Goal: Task Accomplishment & Management: Manage account settings

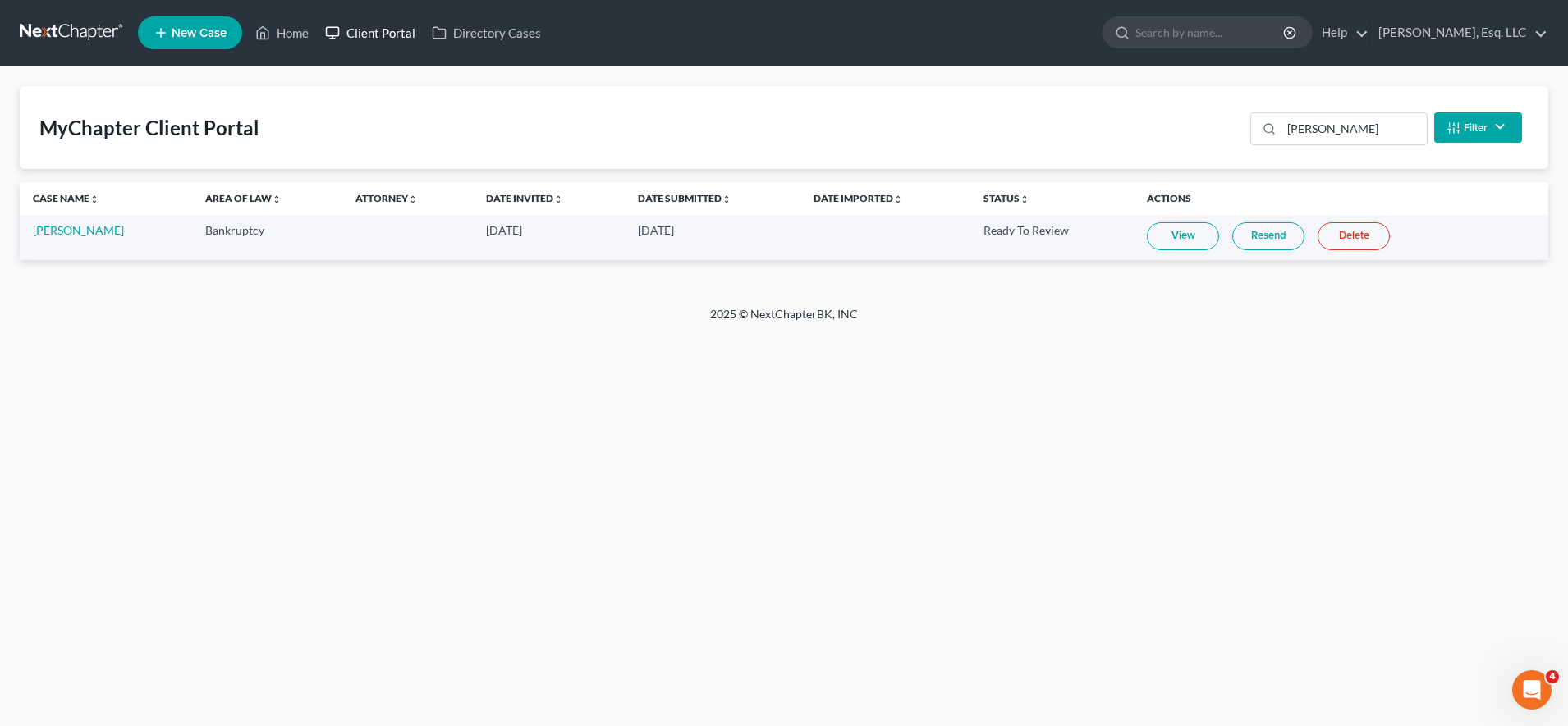
click at [386, 41] on link "Client Portal" at bounding box center [370, 33] width 107 height 29
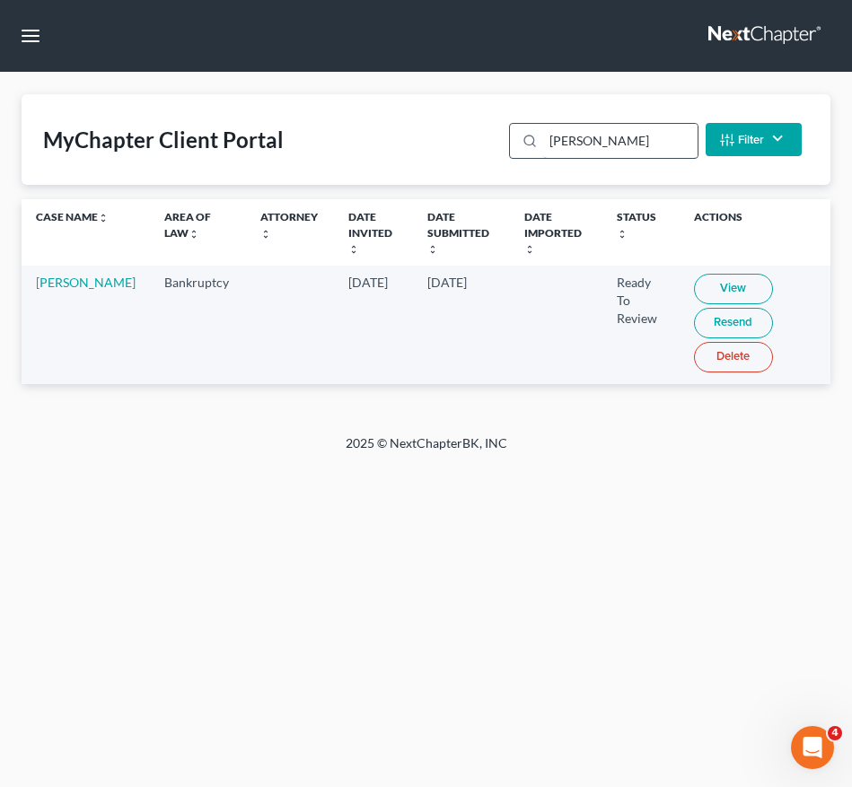
click at [600, 128] on input "[PERSON_NAME]" at bounding box center [619, 141] width 153 height 34
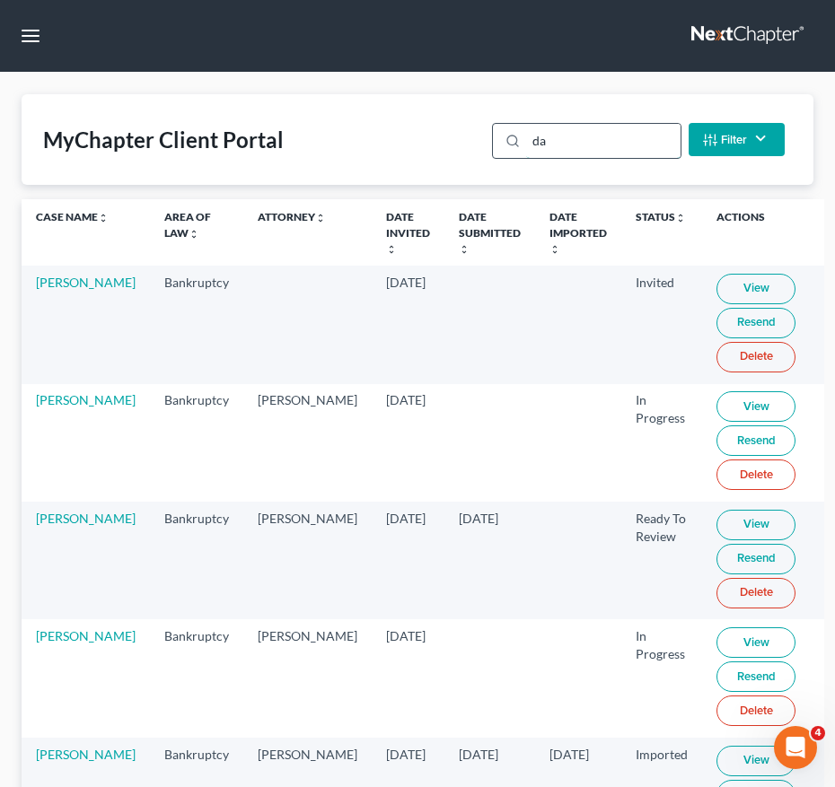
type input "d"
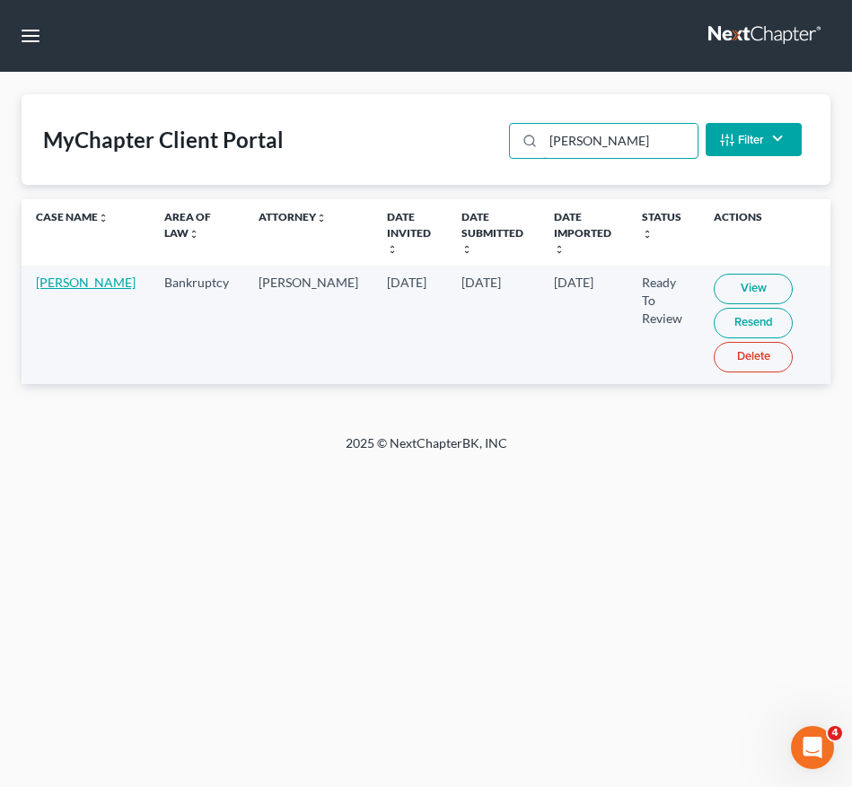
type input "[PERSON_NAME]"
click at [60, 290] on link "[PERSON_NAME]" at bounding box center [86, 282] width 100 height 15
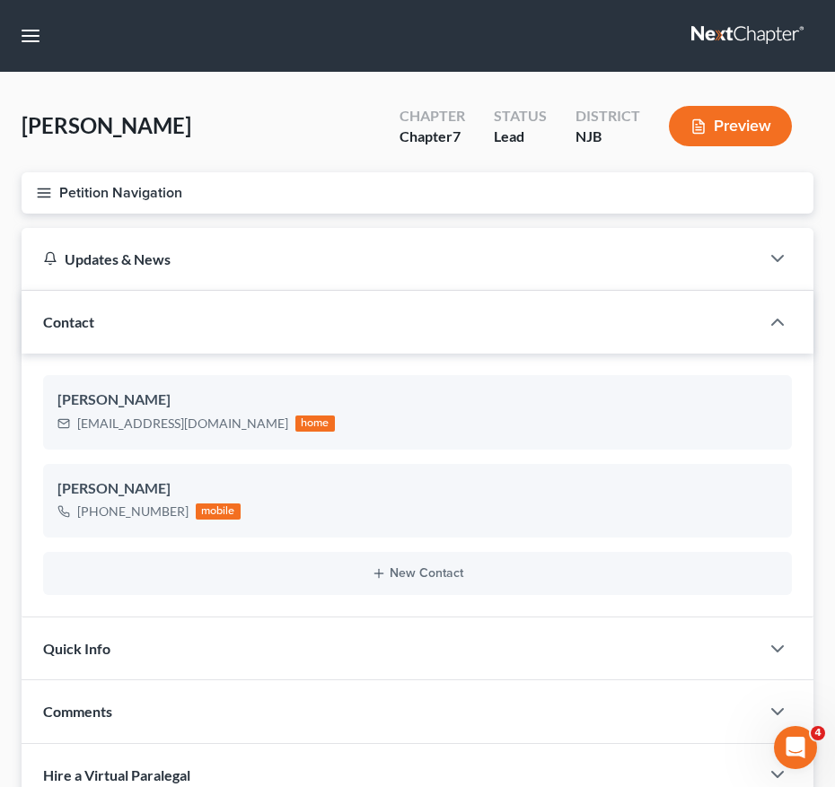
click at [47, 190] on icon "button" at bounding box center [44, 193] width 16 height 16
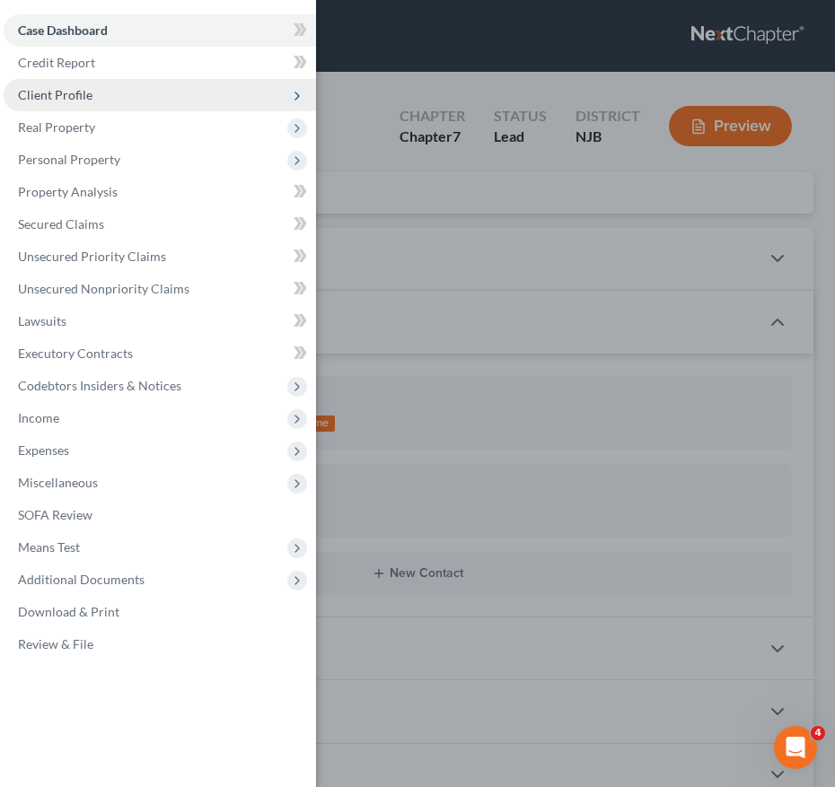
click at [101, 92] on span "Client Profile" at bounding box center [160, 95] width 312 height 32
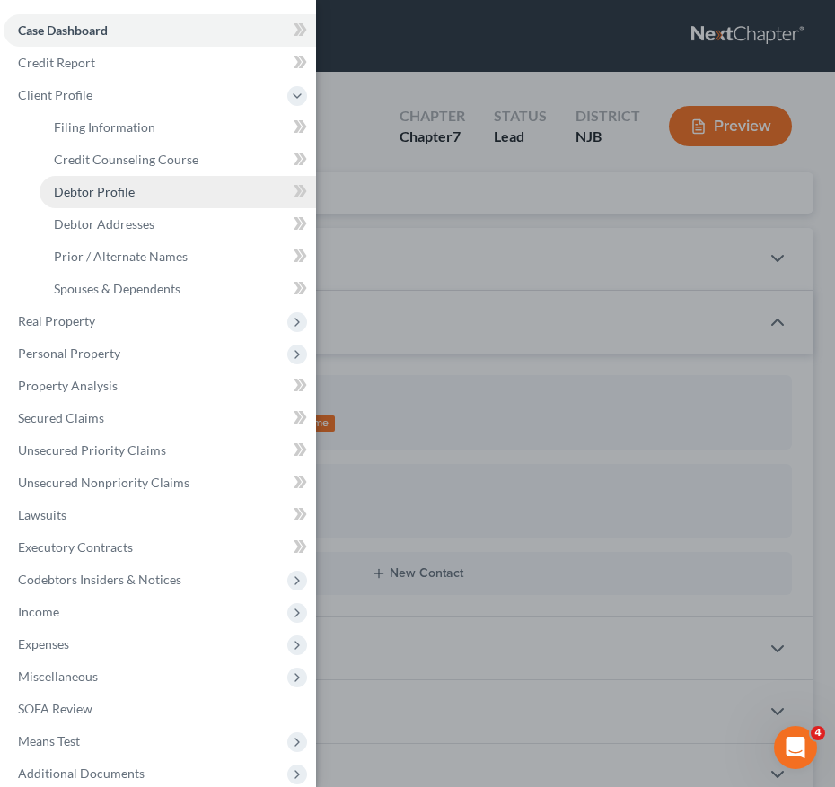
click at [110, 185] on span "Debtor Profile" at bounding box center [94, 191] width 81 height 15
select select "0"
select select "1"
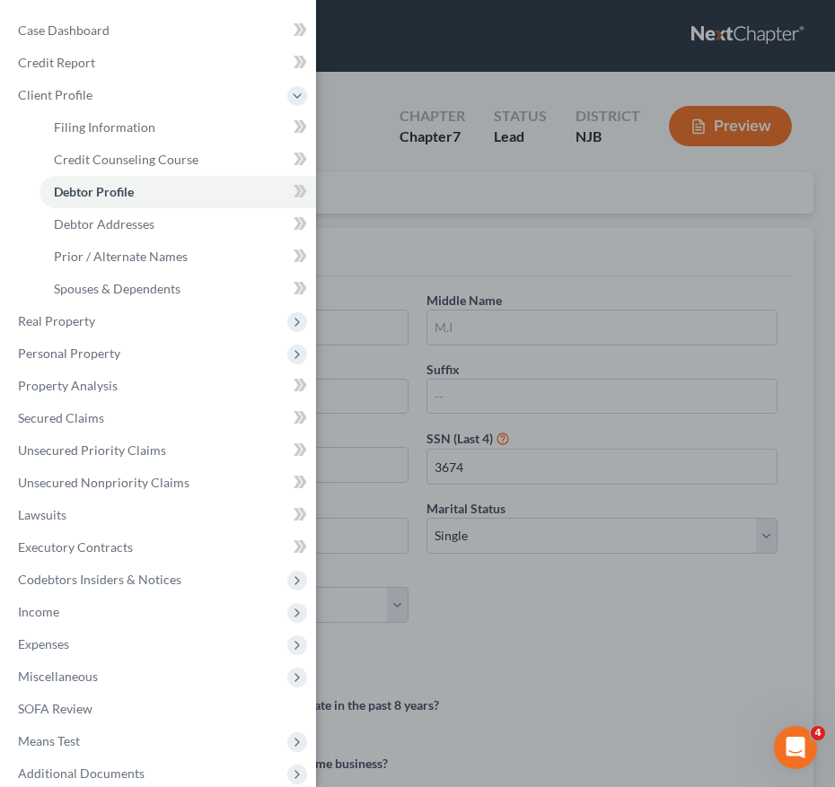
click at [517, 439] on div "Case Dashboard Payments Invoices Payments Payments Credit Report Client Profile" at bounding box center [417, 393] width 835 height 787
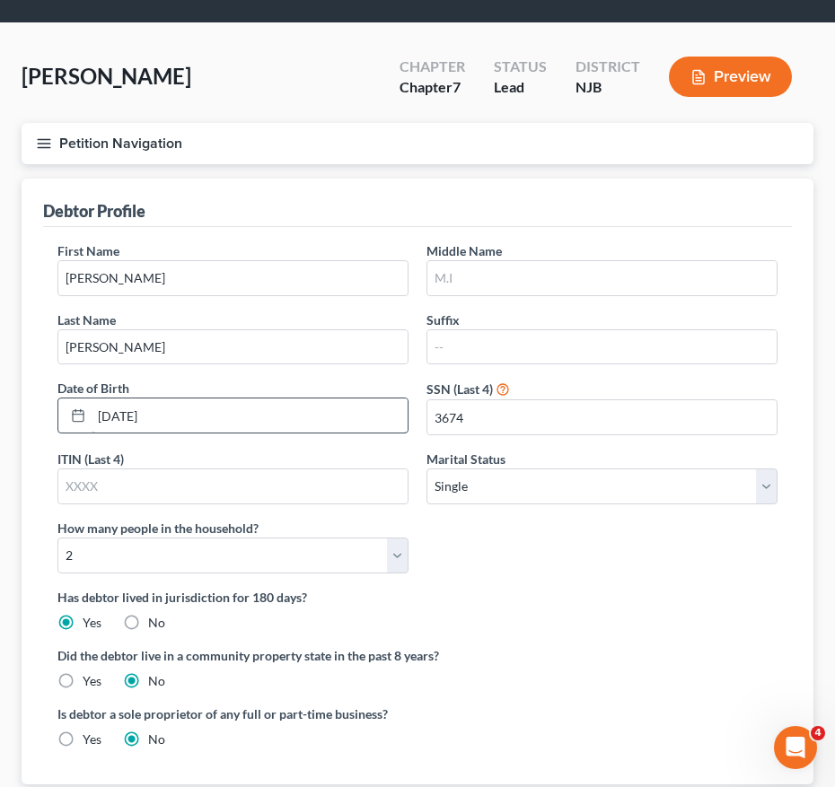
scroll to position [31, 0]
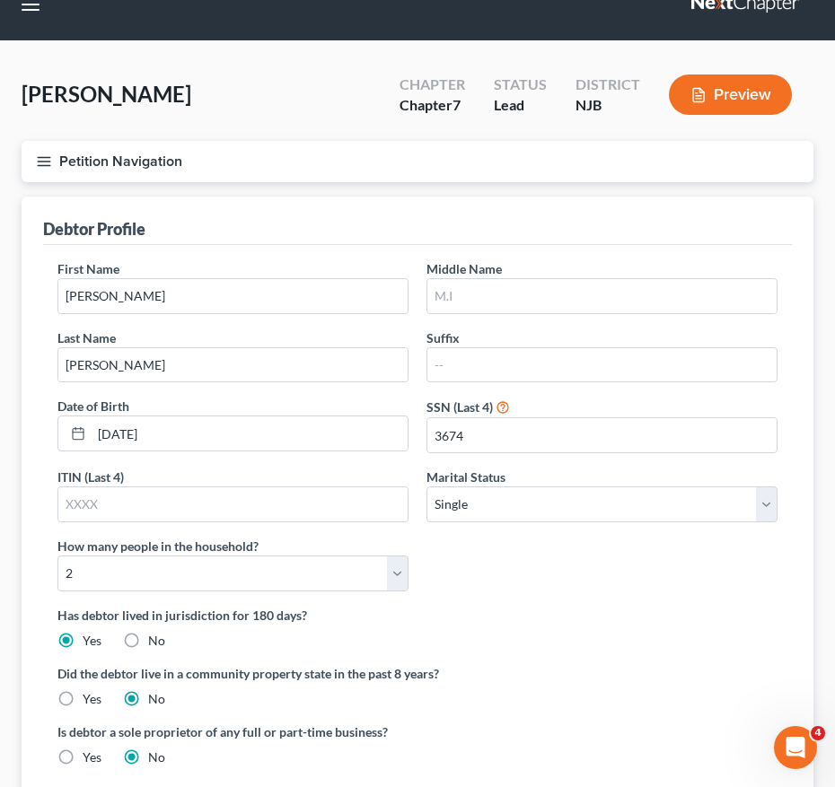
click at [38, 160] on icon "button" at bounding box center [44, 161] width 16 height 16
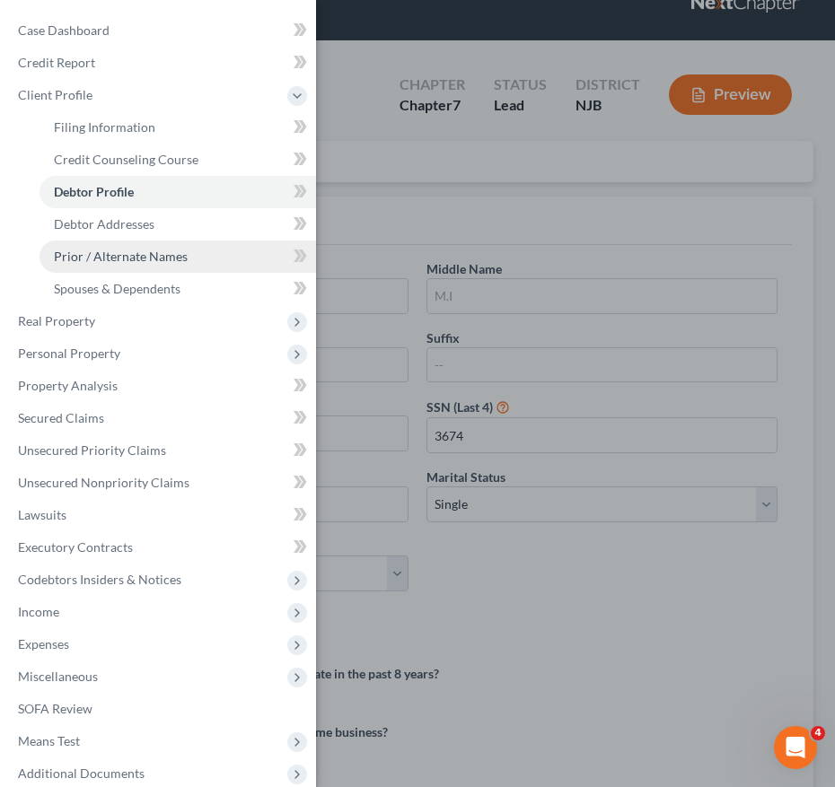
click at [88, 263] on span "Prior / Alternate Names" at bounding box center [121, 256] width 134 height 15
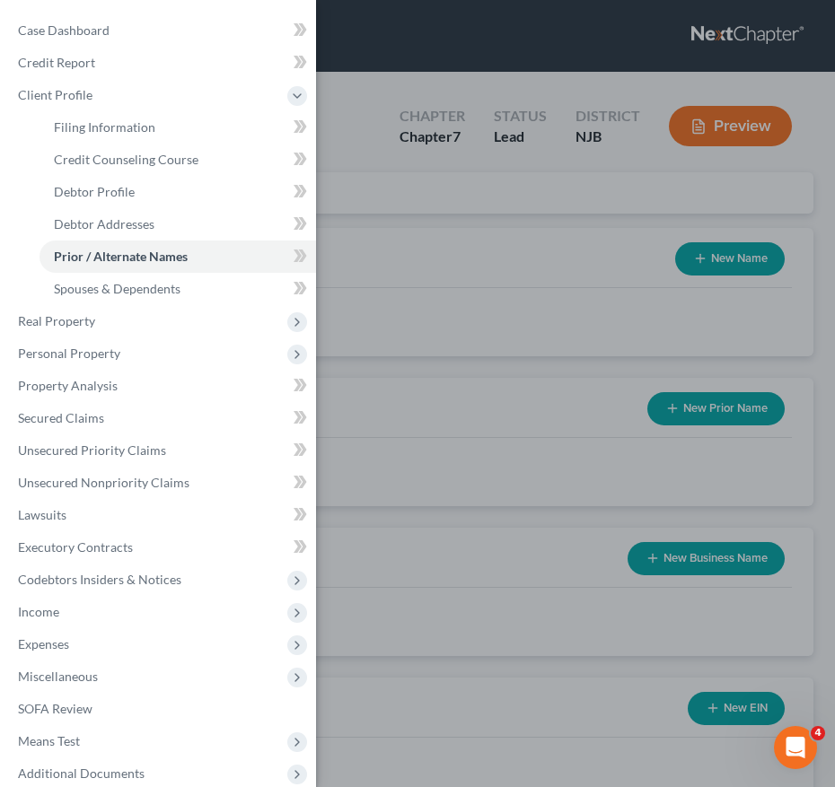
click at [468, 271] on div "Case Dashboard Payments Invoices Payments Payments Credit Report Client Profile" at bounding box center [417, 393] width 835 height 787
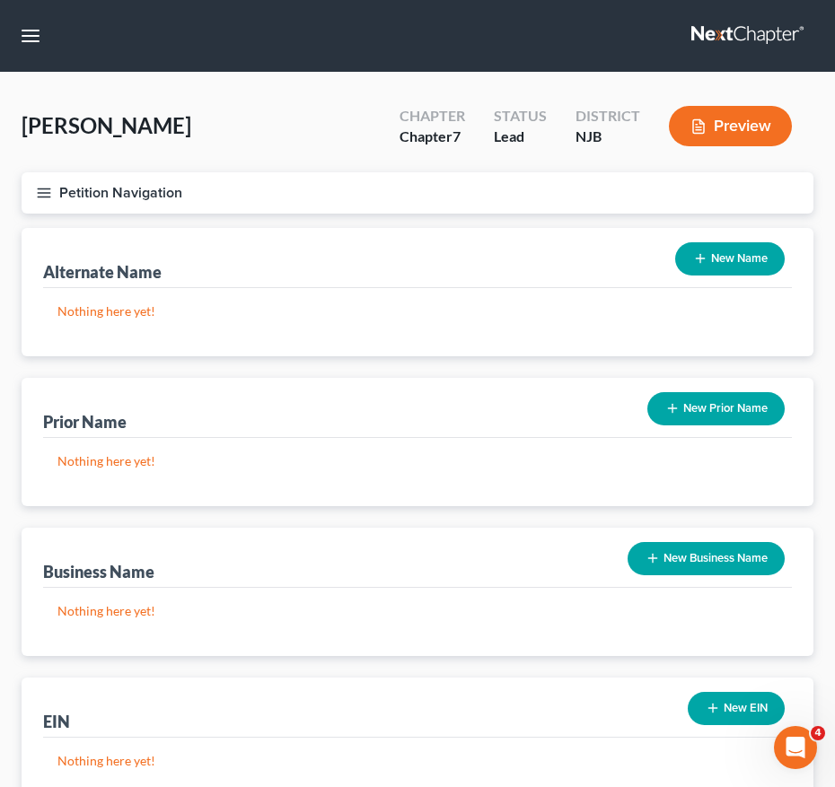
click at [696, 405] on button "New Prior Name" at bounding box center [715, 408] width 137 height 33
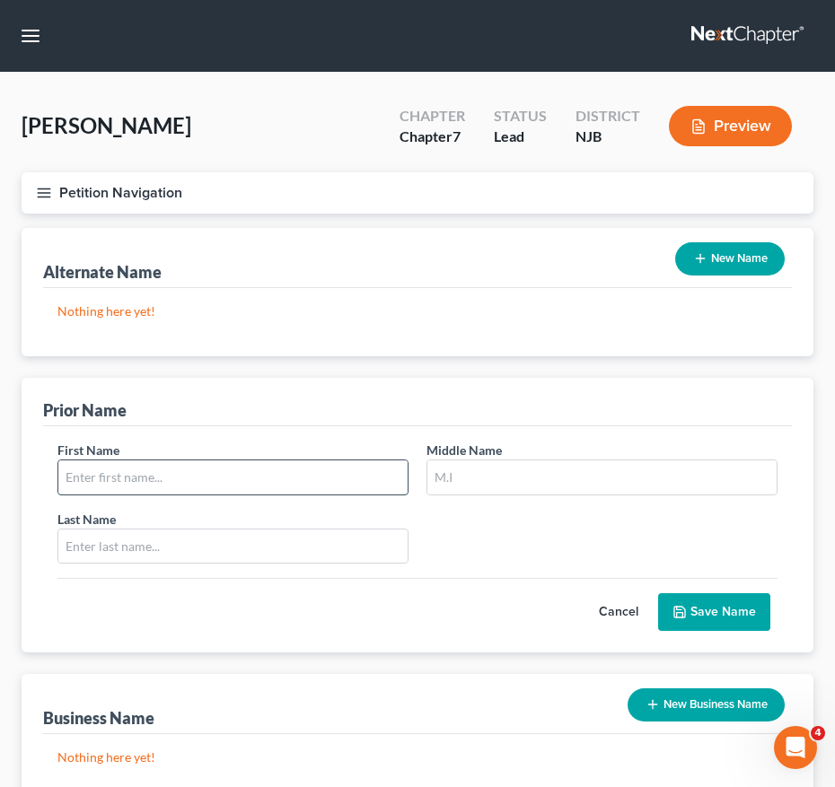
click at [219, 488] on input "text" at bounding box center [232, 477] width 349 height 34
type input "Bradly"
click at [492, 474] on input "text" at bounding box center [601, 477] width 349 height 34
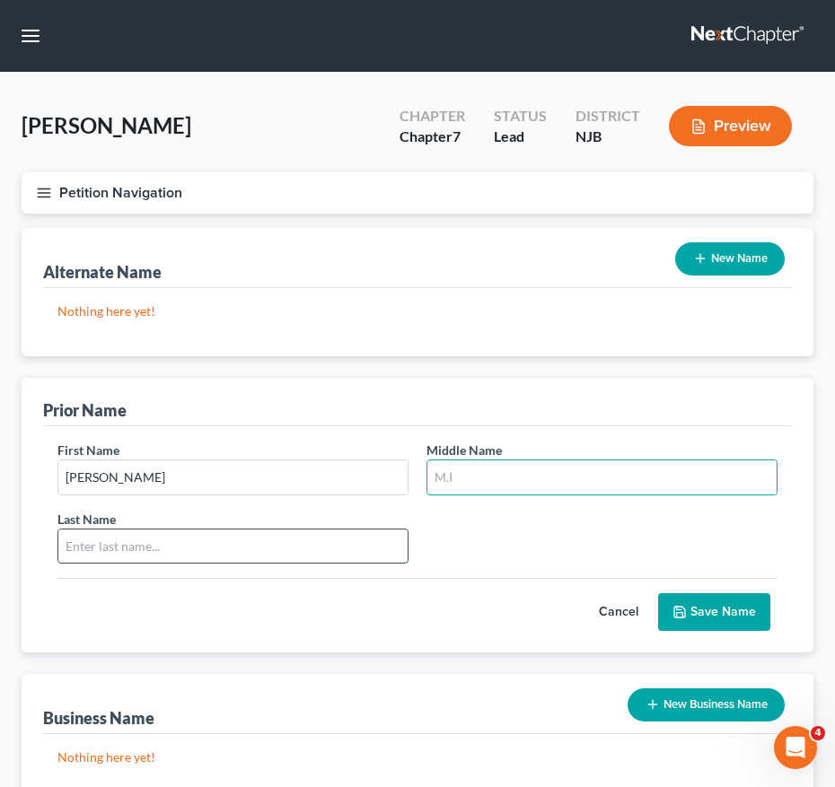
click at [337, 554] on input "text" at bounding box center [232, 547] width 349 height 34
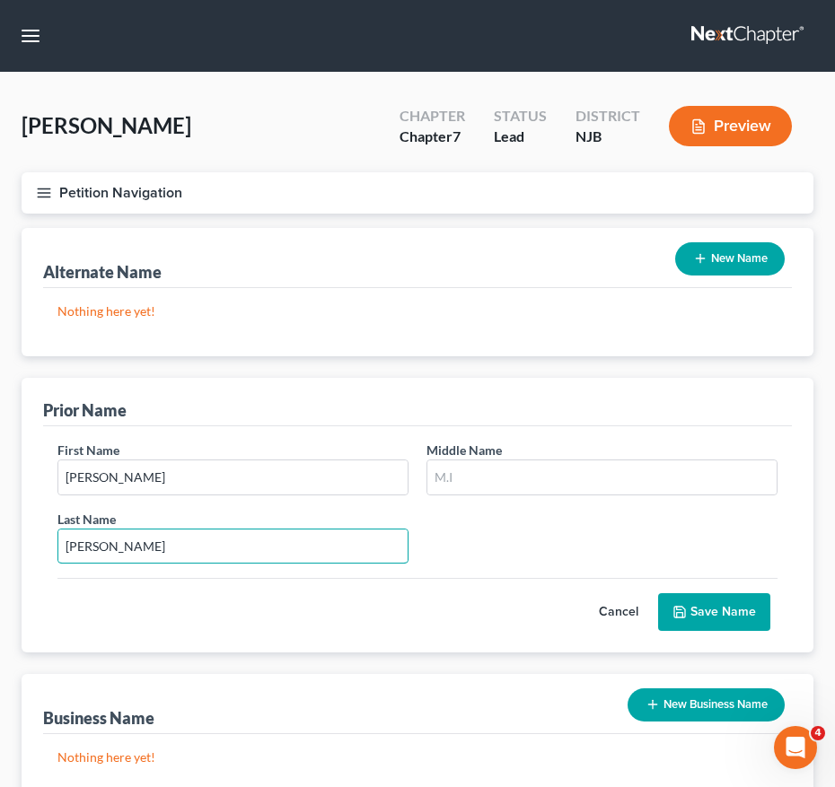
type input "Perez"
click at [701, 606] on button "Save Name" at bounding box center [714, 612] width 112 height 38
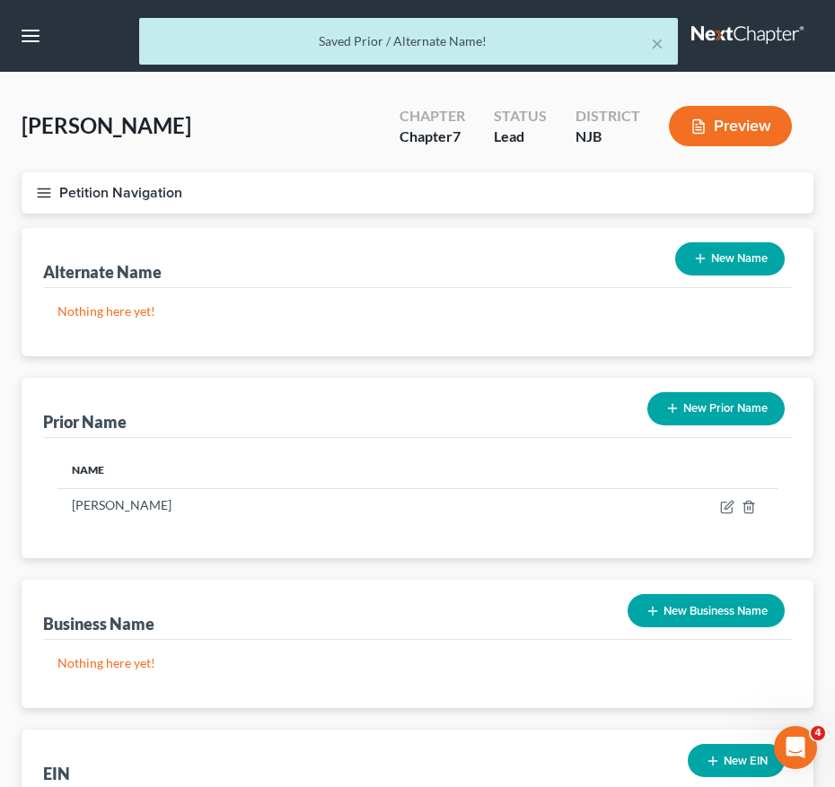
click at [51, 188] on icon "button" at bounding box center [44, 193] width 16 height 16
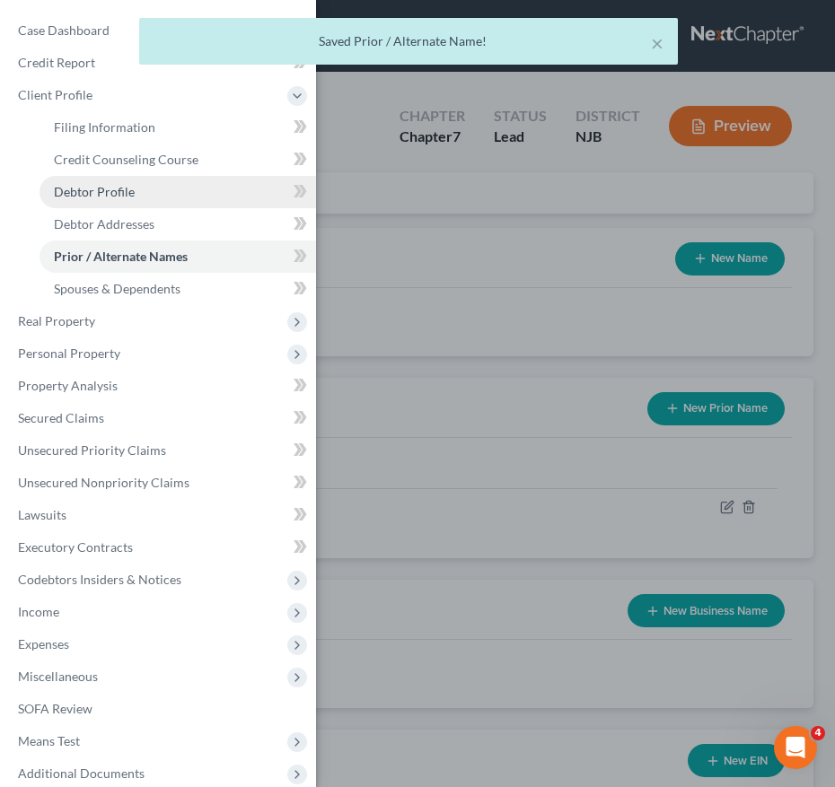
click at [122, 188] on span "Debtor Profile" at bounding box center [94, 191] width 81 height 15
select select "0"
select select "1"
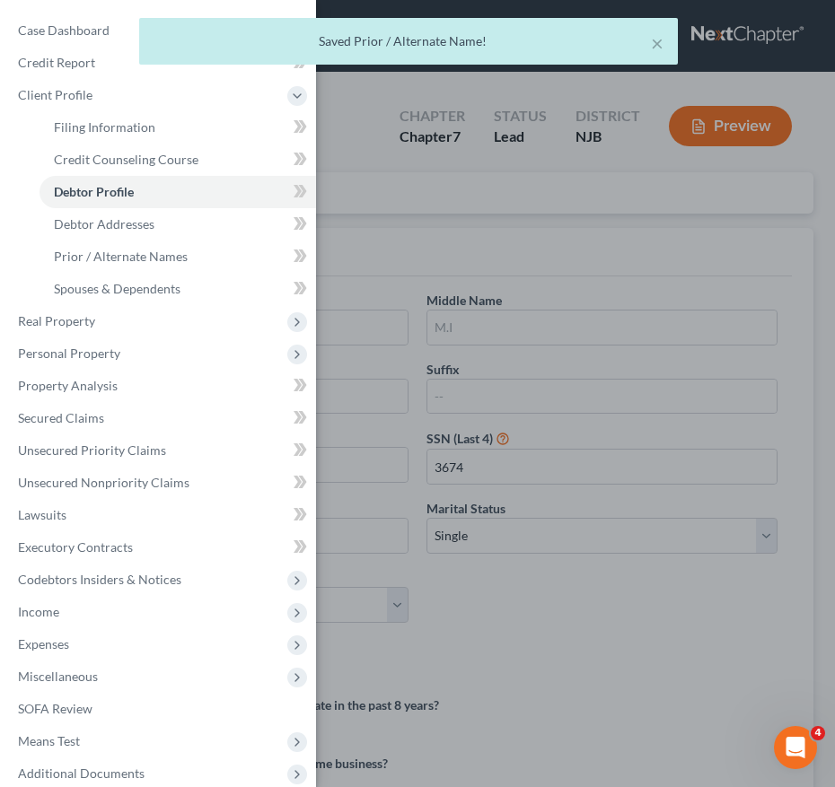
click at [377, 304] on div "Case Dashboard Payments Invoices Payments Payments Credit Report Client Profile" at bounding box center [417, 393] width 835 height 787
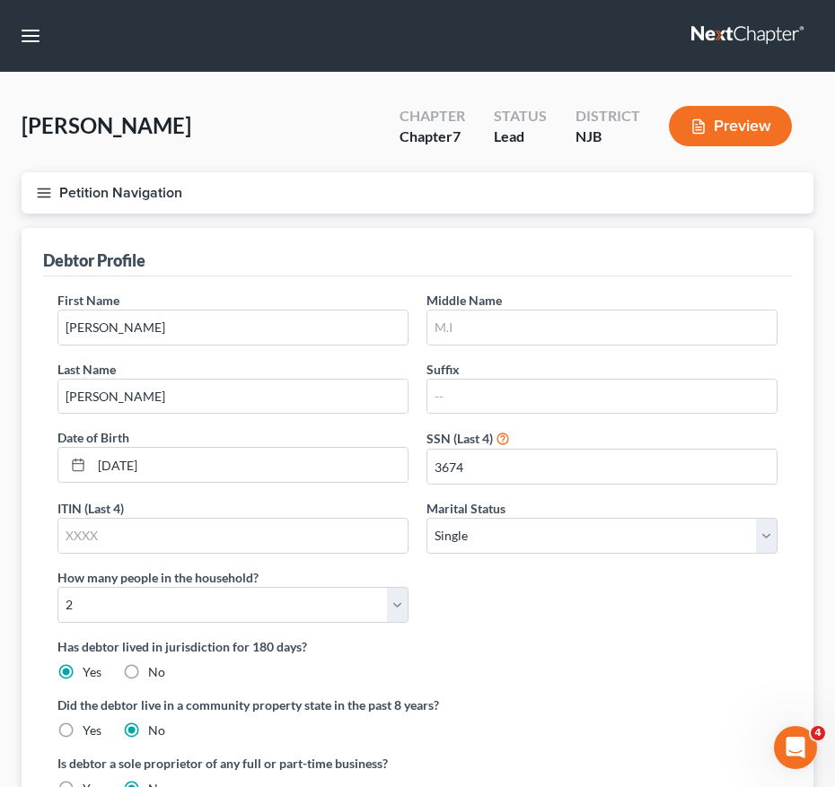
click at [55, 186] on button "Petition Navigation" at bounding box center [418, 192] width 792 height 41
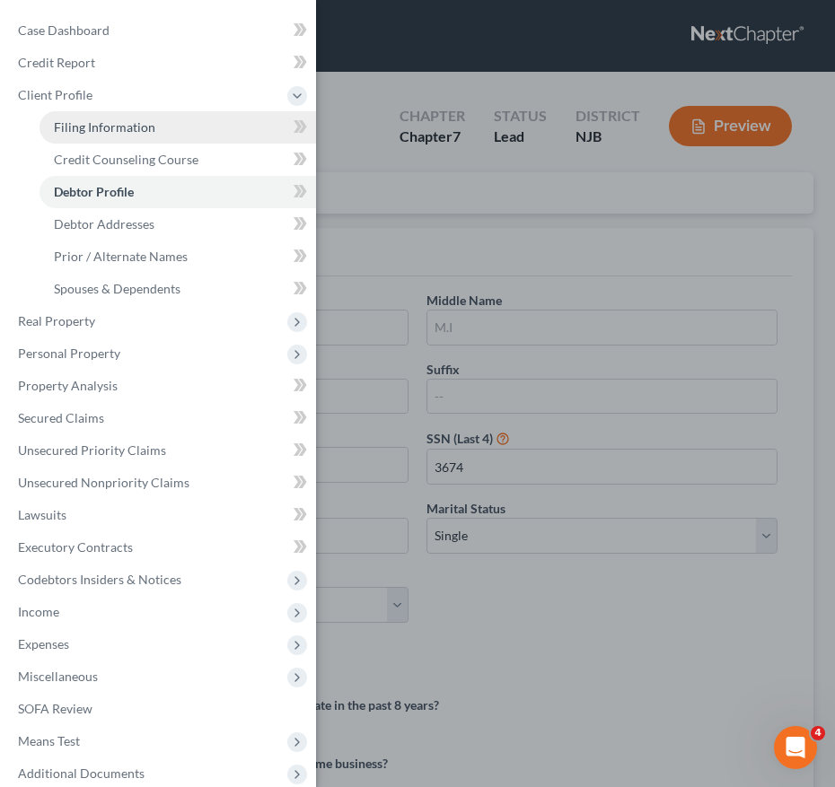
click at [97, 127] on span "Filing Information" at bounding box center [104, 126] width 101 height 15
select select "1"
select select "0"
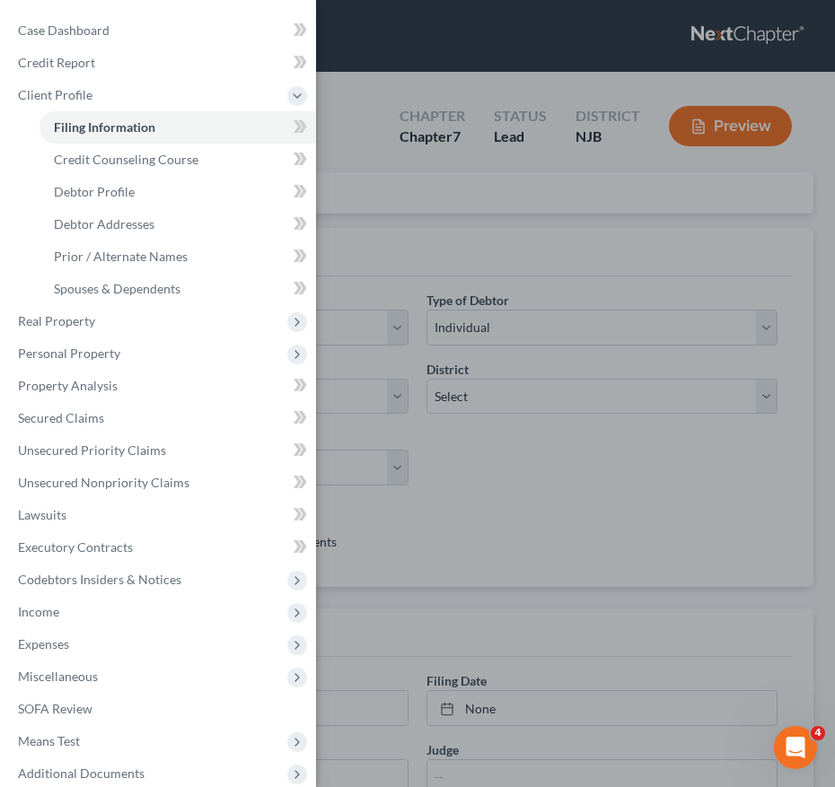
click at [364, 308] on div "Case Dashboard Payments Invoices Payments Payments Credit Report Client Profile" at bounding box center [417, 393] width 835 height 787
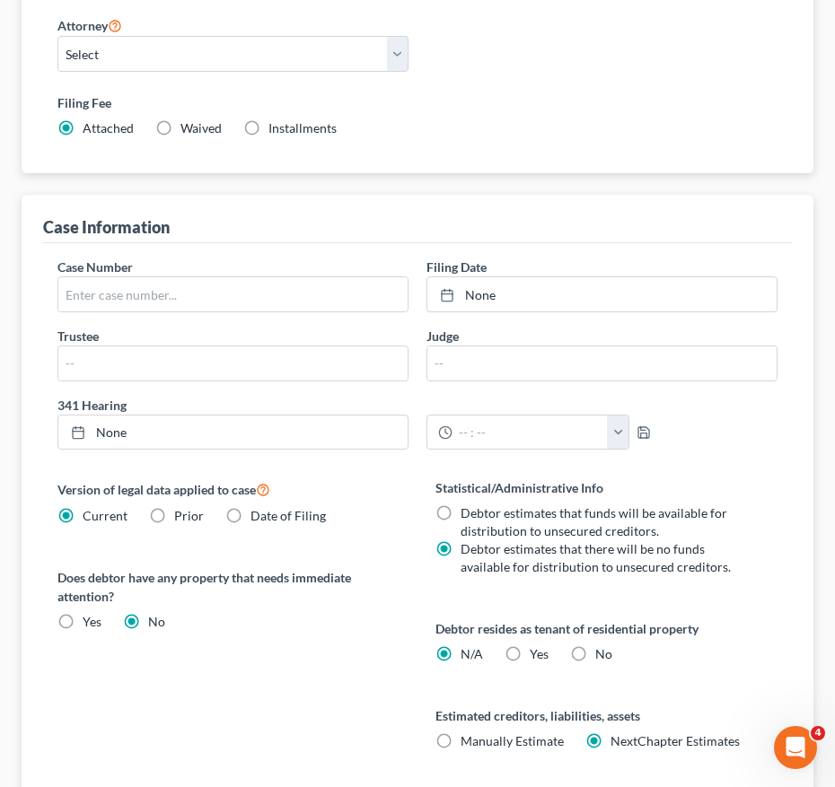
scroll to position [426, 0]
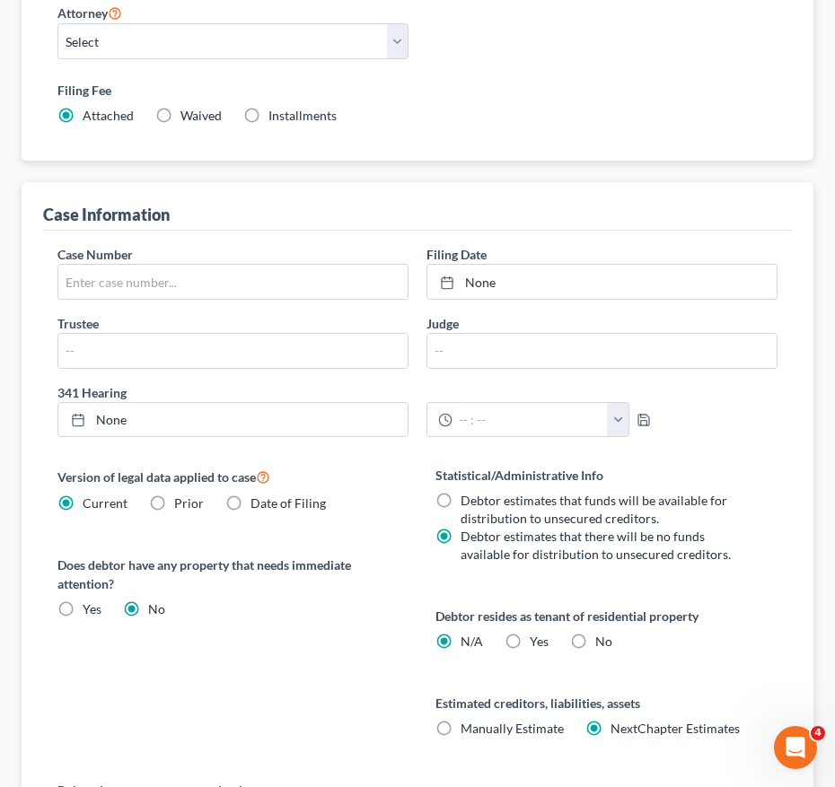
click at [530, 644] on label "Yes Yes" at bounding box center [539, 642] width 19 height 18
click at [537, 644] on input "Yes Yes" at bounding box center [543, 639] width 12 height 12
radio input "true"
radio input "false"
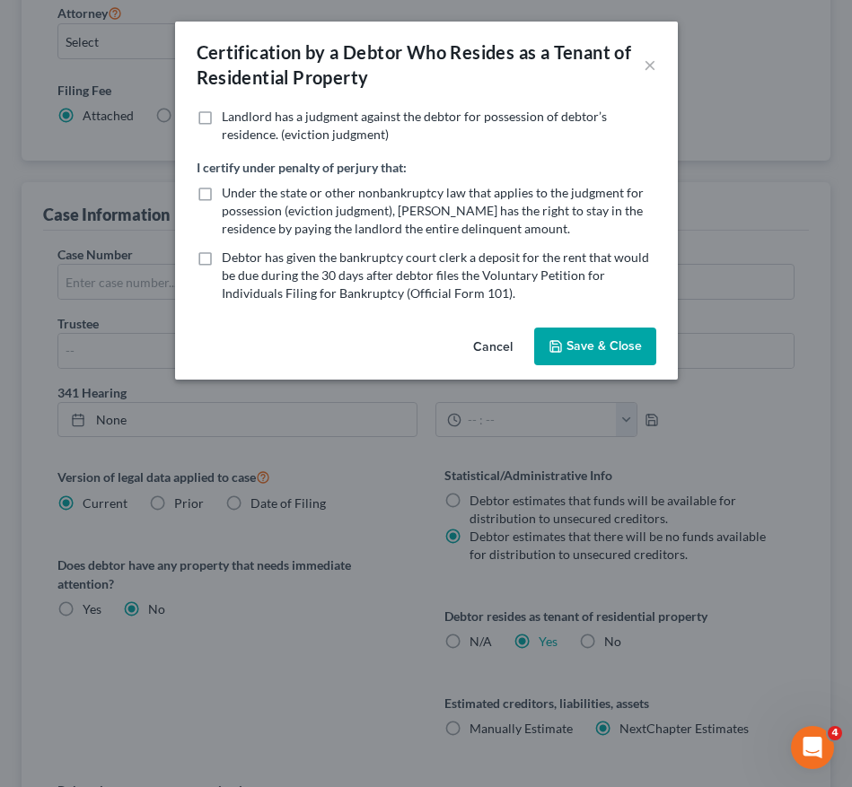
click at [562, 331] on button "Save & Close" at bounding box center [595, 347] width 122 height 38
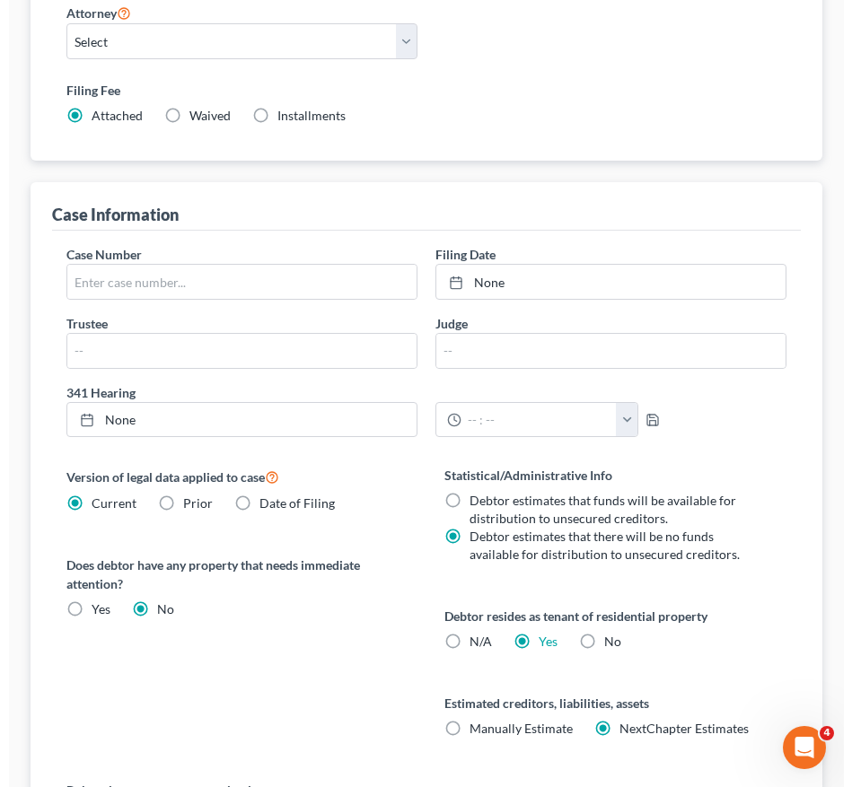
scroll to position [0, 0]
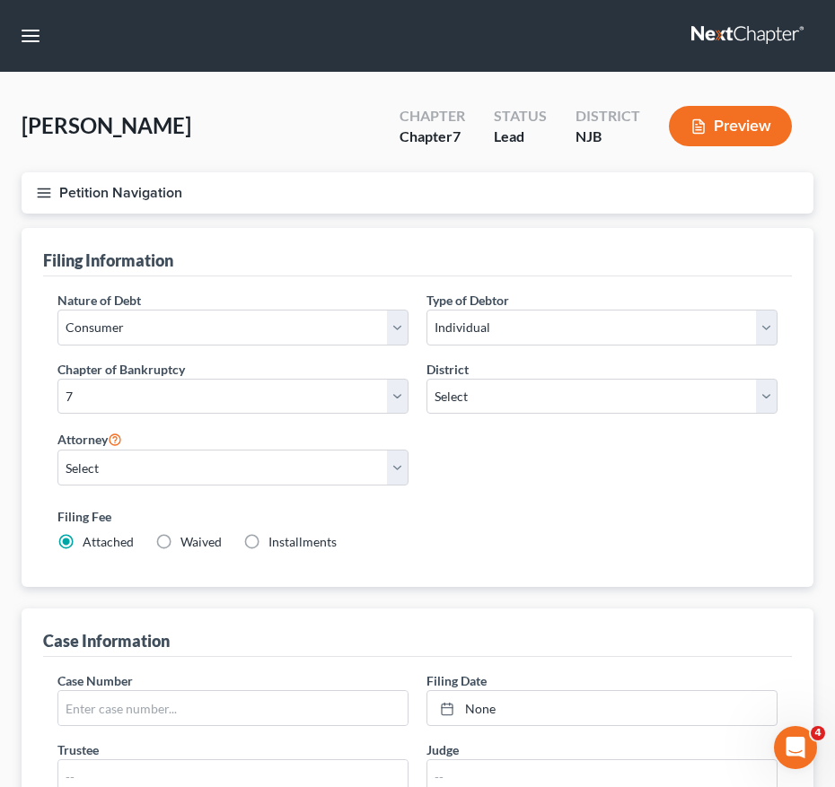
click at [56, 192] on button "Petition Navigation" at bounding box center [418, 192] width 792 height 41
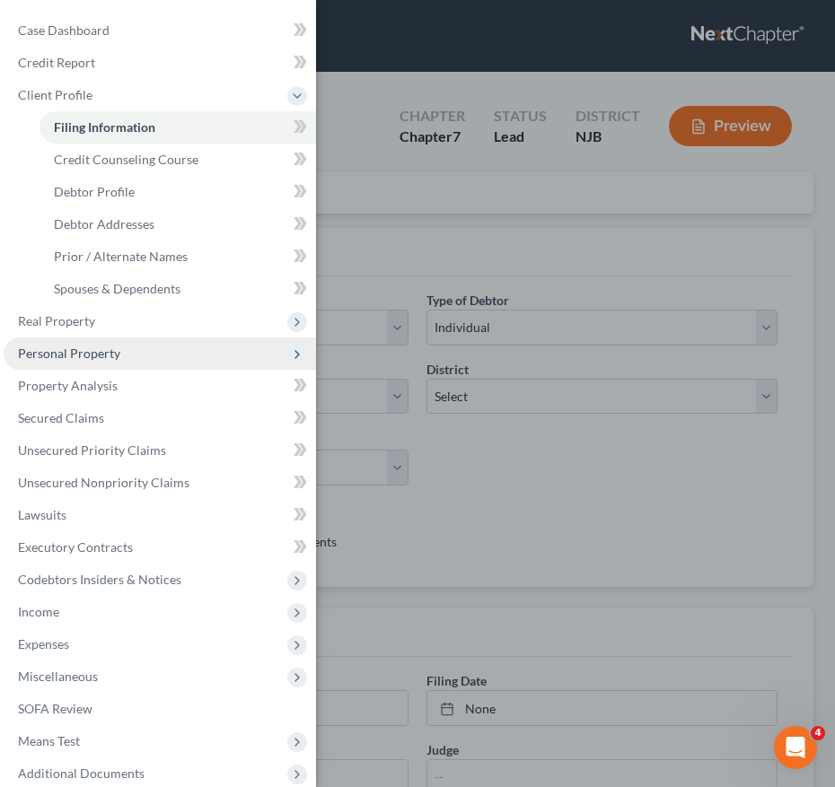
click at [112, 352] on span "Personal Property" at bounding box center [69, 353] width 102 height 15
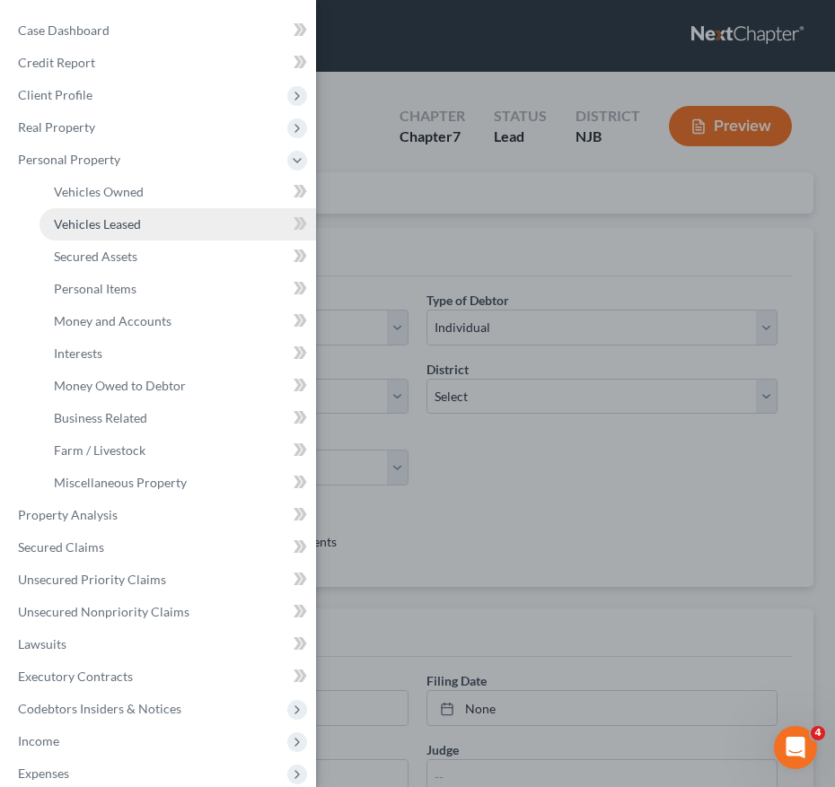
click at [111, 227] on span "Vehicles Leased" at bounding box center [97, 223] width 87 height 15
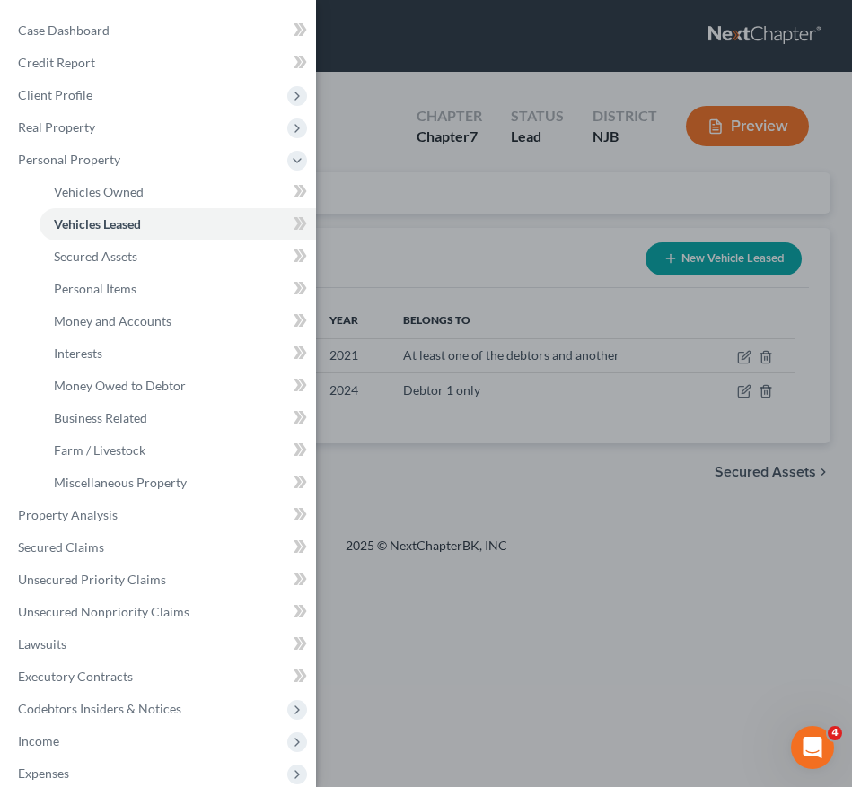
click at [467, 224] on div "Case Dashboard Payments Invoices Payments Payments Credit Report Client Profile" at bounding box center [426, 393] width 852 height 787
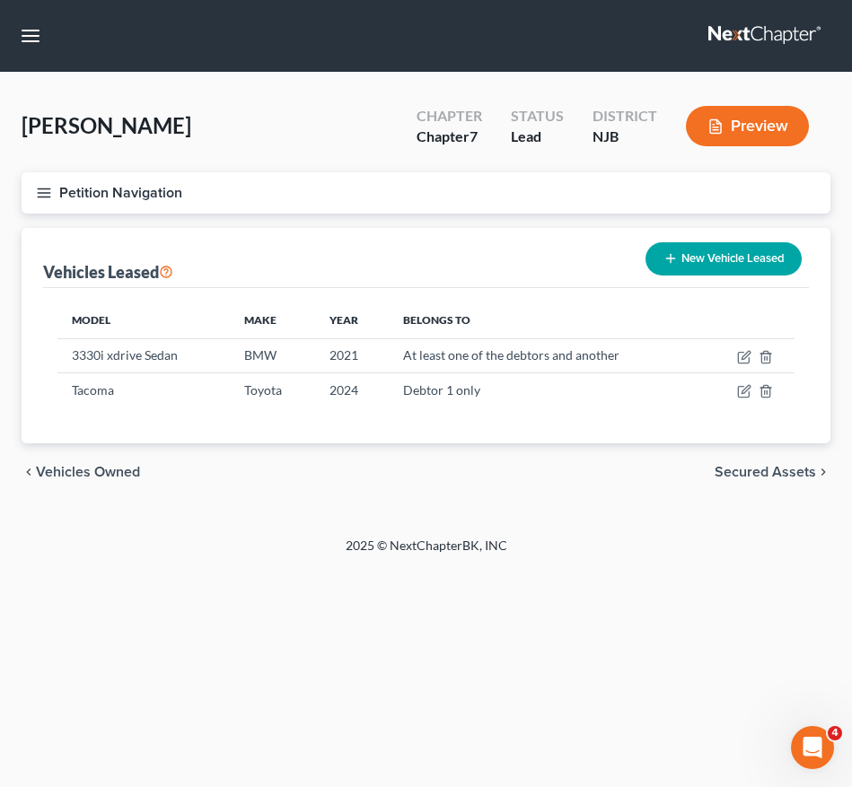
click at [179, 592] on div "Home New Case Client Portal Directory Cases Karina Pia Lucid, Esq. LLC madison@…" at bounding box center [426, 393] width 852 height 787
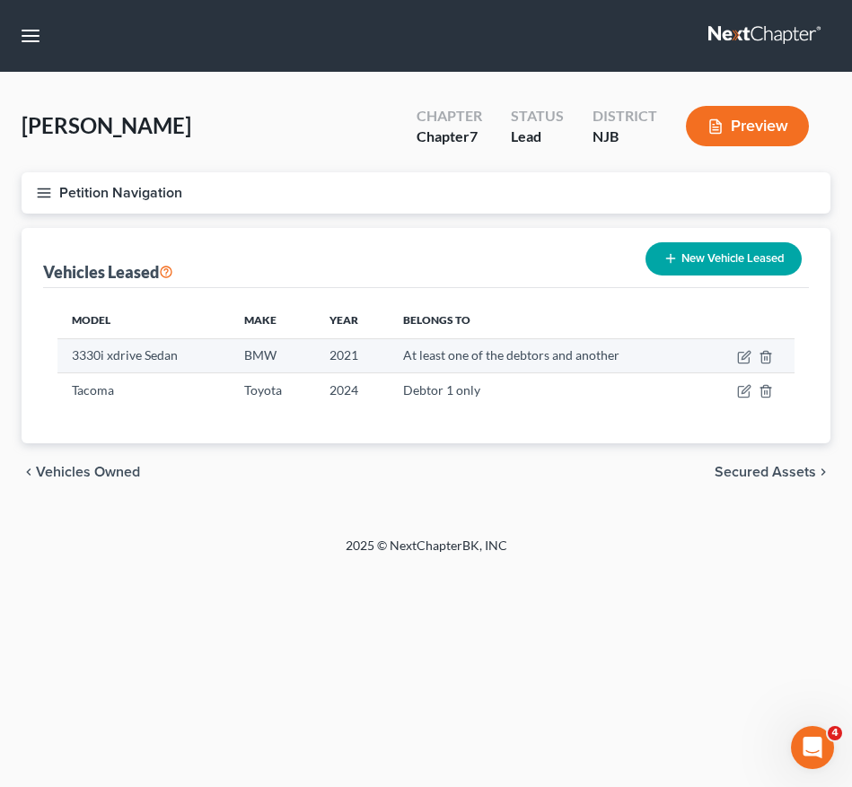
click at [773, 362] on td at bounding box center [749, 355] width 92 height 34
click at [767, 356] on line "button" at bounding box center [767, 358] width 0 height 4
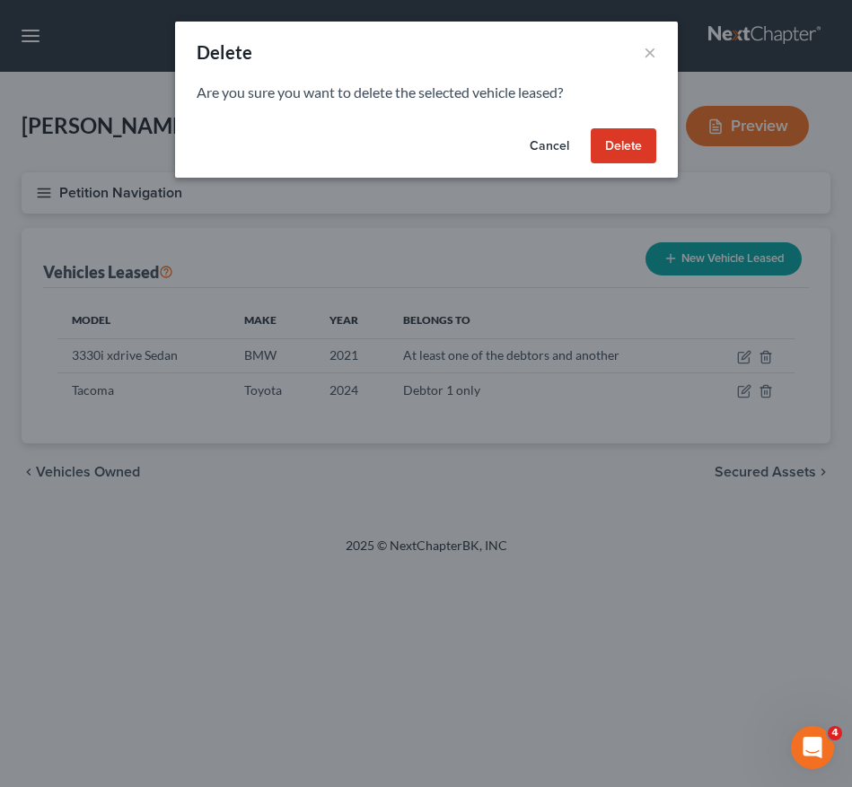
click at [628, 137] on button "Delete" at bounding box center [624, 146] width 66 height 36
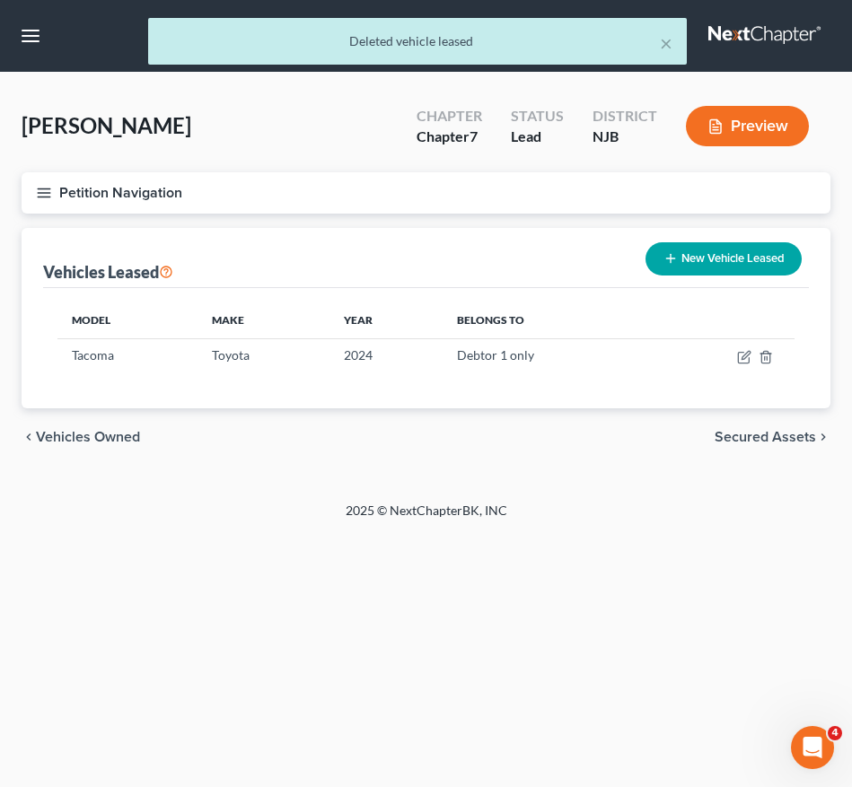
click at [31, 188] on button "Petition Navigation" at bounding box center [426, 192] width 809 height 41
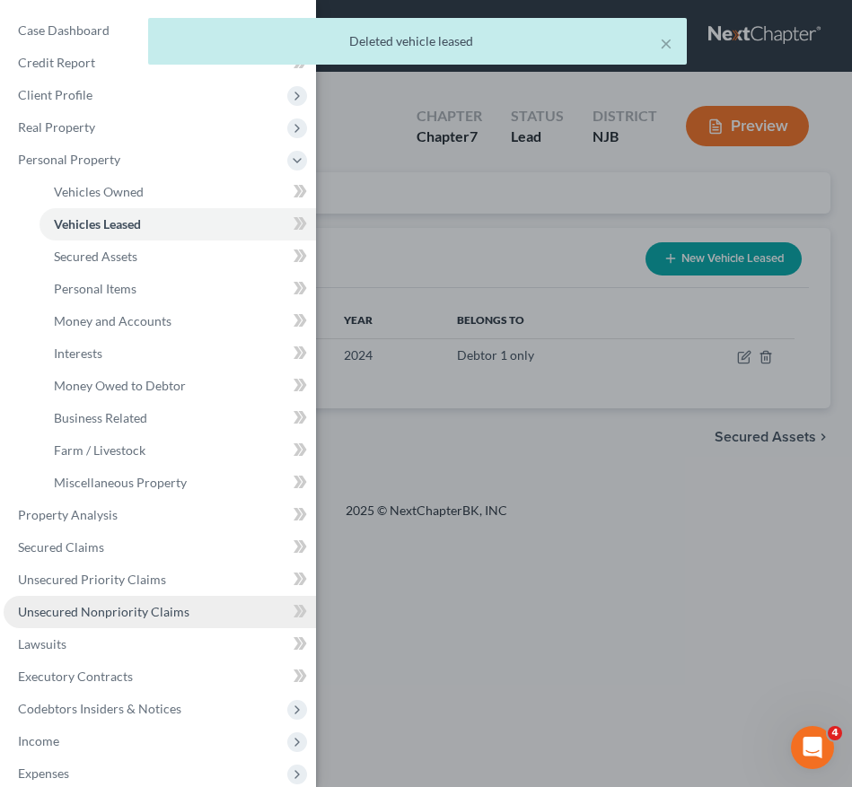
click at [180, 605] on span "Unsecured Nonpriority Claims" at bounding box center [103, 611] width 171 height 15
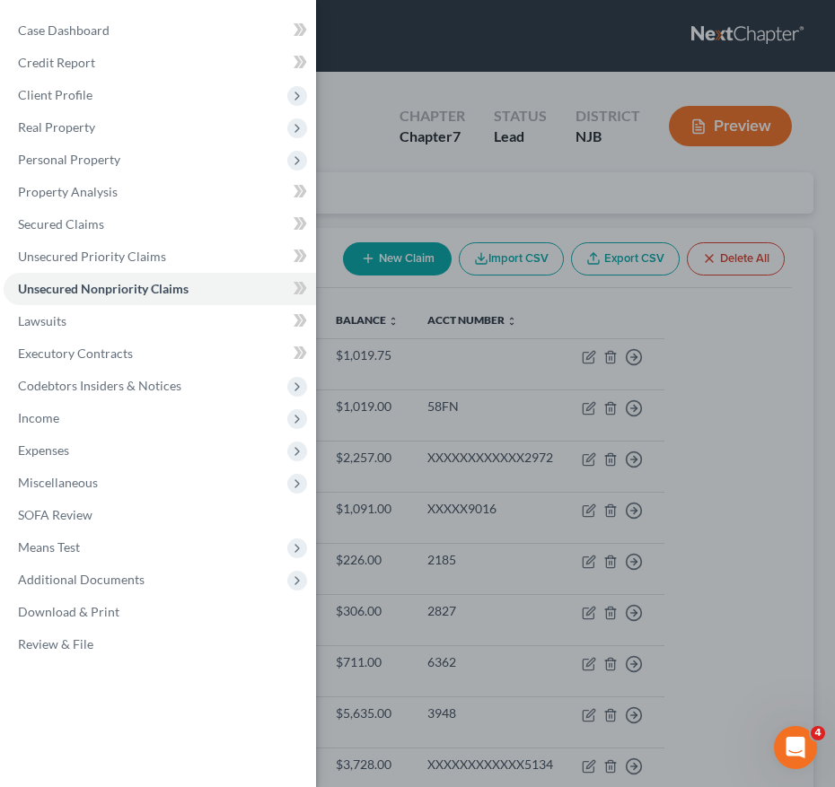
click at [429, 467] on div "Case Dashboard Payments Invoices Payments Payments Credit Report Client Profile" at bounding box center [417, 393] width 835 height 787
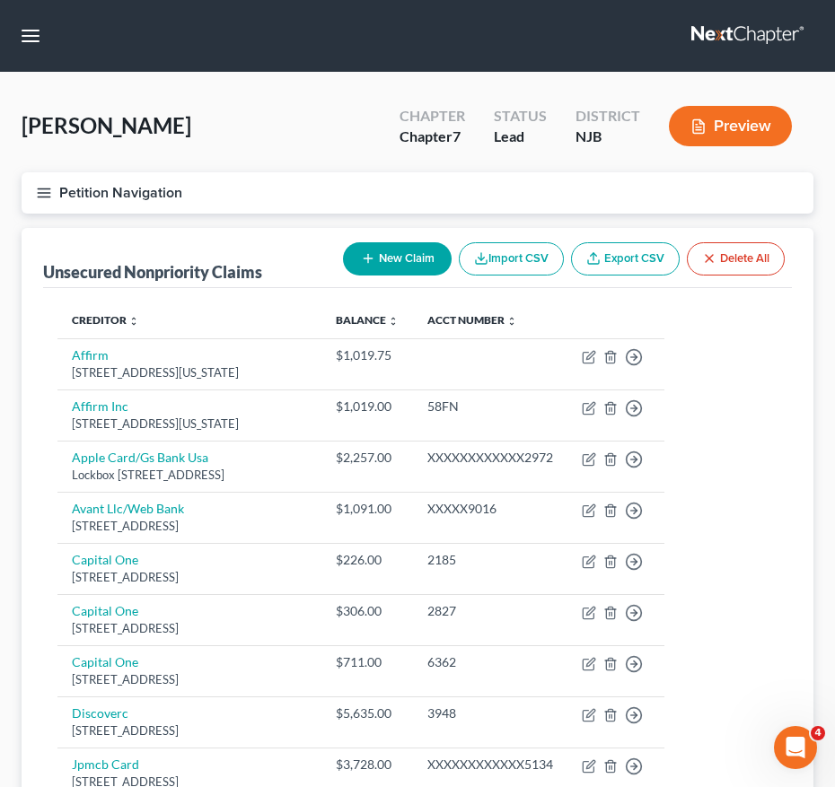
click at [367, 258] on icon "button" at bounding box center [368, 258] width 14 height 14
select select "0"
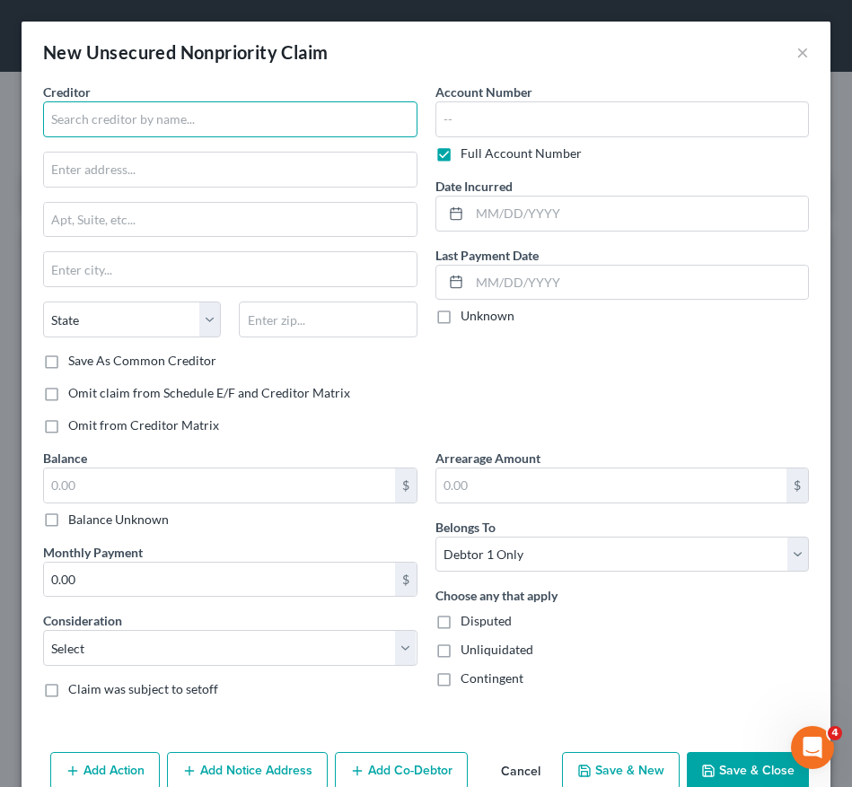
click at [145, 120] on input "text" at bounding box center [230, 119] width 374 height 36
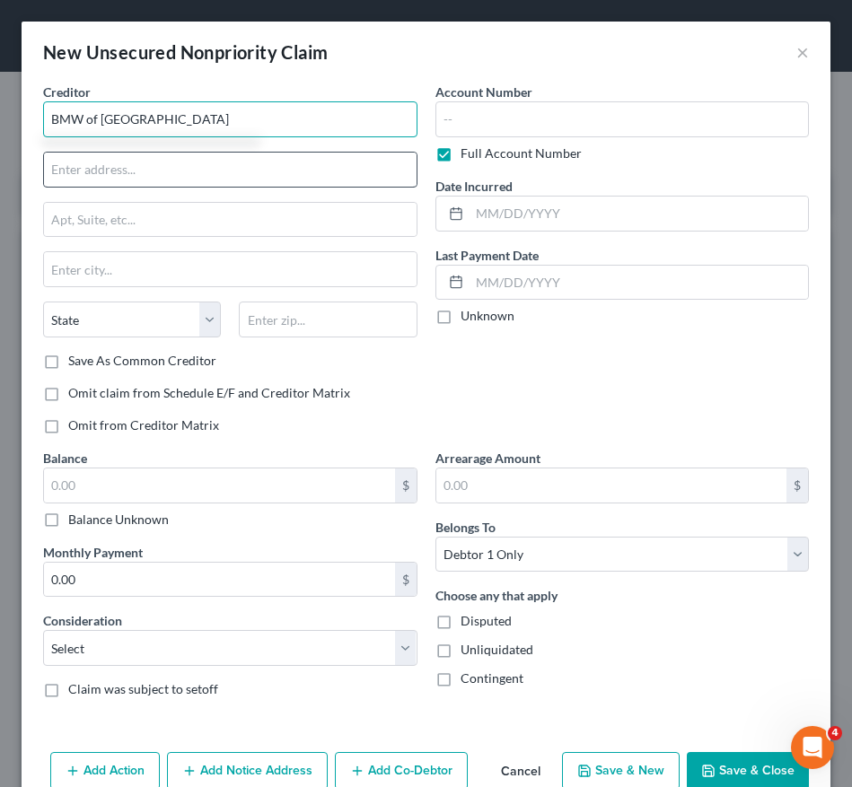
type input "BMW of Morristown"
click at [157, 181] on input "text" at bounding box center [230, 170] width 373 height 34
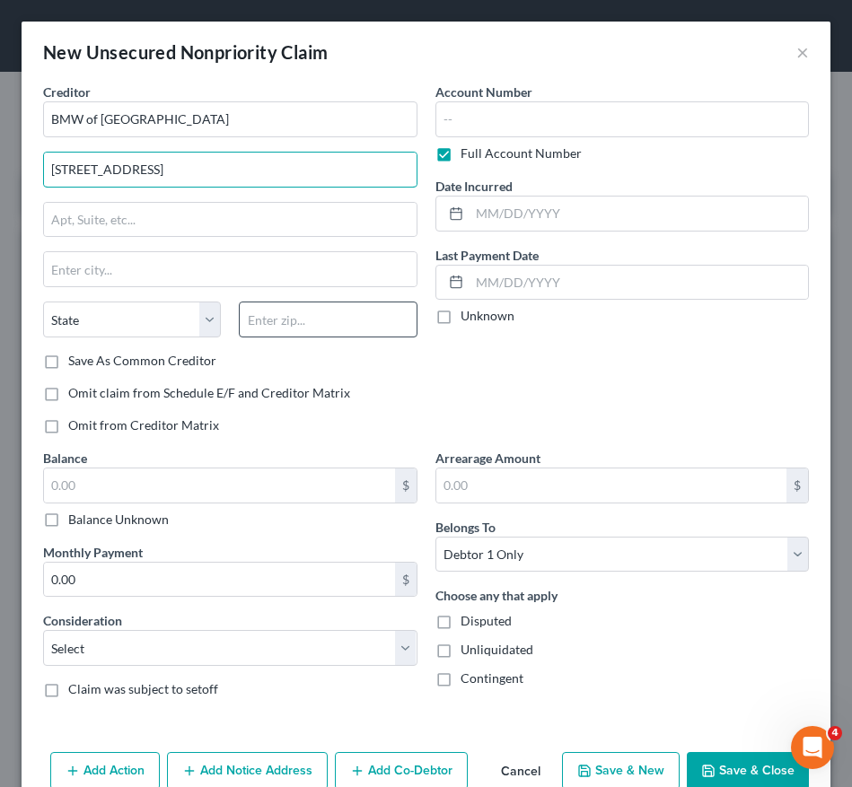
type input "111 Ridgedale Ave."
click at [276, 318] on input "text" at bounding box center [328, 320] width 178 height 36
type input "07960"
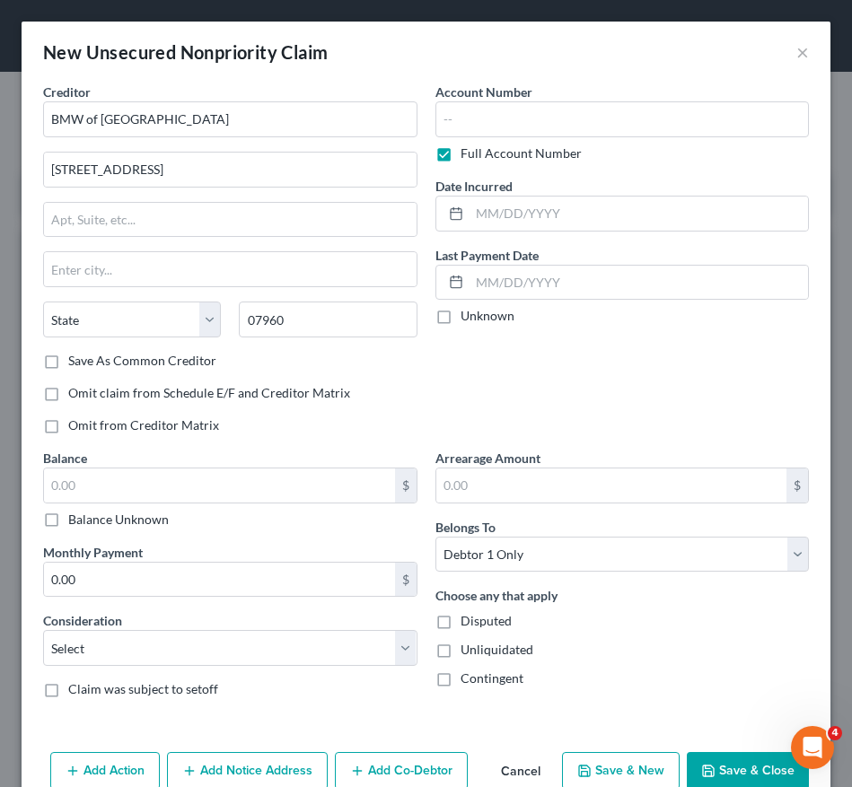
click at [702, 395] on div "Account Number Full Account Number Date Incurred Last Payment Date Unknown" at bounding box center [622, 266] width 392 height 366
type input "Morristown"
select select "33"
click at [218, 481] on input "text" at bounding box center [219, 486] width 351 height 34
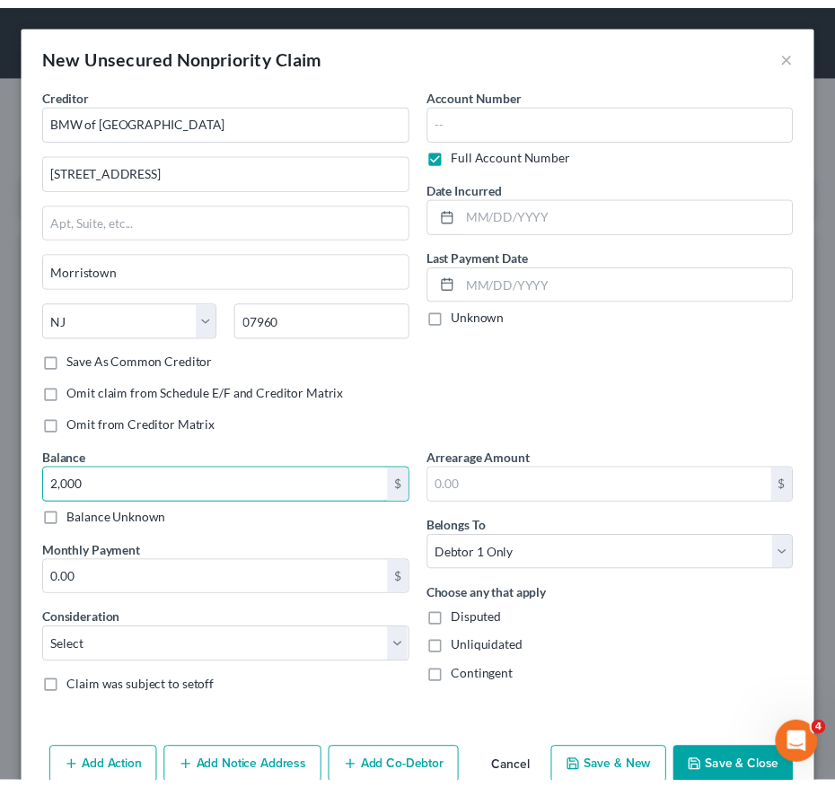
scroll to position [39, 0]
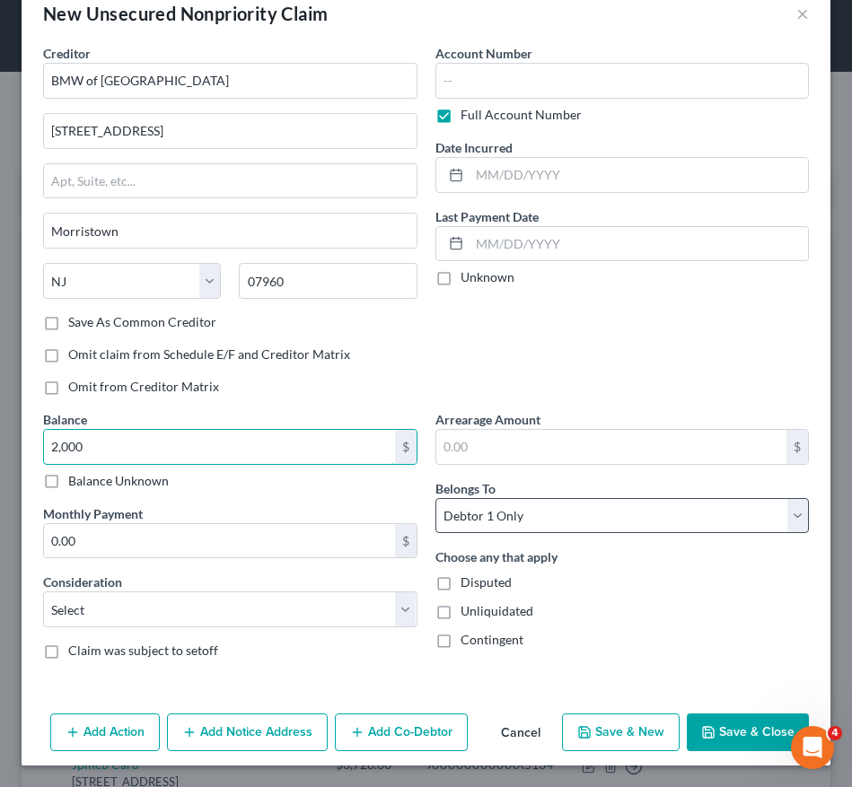
type input "2,000"
click at [623, 525] on select "Select Debtor 1 Only Debtor 2 Only Debtor 1 And Debtor 2 Only At Least One Of T…" at bounding box center [622, 516] width 374 height 36
select select "3"
click at [435, 498] on select "Select Debtor 1 Only Debtor 2 Only Debtor 1 And Debtor 2 Only At Least One Of T…" at bounding box center [622, 516] width 374 height 36
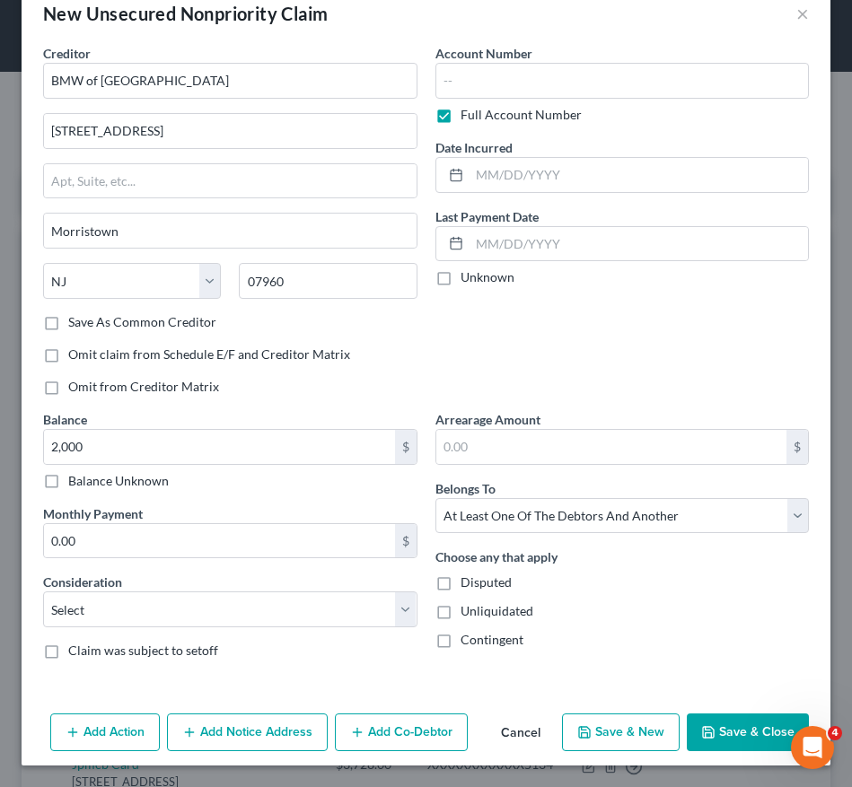
click at [739, 729] on button "Save & Close" at bounding box center [748, 733] width 122 height 38
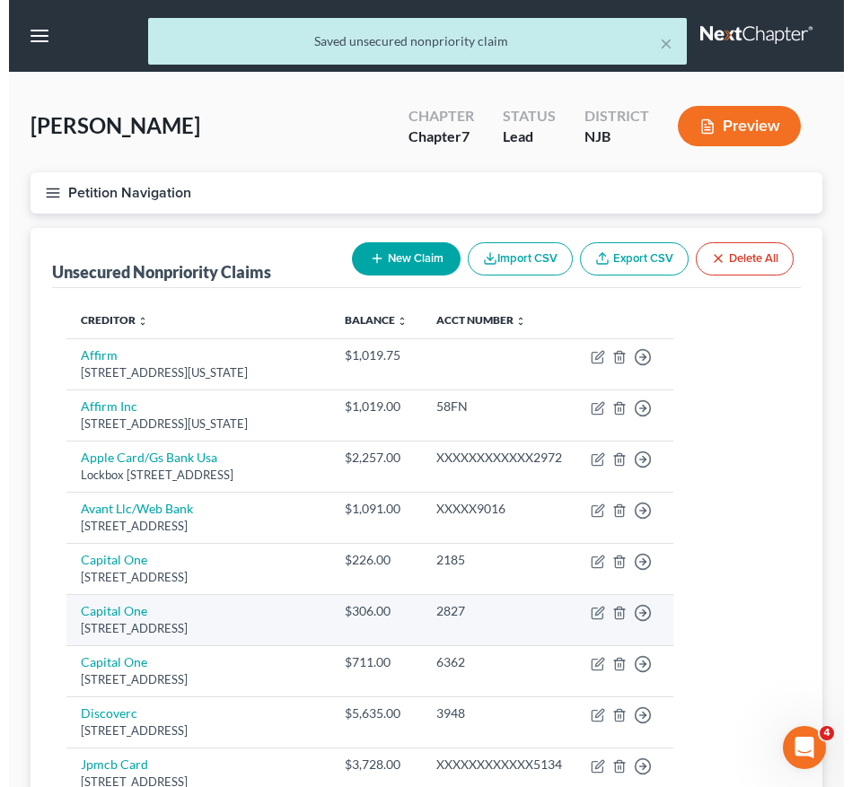
scroll to position [410, 0]
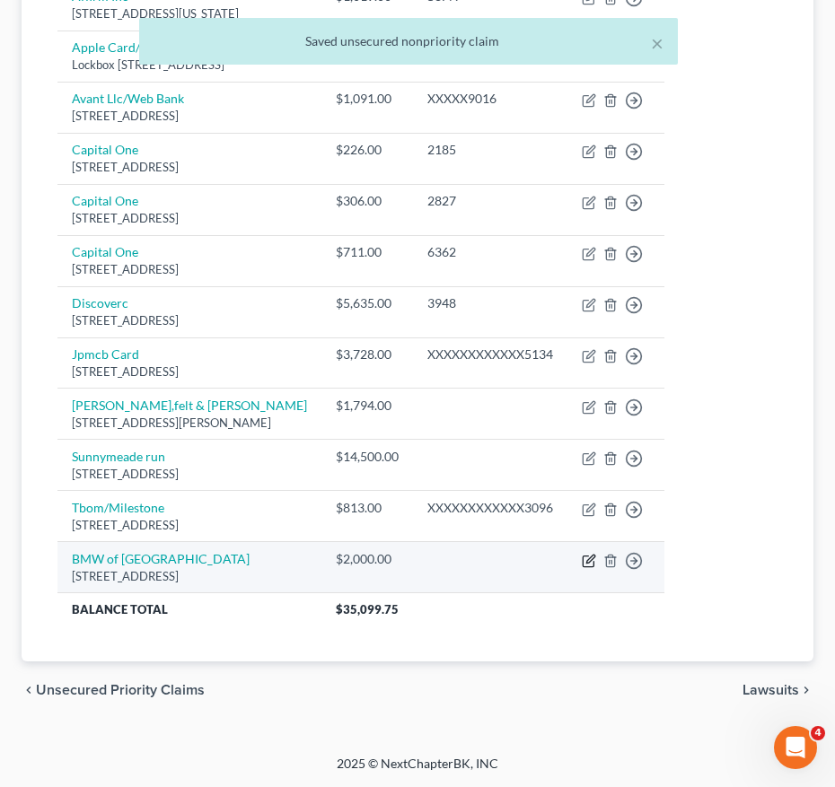
click at [593, 562] on icon "button" at bounding box center [588, 561] width 11 height 11
select select "33"
select select "3"
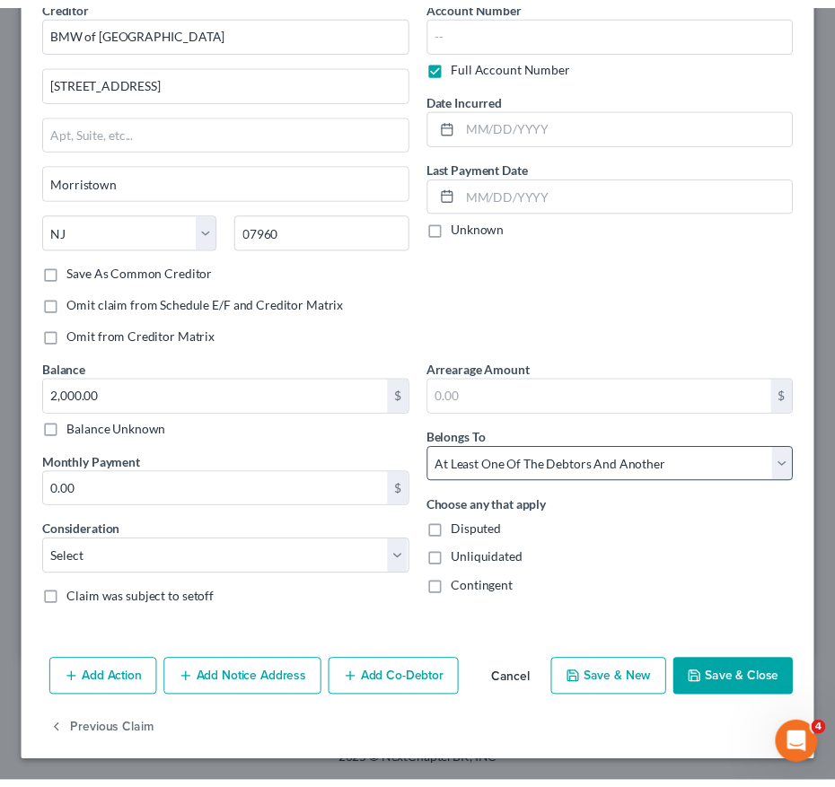
scroll to position [89, 0]
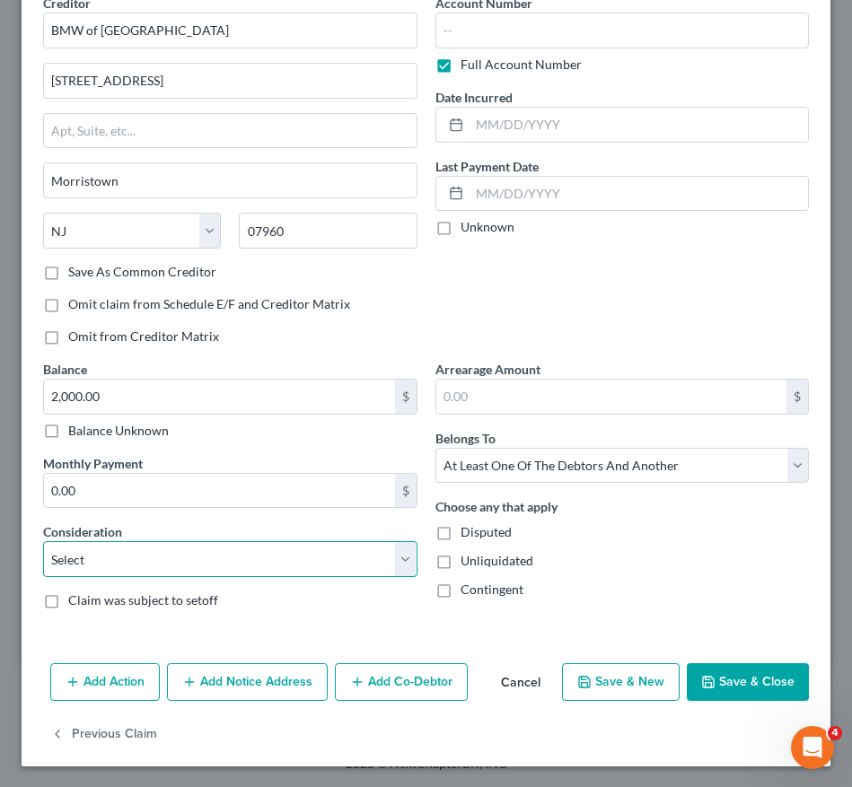
click at [230, 548] on select "Select Cable / Satellite Services Collection Agency Credit Card Debt Debt Couns…" at bounding box center [230, 559] width 374 height 36
select select "14"
click at [43, 541] on select "Select Cable / Satellite Services Collection Agency Credit Card Debt Debt Couns…" at bounding box center [230, 559] width 374 height 36
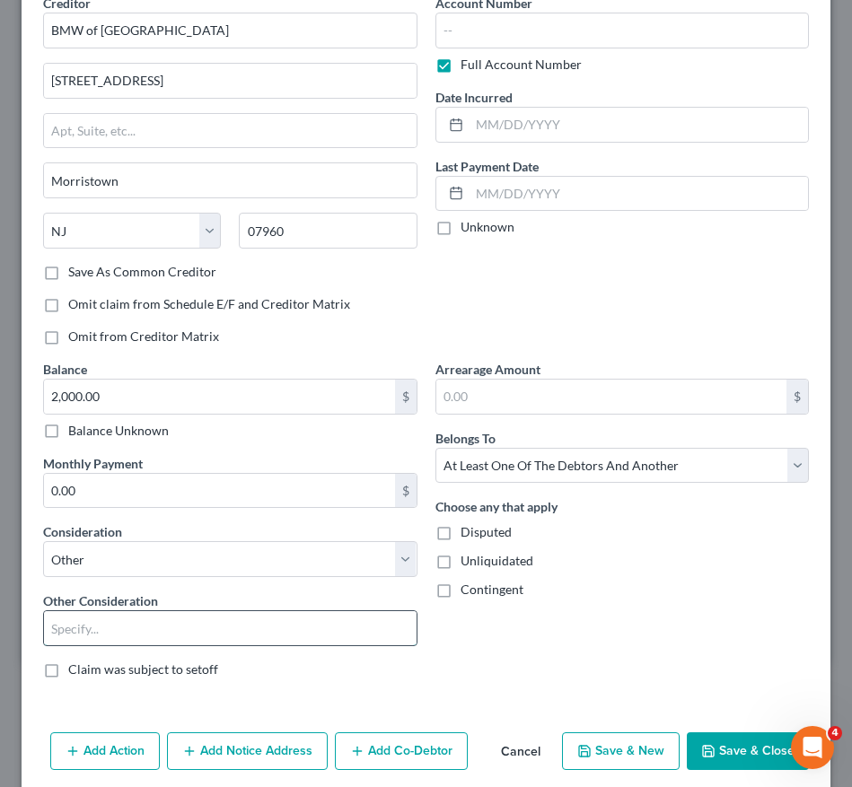
click at [185, 620] on input "text" at bounding box center [230, 628] width 373 height 34
click at [208, 629] on input "Repossessed Leased Vehicle" at bounding box center [230, 628] width 373 height 34
type input "Repossessed Leased Vehicle (BMW)"
click at [749, 737] on button "Save & Close" at bounding box center [748, 751] width 122 height 38
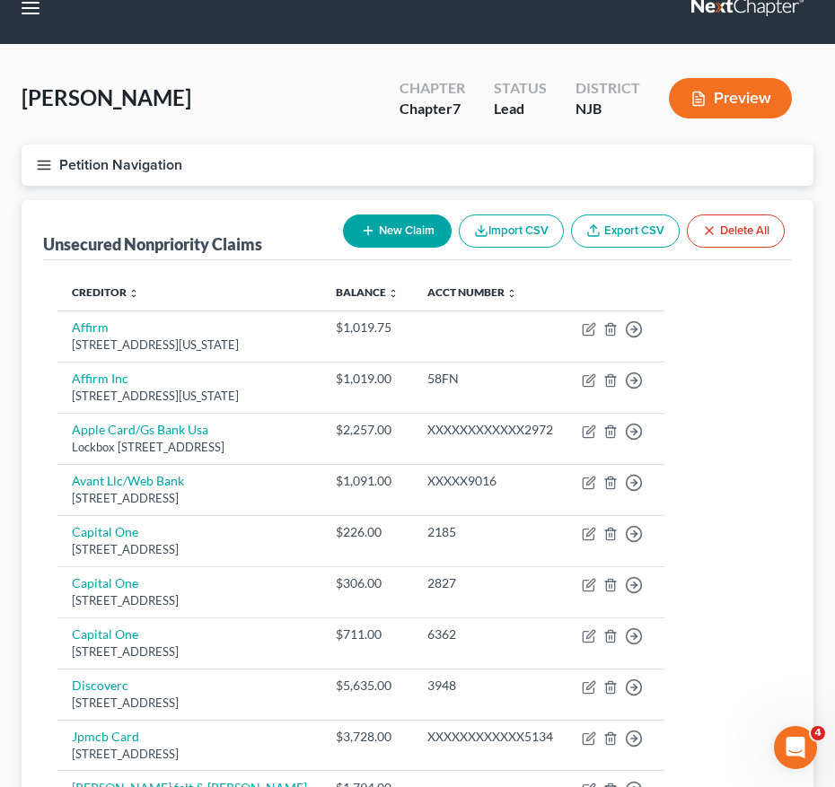
scroll to position [24, 0]
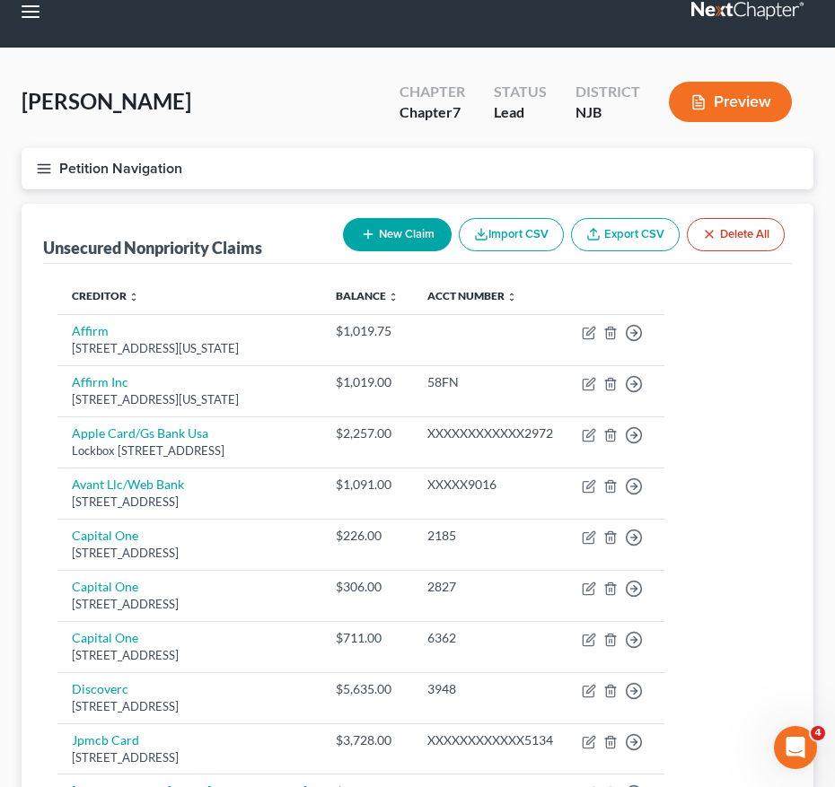
click at [40, 158] on button "Petition Navigation" at bounding box center [418, 168] width 792 height 41
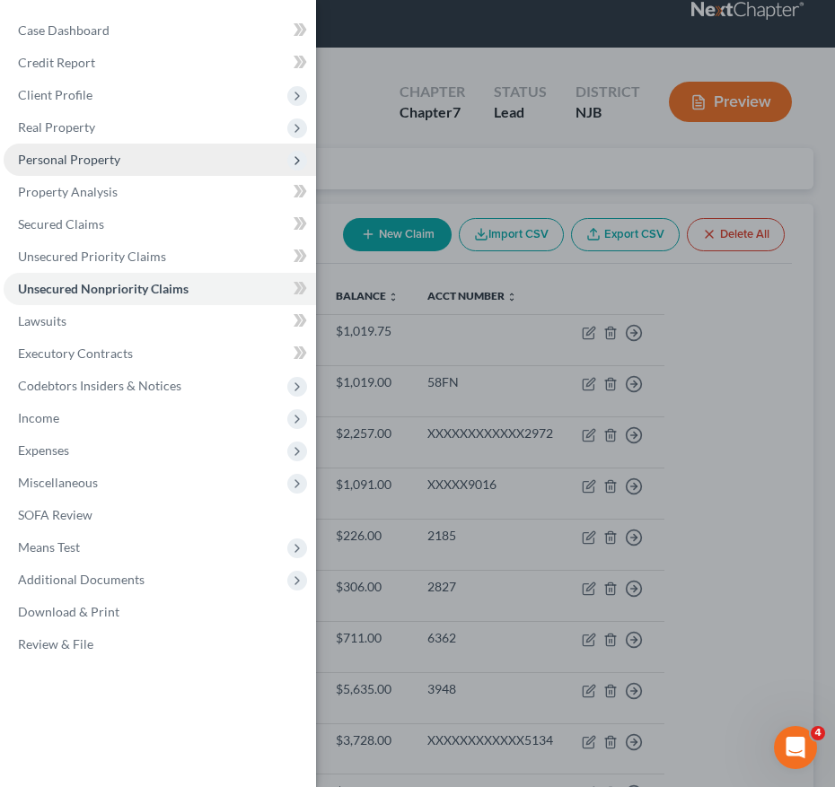
click at [118, 170] on span "Personal Property" at bounding box center [160, 160] width 312 height 32
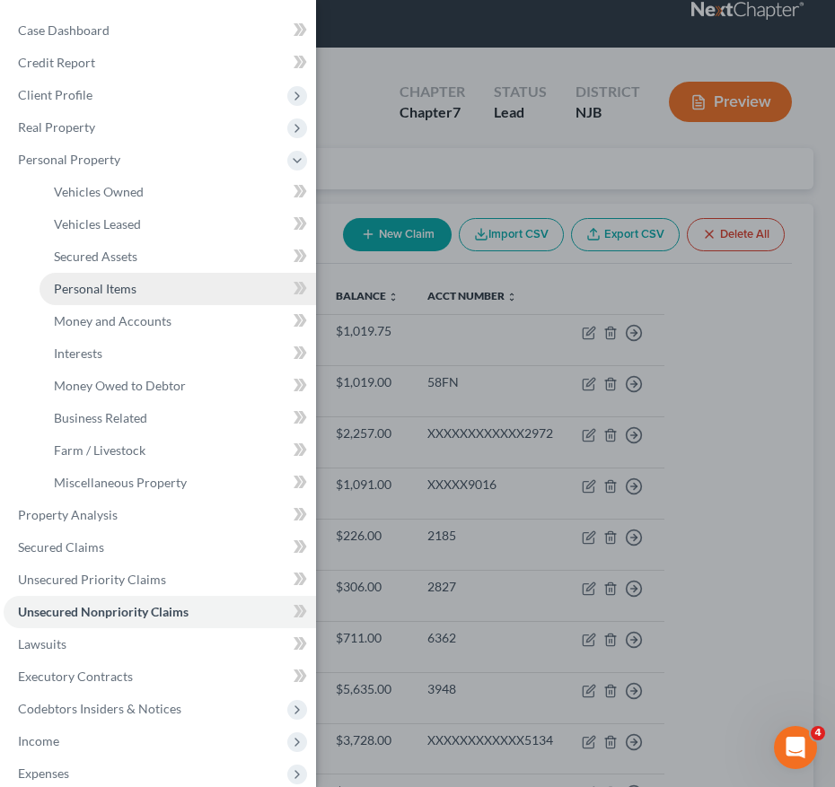
click at [142, 285] on link "Personal Items" at bounding box center [177, 289] width 276 height 32
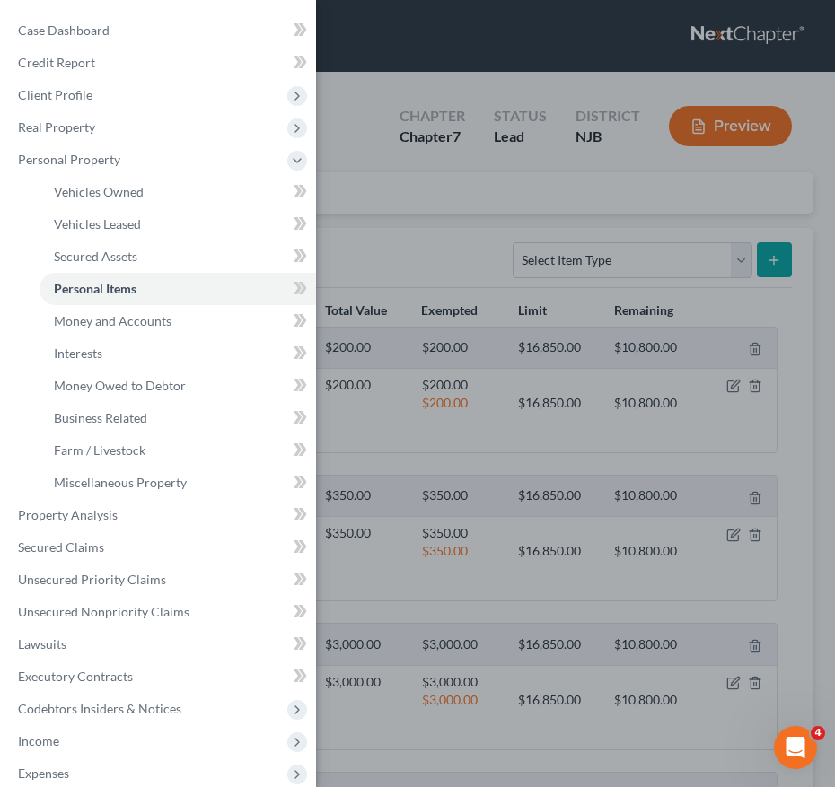
click at [495, 285] on div "Case Dashboard Payments Invoices Payments Payments Credit Report Client Profile" at bounding box center [417, 393] width 835 height 787
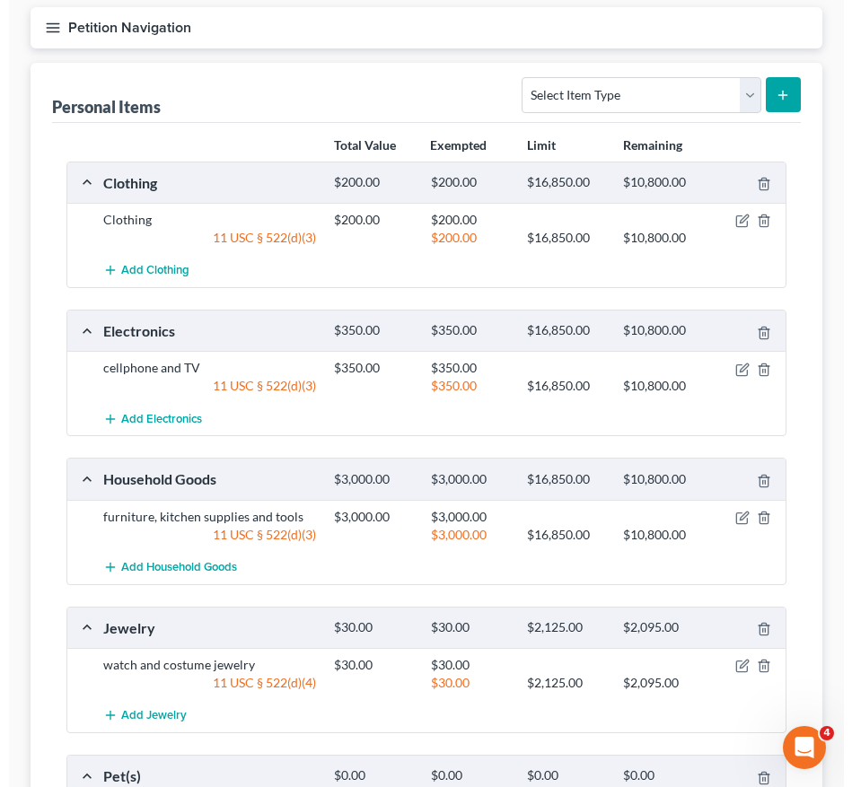
scroll to position [166, 0]
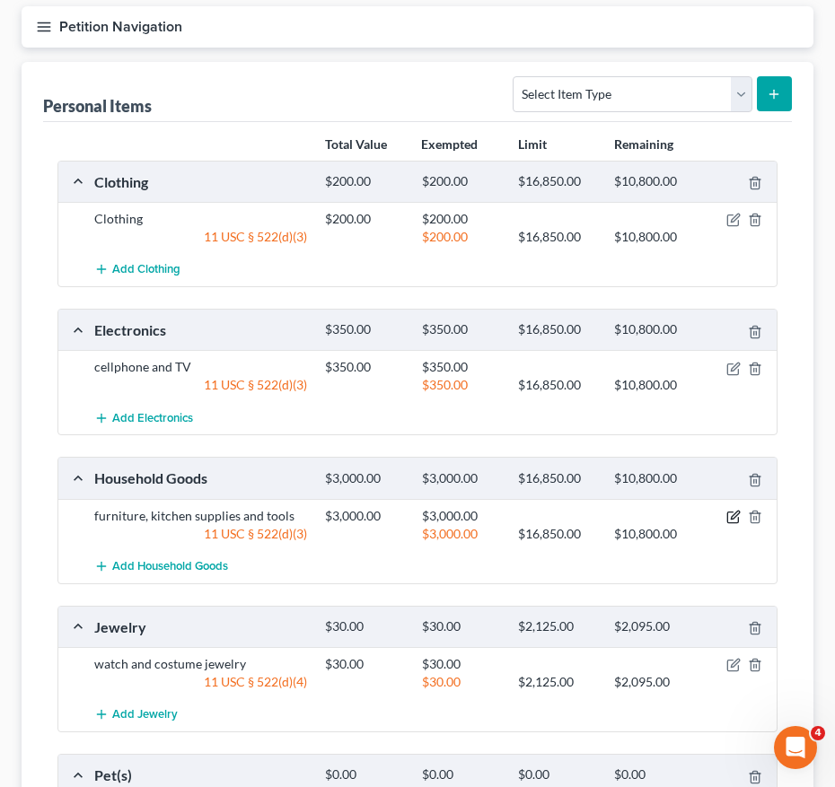
click at [733, 517] on icon "button" at bounding box center [733, 517] width 14 height 14
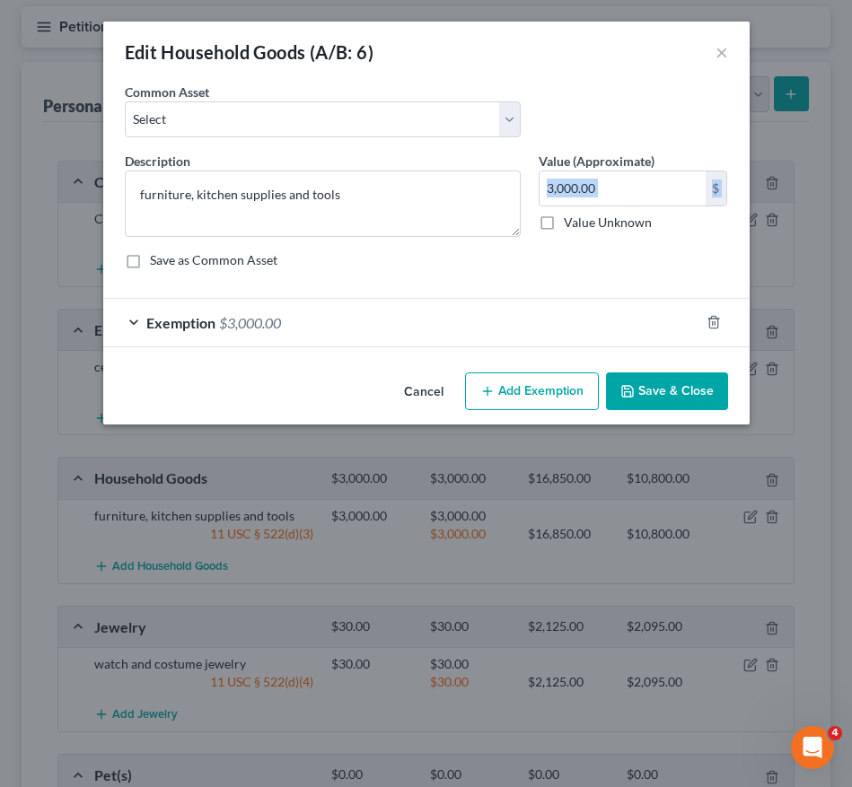
drag, startPoint x: 638, startPoint y: 206, endPoint x: 557, endPoint y: 219, distance: 82.8
click at [557, 219] on div "3,000.00 $ Value Unknown" at bounding box center [633, 201] width 189 height 61
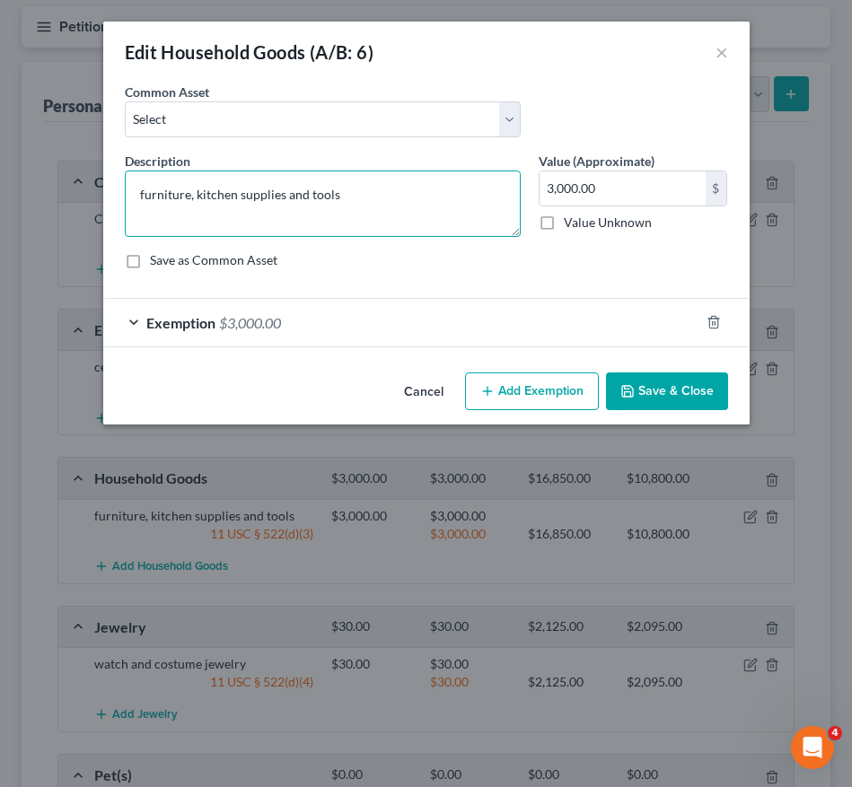
drag, startPoint x: 557, startPoint y: 219, endPoint x: 391, endPoint y: 211, distance: 165.4
click at [391, 211] on textarea "furniture, kitchen supplies and tools" at bounding box center [323, 204] width 396 height 66
click at [305, 192] on textarea "furniture, kitchen supplies and tools" at bounding box center [323, 204] width 396 height 66
click at [326, 197] on textarea "furniture, kitchen supplies, tools" at bounding box center [323, 204] width 396 height 66
type textarea "furniture, kitchen supplies, tools, bedframe, dressers, desk, table and chairs"
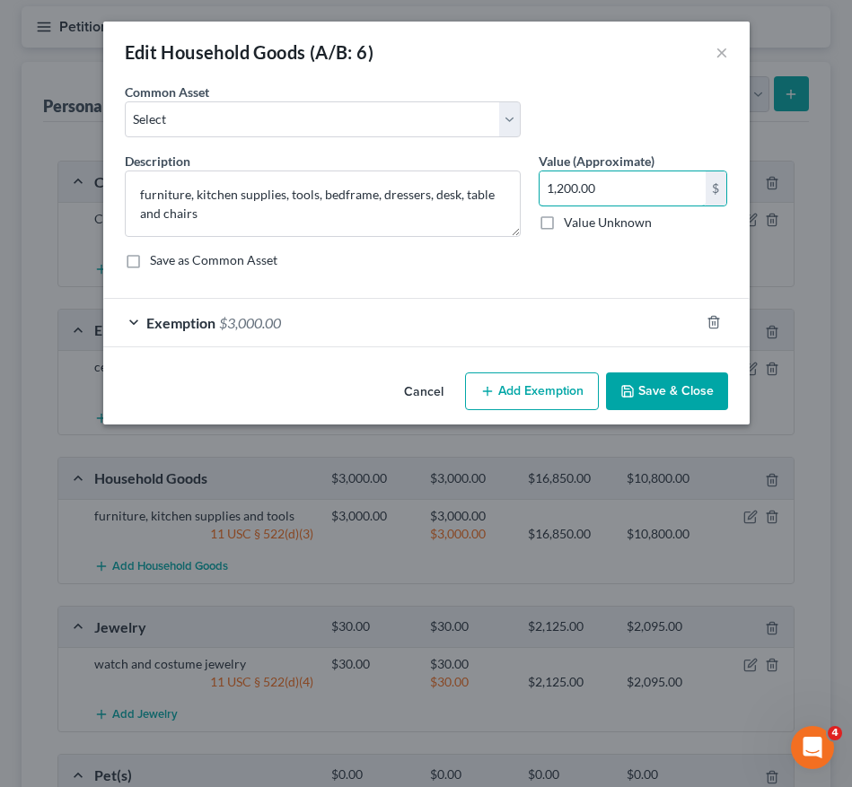
type input "1,200.00"
click at [520, 330] on div "Exemption $3,000.00" at bounding box center [401, 323] width 596 height 48
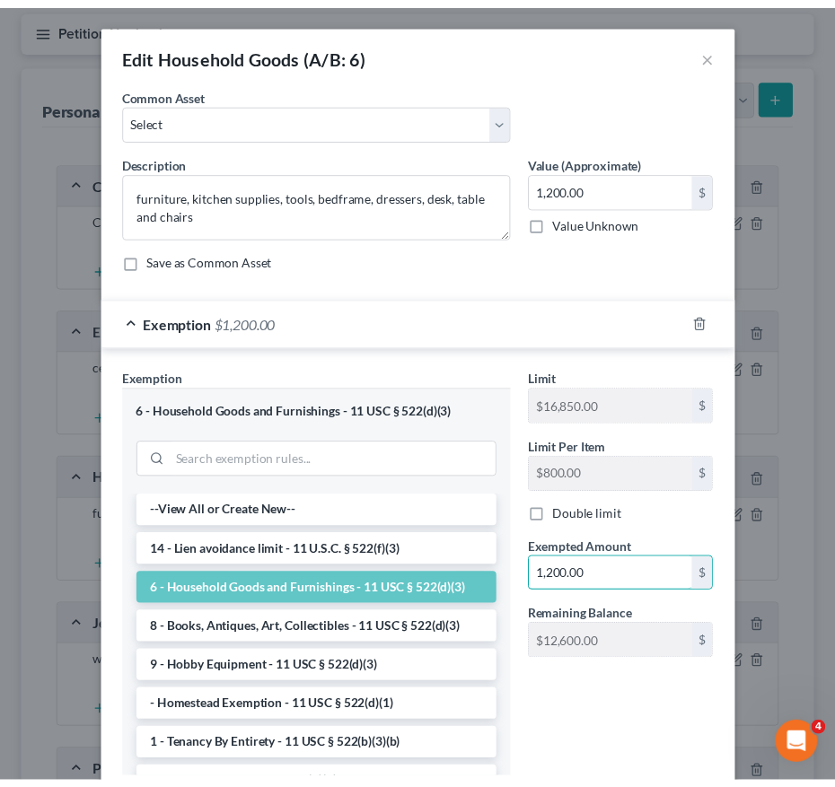
scroll to position [123, 0]
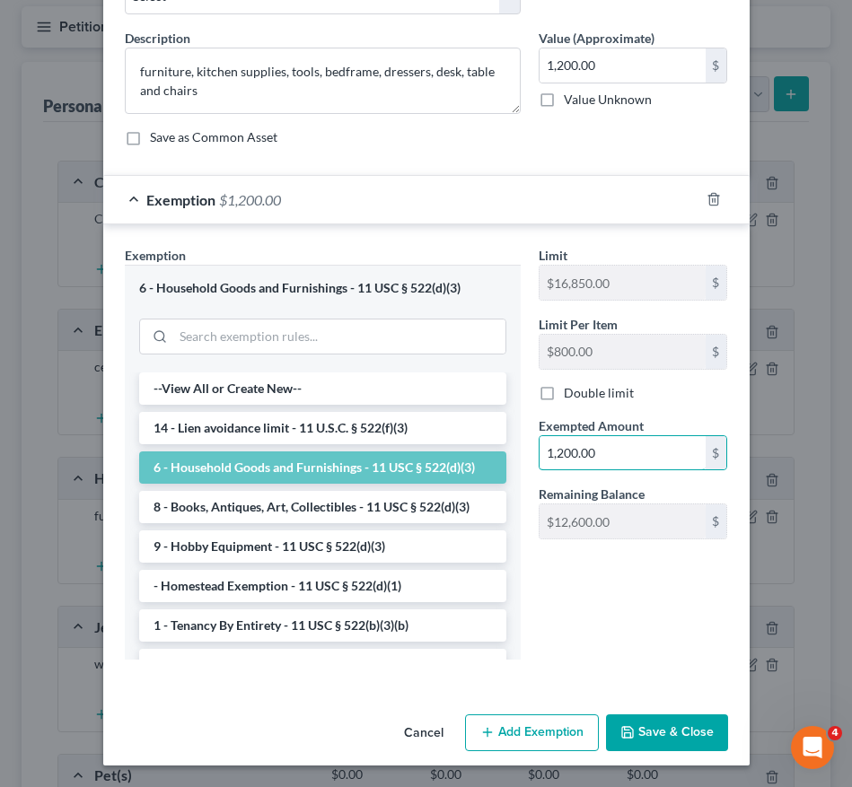
type input "1,200.00"
click at [661, 742] on button "Save & Close" at bounding box center [667, 733] width 122 height 38
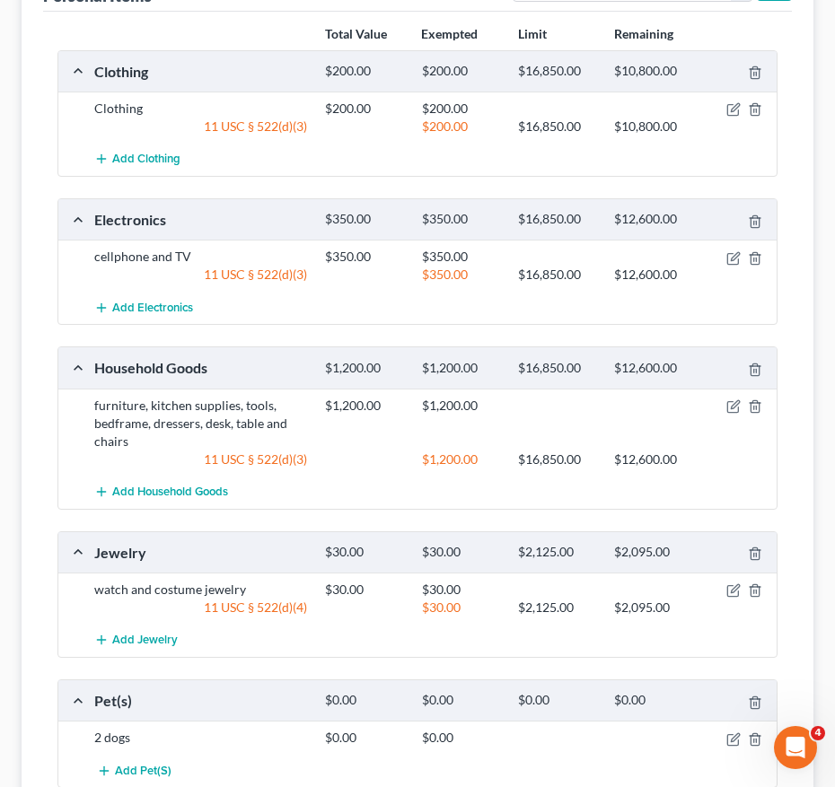
scroll to position [215, 0]
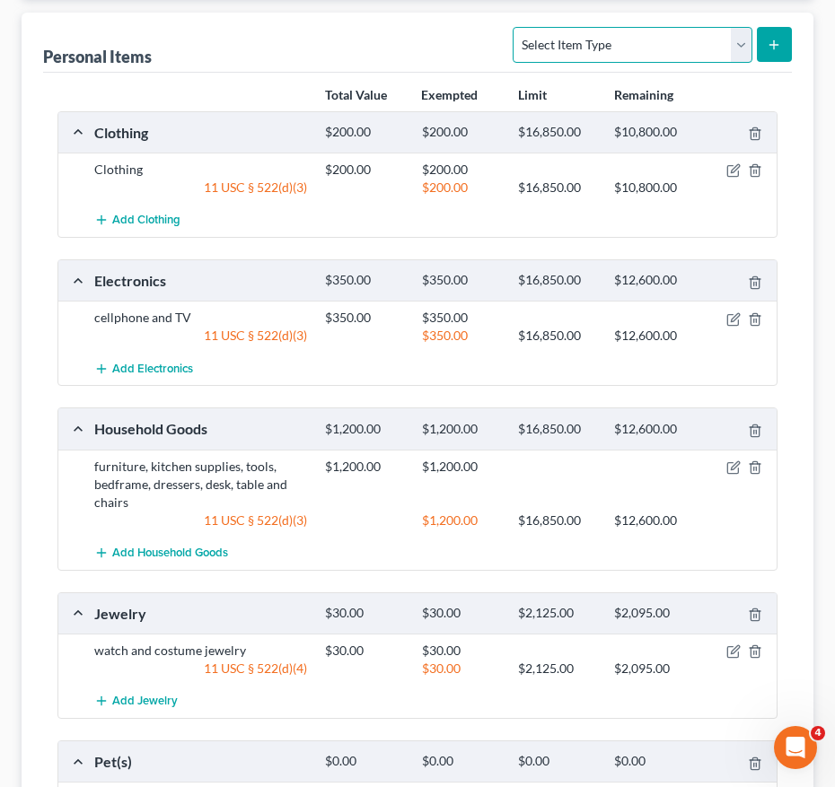
click at [590, 48] on select "Select Item Type Clothing (A/B: 11) Collectibles Of Value (A/B: 8) Electronics …" at bounding box center [632, 45] width 239 height 36
select select "sports_and_hobby_equipment"
click at [516, 27] on select "Select Item Type Clothing (A/B: 11) Collectibles Of Value (A/B: 8) Electronics …" at bounding box center [632, 45] width 239 height 36
click at [770, 48] on icon "submit" at bounding box center [774, 45] width 14 height 14
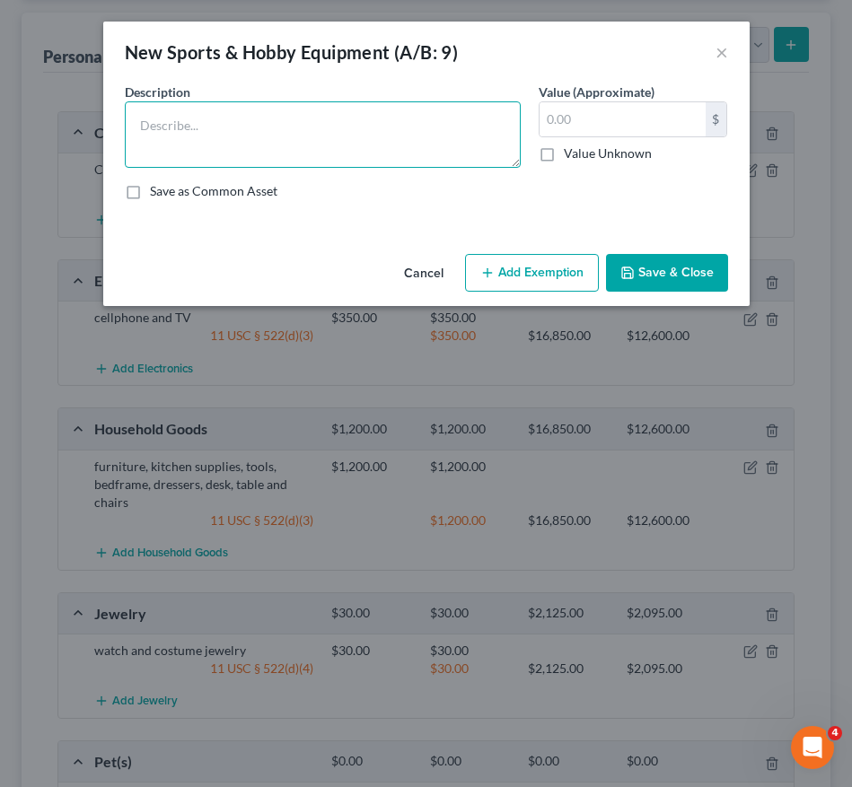
click at [255, 144] on textarea at bounding box center [323, 134] width 396 height 66
type textarea "mechanics tools"
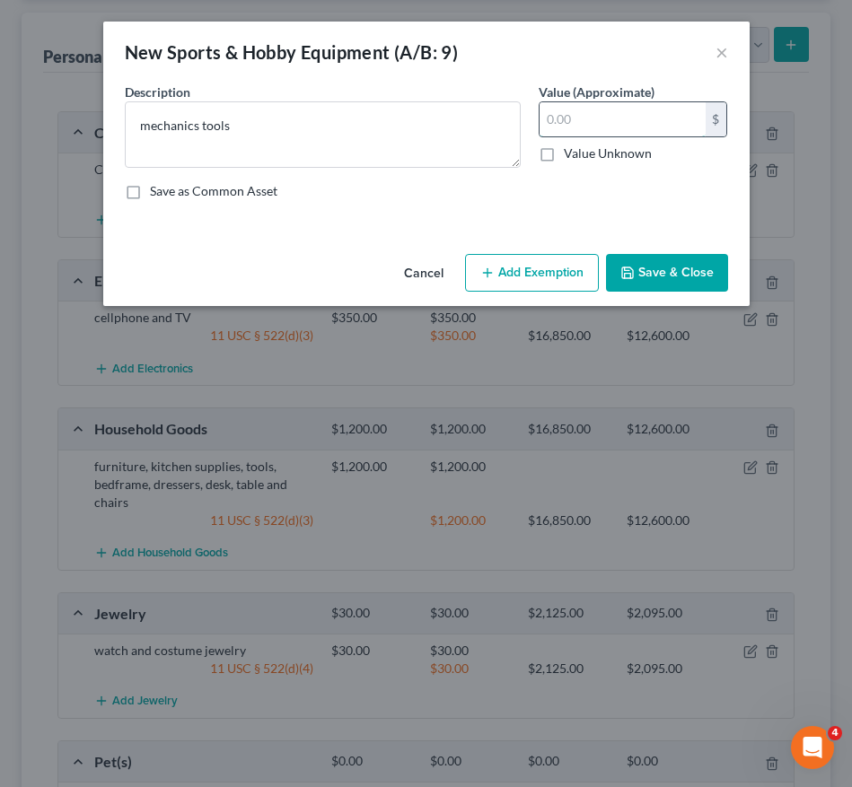
click at [599, 116] on input "text" at bounding box center [622, 119] width 166 height 34
type input "2,000.00"
click at [539, 290] on button "Add Exemption" at bounding box center [532, 273] width 134 height 38
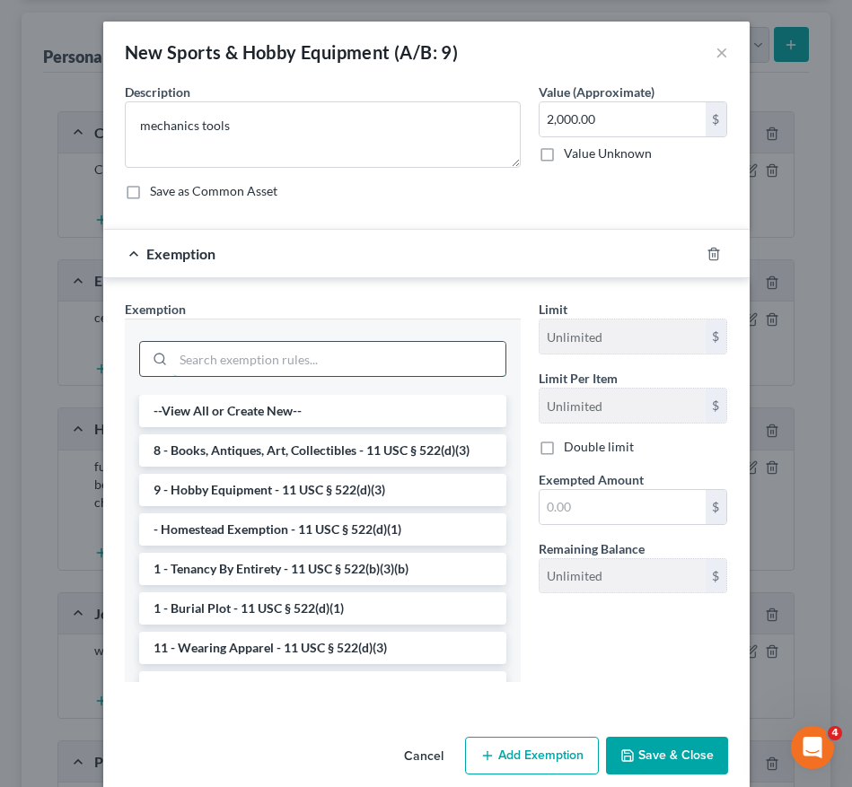
click at [373, 361] on input "search" at bounding box center [339, 359] width 332 height 34
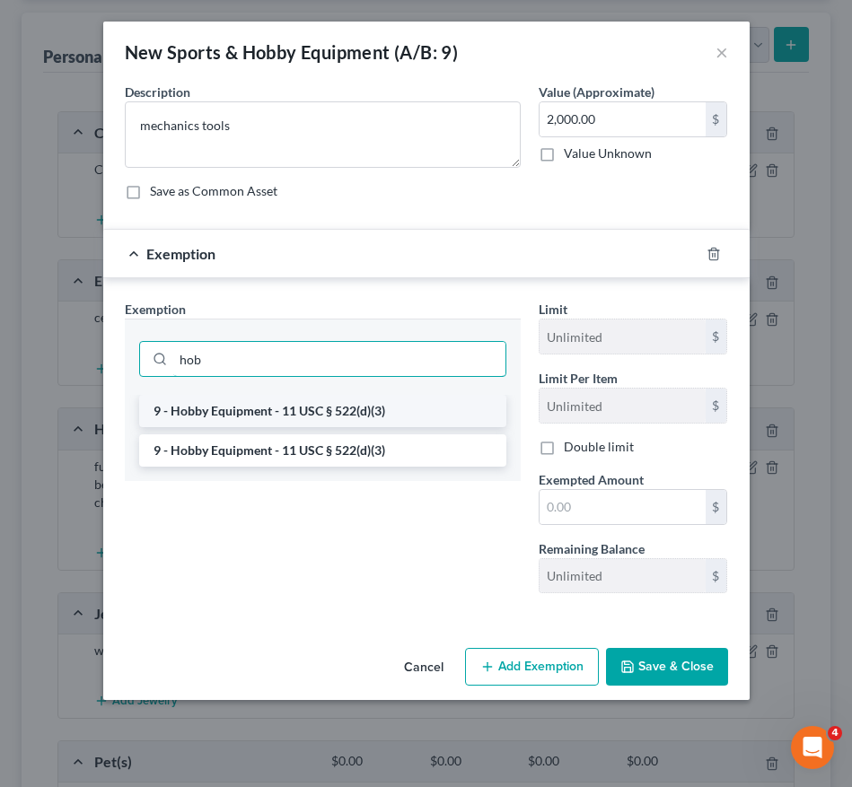
type input "hob"
click at [368, 415] on li "9 - Hobby Equipment - 11 USC § 522(d)(3)" at bounding box center [322, 411] width 367 height 32
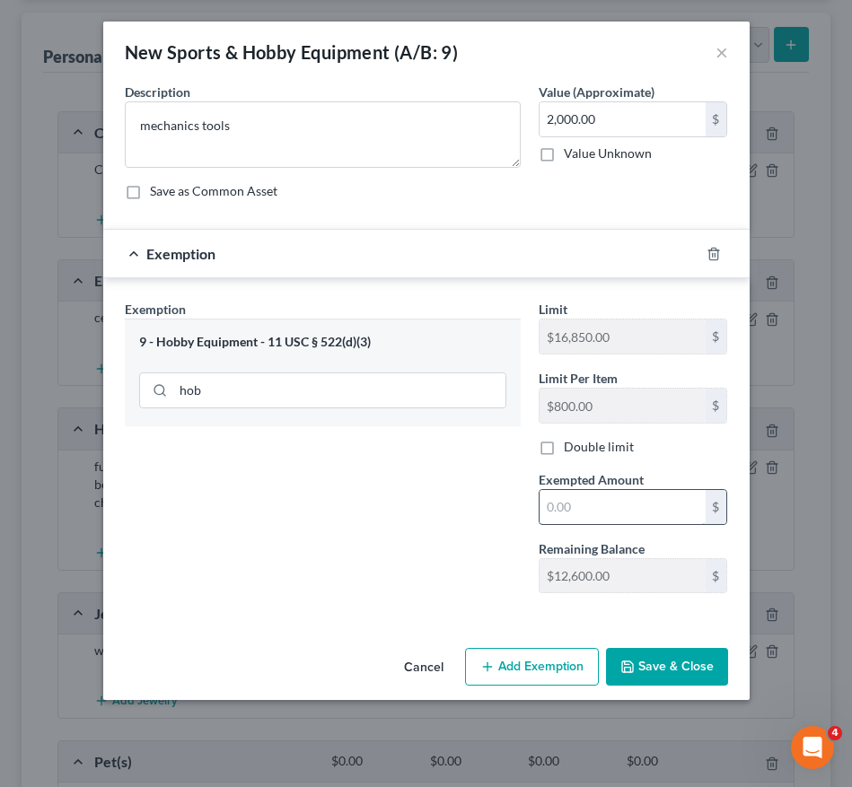
click at [636, 513] on input "text" at bounding box center [622, 507] width 166 height 34
type input "2,000.00"
click at [644, 670] on button "Save & Close" at bounding box center [667, 667] width 122 height 38
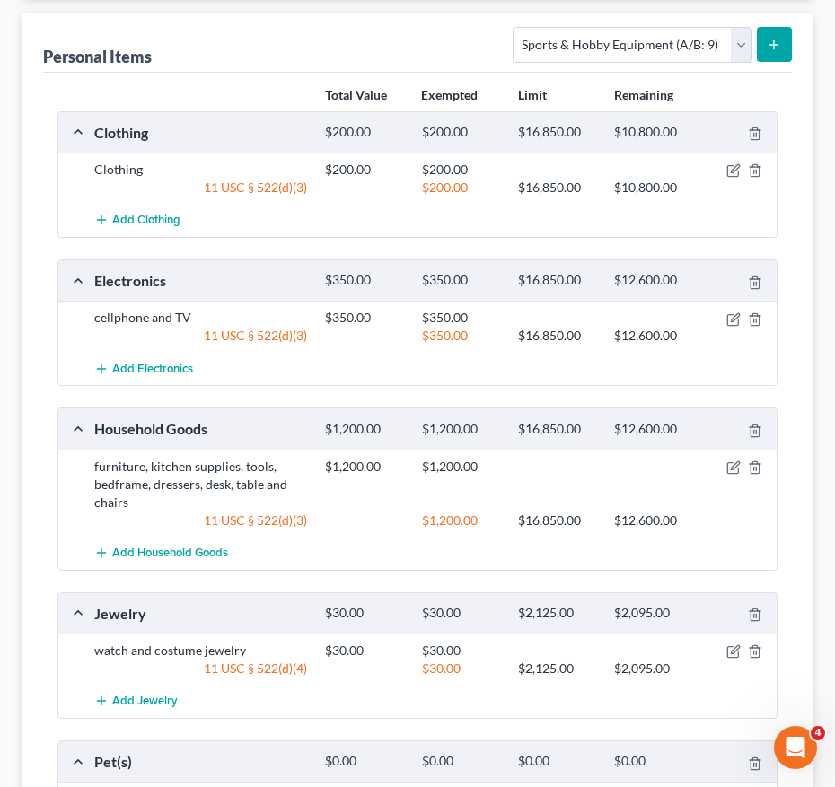
scroll to position [24, 0]
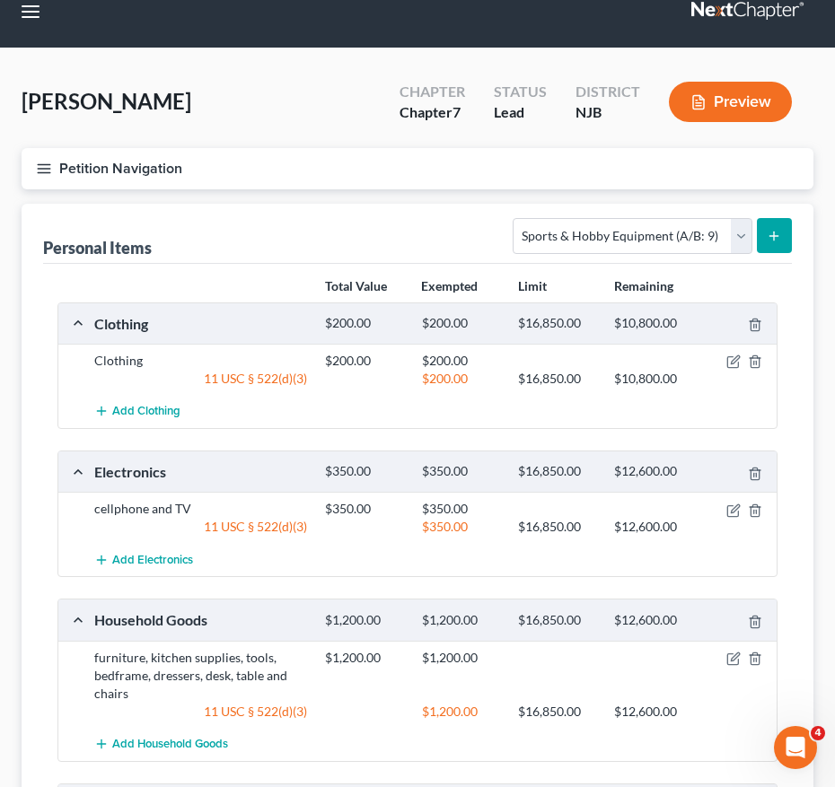
click at [50, 169] on line "button" at bounding box center [44, 169] width 13 height 0
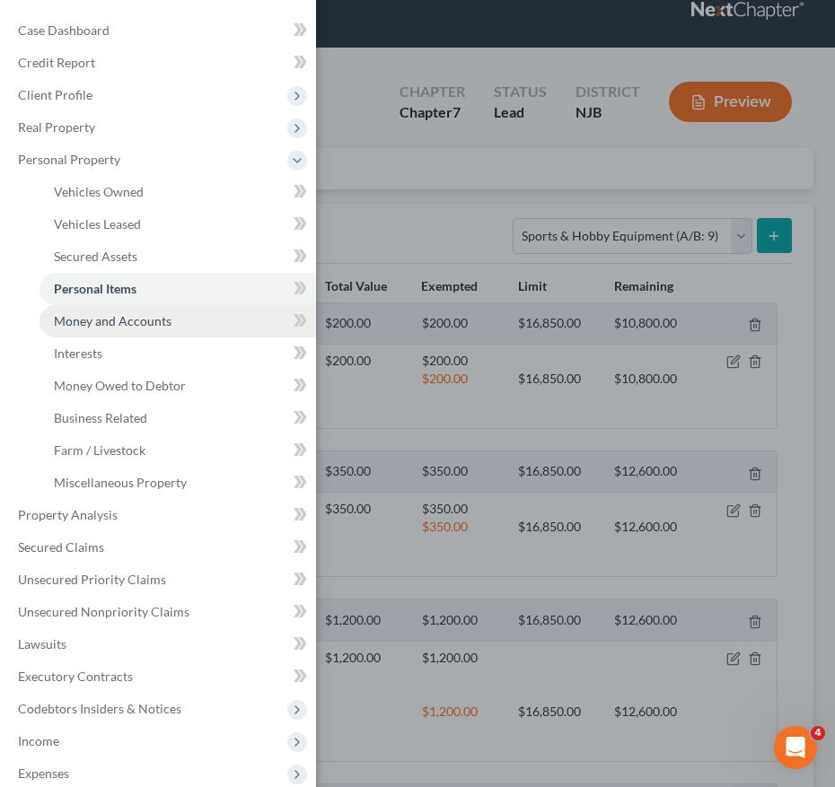
click at [124, 332] on link "Money and Accounts" at bounding box center [177, 321] width 276 height 32
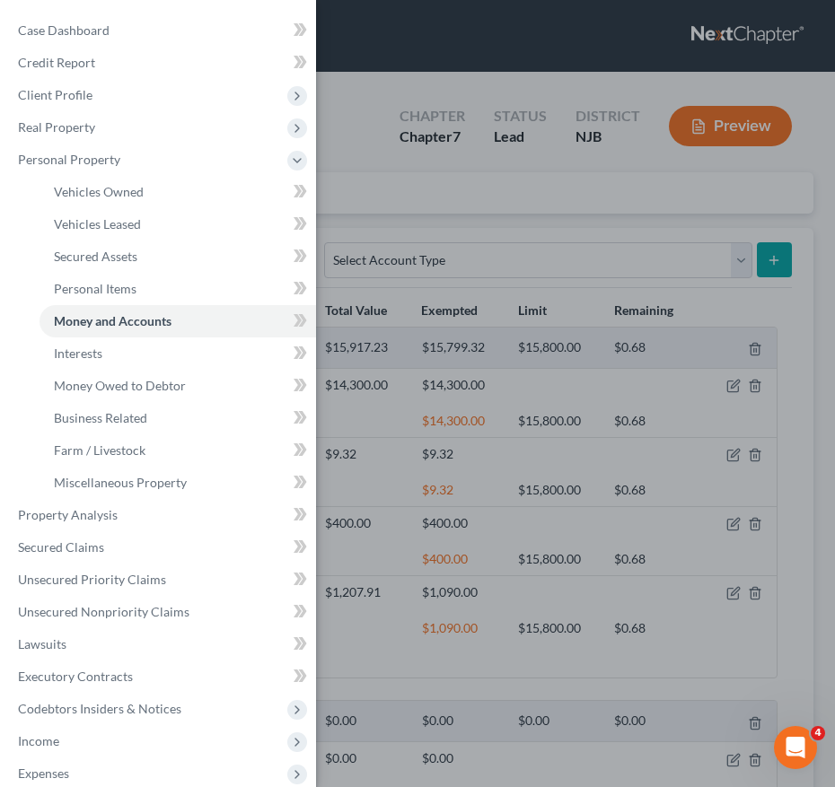
click at [585, 509] on div "Case Dashboard Payments Invoices Payments Payments Credit Report Client Profile" at bounding box center [417, 393] width 835 height 787
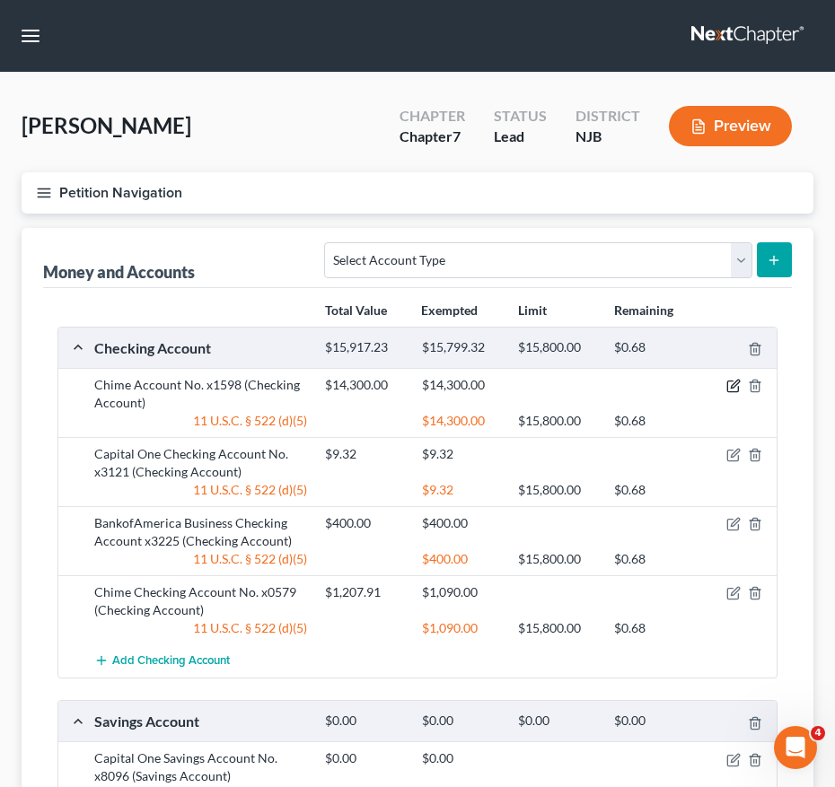
click at [732, 390] on icon "button" at bounding box center [733, 386] width 14 height 14
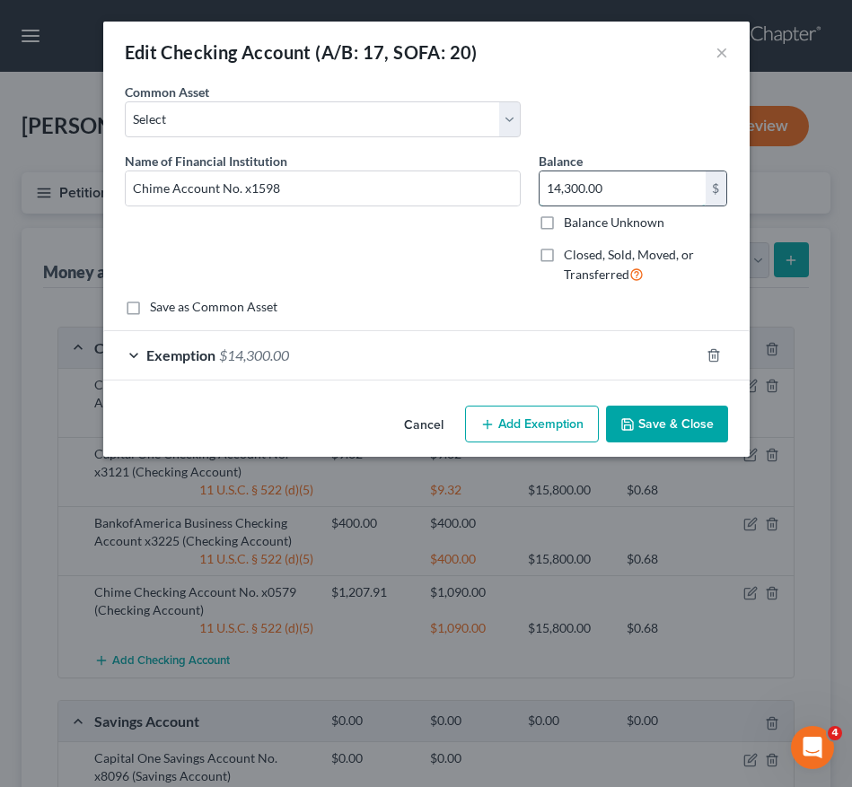
click at [634, 197] on input "14,300.00" at bounding box center [622, 188] width 166 height 34
type input "13,250.00"
click at [408, 364] on div "Exemption $14,300.00" at bounding box center [401, 355] width 596 height 48
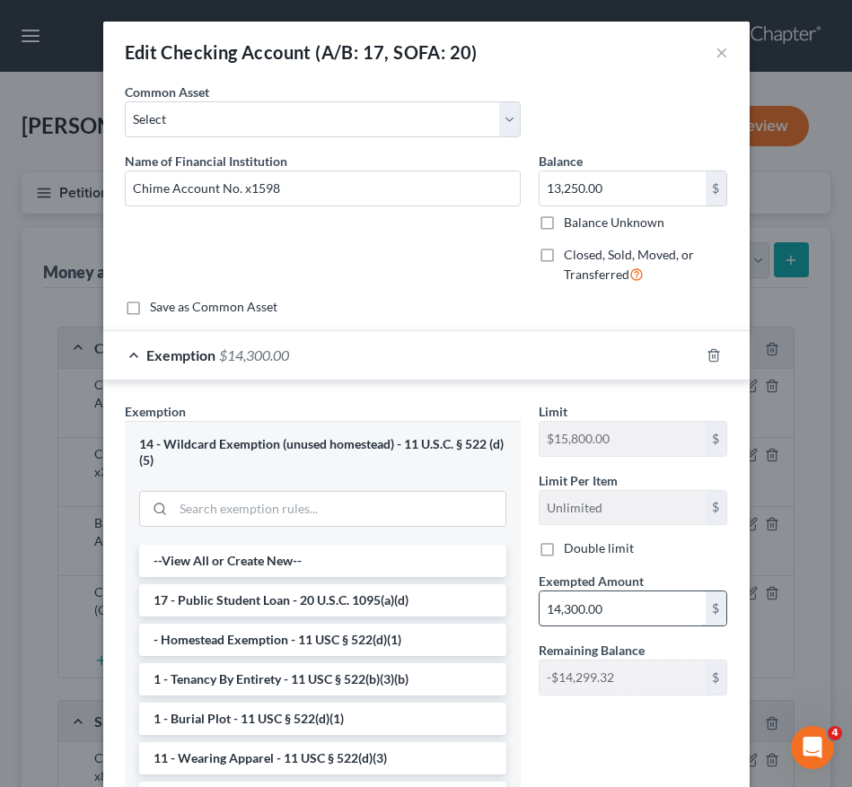
click at [609, 613] on input "14,300.00" at bounding box center [622, 609] width 166 height 34
type input "13,250.00"
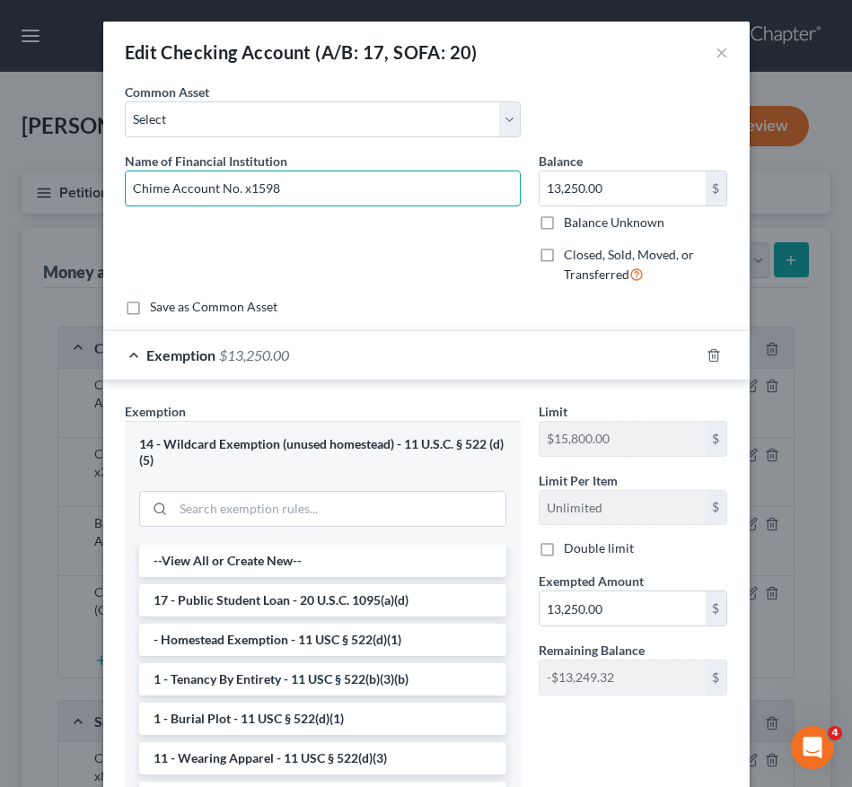
drag, startPoint x: 366, startPoint y: 187, endPoint x: 17, endPoint y: 186, distance: 349.2
click at [17, 186] on div "Edit Checking Account (A/B: 17, SOFA: 20) × An exemption set must first be sele…" at bounding box center [426, 393] width 852 height 787
click at [715, 48] on button "×" at bounding box center [721, 52] width 13 height 22
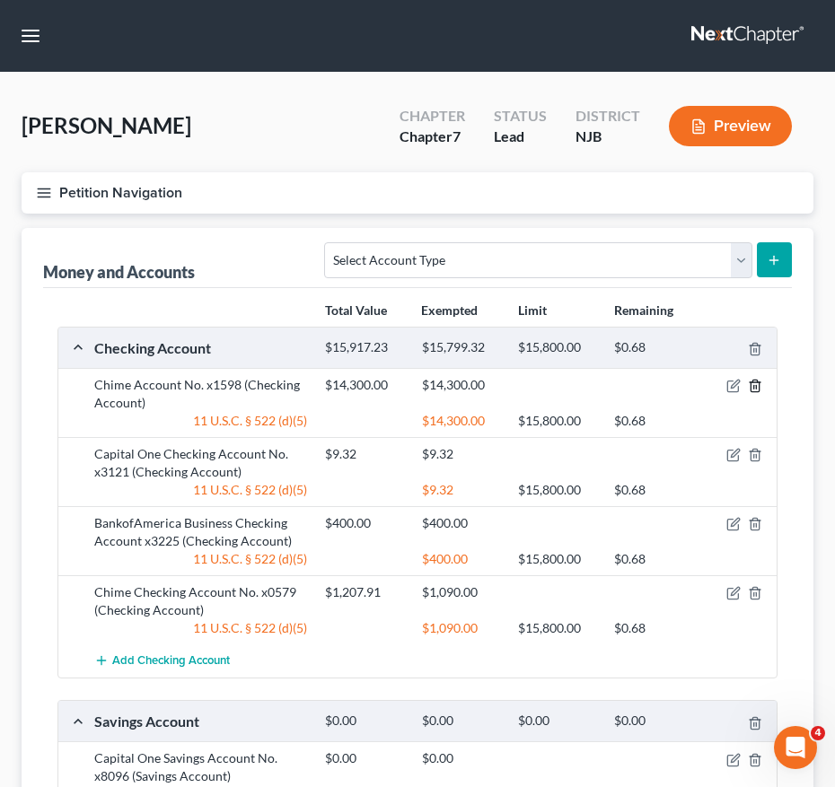
click at [760, 383] on icon "button" at bounding box center [755, 386] width 14 height 14
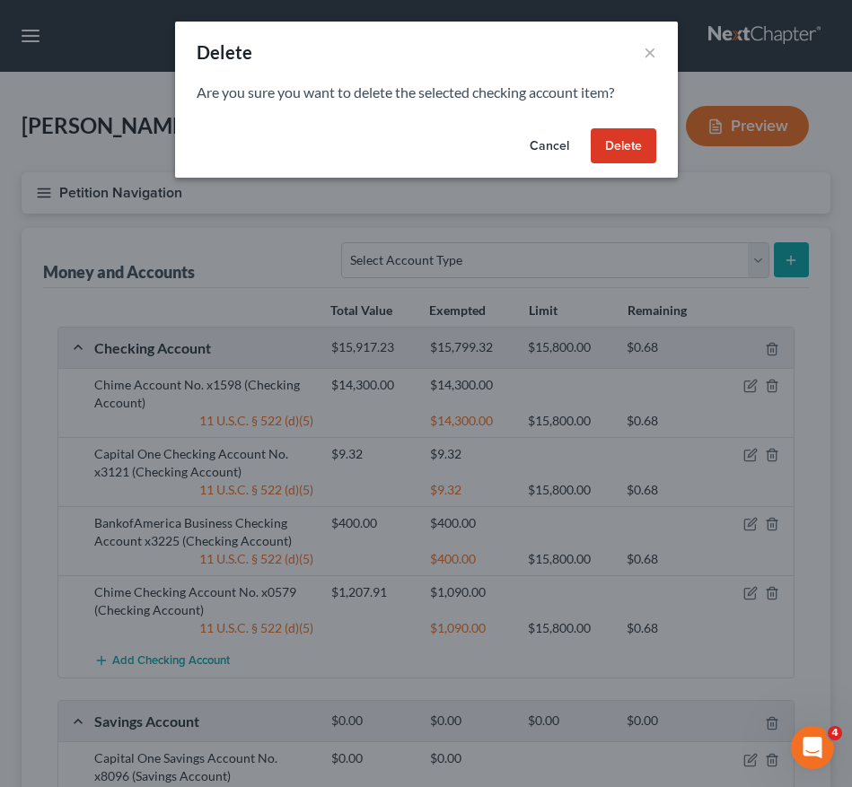
click at [609, 154] on button "Delete" at bounding box center [624, 146] width 66 height 36
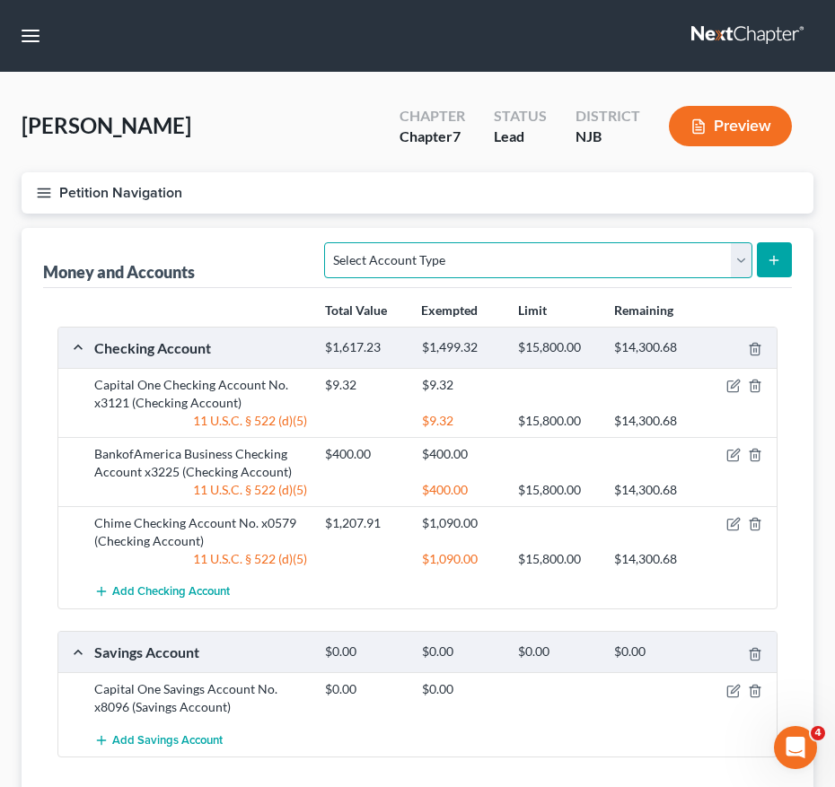
click at [565, 256] on select "Select Account Type Brokerage (A/B: 18, SOFA: 20) Cash on Hand (A/B: 16) Certif…" at bounding box center [537, 260] width 427 height 36
select select "savings"
click at [329, 242] on select "Select Account Type Brokerage (A/B: 18, SOFA: 20) Cash on Hand (A/B: 16) Certif…" at bounding box center [537, 260] width 427 height 36
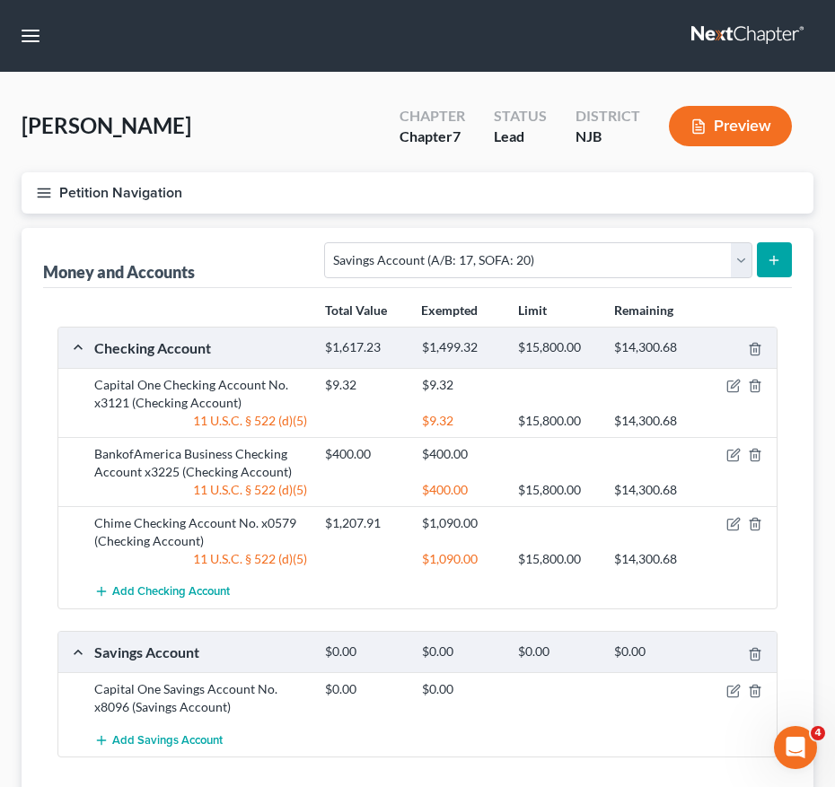
click at [782, 252] on button "submit" at bounding box center [774, 259] width 35 height 35
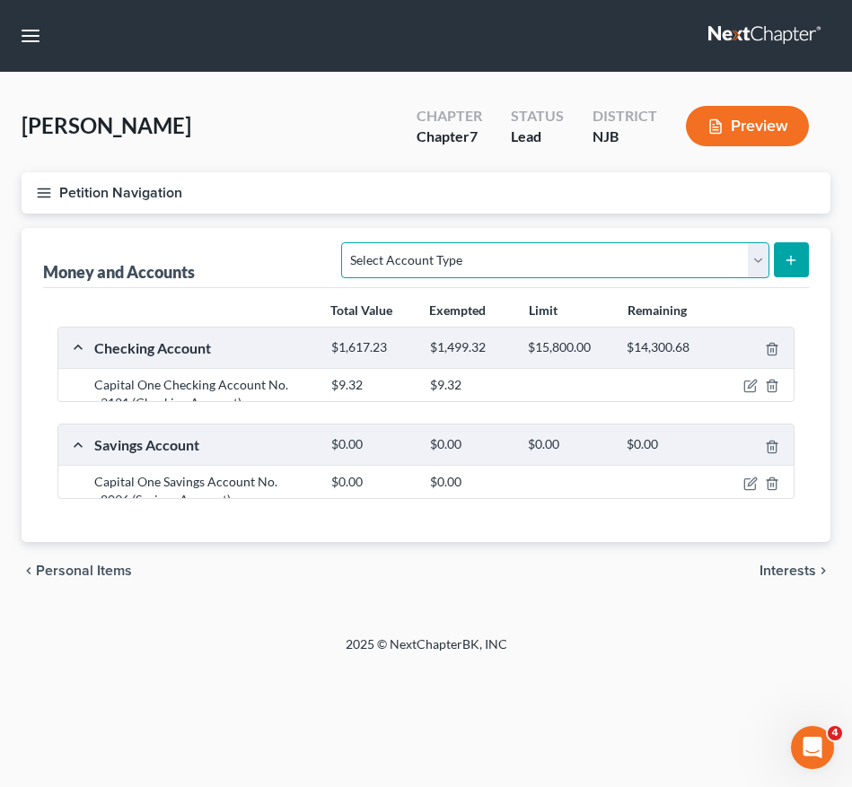
click at [577, 264] on select "Select Account Type Brokerage (A/B: 18, SOFA: 20) Cash on Hand (A/B: 16) Certif…" at bounding box center [554, 260] width 427 height 36
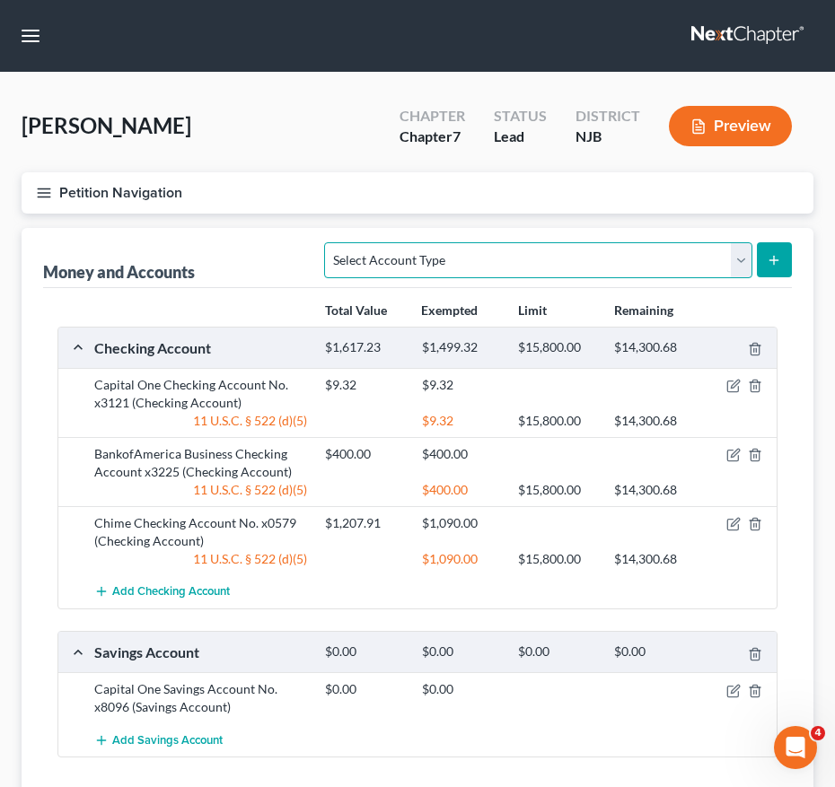
select select "savings"
click at [329, 242] on select "Select Account Type Brokerage (A/B: 18, SOFA: 20) Cash on Hand (A/B: 16) Certif…" at bounding box center [537, 260] width 427 height 36
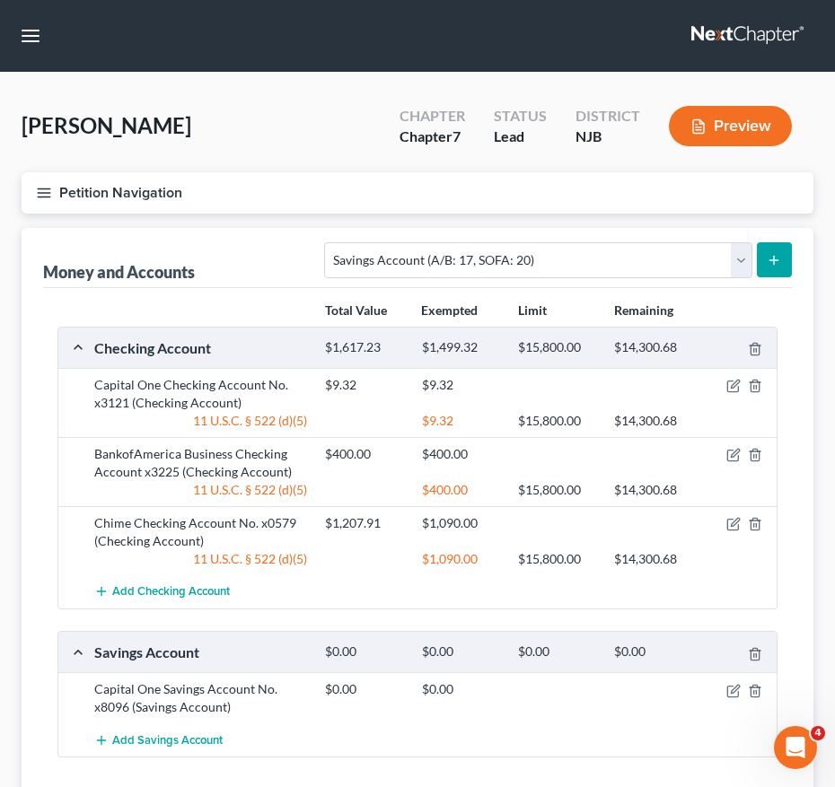
click at [784, 249] on button "submit" at bounding box center [774, 259] width 35 height 35
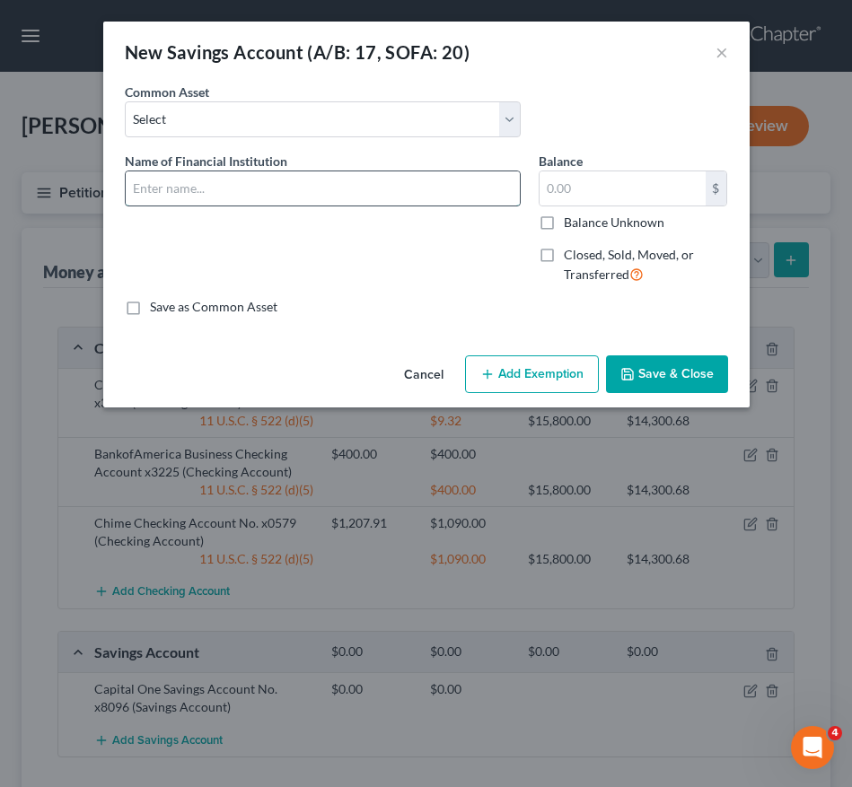
click at [231, 196] on input "text" at bounding box center [323, 188] width 394 height 34
paste input "Chime Account No. x1598"
type input "Chime Account No. x1598"
click at [633, 192] on input "text" at bounding box center [622, 188] width 166 height 34
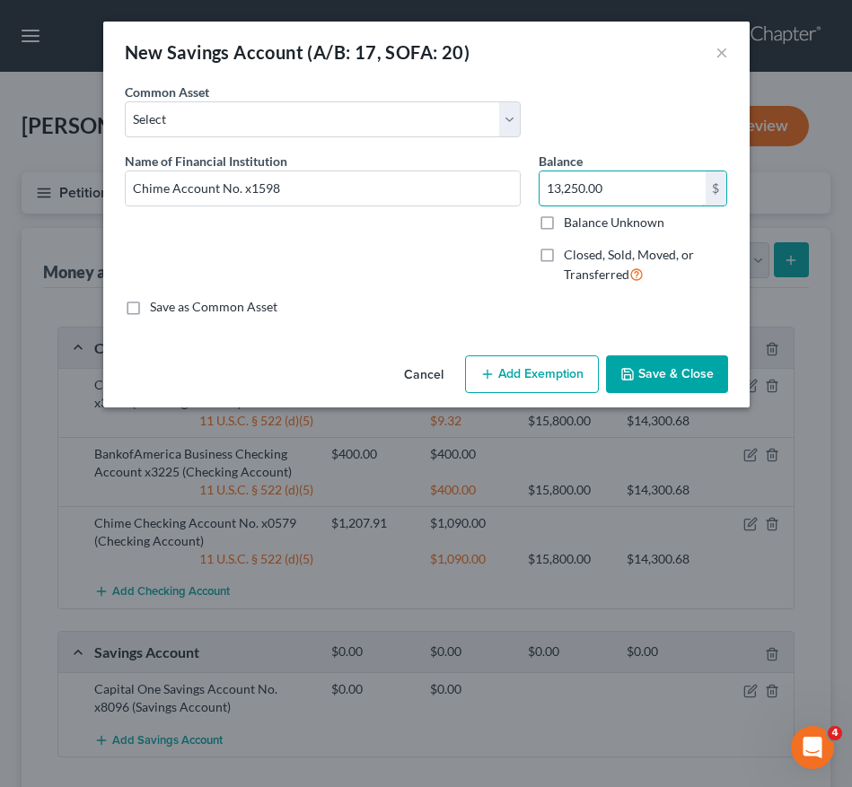
type input "13,250.00"
click at [565, 381] on button "Add Exemption" at bounding box center [532, 374] width 134 height 38
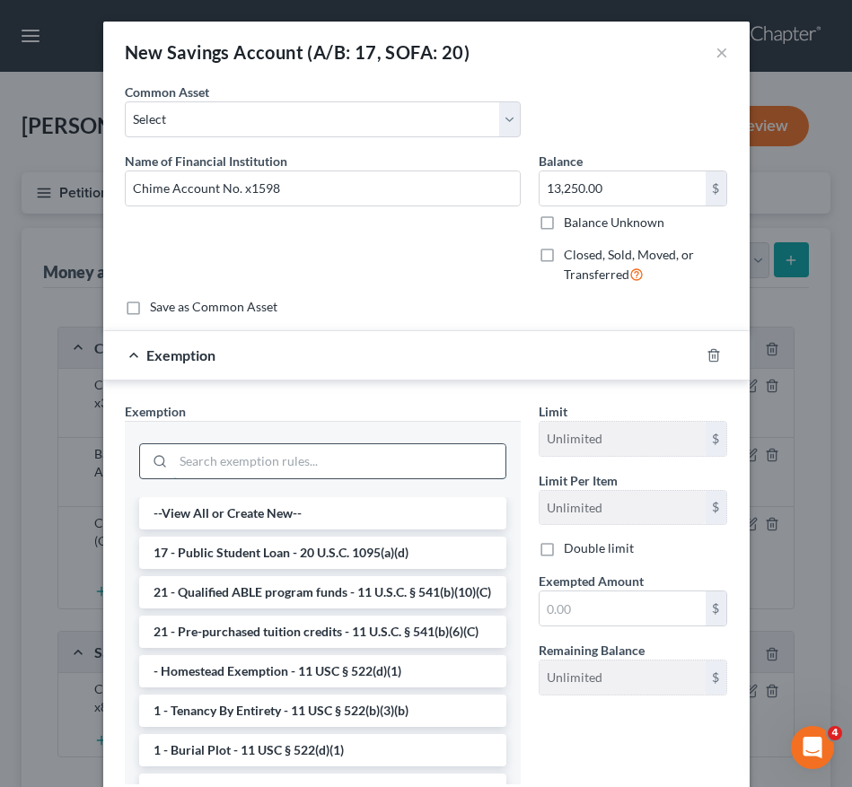
click at [398, 459] on input "search" at bounding box center [339, 461] width 332 height 34
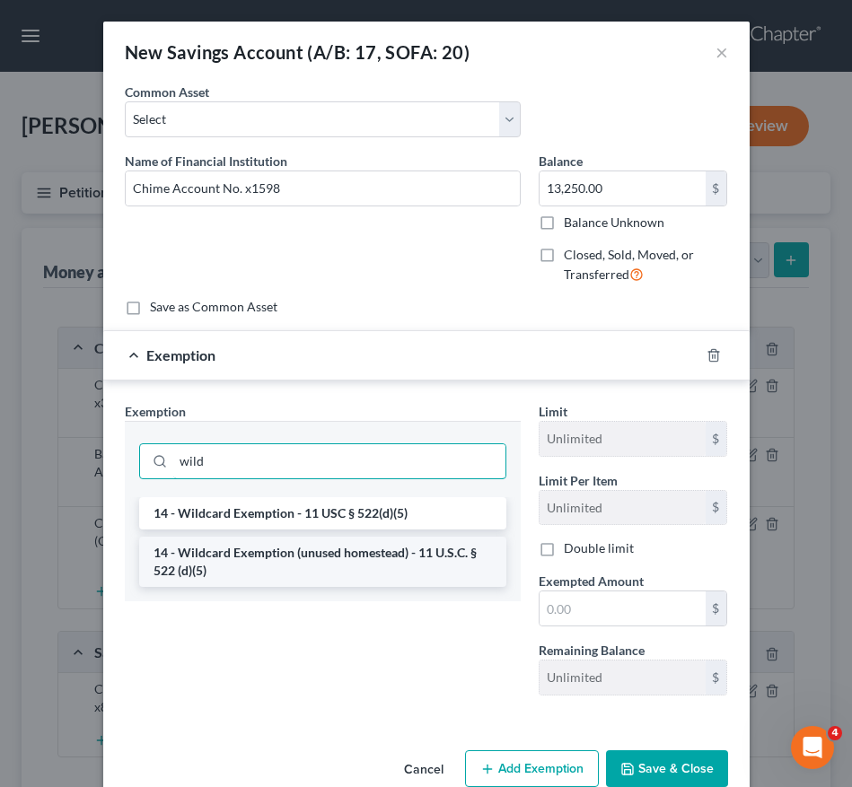
type input "wild"
click at [367, 561] on li "14 - Wildcard Exemption (unused homestead) - 11 U.S.C. § 522 (d)(5)" at bounding box center [322, 562] width 367 height 50
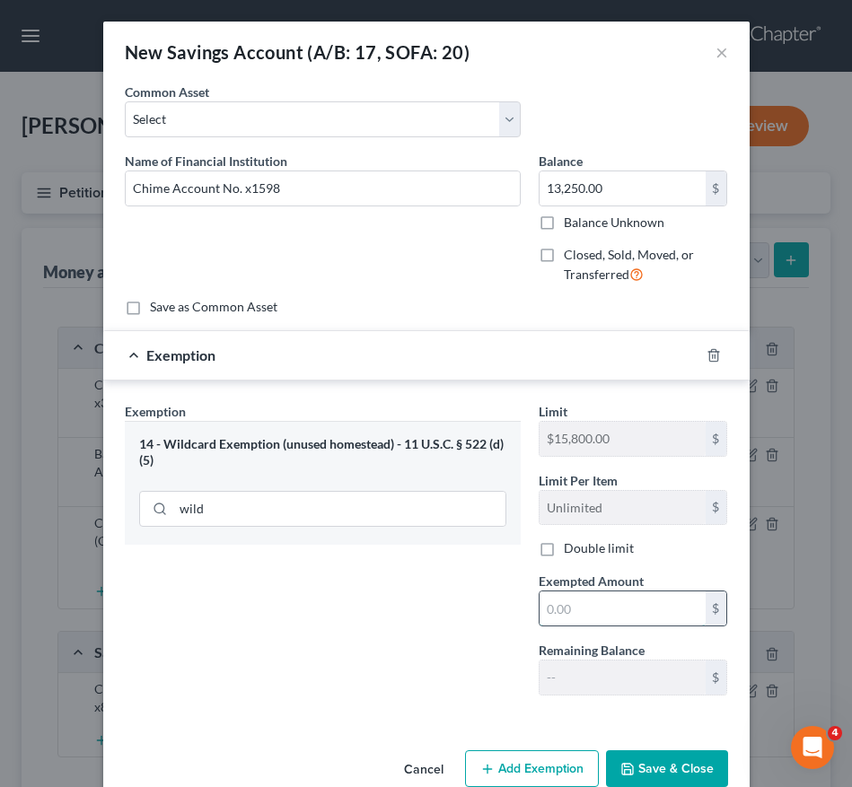
click at [576, 612] on input "text" at bounding box center [622, 609] width 166 height 34
type input "13,250.00"
click at [636, 758] on button "Save & Close" at bounding box center [667, 769] width 122 height 38
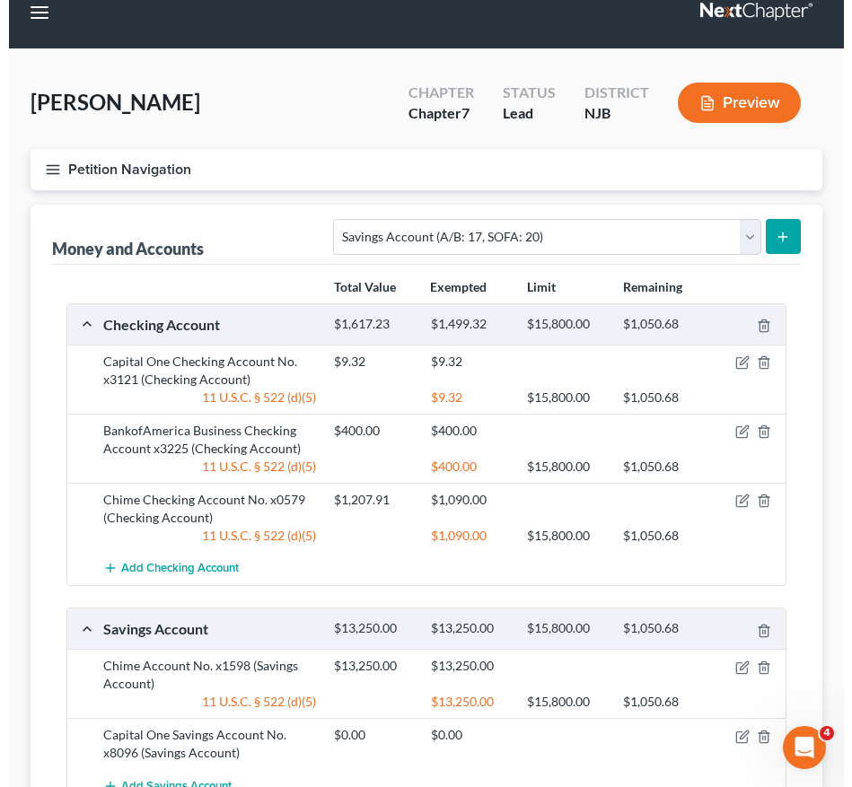
scroll to position [22, 0]
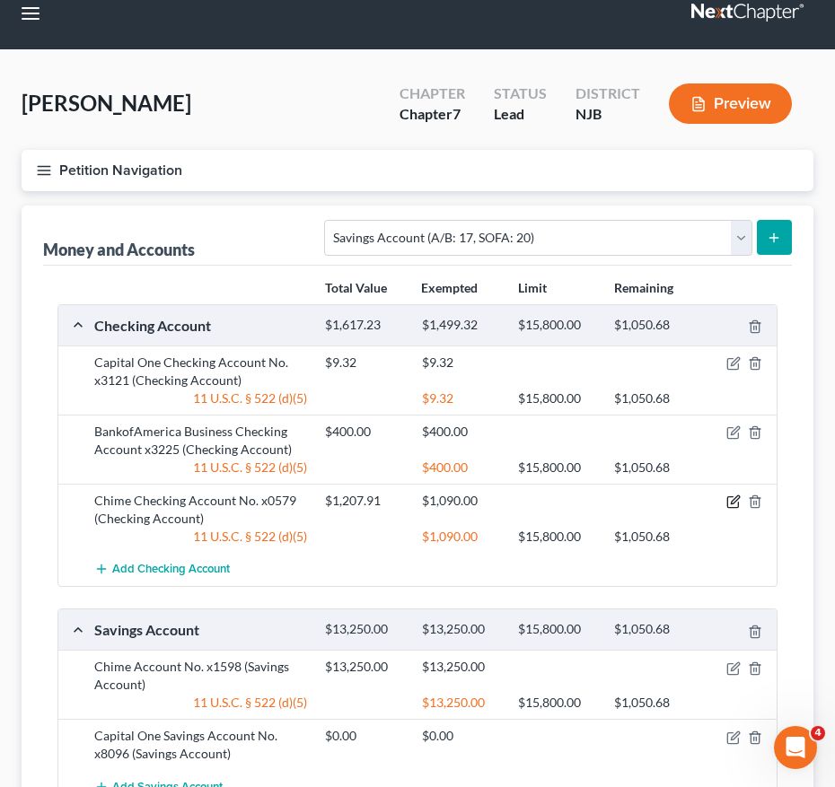
click at [733, 502] on icon "button" at bounding box center [733, 502] width 14 height 14
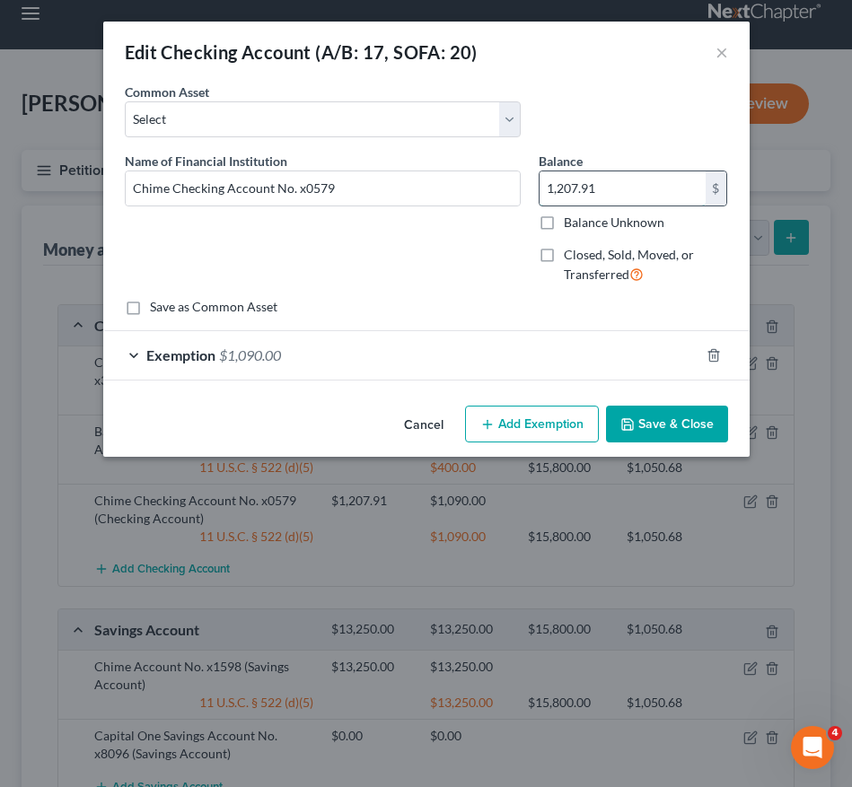
click at [616, 191] on input "1,207.91" at bounding box center [622, 188] width 166 height 34
type input "275.00"
click at [510, 356] on div "Exemption $1,090.00" at bounding box center [401, 355] width 596 height 48
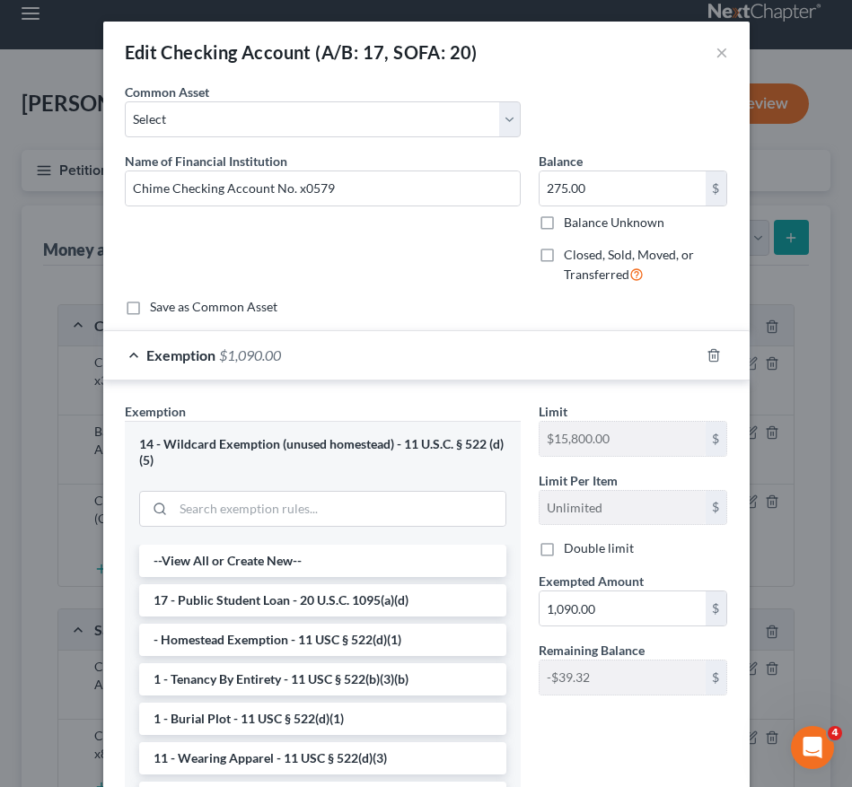
click at [607, 628] on div "Limit $15,800.00 $ Limit Per Item Unlimited $ Double limit Exempted Amount * 1,…" at bounding box center [633, 556] width 207 height 308
click at [607, 598] on input "1,090.00" at bounding box center [622, 609] width 166 height 34
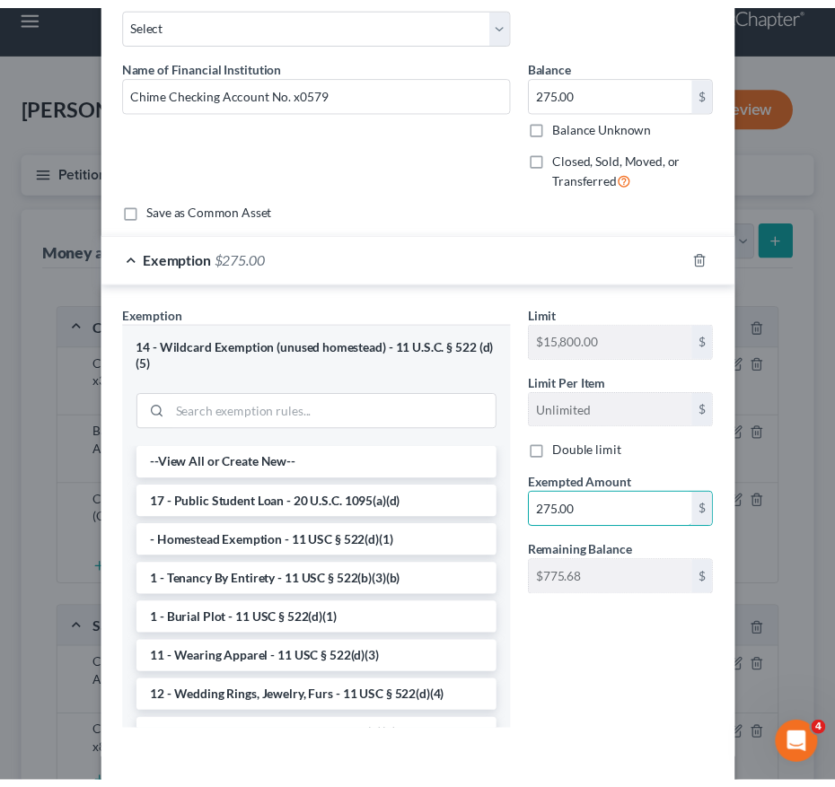
scroll to position [172, 0]
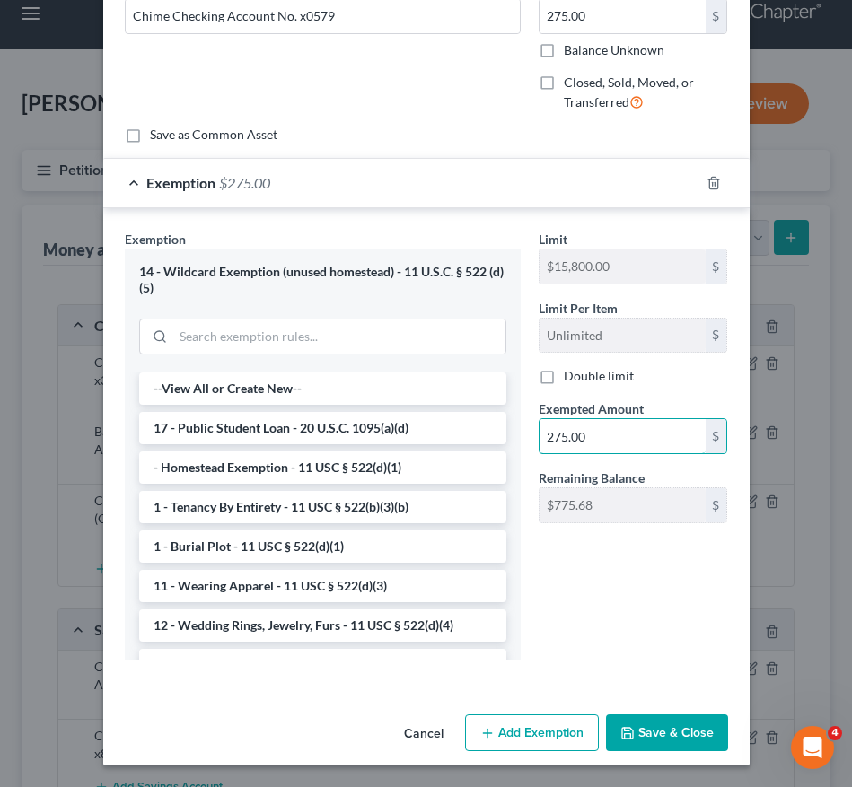
type input "275.00"
click at [670, 721] on button "Save & Close" at bounding box center [667, 733] width 122 height 38
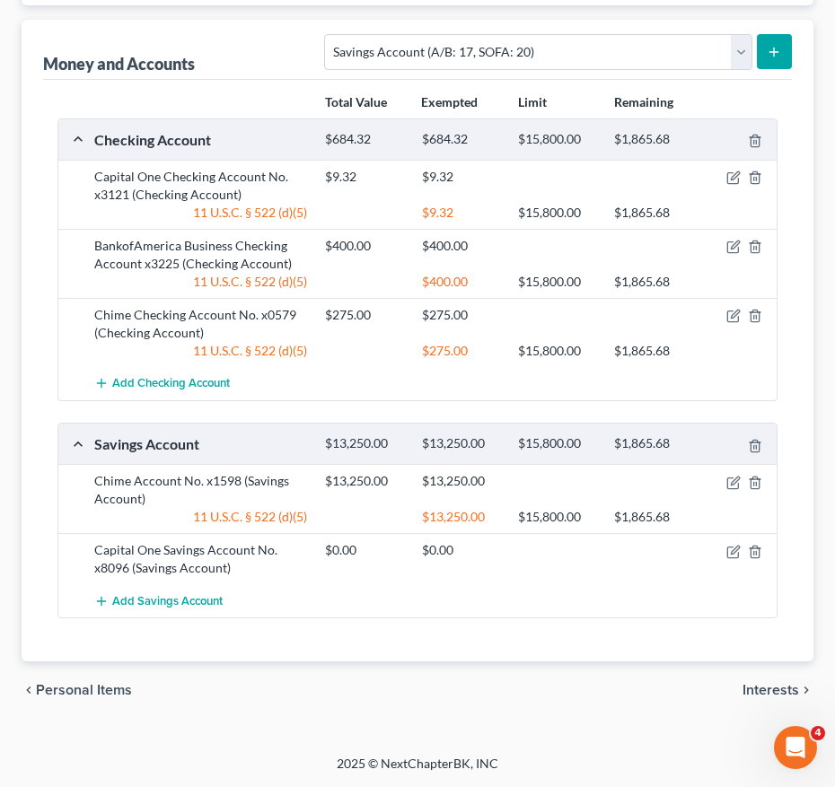
scroll to position [106, 0]
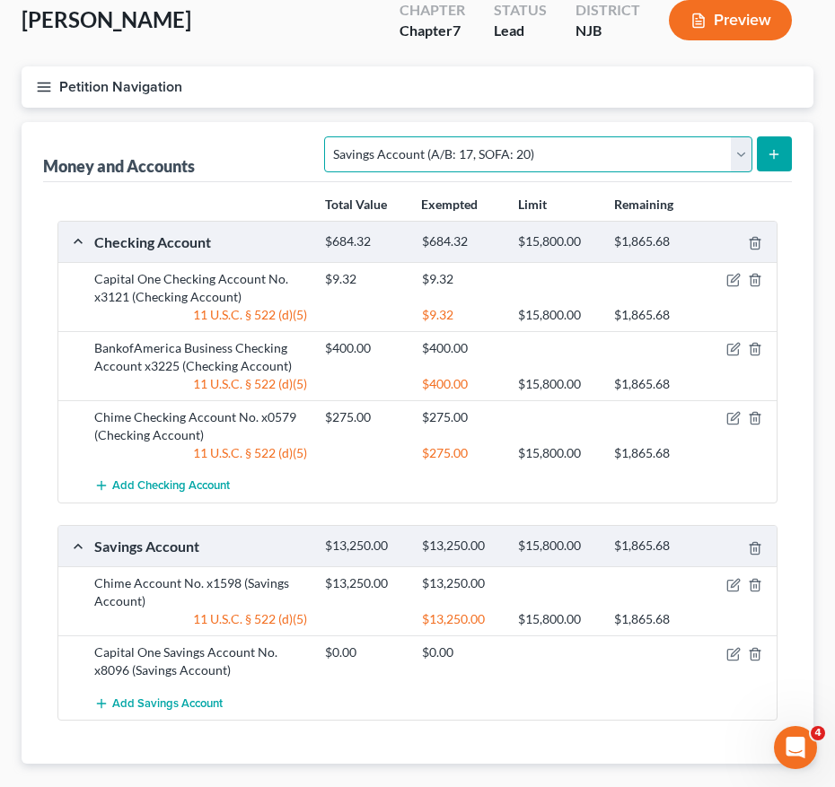
click at [568, 152] on select "Select Account Type Brokerage (A/B: 18, SOFA: 20) Cash on Hand (A/B: 16) Certif…" at bounding box center [537, 154] width 427 height 36
select select "brokerage"
click at [329, 136] on select "Select Account Type Brokerage (A/B: 18, SOFA: 20) Cash on Hand (A/B: 16) Certif…" at bounding box center [537, 154] width 427 height 36
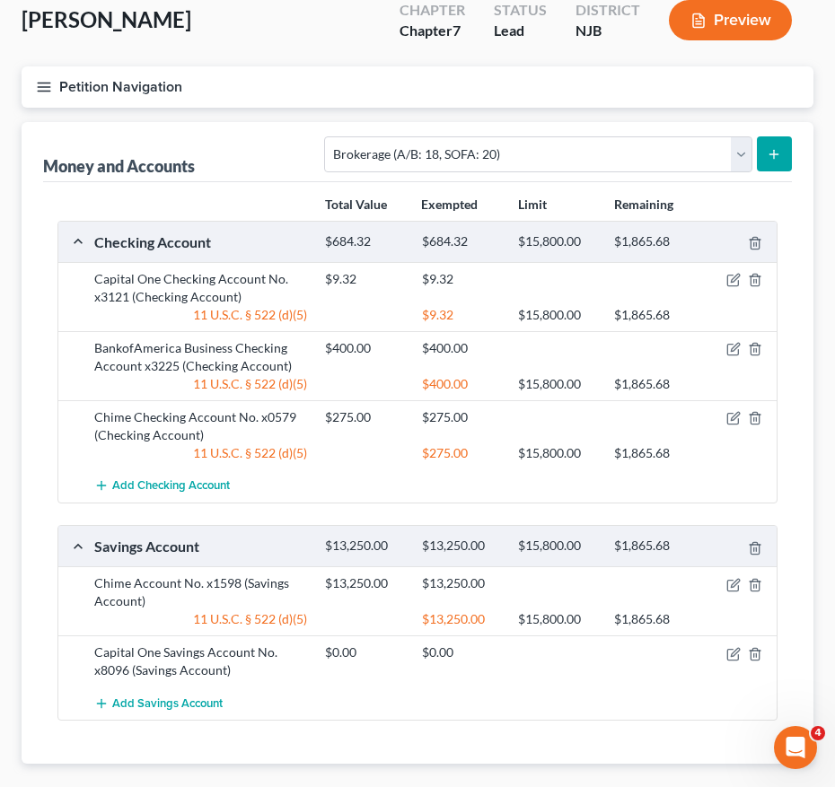
click at [776, 145] on button "submit" at bounding box center [774, 153] width 35 height 35
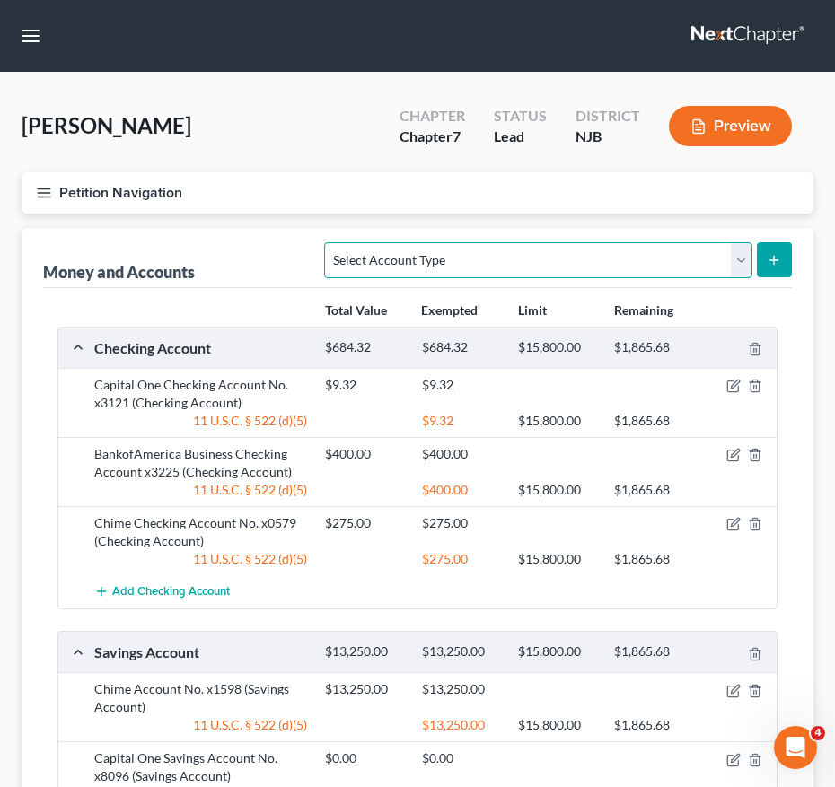
click at [527, 270] on select "Select Account Type Brokerage (A/B: 18, SOFA: 20) Cash on Hand (A/B: 16) Certif…" at bounding box center [537, 260] width 427 height 36
select select "brokerage"
click at [329, 242] on select "Select Account Type Brokerage (A/B: 18, SOFA: 20) Cash on Hand (A/B: 16) Certif…" at bounding box center [537, 260] width 427 height 36
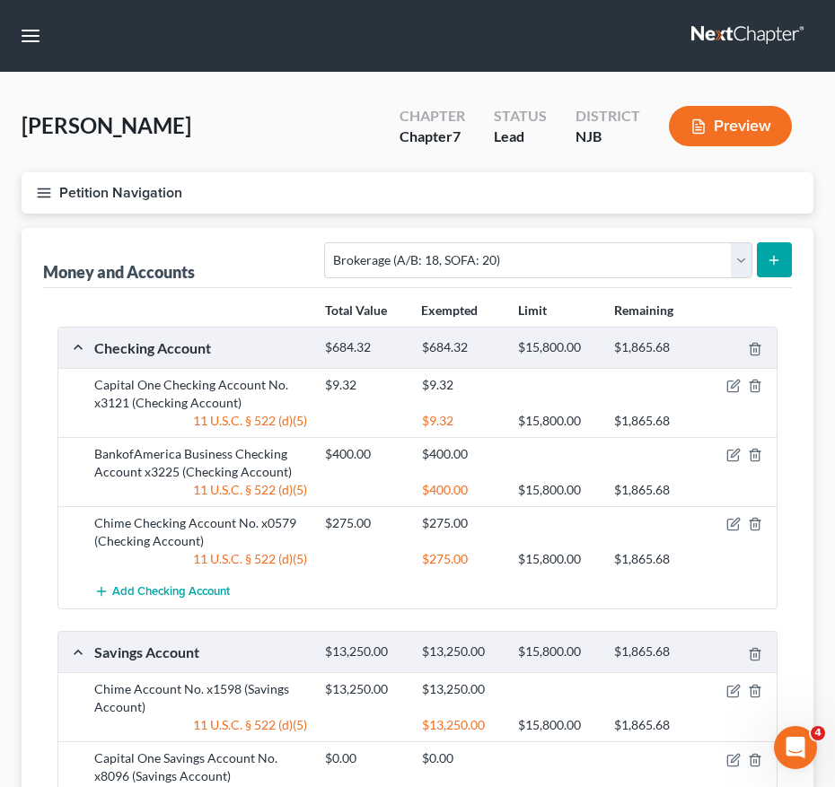
click at [770, 253] on icon "submit" at bounding box center [774, 260] width 14 height 14
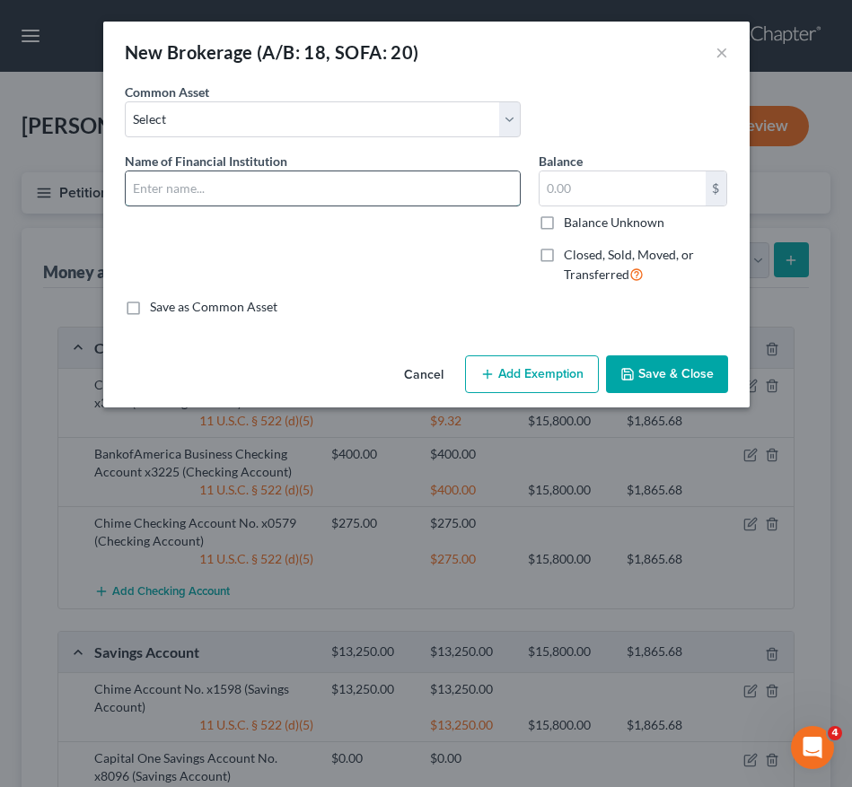
click at [222, 191] on input "text" at bounding box center [323, 188] width 394 height 34
type input "Robinhood Account"
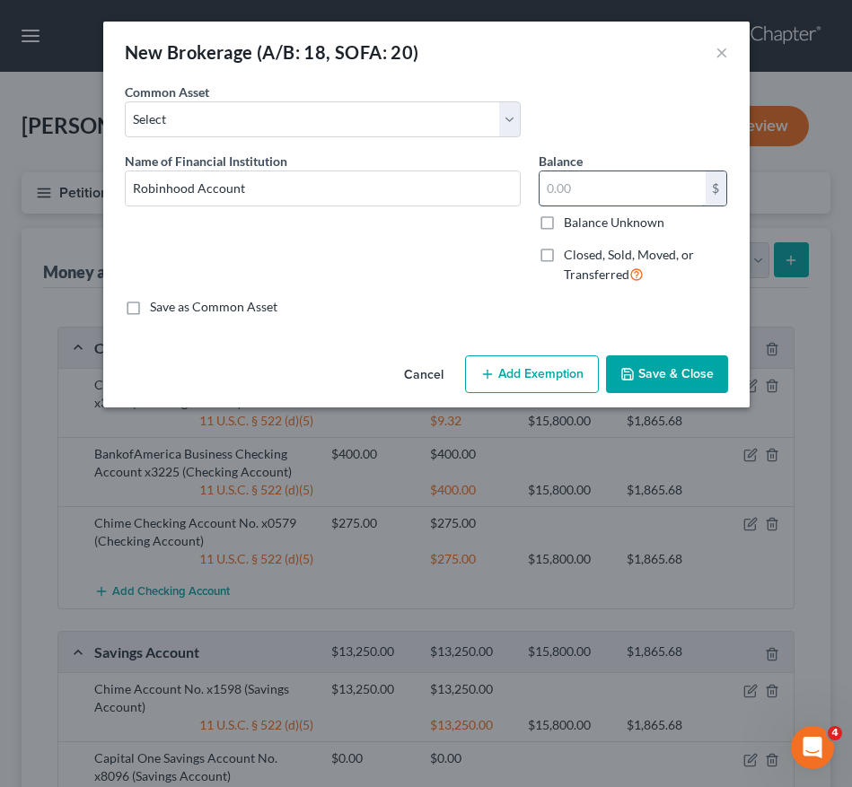
click at [581, 198] on input "text" at bounding box center [622, 188] width 166 height 34
type input "0.00"
click at [650, 366] on button "Save & Close" at bounding box center [667, 374] width 122 height 38
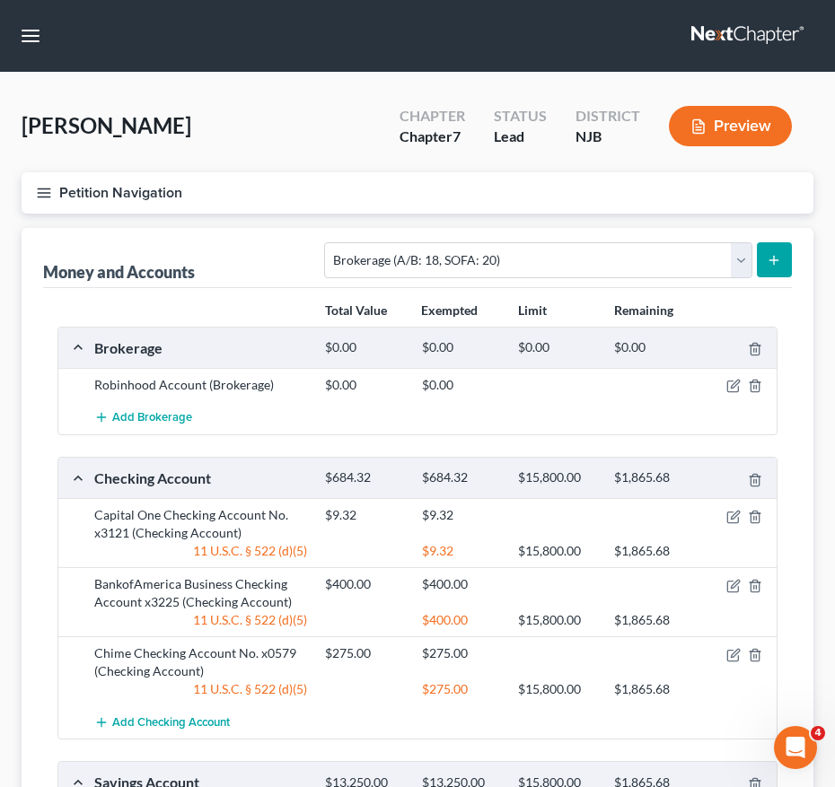
click at [777, 258] on icon "submit" at bounding box center [774, 260] width 14 height 14
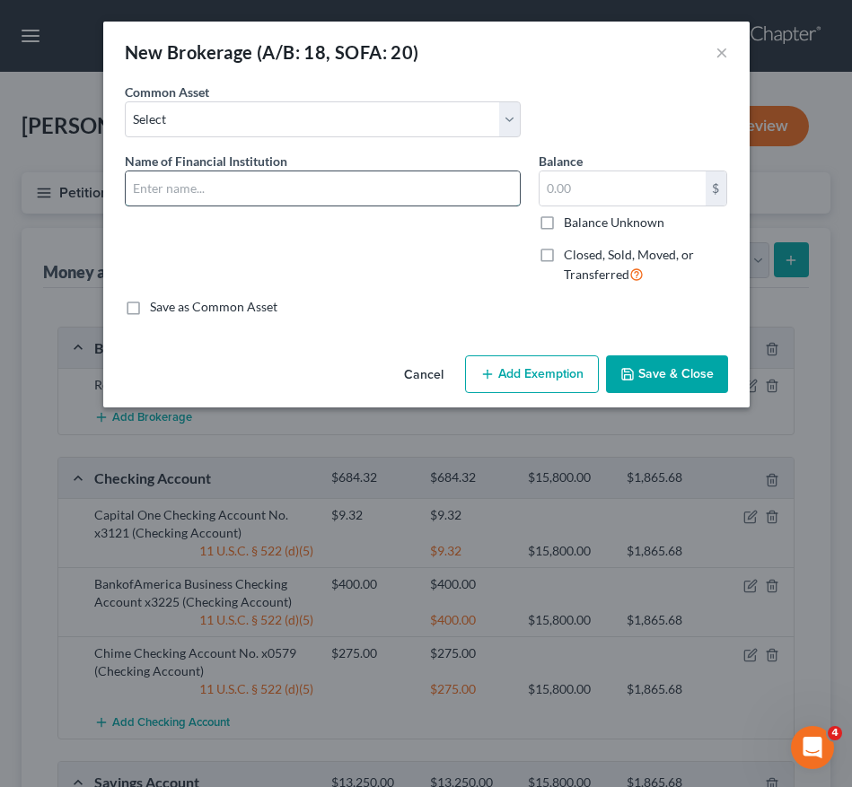
click at [277, 187] on input "text" at bounding box center [323, 188] width 394 height 34
type input "Coinbase Account"
click at [600, 180] on input "text" at bounding box center [622, 188] width 166 height 34
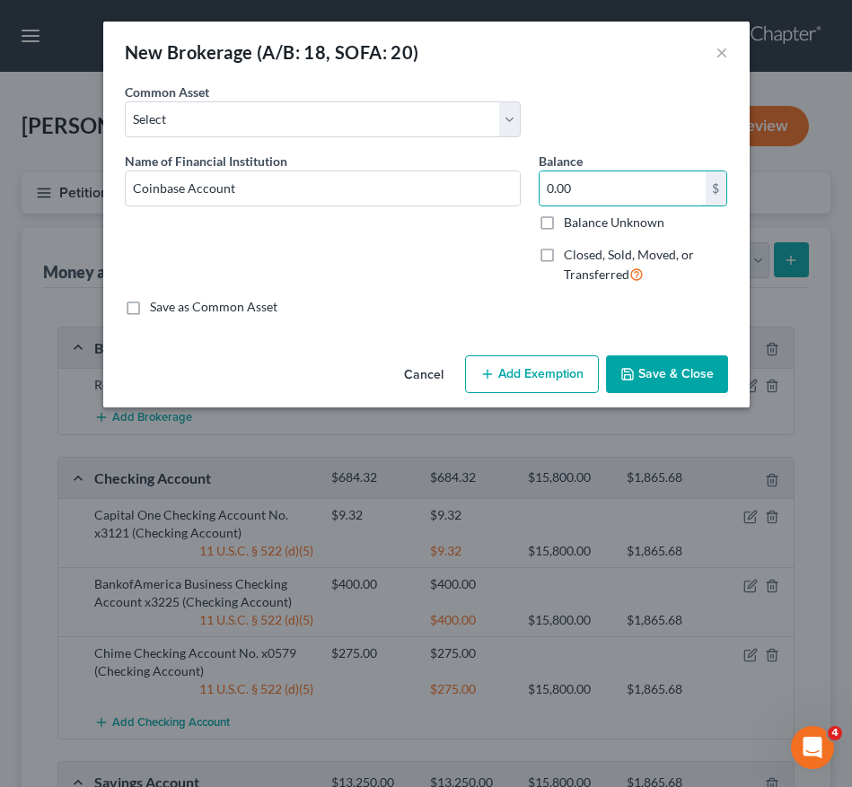
type input "0.00"
click at [671, 357] on button "Save & Close" at bounding box center [667, 374] width 122 height 38
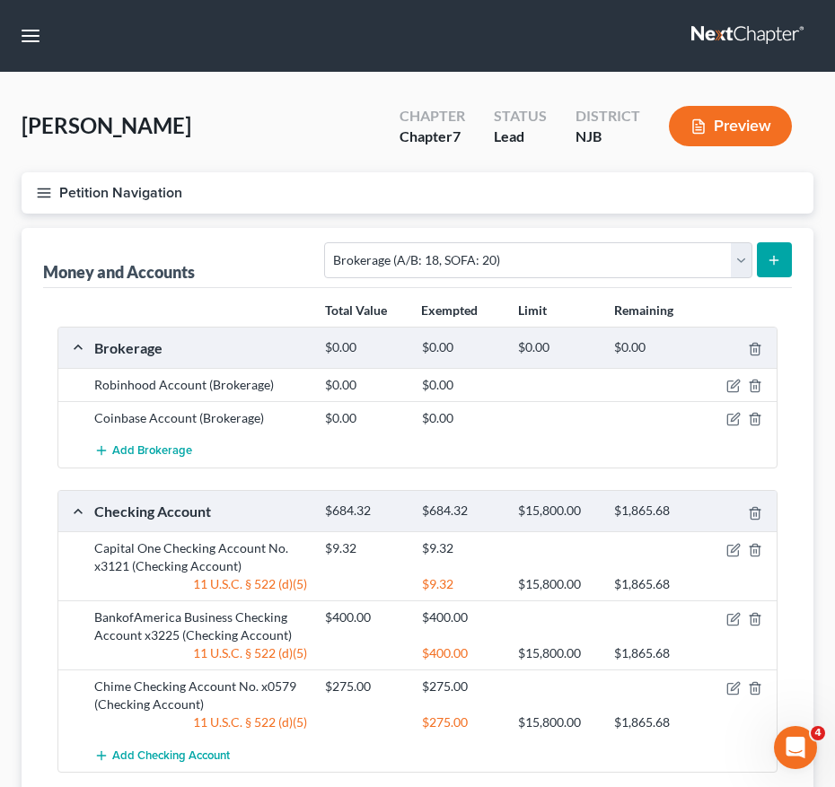
click at [43, 193] on line "button" at bounding box center [44, 193] width 13 height 0
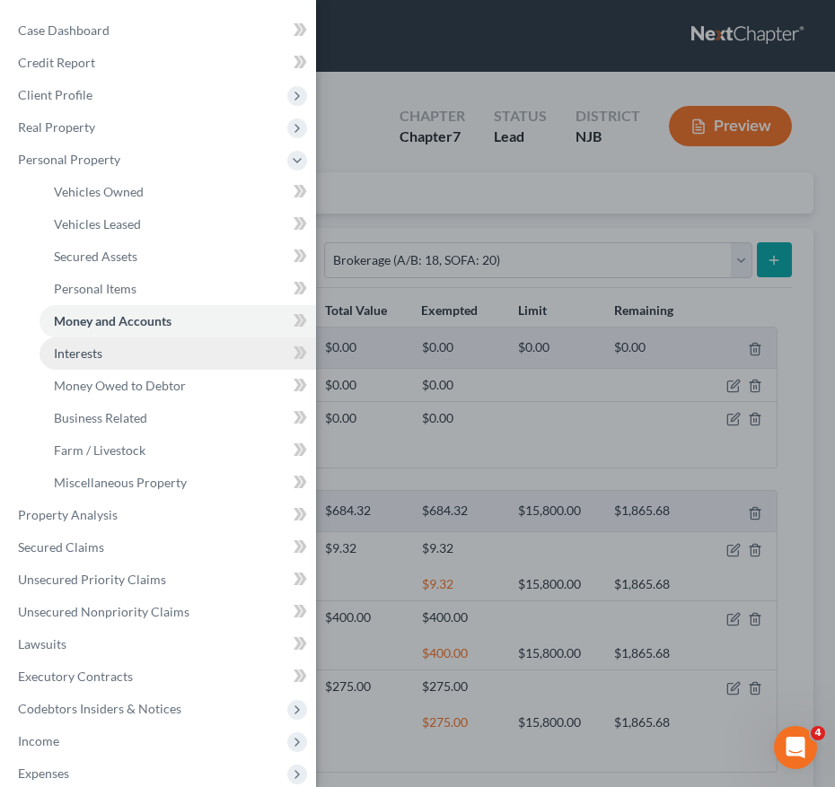
click at [94, 347] on span "Interests" at bounding box center [78, 353] width 48 height 15
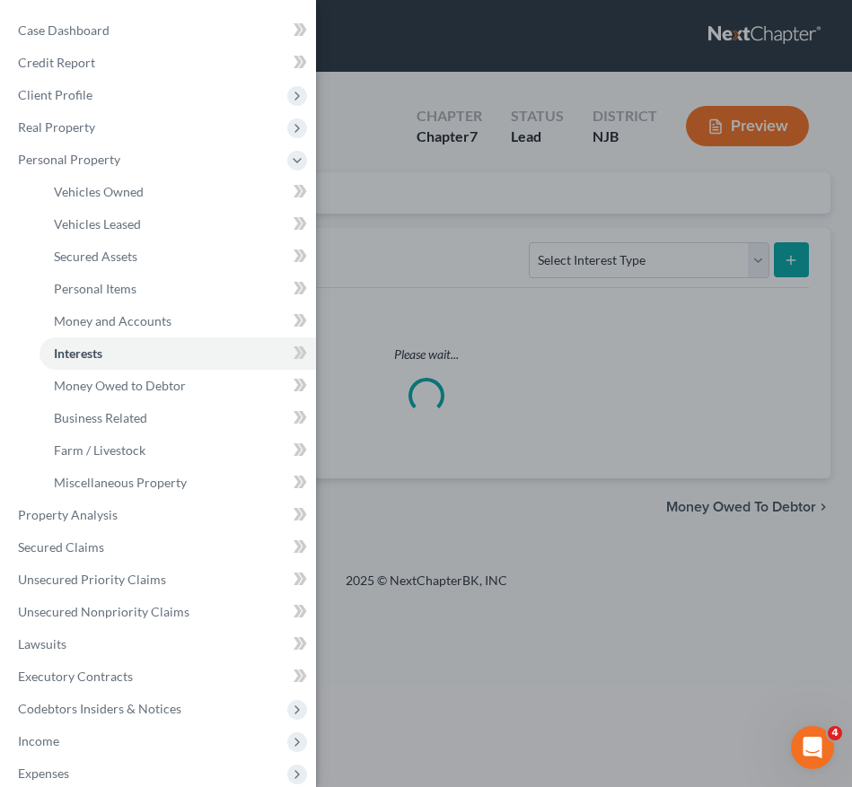
click at [501, 288] on div "Case Dashboard Payments Invoices Payments Payments Credit Report Client Profile" at bounding box center [426, 393] width 852 height 787
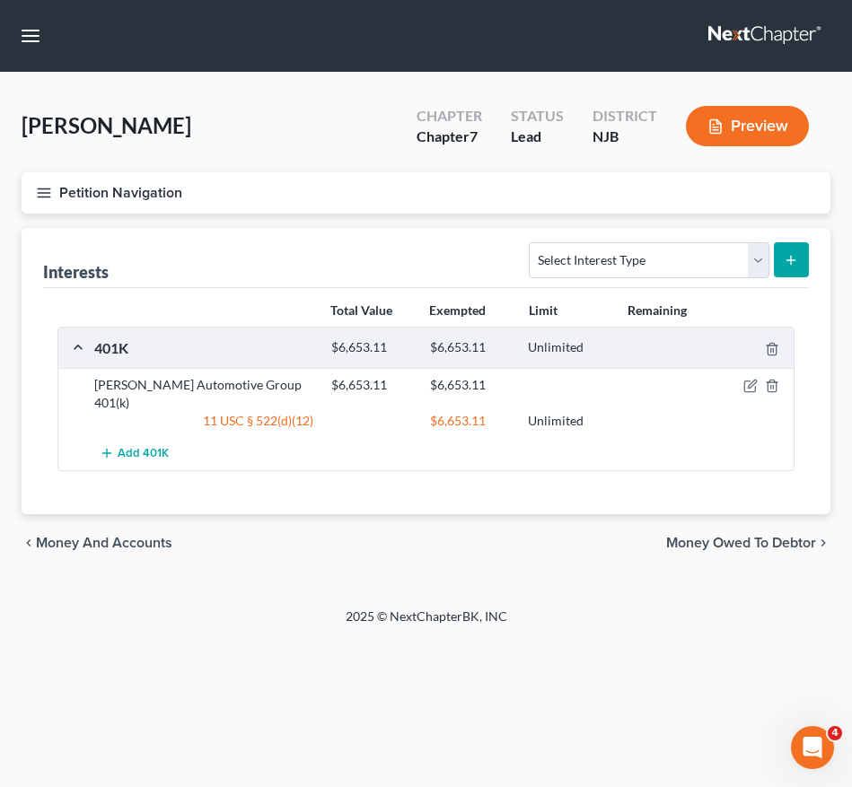
click at [294, 224] on div "Petition Navigation Case Dashboard Payments Invoices Payments Payments Credit R…" at bounding box center [426, 200] width 827 height 56
click at [57, 189] on button "Petition Navigation" at bounding box center [426, 192] width 809 height 41
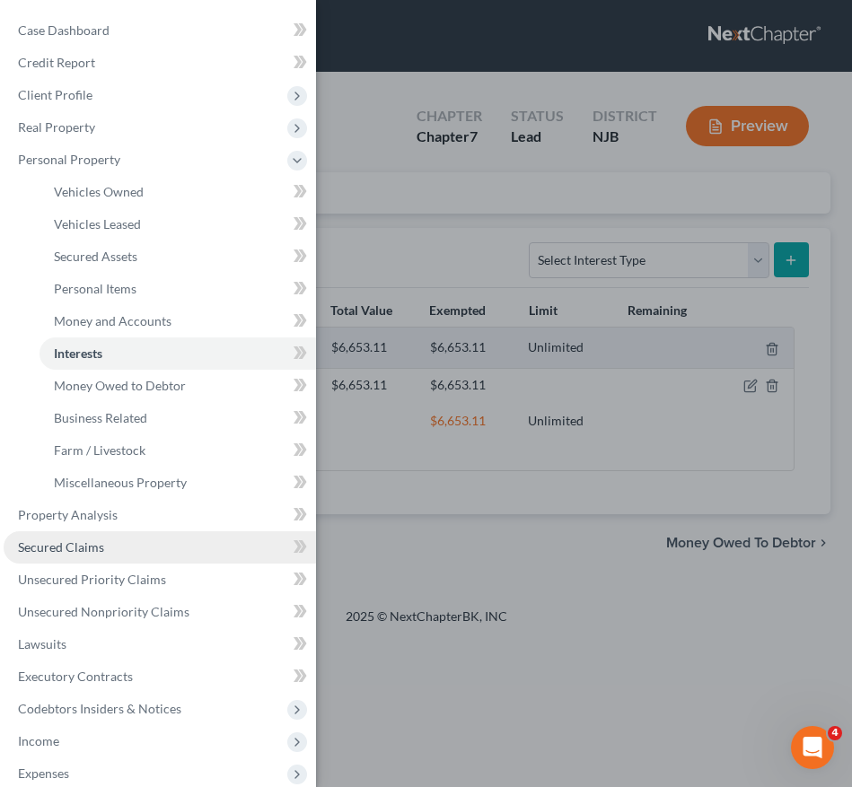
click at [95, 543] on span "Secured Claims" at bounding box center [61, 546] width 86 height 15
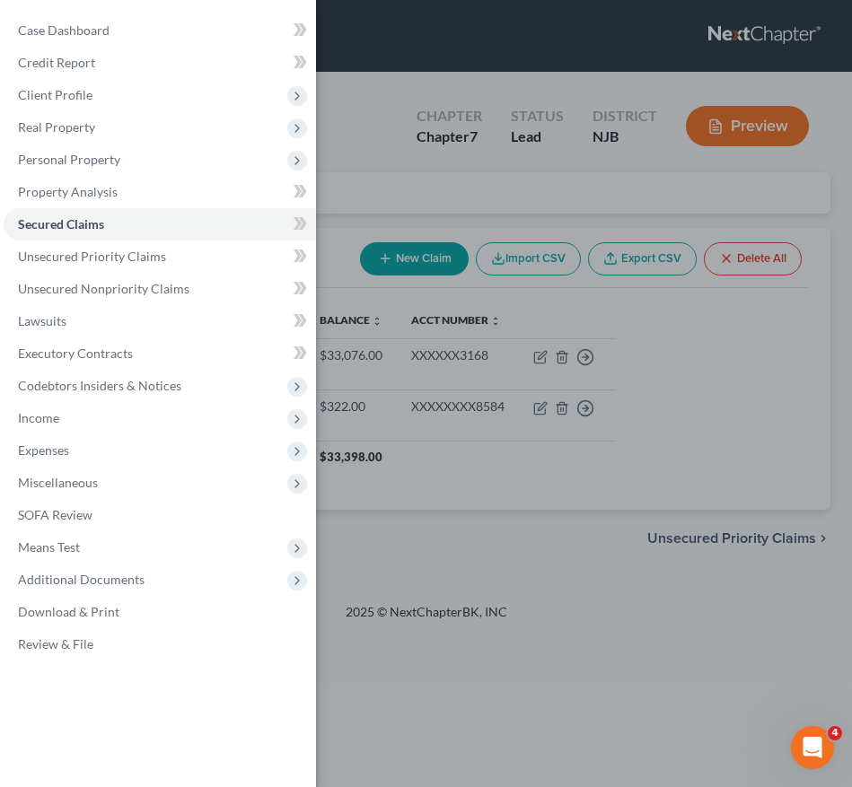
click at [712, 532] on div "Case Dashboard Payments Invoices Payments Payments Credit Report Client Profile" at bounding box center [426, 393] width 852 height 787
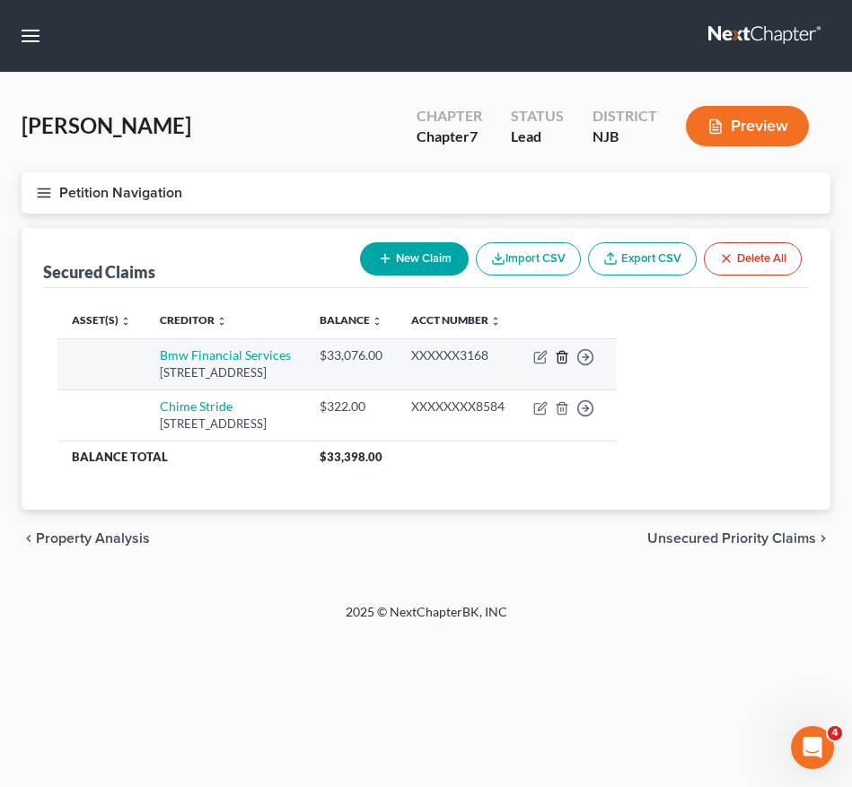
click at [565, 351] on icon "button" at bounding box center [561, 357] width 8 height 12
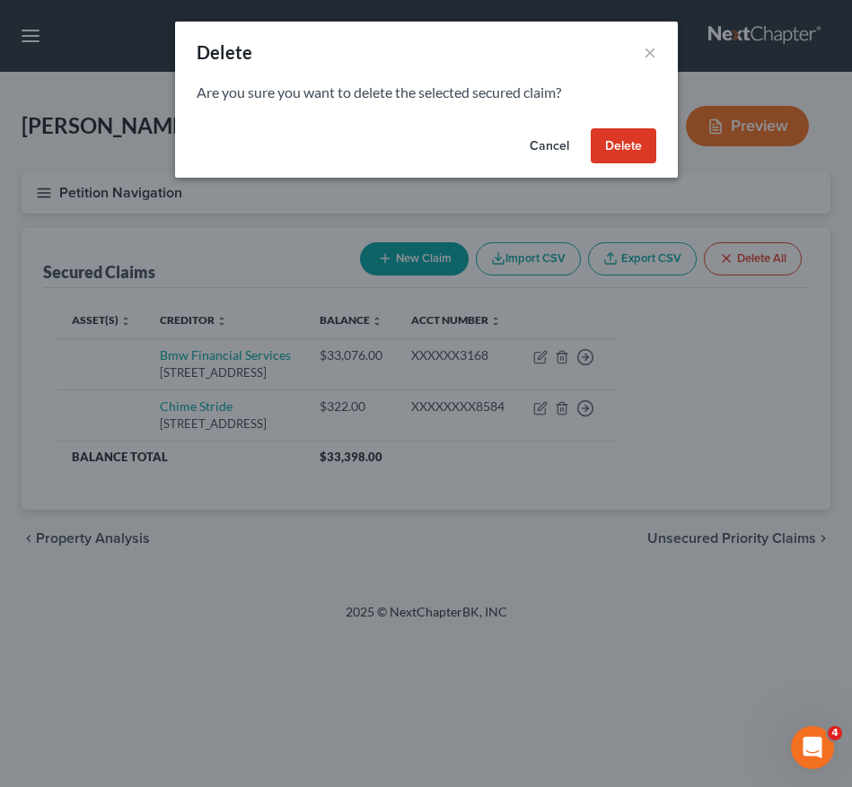
click at [640, 145] on button "Delete" at bounding box center [624, 146] width 66 height 36
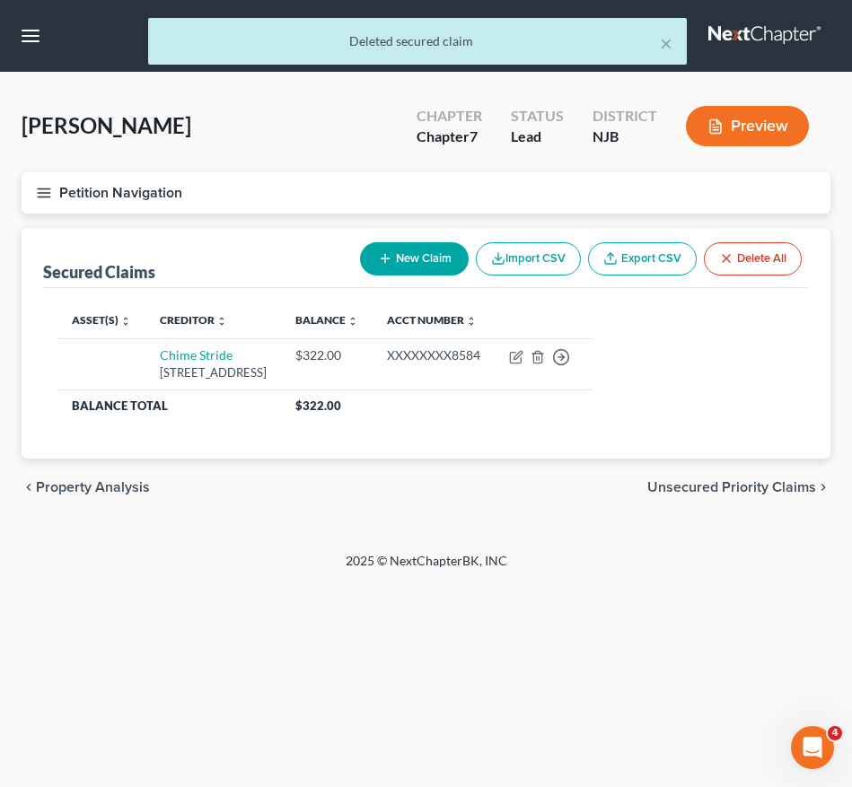
click at [47, 189] on icon "button" at bounding box center [44, 193] width 16 height 16
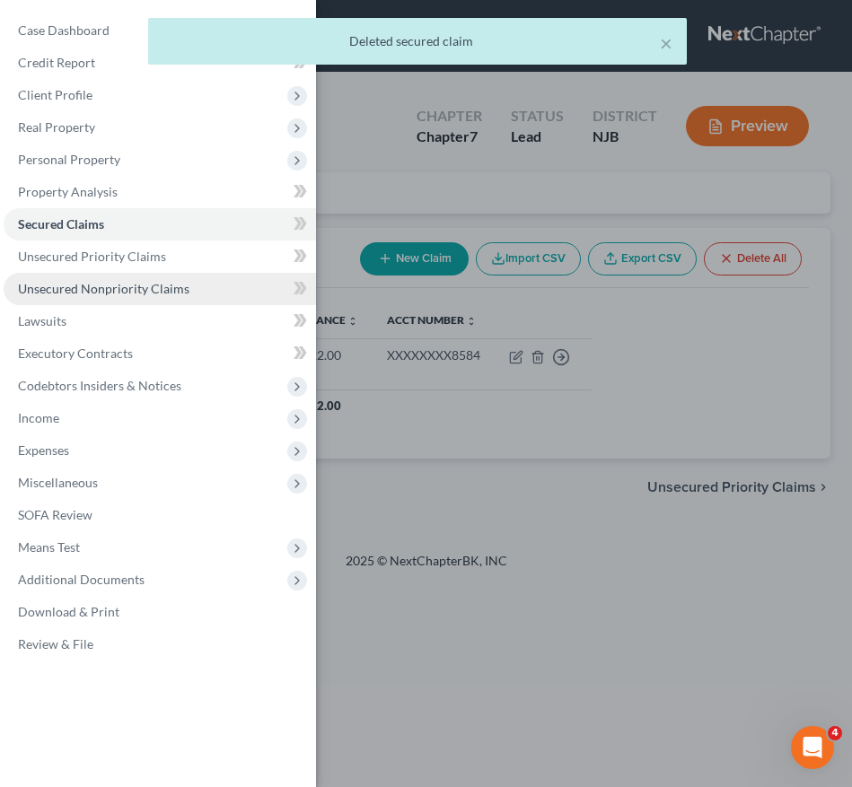
click at [104, 285] on span "Unsecured Nonpriority Claims" at bounding box center [103, 288] width 171 height 15
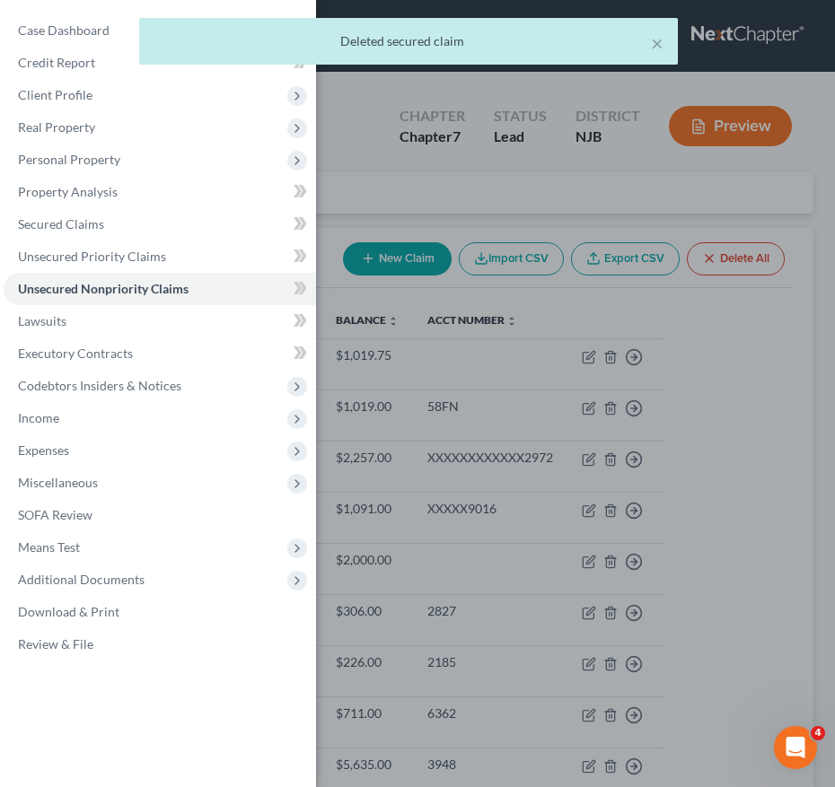
click at [523, 523] on div "Case Dashboard Payments Invoices Payments Payments Credit Report Client Profile" at bounding box center [417, 393] width 835 height 787
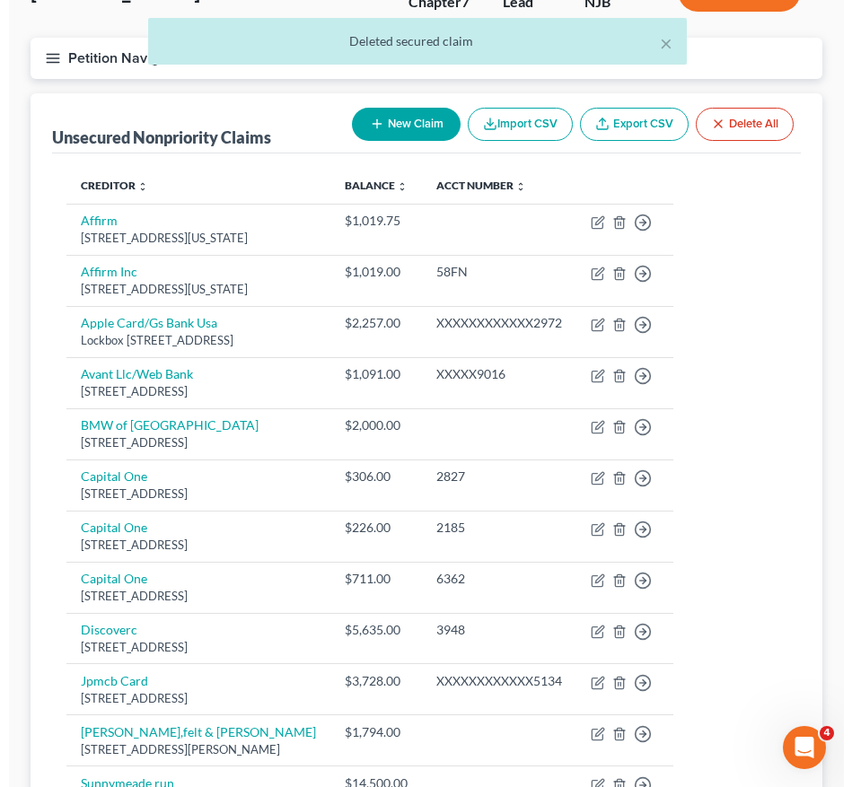
scroll to position [139, 0]
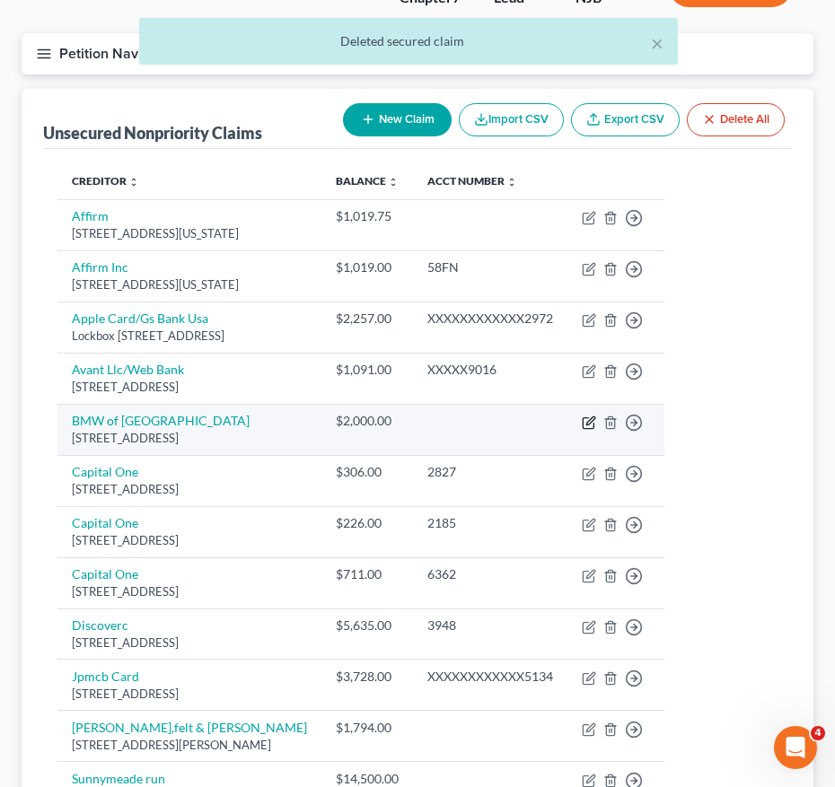
click at [594, 422] on icon "button" at bounding box center [590, 420] width 8 height 8
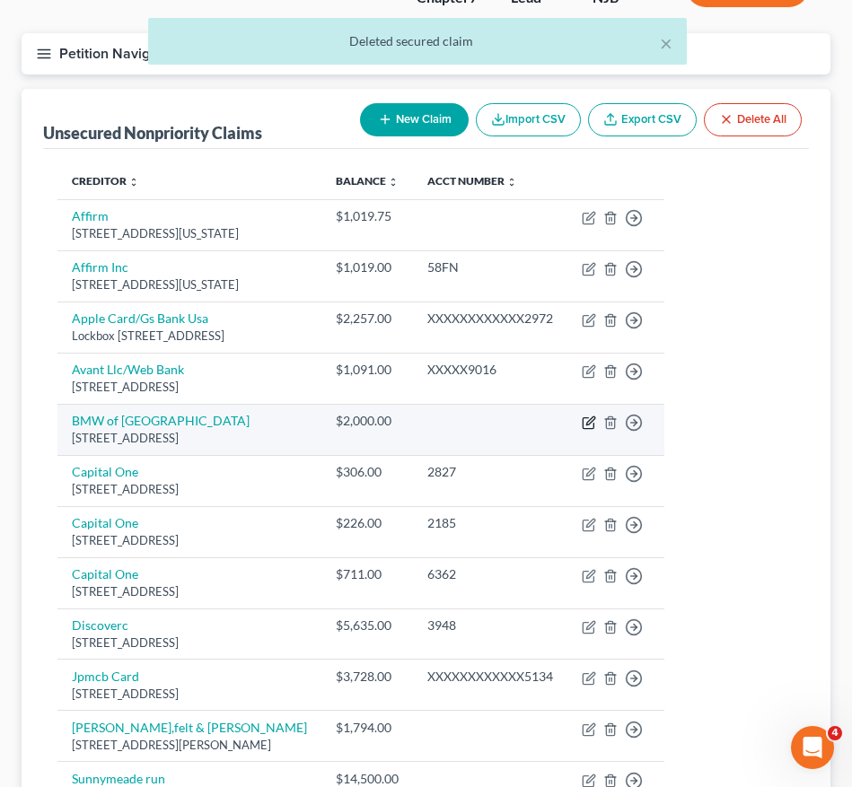
select select "33"
select select "14"
select select "3"
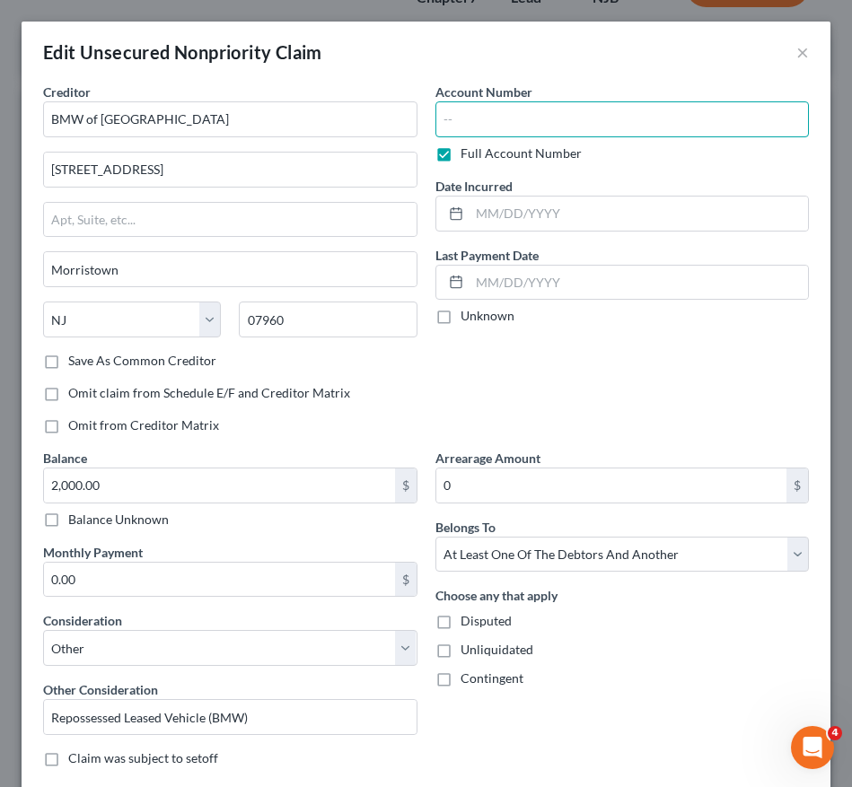
click at [517, 125] on input "text" at bounding box center [622, 119] width 374 height 36
click at [460, 158] on label "Full Account Number" at bounding box center [520, 154] width 121 height 18
click at [468, 156] on input "Full Account Number" at bounding box center [474, 151] width 12 height 12
click at [453, 128] on input "text" at bounding box center [622, 119] width 374 height 36
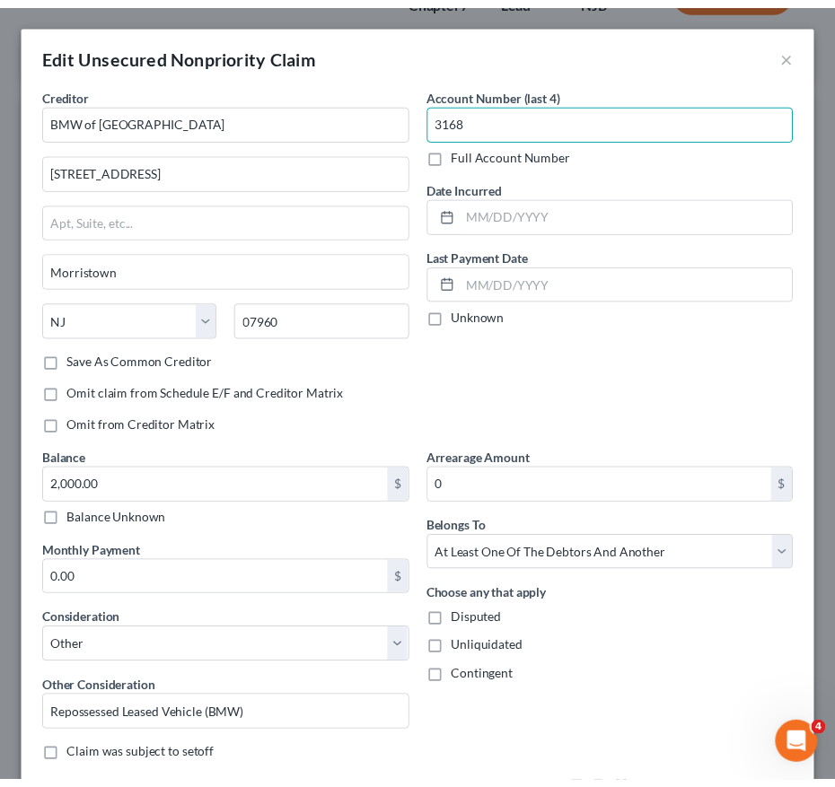
scroll to position [159, 0]
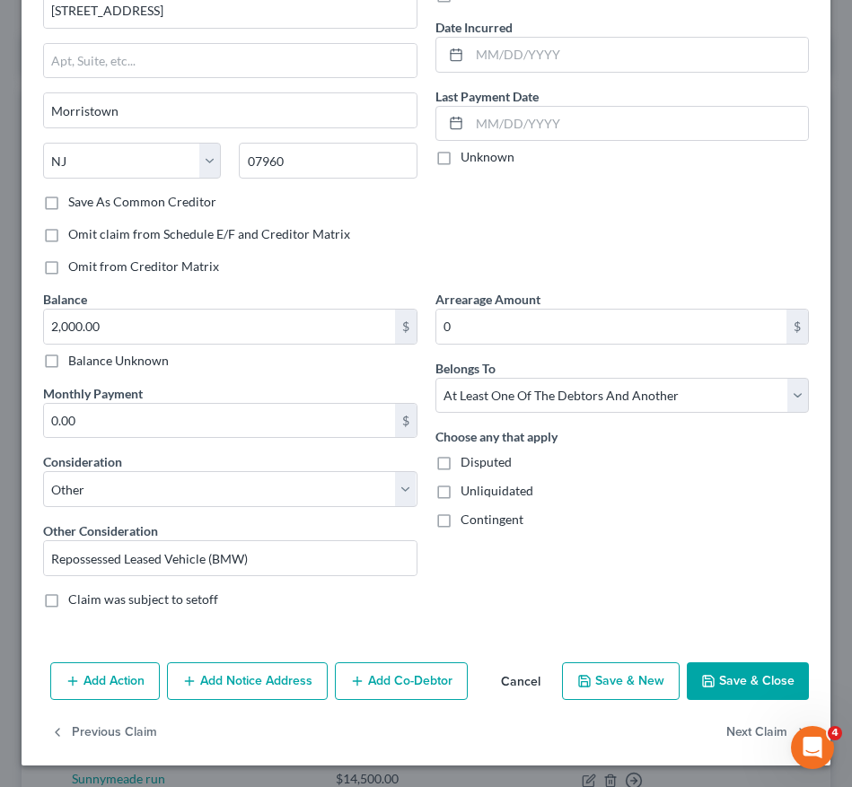
type input "3168"
click at [754, 678] on button "Save & Close" at bounding box center [748, 681] width 122 height 38
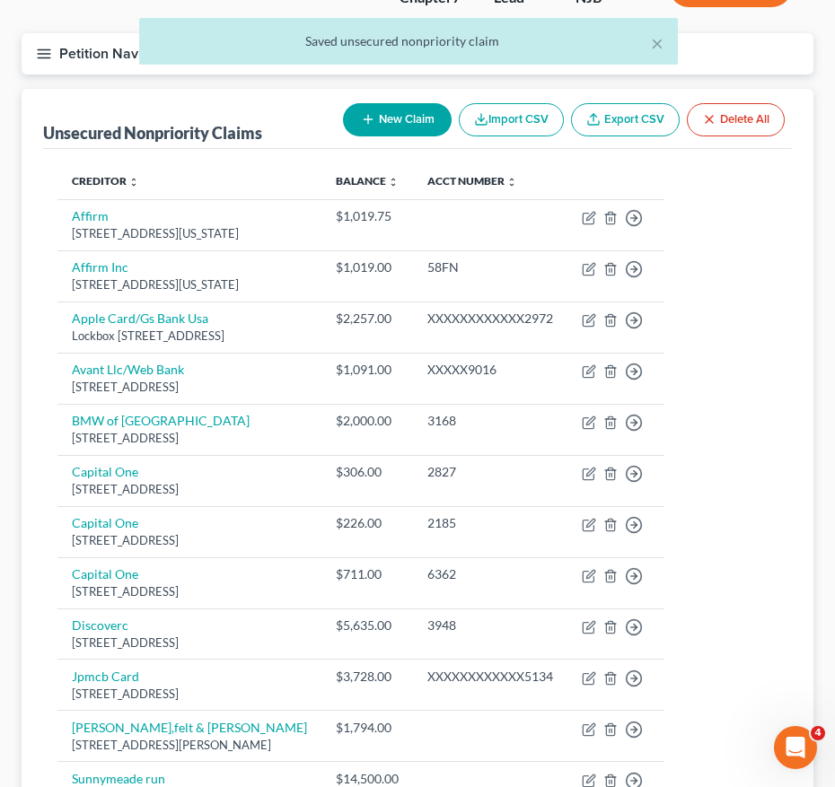
click at [54, 69] on div "× Saved unsecured nonpriority claim" at bounding box center [408, 46] width 835 height 56
click at [50, 59] on div "× Saved unsecured nonpriority claim" at bounding box center [408, 46] width 835 height 56
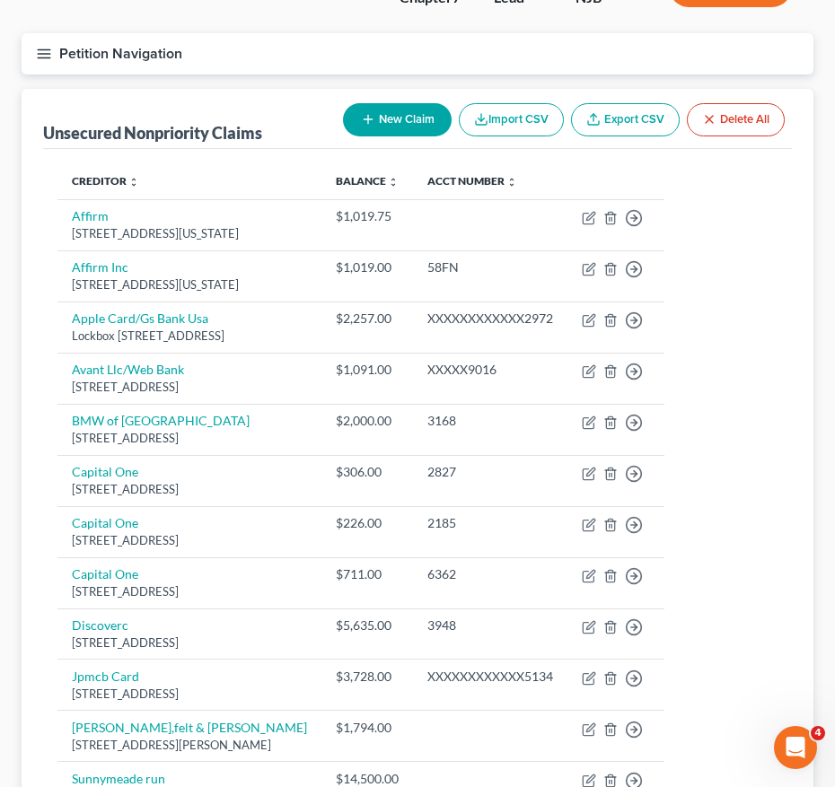
click at [40, 50] on icon "button" at bounding box center [44, 54] width 16 height 16
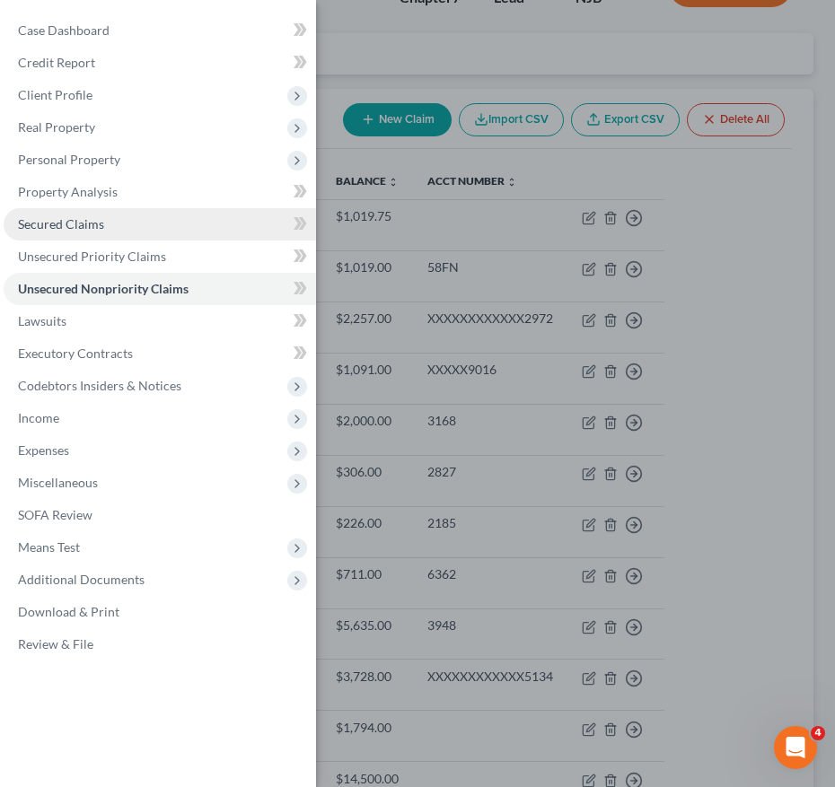
click at [61, 219] on span "Secured Claims" at bounding box center [61, 223] width 86 height 15
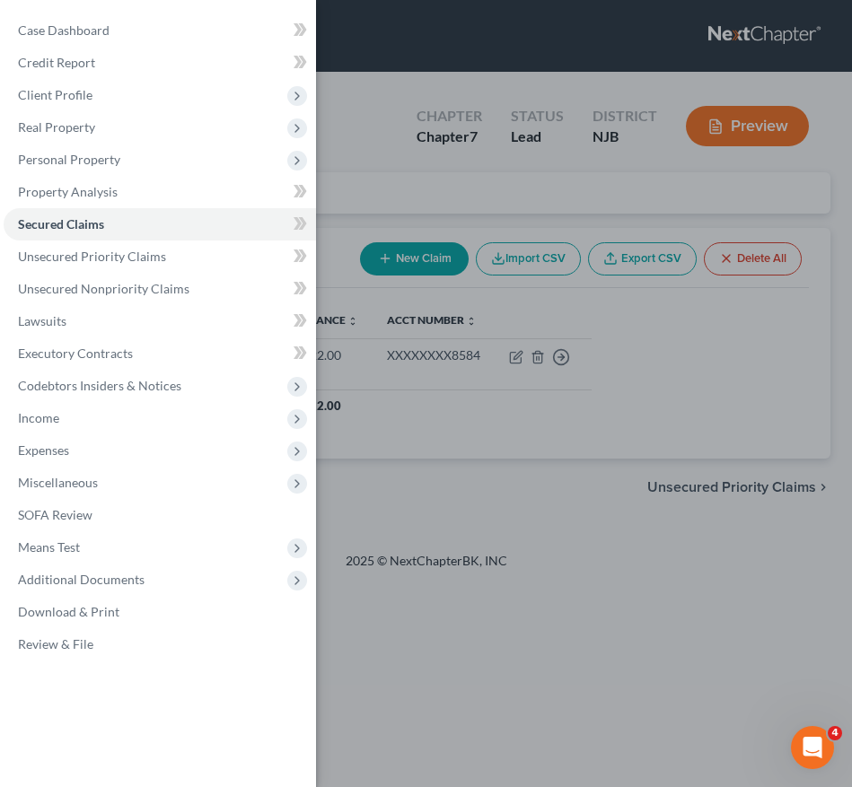
click at [473, 559] on div "Case Dashboard Payments Invoices Payments Payments Credit Report Client Profile" at bounding box center [426, 393] width 852 height 787
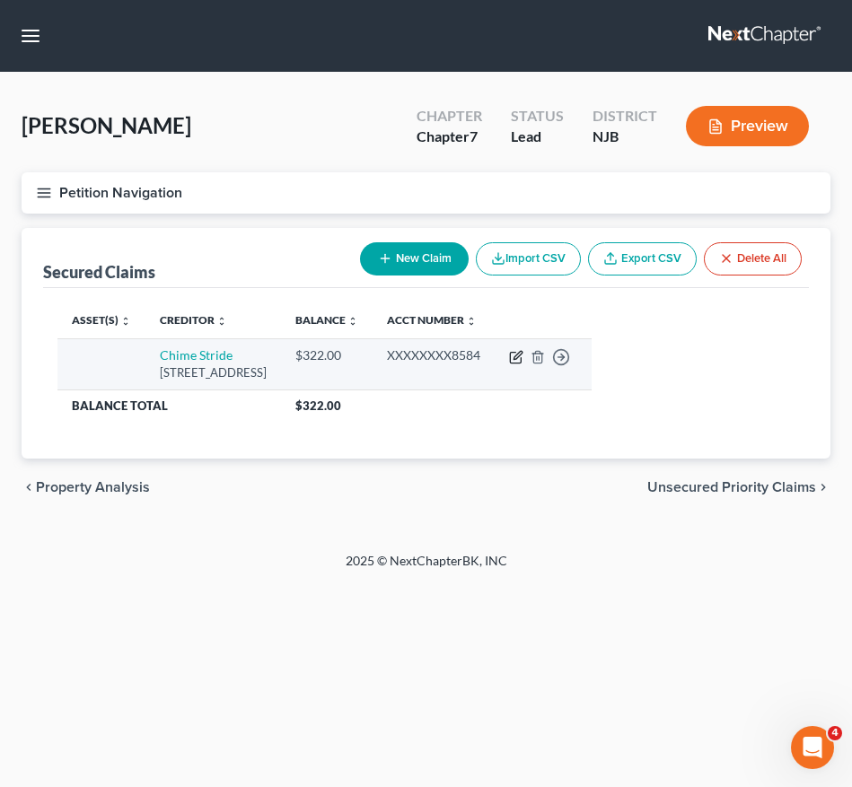
click at [523, 355] on icon "button" at bounding box center [516, 357] width 14 height 14
select select "4"
select select "0"
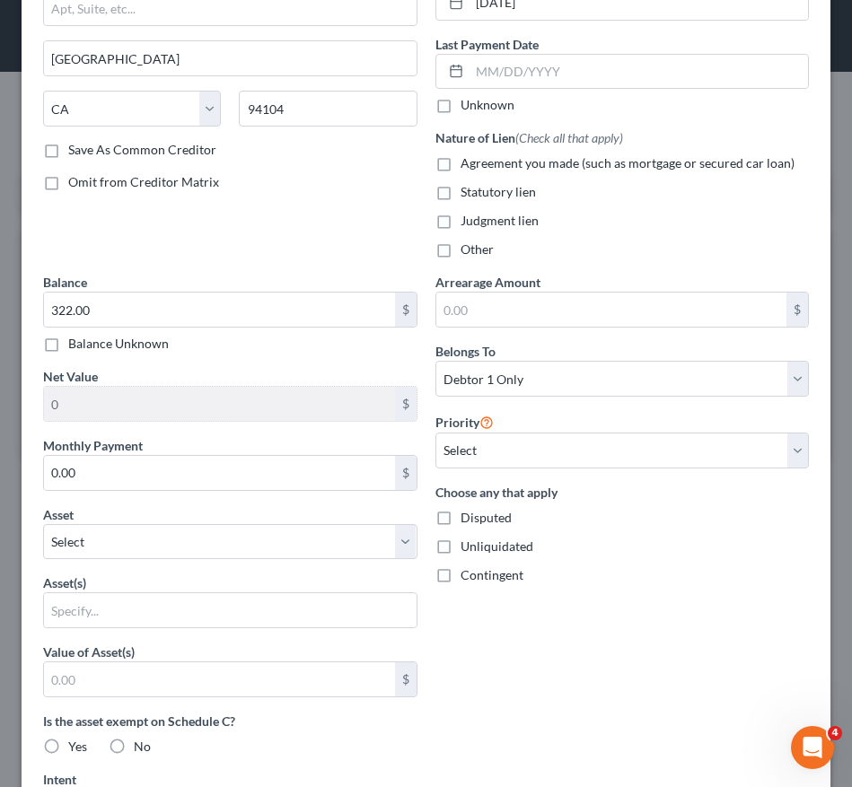
scroll to position [229, 0]
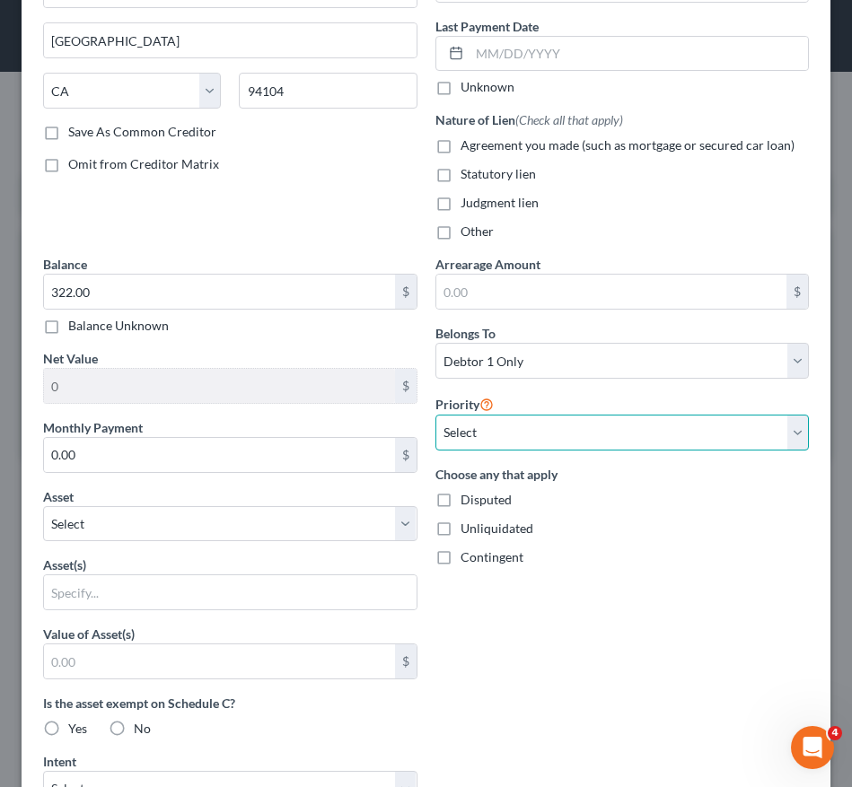
click at [540, 437] on select "Select 1st 2nd 3rd 4th 5th 6th 7th 8th 9th 10th 11th 12th 13th 14th 15th 16th 1…" at bounding box center [622, 433] width 374 height 36
select select "0"
click at [435, 415] on select "Select 1st 2nd 3rd 4th 5th 6th 7th 8th 9th 10th 11th 12th 13th 14th 15th 16th 1…" at bounding box center [622, 433] width 374 height 36
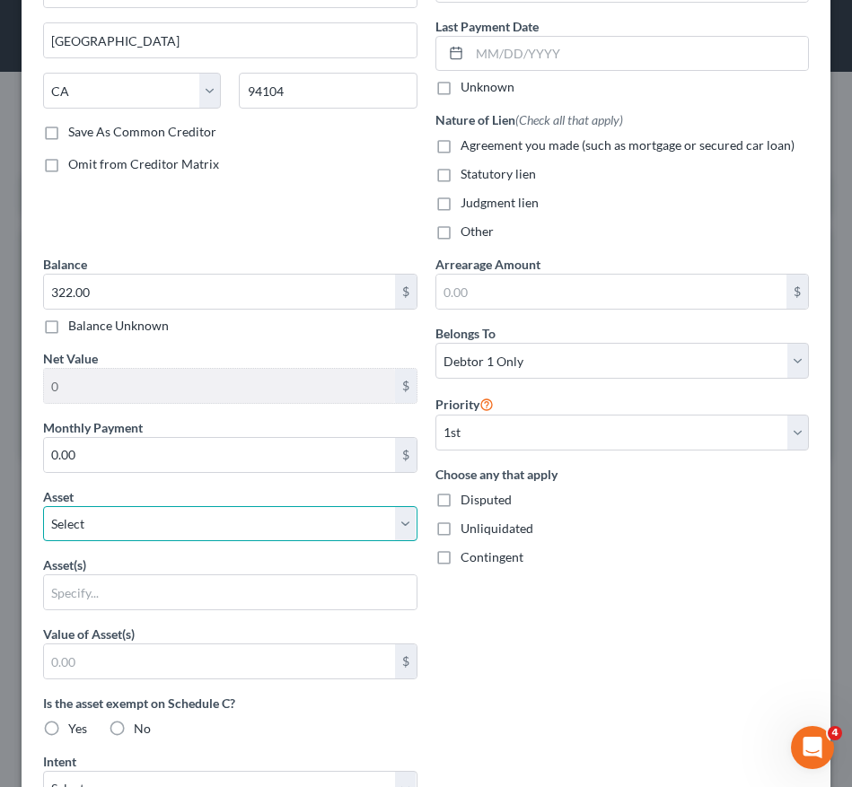
click at [242, 533] on select "Select Other Multiple Assets Sports & Hobby Equipment - mechanics tools - $2000…" at bounding box center [230, 524] width 374 height 36
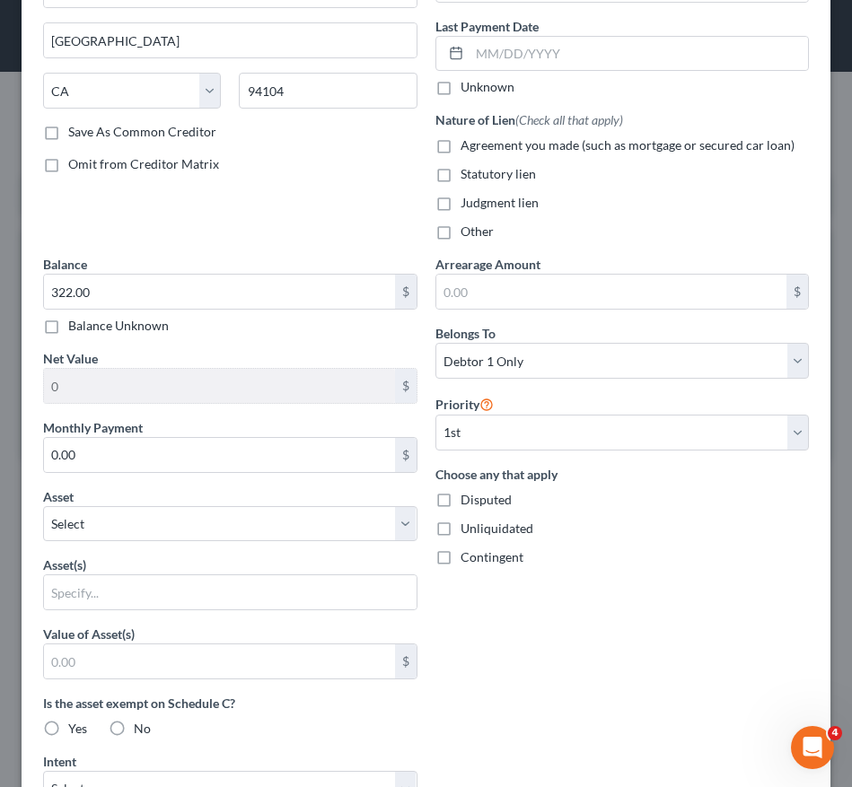
click at [556, 622] on div "Arrearage Amount $ Belongs To * Select Debtor 1 Only Debtor 2 Only Debtor 1 And…" at bounding box center [622, 646] width 392 height 782
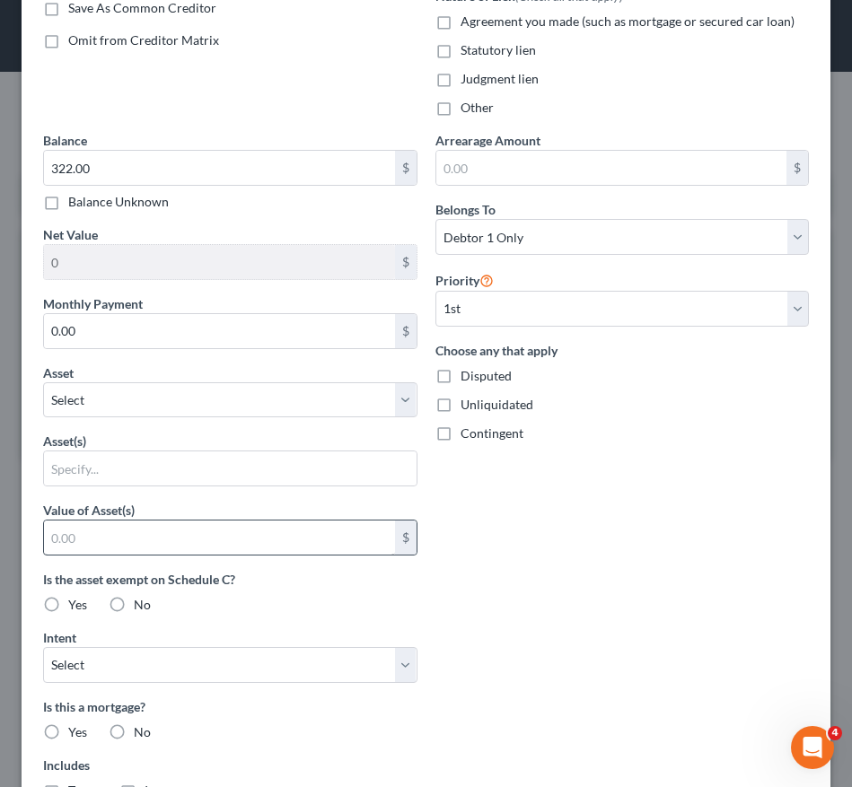
scroll to position [535, 0]
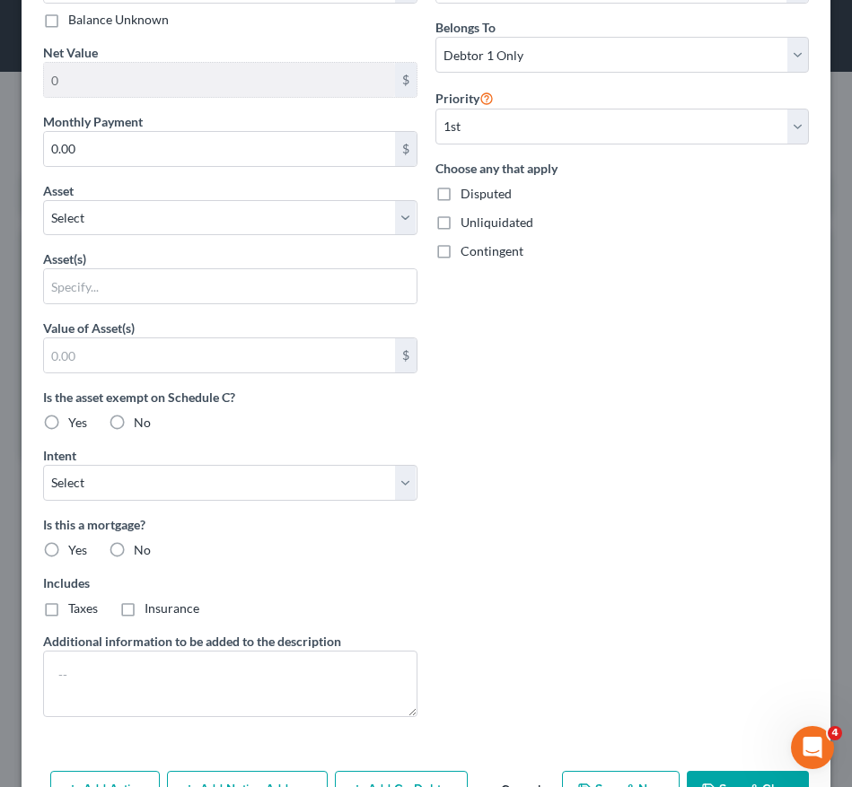
click at [134, 543] on label "No" at bounding box center [142, 550] width 17 height 18
click at [141, 543] on input "No" at bounding box center [147, 547] width 12 height 12
radio input "true"
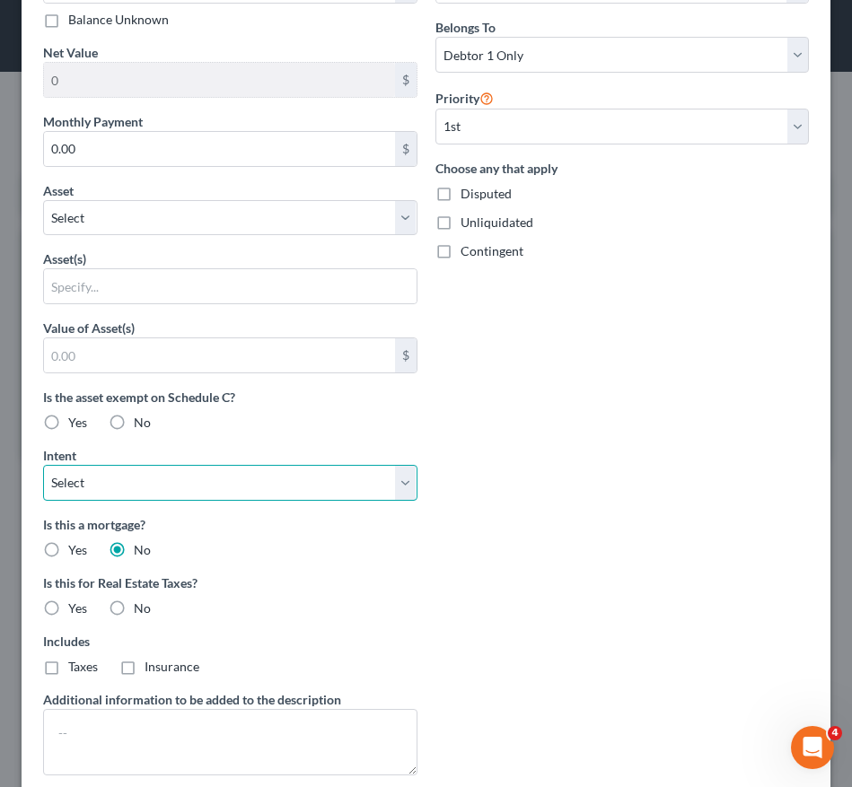
click at [124, 486] on select "Select Surrender Redeem Reaffirm Avoid Other" at bounding box center [230, 483] width 374 height 36
click at [552, 493] on div "Arrearage Amount $ Belongs To * Select Debtor 1 Only Debtor 2 Only Debtor 1 And…" at bounding box center [622, 369] width 392 height 840
click at [118, 494] on select "Select Surrender Redeem Reaffirm Avoid Other" at bounding box center [230, 483] width 374 height 36
select select "2"
click at [43, 465] on select "Select Surrender Redeem Reaffirm Avoid Other" at bounding box center [230, 483] width 374 height 36
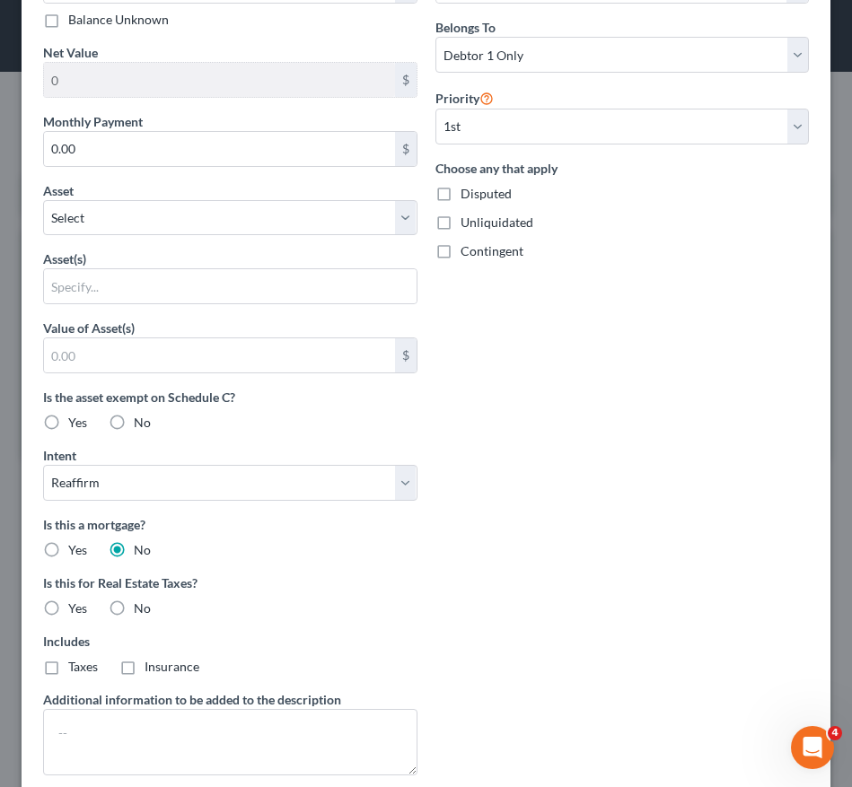
click at [134, 607] on label "No" at bounding box center [142, 609] width 17 height 18
click at [141, 607] on input "No" at bounding box center [147, 606] width 12 height 12
radio input "true"
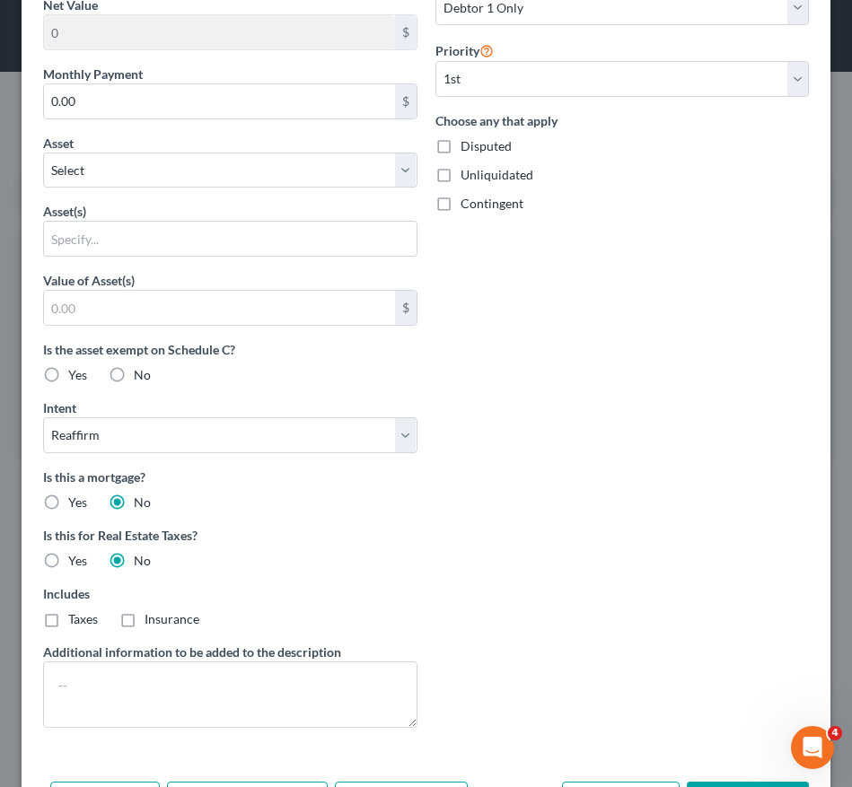
scroll to position [583, 0]
click at [231, 469] on label "Is this a mortgage?" at bounding box center [230, 476] width 374 height 19
click at [231, 434] on select "Select Surrender Redeem Reaffirm Avoid Other" at bounding box center [230, 434] width 374 height 36
select select
click at [43, 416] on select "Select Surrender Redeem Reaffirm Avoid Other" at bounding box center [230, 434] width 374 height 36
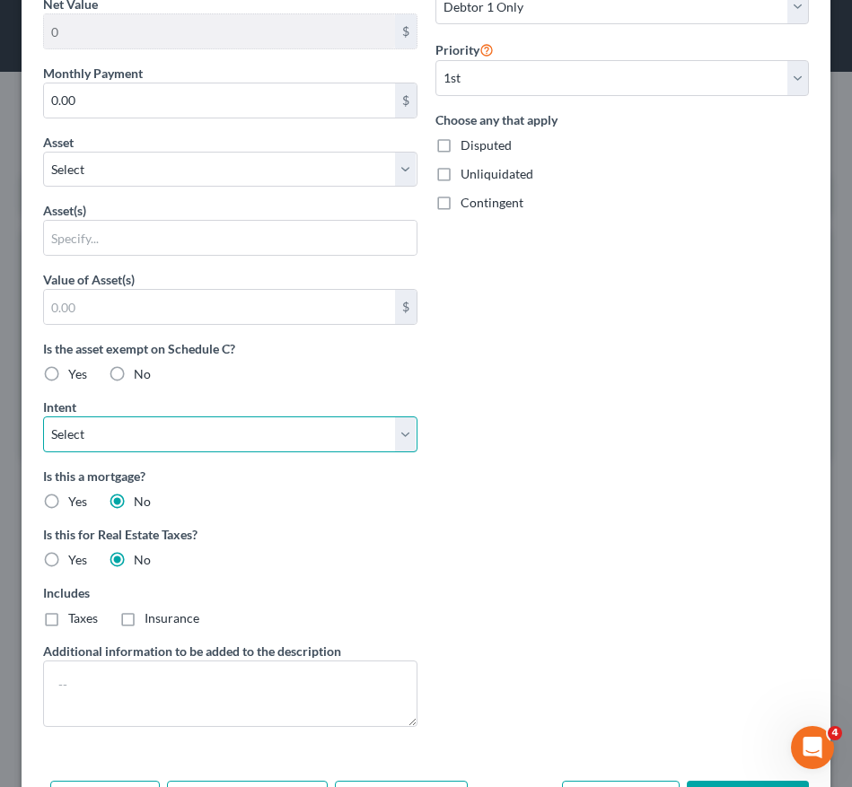
scroll to position [0, 0]
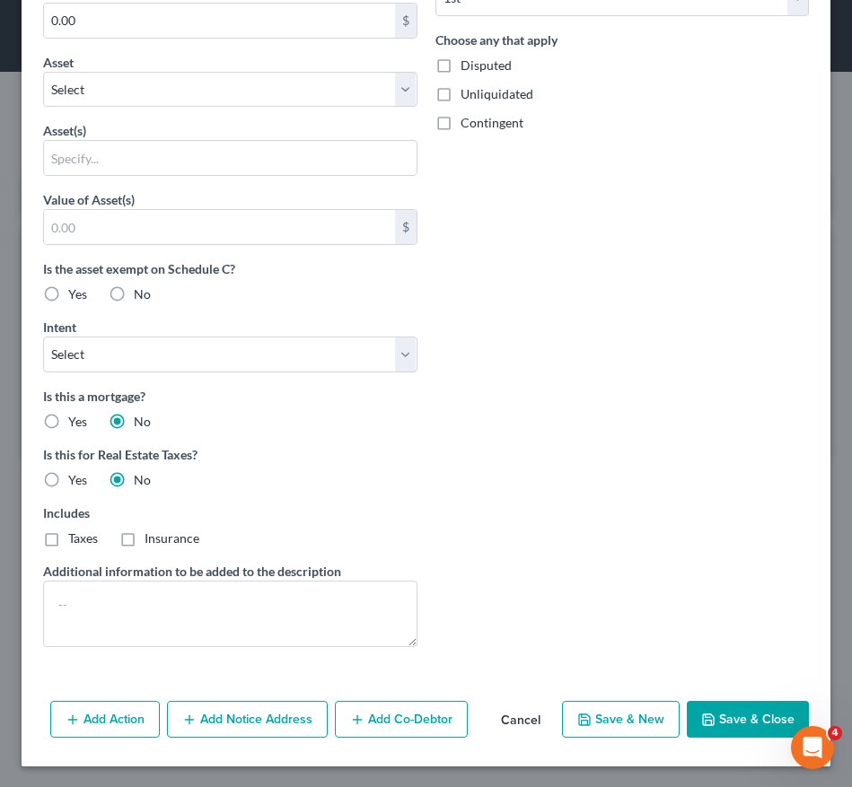
click at [713, 727] on button "Save & Close" at bounding box center [748, 720] width 122 height 38
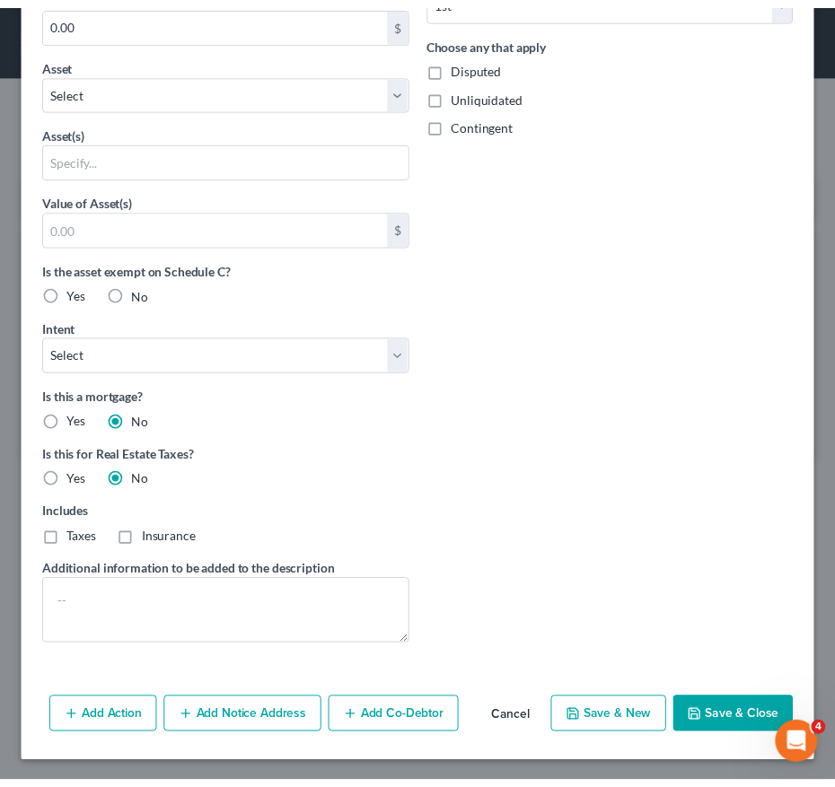
scroll to position [469, 0]
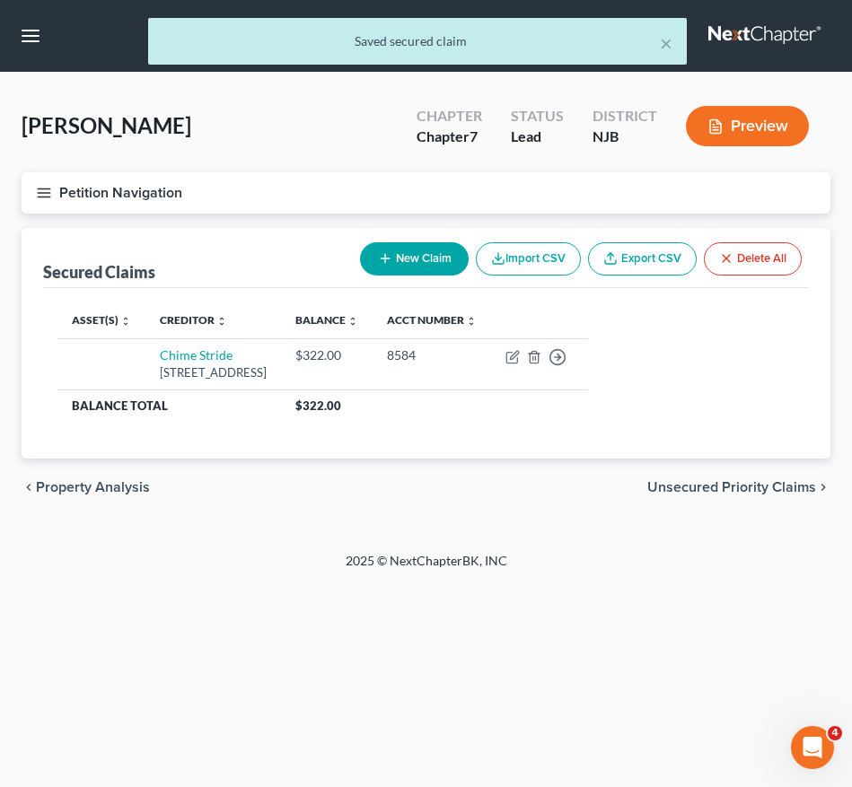
click at [38, 202] on button "Petition Navigation" at bounding box center [426, 192] width 809 height 41
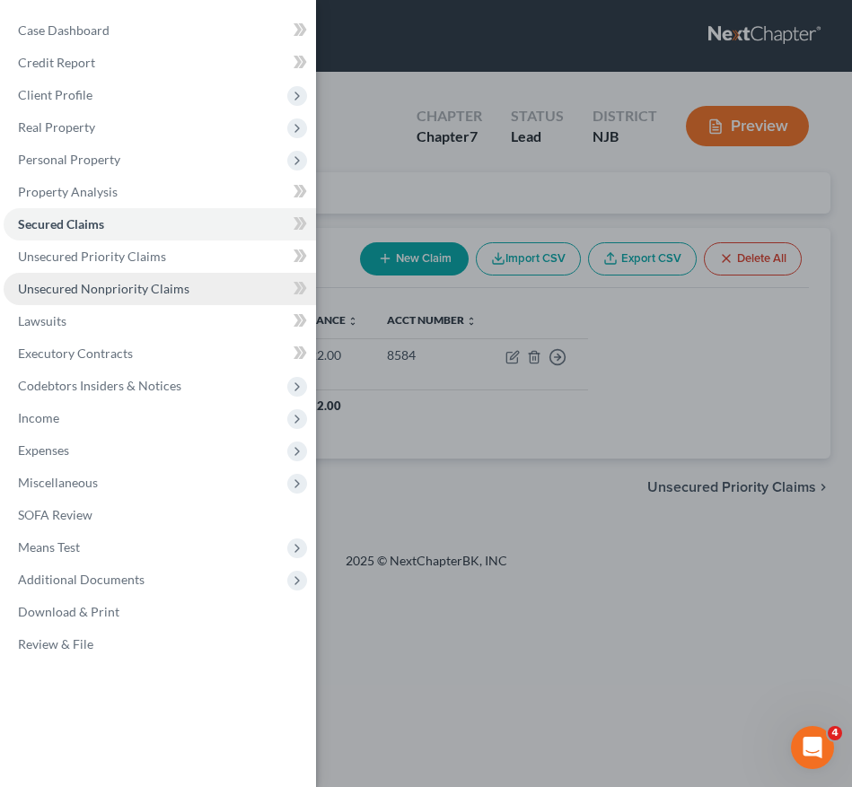
click at [135, 286] on span "Unsecured Nonpriority Claims" at bounding box center [103, 288] width 171 height 15
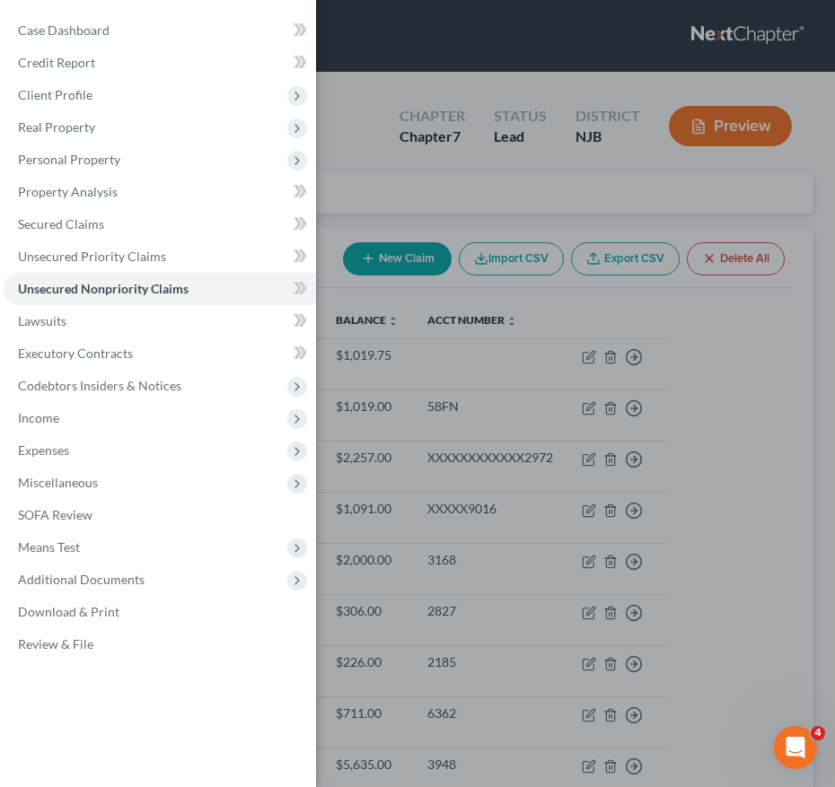
click at [468, 403] on div "Case Dashboard Payments Invoices Payments Payments Credit Report Client Profile" at bounding box center [417, 393] width 835 height 787
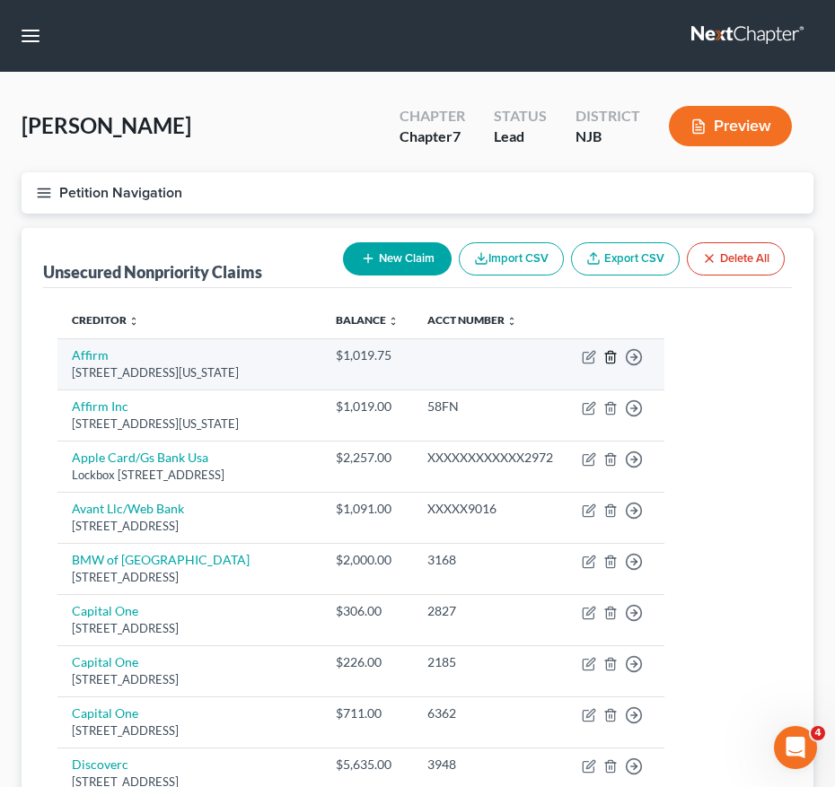
click at [614, 355] on icon "button" at bounding box center [610, 357] width 8 height 12
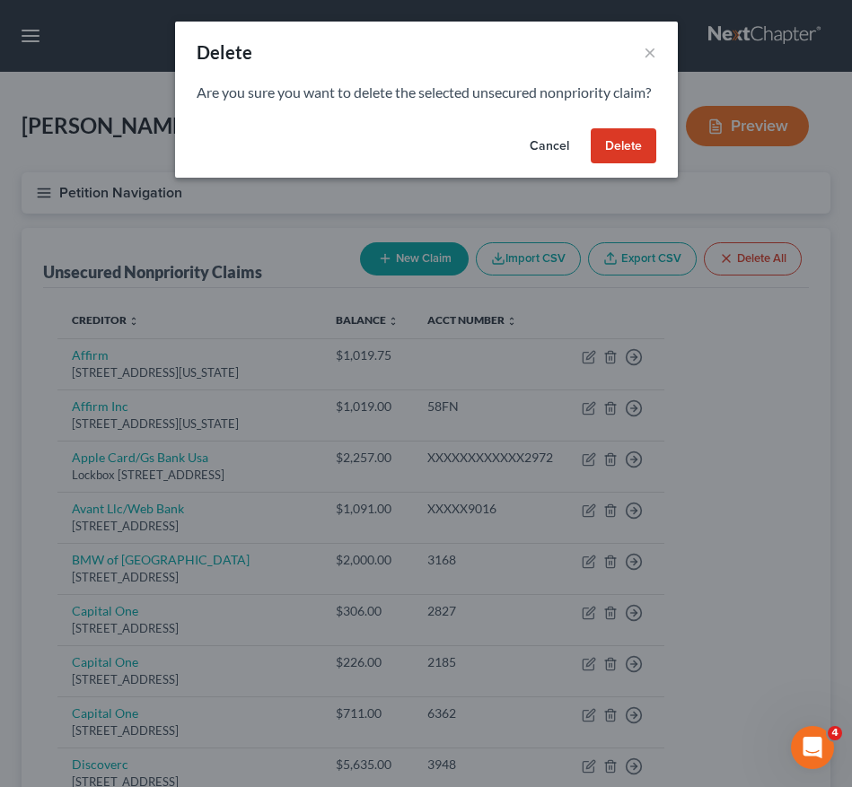
click at [650, 160] on button "Delete" at bounding box center [624, 146] width 66 height 36
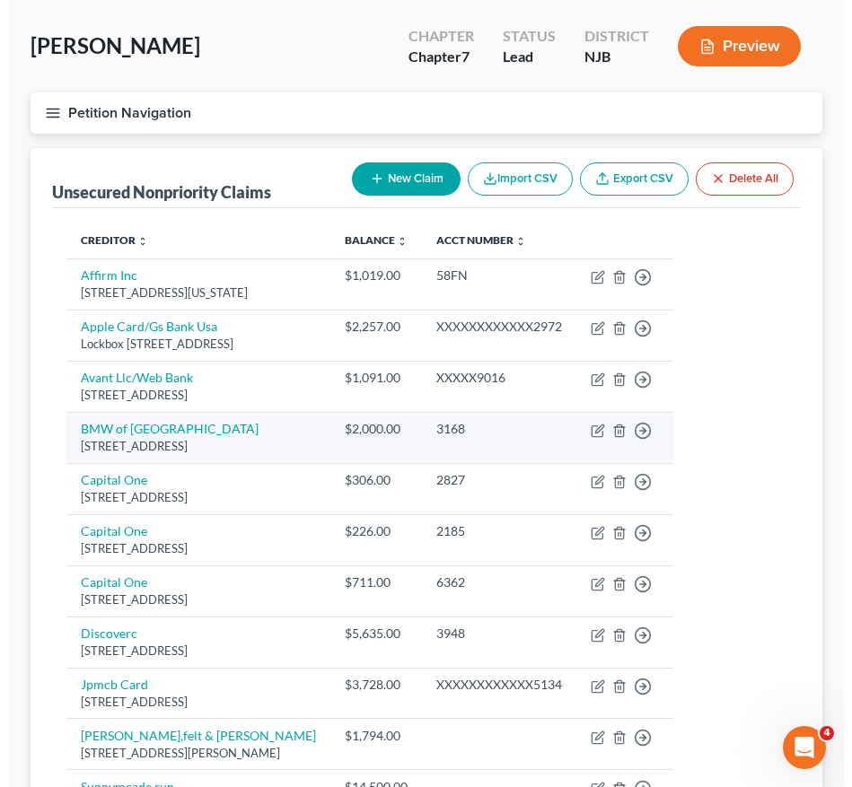
scroll to position [359, 0]
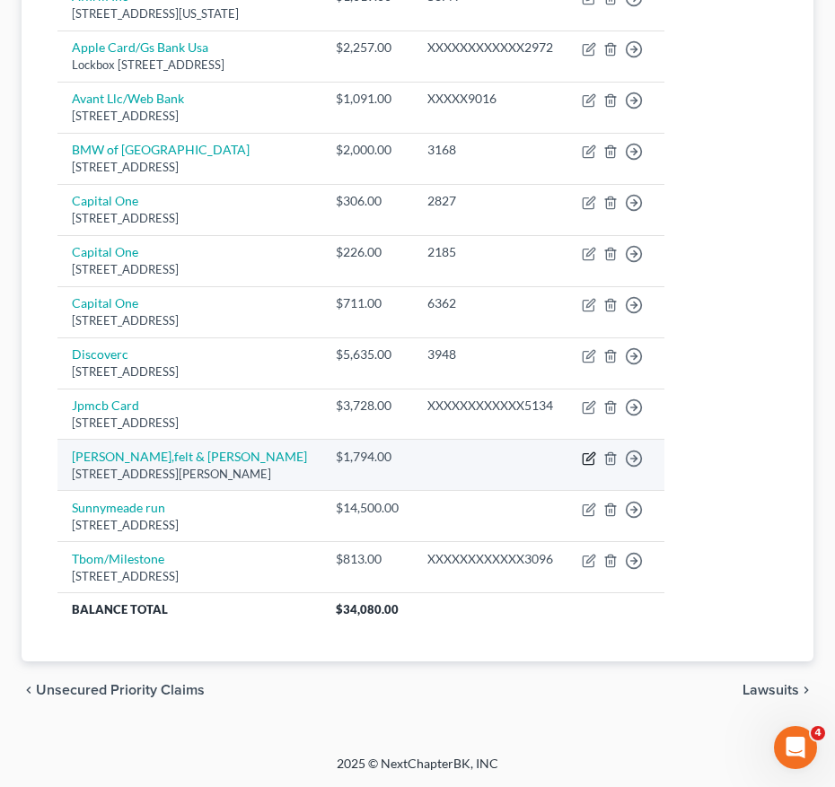
click at [596, 455] on icon "button" at bounding box center [589, 458] width 14 height 14
select select "33"
select select "2"
select select "0"
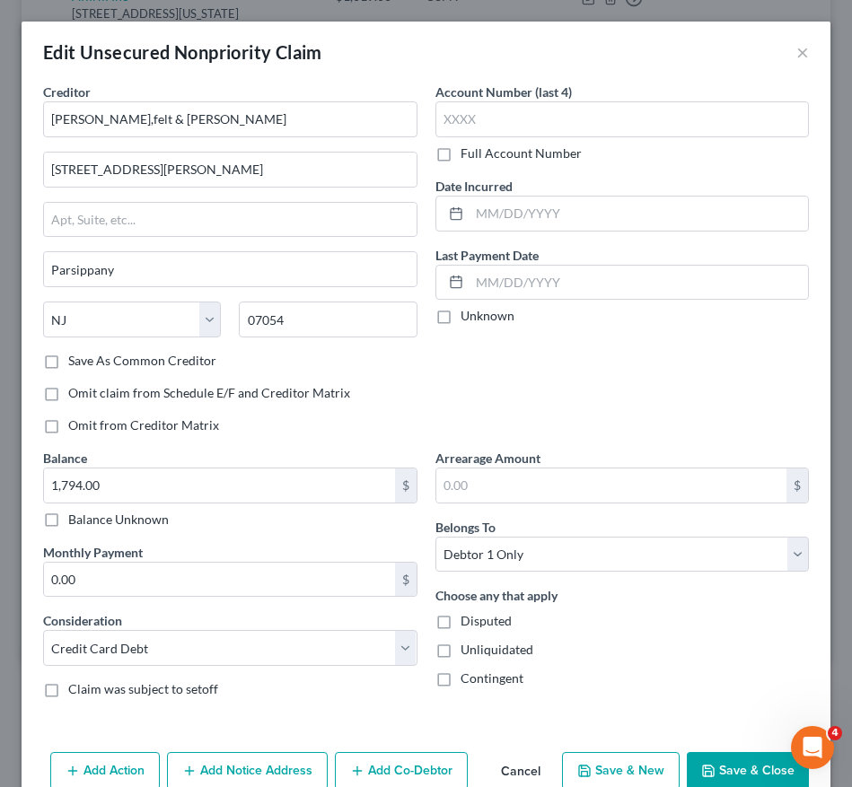
scroll to position [90, 0]
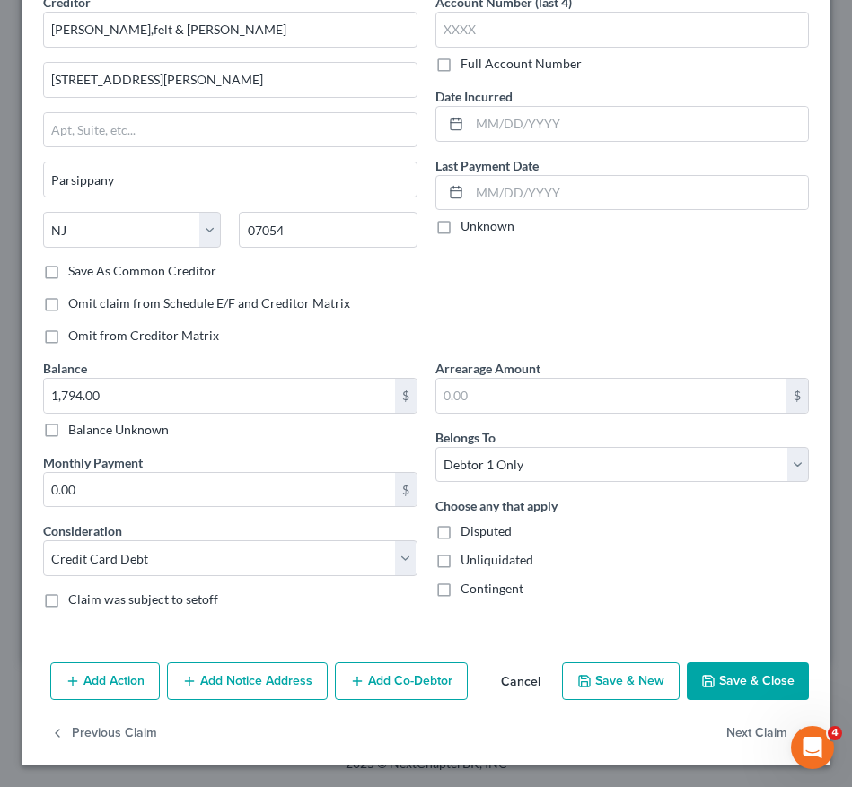
click at [259, 583] on div "Balance 1,794.00 $ Balance Unknown Balance Undetermined 1,794.00 $ Balance Unkn…" at bounding box center [230, 491] width 392 height 264
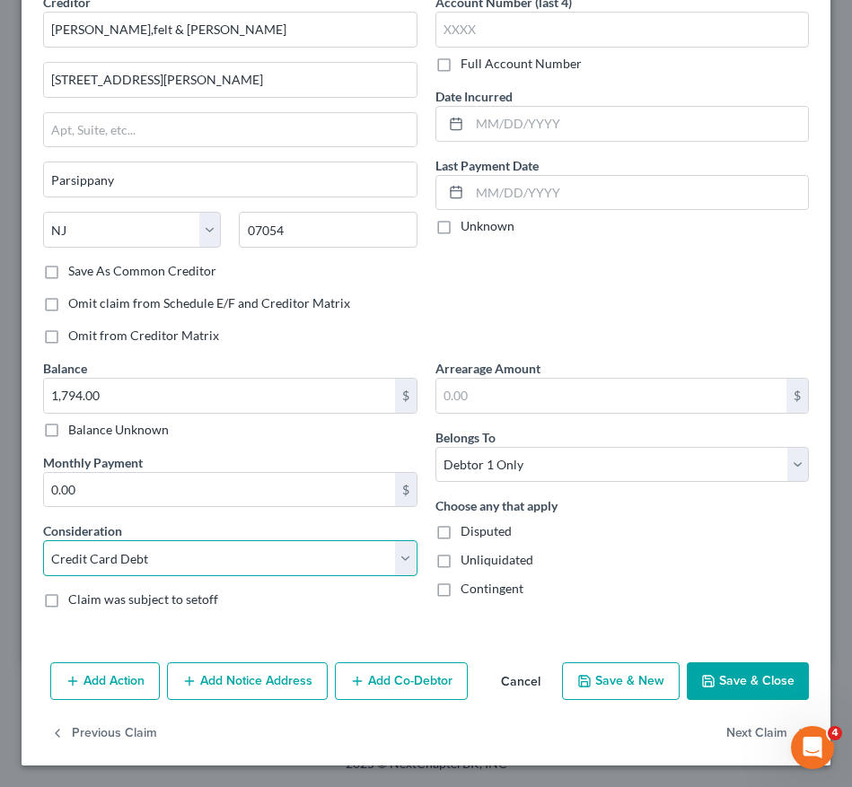
click at [257, 574] on select "Select Cable / Satellite Services Collection Agency Credit Card Debt Debt Couns…" at bounding box center [230, 558] width 374 height 36
select select "1"
click at [43, 540] on select "Select Cable / Satellite Services Collection Agency Credit Card Debt Debt Couns…" at bounding box center [230, 558] width 374 height 36
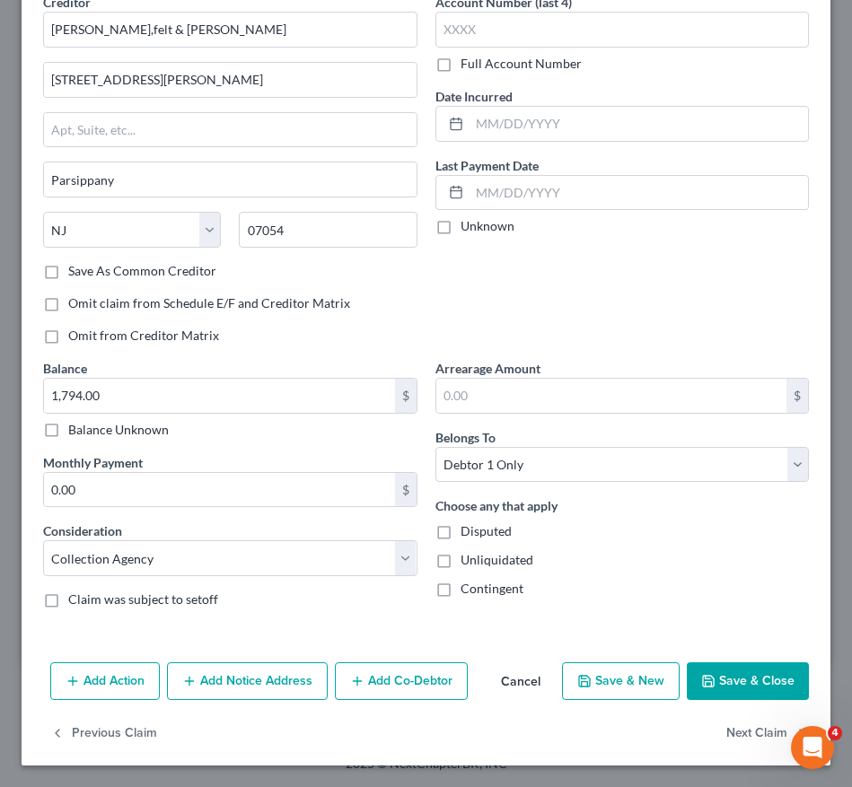
click at [715, 690] on button "Save & Close" at bounding box center [748, 681] width 122 height 38
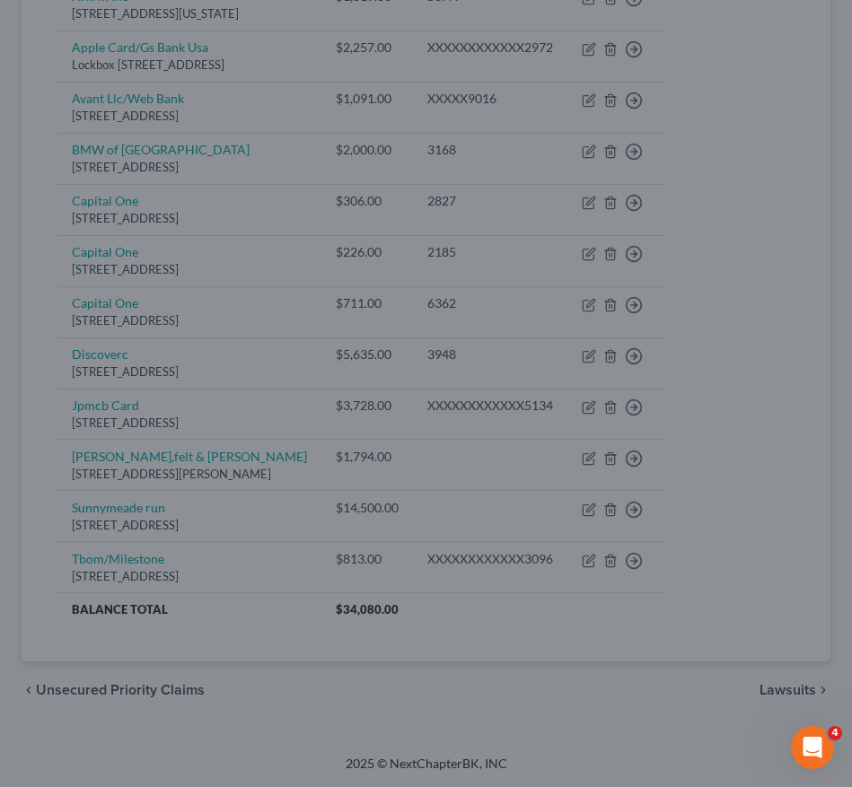
type input "0"
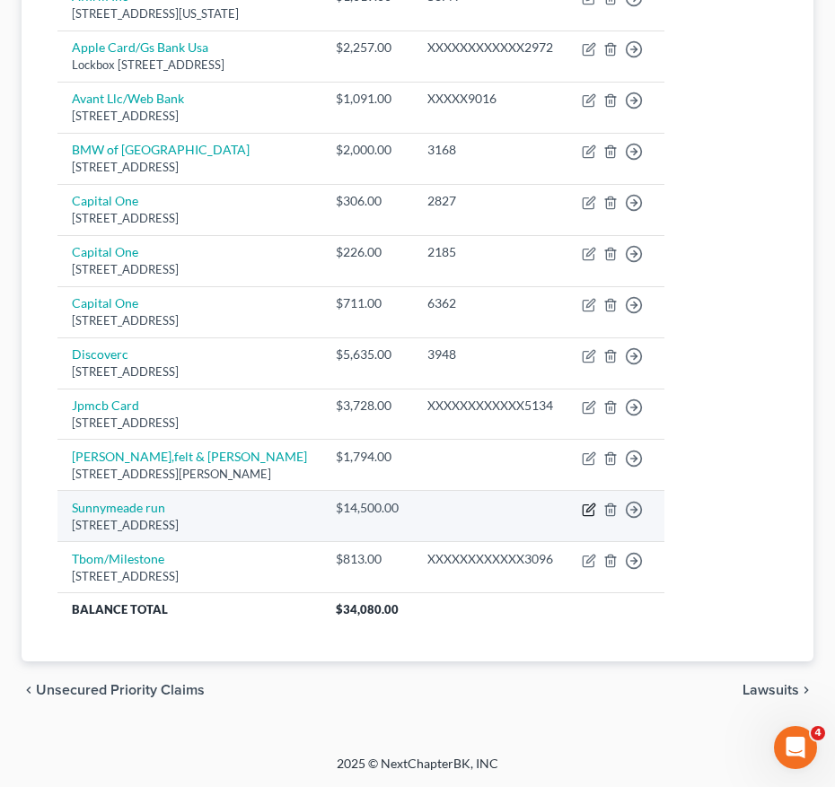
click at [596, 508] on icon "button" at bounding box center [589, 510] width 14 height 14
select select "33"
select select "2"
select select "0"
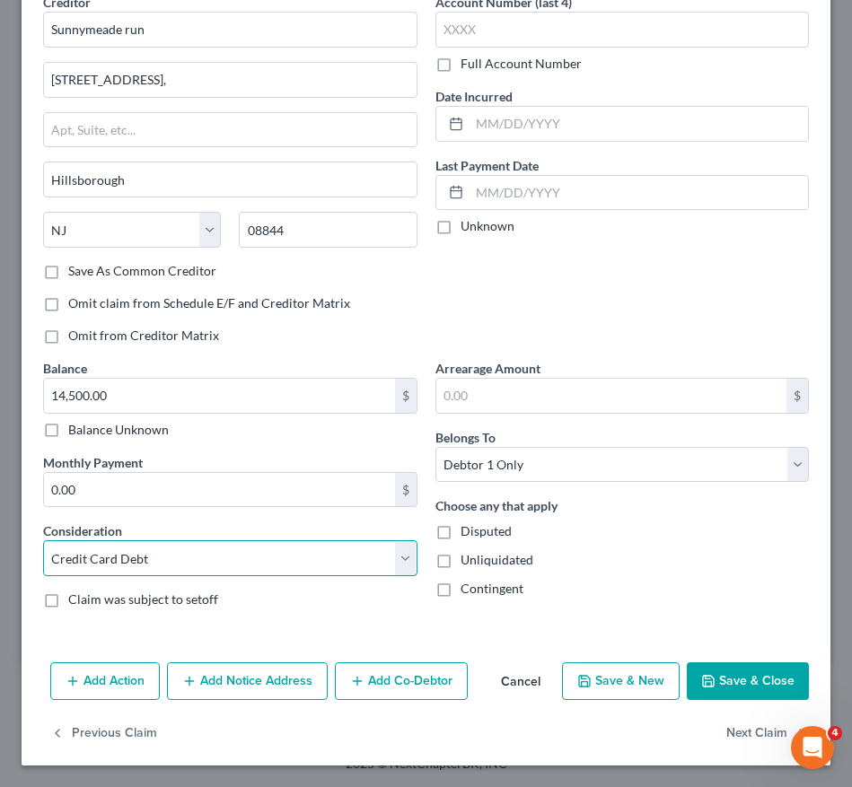
click at [196, 550] on select "Select Cable / Satellite Services Collection Agency Credit Card Debt Debt Couns…" at bounding box center [230, 558] width 374 height 36
select select "14"
click at [43, 540] on select "Select Cable / Satellite Services Collection Agency Credit Card Debt Debt Couns…" at bounding box center [230, 558] width 374 height 36
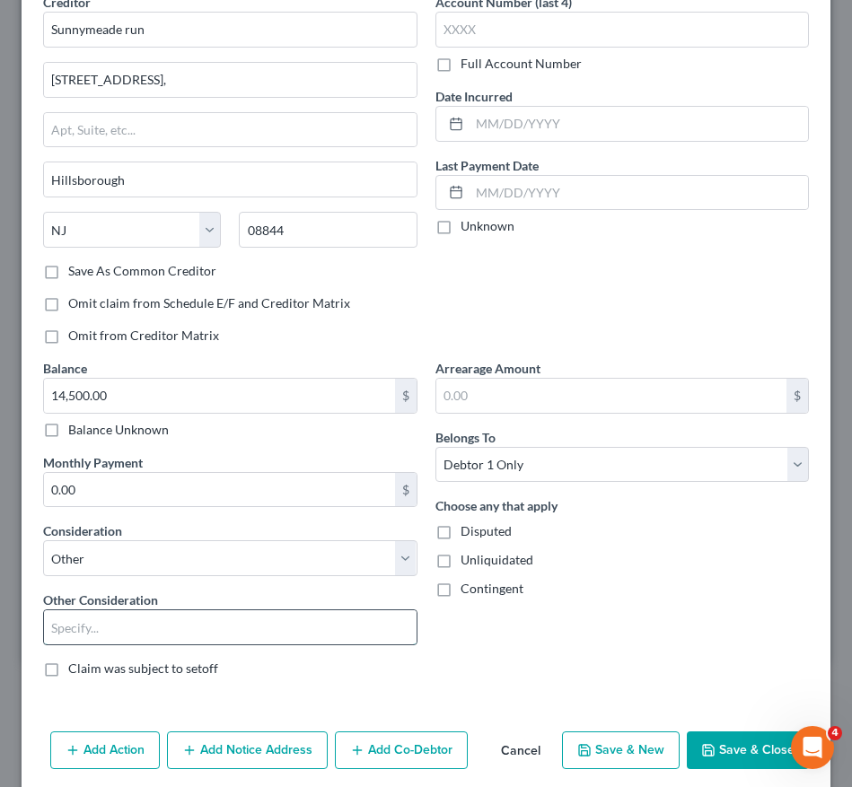
click at [152, 624] on input "text" at bounding box center [230, 627] width 373 height 34
type input "Apartment Lease"
click at [710, 747] on button "Save & Close" at bounding box center [748, 751] width 122 height 38
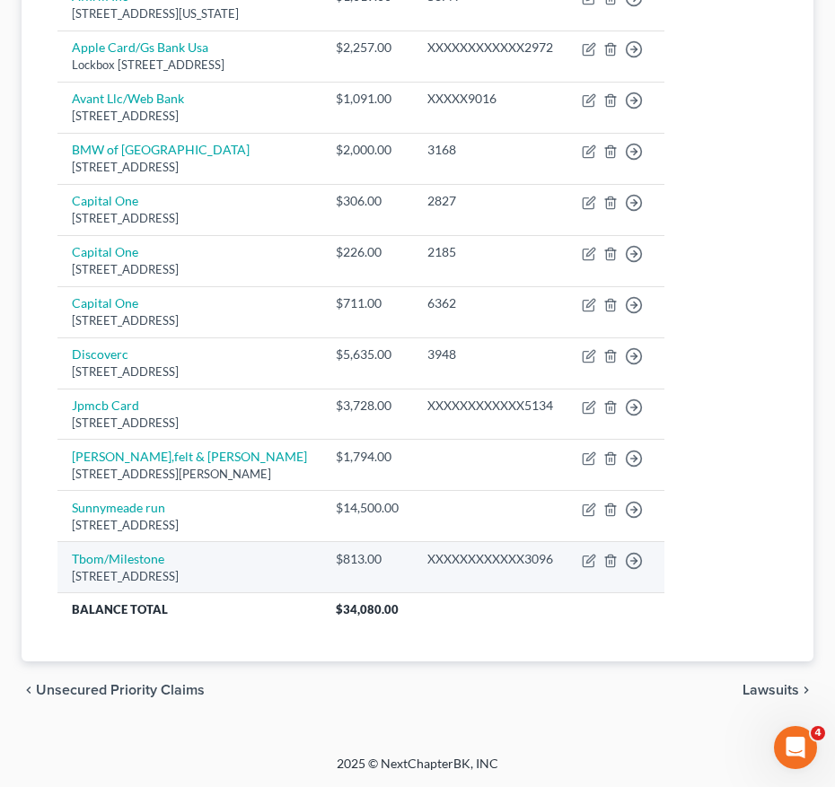
click at [391, 563] on div "$813.00" at bounding box center [367, 559] width 63 height 18
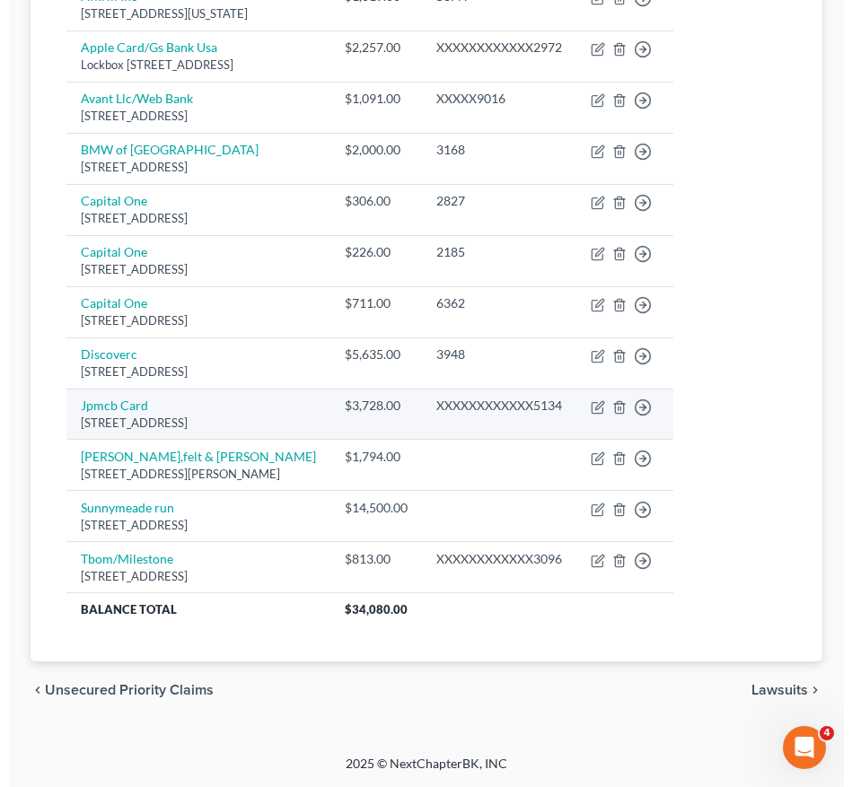
scroll to position [0, 0]
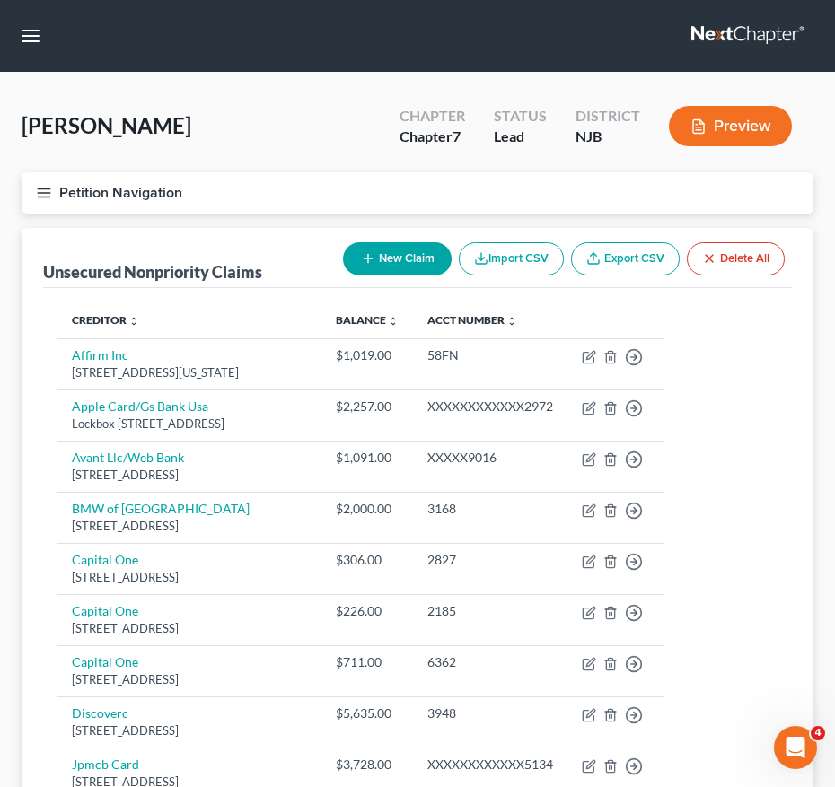
click at [51, 195] on icon "button" at bounding box center [44, 193] width 16 height 16
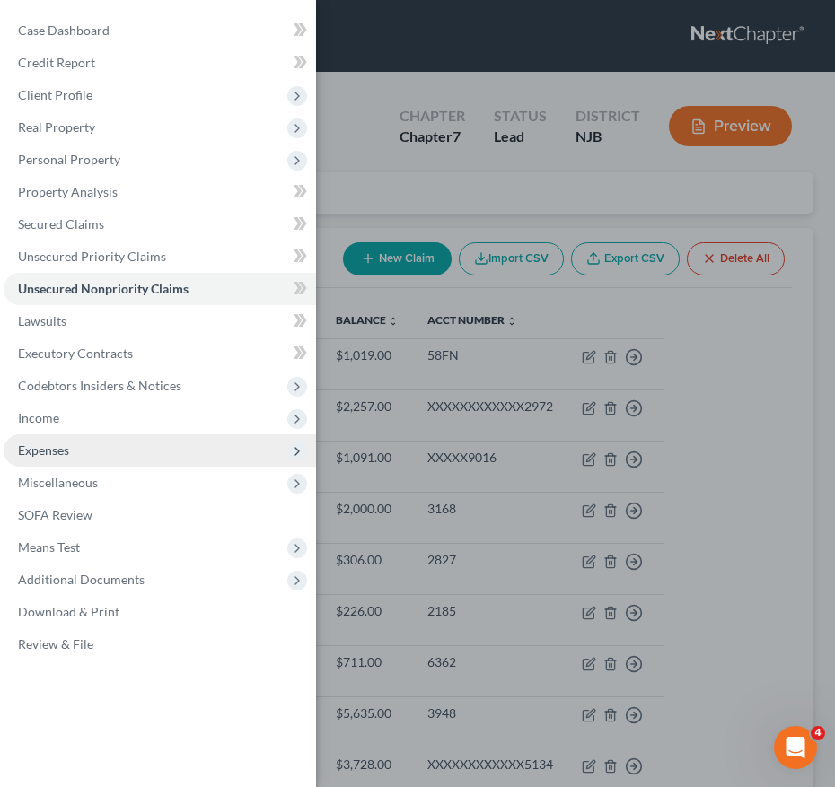
click at [83, 447] on span "Expenses" at bounding box center [160, 450] width 312 height 32
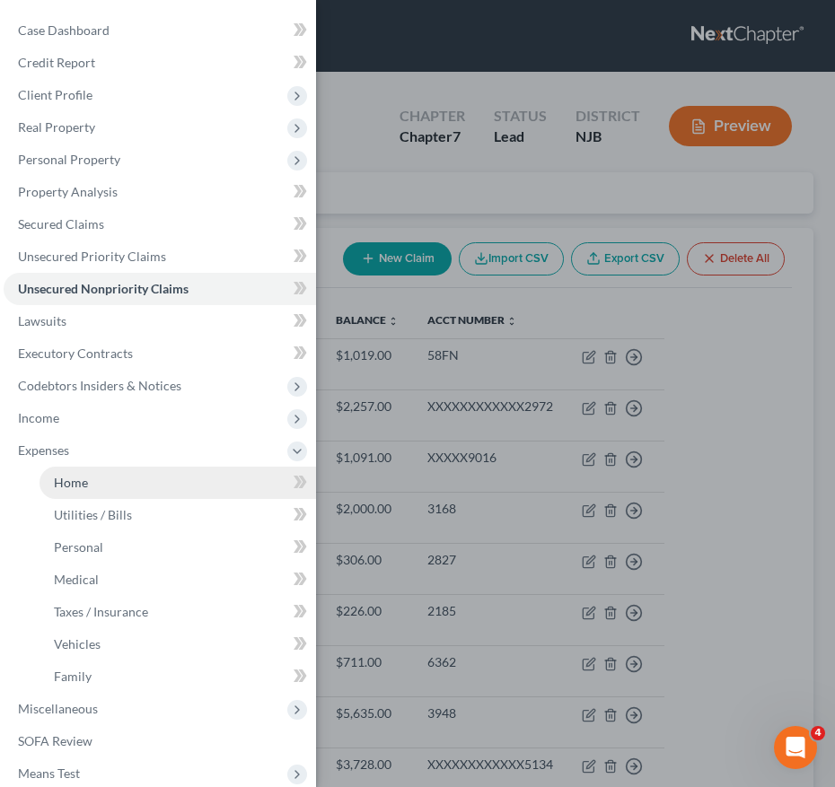
click at [107, 482] on link "Home" at bounding box center [177, 483] width 276 height 32
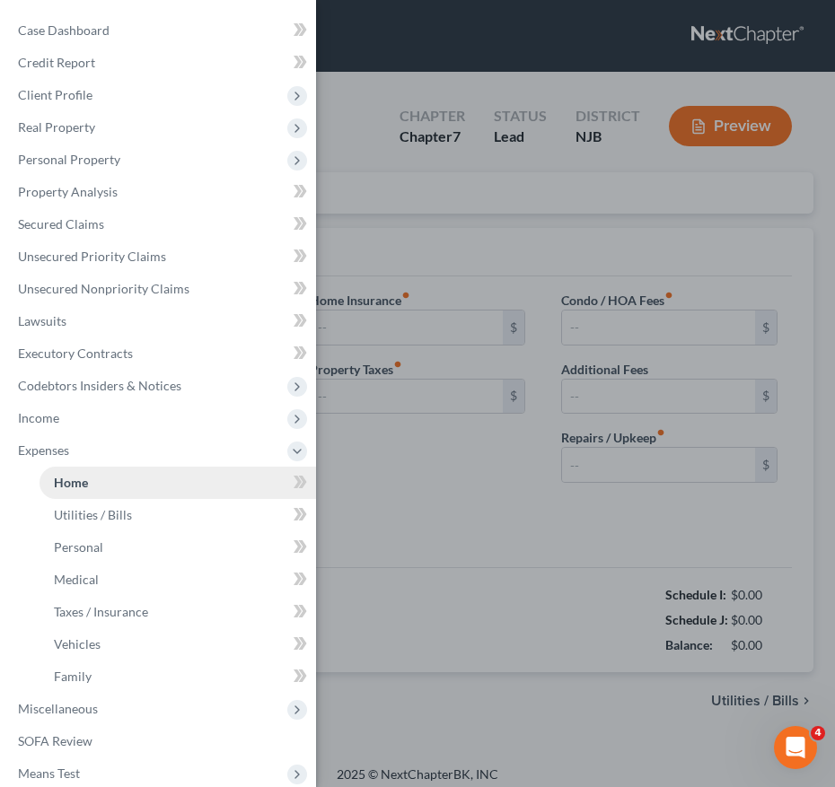
type input "1,000.00"
type input "0.00"
radio input "true"
type input "0.00"
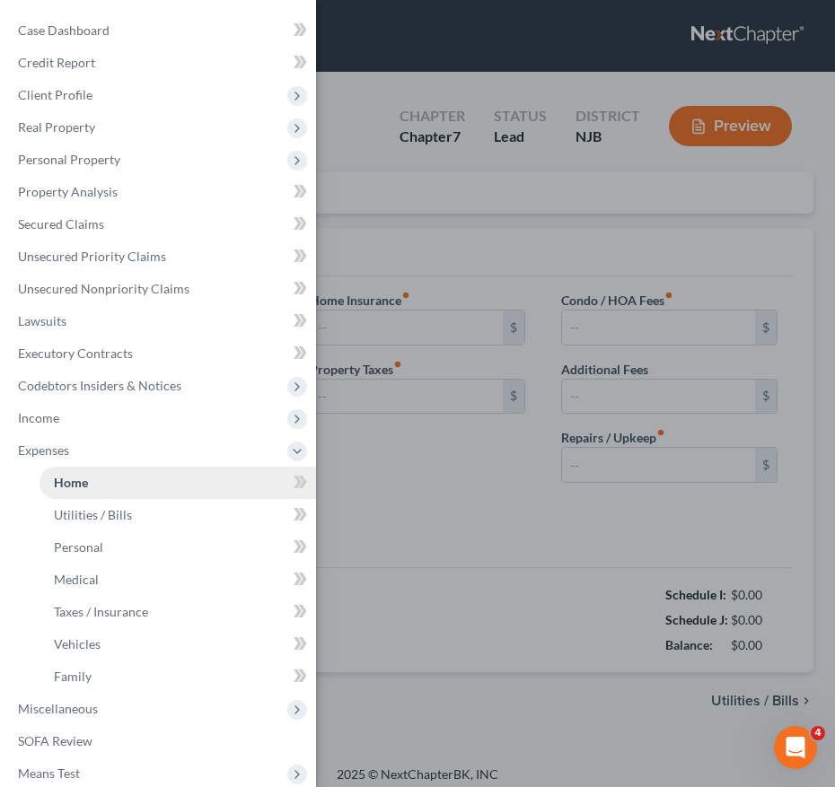
type input "0.00"
type input "50.00"
click at [342, 458] on div "Case Dashboard Payments Invoices Payments Payments Credit Report Client Profile" at bounding box center [417, 393] width 835 height 787
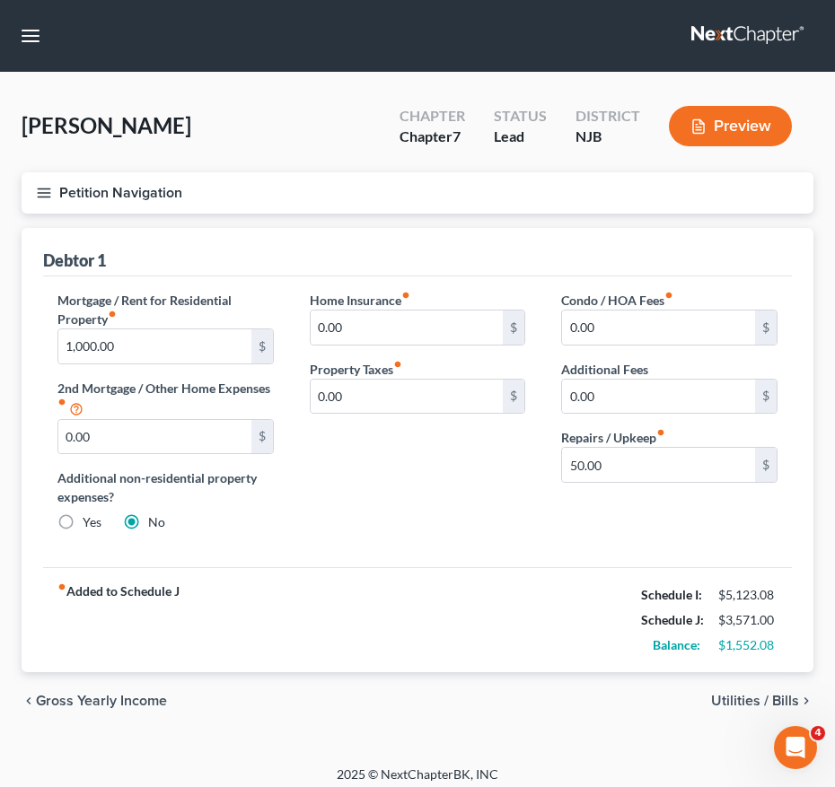
click at [37, 198] on icon "button" at bounding box center [44, 193] width 16 height 16
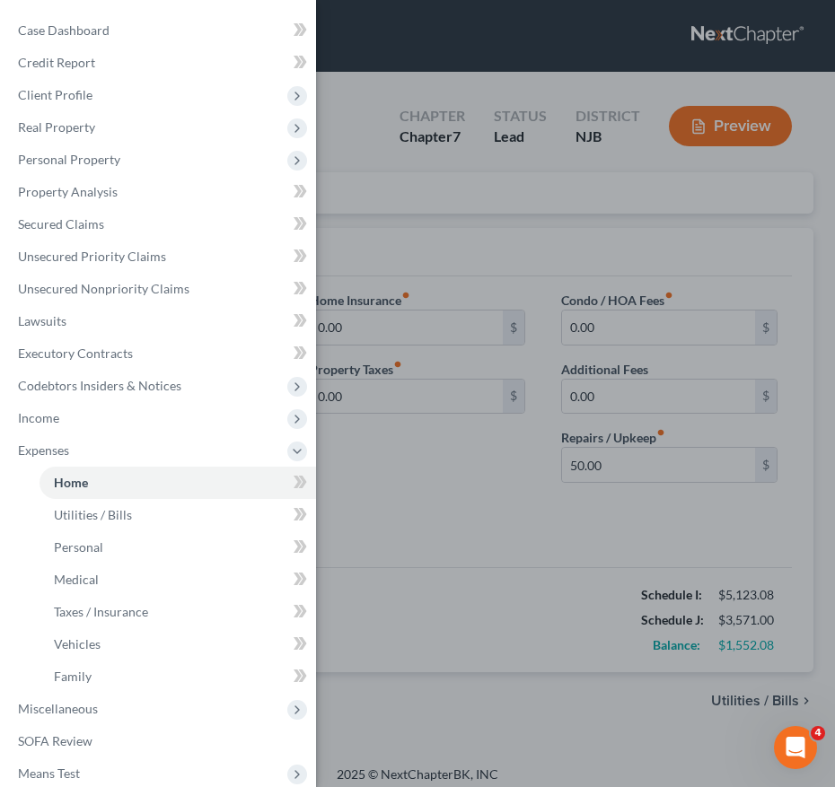
click at [332, 121] on div "Case Dashboard Payments Invoices Payments Payments Credit Report Client Profile" at bounding box center [417, 393] width 835 height 787
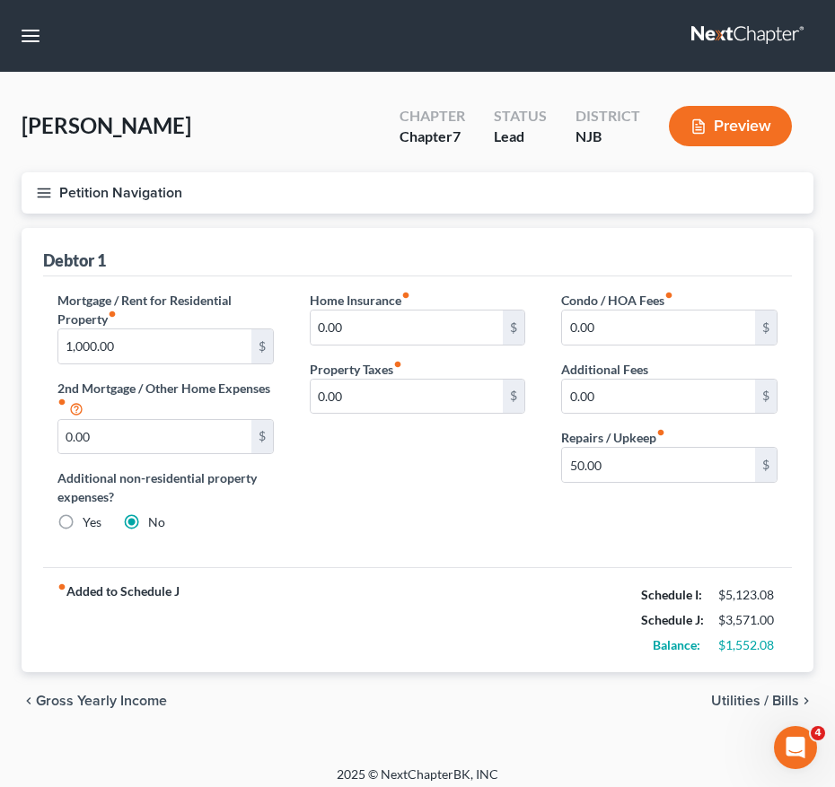
click at [55, 192] on button "Petition Navigation" at bounding box center [418, 192] width 792 height 41
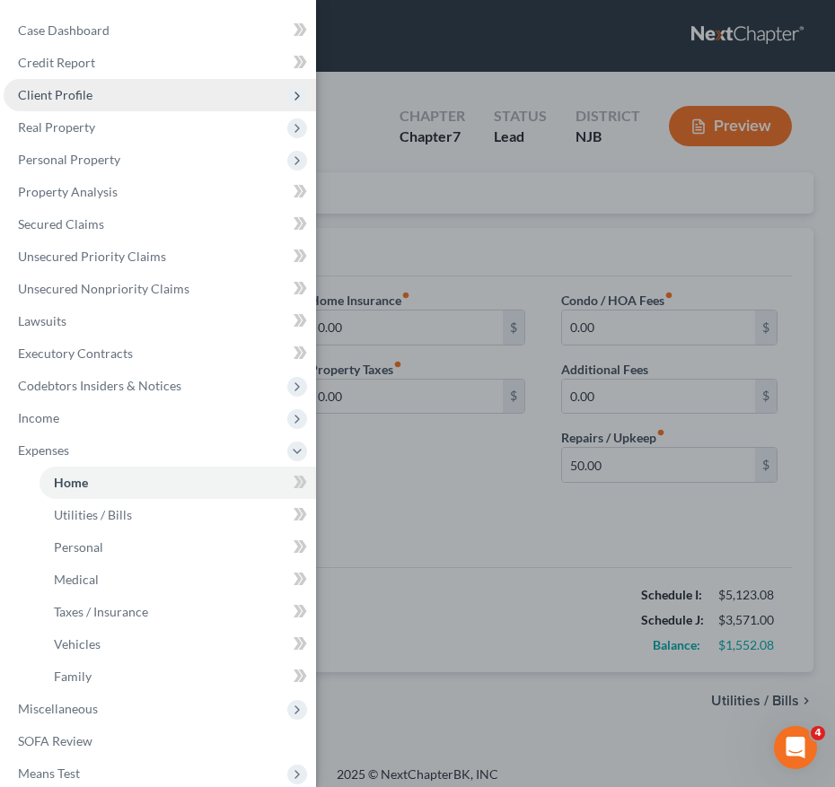
click at [134, 96] on span "Client Profile" at bounding box center [160, 95] width 312 height 32
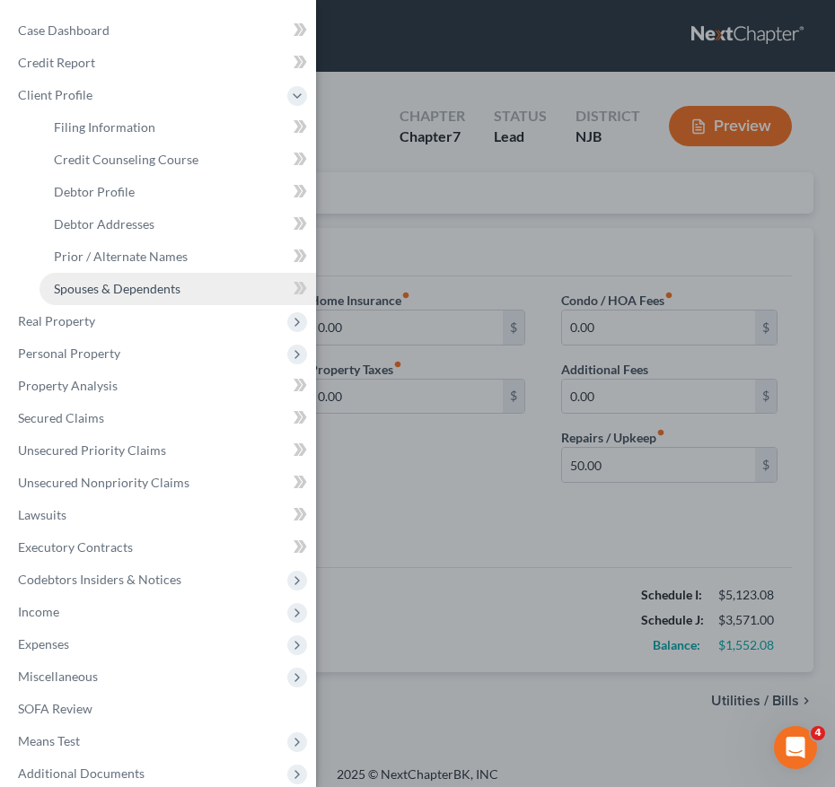
click at [149, 285] on span "Spouses & Dependents" at bounding box center [117, 288] width 127 height 15
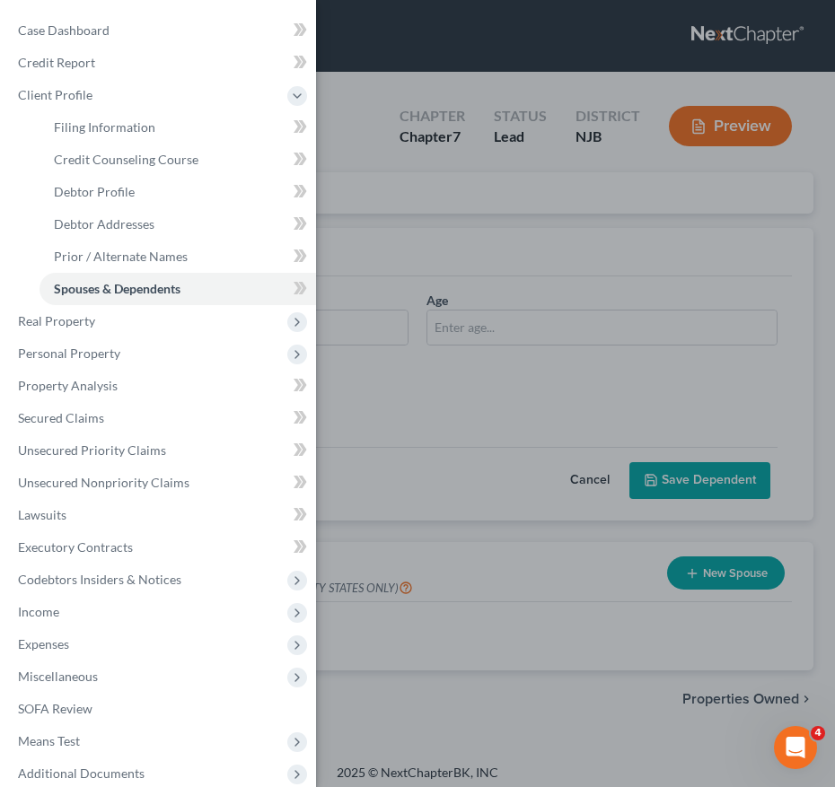
click at [503, 264] on div "Case Dashboard Payments Invoices Payments Payments Credit Report Client Profile" at bounding box center [417, 393] width 835 height 787
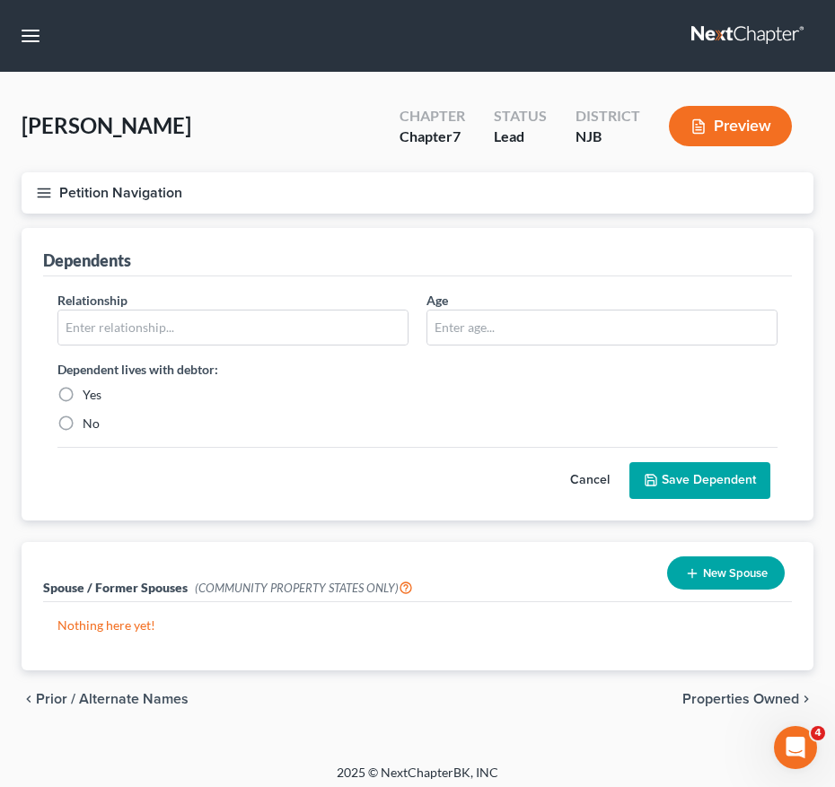
drag, startPoint x: 498, startPoint y: 264, endPoint x: 451, endPoint y: 271, distance: 47.2
click at [451, 271] on div "Case Dashboard Payments Invoices Payments Payments Credit Report Client Profile" at bounding box center [417, 393] width 835 height 787
click at [232, 329] on input "text" at bounding box center [232, 328] width 349 height 34
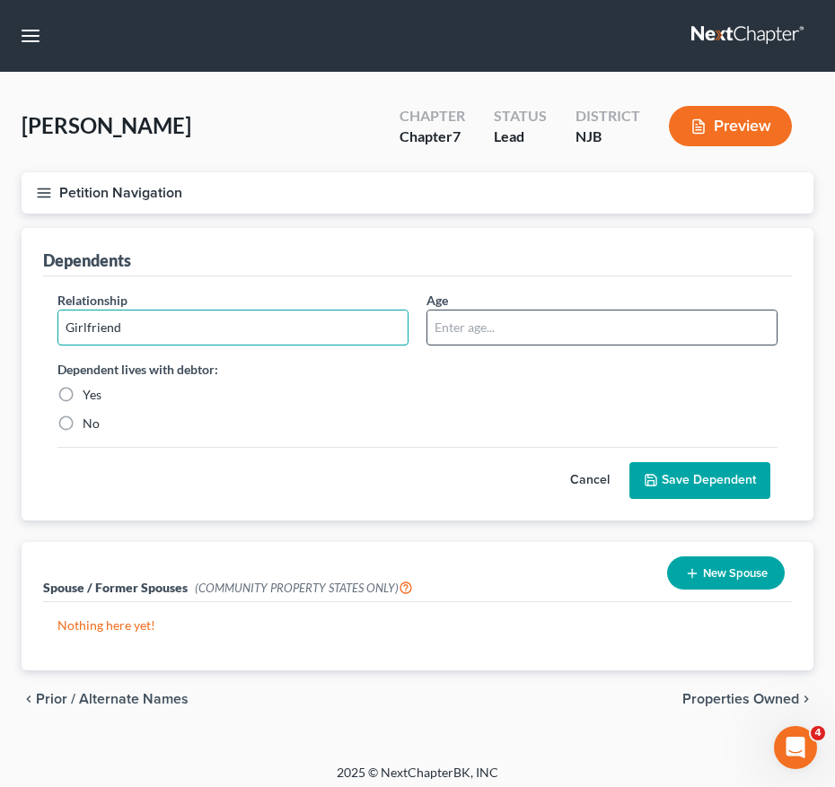
type input "Girlfriend"
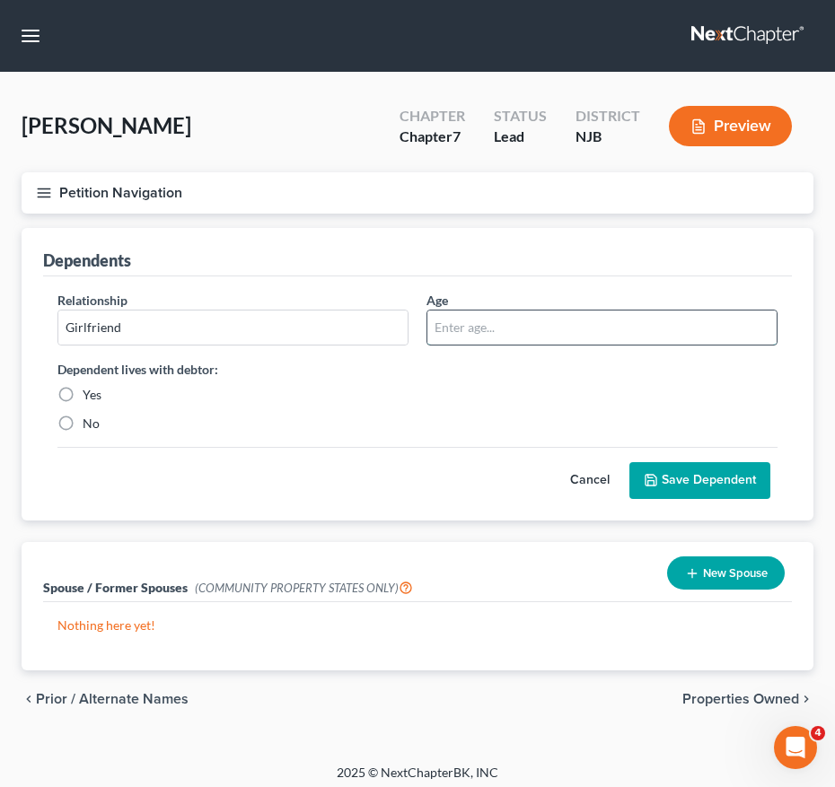
click at [474, 326] on input "text" at bounding box center [601, 328] width 349 height 34
type input "Alisa Campbell"
click at [83, 388] on label "Yes" at bounding box center [92, 395] width 19 height 18
click at [90, 388] on input "Yes" at bounding box center [96, 392] width 12 height 12
radio input "true"
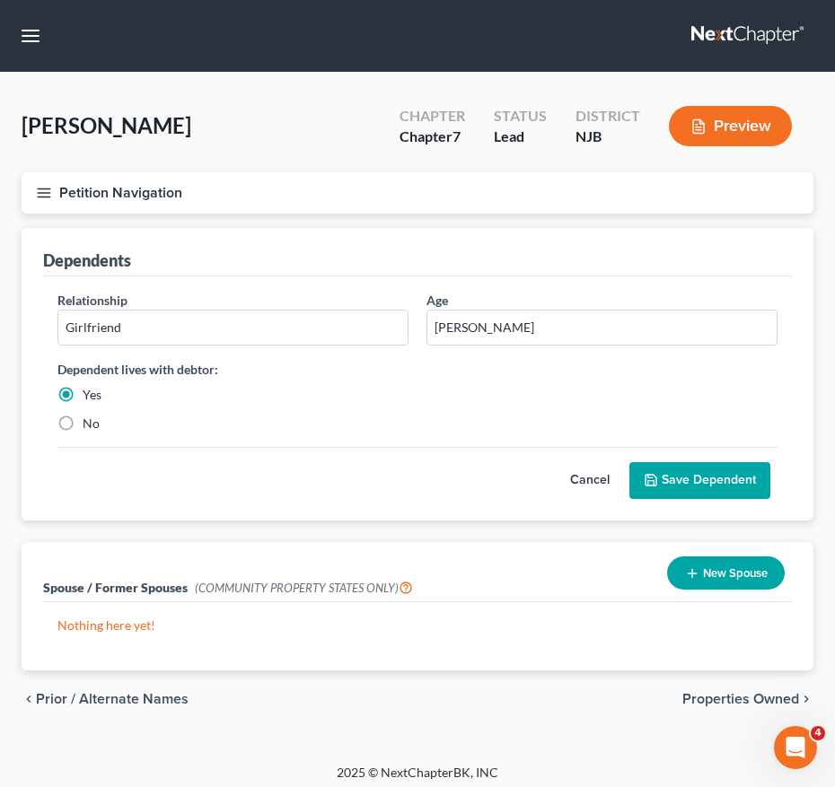
click at [644, 481] on icon "submit" at bounding box center [651, 480] width 14 height 14
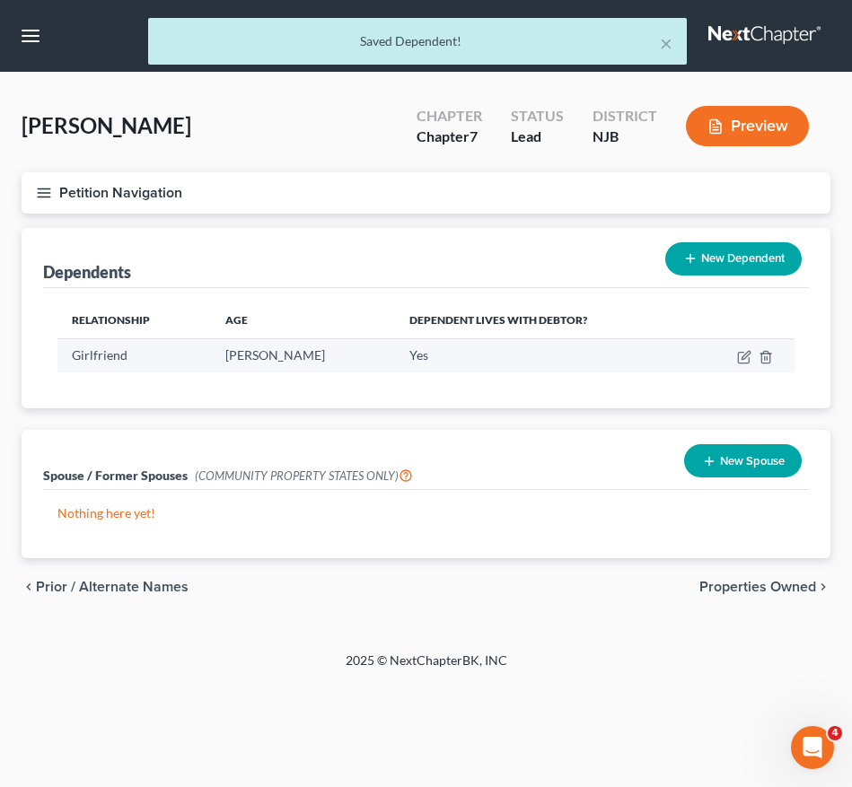
click at [734, 359] on td at bounding box center [742, 355] width 103 height 34
click at [739, 357] on icon "button" at bounding box center [743, 358] width 11 height 11
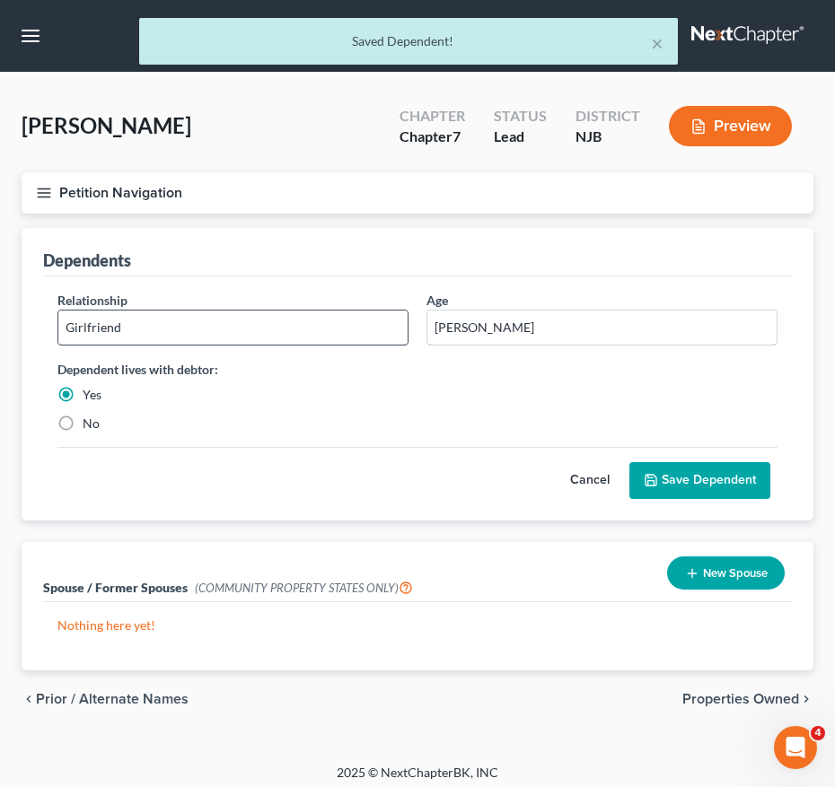
drag, startPoint x: 468, startPoint y: 344, endPoint x: 343, endPoint y: 334, distance: 125.2
click at [343, 334] on div "Relationship * Girlfriend Age Alisa Campbell Dependent lives with debtor: Yes No" at bounding box center [417, 369] width 738 height 156
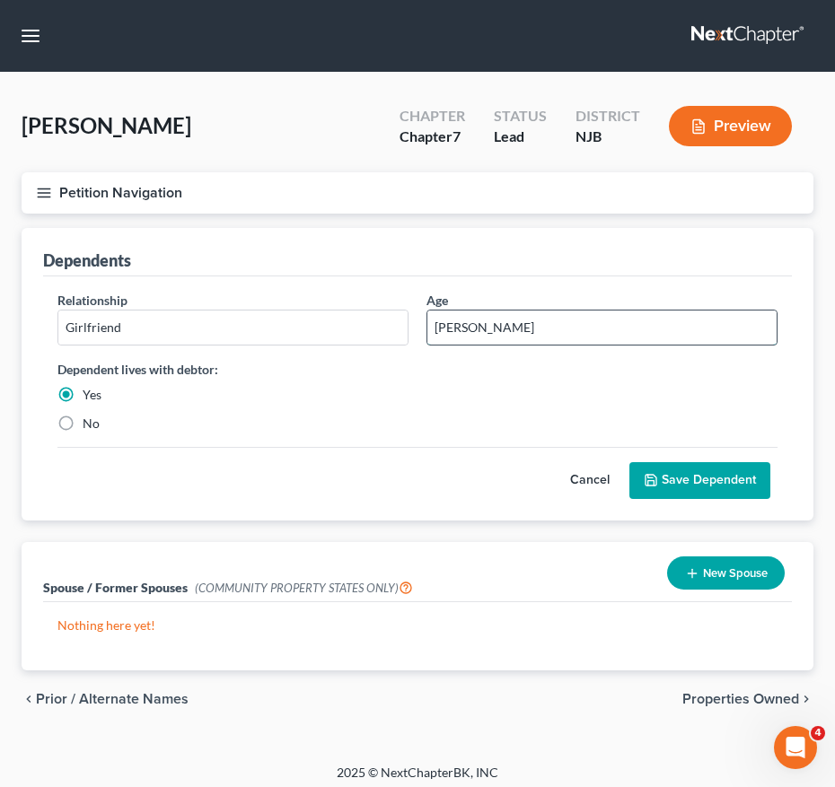
click at [453, 326] on input "Alisa Campbell" at bounding box center [601, 328] width 349 height 34
type input "a Campbell"
drag, startPoint x: 521, startPoint y: 334, endPoint x: 391, endPoint y: 322, distance: 129.8
click at [391, 322] on div "Relationship * Girlfriend Age a Campbell Dependent lives with debtor: Yes No" at bounding box center [417, 369] width 738 height 156
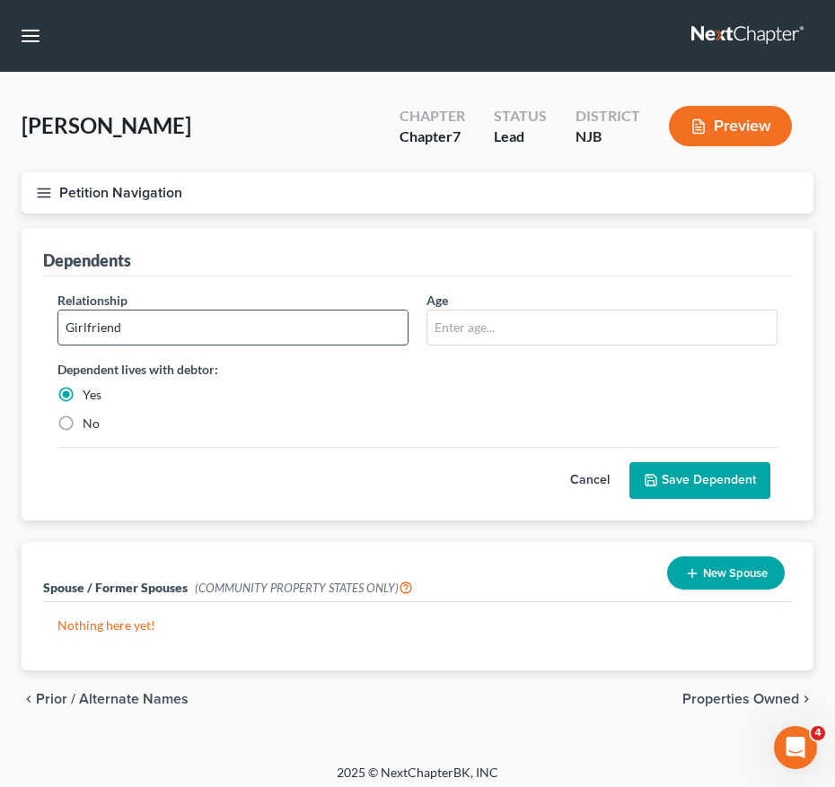
click at [390, 322] on input "Girlfriend" at bounding box center [232, 328] width 349 height 34
paste input "Alisa Campbell"
type input "Girlfriend (Alisa Campbell)"
click at [666, 464] on button "Save Dependent" at bounding box center [699, 481] width 141 height 38
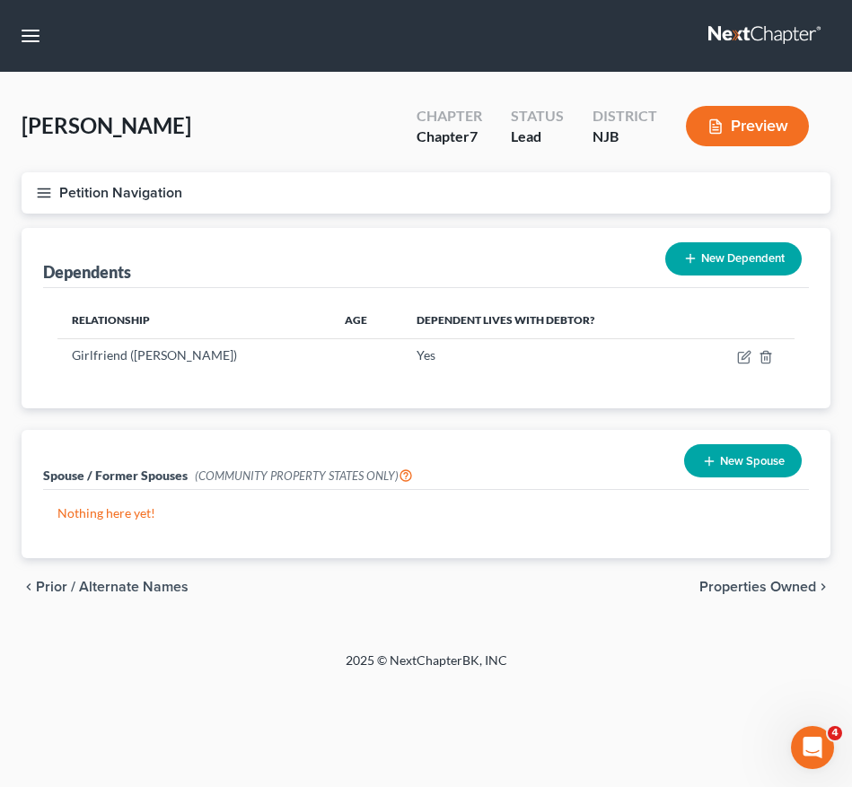
click at [48, 183] on button "Petition Navigation" at bounding box center [426, 192] width 809 height 41
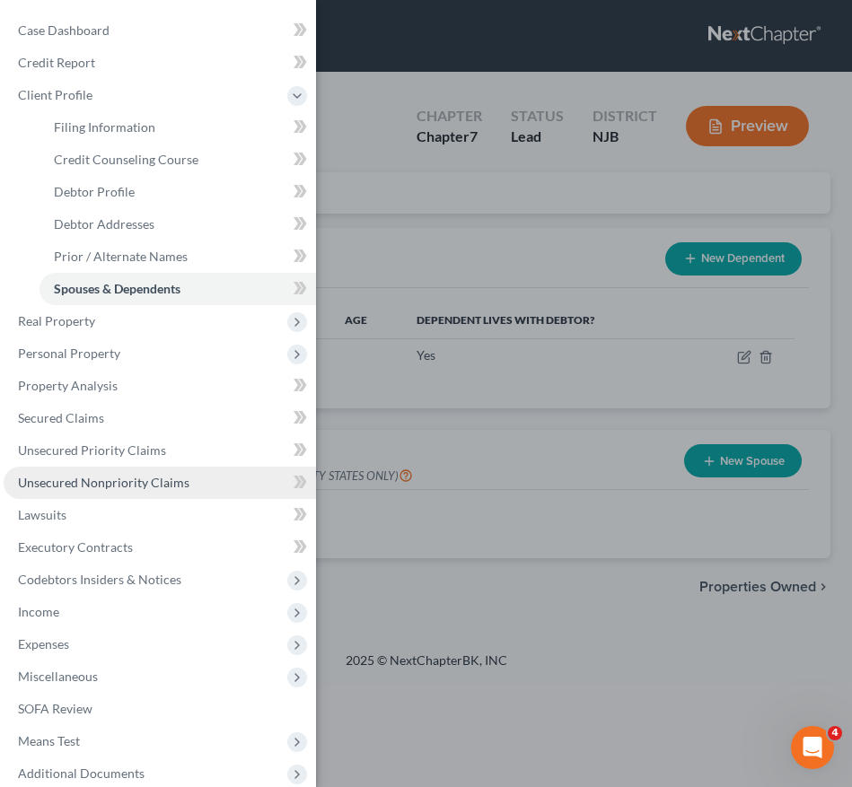
scroll to position [82, 0]
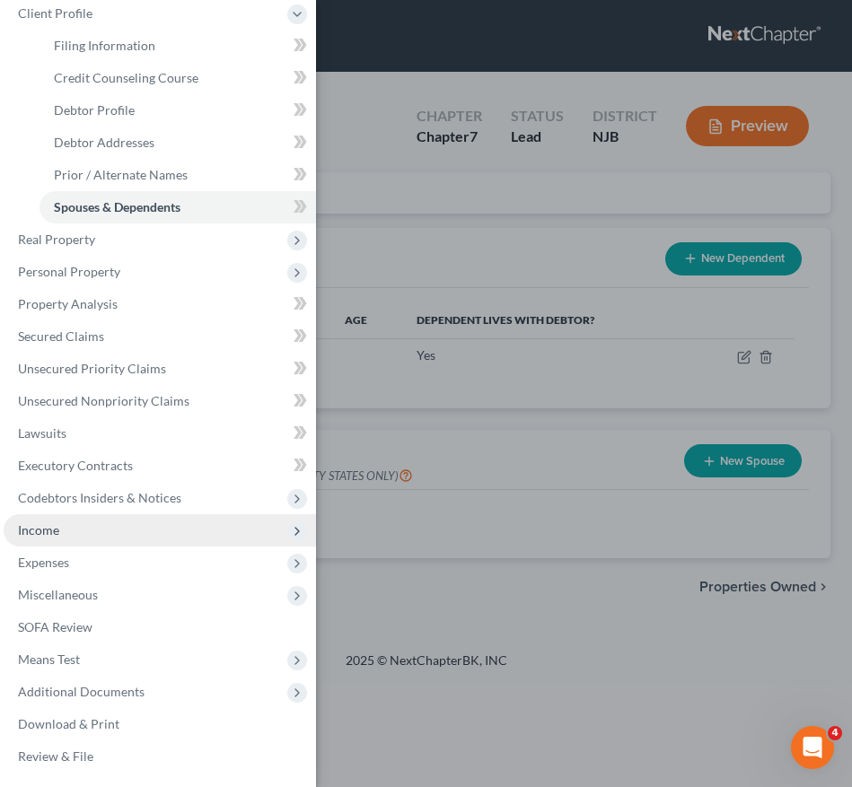
click at [129, 545] on span "Income" at bounding box center [160, 530] width 312 height 32
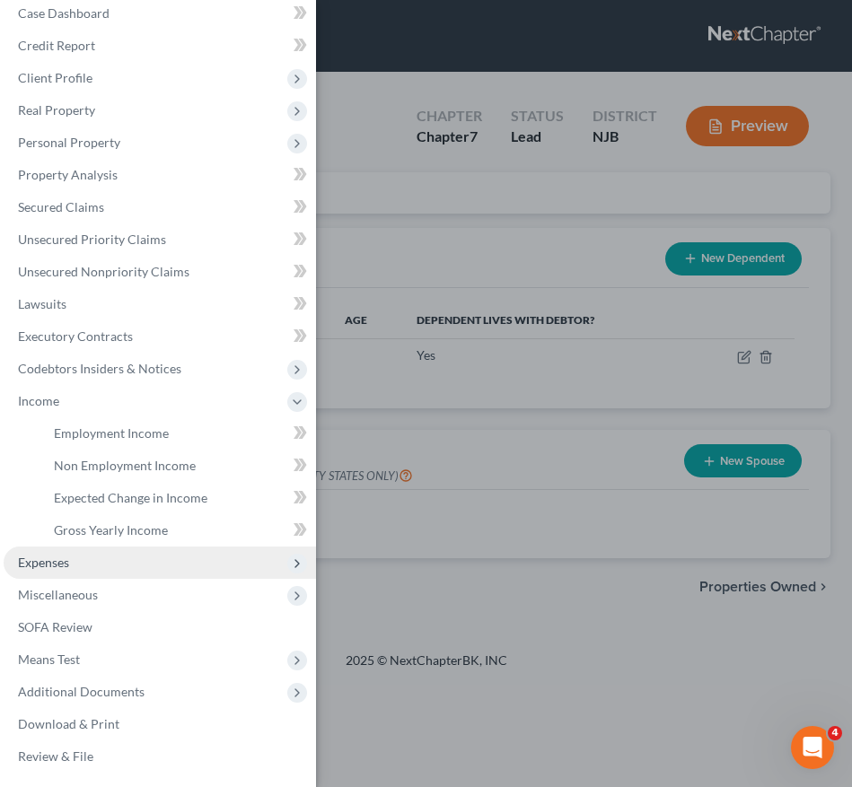
click at [115, 560] on span "Expenses" at bounding box center [160, 563] width 312 height 32
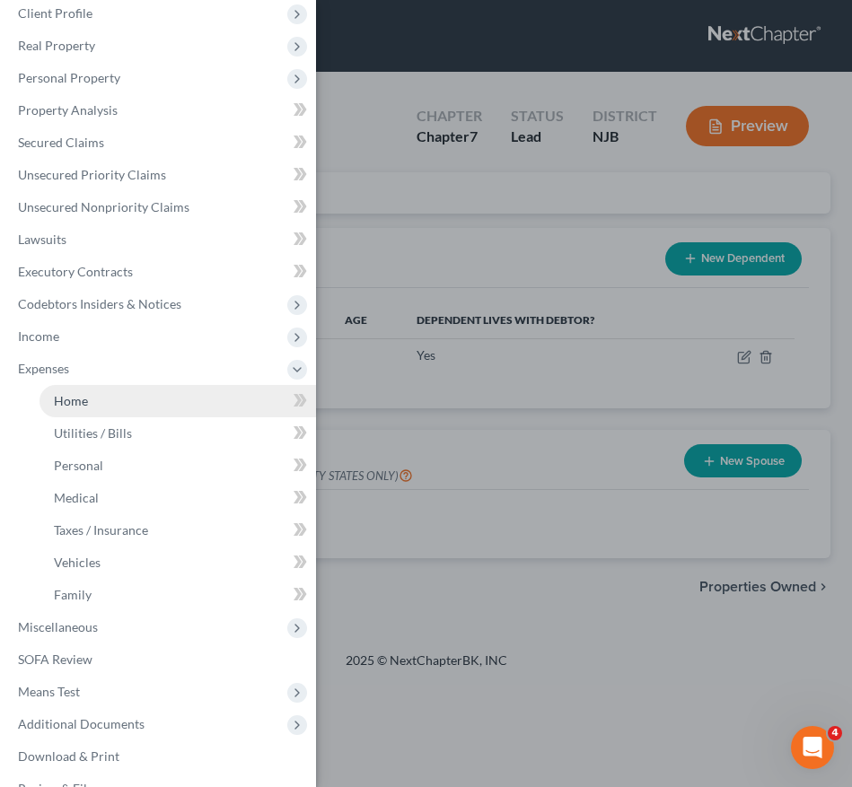
click at [164, 395] on link "Home" at bounding box center [177, 401] width 276 height 32
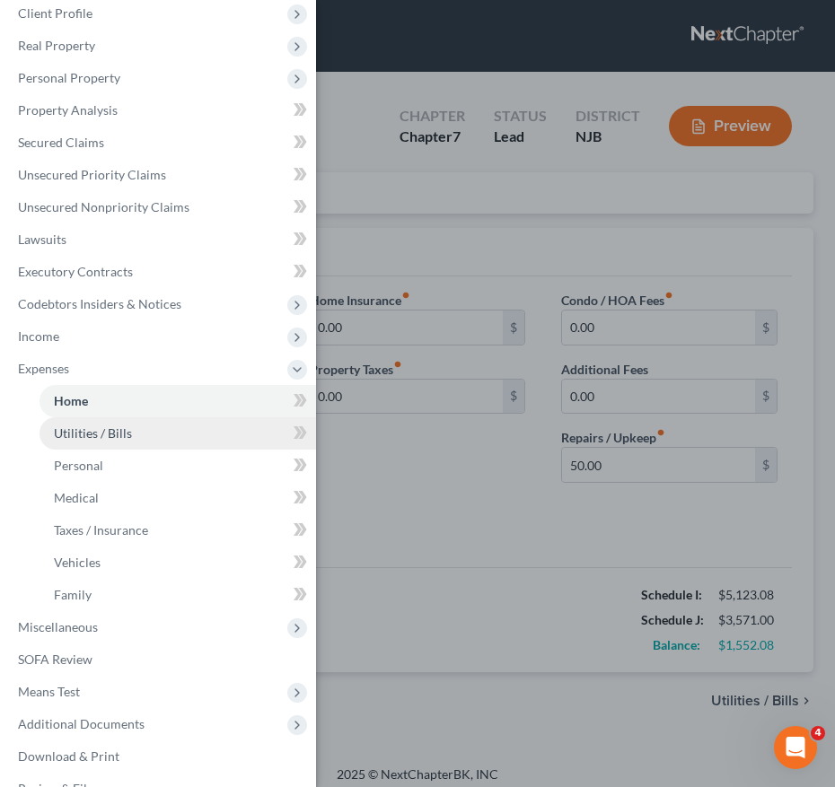
click at [105, 434] on span "Utilities / Bills" at bounding box center [93, 432] width 78 height 15
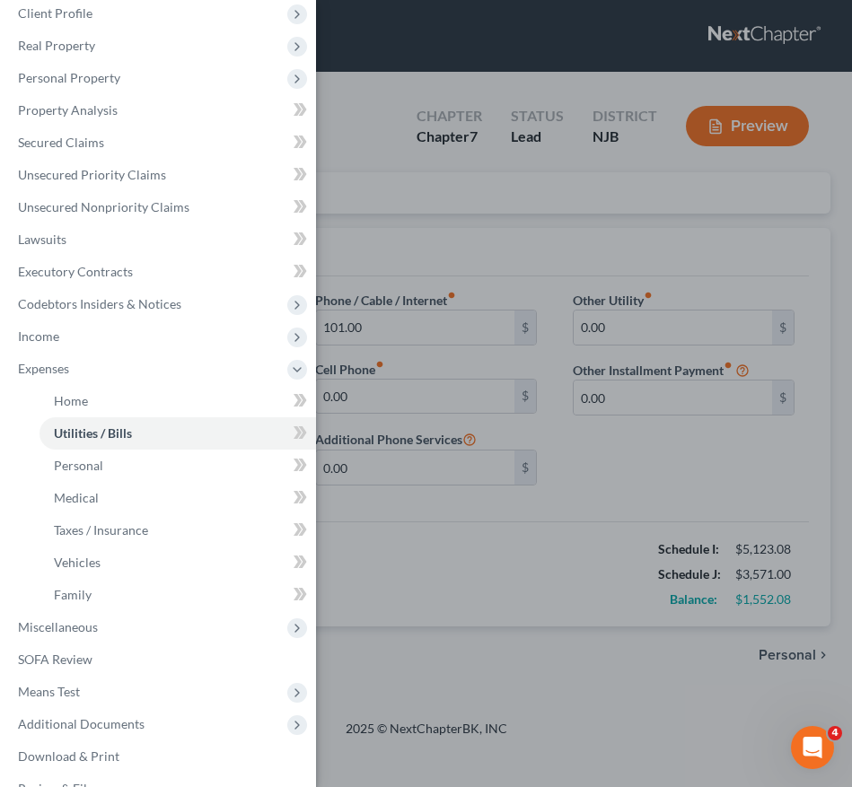
click at [504, 492] on div "Case Dashboard Payments Invoices Payments Payments Credit Report Client Profile" at bounding box center [426, 393] width 852 height 787
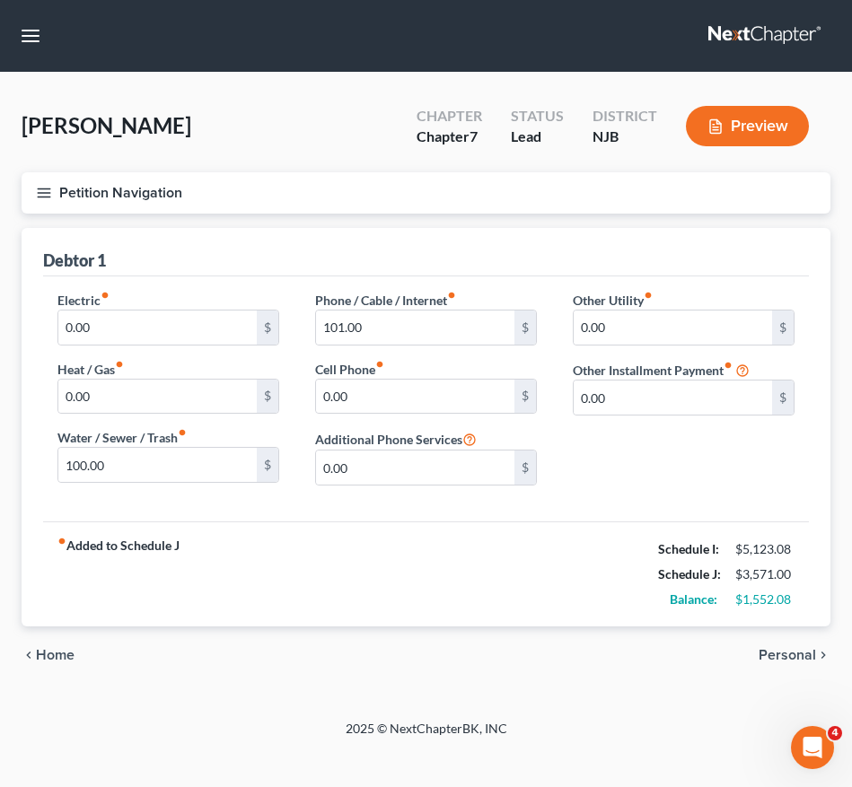
click at [501, 548] on div "Petition Navigation Case Dashboard Payments Invoices Payments Payments Credit R…" at bounding box center [426, 428] width 827 height 512
click at [171, 326] on input "0.00" at bounding box center [157, 328] width 198 height 34
type input "150.00"
click at [455, 535] on div "fiber_manual_record Added to Schedule J Schedule I: $5,123.08 Schedule J: $3,72…" at bounding box center [426, 574] width 766 height 105
type input "101.00"
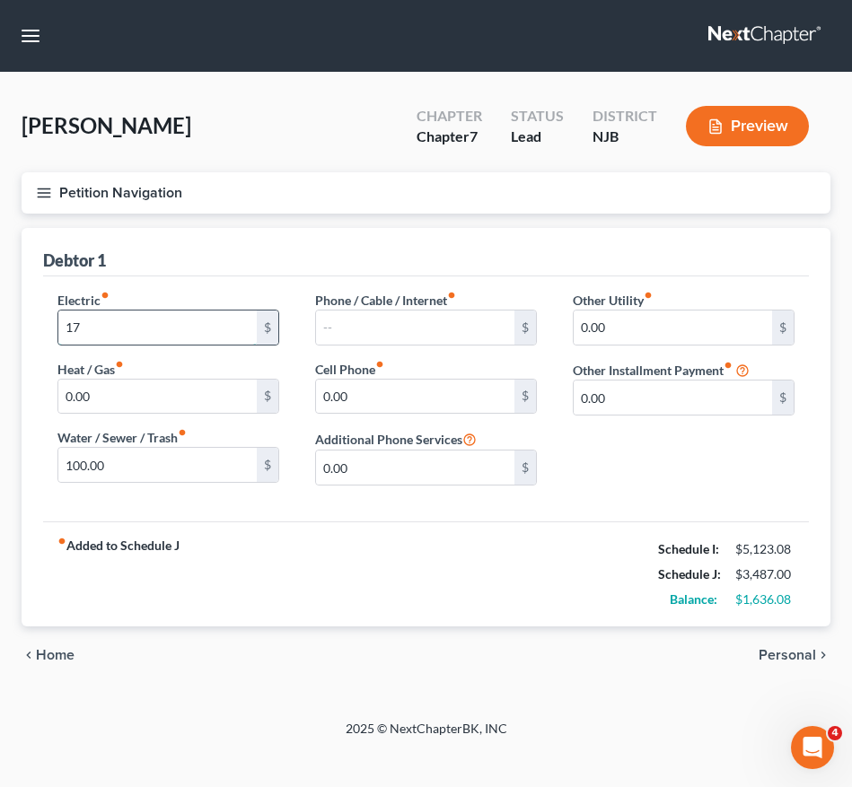
type input "1"
type input "150.00"
click at [352, 332] on input "text" at bounding box center [415, 328] width 198 height 34
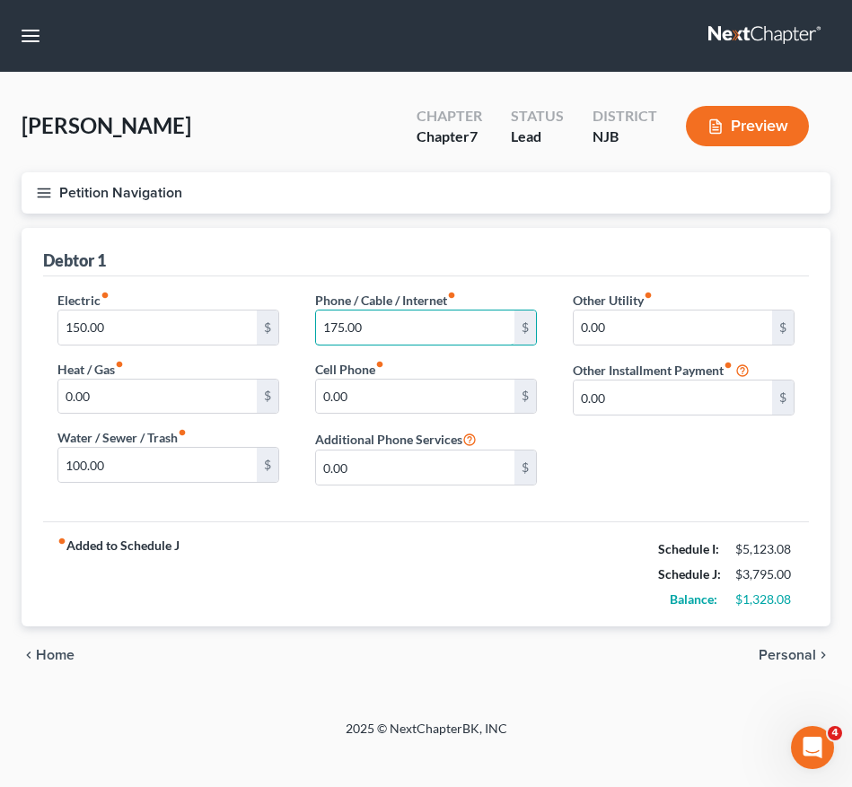
type input "175.00"
click at [396, 580] on div "fiber_manual_record Added to Schedule J Schedule I: $5,123.08 Schedule J: $3,79…" at bounding box center [426, 574] width 766 height 105
click at [47, 218] on div "Petition Navigation Case Dashboard Payments Invoices Payments Payments Credit R…" at bounding box center [426, 200] width 827 height 56
click at [50, 207] on button "Petition Navigation" at bounding box center [426, 192] width 809 height 41
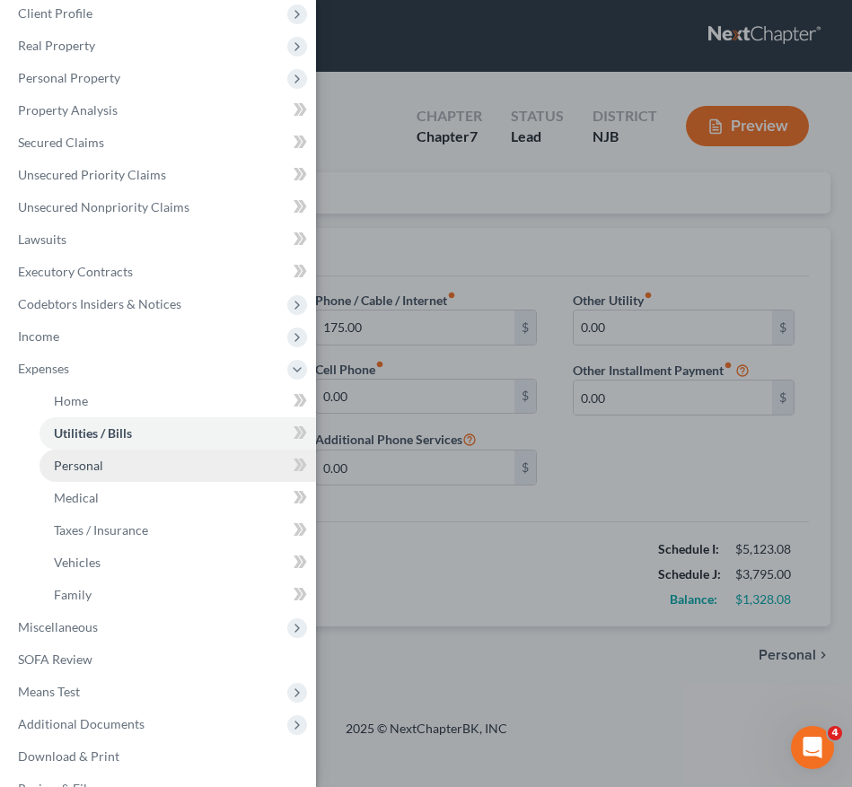
click at [90, 462] on span "Personal" at bounding box center [78, 465] width 49 height 15
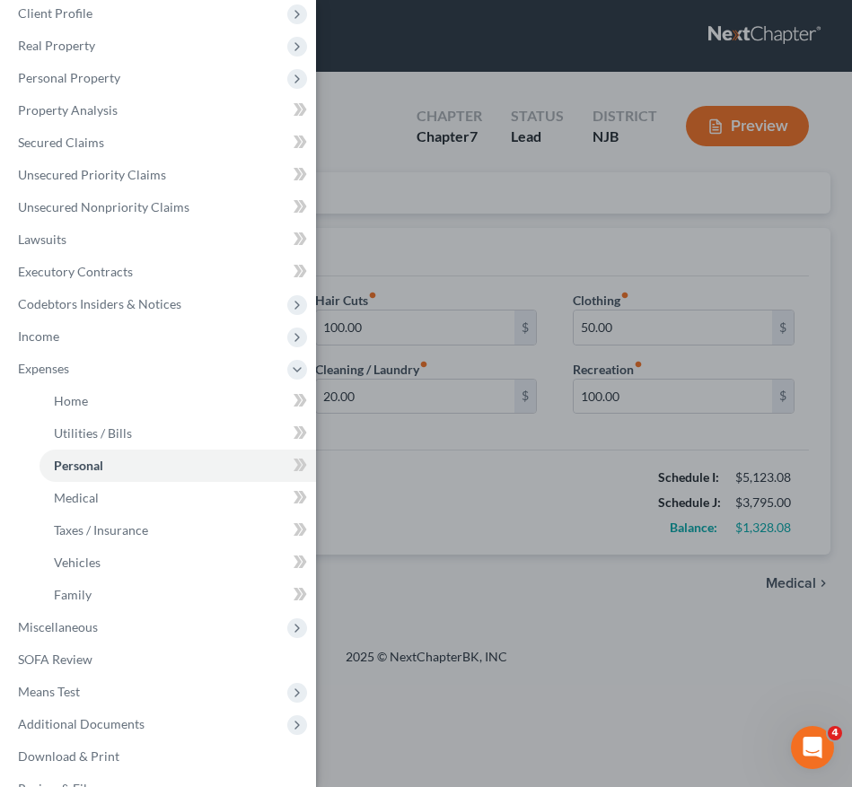
click at [476, 568] on div "Case Dashboard Payments Invoices Payments Payments Credit Report Client Profile" at bounding box center [426, 393] width 852 height 787
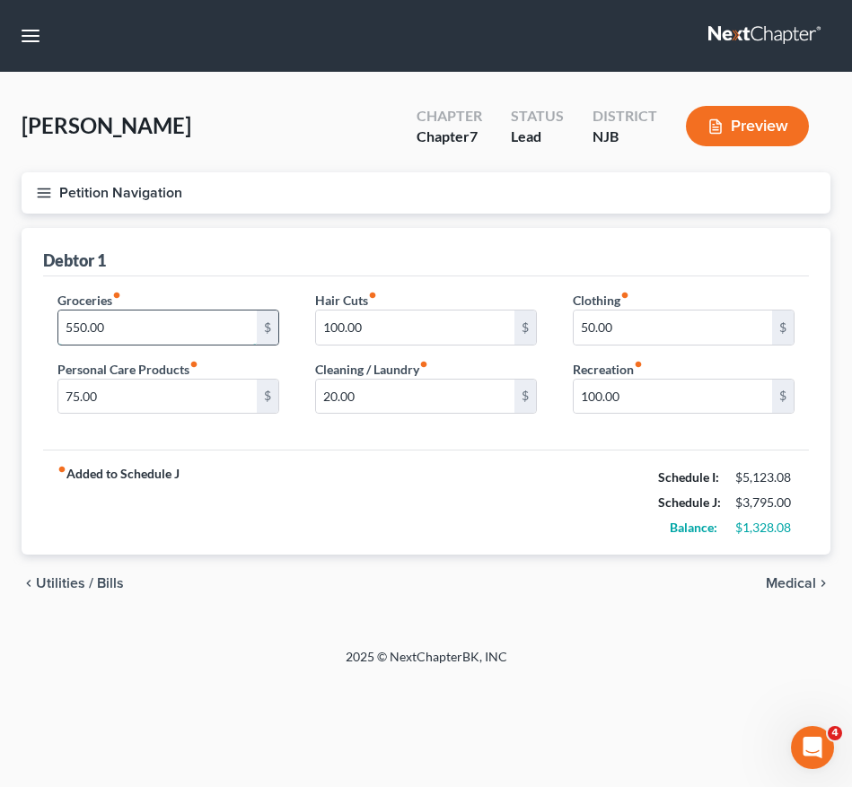
click at [136, 327] on input "550.00" at bounding box center [157, 328] width 198 height 34
type input "1,200.00"
click at [41, 200] on icon "button" at bounding box center [44, 193] width 16 height 16
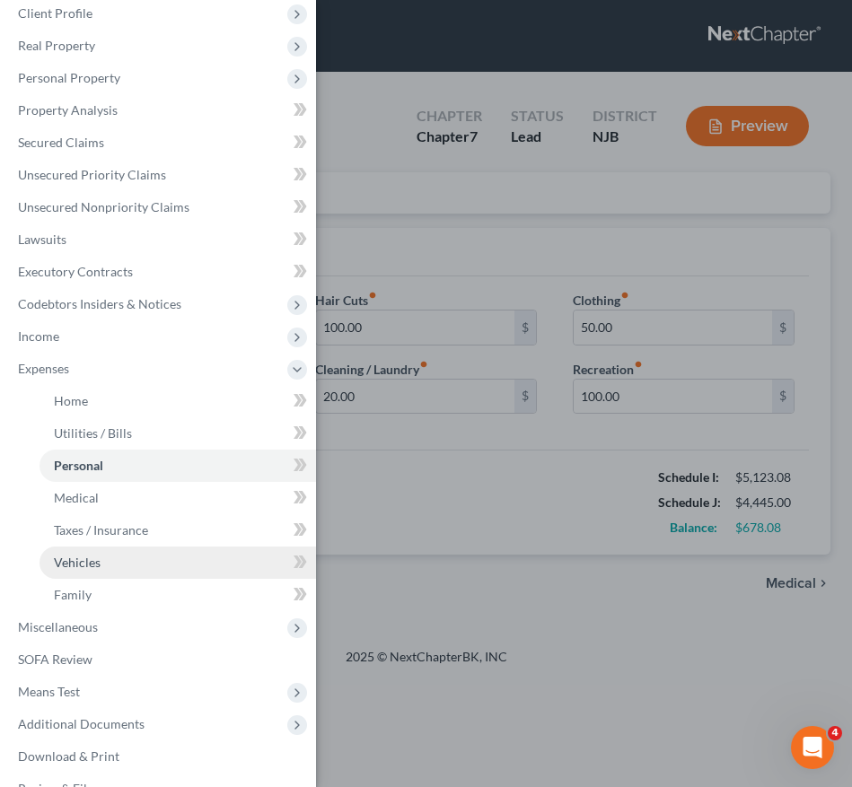
click at [102, 567] on link "Vehicles" at bounding box center [177, 563] width 276 height 32
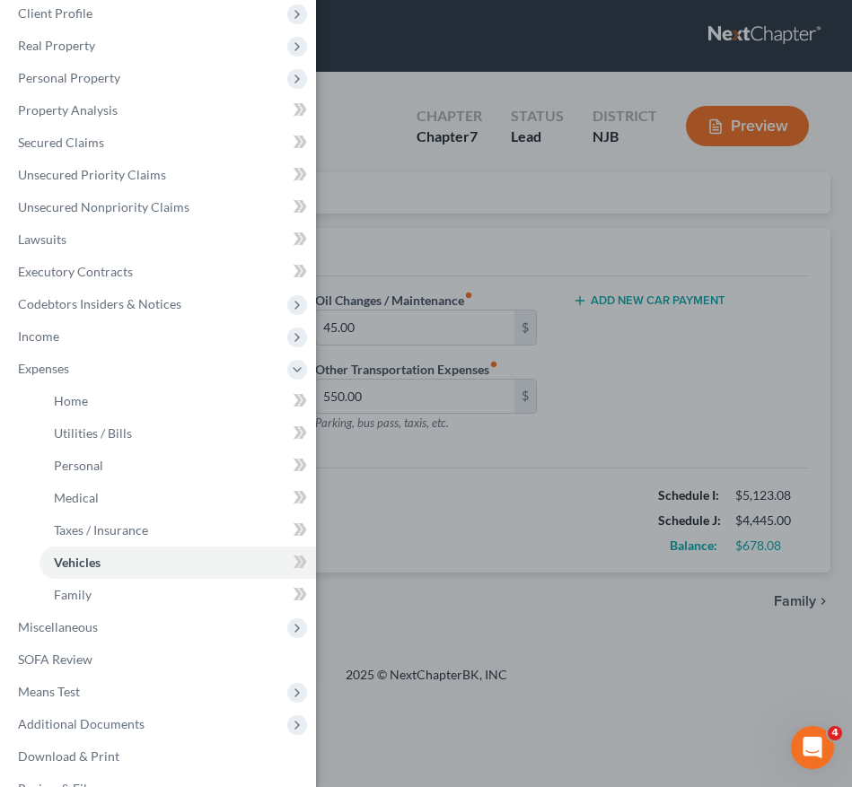
click at [545, 533] on div "Case Dashboard Payments Invoices Payments Payments Credit Report Client Profile" at bounding box center [426, 393] width 852 height 787
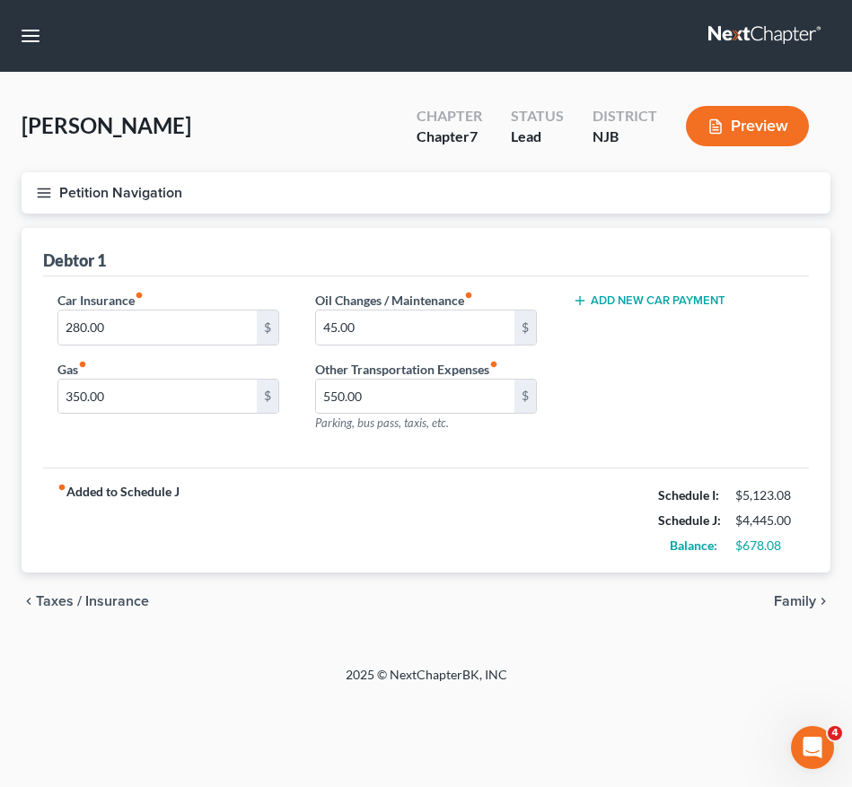
click at [545, 533] on div "fiber_manual_record Added to Schedule J Schedule I: $5,123.08 Schedule J: $4,44…" at bounding box center [426, 520] width 766 height 105
click at [421, 399] on input "550.00" at bounding box center [415, 397] width 198 height 34
click at [46, 188] on icon "button" at bounding box center [44, 193] width 16 height 16
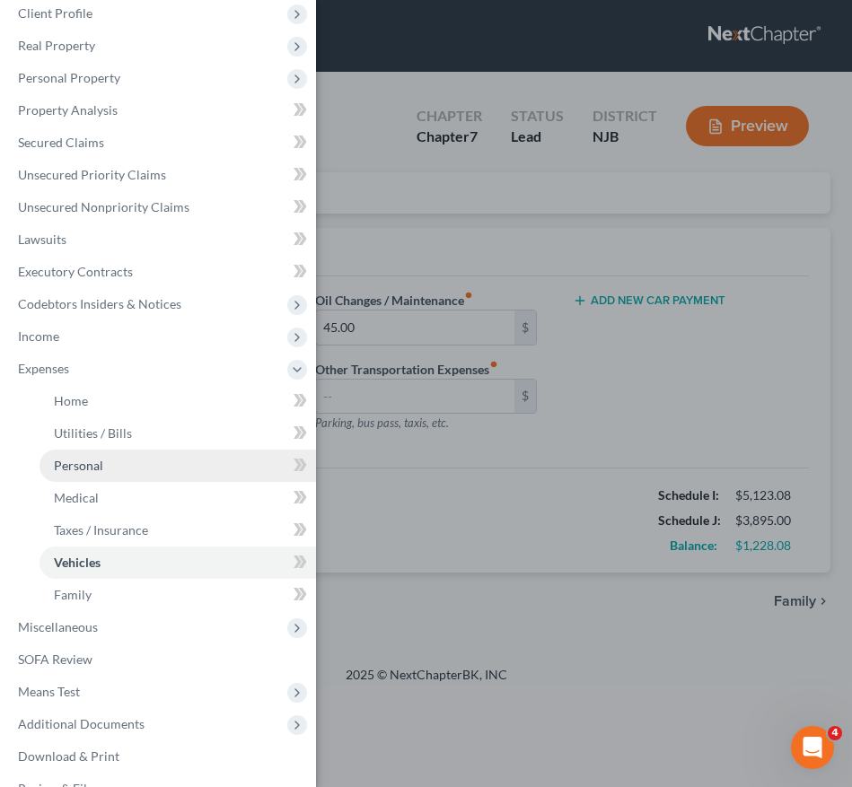
click at [121, 474] on link "Personal" at bounding box center [177, 466] width 276 height 32
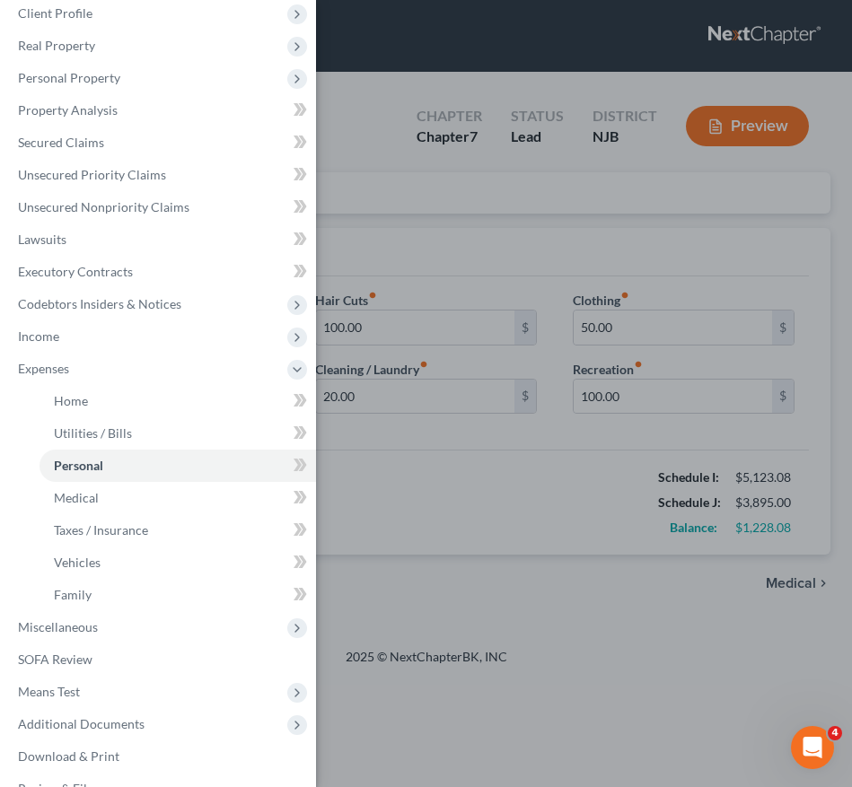
click at [536, 521] on div "Case Dashboard Payments Invoices Payments Payments Credit Report Client Profile" at bounding box center [426, 393] width 852 height 787
click at [646, 437] on div "Case Dashboard Payments Invoices Payments Payments Credit Report Client Profile" at bounding box center [426, 393] width 852 height 787
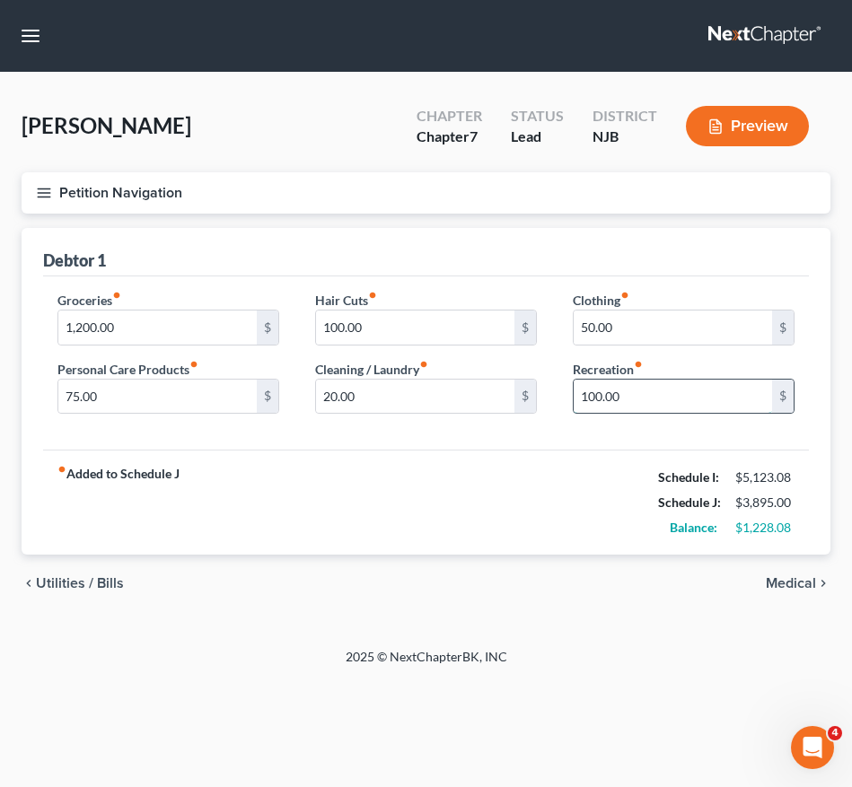
click at [627, 400] on input "100.00" at bounding box center [673, 397] width 198 height 34
type input "200.00"
click at [46, 188] on icon "button" at bounding box center [44, 193] width 16 height 16
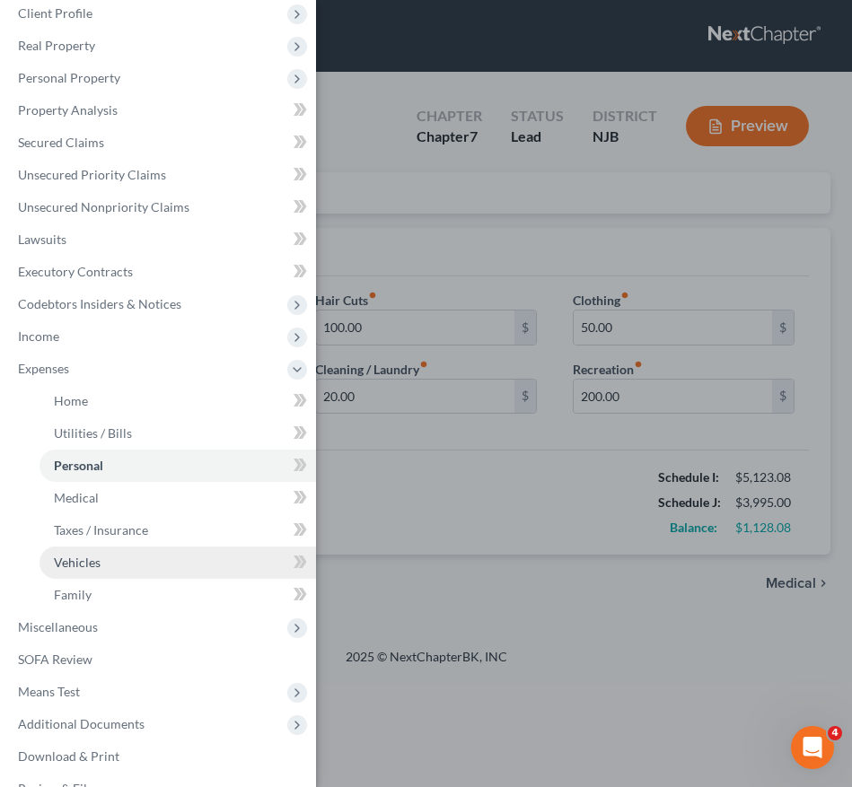
click at [117, 551] on link "Vehicles" at bounding box center [177, 563] width 276 height 32
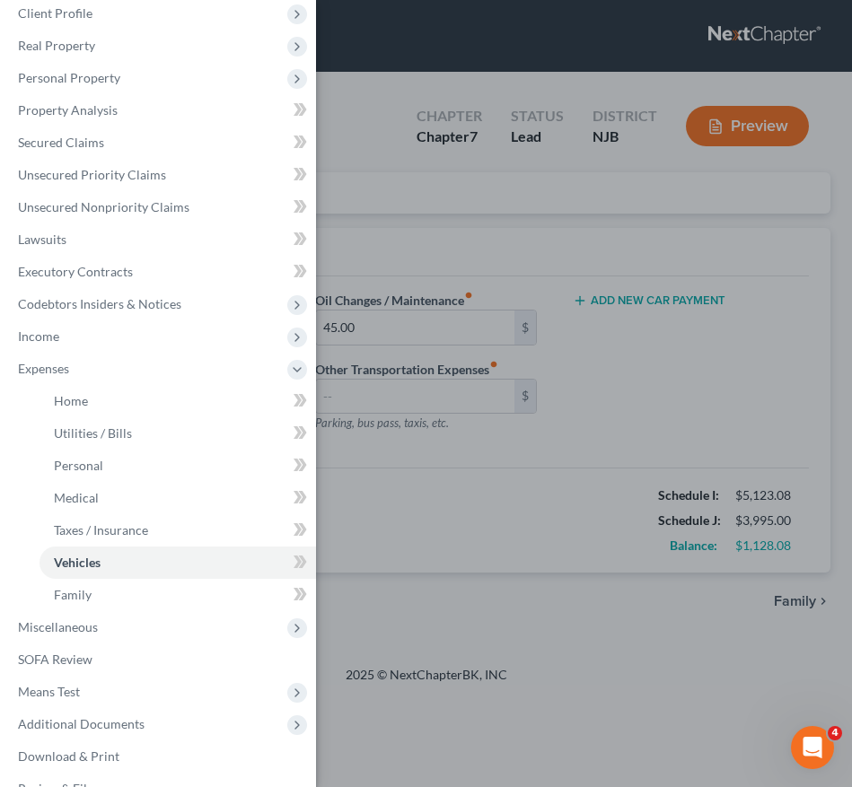
click at [641, 518] on div "Case Dashboard Payments Invoices Payments Payments Credit Report Client Profile" at bounding box center [426, 393] width 852 height 787
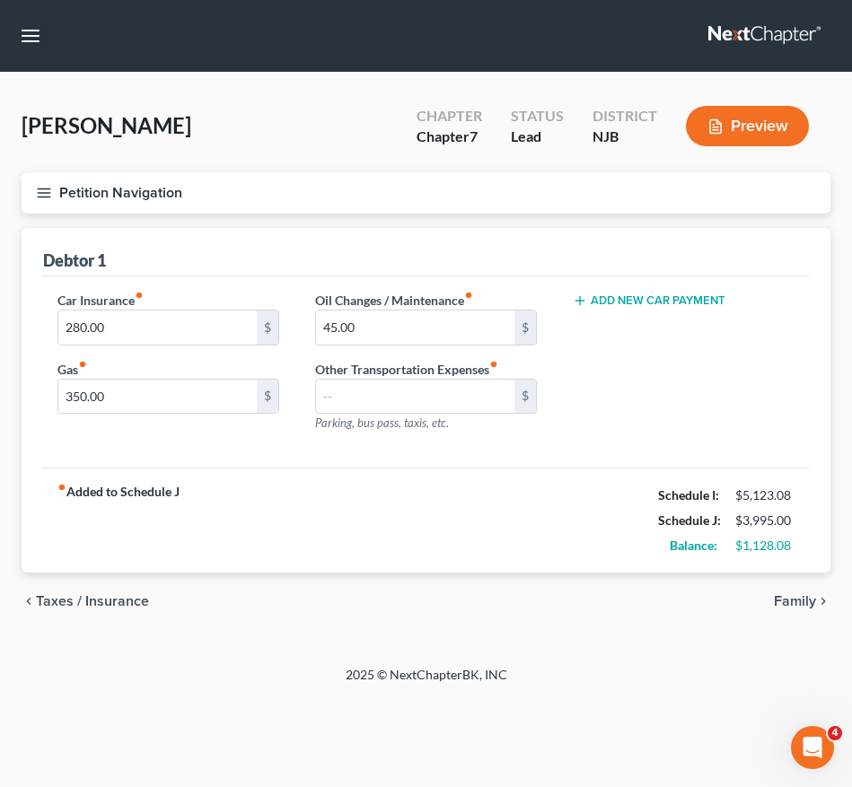
click at [641, 292] on div "Add New Car Payment" at bounding box center [684, 300] width 222 height 18
click at [641, 308] on button "Add New Car Payment" at bounding box center [649, 301] width 153 height 14
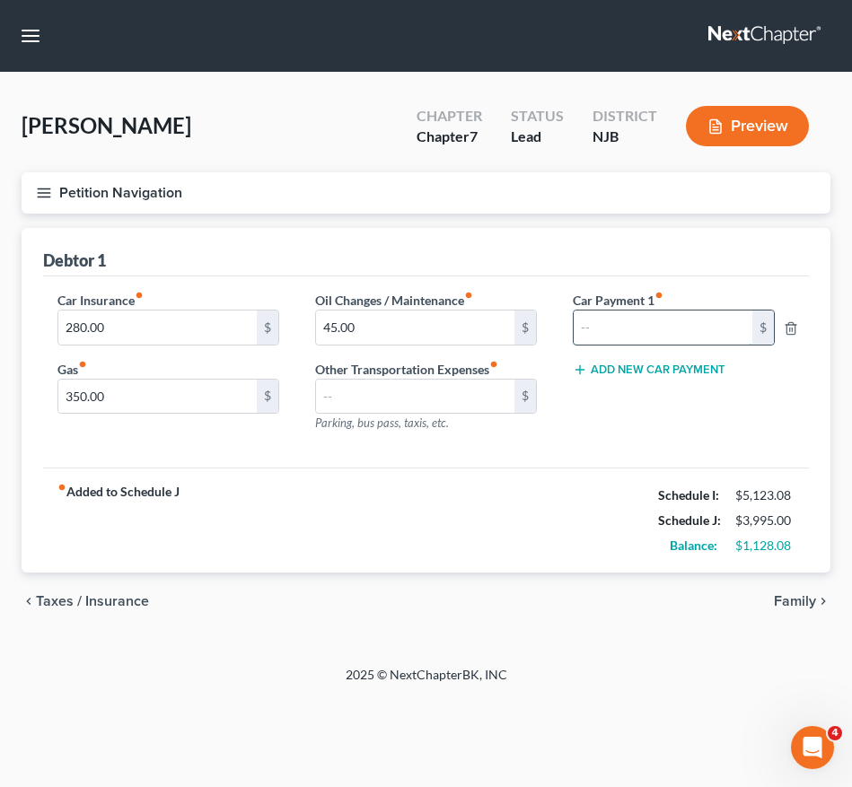
click at [642, 330] on input "text" at bounding box center [663, 328] width 179 height 34
type input "550.00"
click at [628, 368] on button "Add New Car Payment" at bounding box center [649, 370] width 153 height 14
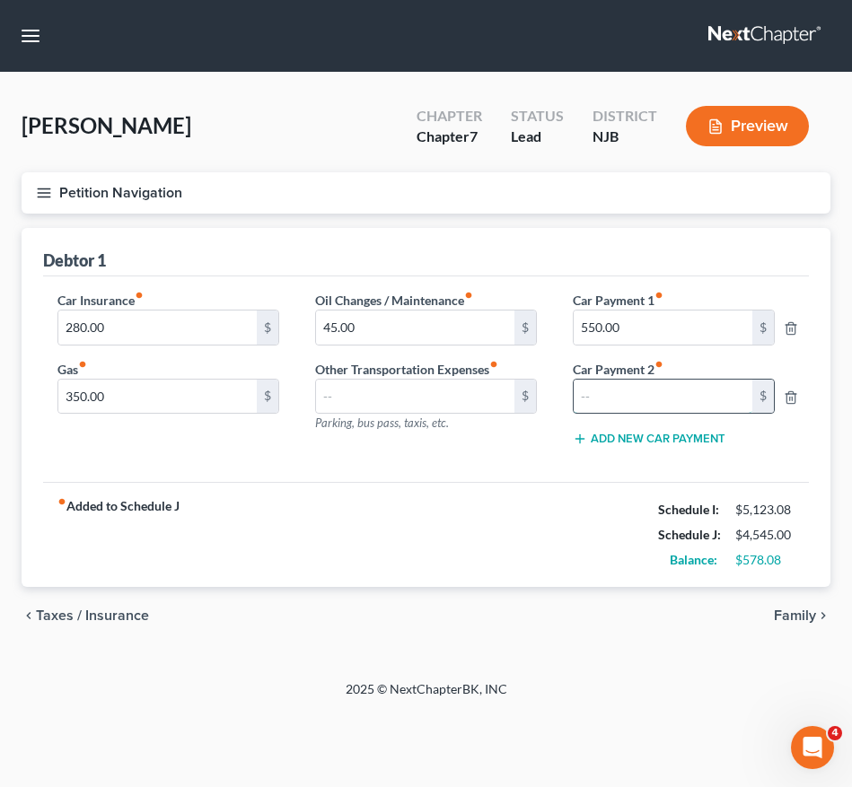
click at [613, 398] on input "text" at bounding box center [663, 397] width 179 height 34
type input "180.00"
click at [44, 187] on icon "button" at bounding box center [44, 193] width 16 height 16
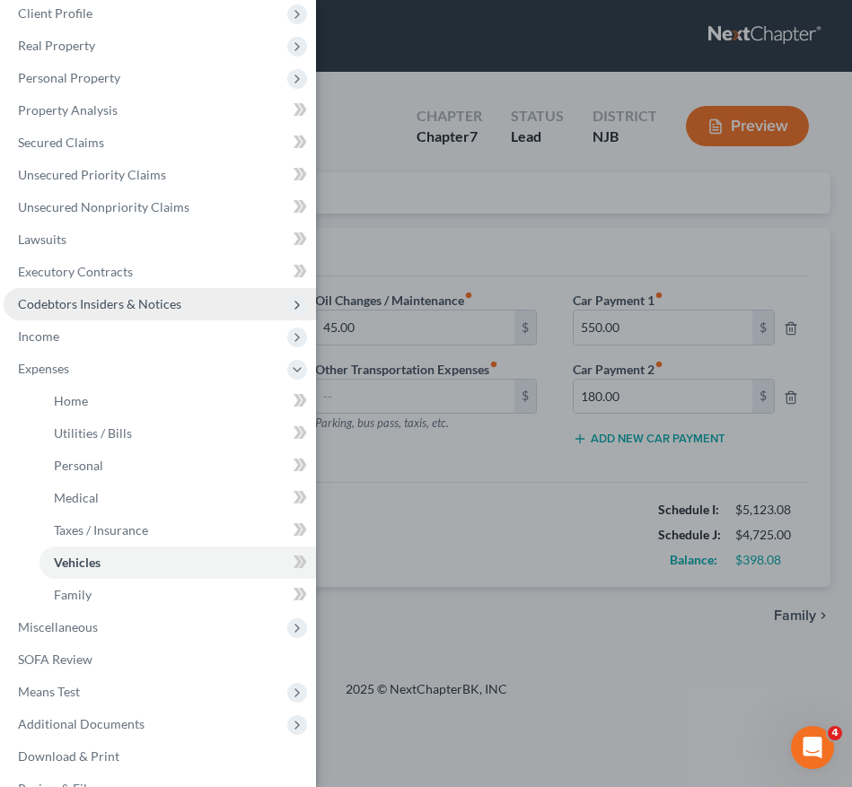
click at [129, 305] on span "Codebtors Insiders & Notices" at bounding box center [99, 303] width 163 height 15
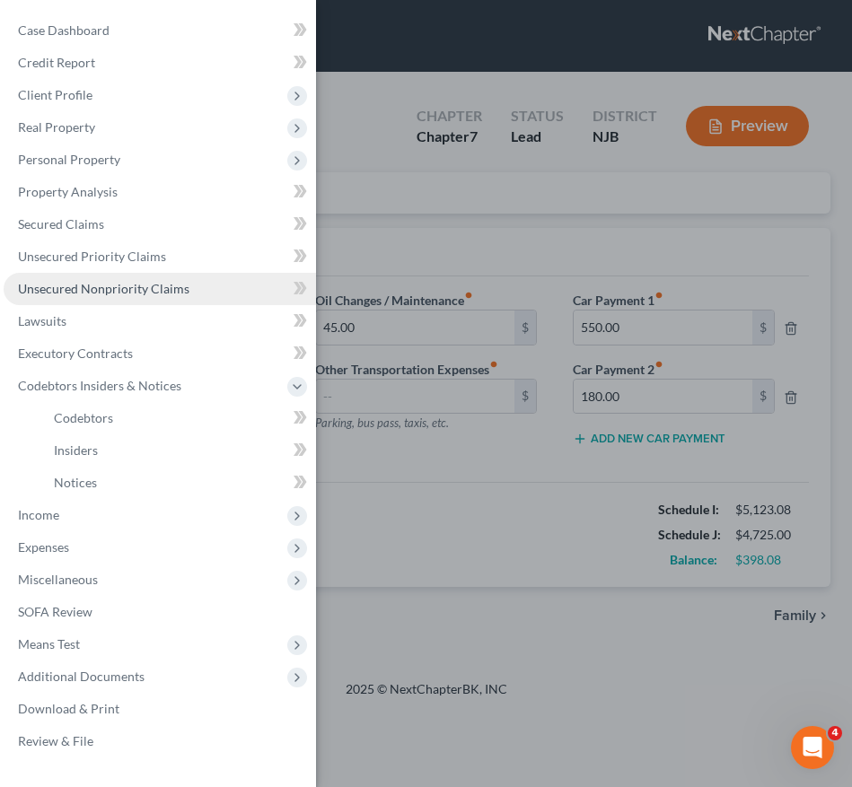
click at [154, 276] on link "Unsecured Nonpriority Claims" at bounding box center [160, 289] width 312 height 32
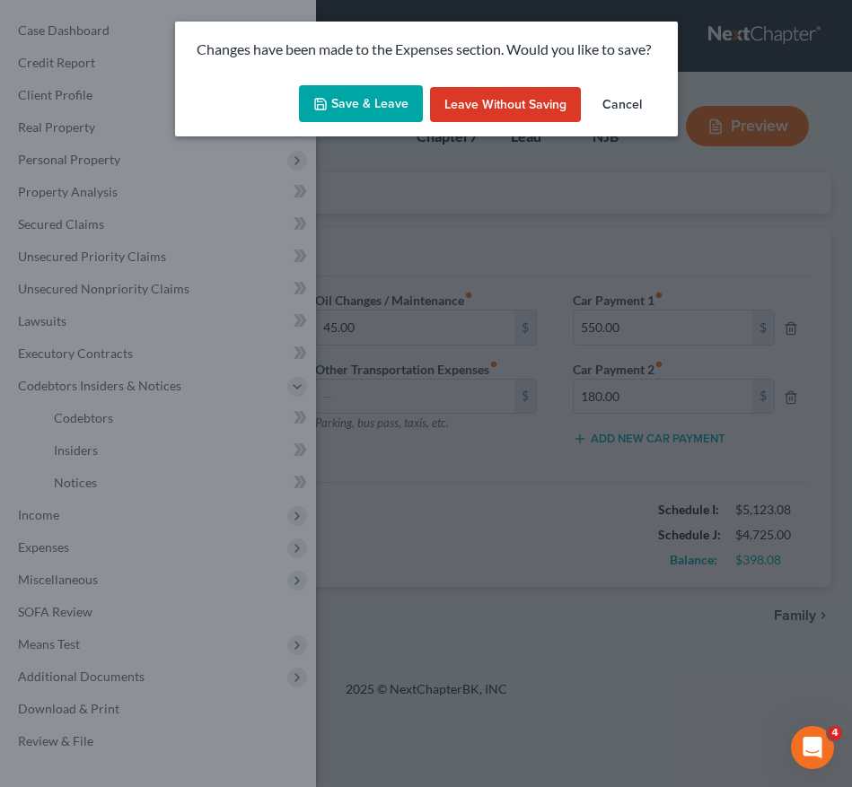
click at [371, 102] on button "Save & Leave" at bounding box center [361, 104] width 124 height 38
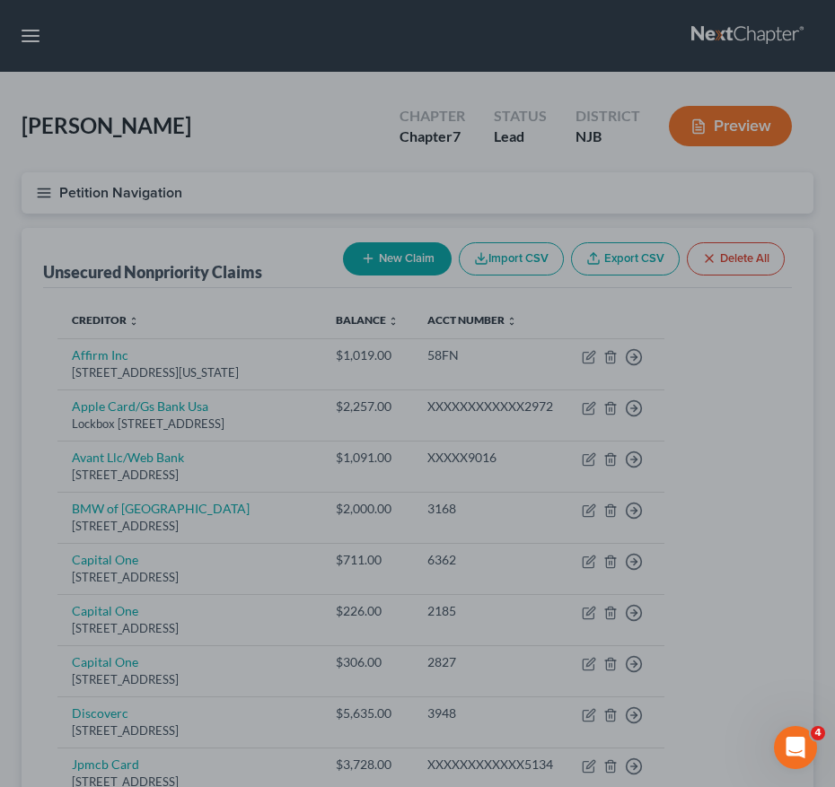
click at [49, 188] on div at bounding box center [417, 393] width 835 height 787
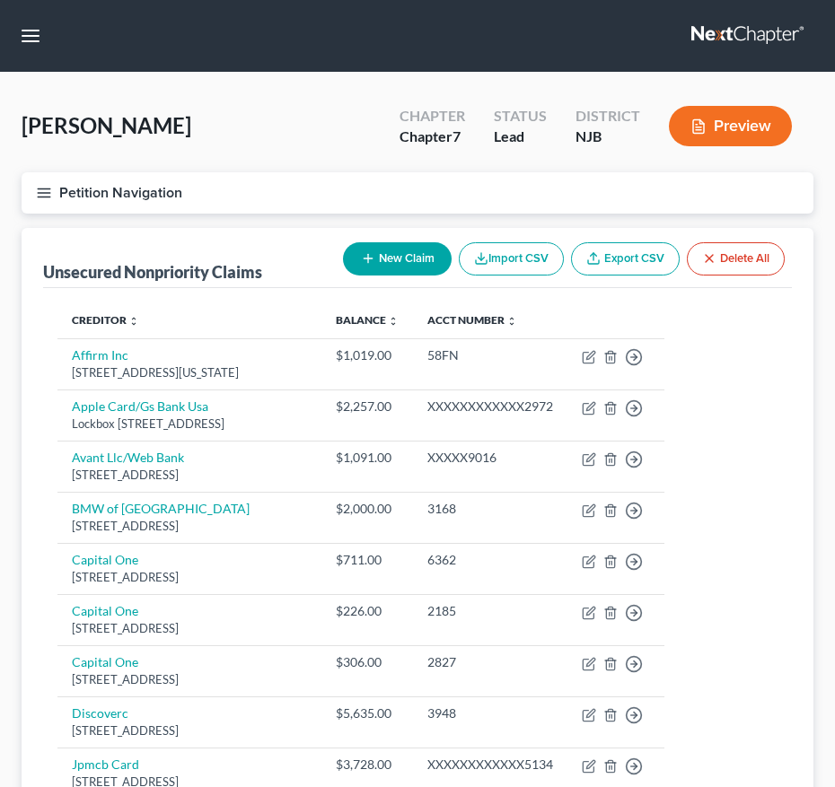
click at [36, 199] on icon "button" at bounding box center [44, 193] width 16 height 16
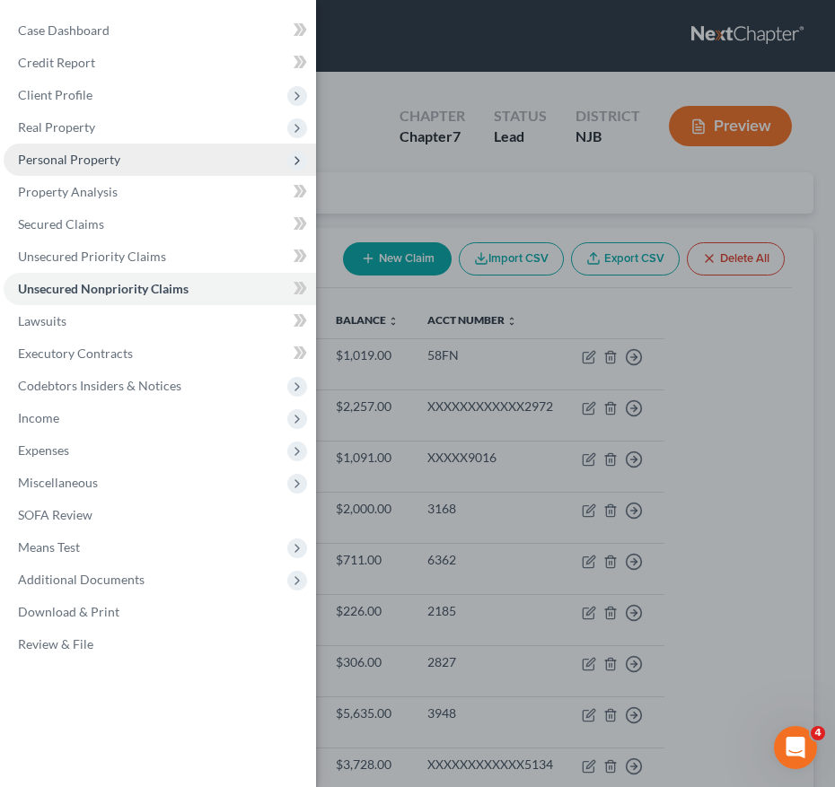
click at [83, 158] on span "Personal Property" at bounding box center [69, 159] width 102 height 15
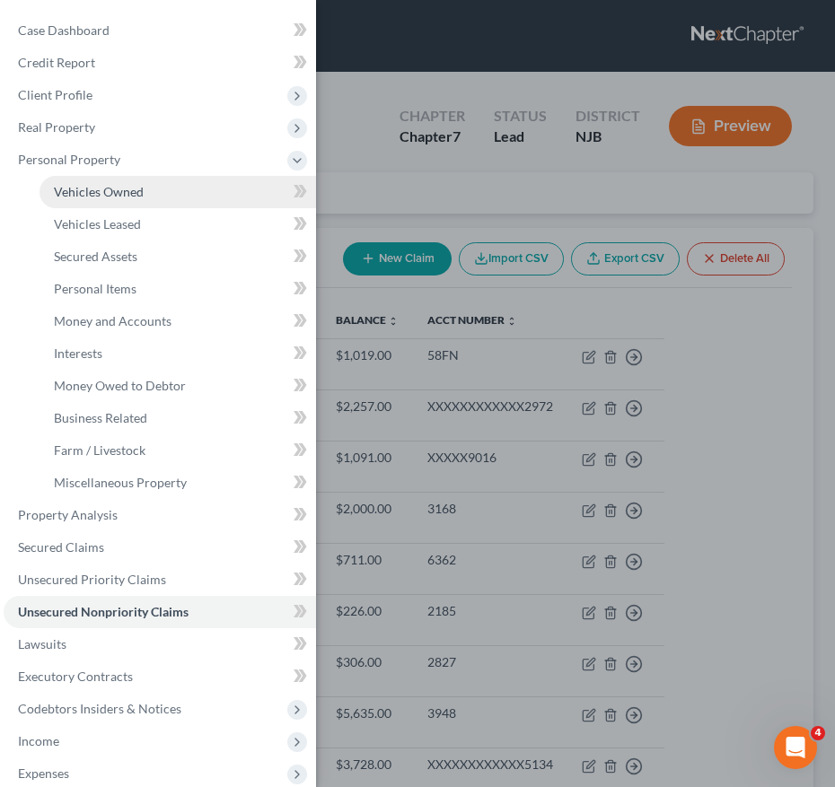
click at [94, 187] on span "Vehicles Owned" at bounding box center [99, 191] width 90 height 15
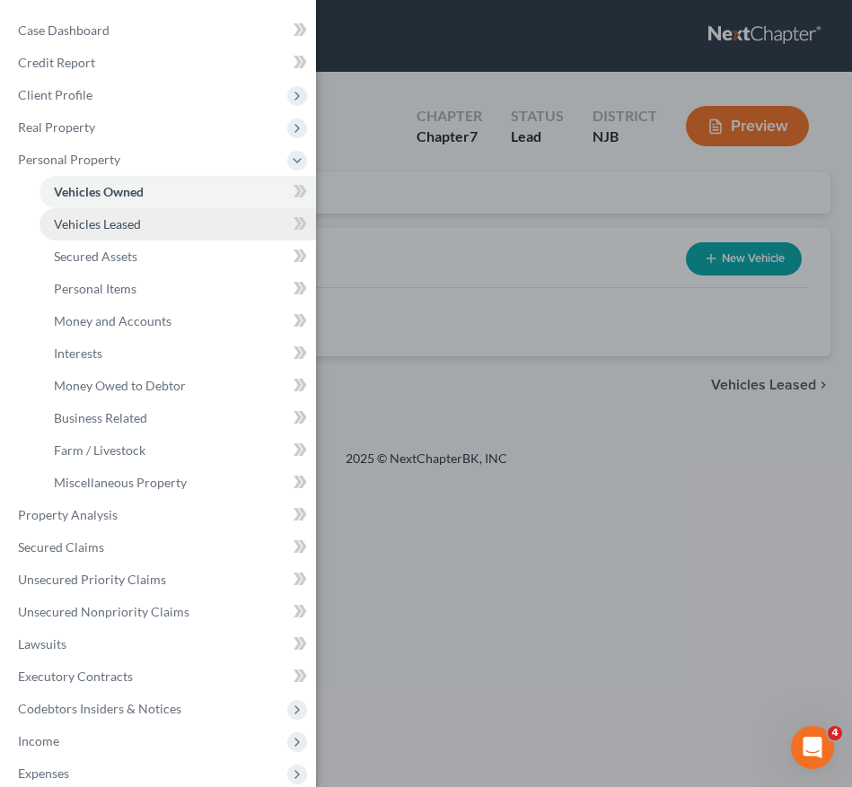
click at [114, 225] on span "Vehicles Leased" at bounding box center [97, 223] width 87 height 15
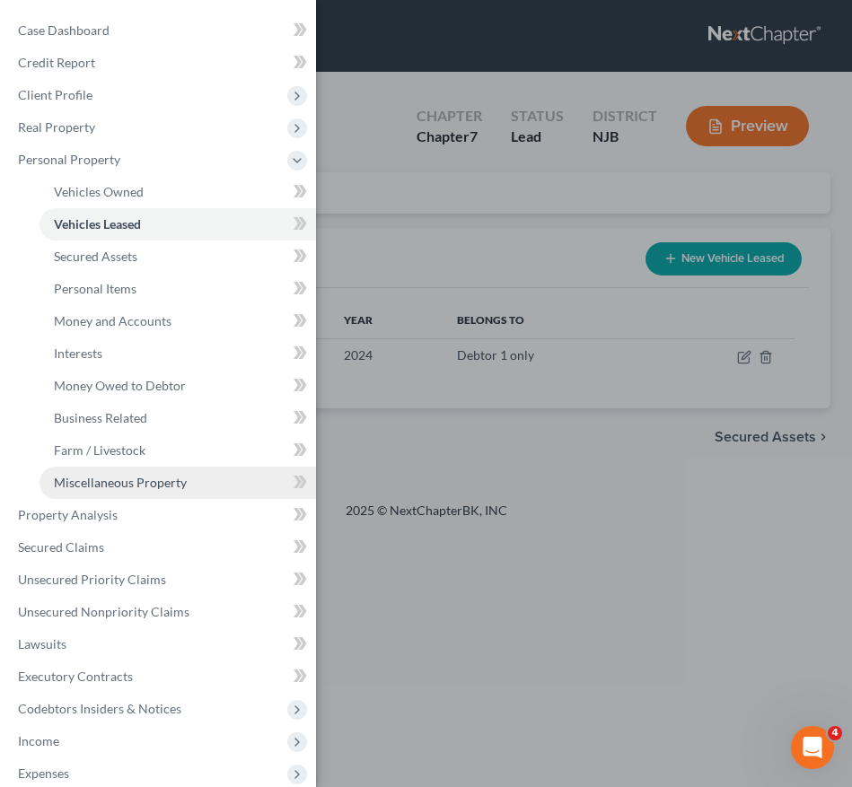
scroll to position [211, 0]
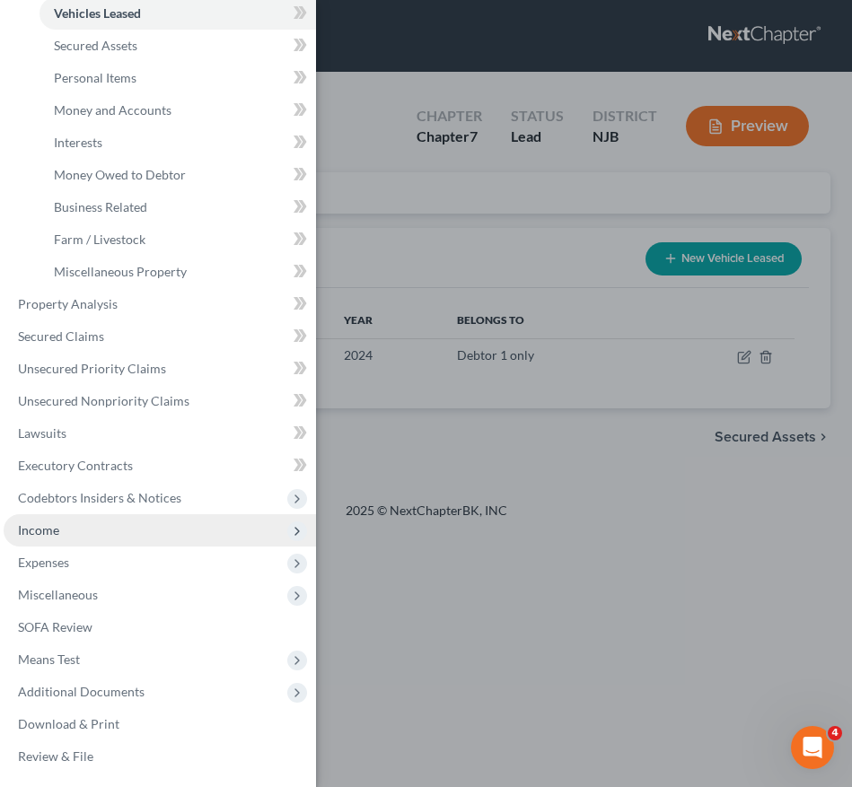
click at [77, 519] on span "Income" at bounding box center [160, 530] width 312 height 32
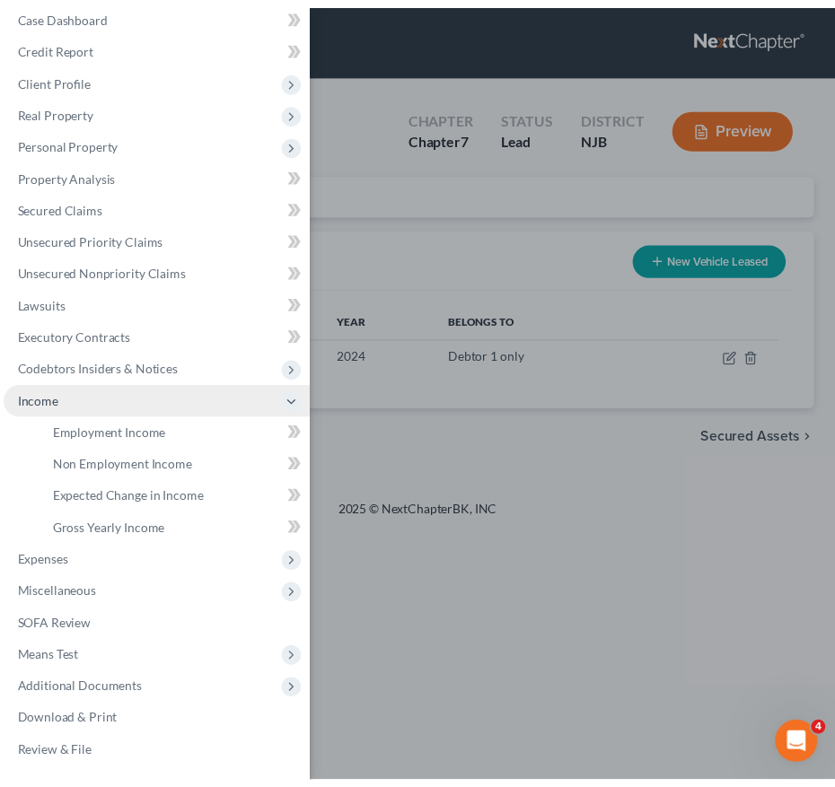
scroll to position [17, 0]
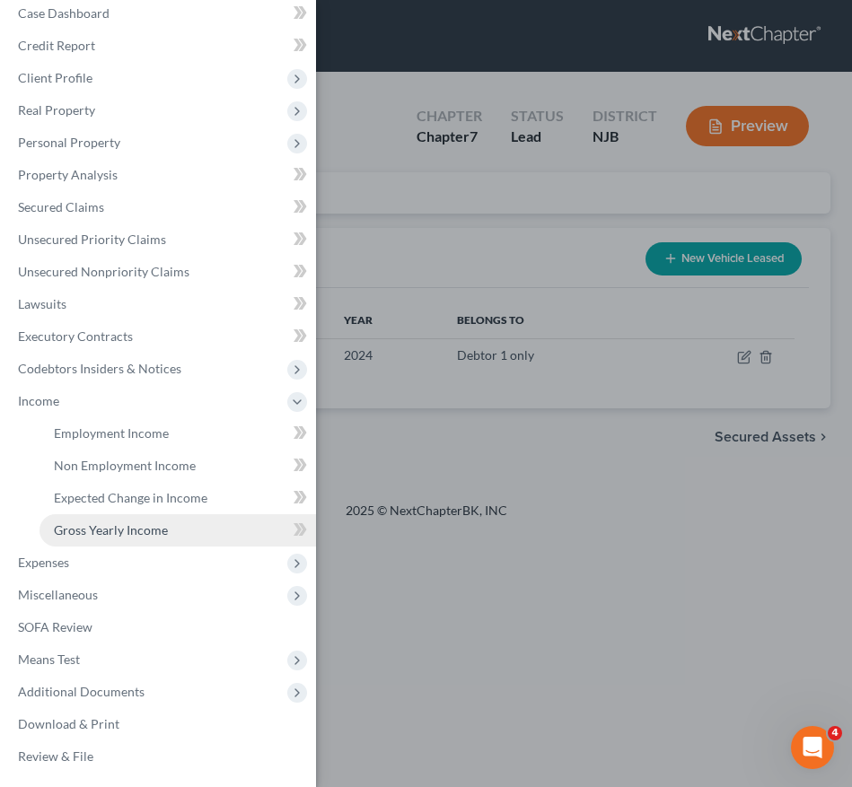
click at [80, 522] on span "Gross Yearly Income" at bounding box center [111, 529] width 114 height 15
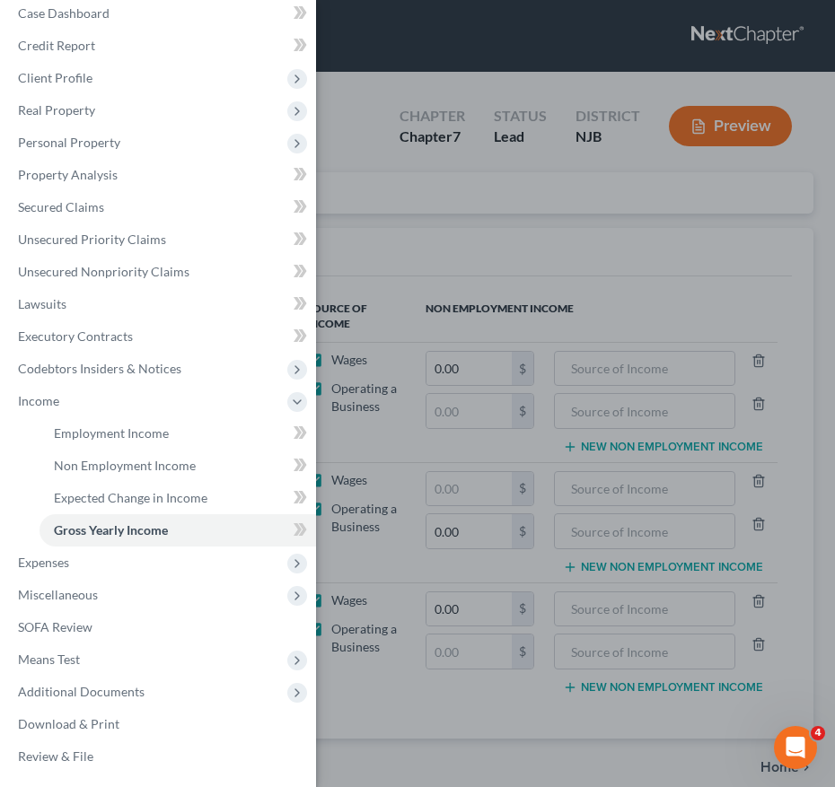
click at [469, 486] on div "Case Dashboard Payments Invoices Payments Payments Credit Report Client Profile" at bounding box center [417, 393] width 835 height 787
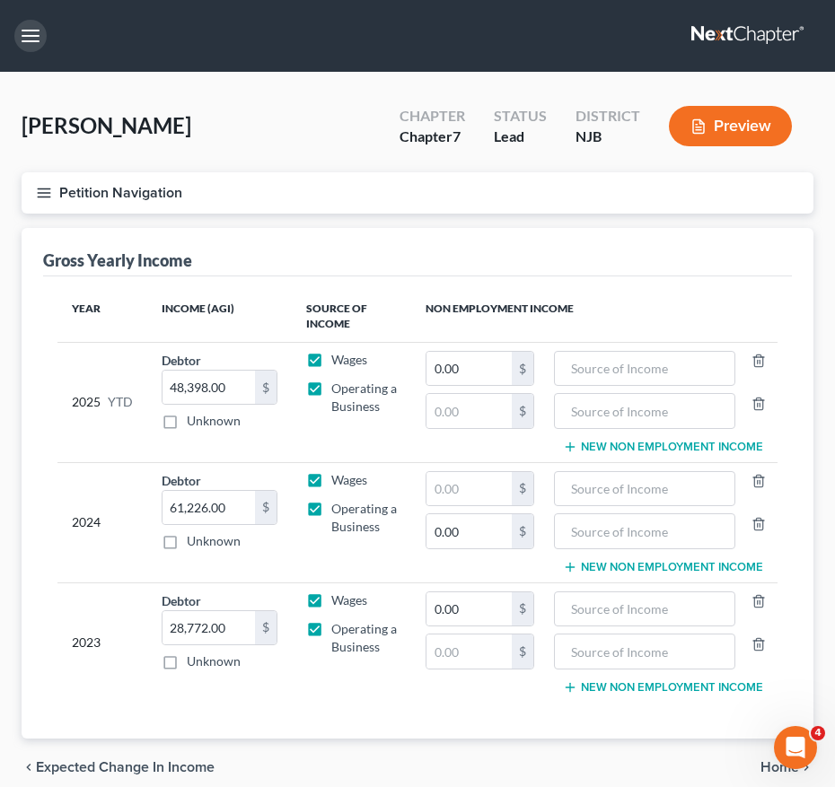
click at [30, 39] on button "button" at bounding box center [30, 36] width 32 height 32
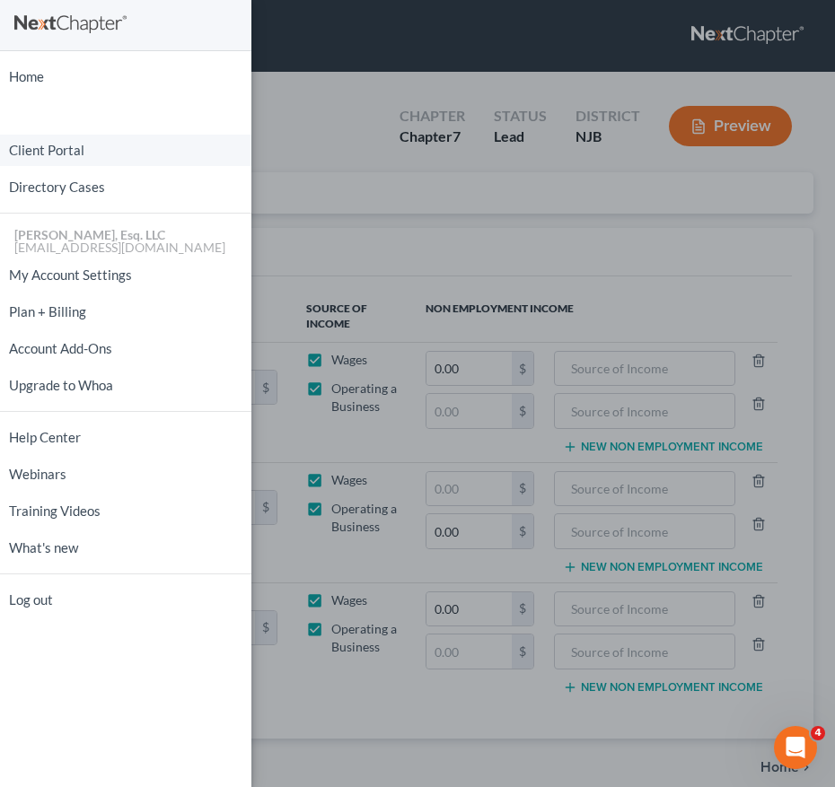
click at [57, 146] on link "Client Portal" at bounding box center [125, 150] width 251 height 31
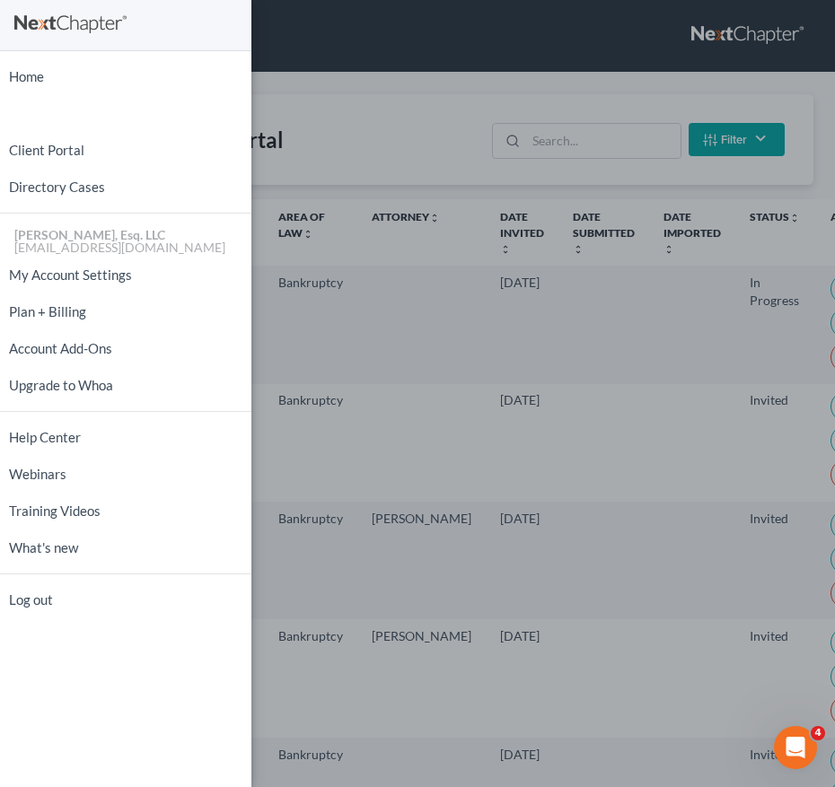
click at [427, 192] on div "Home New Case Client Portal Directory Cases Karina Pia Lucid, Esq. LLC madison@…" at bounding box center [417, 393] width 835 height 787
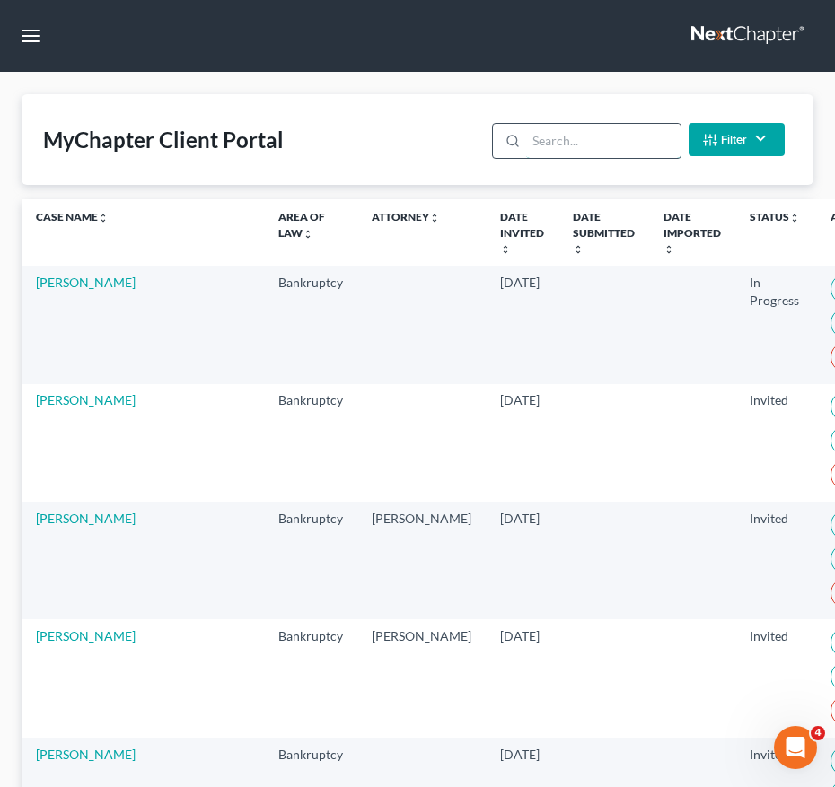
click at [575, 140] on input "search" at bounding box center [602, 141] width 153 height 34
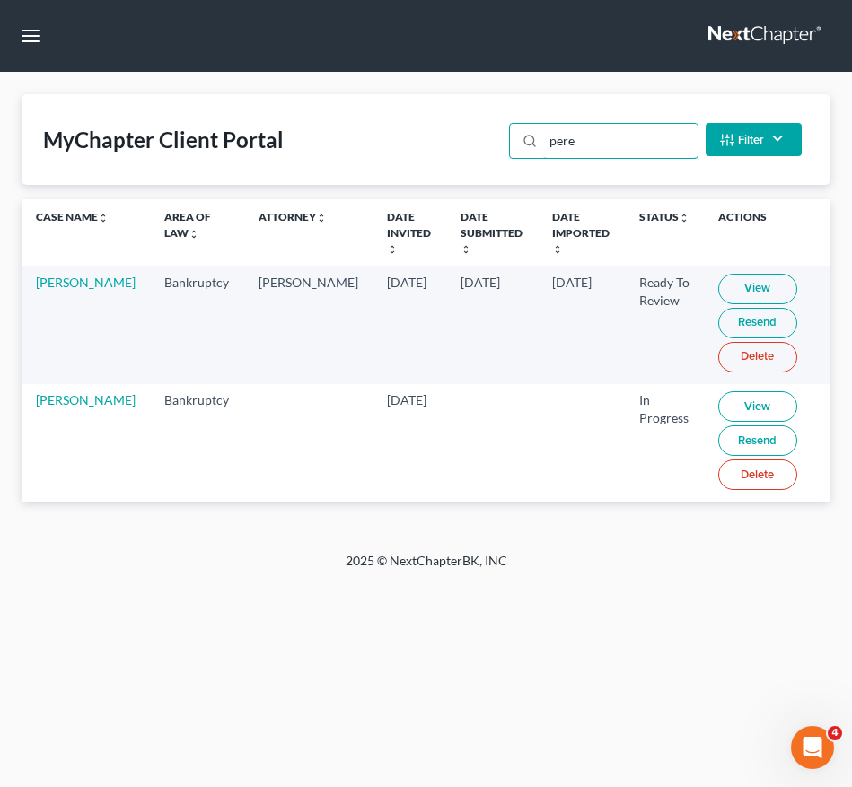
type input "pere"
click at [718, 280] on link "View" at bounding box center [757, 289] width 79 height 31
click at [66, 290] on link "[PERSON_NAME]" at bounding box center [86, 282] width 100 height 15
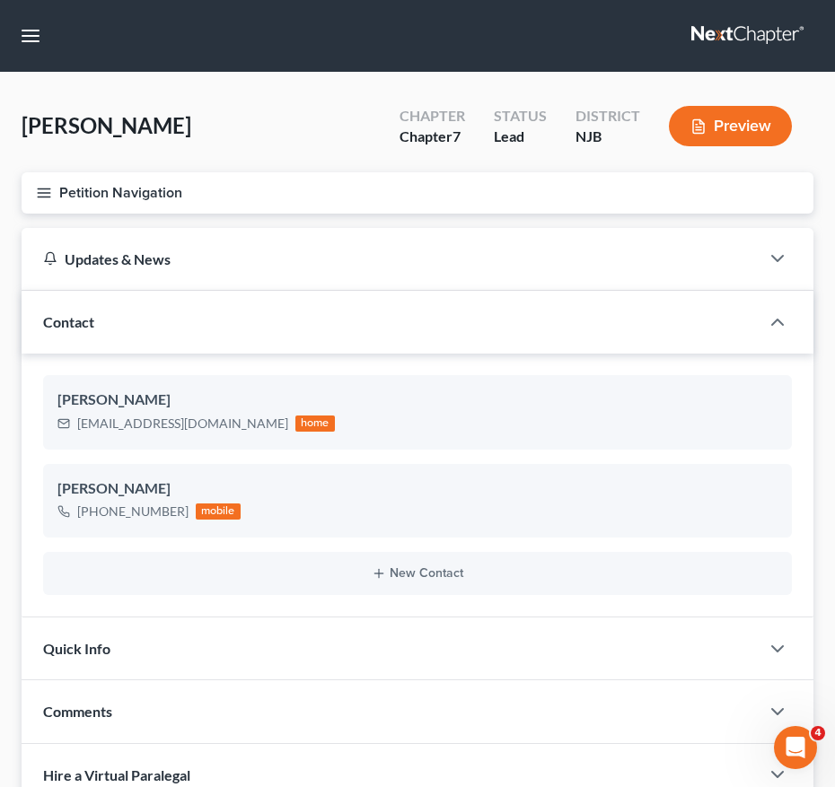
click at [324, 307] on div "Contact" at bounding box center [391, 322] width 738 height 62
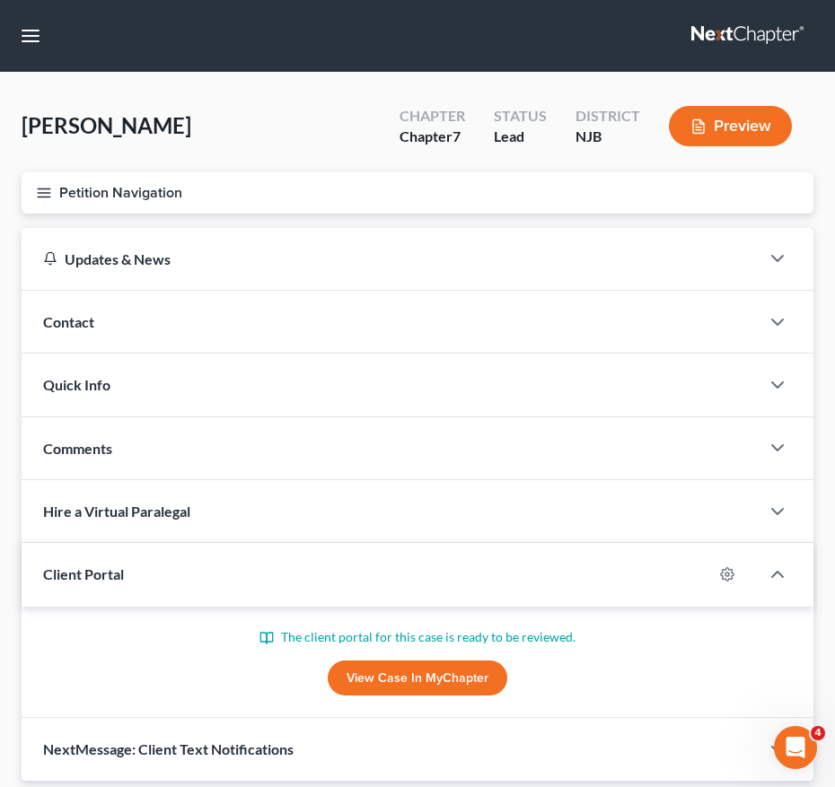
click at [37, 199] on icon "button" at bounding box center [44, 193] width 16 height 16
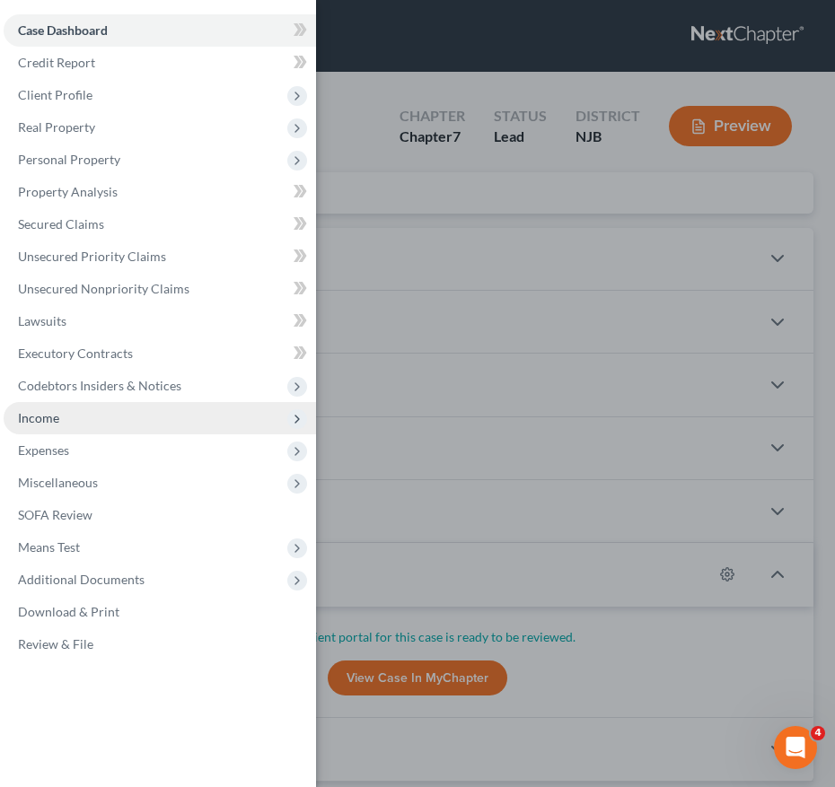
click at [88, 417] on span "Income" at bounding box center [160, 418] width 312 height 32
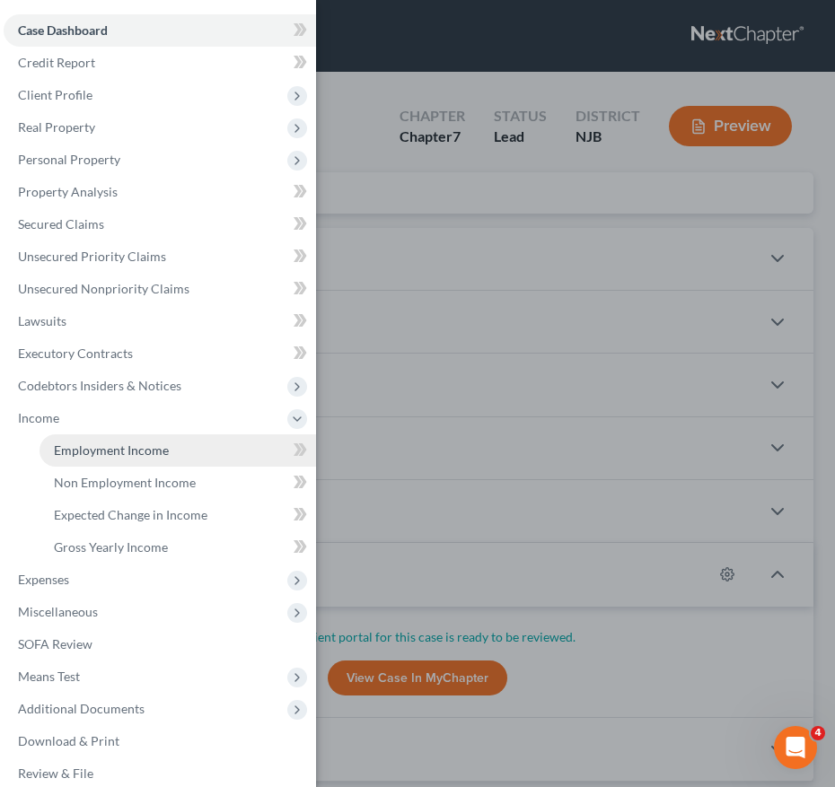
click at [130, 457] on span "Employment Income" at bounding box center [111, 450] width 115 height 15
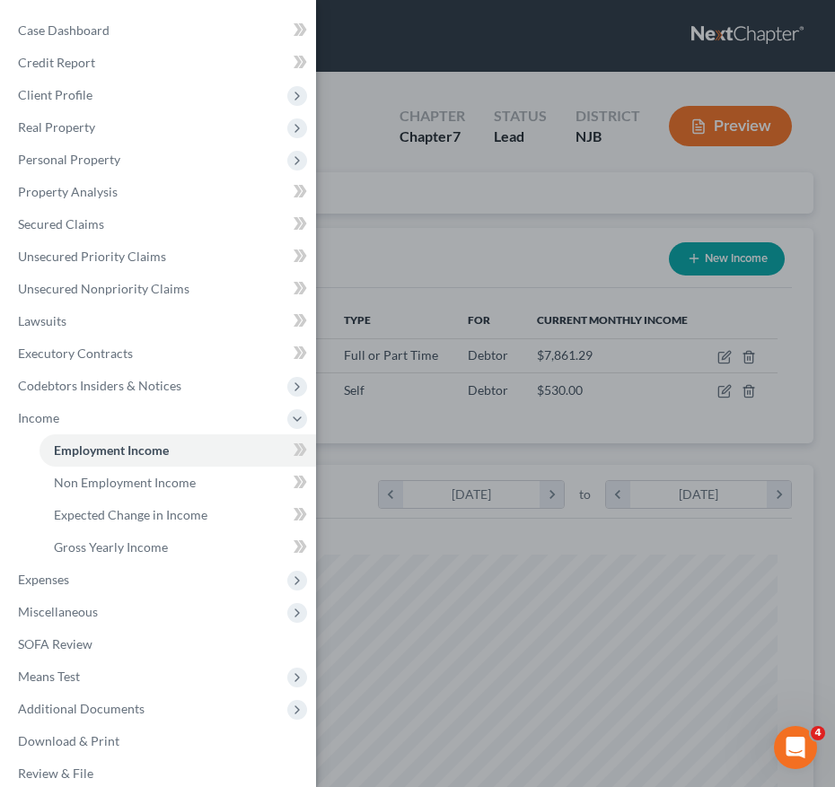
click at [603, 336] on div "Case Dashboard Payments Invoices Payments Payments Credit Report Client Profile" at bounding box center [417, 393] width 835 height 787
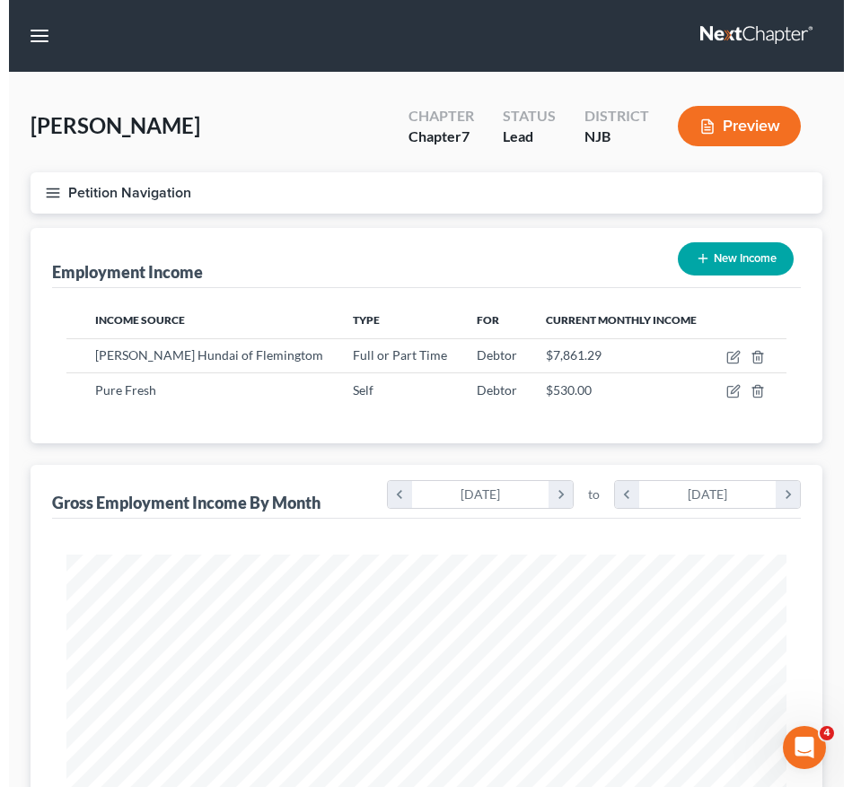
scroll to position [360, 756]
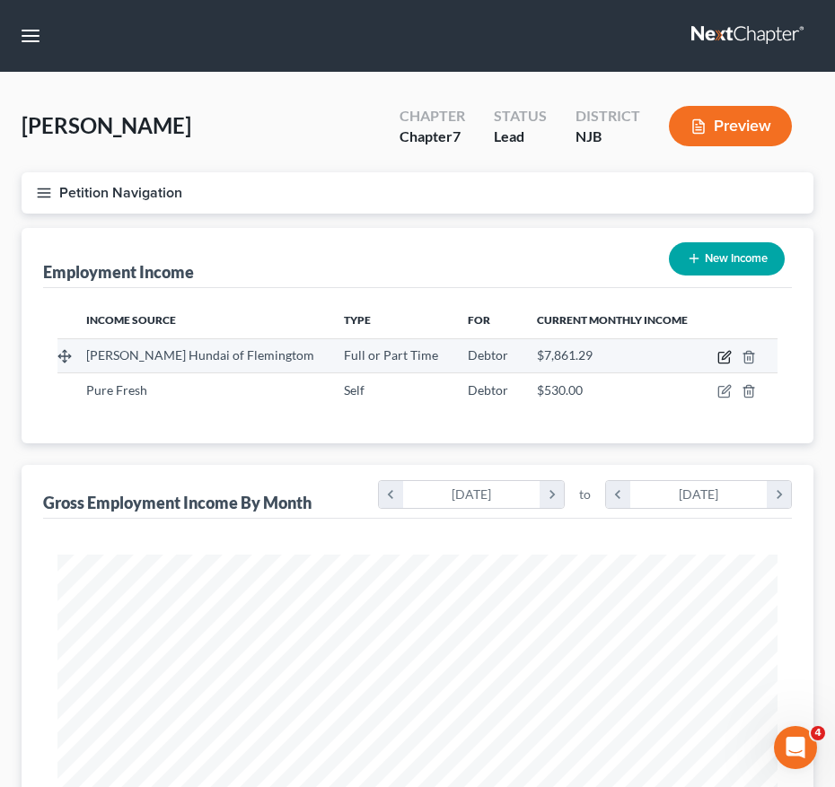
click at [724, 353] on icon "button" at bounding box center [724, 357] width 14 height 14
select select "0"
select select "33"
select select "1"
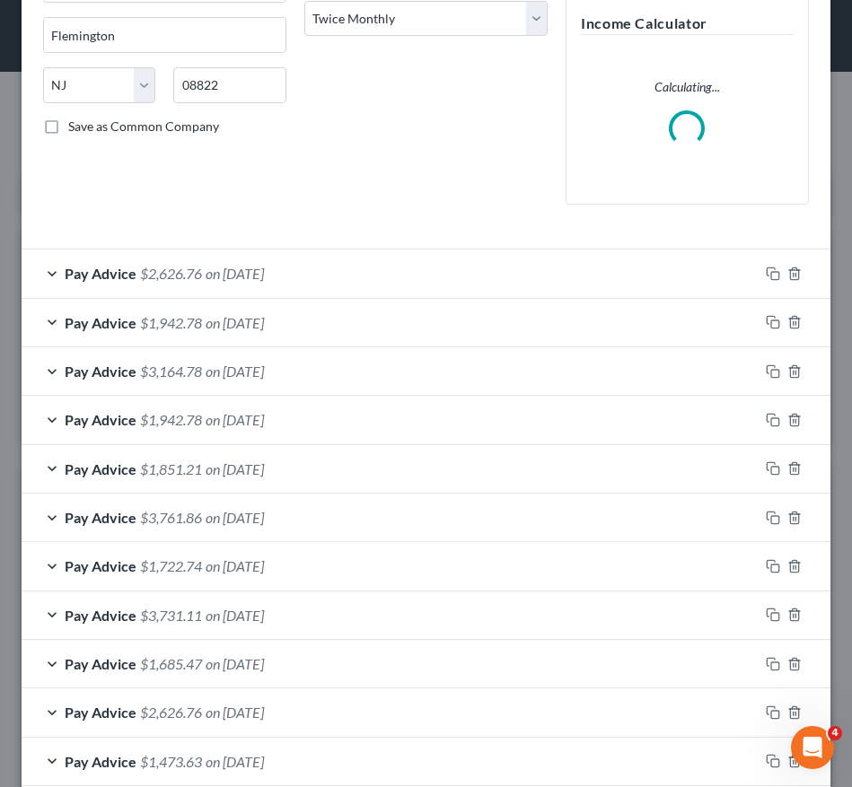
scroll to position [302, 0]
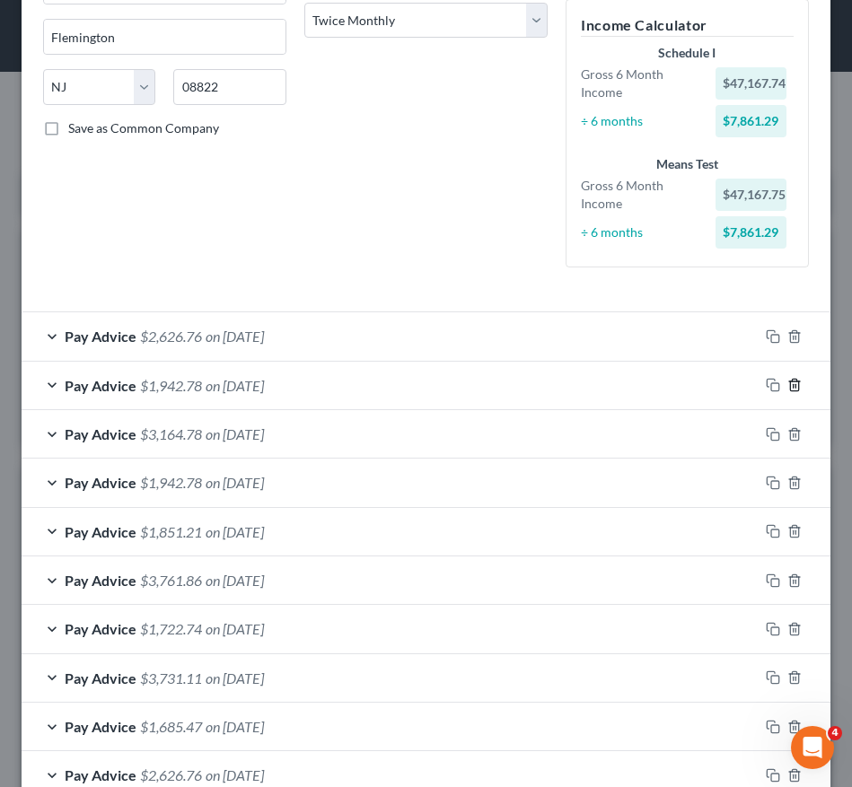
click at [790, 381] on icon "button" at bounding box center [794, 386] width 8 height 12
click at [787, 335] on icon "button" at bounding box center [794, 336] width 14 height 14
click at [767, 337] on icon "button" at bounding box center [771, 334] width 8 height 8
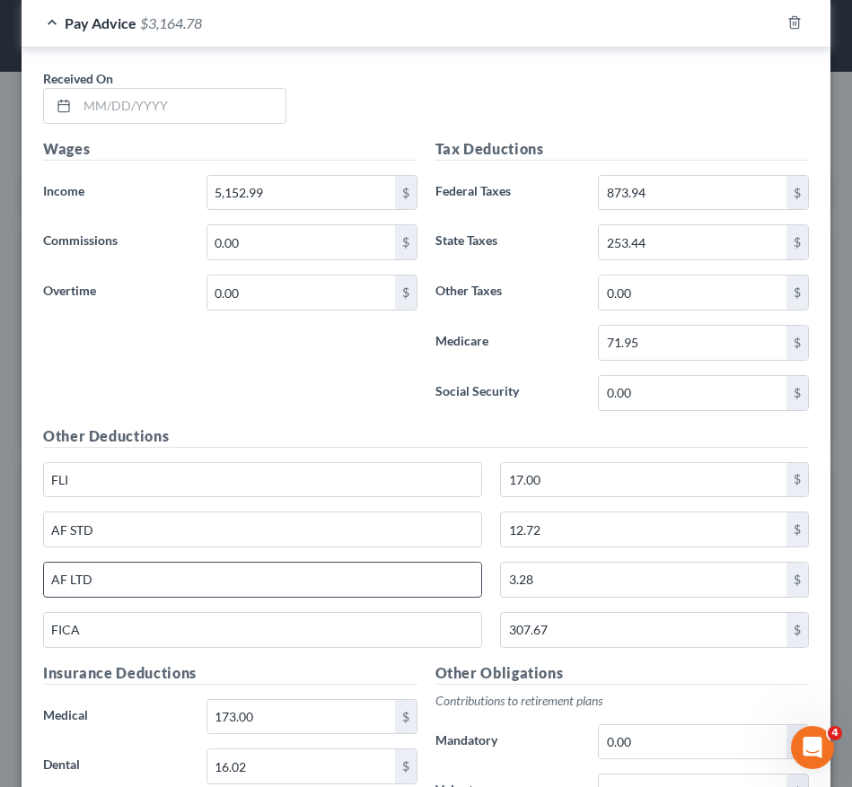
scroll to position [1074, 0]
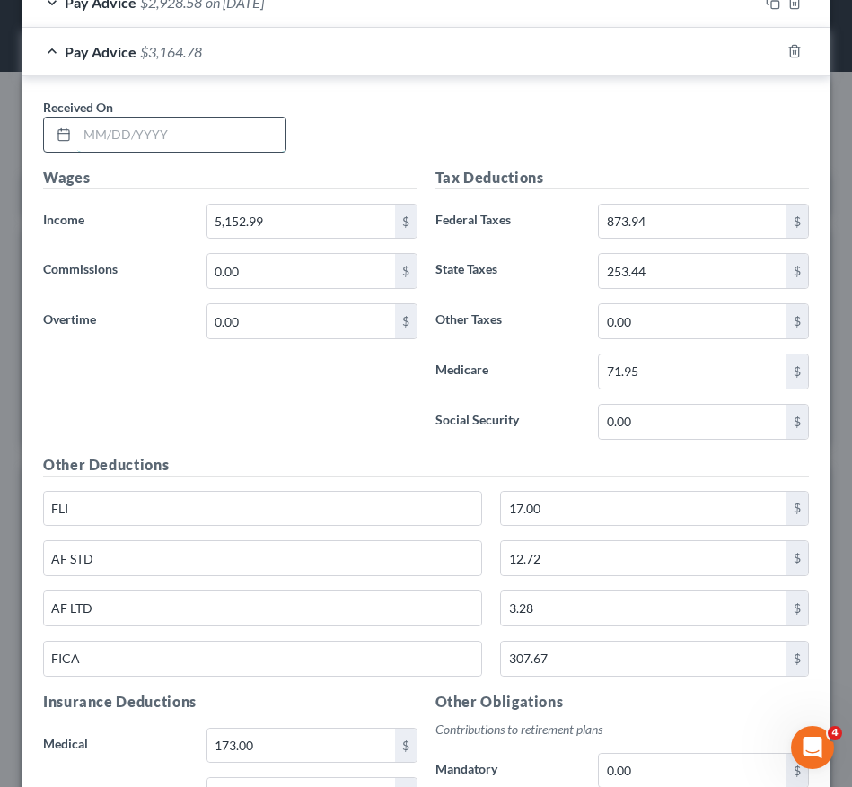
click at [215, 138] on input "text" at bounding box center [181, 135] width 208 height 34
type input "08/01/2025"
click at [262, 232] on input "5,152.99" at bounding box center [301, 222] width 188 height 34
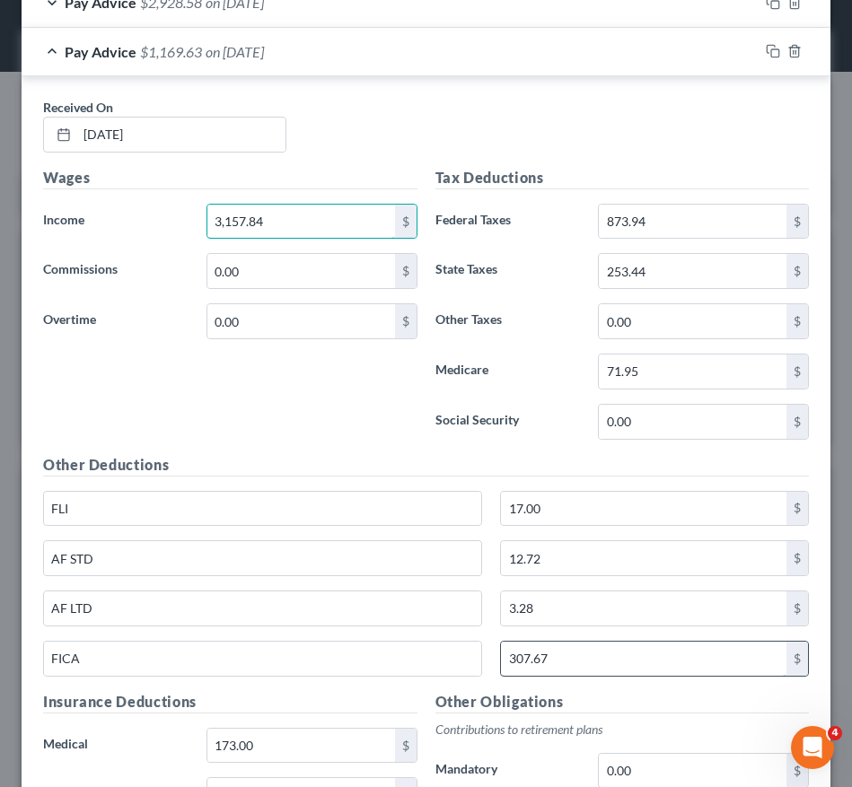
type input "3,157.84"
click at [640, 665] on input "307.67" at bounding box center [643, 659] width 285 height 34
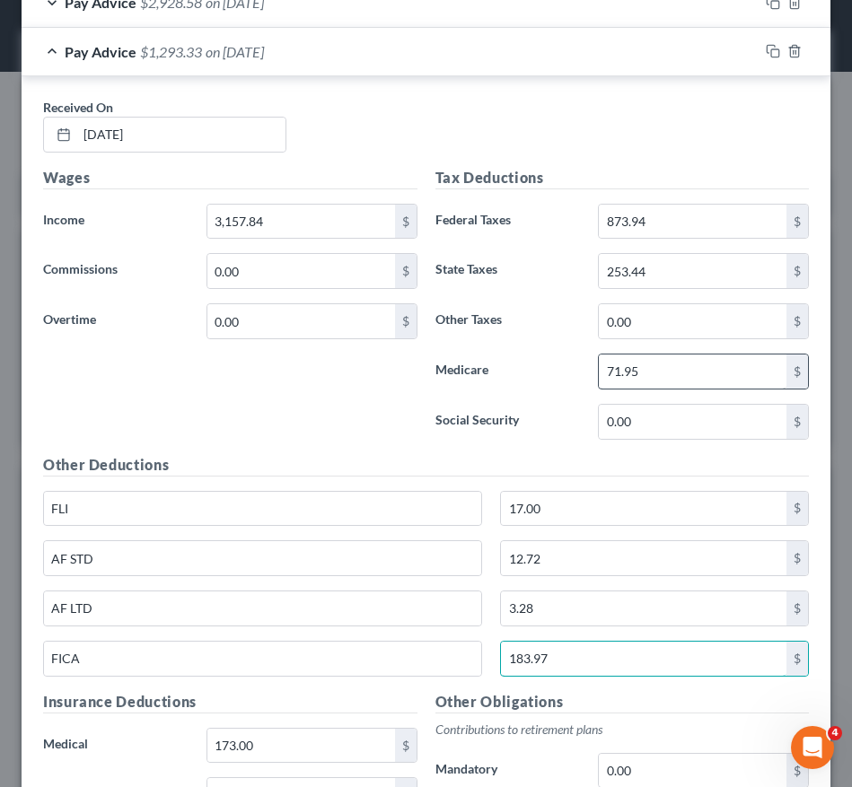
type input "183.97"
click at [662, 377] on input "71.95" at bounding box center [693, 372] width 188 height 34
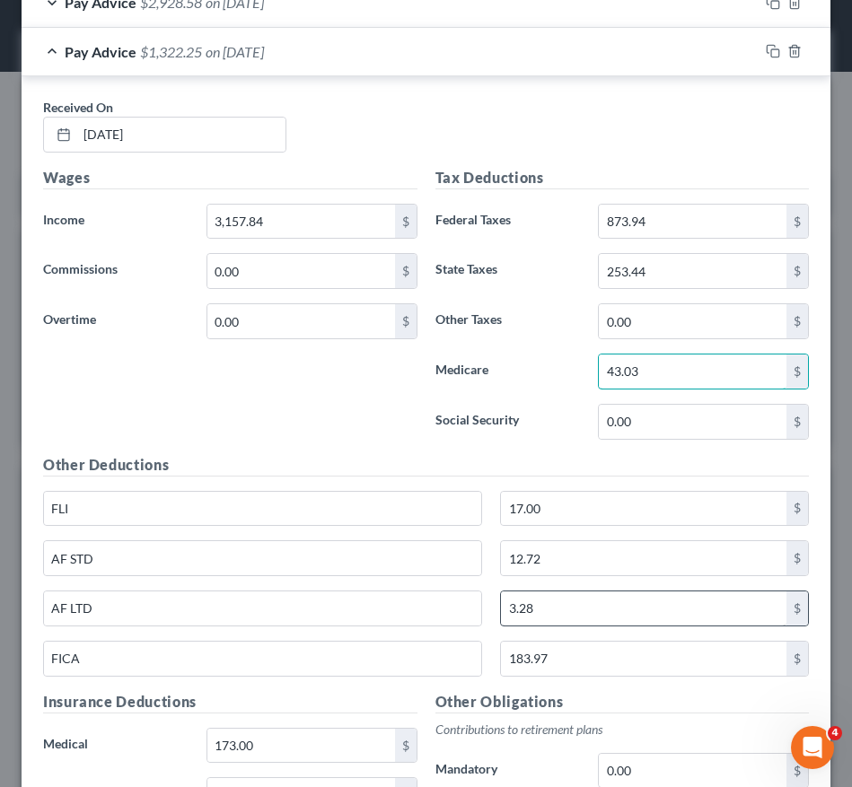
type input "43.03"
click at [598, 614] on input "3.28" at bounding box center [643, 609] width 285 height 34
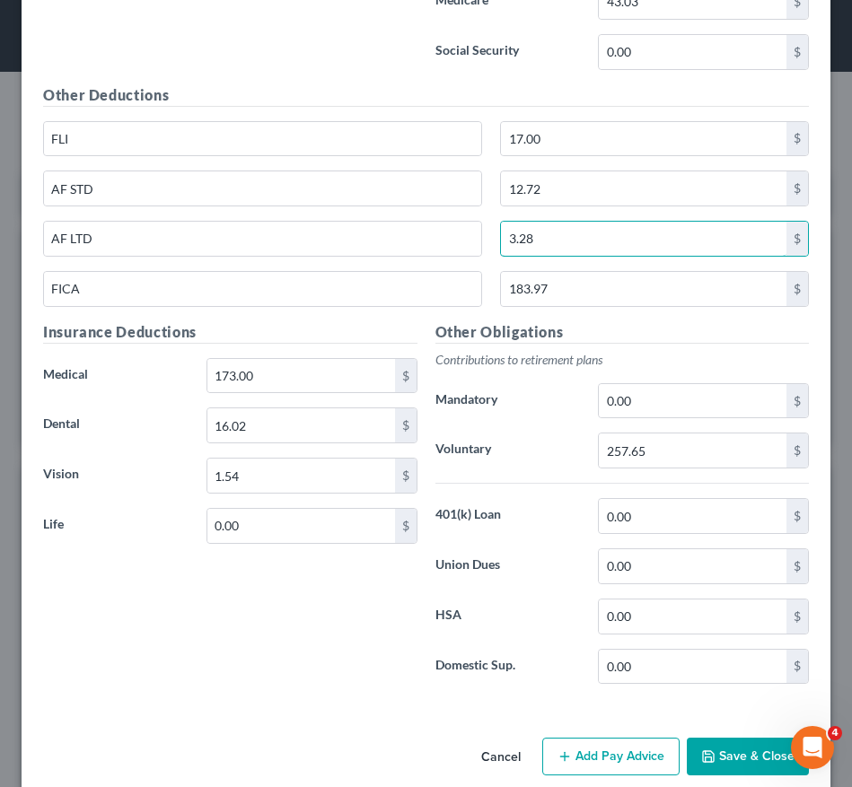
scroll to position [1447, 0]
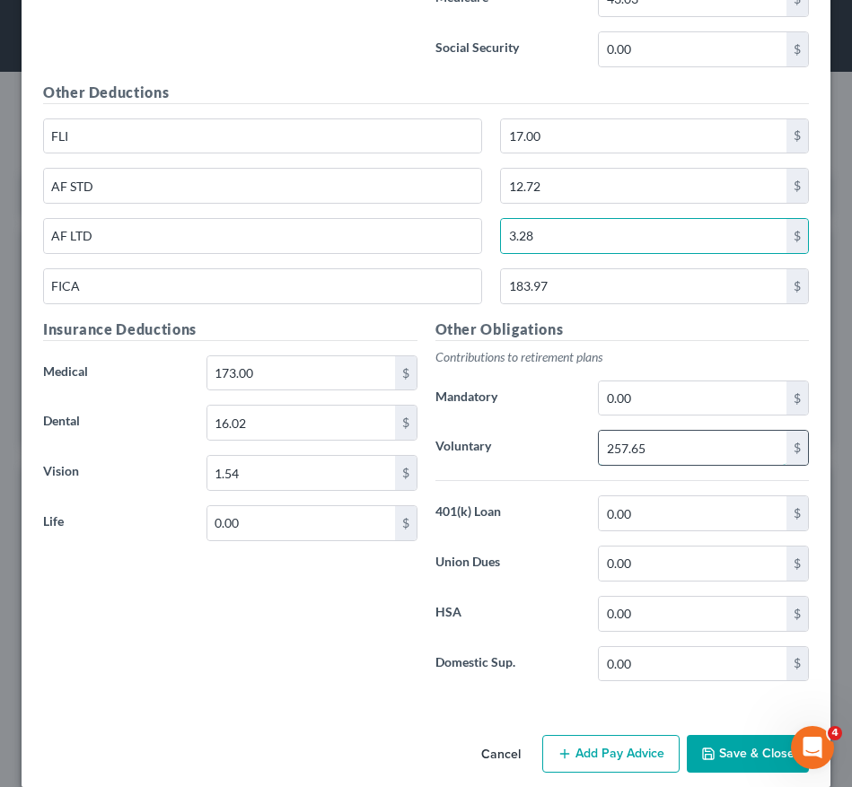
click at [710, 454] on input "257.65" at bounding box center [693, 448] width 188 height 34
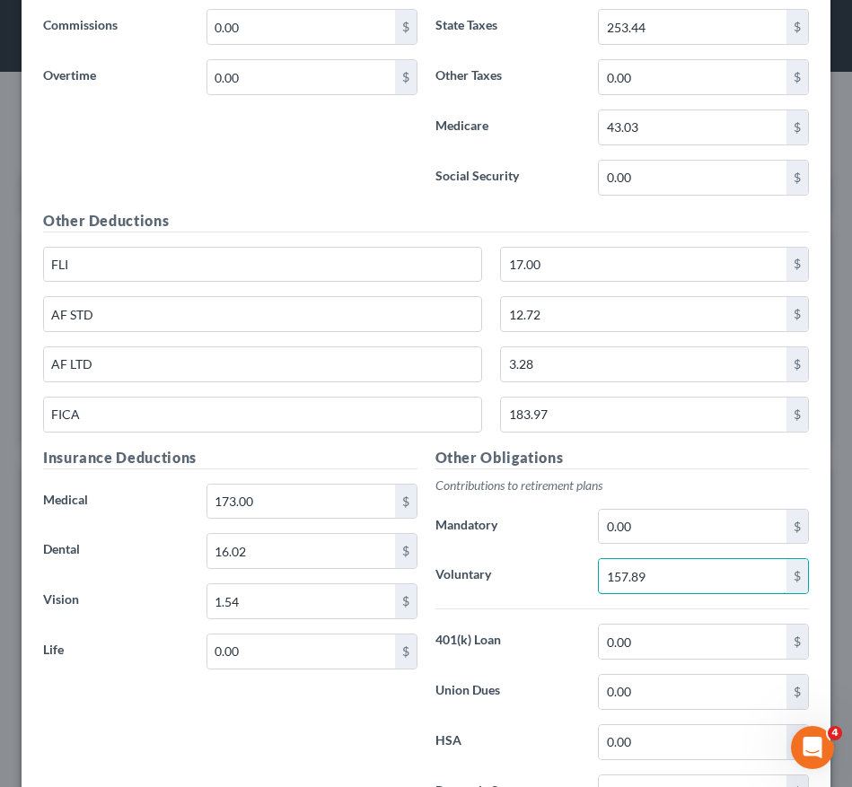
scroll to position [1317, 0]
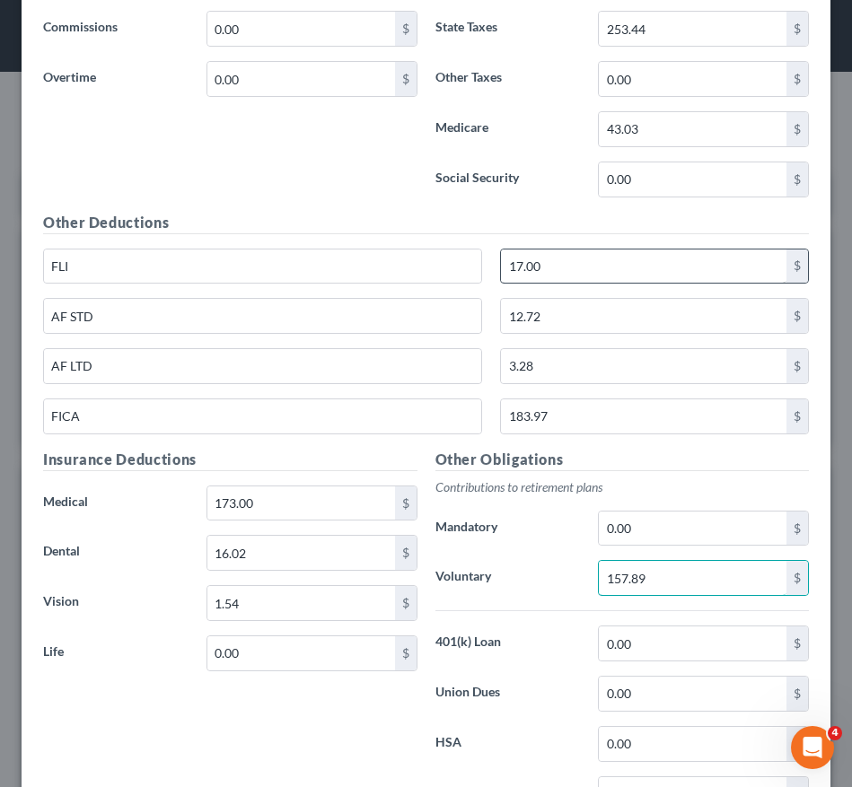
type input "157.89"
click at [599, 254] on input "17.00" at bounding box center [643, 267] width 285 height 34
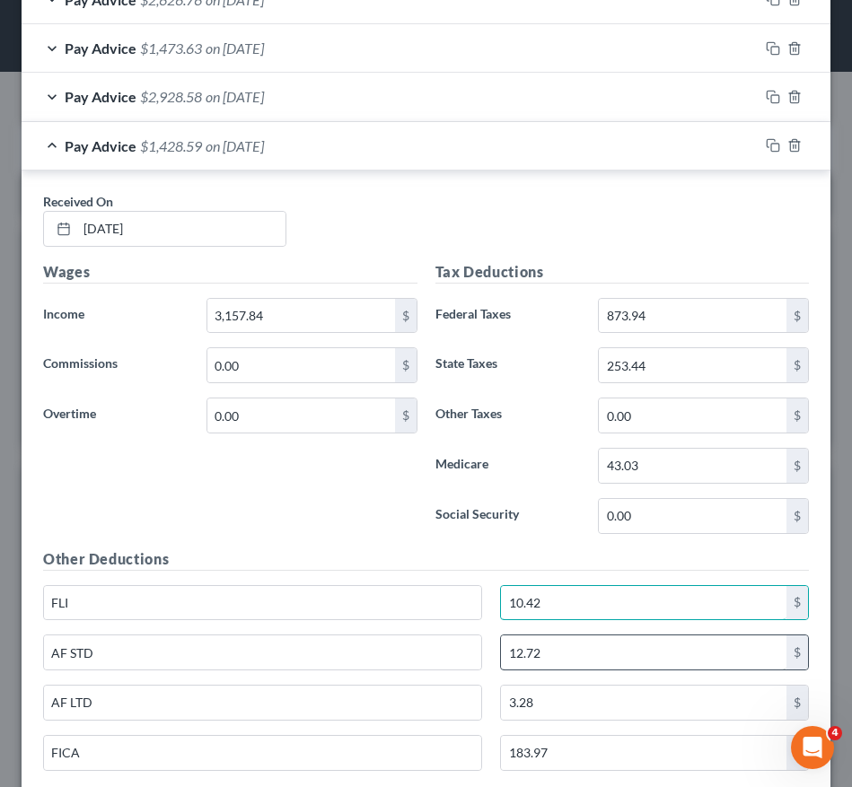
scroll to position [982, 0]
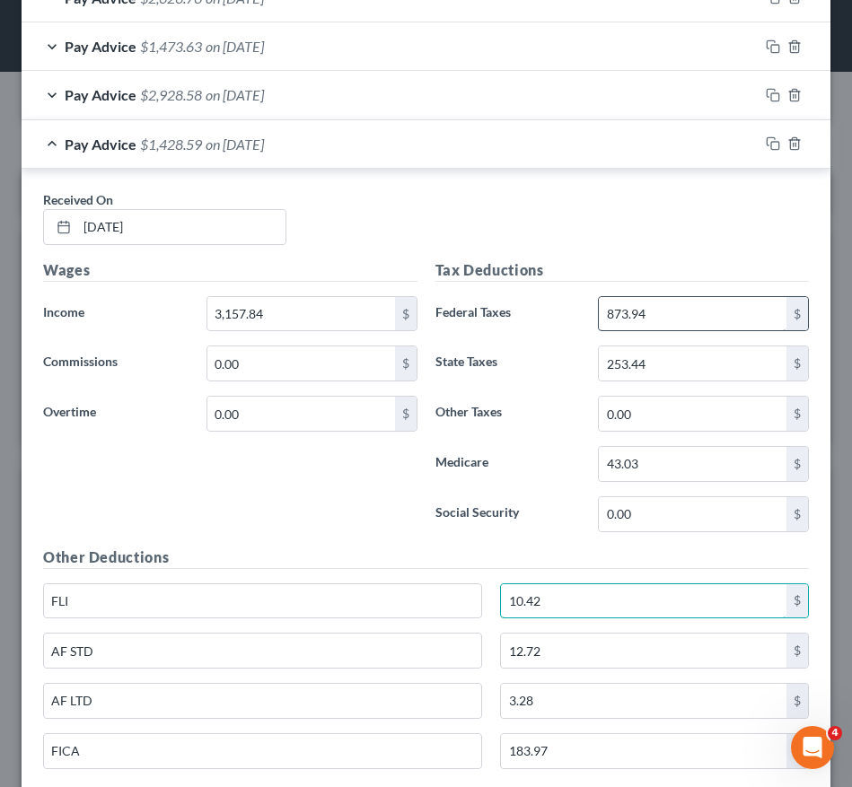
type input "10.42"
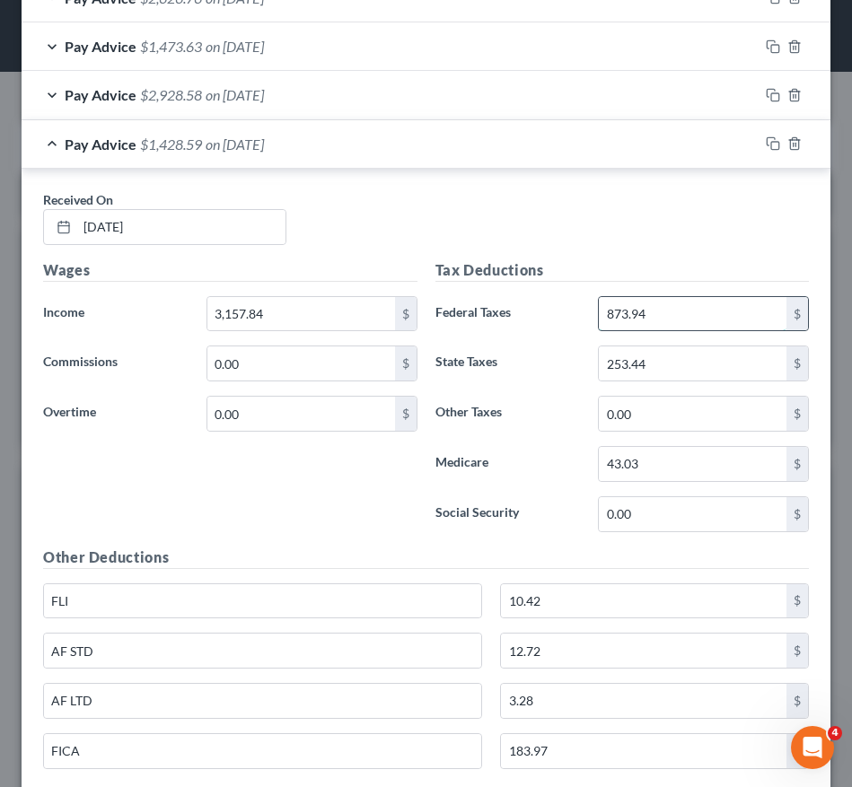
click at [670, 311] on input "873.94" at bounding box center [693, 314] width 188 height 34
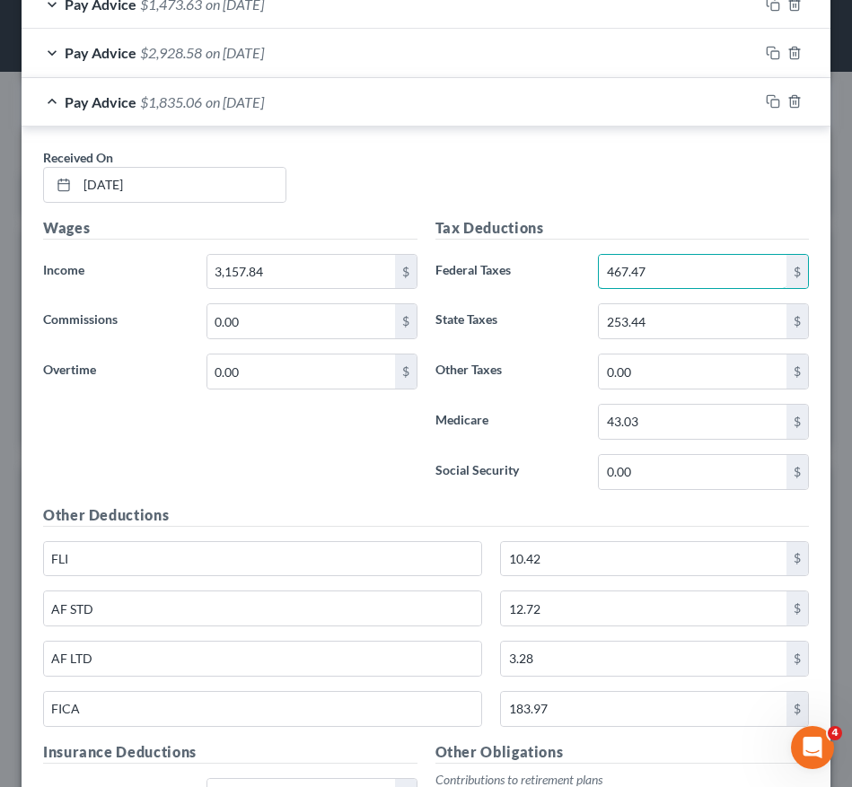
scroll to position [1027, 0]
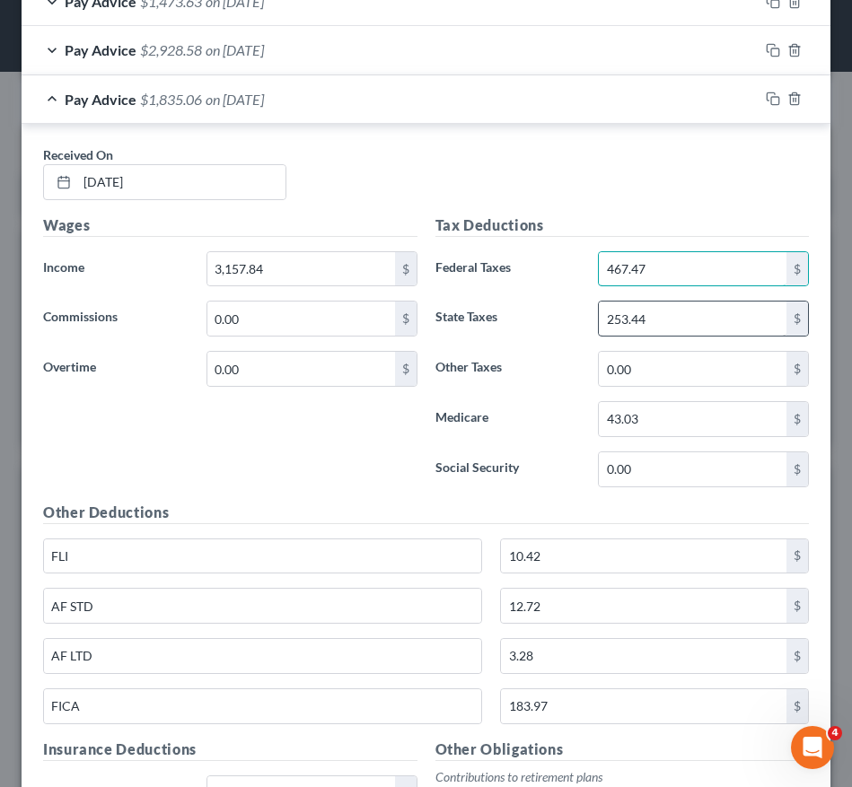
type input "467.47"
click at [682, 322] on input "253.44" at bounding box center [693, 319] width 188 height 34
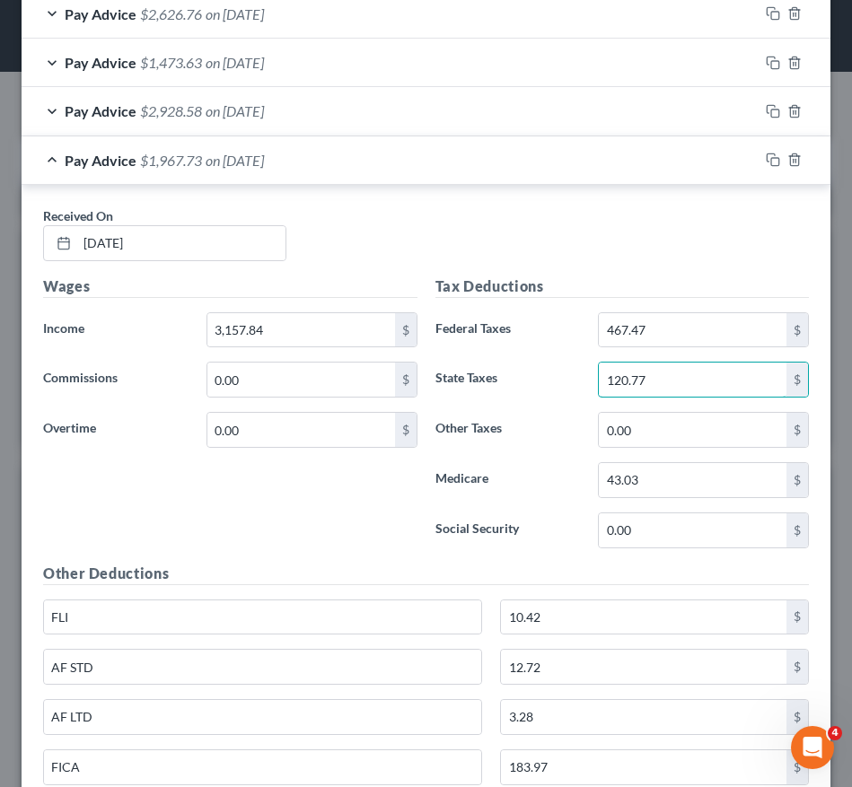
scroll to position [964, 0]
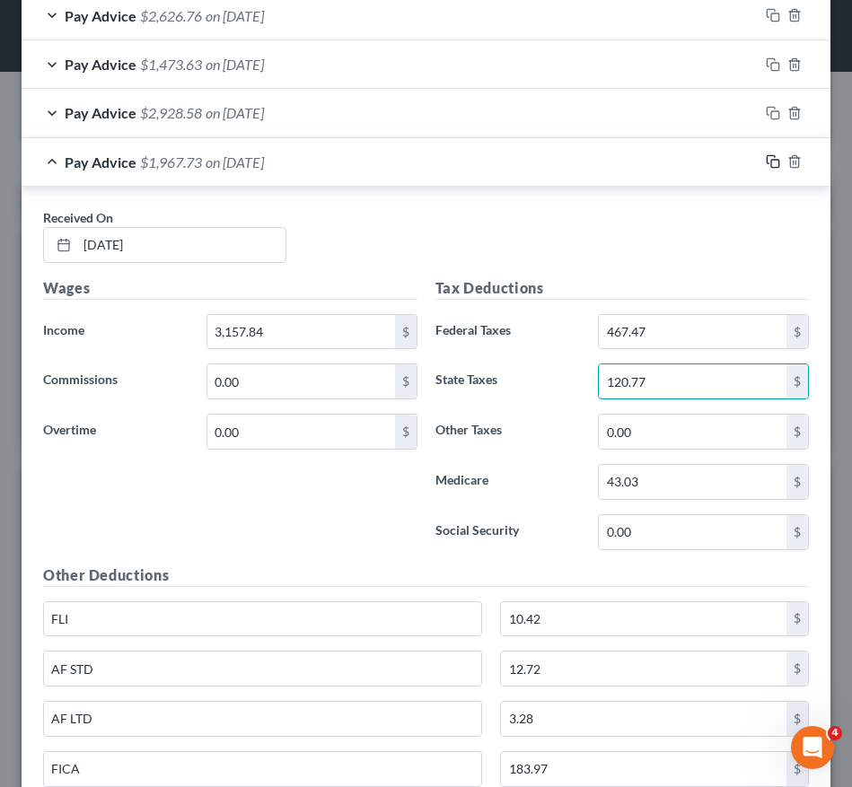
type input "120.77"
click at [766, 163] on icon "button" at bounding box center [773, 161] width 14 height 14
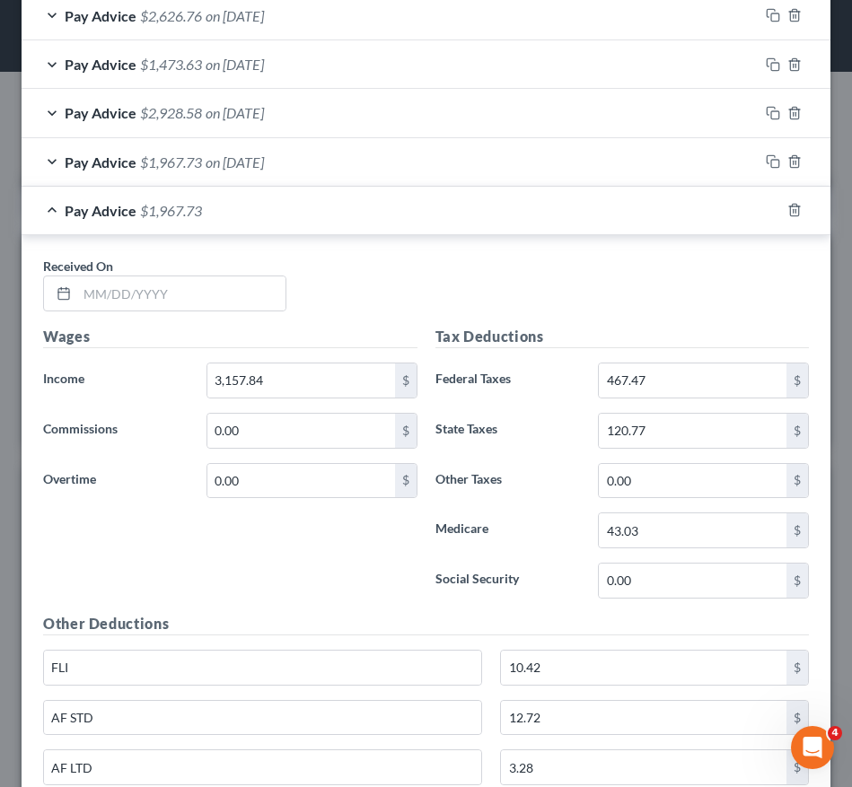
click at [381, 290] on div "Received On *" at bounding box center [426, 291] width 784 height 69
click at [241, 301] on input "text" at bounding box center [181, 293] width 208 height 34
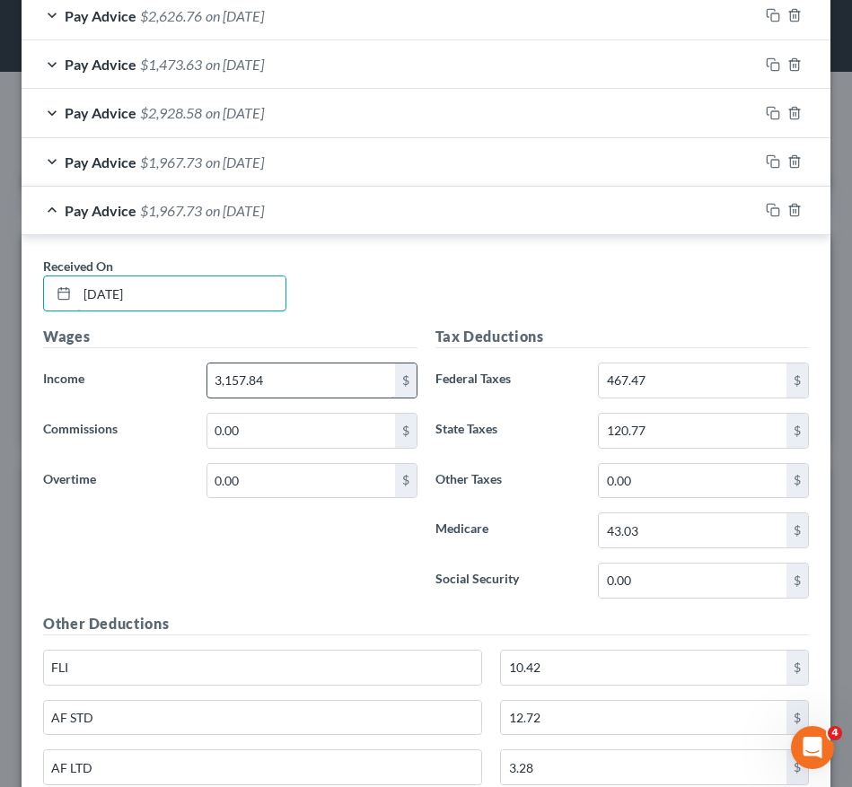
type input "08/15/2025"
click at [299, 364] on input "3,157.84" at bounding box center [301, 381] width 188 height 34
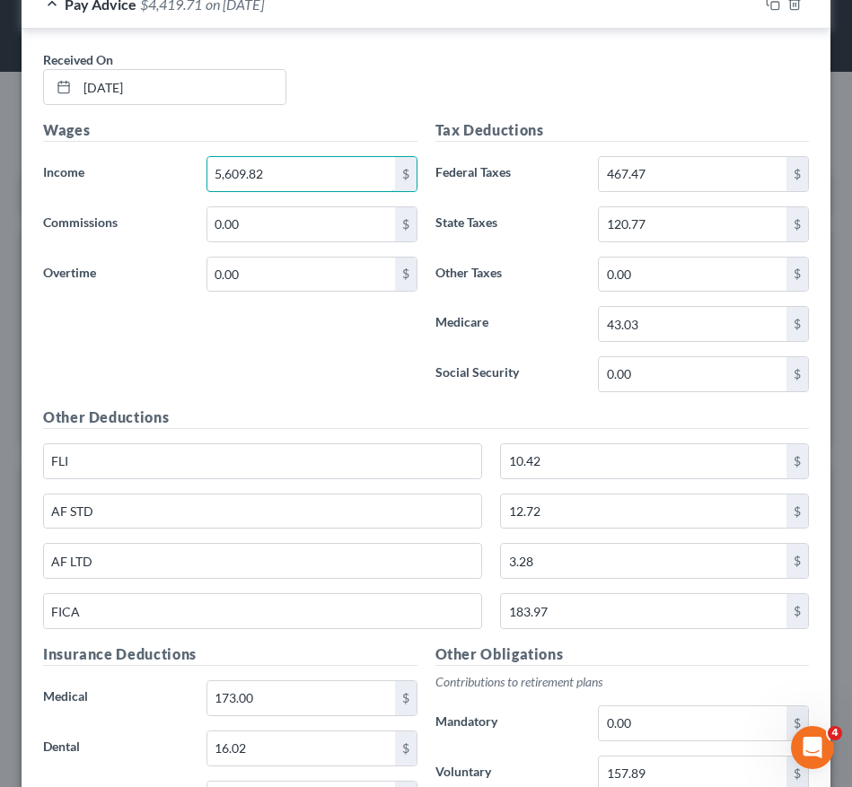
scroll to position [1381, 0]
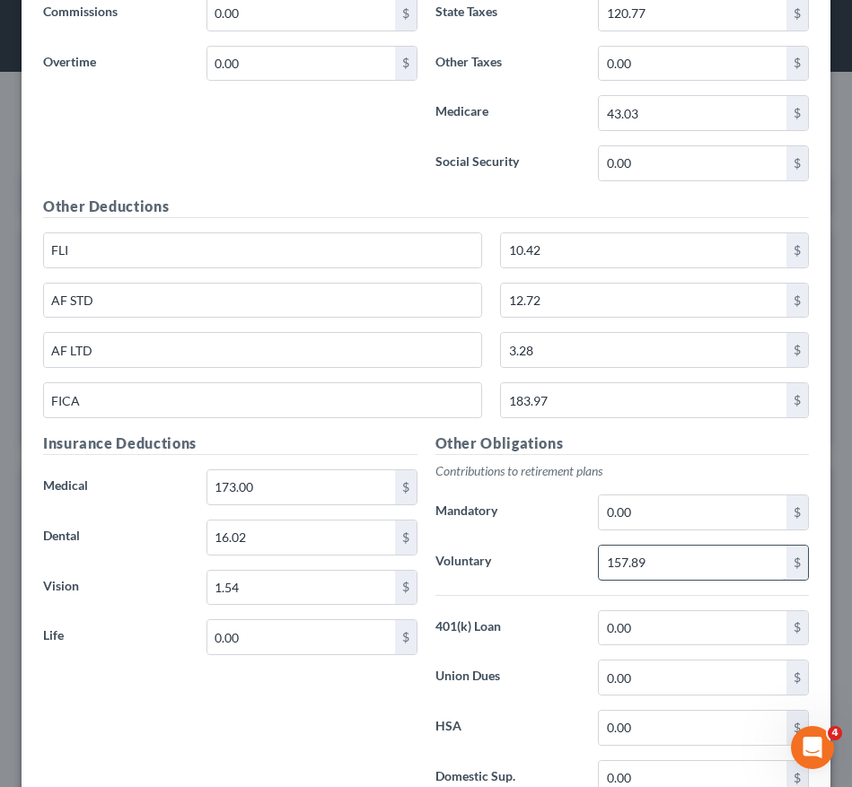
type input "5,609.82"
click at [658, 569] on input "157.89" at bounding box center [693, 563] width 188 height 34
type input "280.49"
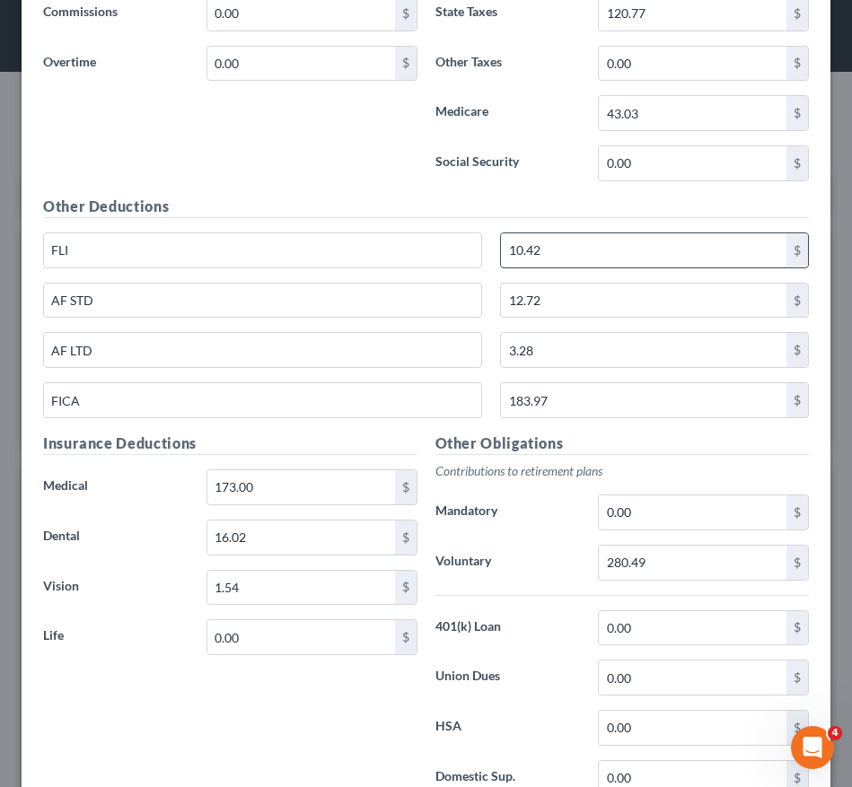
click at [655, 259] on input "10.42" at bounding box center [643, 250] width 285 height 34
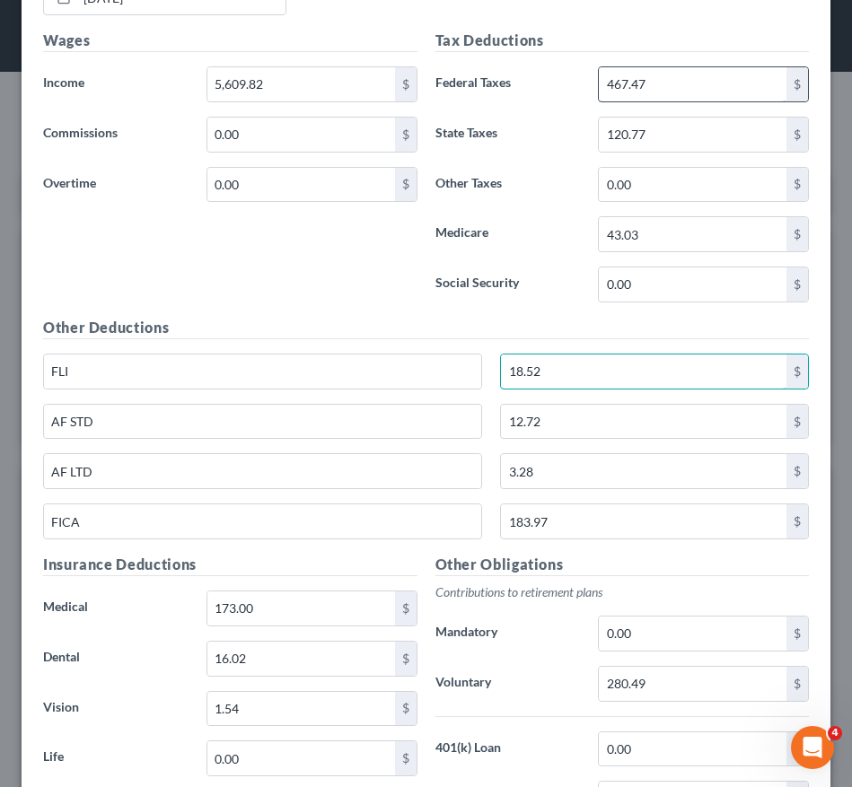
type input "18.52"
click at [694, 80] on input "467.47" at bounding box center [693, 84] width 188 height 34
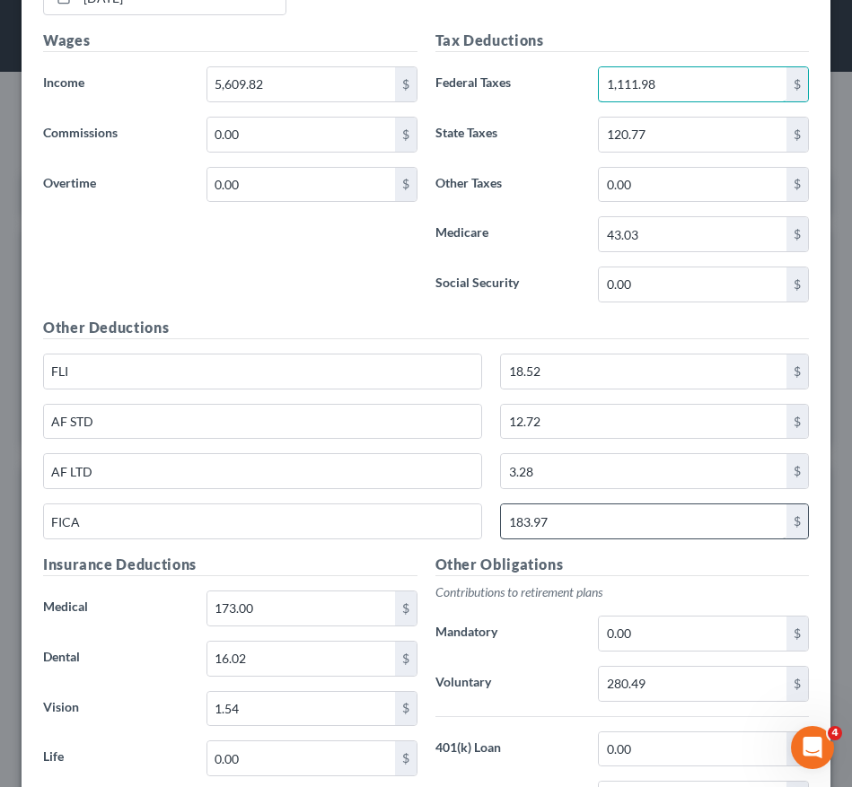
type input "1,111.98"
click at [608, 530] on input "183.97" at bounding box center [643, 521] width 285 height 34
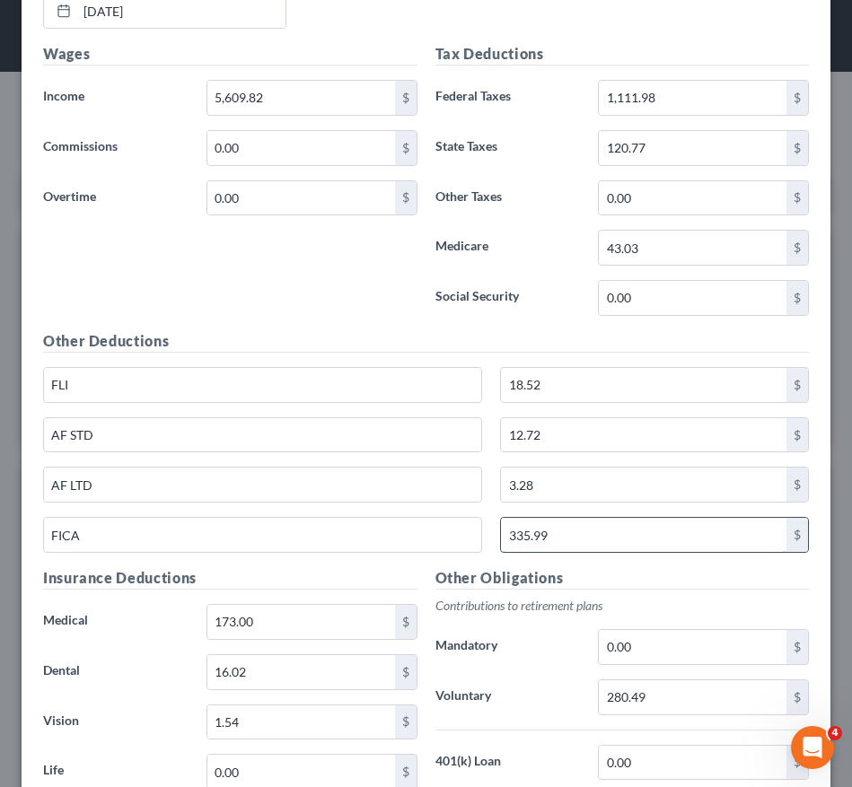
scroll to position [1242, 0]
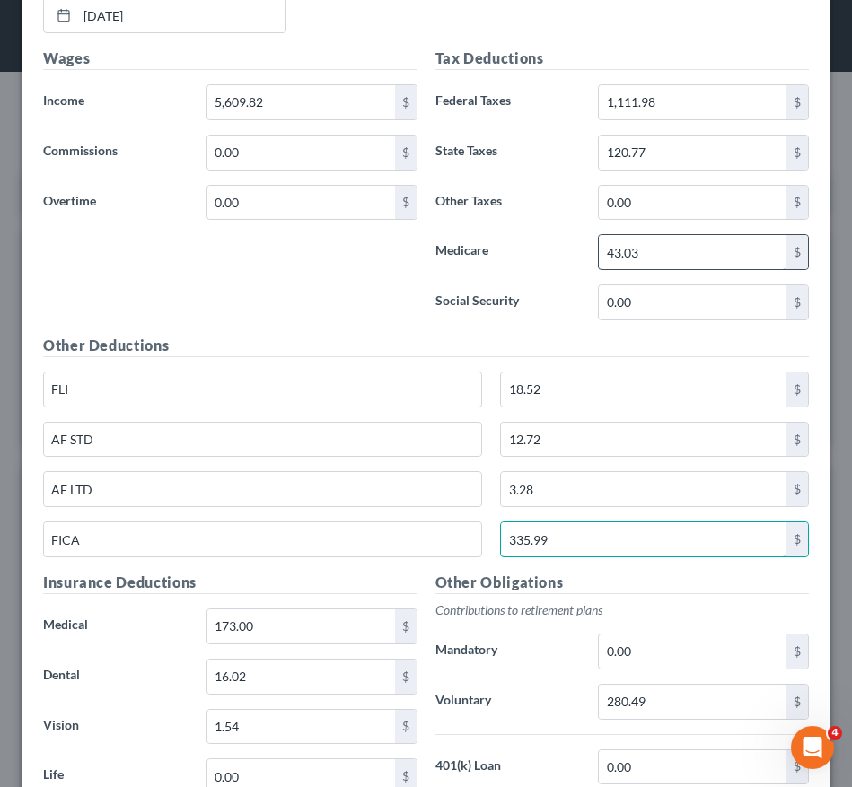
type input "335.99"
click at [697, 259] on input "43.03" at bounding box center [693, 252] width 188 height 34
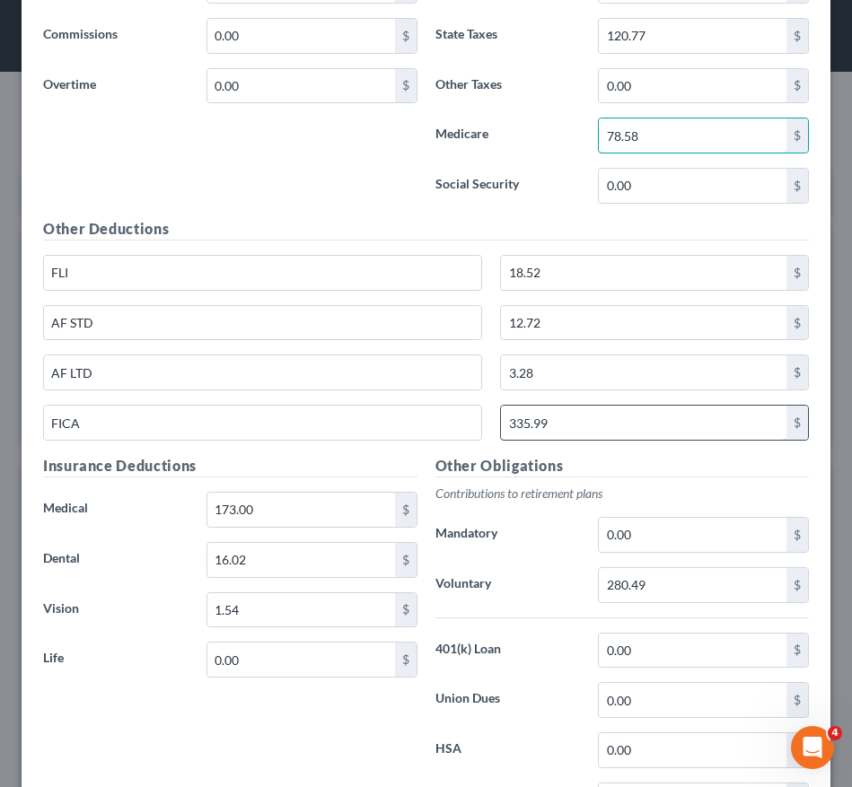
scroll to position [1126, 0]
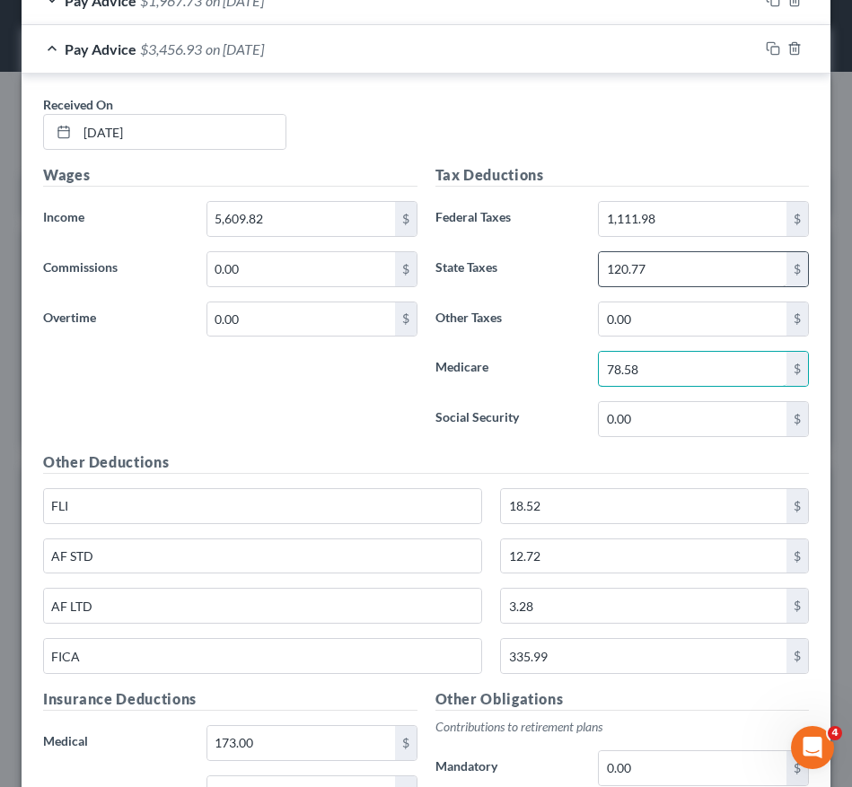
type input "78.58"
click at [649, 267] on input "120.77" at bounding box center [693, 269] width 188 height 34
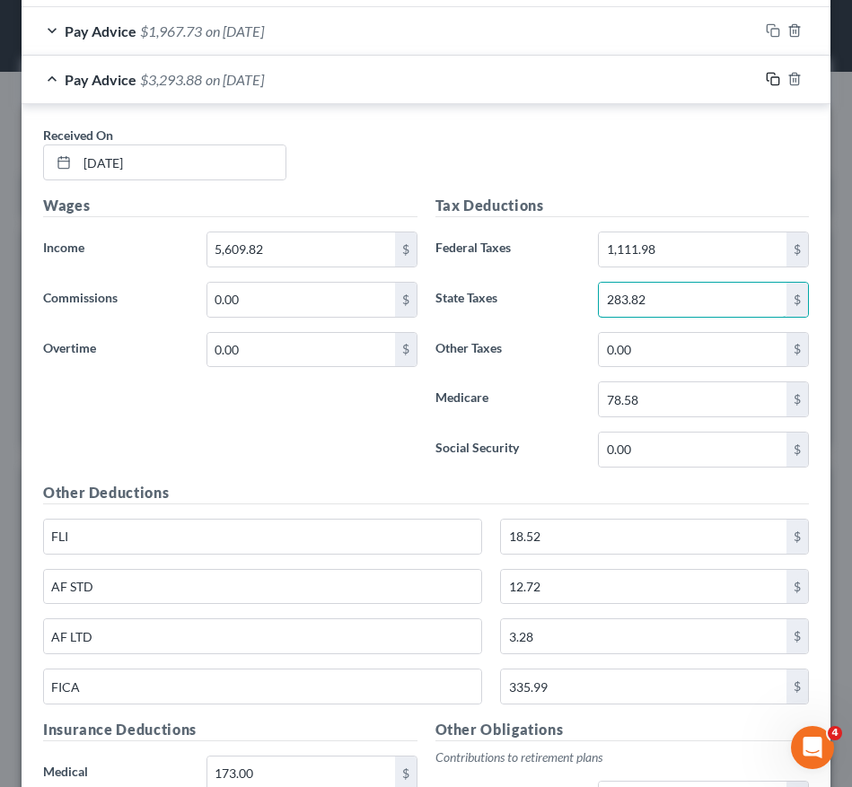
type input "283.82"
click at [767, 79] on icon "button" at bounding box center [771, 78] width 8 height 8
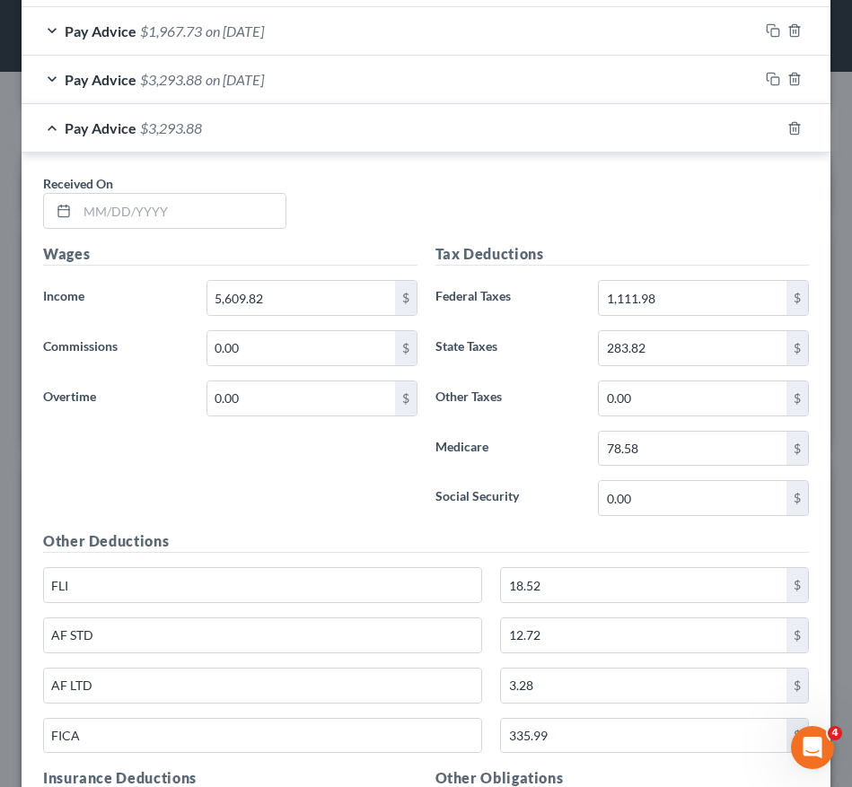
click at [320, 161] on div "Received On * Wages Income * 5,609.82 $ Commissions 0.00 $ Overtime 0.00 $ Tax …" at bounding box center [426, 656] width 809 height 1007
click at [231, 198] on input "text" at bounding box center [181, 211] width 208 height 34
click at [209, 219] on input "text" at bounding box center [181, 211] width 208 height 34
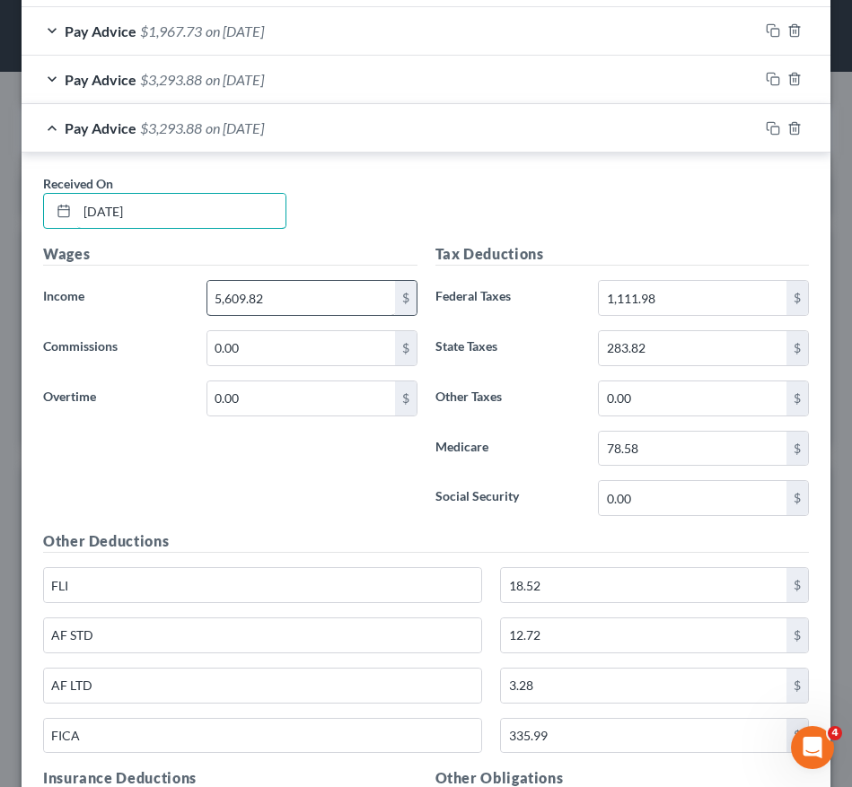
type input "08/29/2025"
click at [311, 293] on input "5,609.82" at bounding box center [301, 298] width 188 height 34
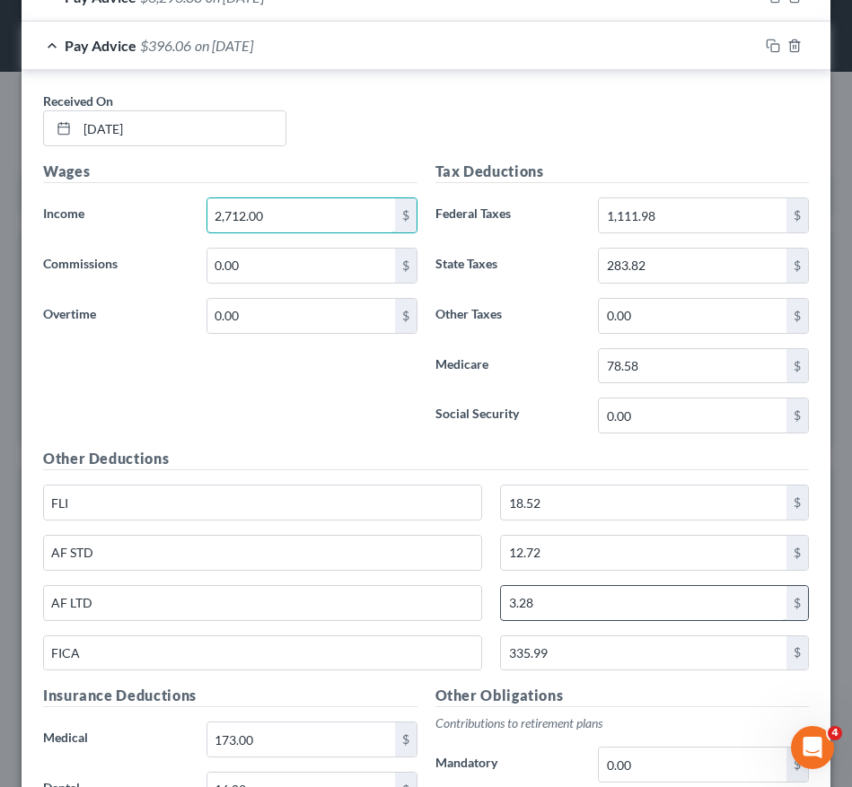
scroll to position [1521, 0]
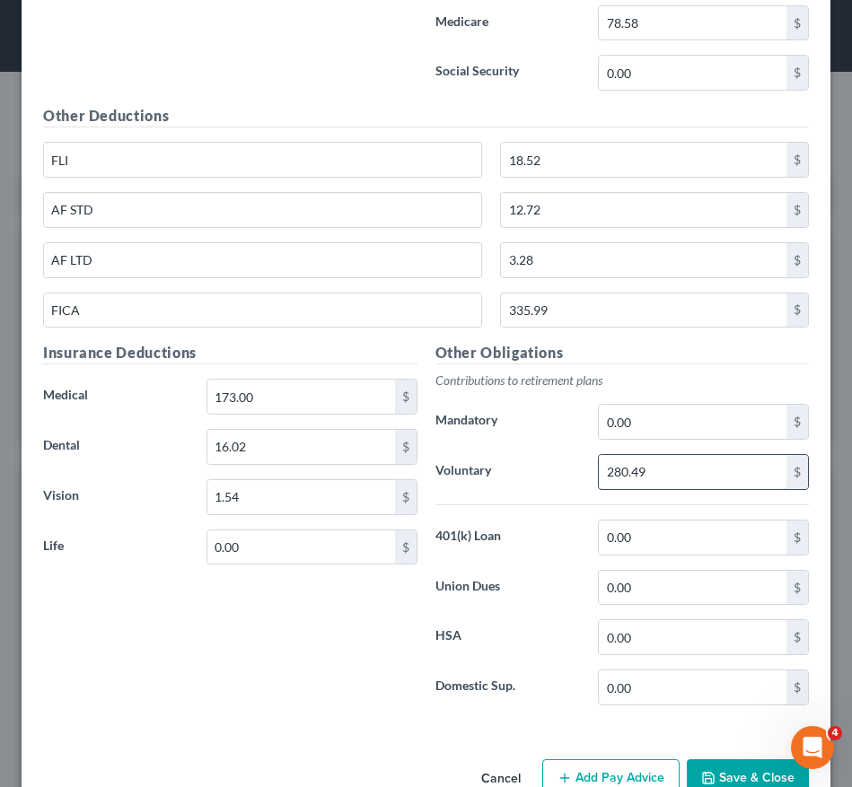
type input "2,712.00"
click at [695, 466] on input "280.49" at bounding box center [693, 472] width 188 height 34
type input "135.60"
click at [611, 149] on input "18.52" at bounding box center [643, 160] width 285 height 34
type input "0"
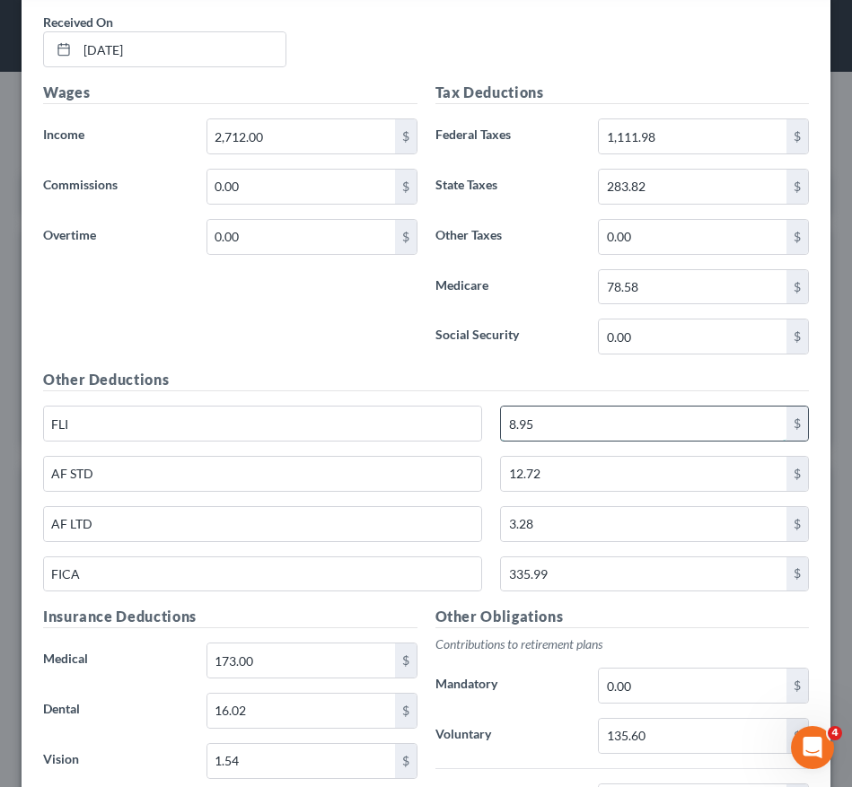
scroll to position [1256, 0]
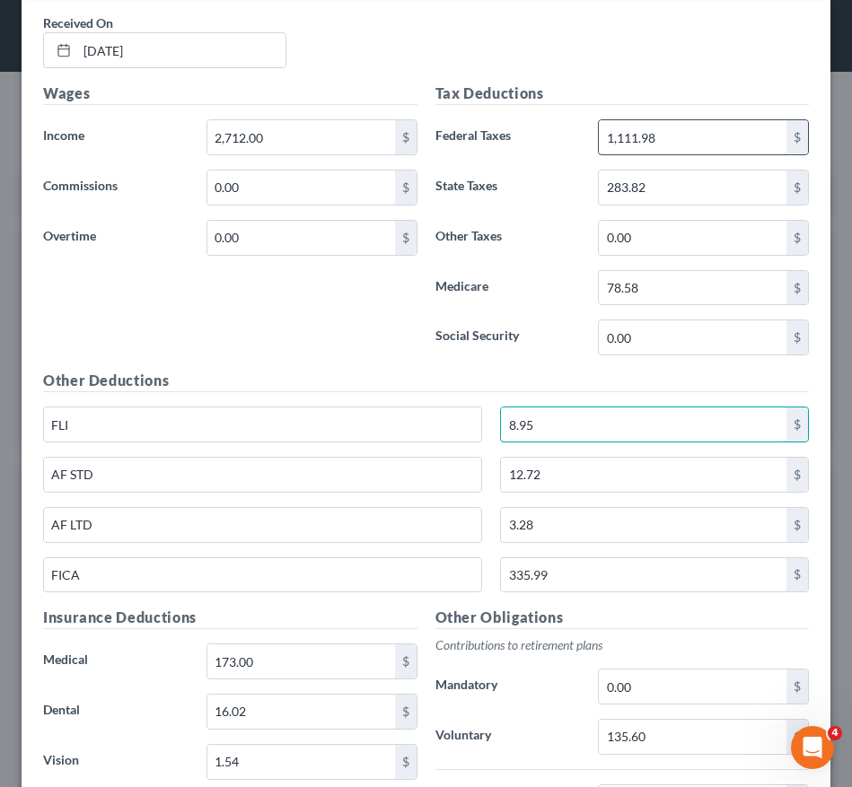
type input "8.95"
click at [653, 145] on input "1,111.98" at bounding box center [693, 137] width 188 height 34
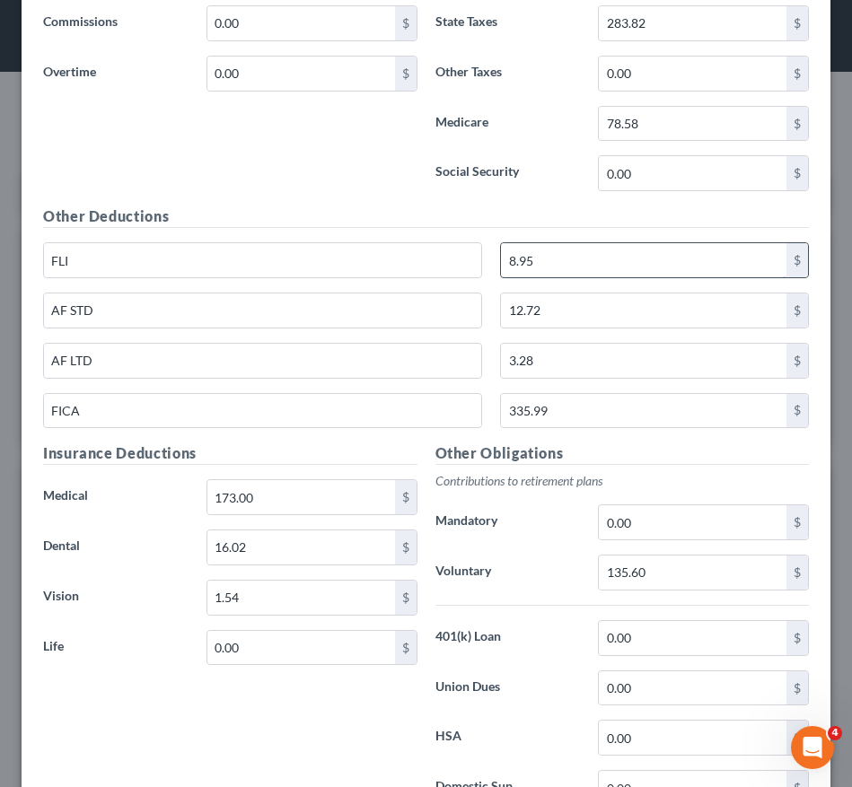
scroll to position [1422, 0]
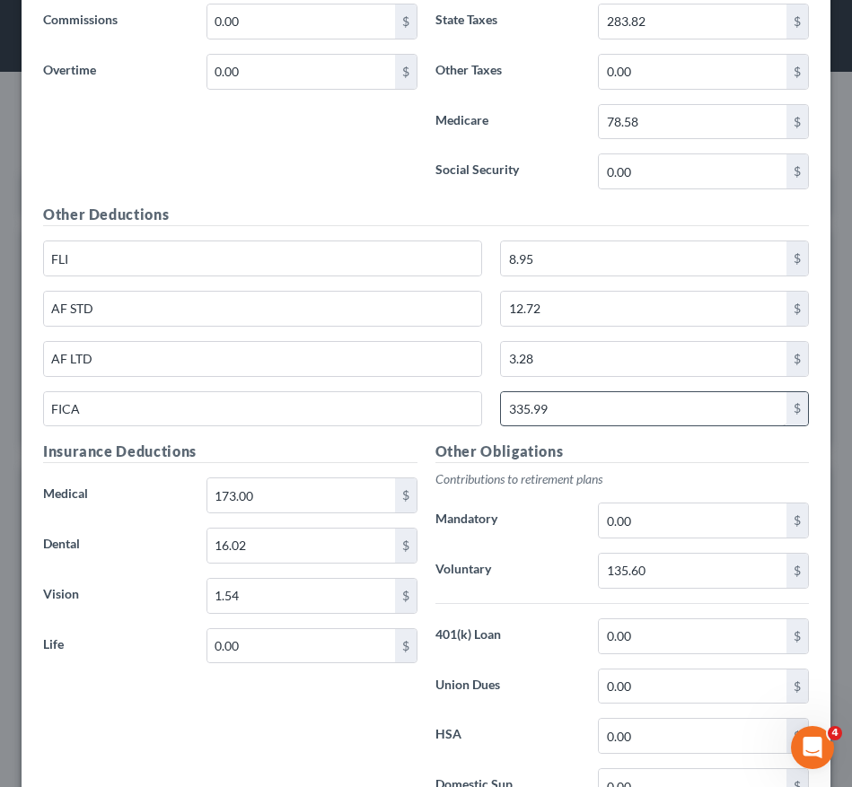
type input "365.81"
click at [634, 414] on input "335.99" at bounding box center [643, 409] width 285 height 34
type input "156.33"
click at [684, 113] on input "78.58" at bounding box center [693, 122] width 188 height 34
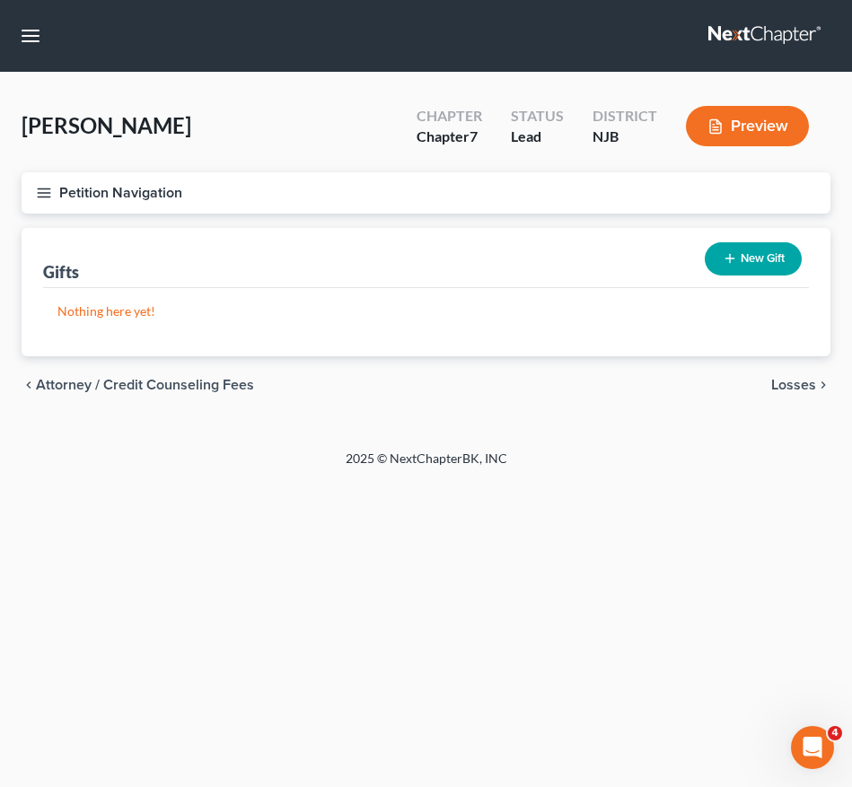
click at [231, 288] on div "Nothing here yet! Recipient Date Given Value" at bounding box center [426, 322] width 766 height 68
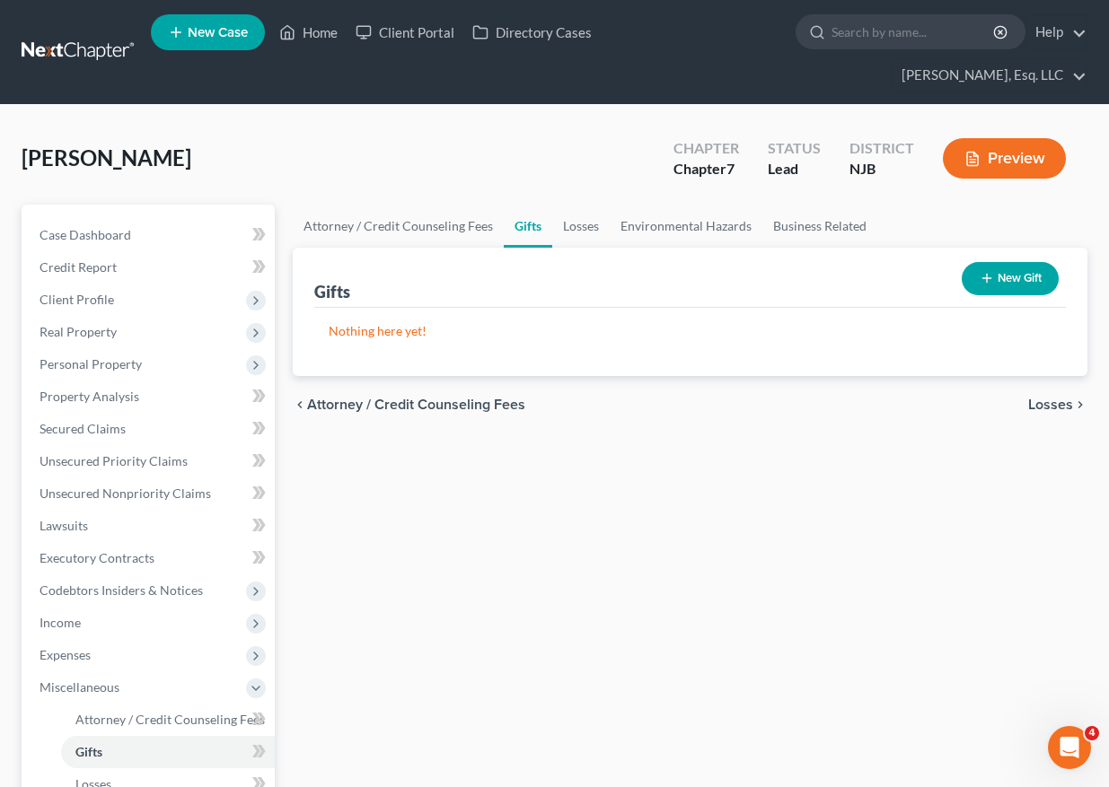
click at [538, 438] on div "Attorney / Credit Counseling Fees Gifts Losses Environmental Hazards Business R…" at bounding box center [690, 642] width 812 height 875
click at [131, 356] on span "Personal Property" at bounding box center [90, 363] width 102 height 15
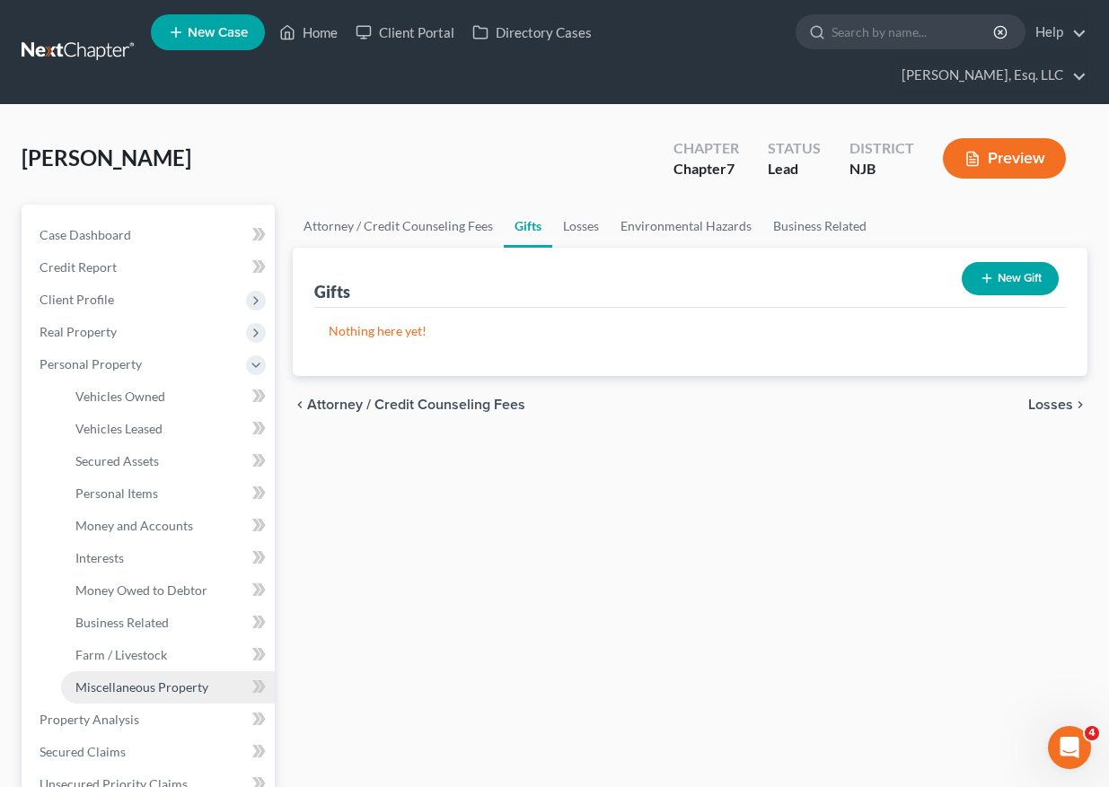
click at [138, 679] on span "Miscellaneous Property" at bounding box center [141, 686] width 133 height 15
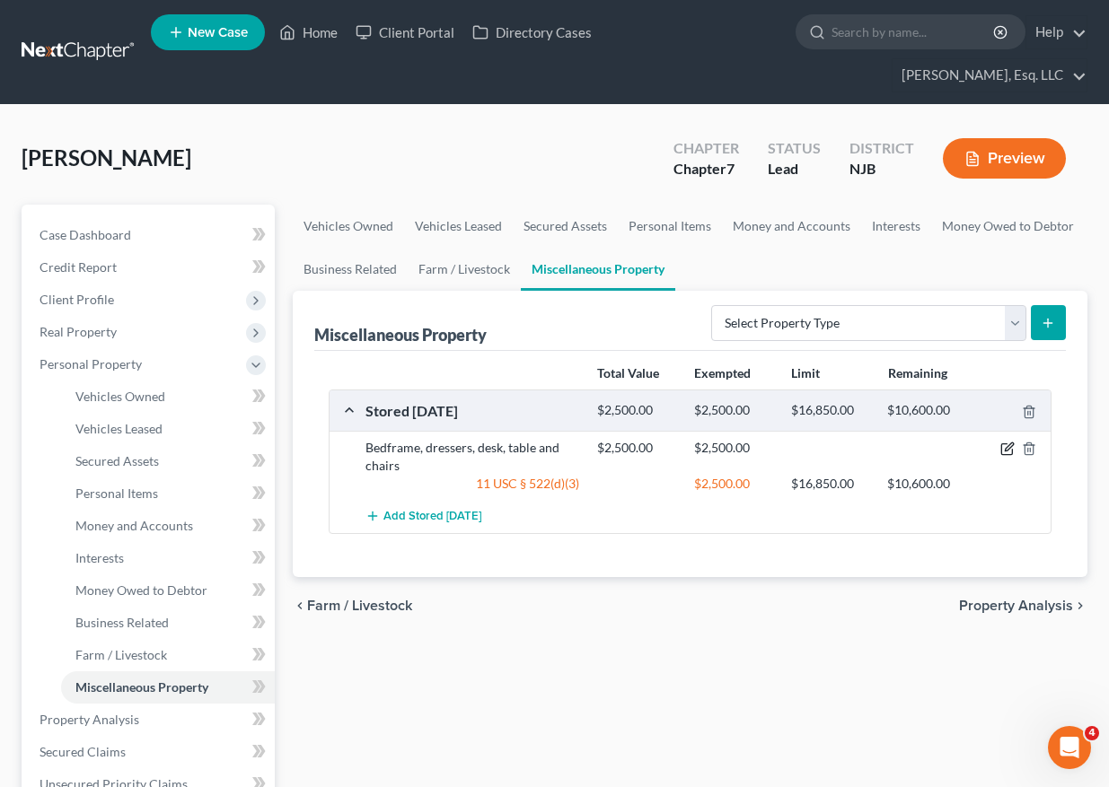
click at [851, 442] on icon "button" at bounding box center [1007, 449] width 14 height 14
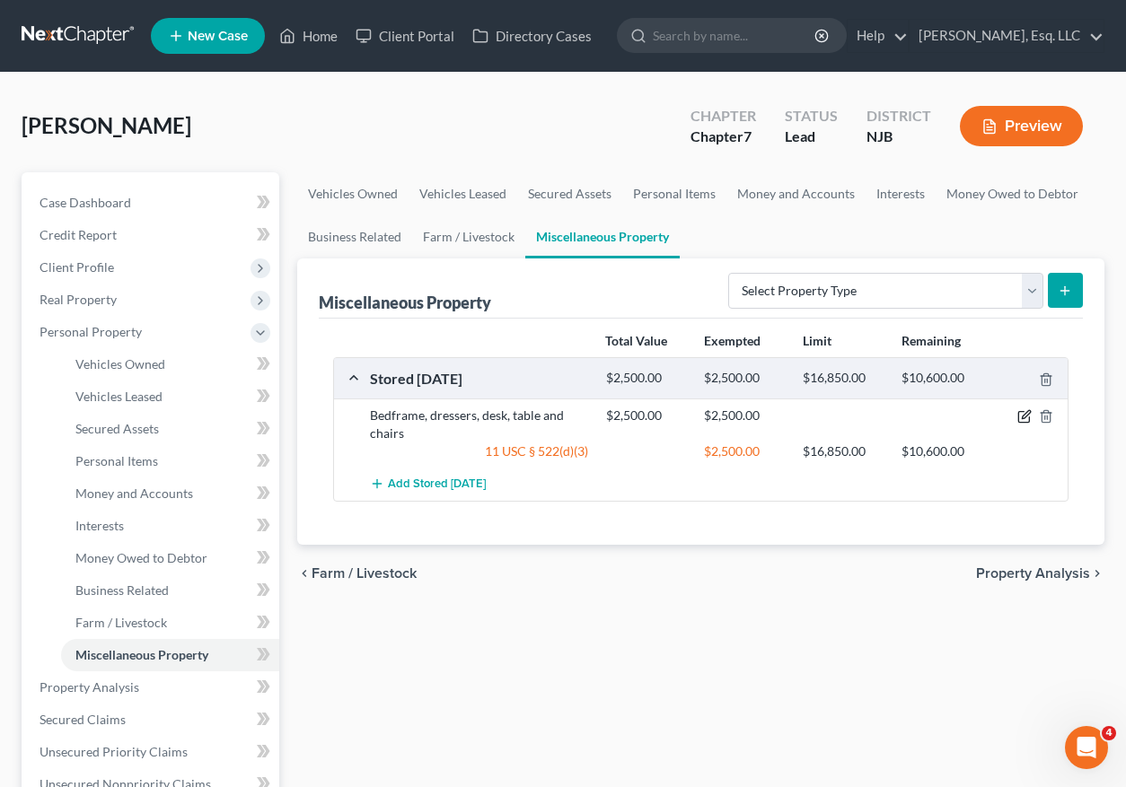
select select "33"
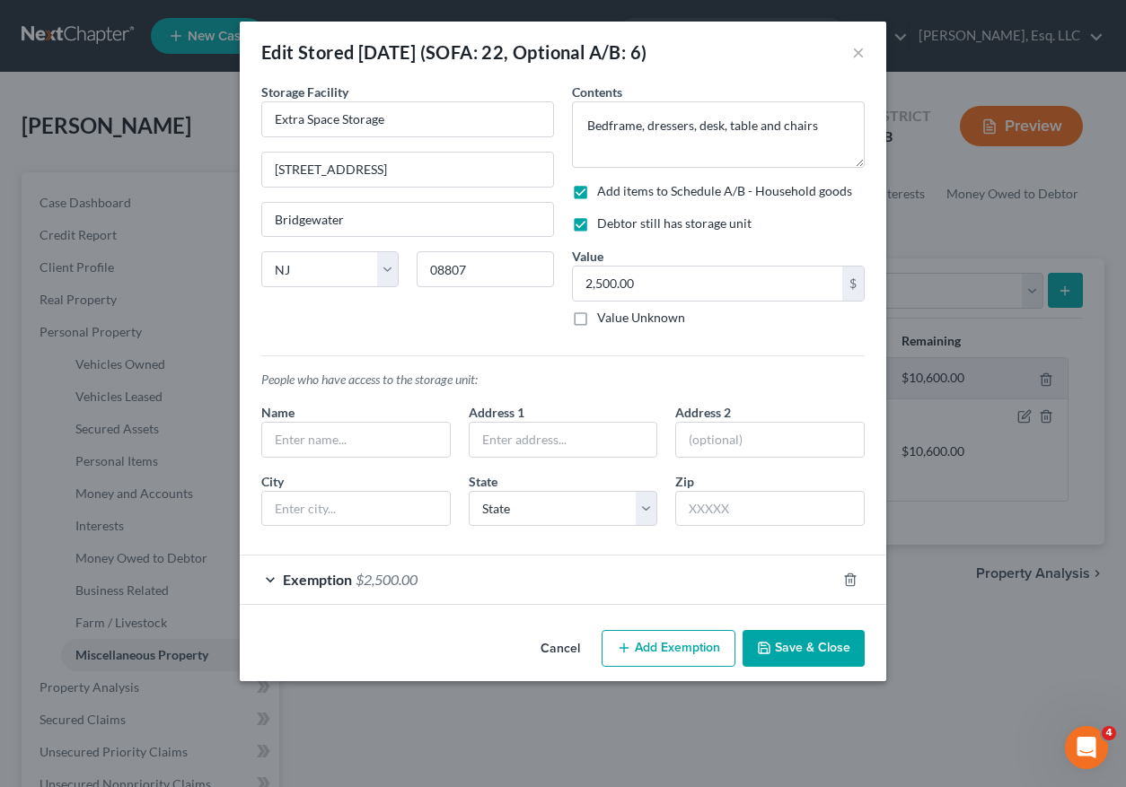
click at [597, 224] on label "Debtor still has storage unit" at bounding box center [674, 224] width 154 height 18
click at [604, 224] on input "Debtor still has storage unit" at bounding box center [610, 221] width 12 height 12
checkbox input "false"
click at [783, 655] on button "Save & Close" at bounding box center [803, 649] width 122 height 38
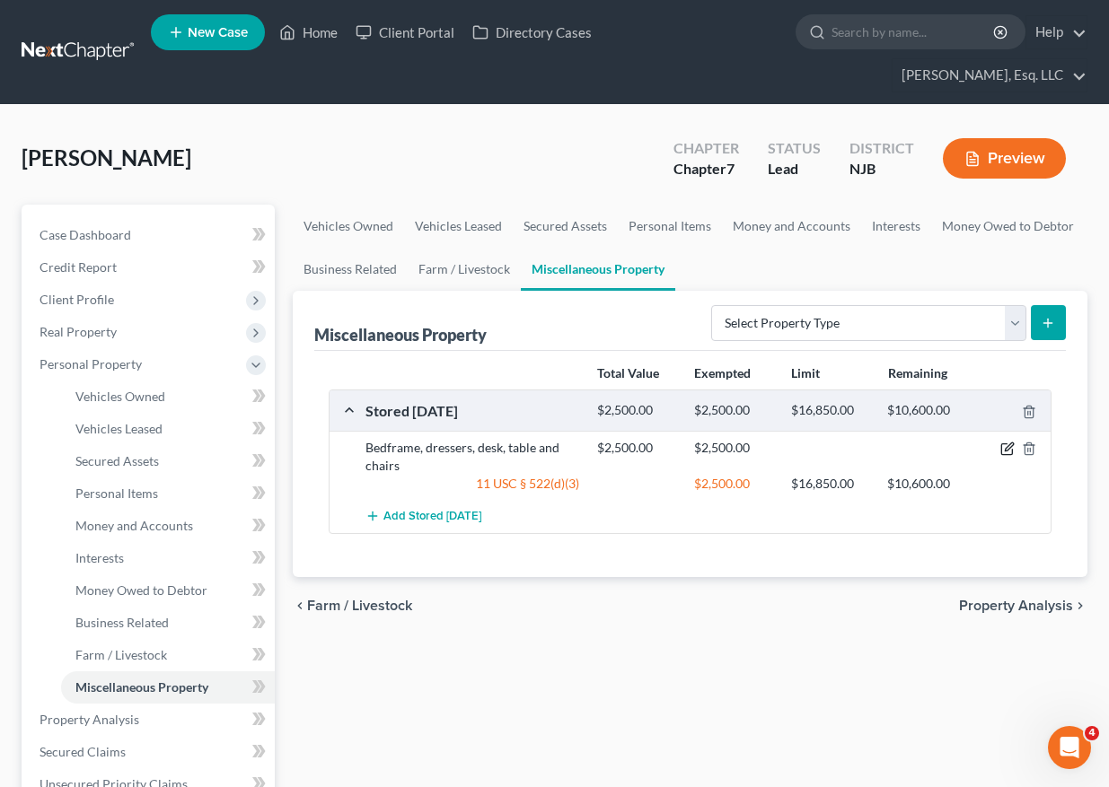
click at [851, 442] on icon "button" at bounding box center [1007, 449] width 14 height 14
select select "33"
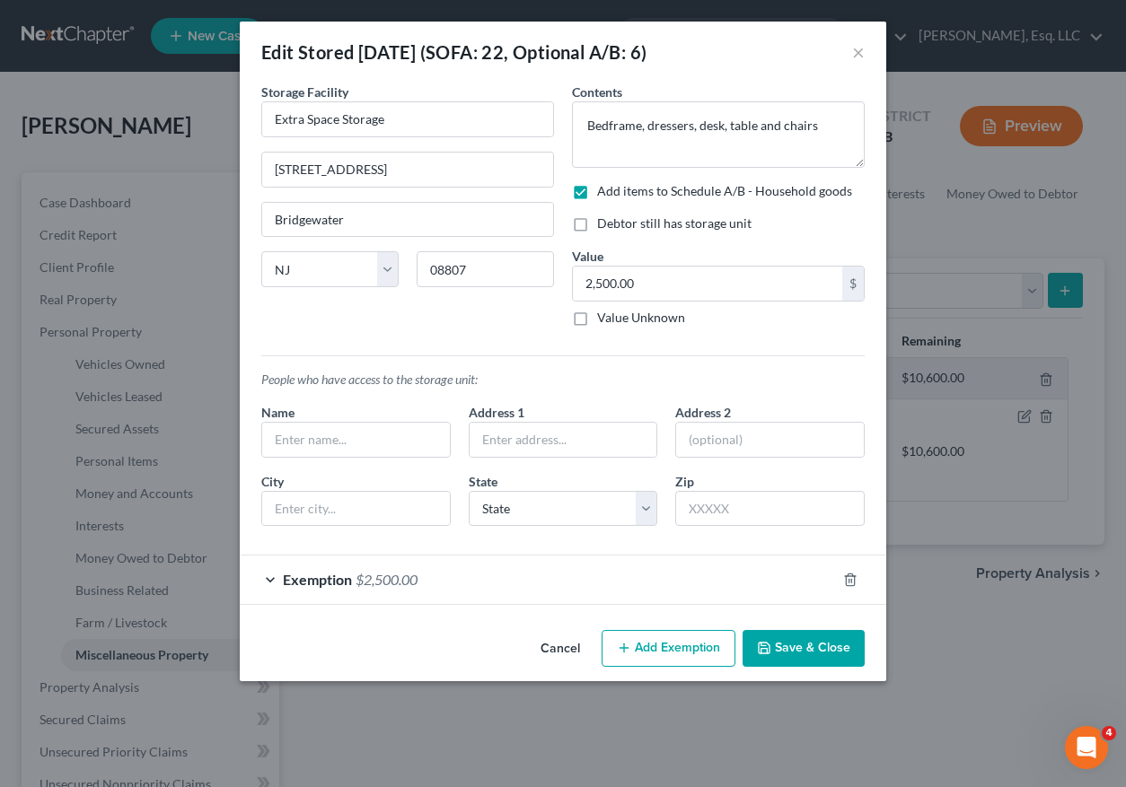
click at [597, 188] on label "Add items to Schedule A/B - Household goods" at bounding box center [724, 191] width 255 height 18
click at [604, 188] on input "Add items to Schedule A/B - Household goods" at bounding box center [610, 188] width 12 height 12
click at [597, 188] on label "Add items to Schedule A/B - Household goods" at bounding box center [724, 191] width 255 height 18
click at [604, 188] on input "Add items to Schedule A/B - Household goods" at bounding box center [610, 188] width 12 height 12
checkbox input "true"
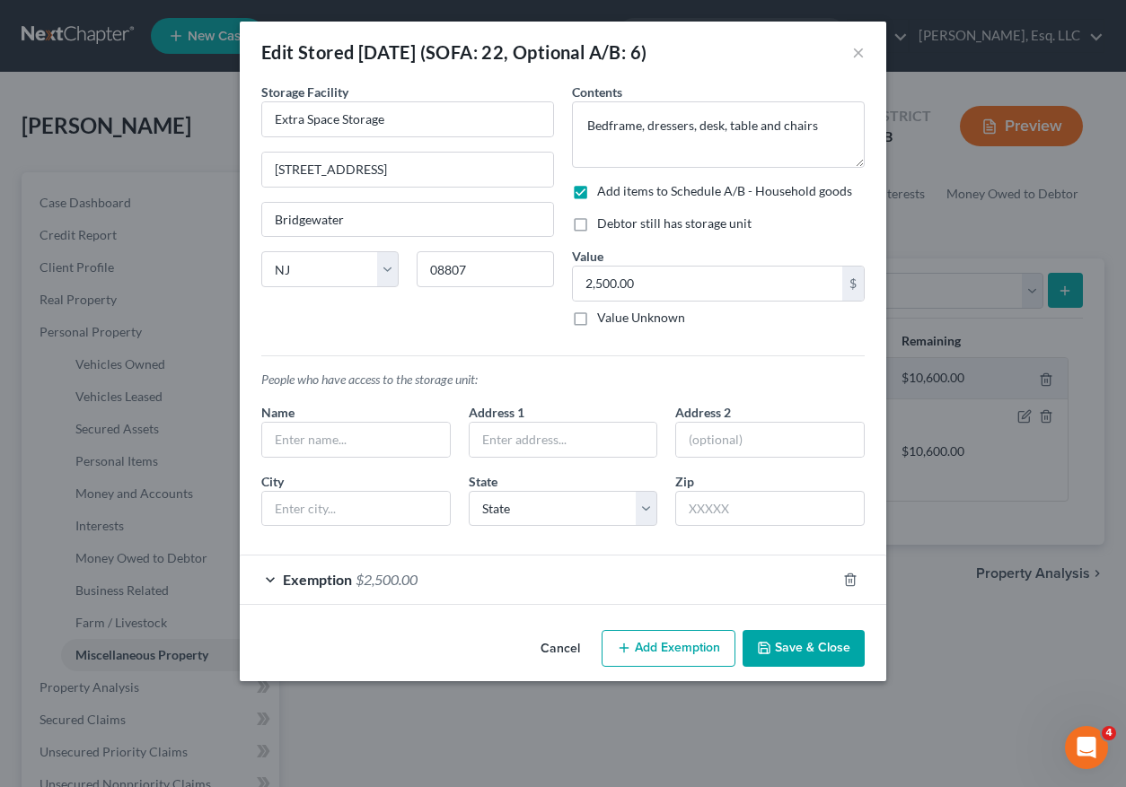
click at [817, 653] on button "Save & Close" at bounding box center [803, 649] width 122 height 38
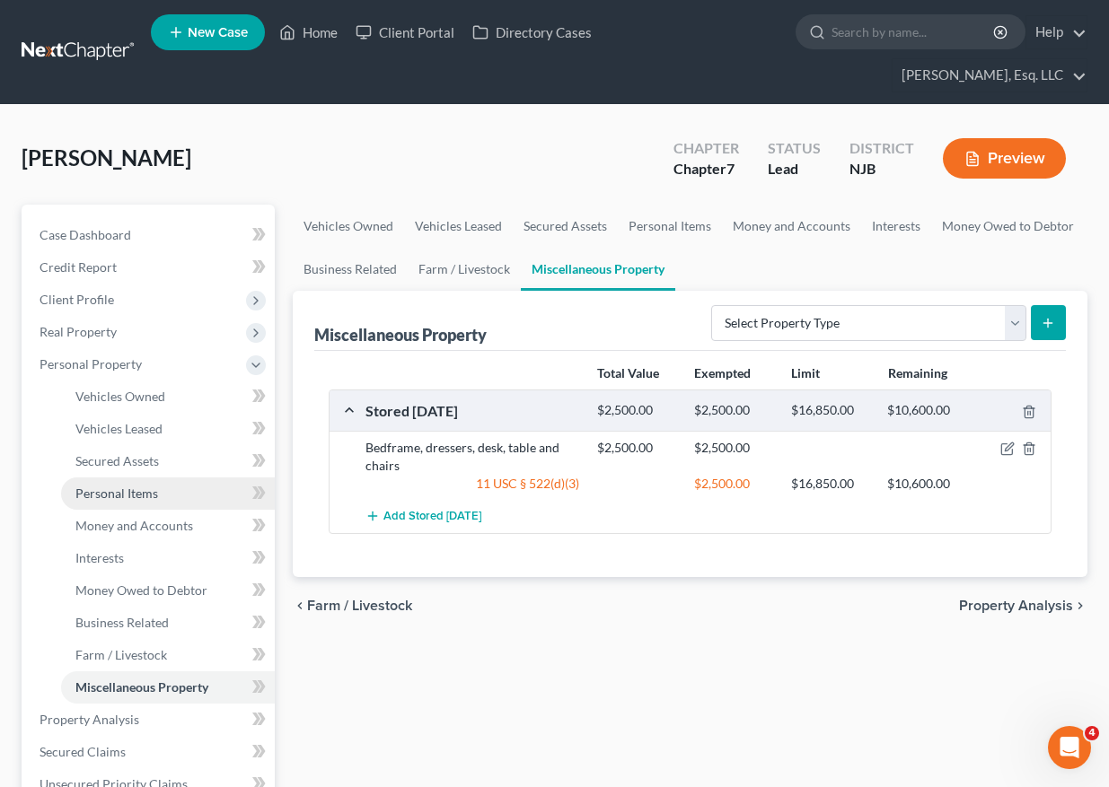
click at [149, 486] on span "Personal Items" at bounding box center [116, 493] width 83 height 15
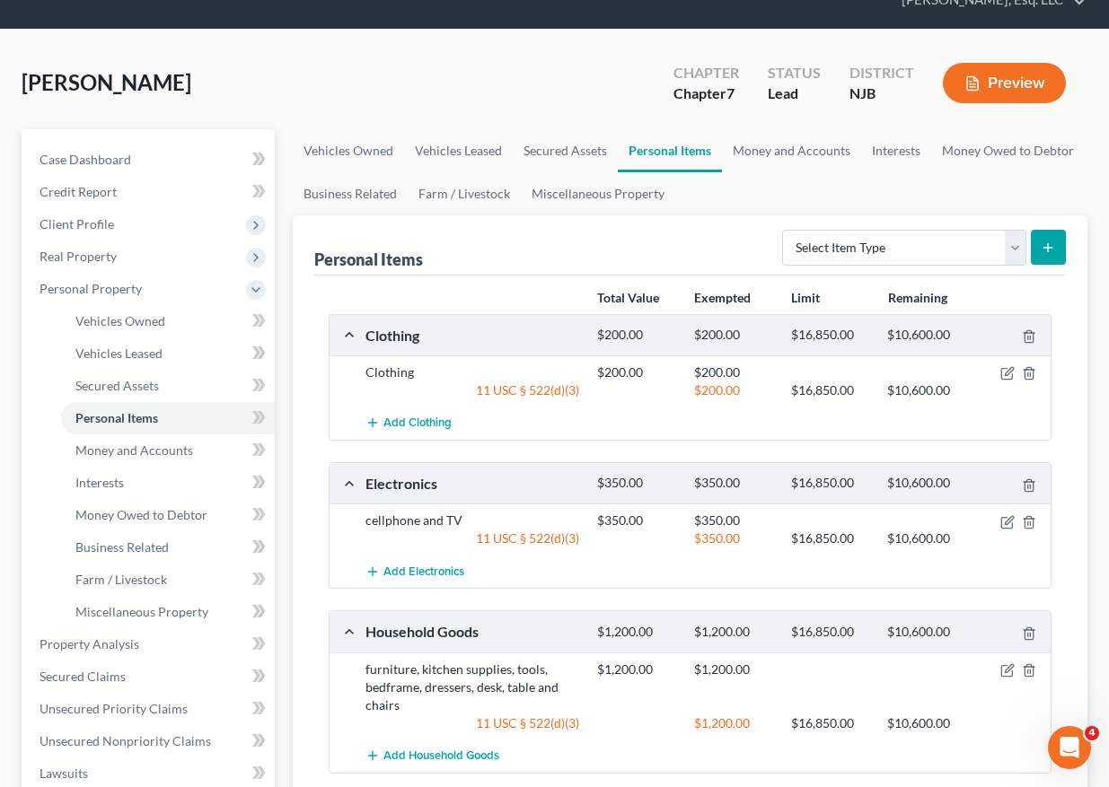
scroll to position [91, 0]
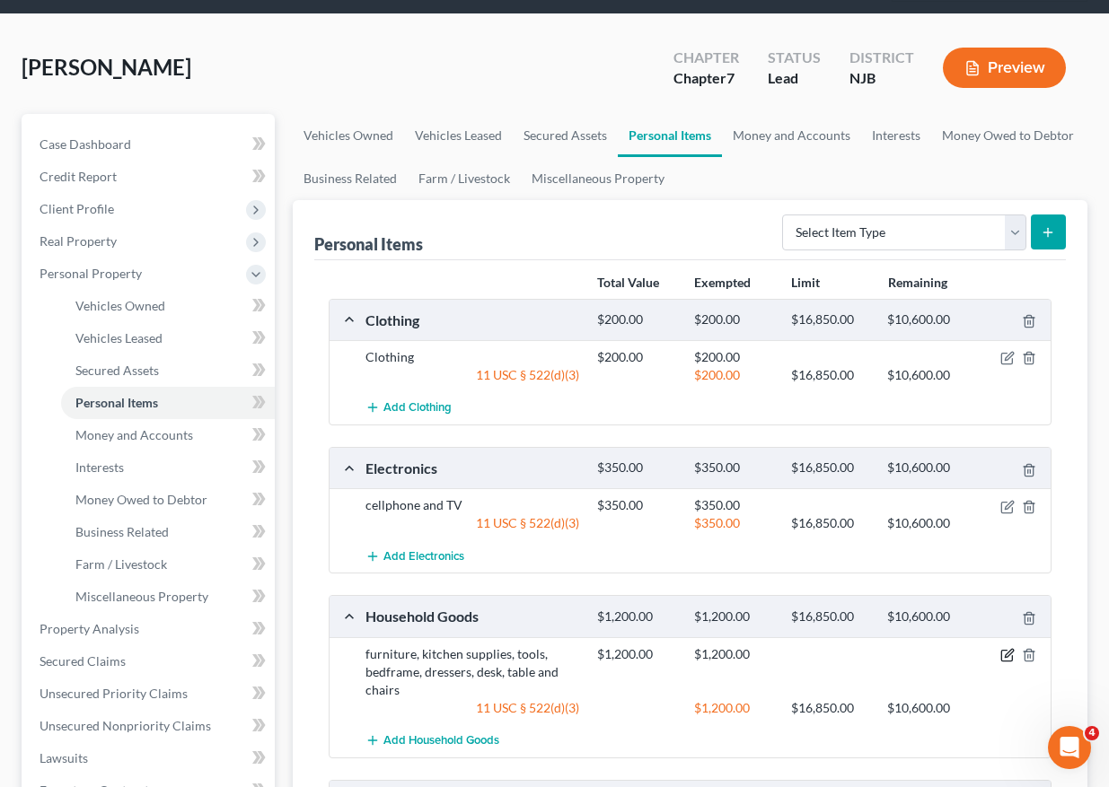
click at [851, 648] on icon "button" at bounding box center [1007, 655] width 14 height 14
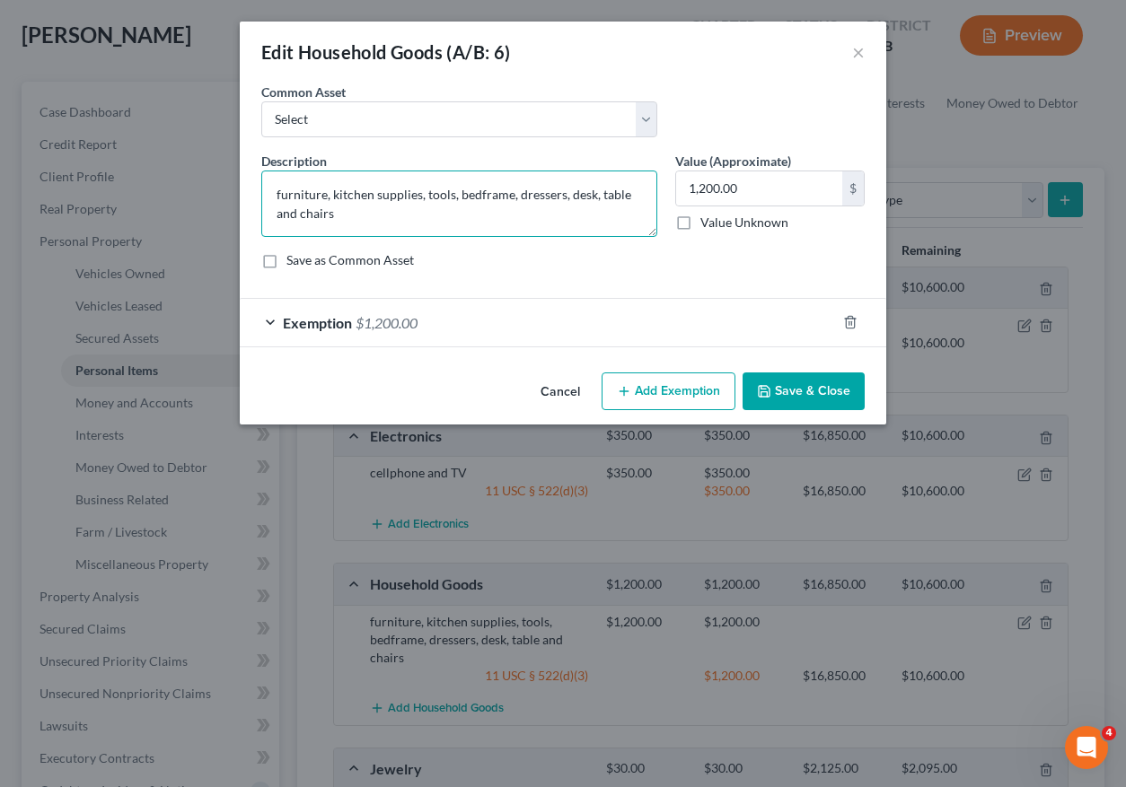
drag, startPoint x: 420, startPoint y: 212, endPoint x: 426, endPoint y: 188, distance: 24.2
click at [426, 188] on textarea "furniture, kitchen supplies, tools, bedframe, dressers, desk, table and chairs" at bounding box center [459, 204] width 396 height 66
type textarea "furniture, kitchen supplies, and tools"
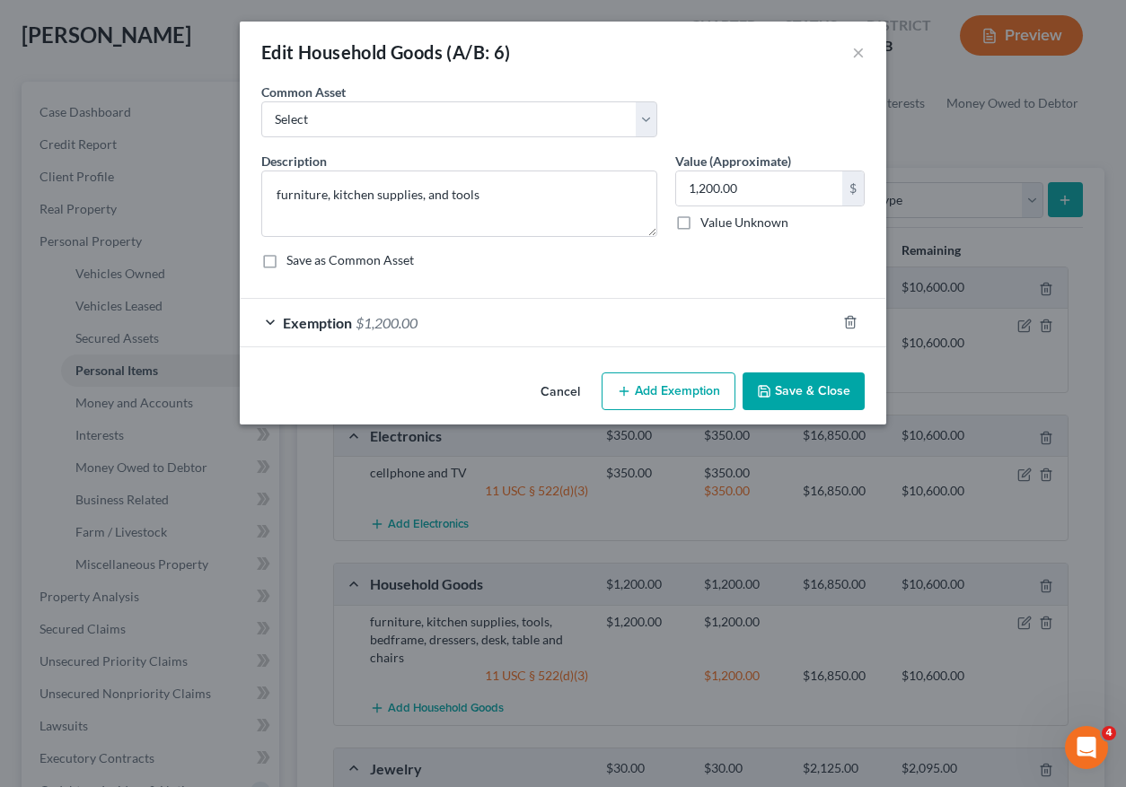
click at [782, 383] on button "Save & Close" at bounding box center [803, 392] width 122 height 38
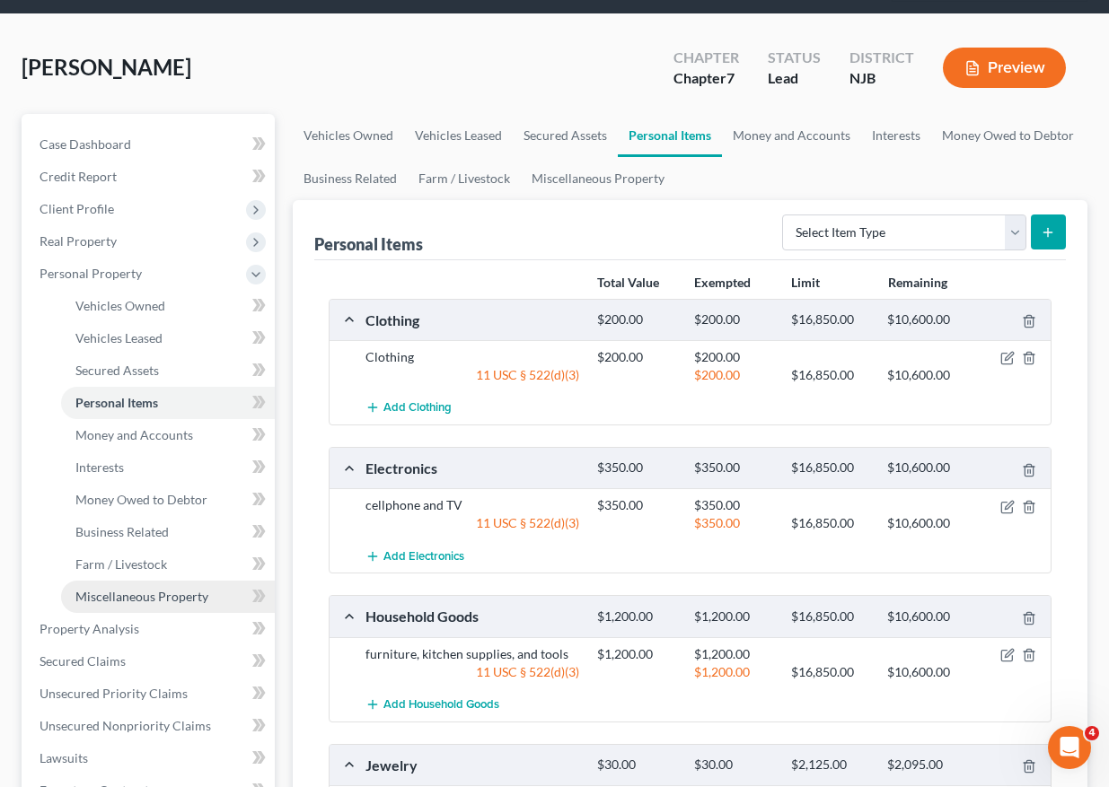
click at [156, 581] on link "Miscellaneous Property" at bounding box center [168, 597] width 214 height 32
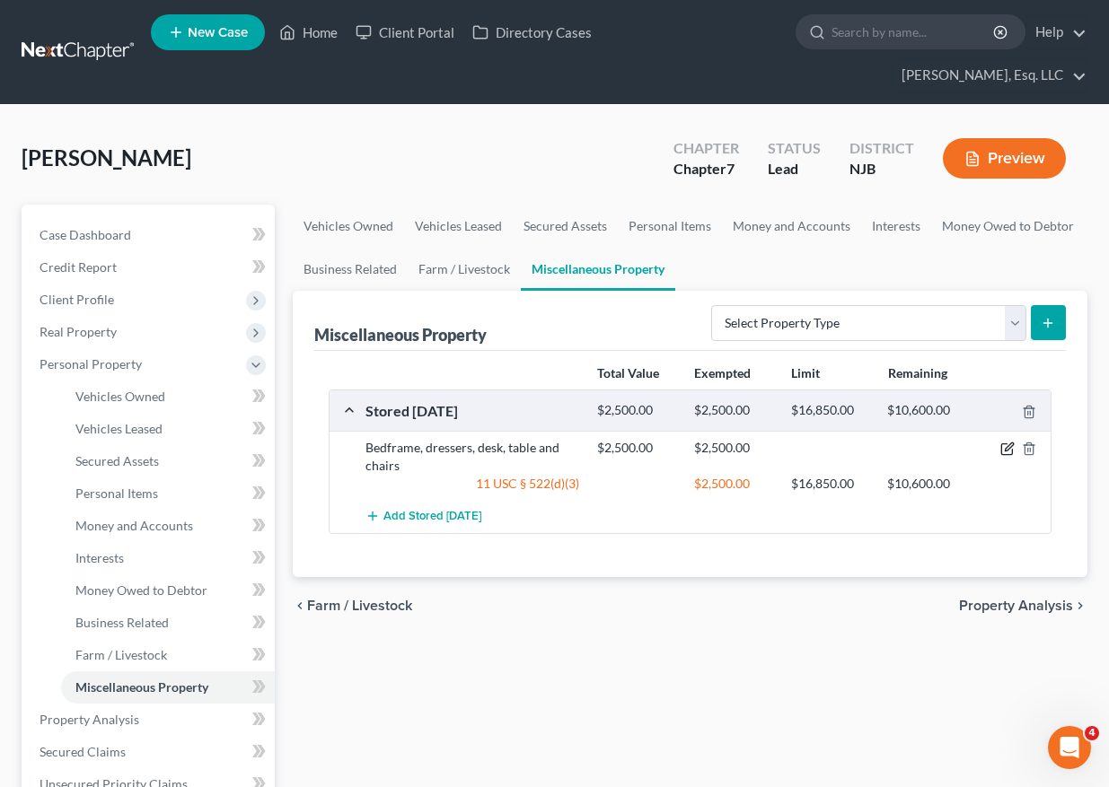
click at [851, 442] on icon "button" at bounding box center [1007, 449] width 14 height 14
select select "33"
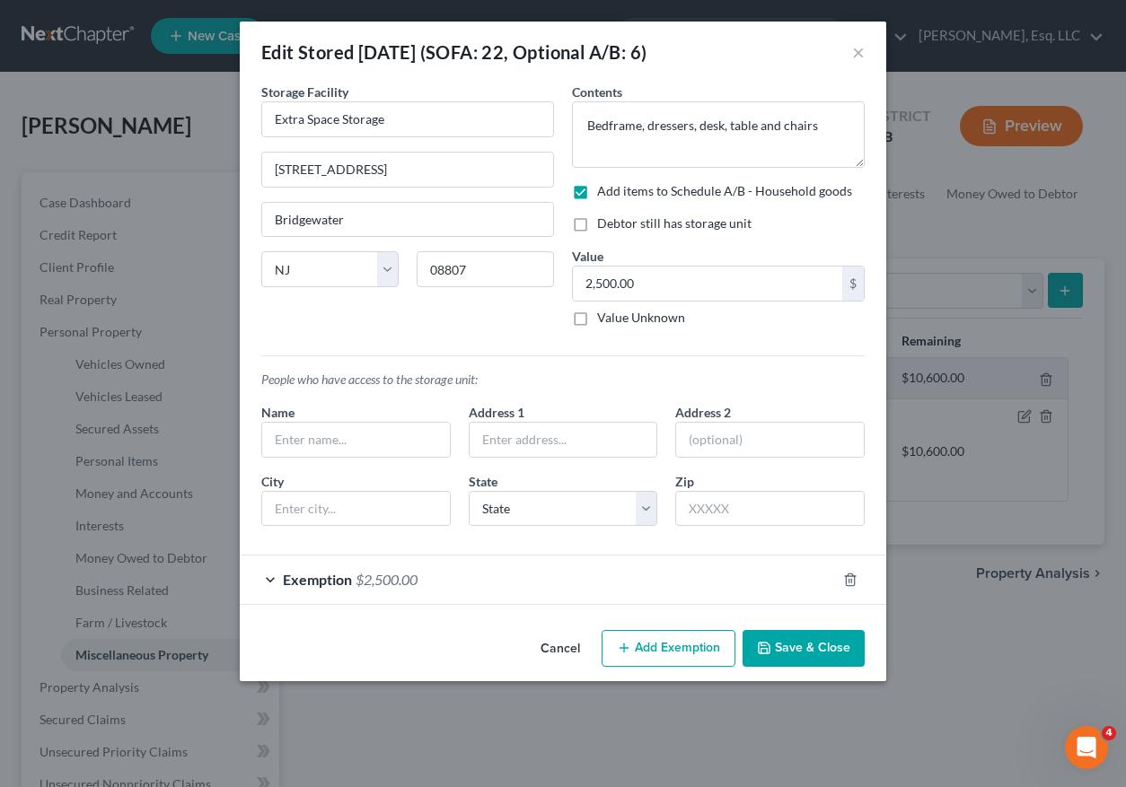
click at [786, 651] on button "Save & Close" at bounding box center [803, 649] width 122 height 38
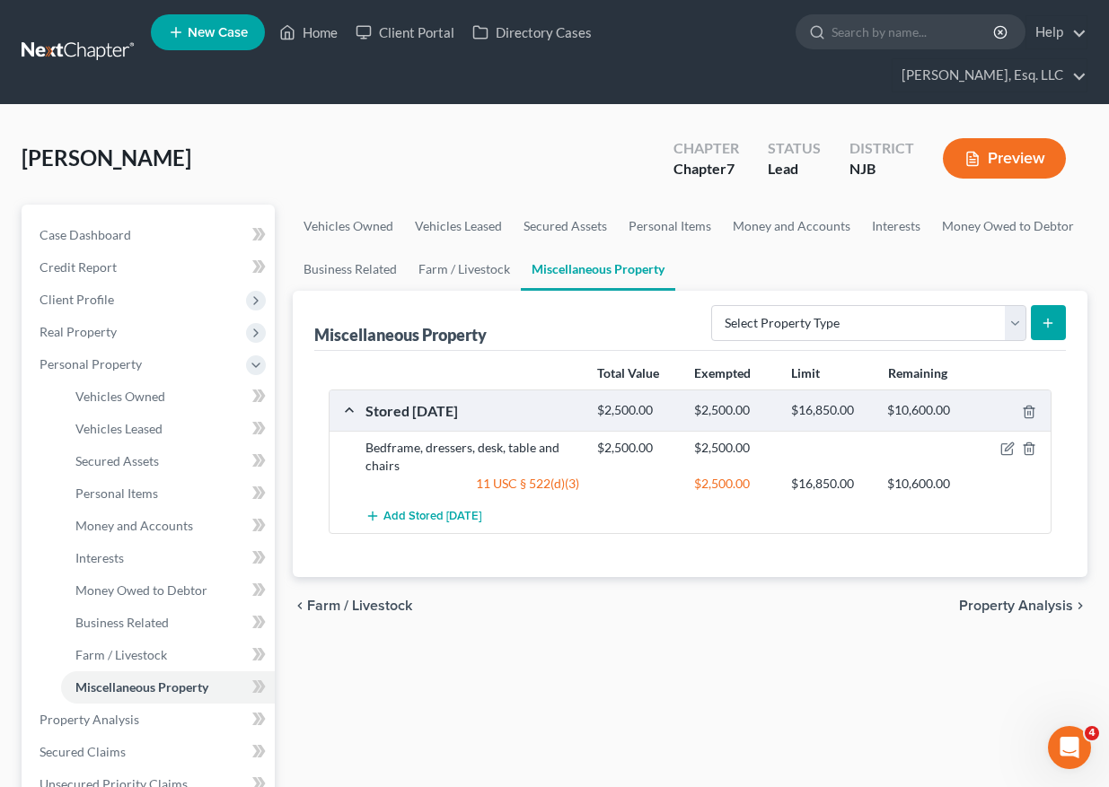
click at [612, 513] on div "Total Value Exempted Limit Remaining Stored [DATE] $2,500.00 $2,500.00 $16,850.…" at bounding box center [689, 464] width 751 height 226
click at [851, 442] on icon "button" at bounding box center [1007, 449] width 14 height 14
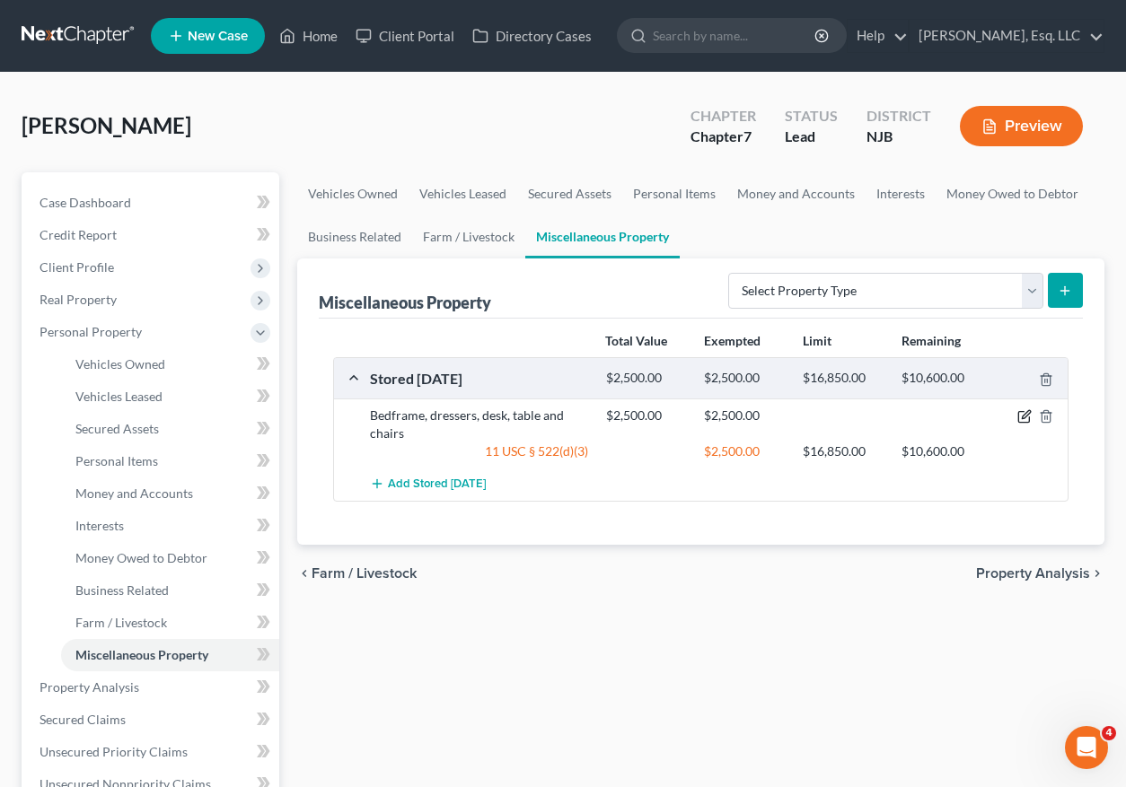
select select "33"
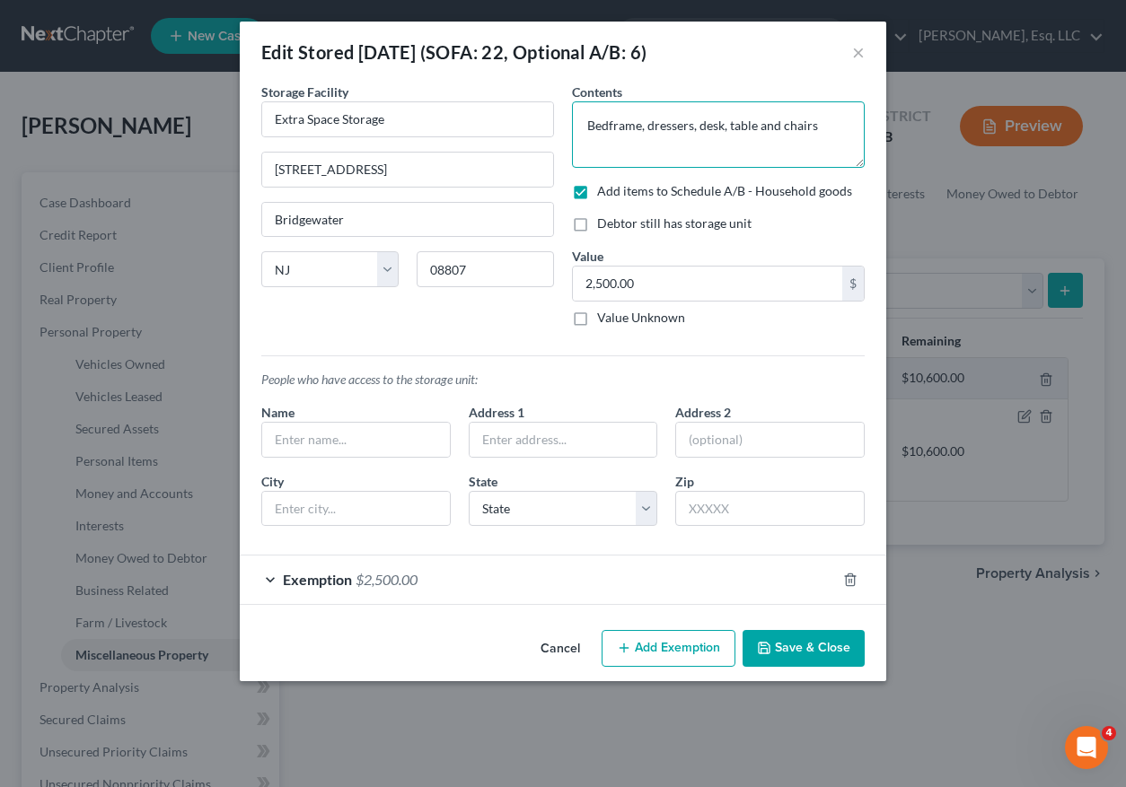
click at [828, 135] on textarea "Bedframe, dressers, desk, table and chairs" at bounding box center [718, 134] width 293 height 66
click at [696, 157] on textarea "Bedframe, dressers, desk, table and chairs (CLOSED" at bounding box center [718, 134] width 293 height 66
type textarea "Bedframe, dressers, desk, table and chairs (CLOSED [DATE])"
click at [815, 655] on button "Save & Close" at bounding box center [803, 649] width 122 height 38
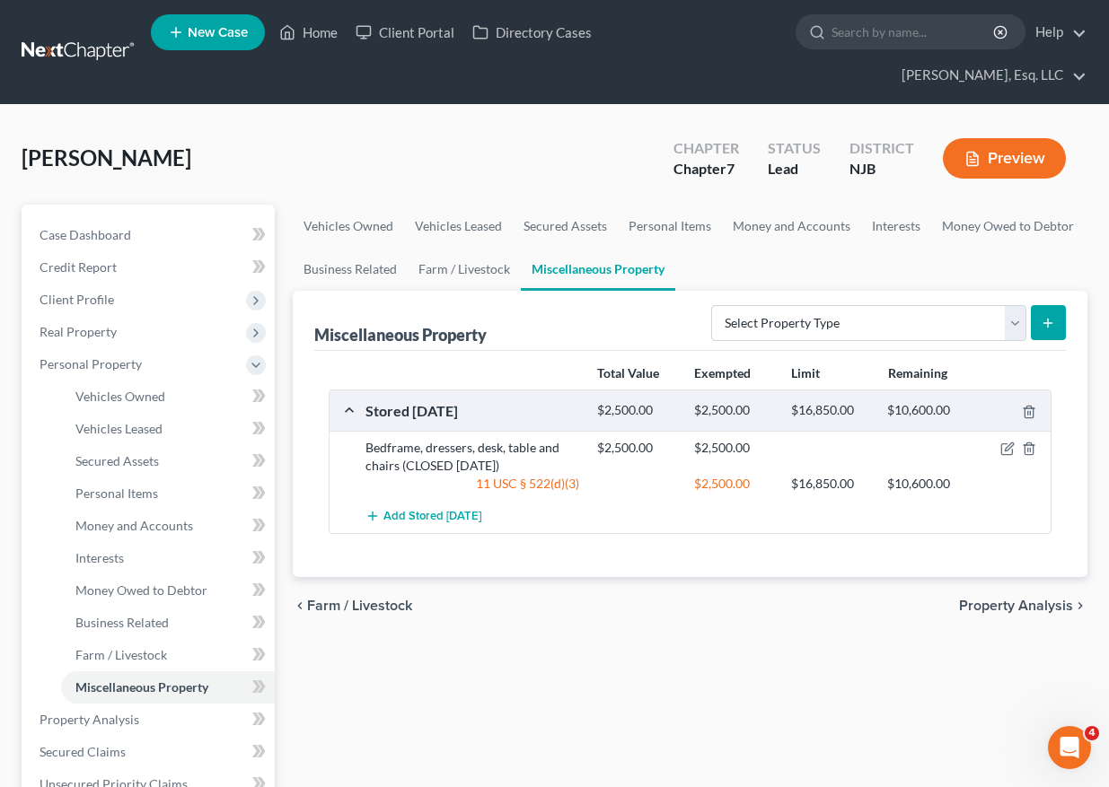
click at [606, 577] on div "chevron_left Farm / Livestock Property Analysis chevron_right" at bounding box center [690, 605] width 794 height 57
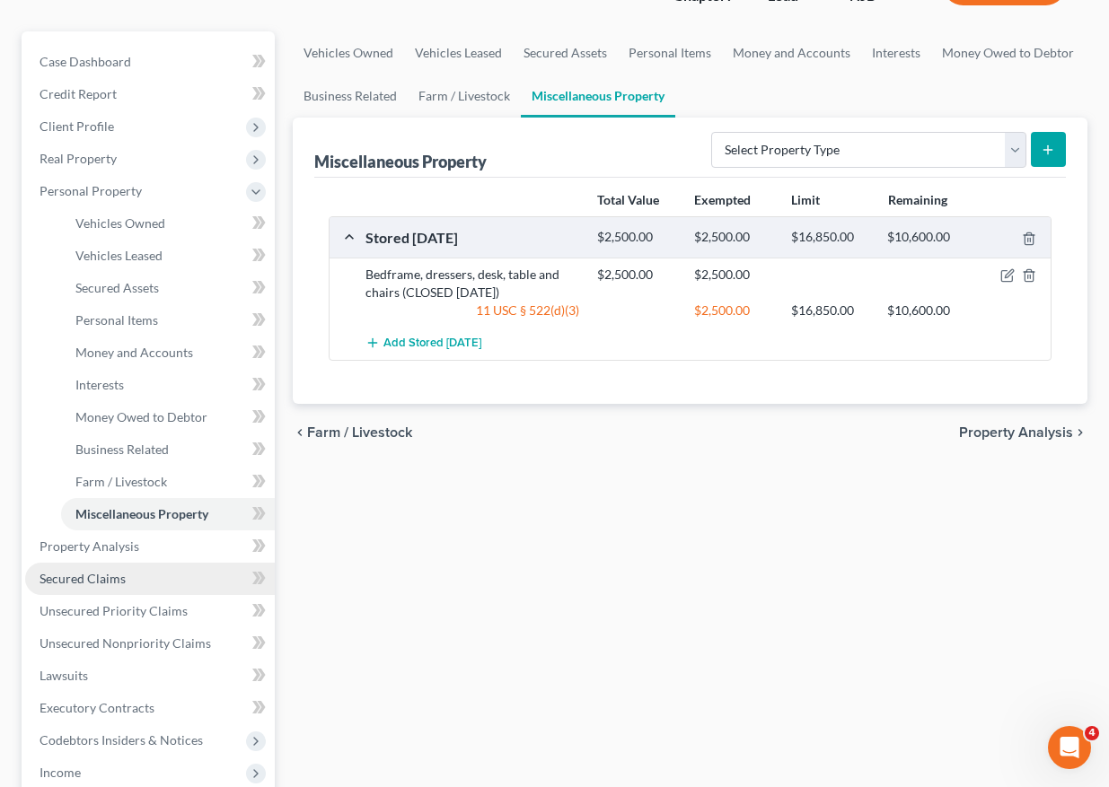
click at [101, 571] on span "Secured Claims" at bounding box center [82, 578] width 86 height 15
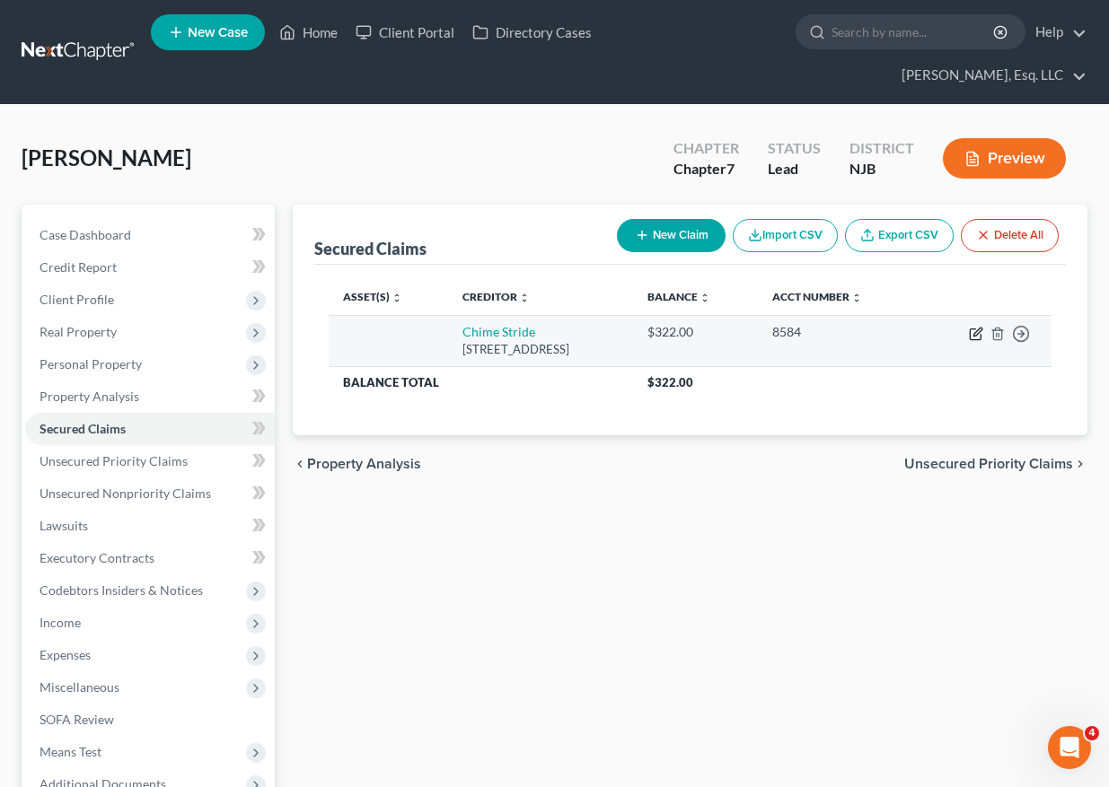
click at [851, 328] on icon "button" at bounding box center [977, 332] width 8 height 8
select select "4"
select select "0"
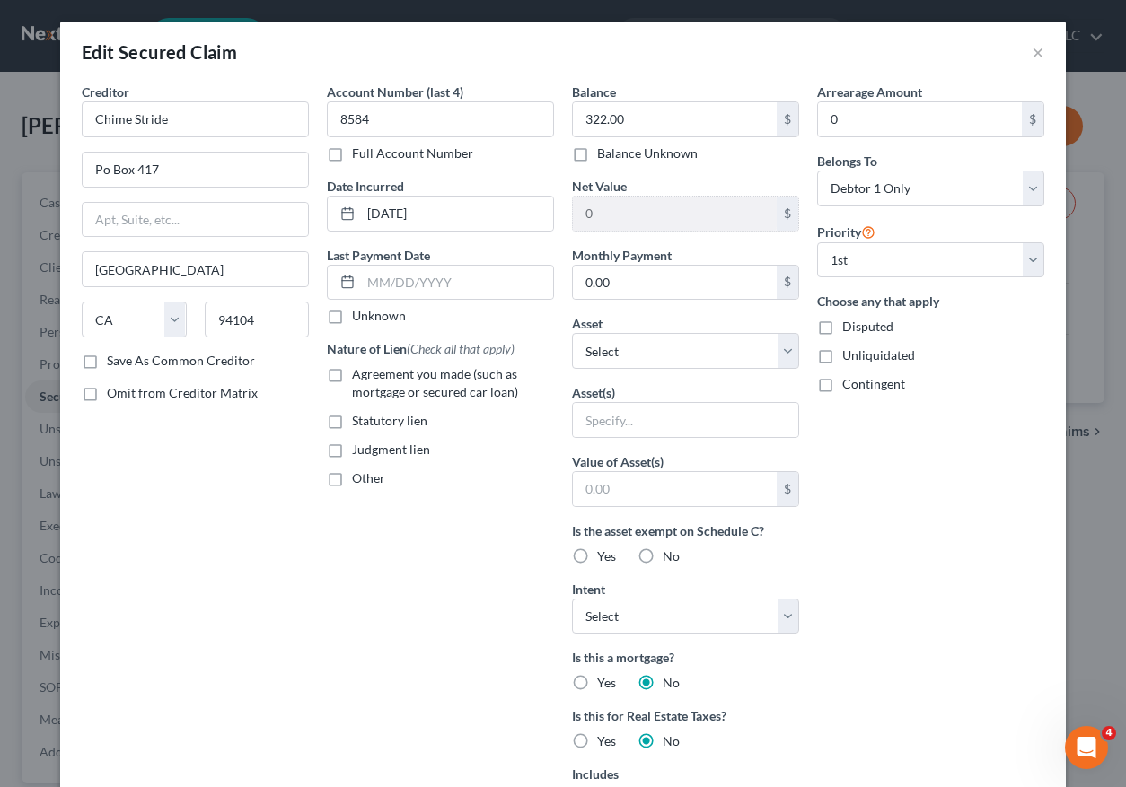
click at [352, 376] on label "Agreement you made (such as mortgage or secured car loan)" at bounding box center [453, 383] width 202 height 36
click at [359, 376] on input "Agreement you made (such as mortgage or secured car loan)" at bounding box center [365, 371] width 12 height 12
checkbox input "true"
click at [615, 615] on select "Select Surrender Redeem Reaffirm Avoid Other" at bounding box center [685, 617] width 227 height 36
select select "2"
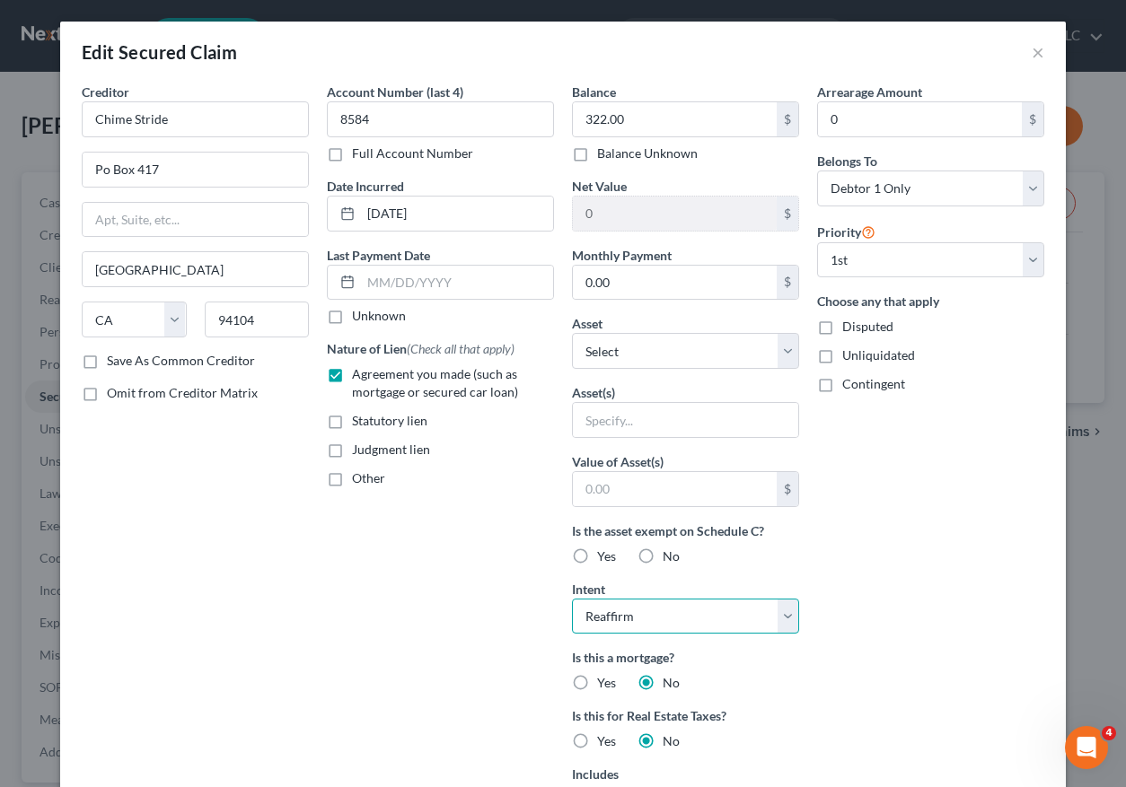
click at [572, 599] on select "Select Surrender Redeem Reaffirm Avoid Other" at bounding box center [685, 617] width 227 height 36
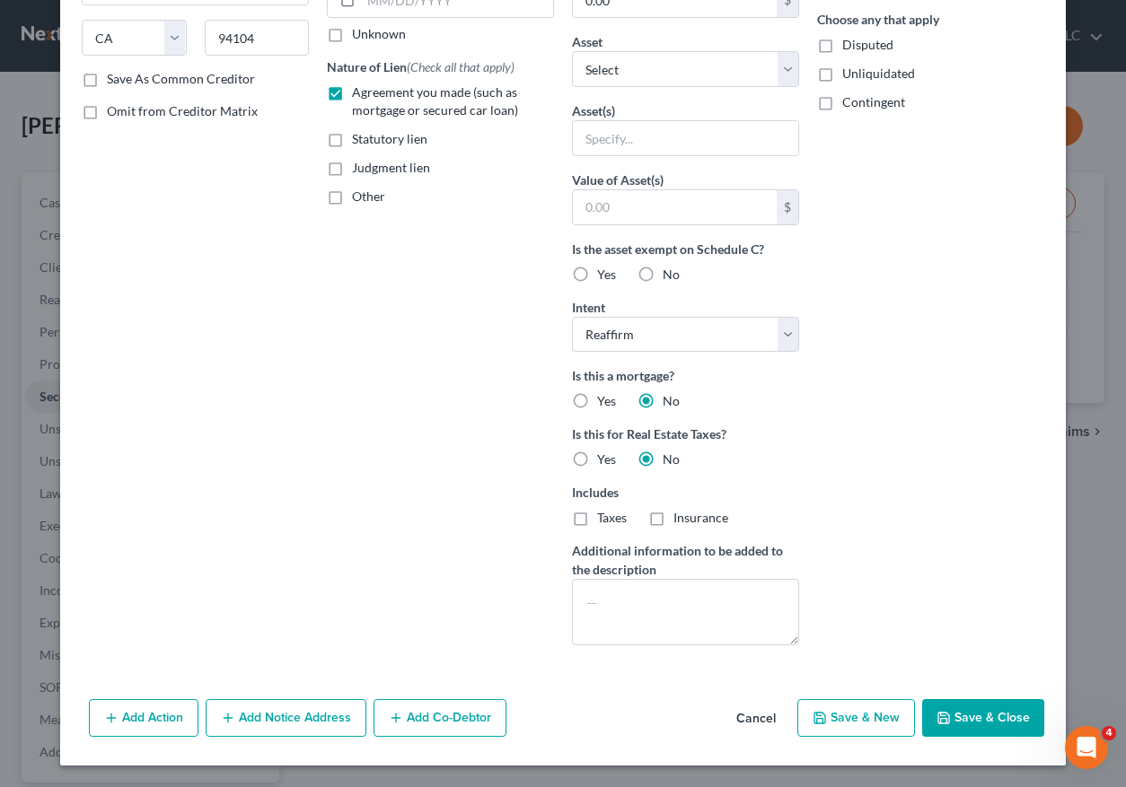
click at [851, 723] on polyline "button" at bounding box center [944, 721] width 6 height 4
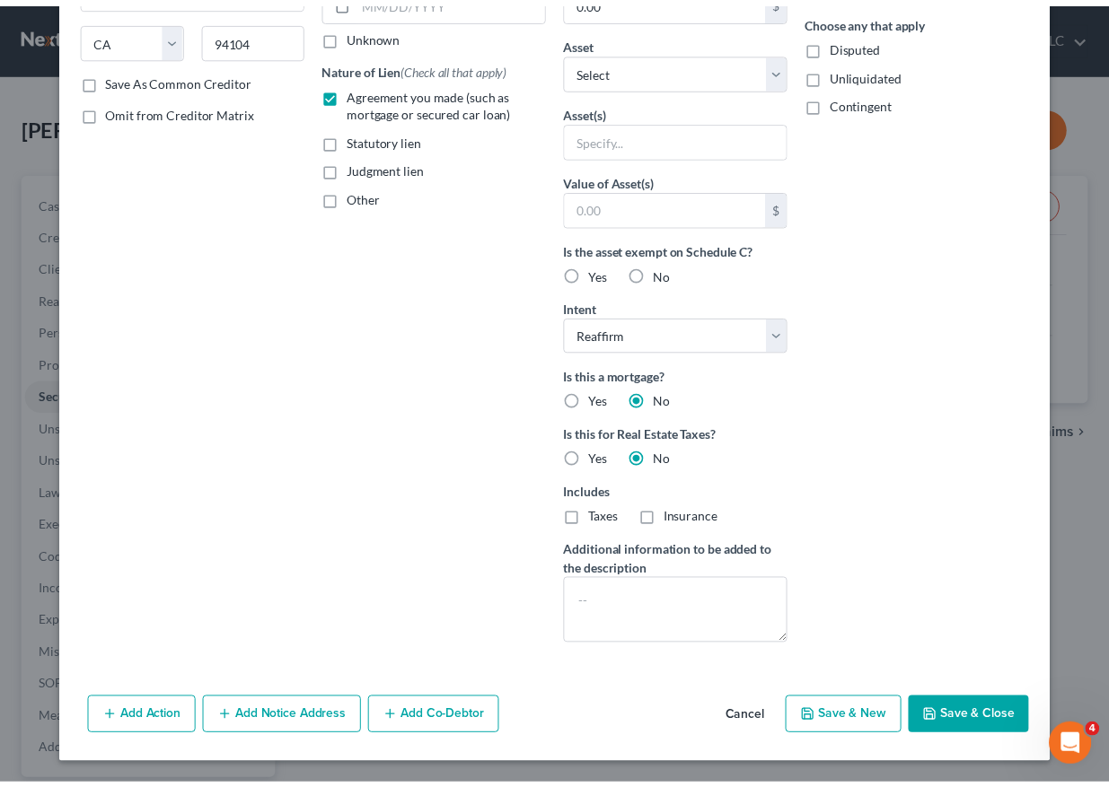
scroll to position [86, 0]
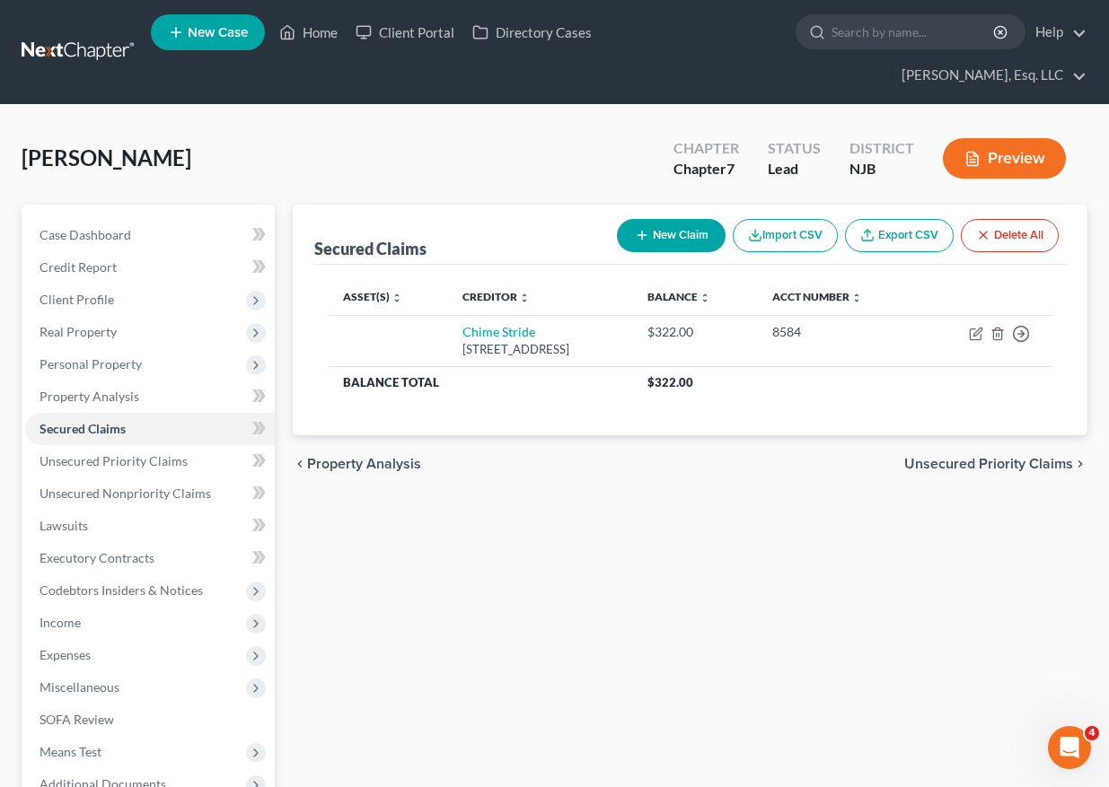
click at [521, 522] on div "Secured Claims New Claim Import CSV Export CSV Delete All Asset(s) expand_more …" at bounding box center [690, 562] width 812 height 714
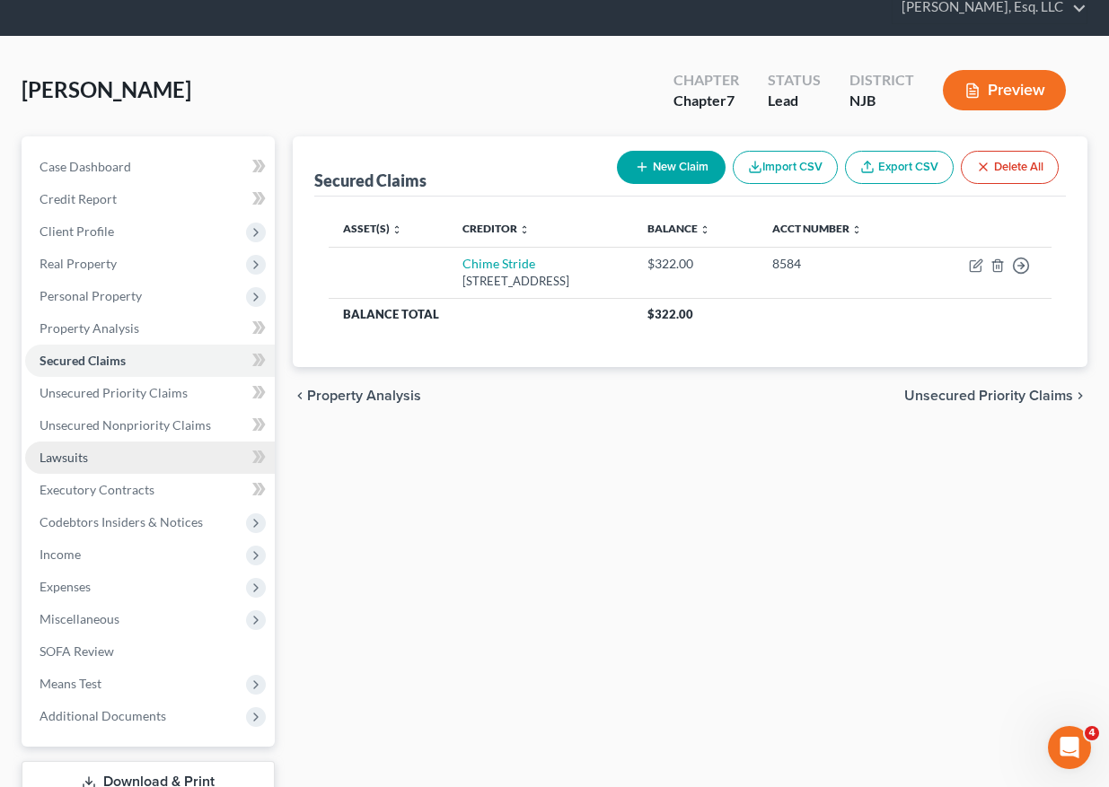
scroll to position [67, 0]
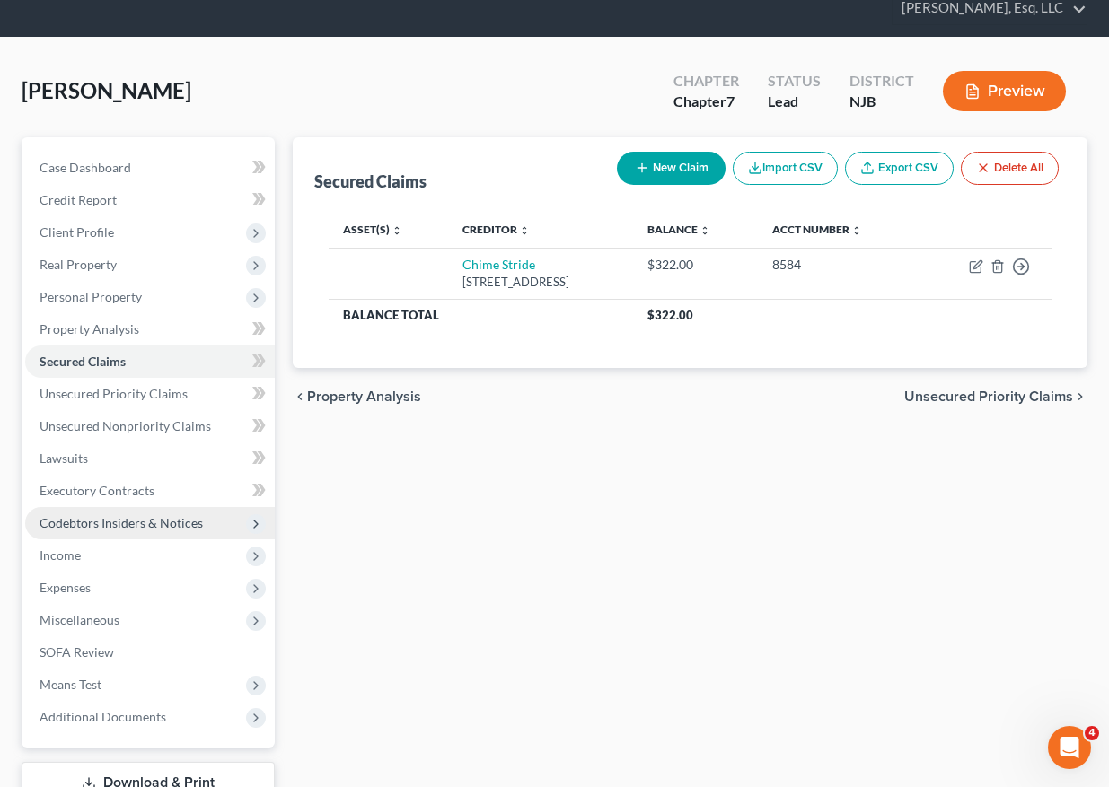
click at [124, 515] on span "Codebtors Insiders & Notices" at bounding box center [120, 522] width 163 height 15
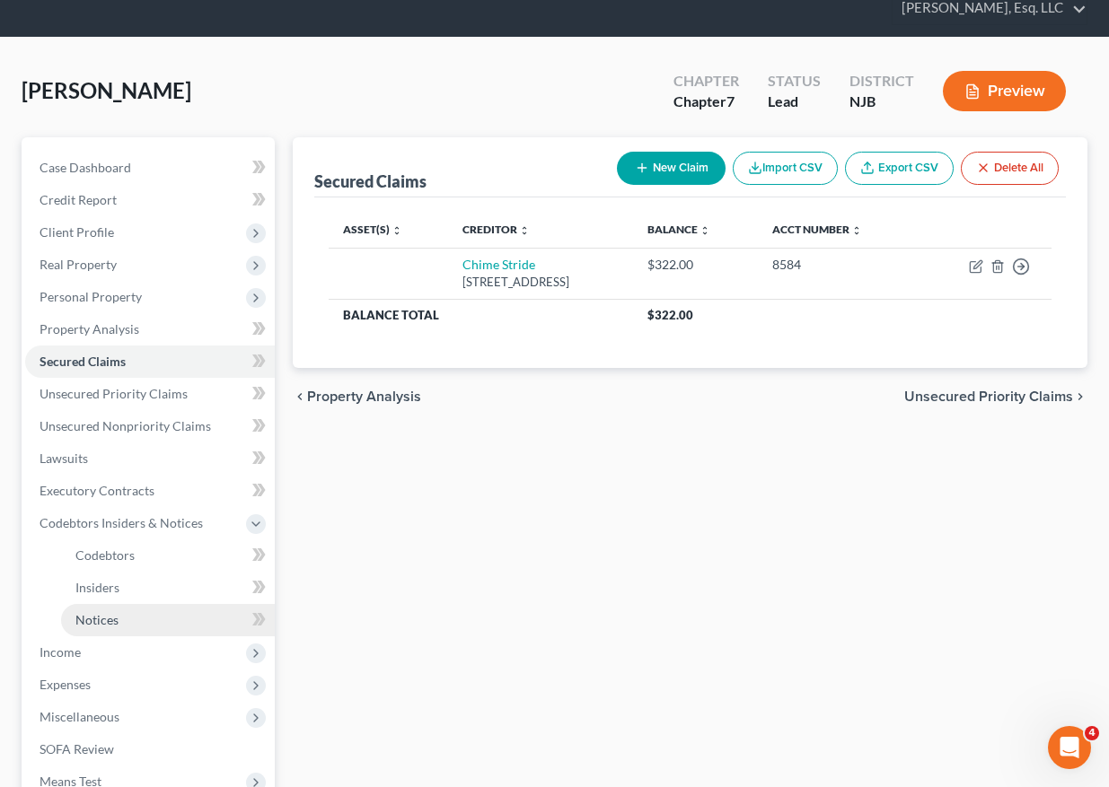
click at [146, 604] on link "Notices" at bounding box center [168, 620] width 214 height 32
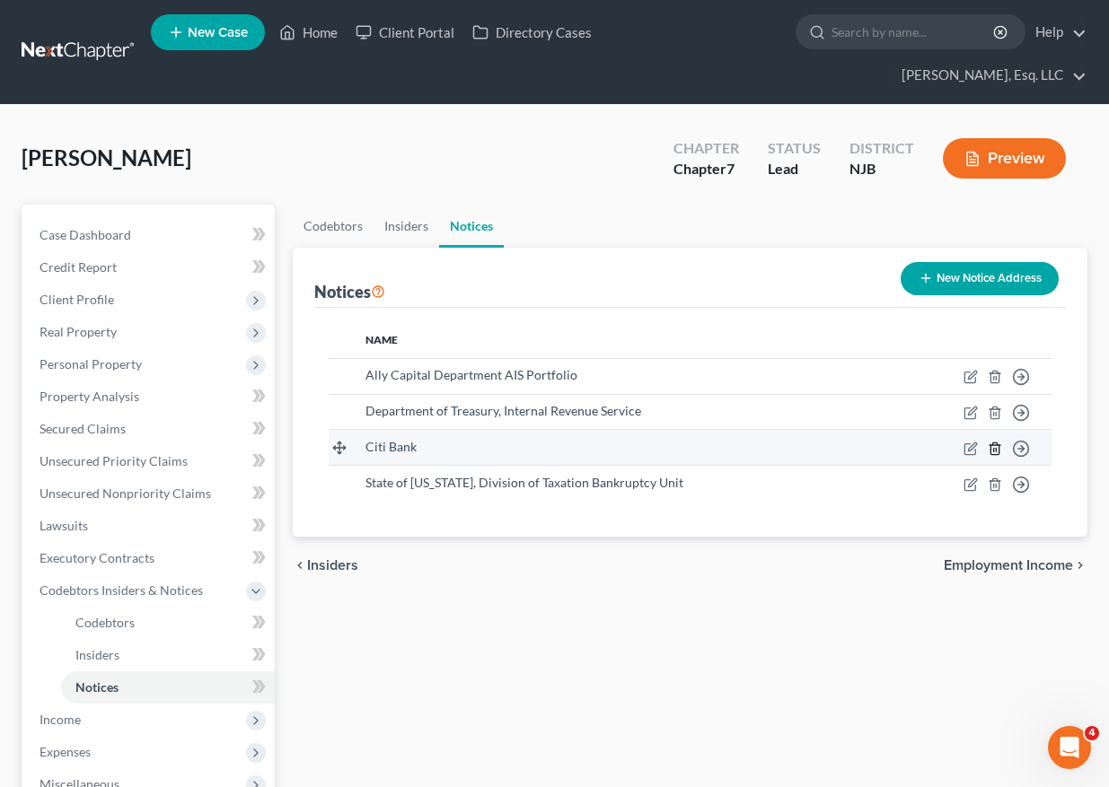
click at [851, 442] on icon "button" at bounding box center [994, 449] width 14 height 14
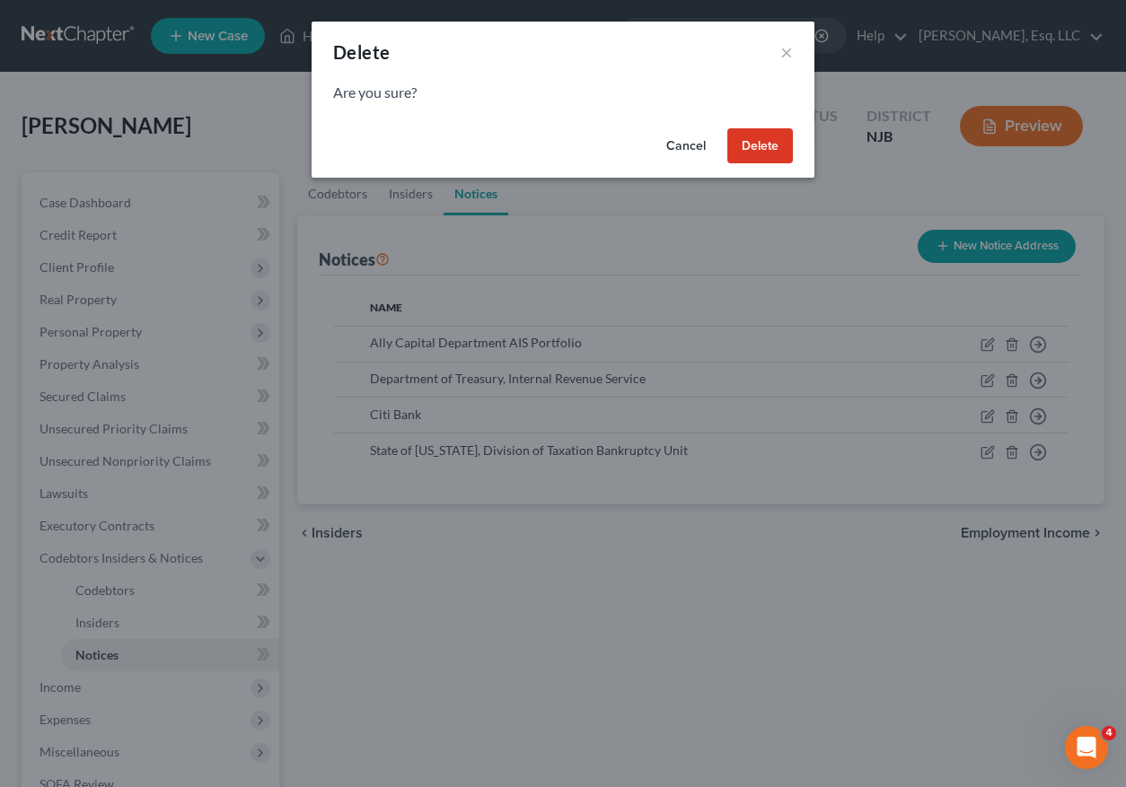
click at [764, 148] on button "Delete" at bounding box center [760, 146] width 66 height 36
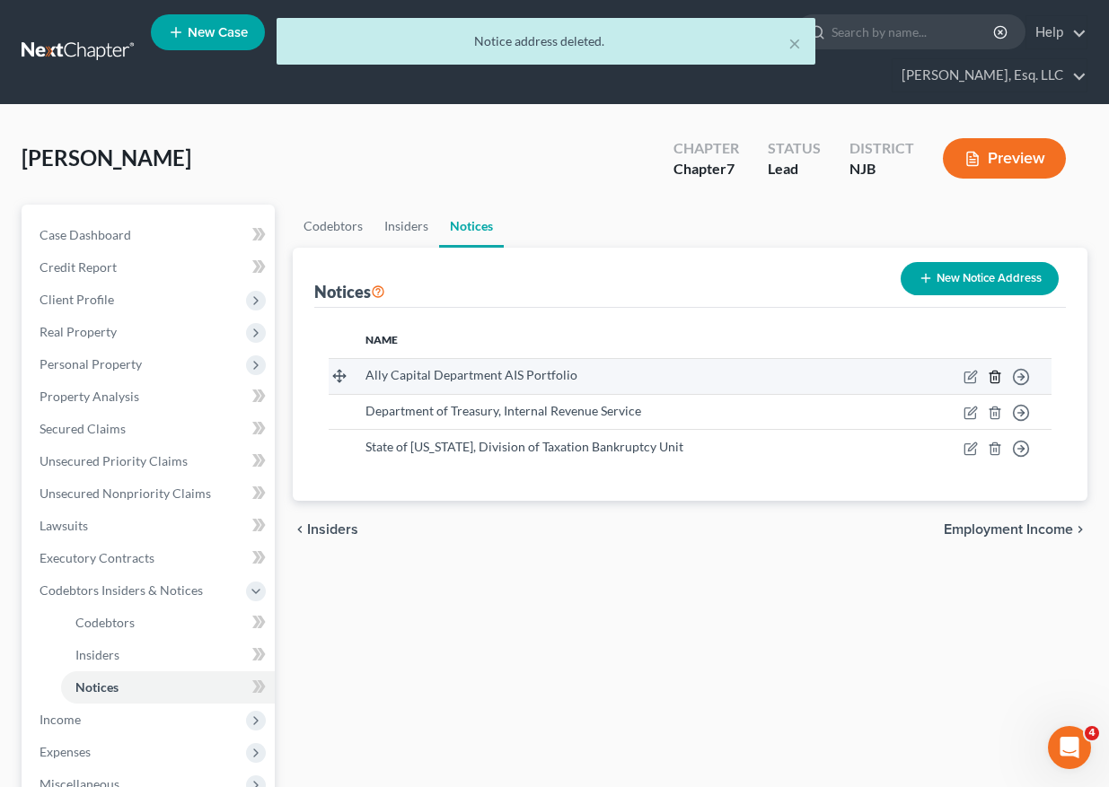
click at [851, 370] on icon "button" at bounding box center [994, 377] width 14 height 14
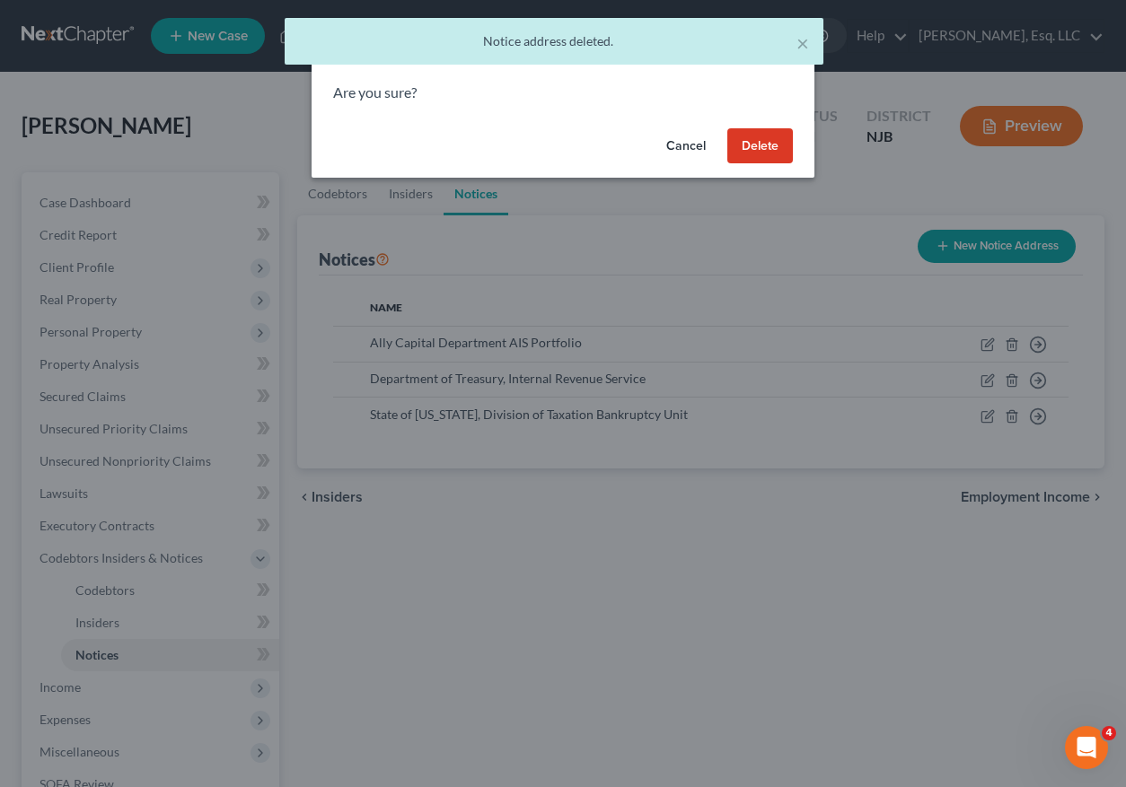
click at [755, 144] on button "Delete" at bounding box center [760, 146] width 66 height 36
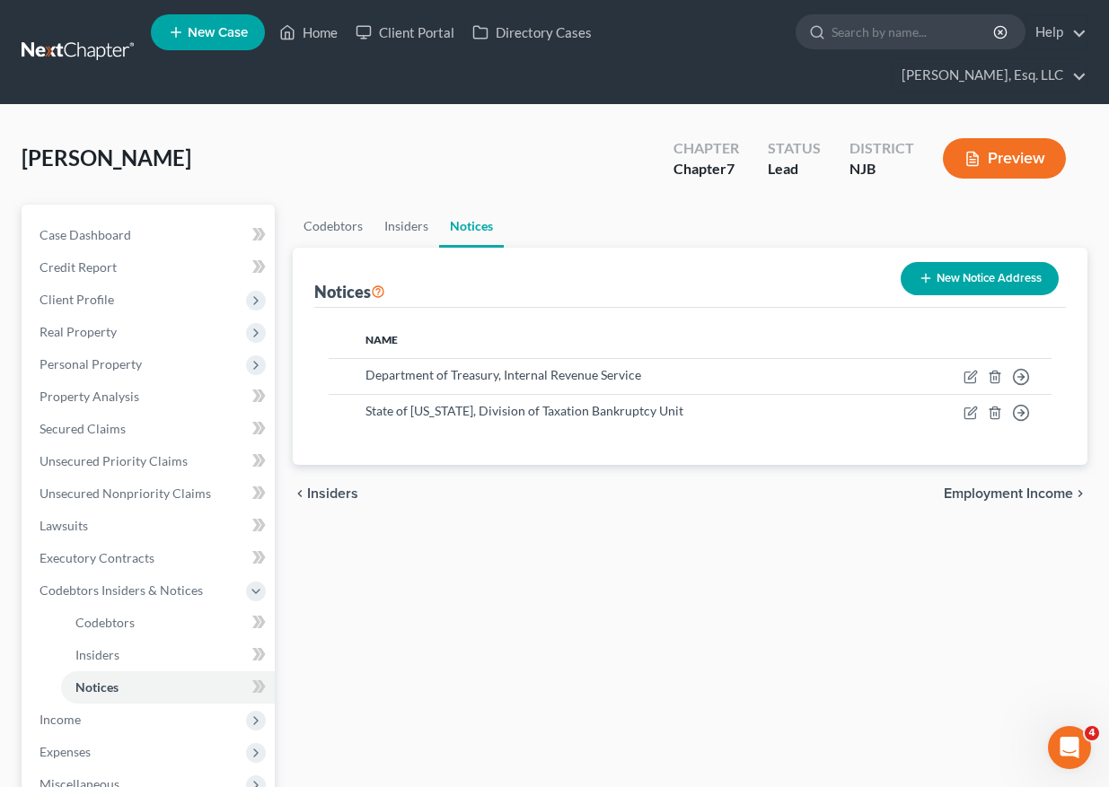
click at [773, 322] on th "Name" at bounding box center [621, 340] width 540 height 36
click at [120, 486] on span "Unsecured Nonpriority Claims" at bounding box center [124, 493] width 171 height 15
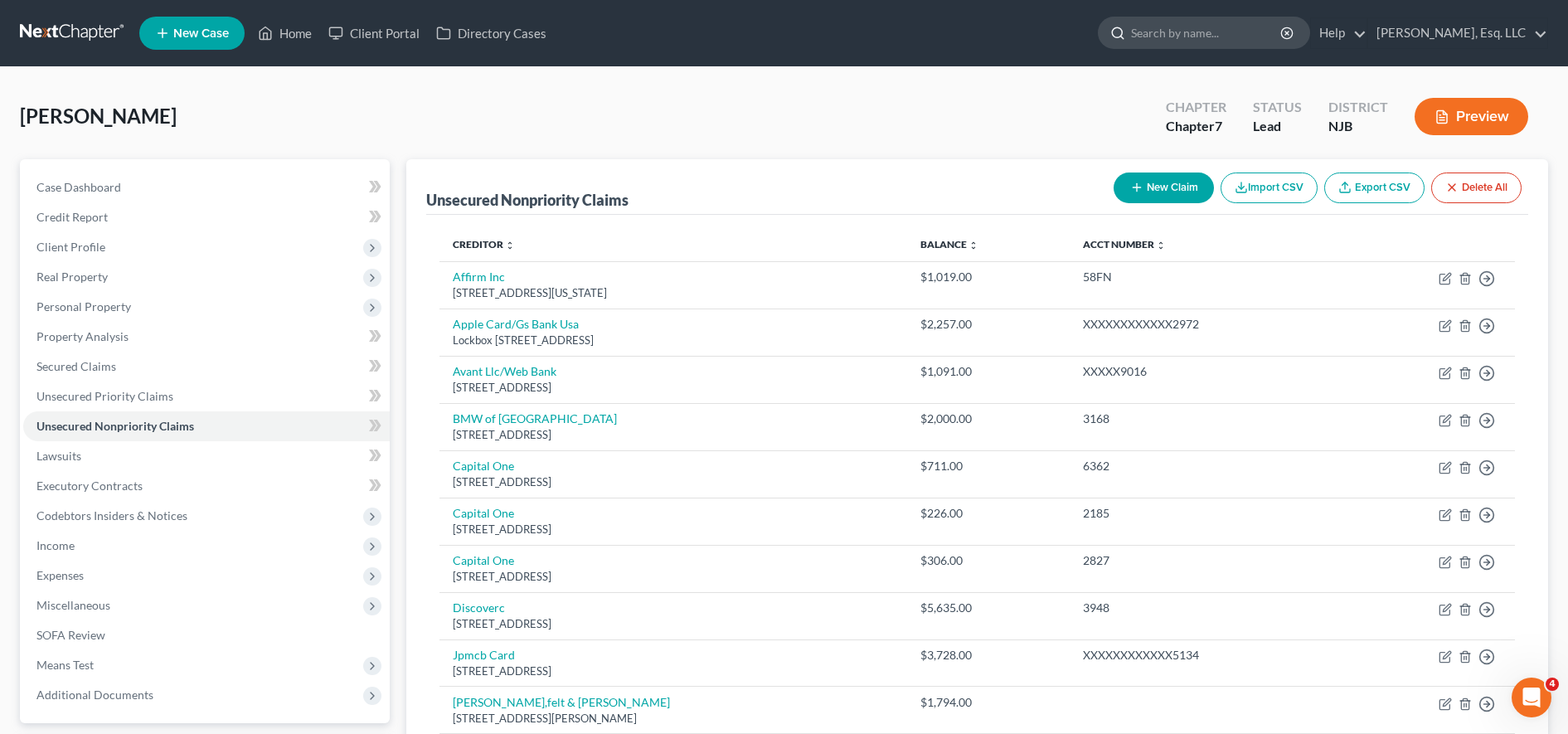
click at [786, 28] on input "search" at bounding box center [1207, 32] width 152 height 31
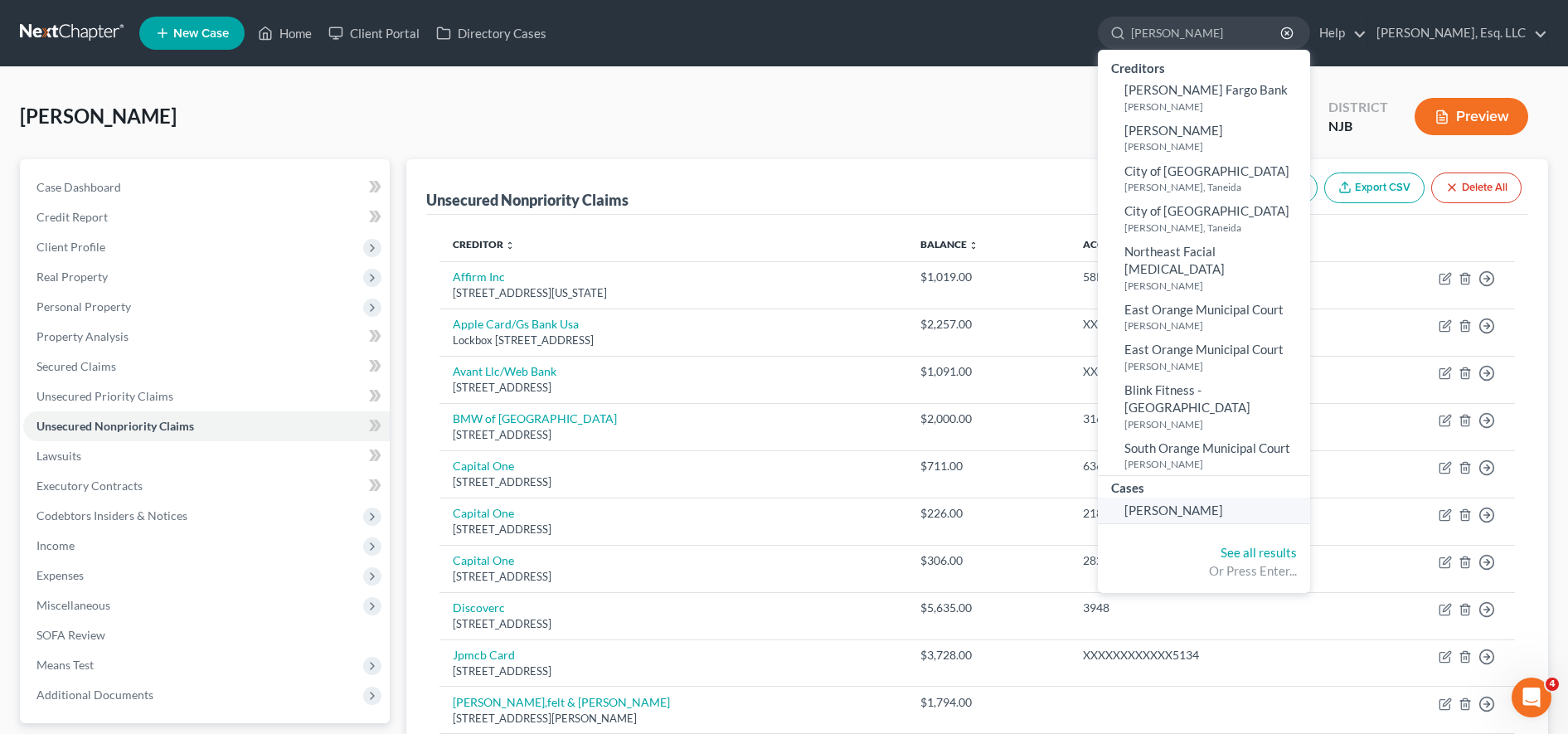
type input "[PERSON_NAME]"
click at [786, 503] on span "[PERSON_NAME]" at bounding box center [1173, 510] width 99 height 15
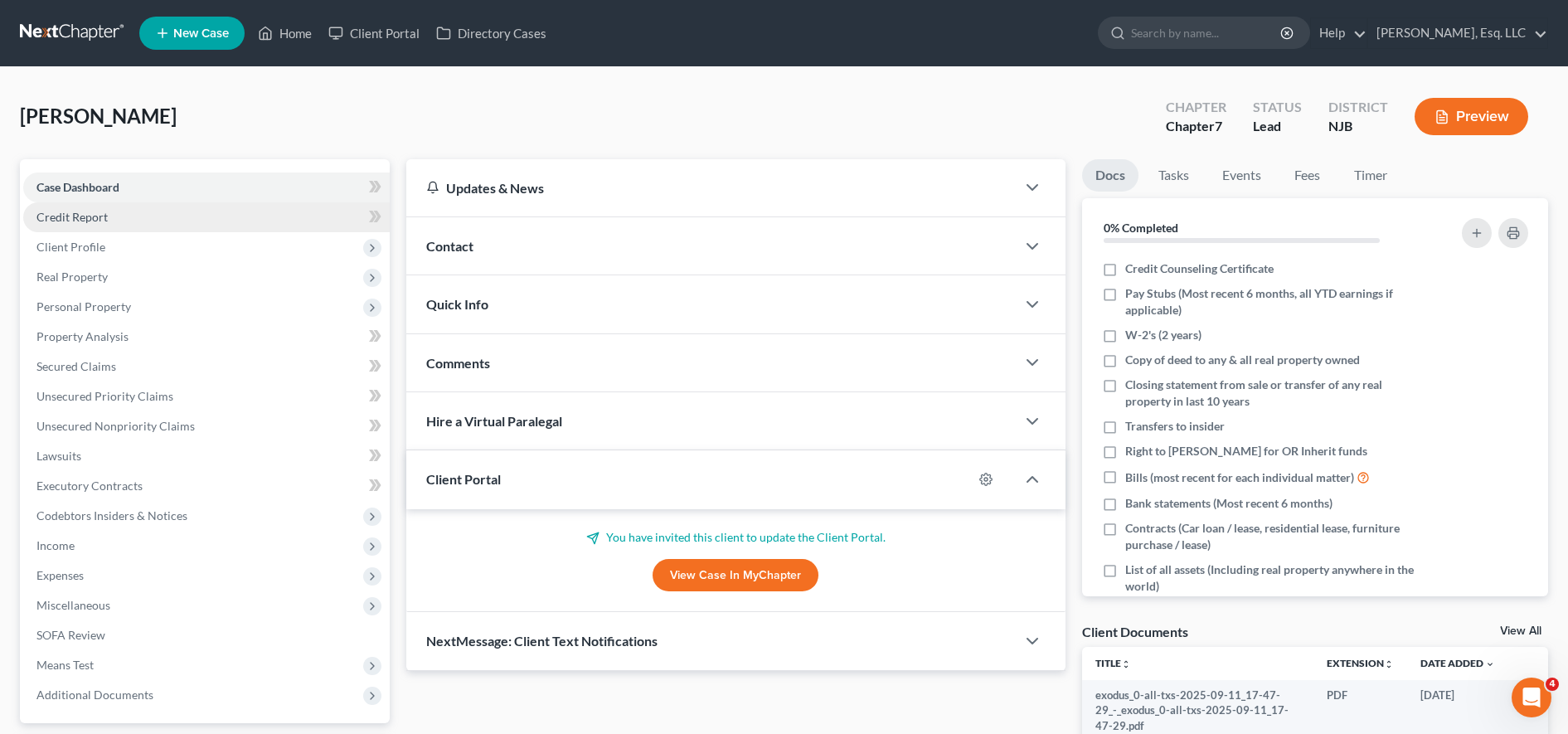
click at [263, 222] on link "Credit Report" at bounding box center [206, 217] width 367 height 30
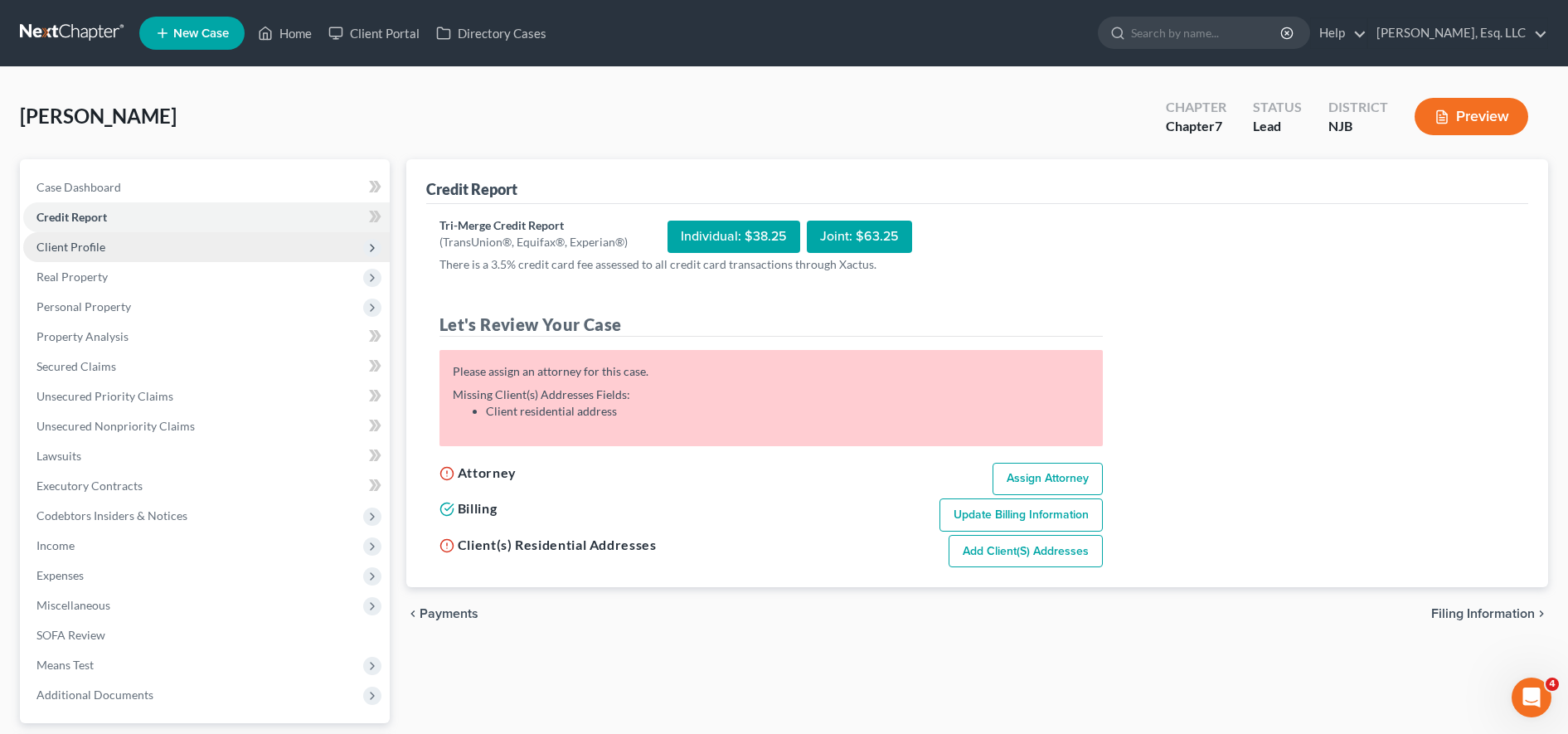
click at [269, 242] on span "Client Profile" at bounding box center [206, 247] width 367 height 30
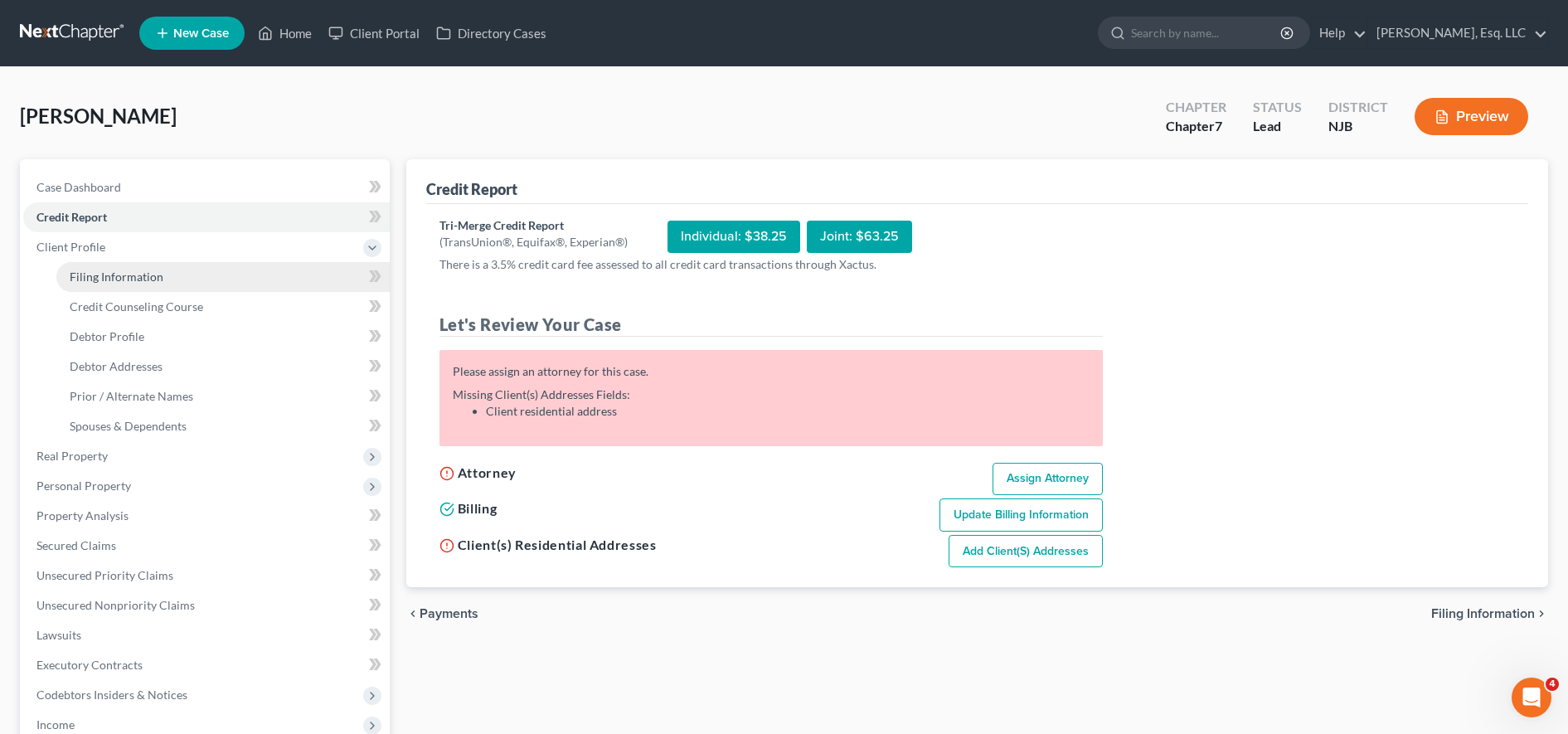
click at [299, 276] on link "Filing Information" at bounding box center [223, 277] width 334 height 30
select select "1"
select select "0"
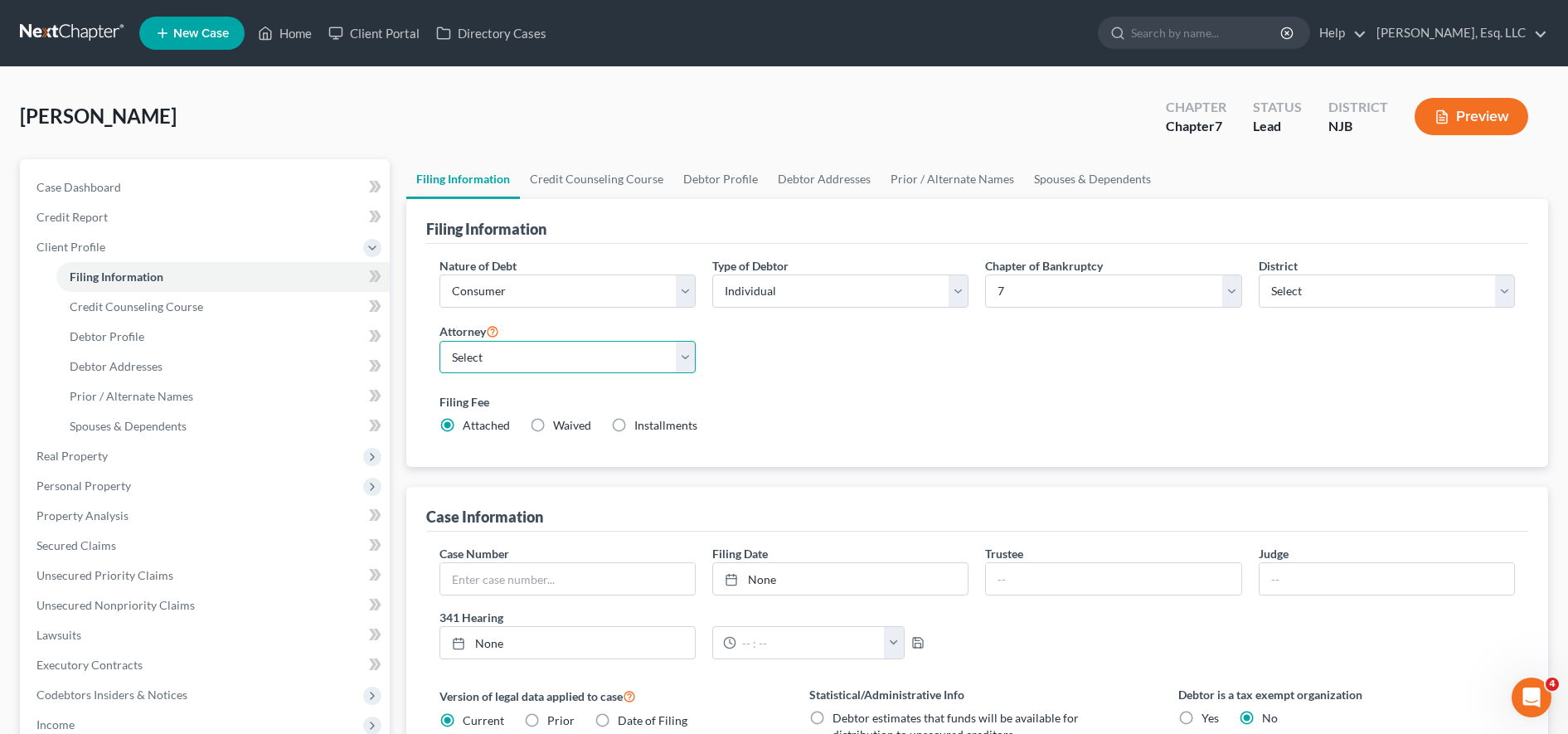
click at [585, 354] on select "Select [PERSON_NAME] - NJB [PERSON_NAME] - NJB" at bounding box center [567, 358] width 256 height 33
select select "0"
click at [440, 341] on select "Select [PERSON_NAME] - NJB [PERSON_NAME] - NJB" at bounding box center [567, 358] width 256 height 33
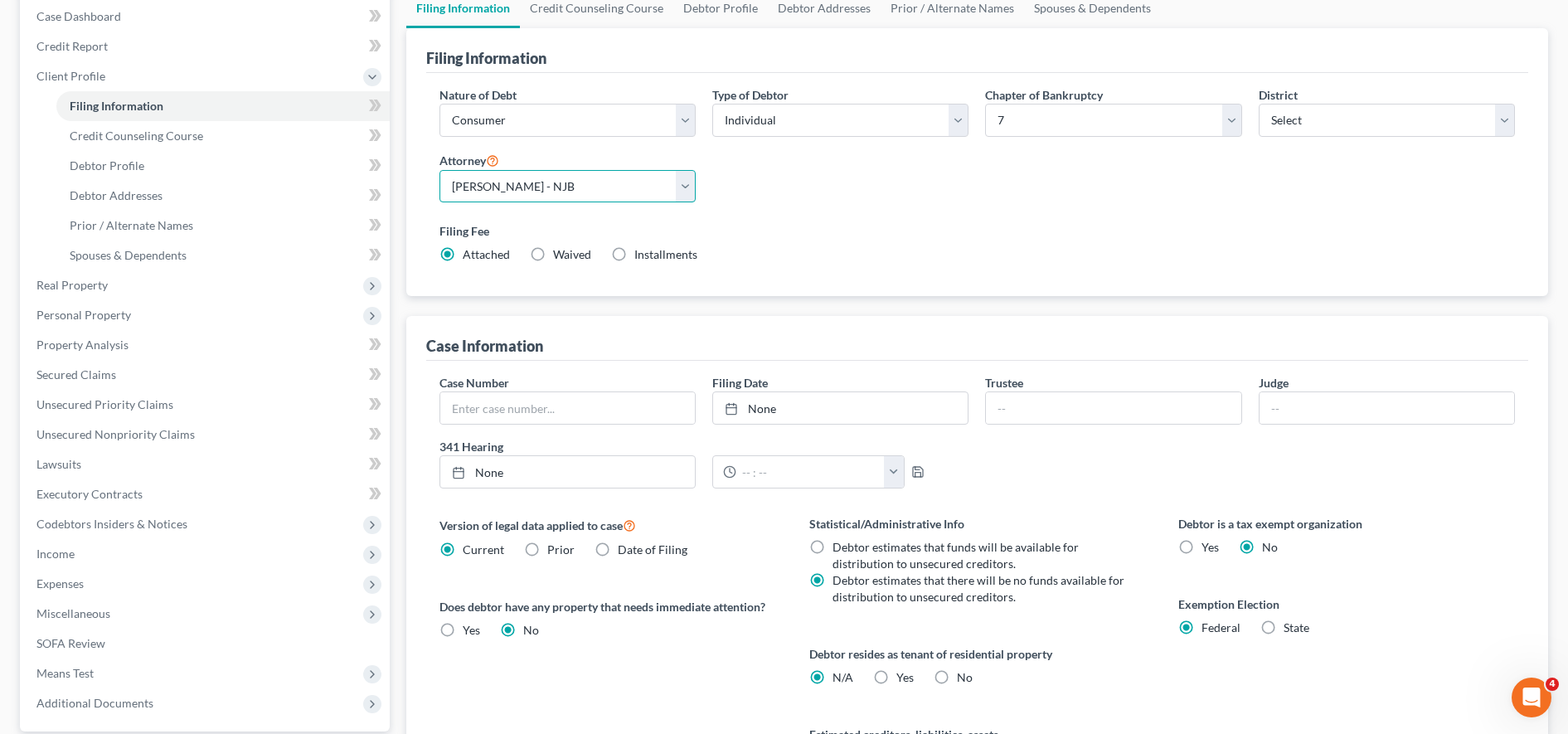
scroll to position [185, 0]
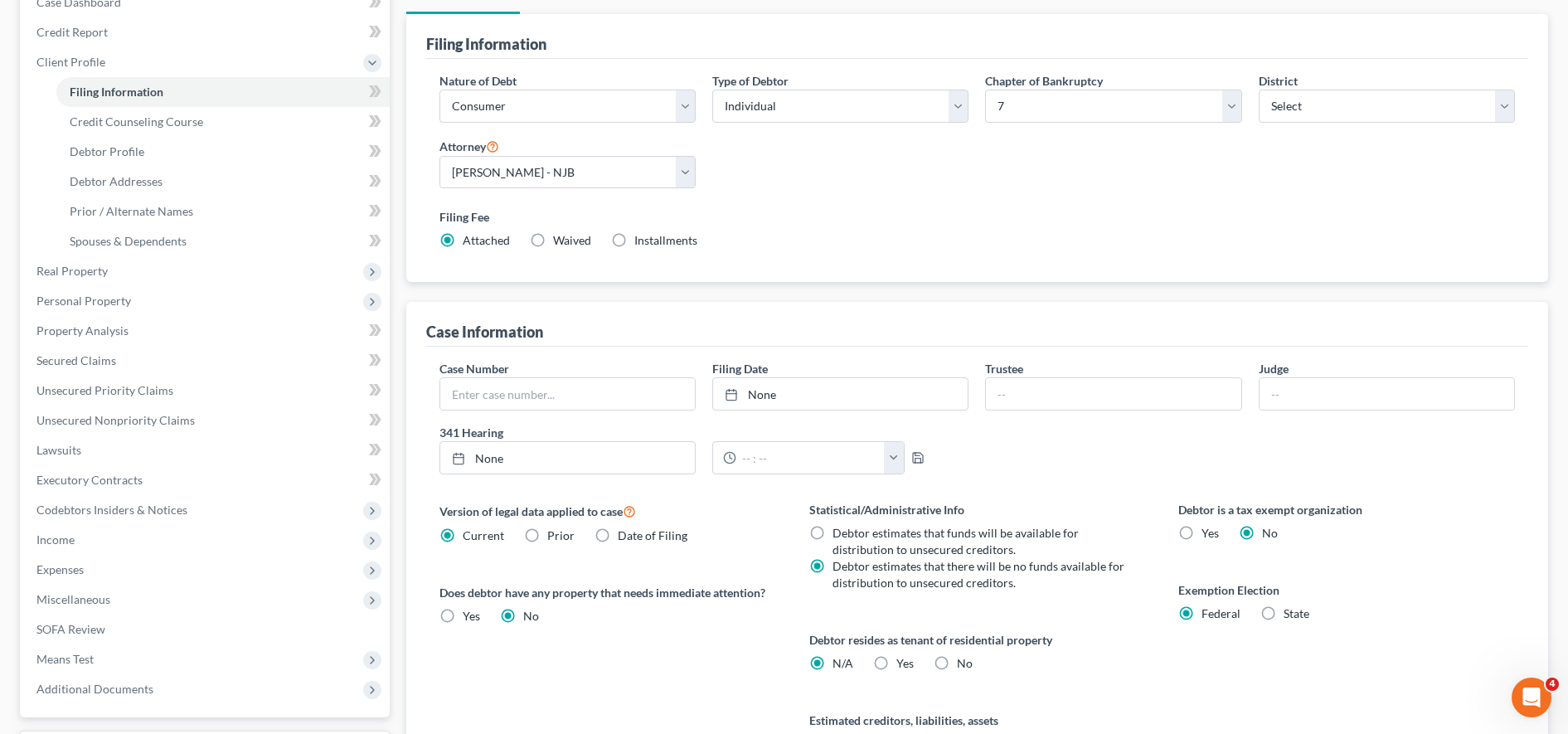
click at [786, 261] on div "Filing Fee Attached Waived Waived Installments Installments" at bounding box center [978, 232] width 1092 height 61
click at [786, 667] on label "Yes Yes" at bounding box center [905, 664] width 18 height 17
click at [786, 667] on input "Yes Yes" at bounding box center [908, 661] width 11 height 11
radio input "true"
radio input "false"
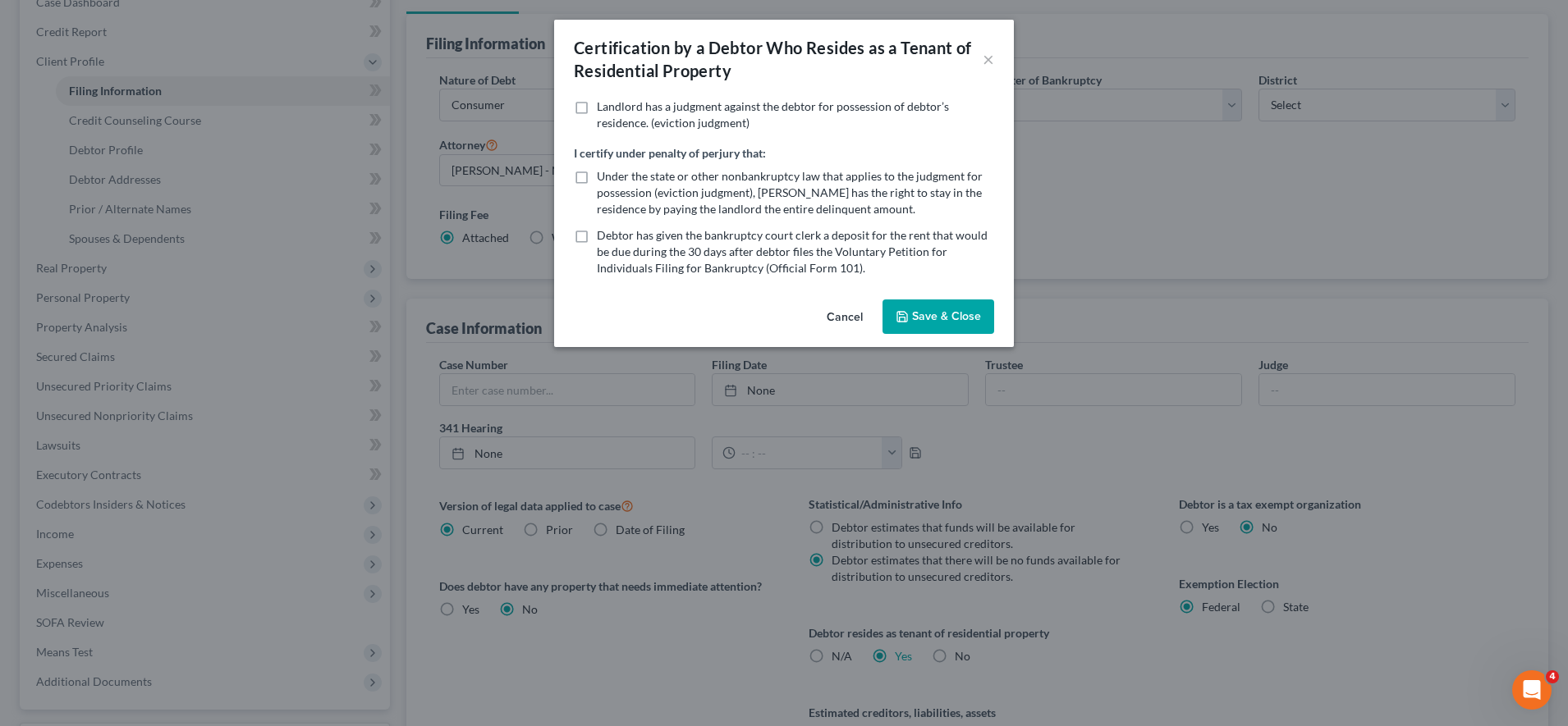
click at [779, 308] on button "Save & Close" at bounding box center [939, 317] width 112 height 35
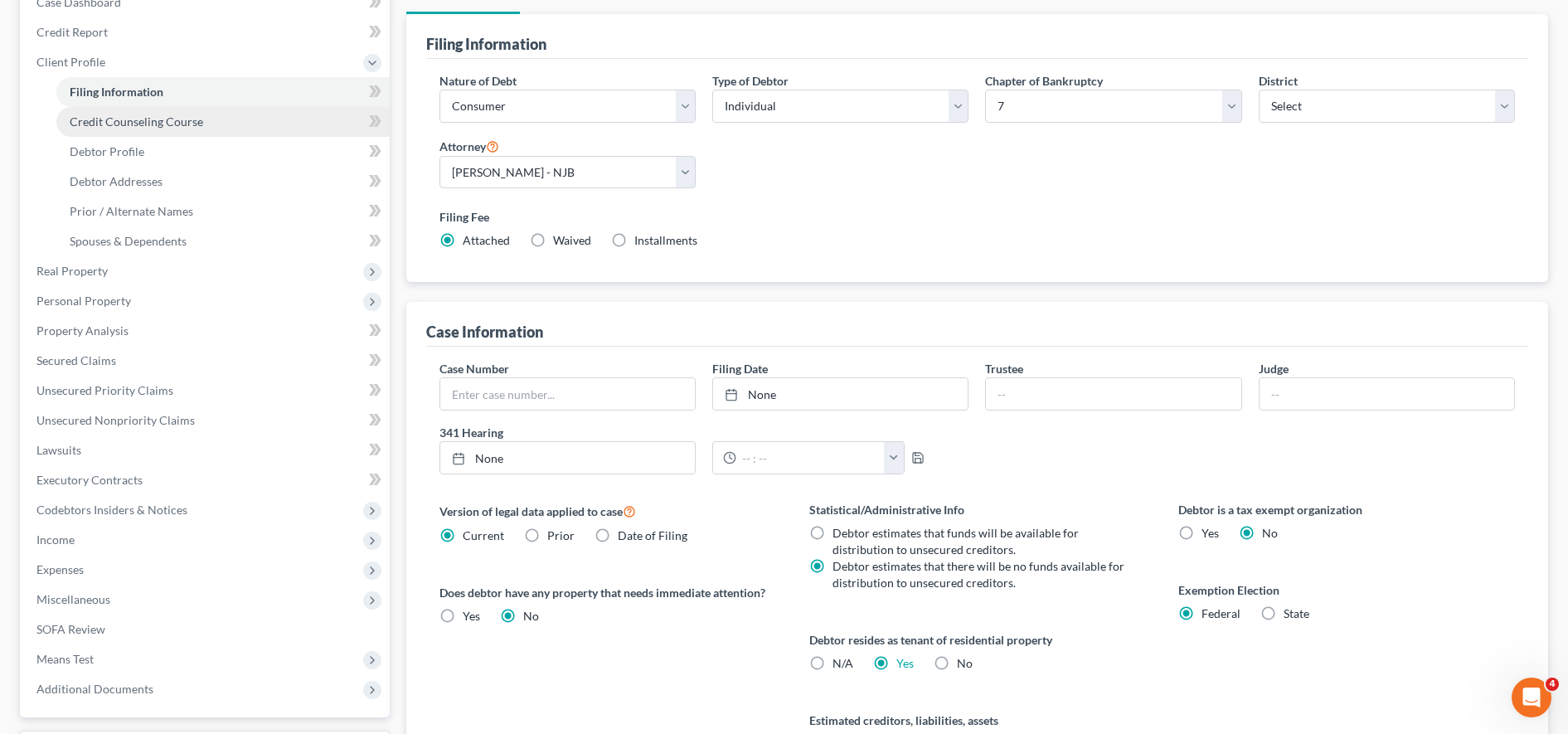
click at [171, 132] on link "Credit Counseling Course" at bounding box center [223, 122] width 334 height 30
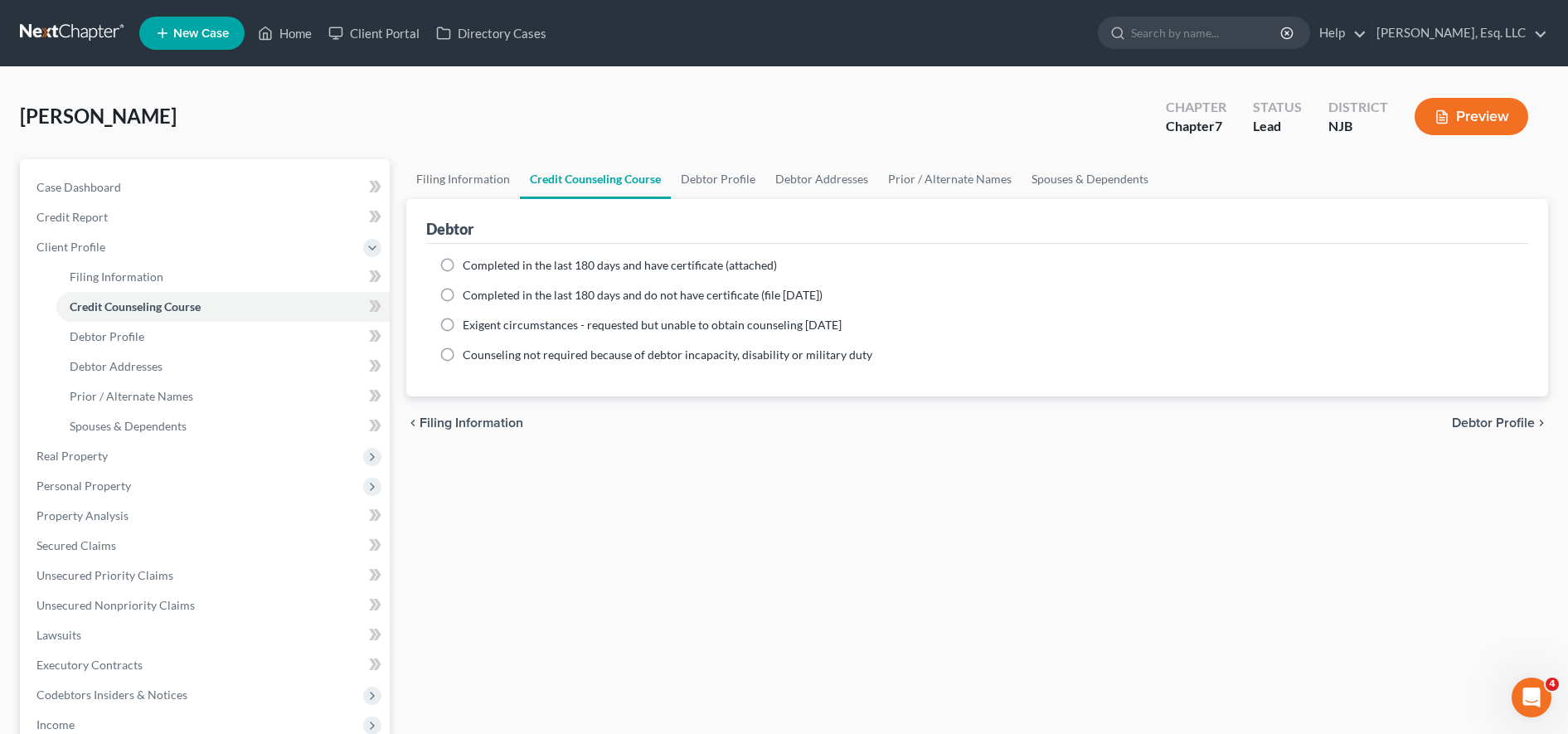
click at [786, 283] on ng-include "Completed in the last 180 days and have certificate (attached) Date Completed N…" at bounding box center [978, 310] width 1076 height 106
click at [525, 262] on span "Completed in the last 180 days and have certificate (attached)" at bounding box center [620, 264] width 314 height 14
click at [480, 262] on input "Completed in the last 180 days and have certificate (attached)" at bounding box center [475, 263] width 11 height 11
radio input "true"
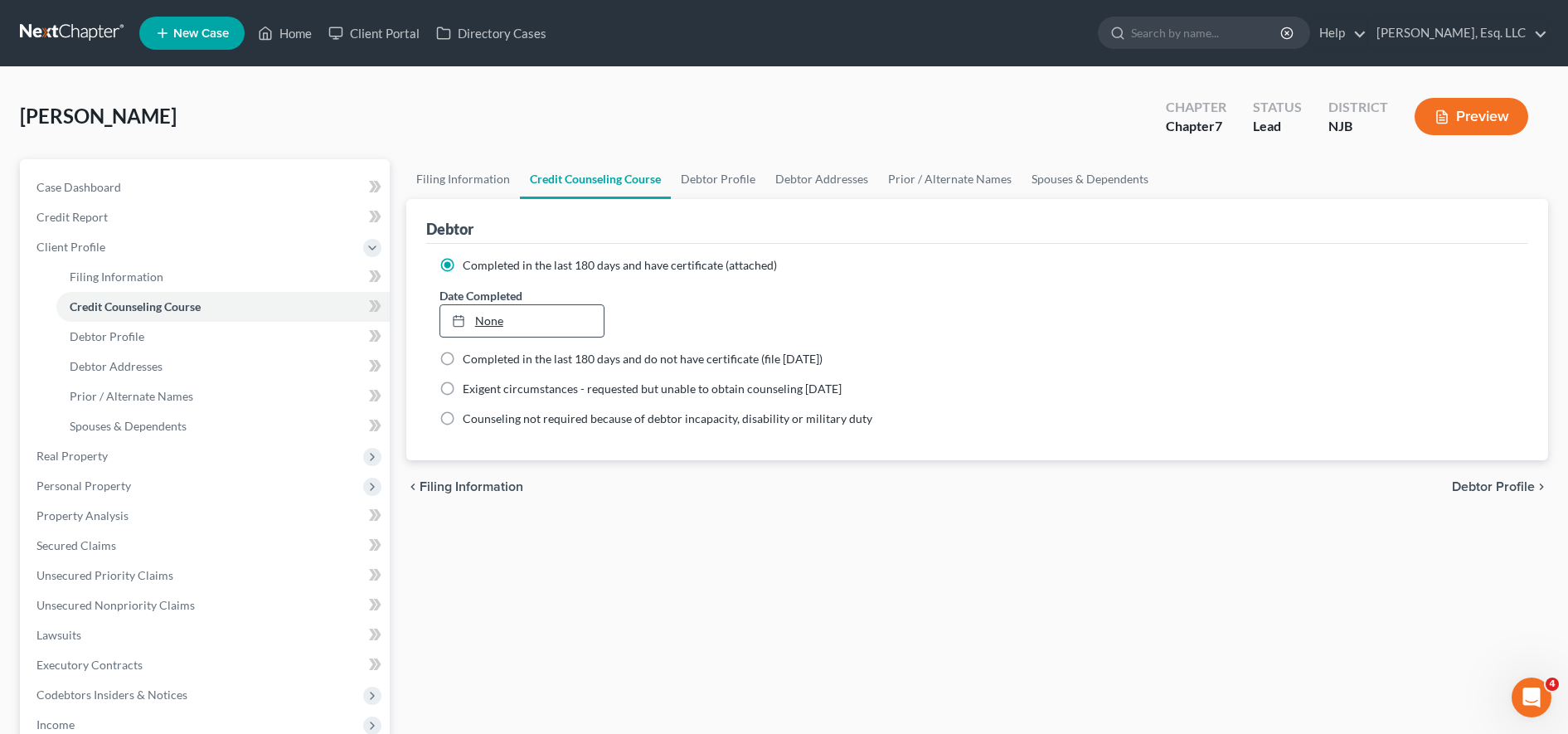
type input "[DATE]"
click at [540, 316] on link "[DATE]" at bounding box center [523, 321] width 164 height 31
click at [198, 349] on link "Debtor Profile" at bounding box center [223, 336] width 334 height 30
select select "0"
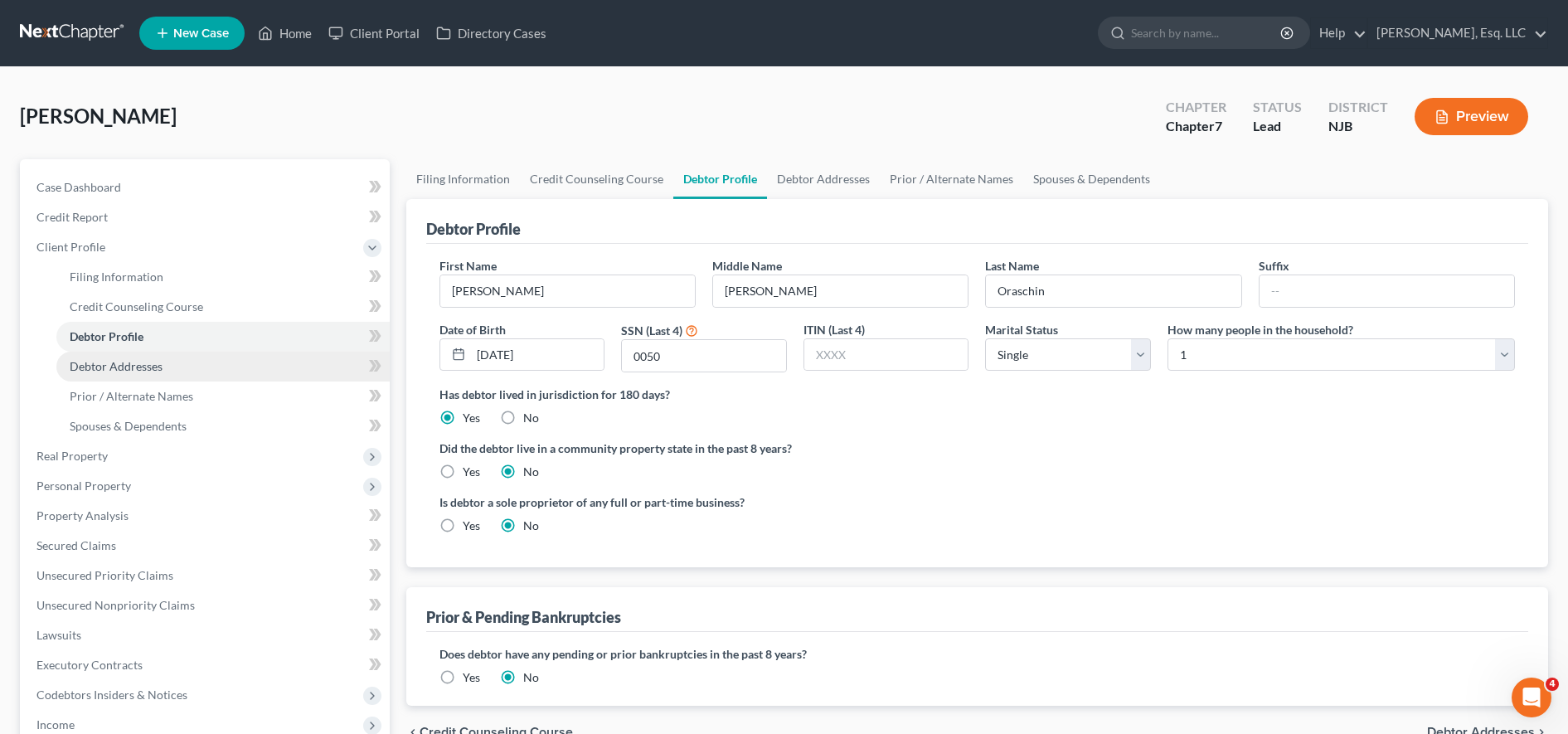
click at [319, 365] on link "Debtor Addresses" at bounding box center [223, 367] width 334 height 30
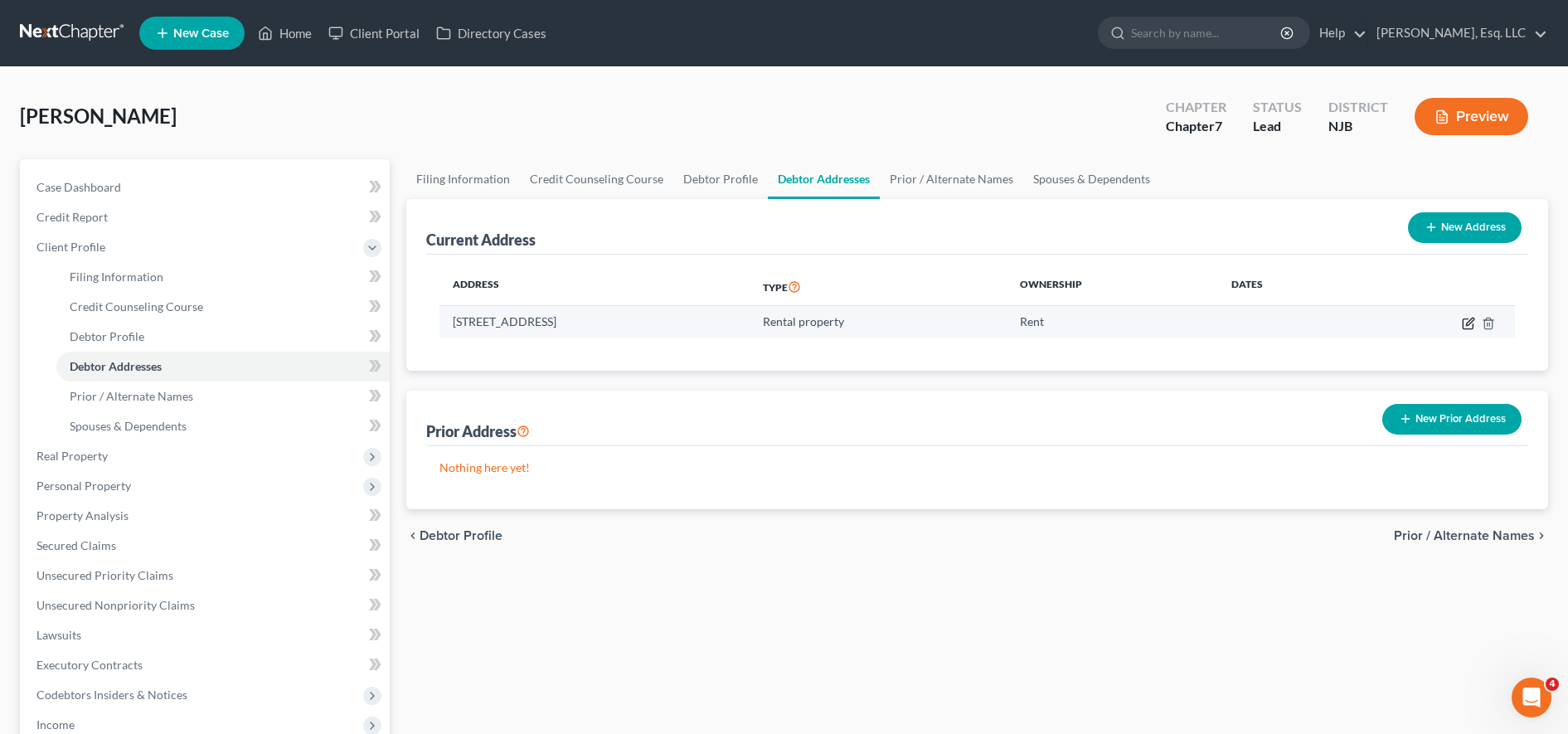
click at [786, 323] on icon "button" at bounding box center [1468, 324] width 13 height 13
select select "33"
select select "2"
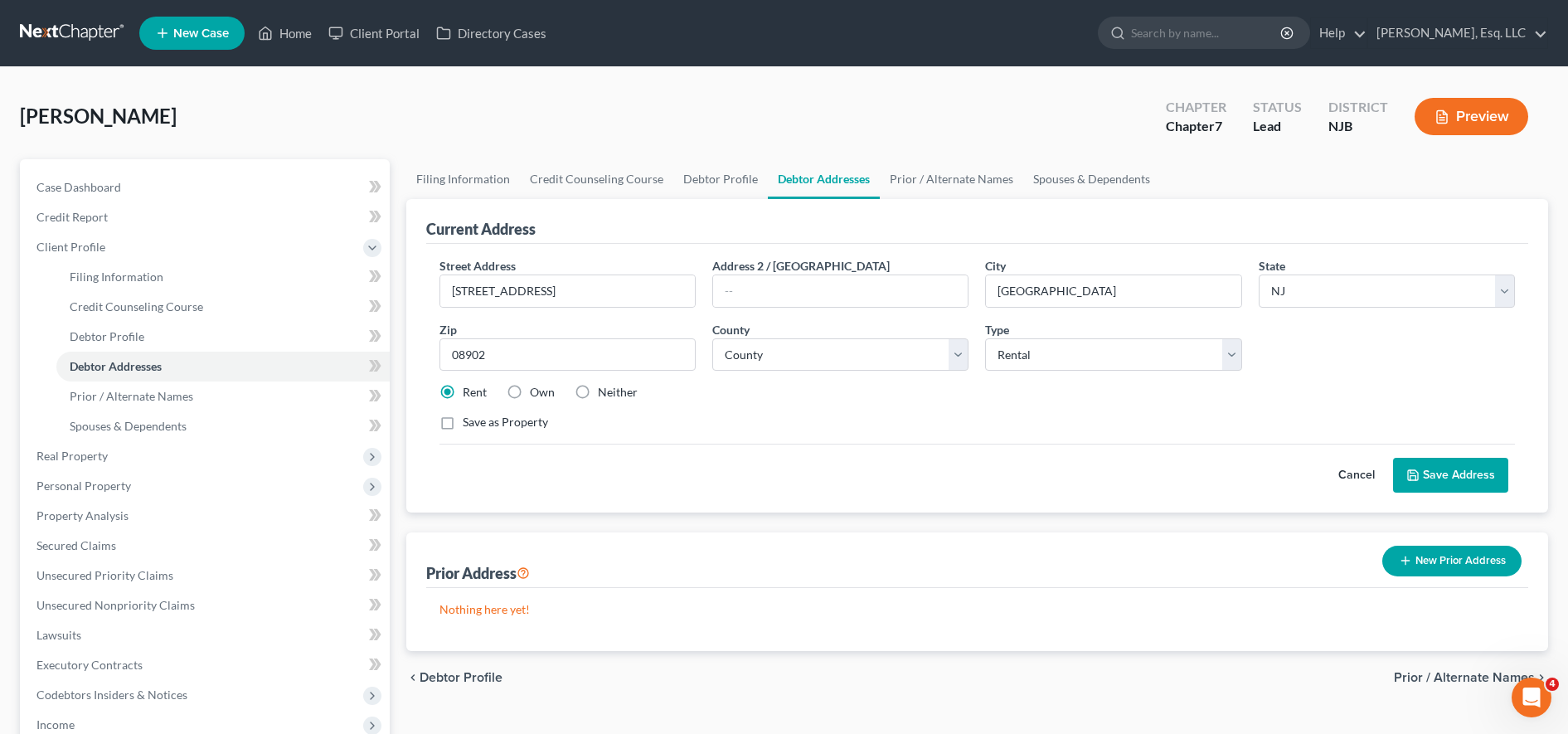
click at [786, 468] on button "Save Address" at bounding box center [1451, 475] width 115 height 35
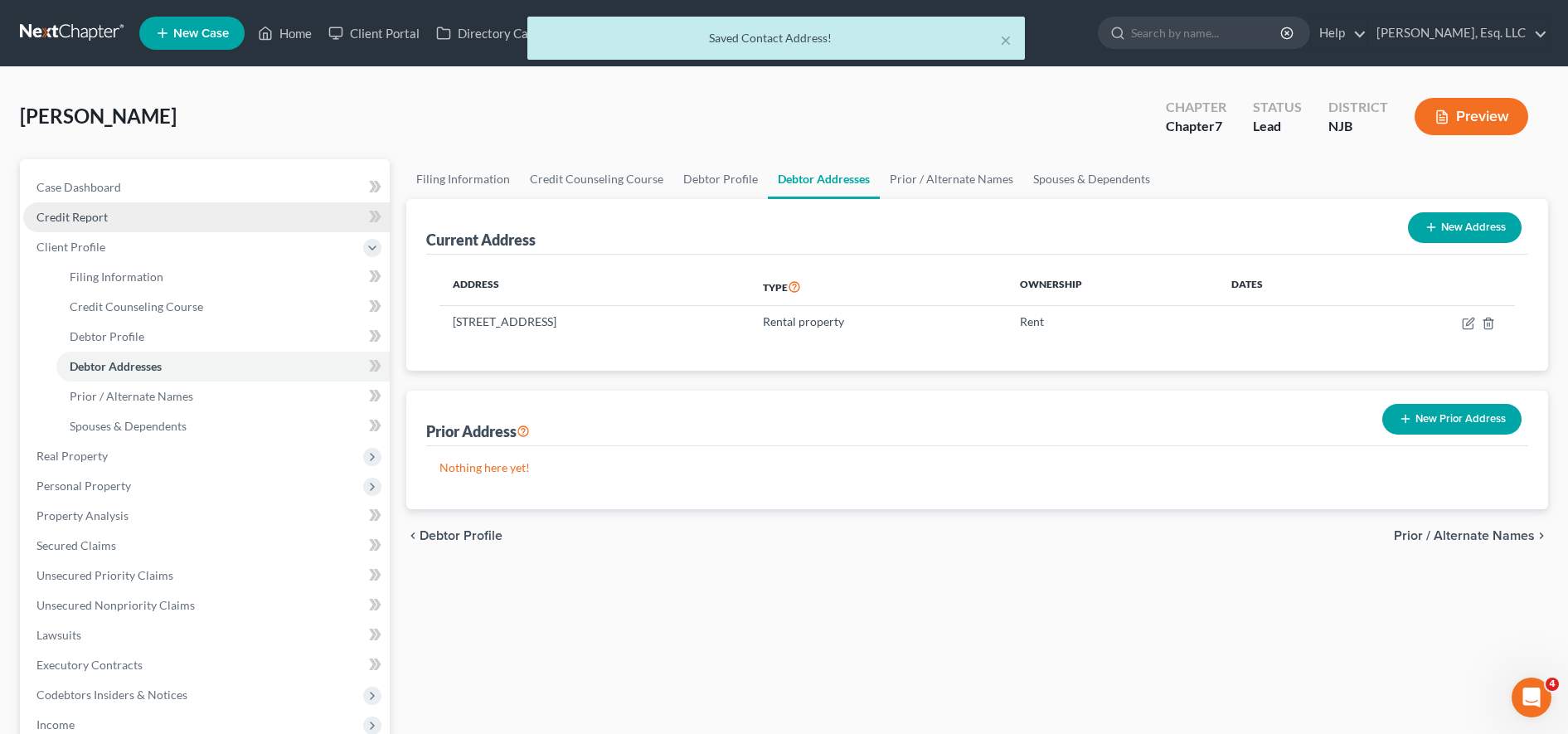
click at [131, 220] on link "Credit Report" at bounding box center [206, 217] width 367 height 30
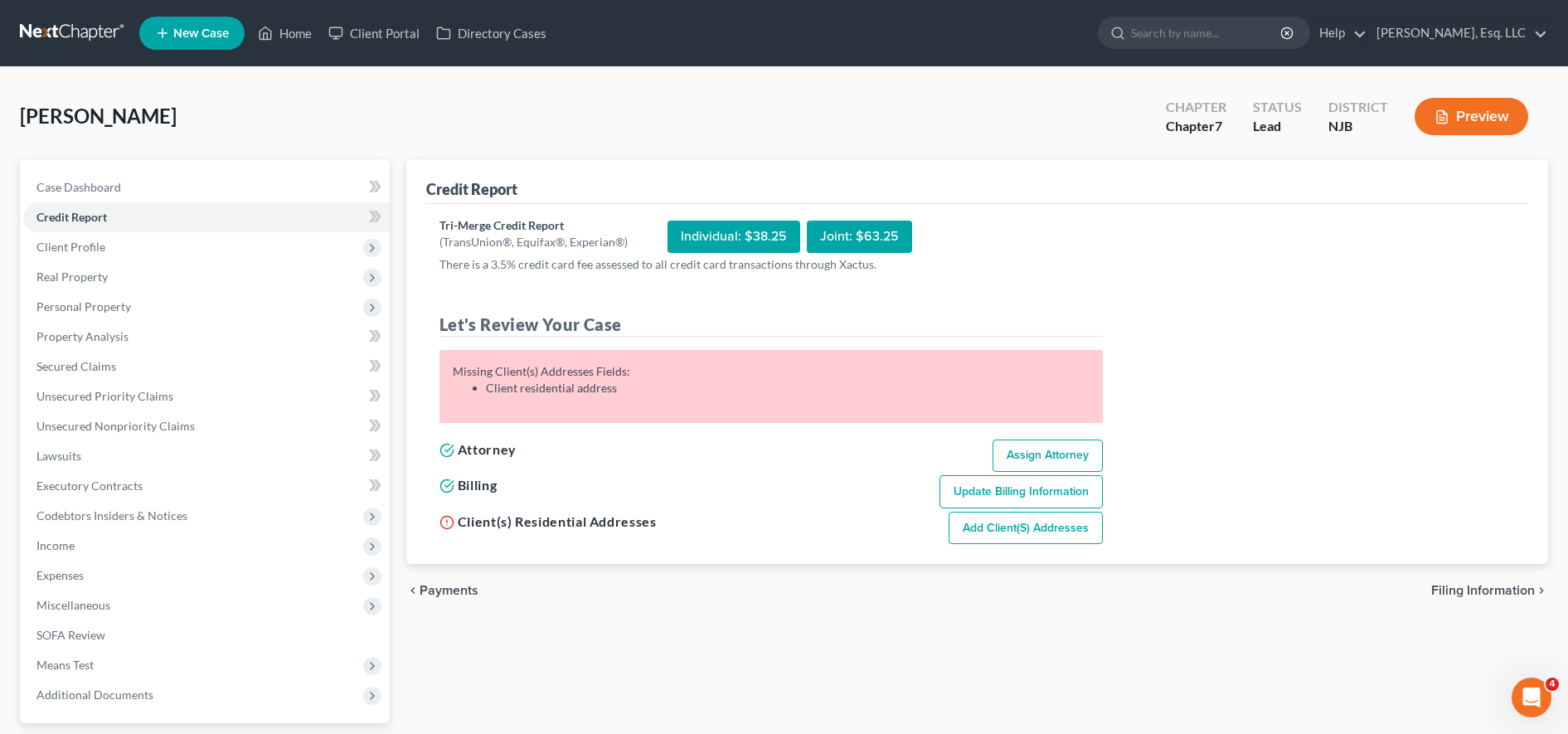
click at [786, 527] on link "Add Client(s) Addresses" at bounding box center [1026, 529] width 154 height 33
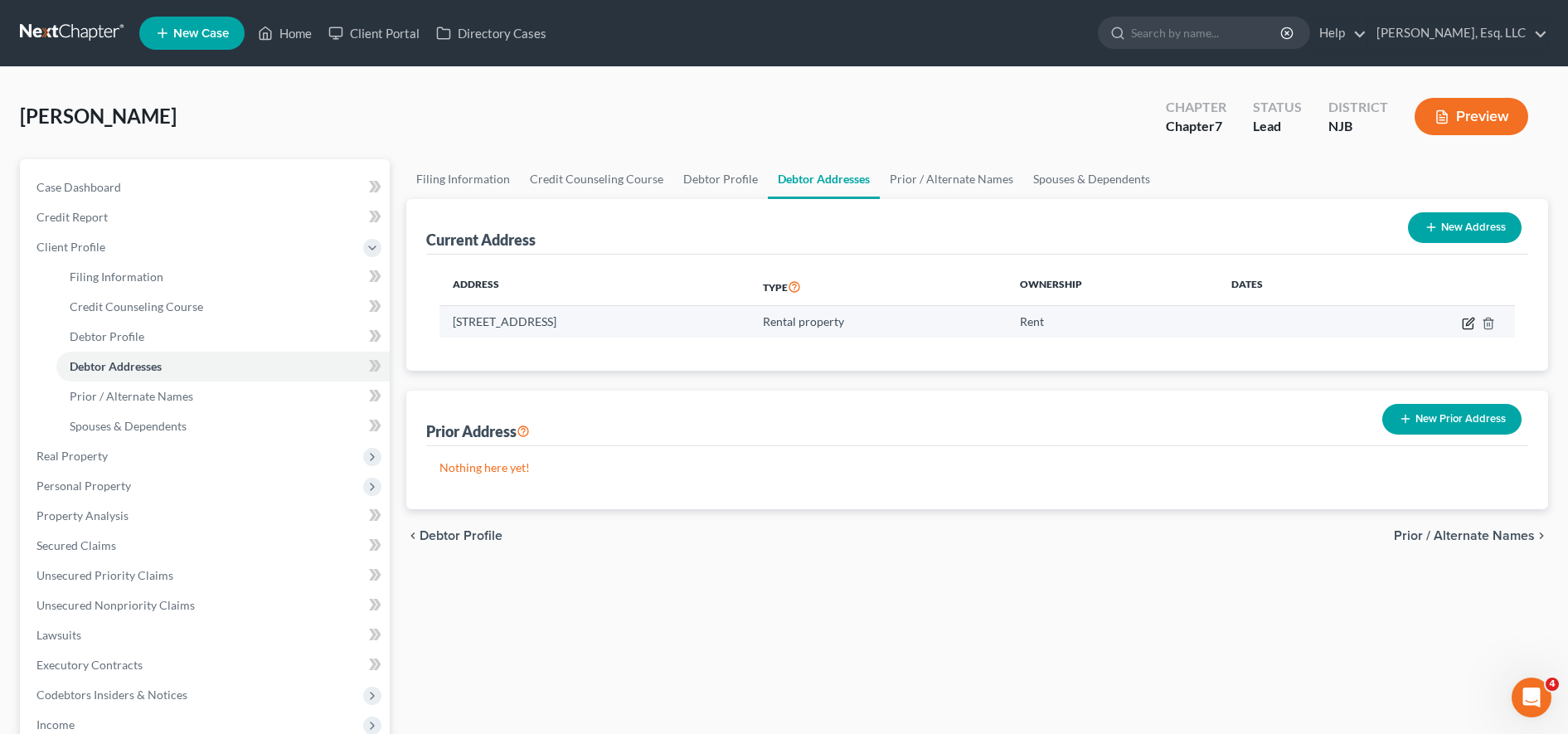
click at [786, 327] on icon "button" at bounding box center [1468, 324] width 13 height 13
select select "33"
select select "11"
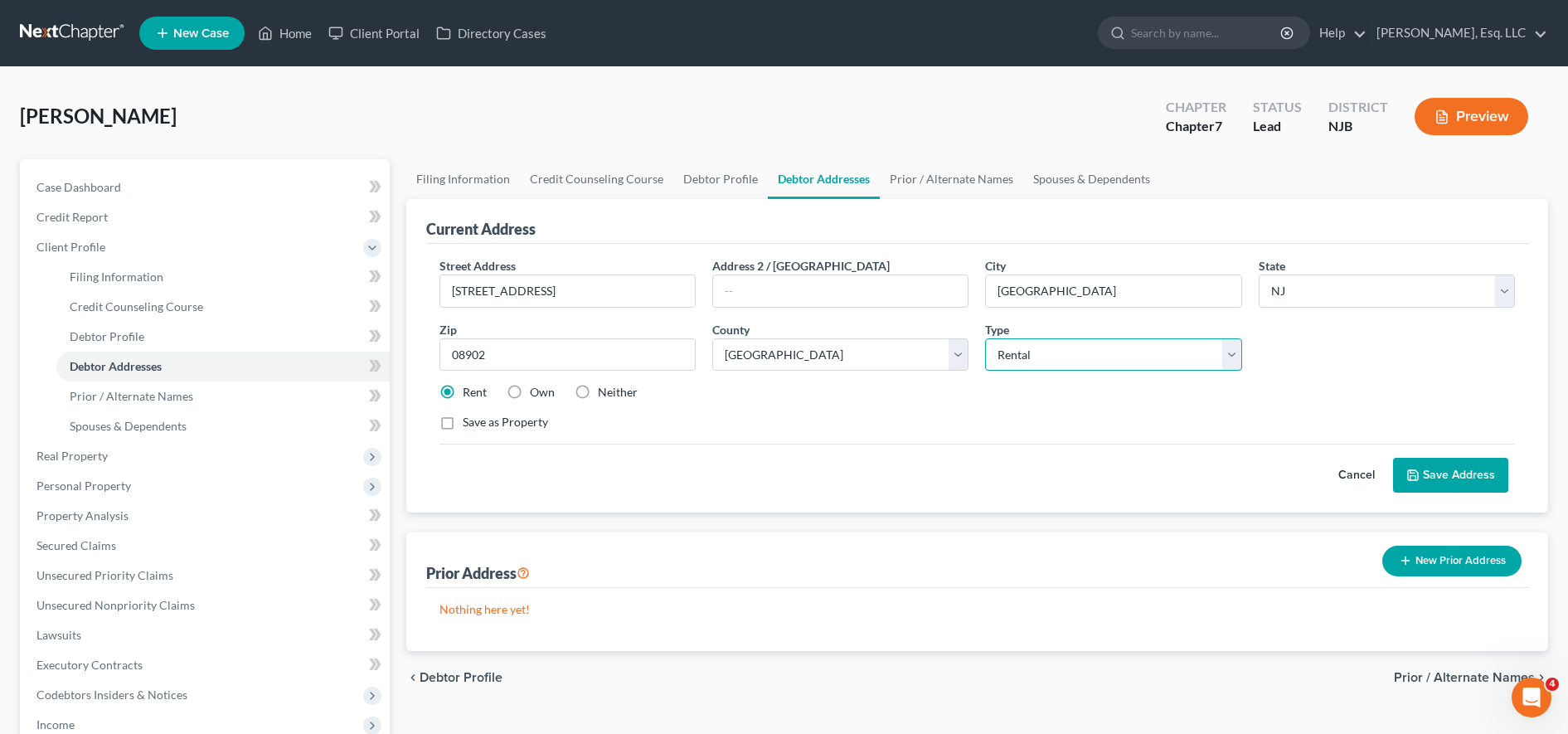
click at [786, 364] on select "Select Residential Mailing Rental Business" at bounding box center [1112, 355] width 256 height 33
select select "0"
click at [786, 338] on select "Select Residential Mailing Rental Business" at bounding box center [1112, 355] width 256 height 33
click at [786, 476] on button "Save Address" at bounding box center [1451, 475] width 115 height 35
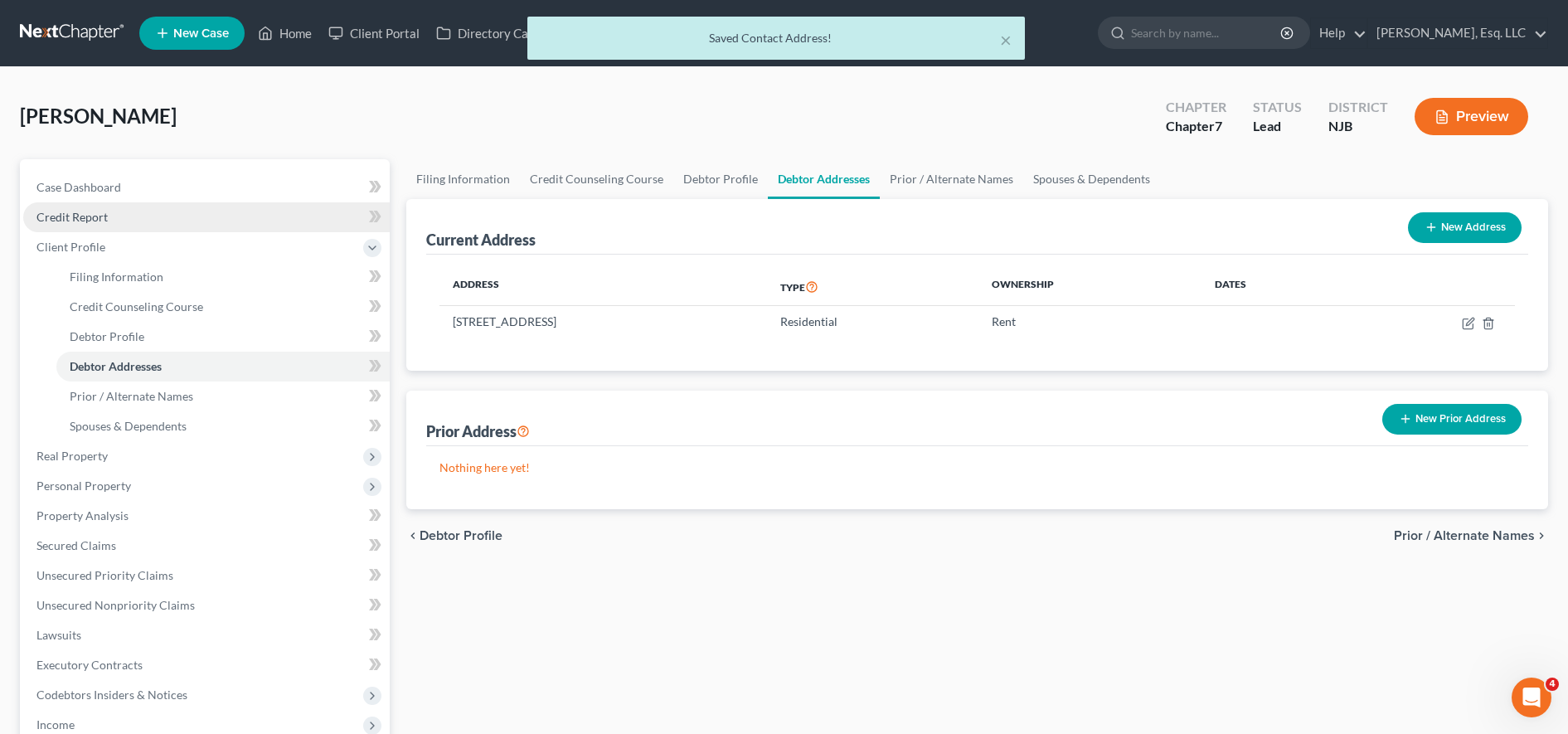
click at [129, 207] on link "Credit Report" at bounding box center [206, 217] width 367 height 30
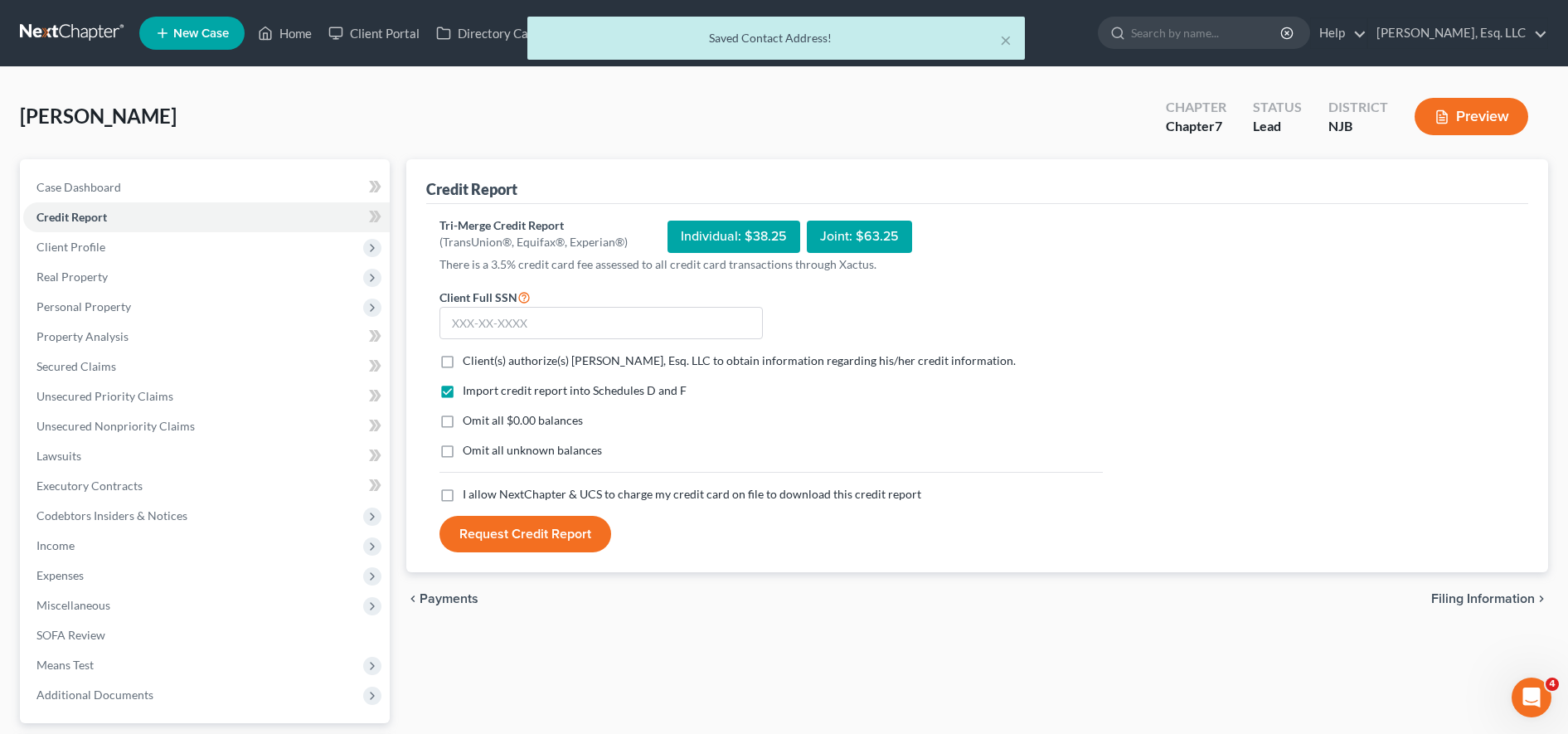
click at [463, 359] on label "Client(s) authorize(s) Karina Pia Lucid, Esq. LLC to obtain information regardi…" at bounding box center [739, 361] width 553 height 17
click at [469, 359] on input "Client(s) authorize(s) Karina Pia Lucid, Esq. LLC to obtain information regardi…" at bounding box center [475, 358] width 11 height 11
checkbox input "true"
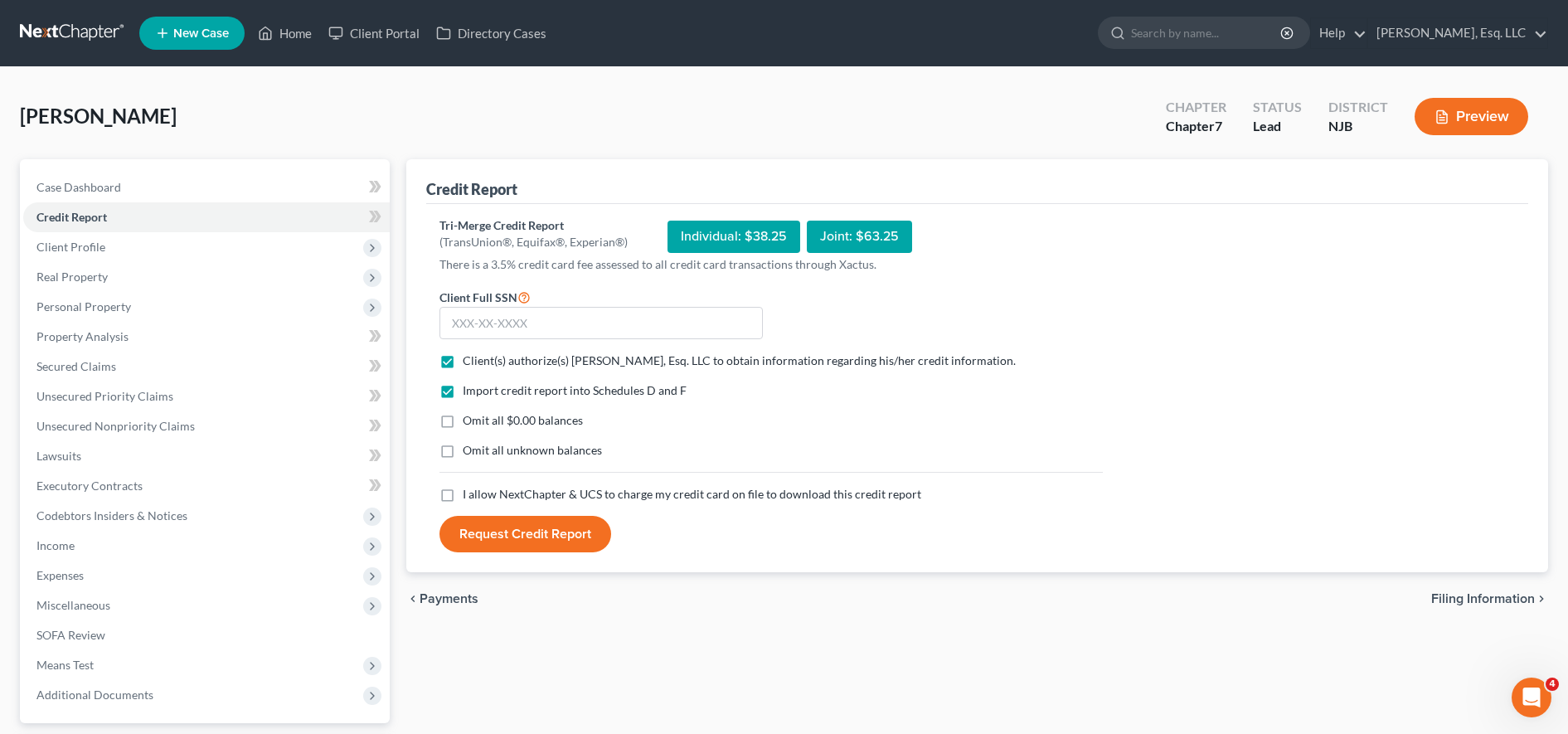
click at [463, 422] on label "Omit all $0.00 balances" at bounding box center [523, 421] width 120 height 17
click at [469, 422] on input "Omit all $0.00 balances" at bounding box center [475, 418] width 11 height 11
checkbox input "true"
click at [463, 496] on label "I allow NextChapter & UCS to charge my credit card on file to download this cre…" at bounding box center [692, 495] width 458 height 17
click at [469, 496] on input "I allow NextChapter & UCS to charge my credit card on file to download this cre…" at bounding box center [475, 492] width 11 height 11
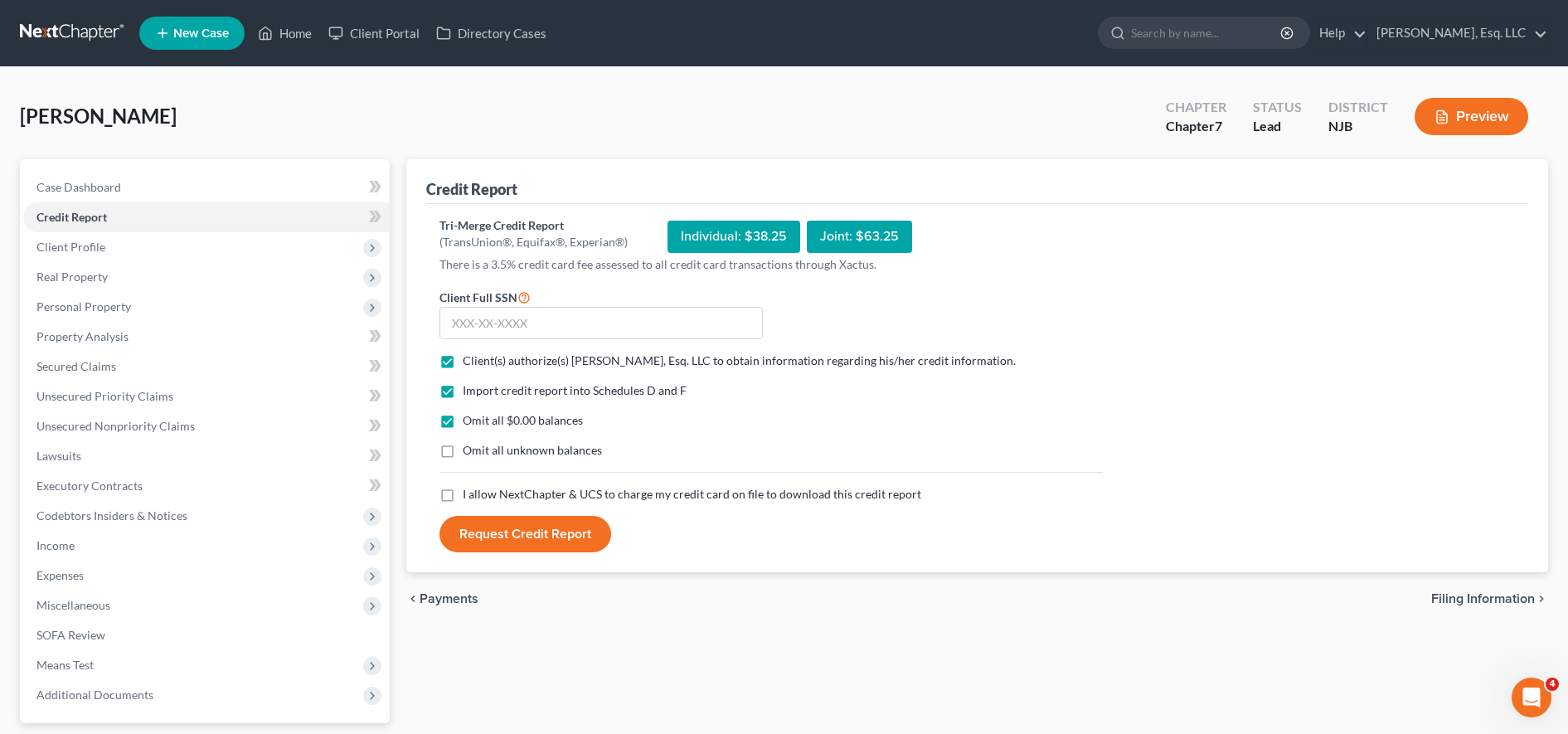
checkbox input "true"
click at [786, 382] on form "Client Full SSN * Client(s) authorize(s) [PERSON_NAME], Esq. LLC to obtain info…" at bounding box center [772, 421] width 680 height 266
click at [585, 328] on input "text" at bounding box center [602, 324] width 323 height 33
type input "140-84-0050"
click at [555, 524] on button "Request Credit Report" at bounding box center [526, 533] width 172 height 36
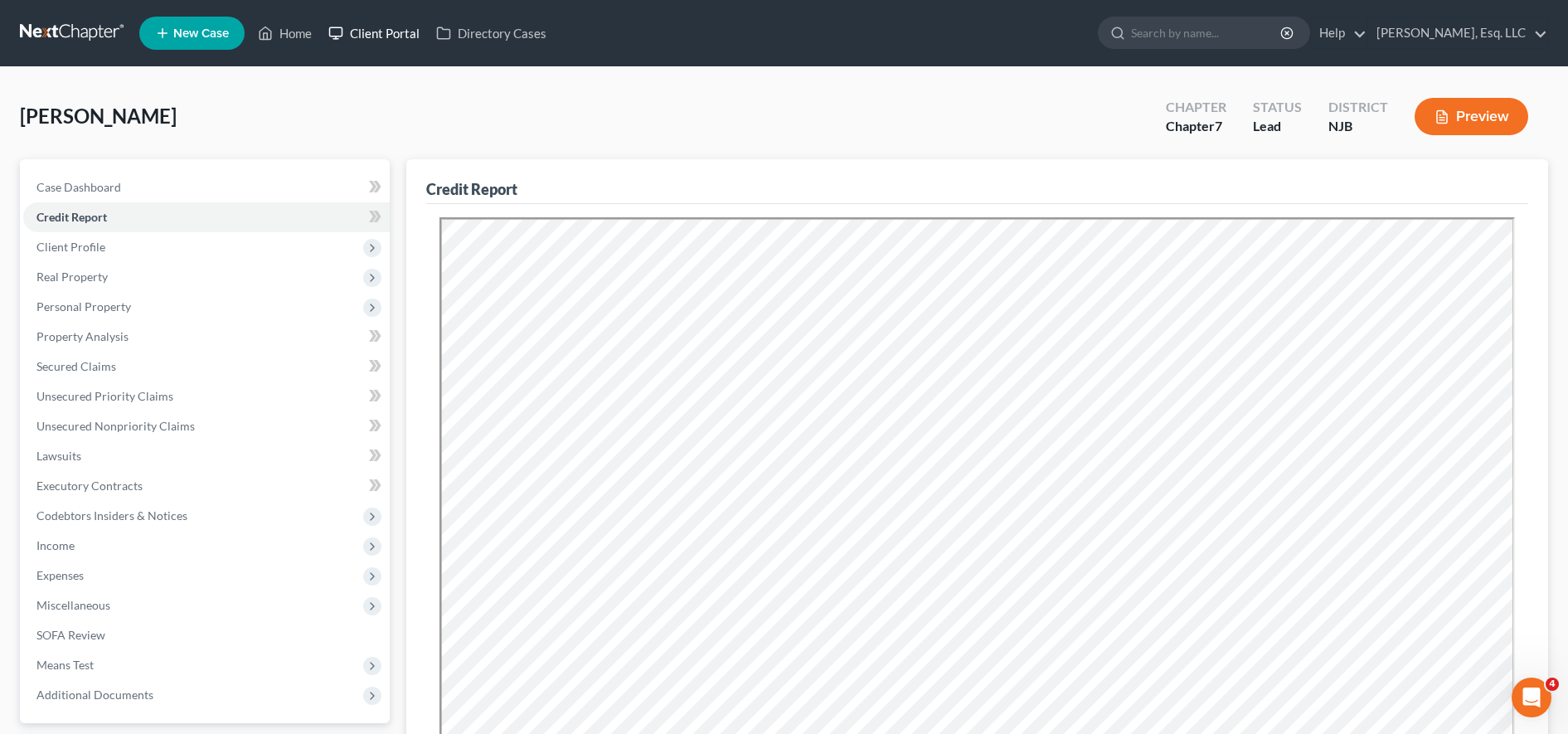
click at [368, 40] on link "Client Portal" at bounding box center [373, 33] width 108 height 30
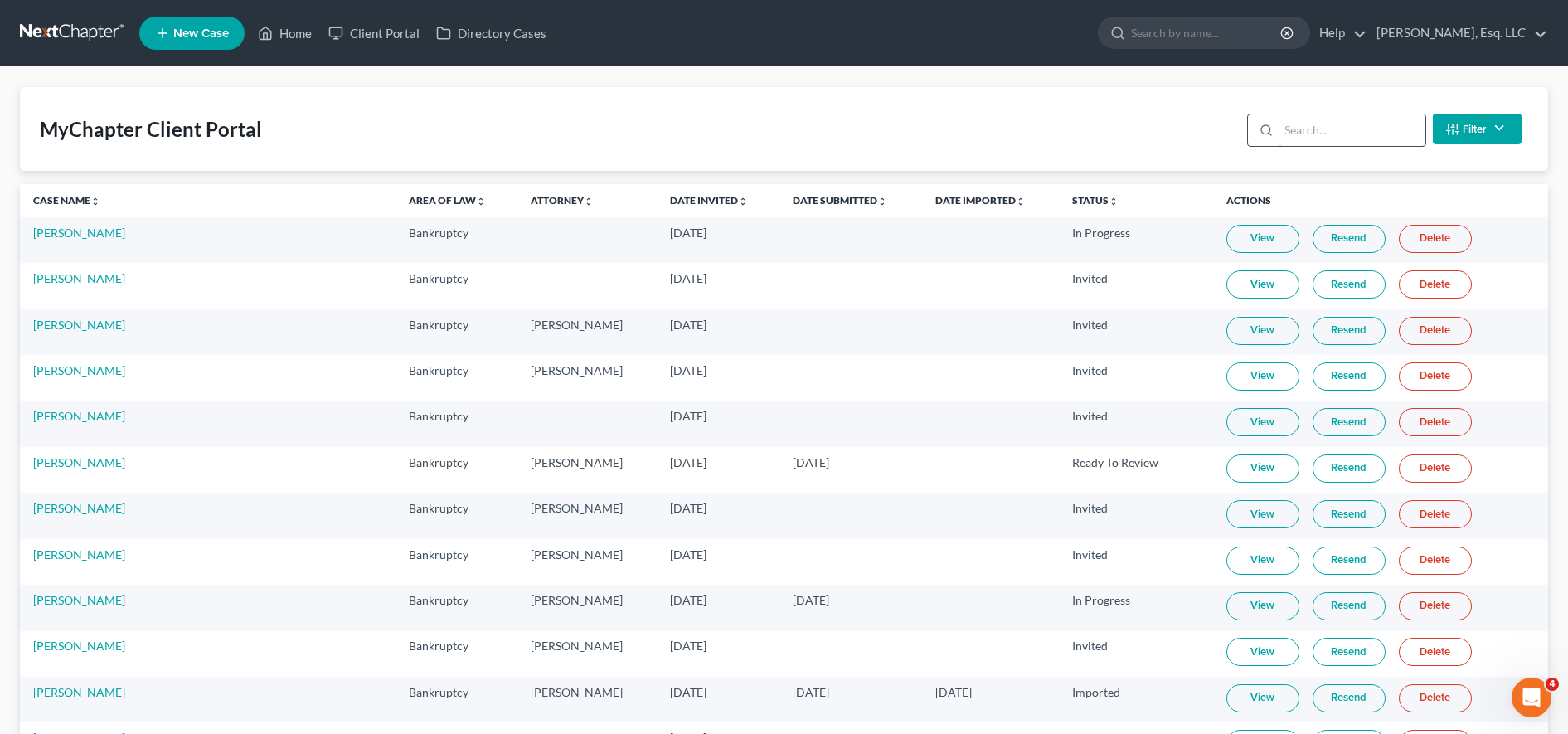
click at [786, 128] on input "search" at bounding box center [1352, 130] width 147 height 31
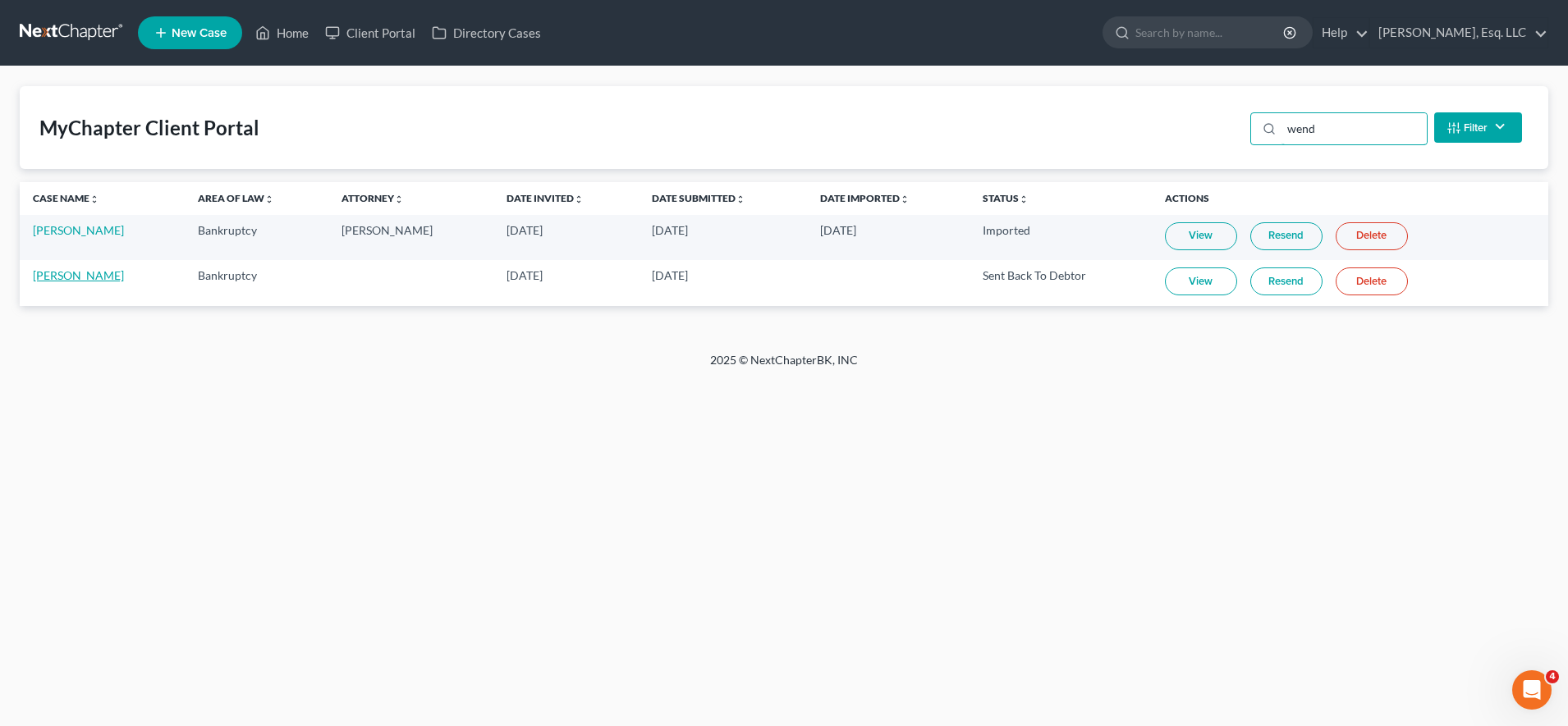
type input "wend"
click at [52, 275] on link "[PERSON_NAME]" at bounding box center [79, 275] width 91 height 14
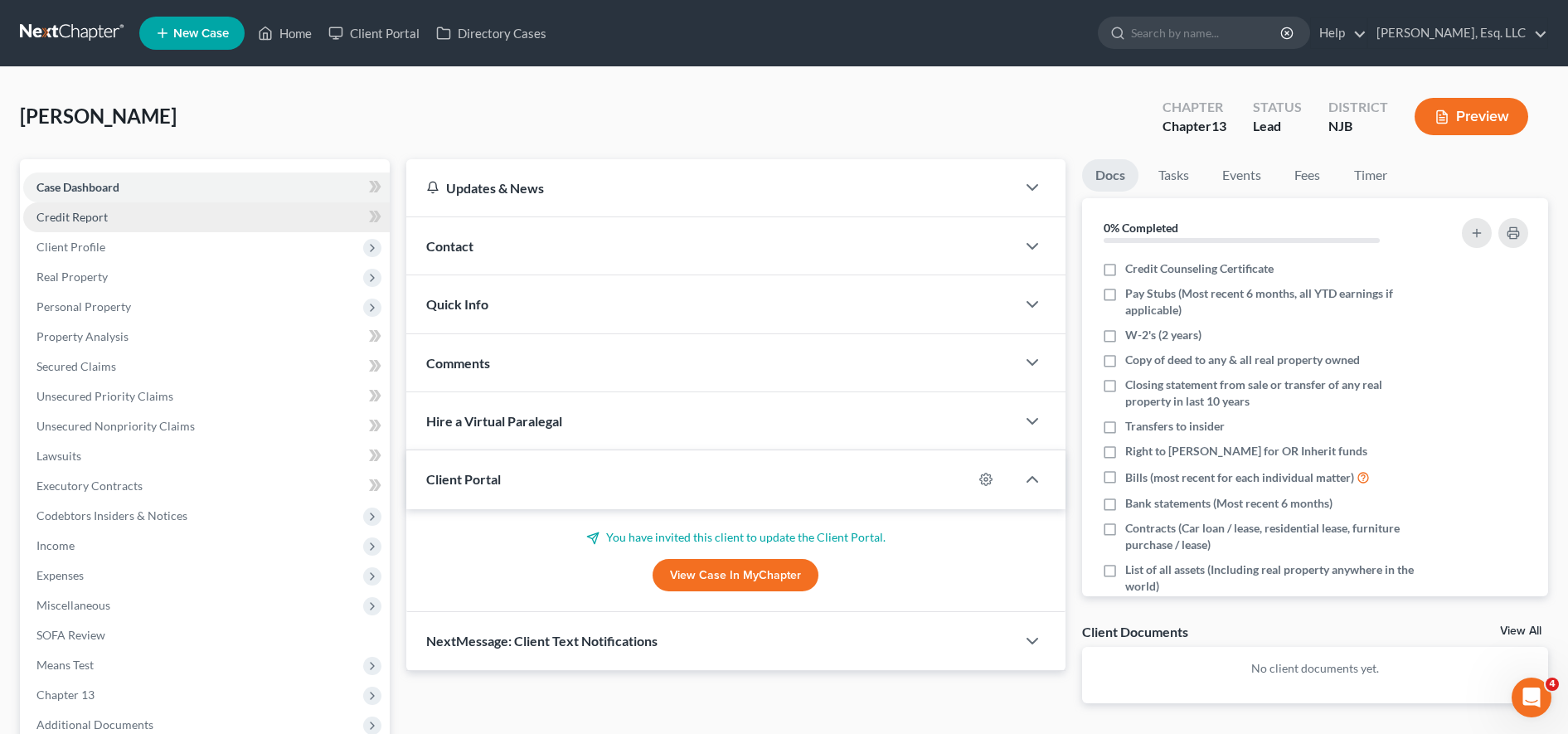
click at [104, 221] on span "Credit Report" at bounding box center [71, 216] width 71 height 14
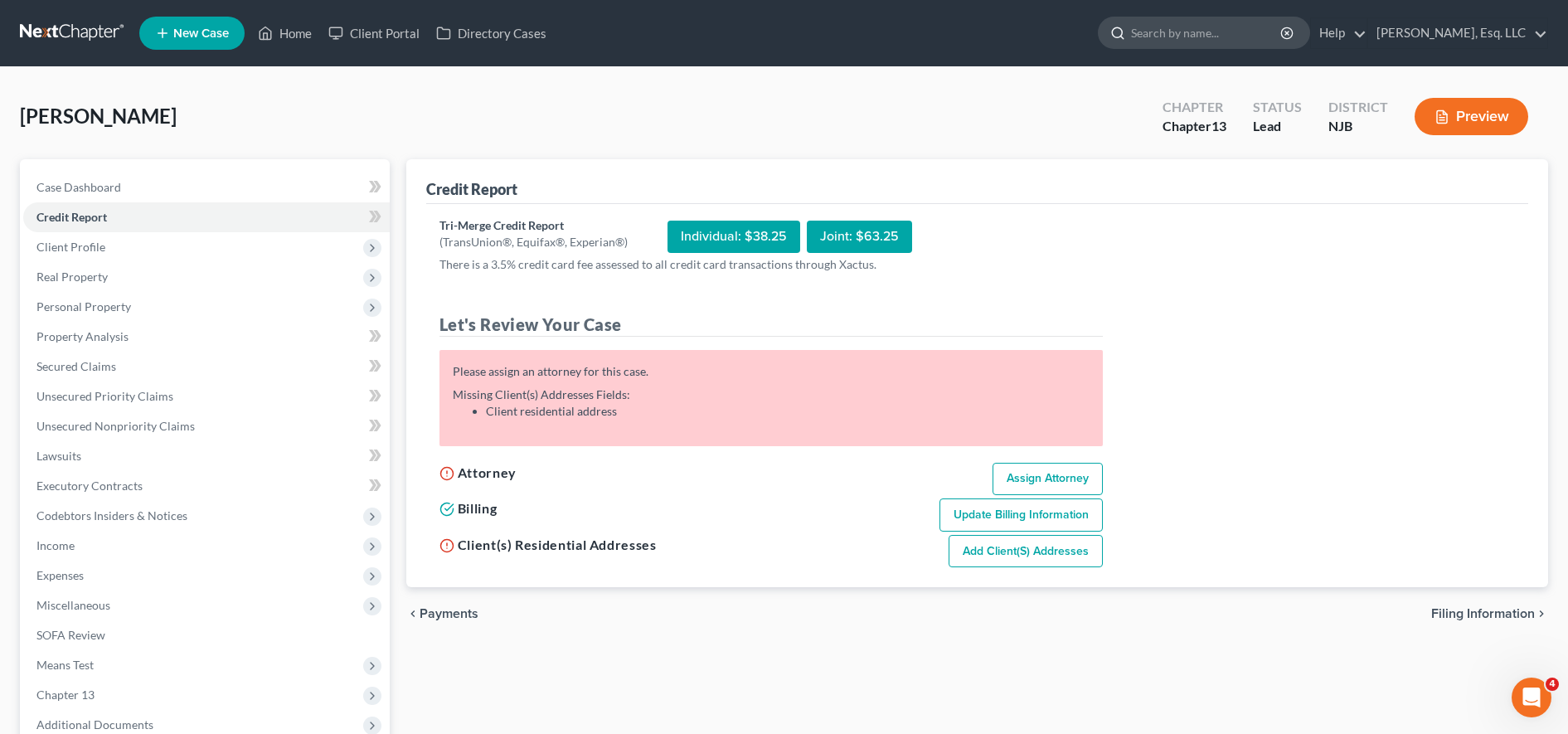
click at [786, 34] on input "search" at bounding box center [1207, 32] width 152 height 31
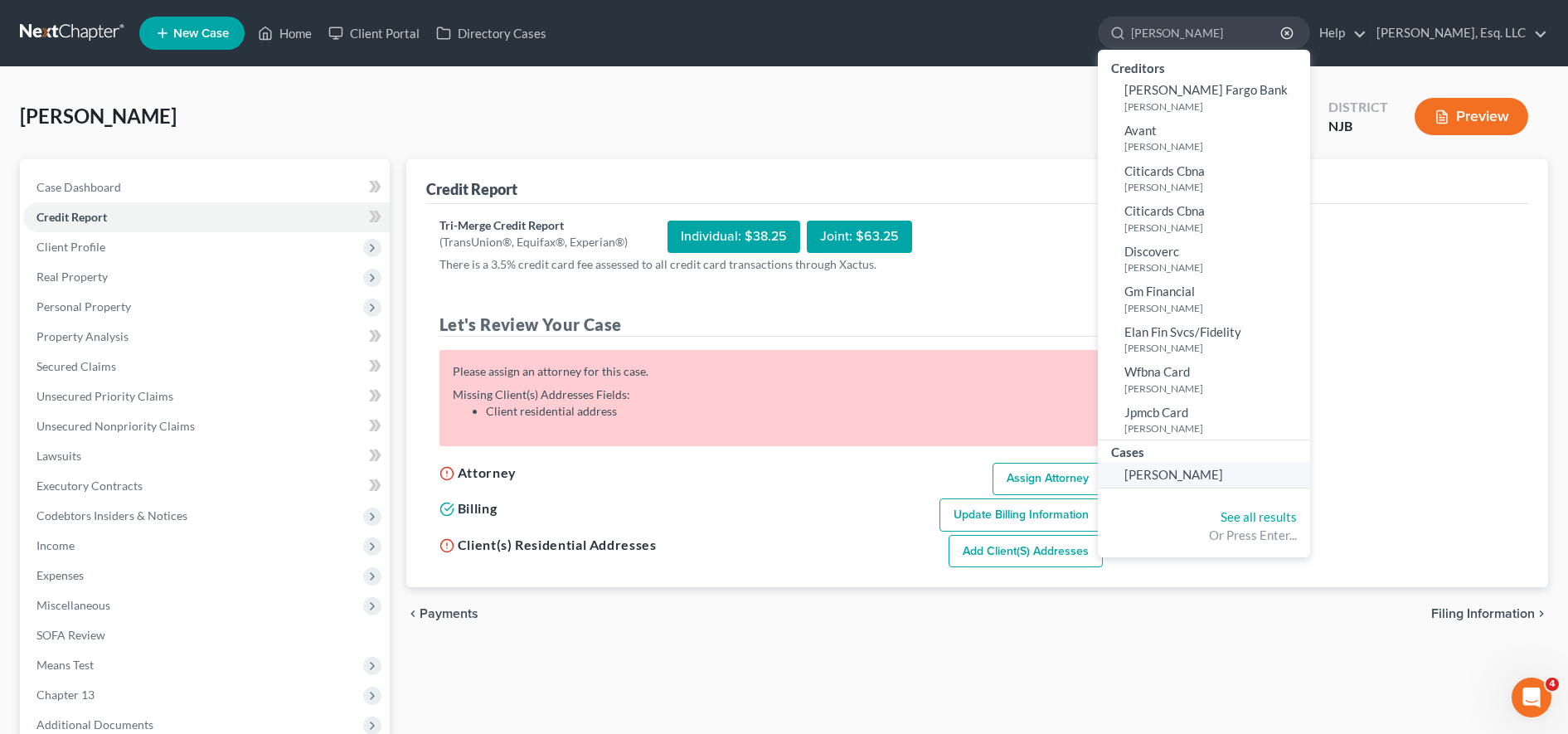
type input "orasch"
click at [786, 472] on span "Oraschin, Christopher" at bounding box center [1173, 474] width 99 height 15
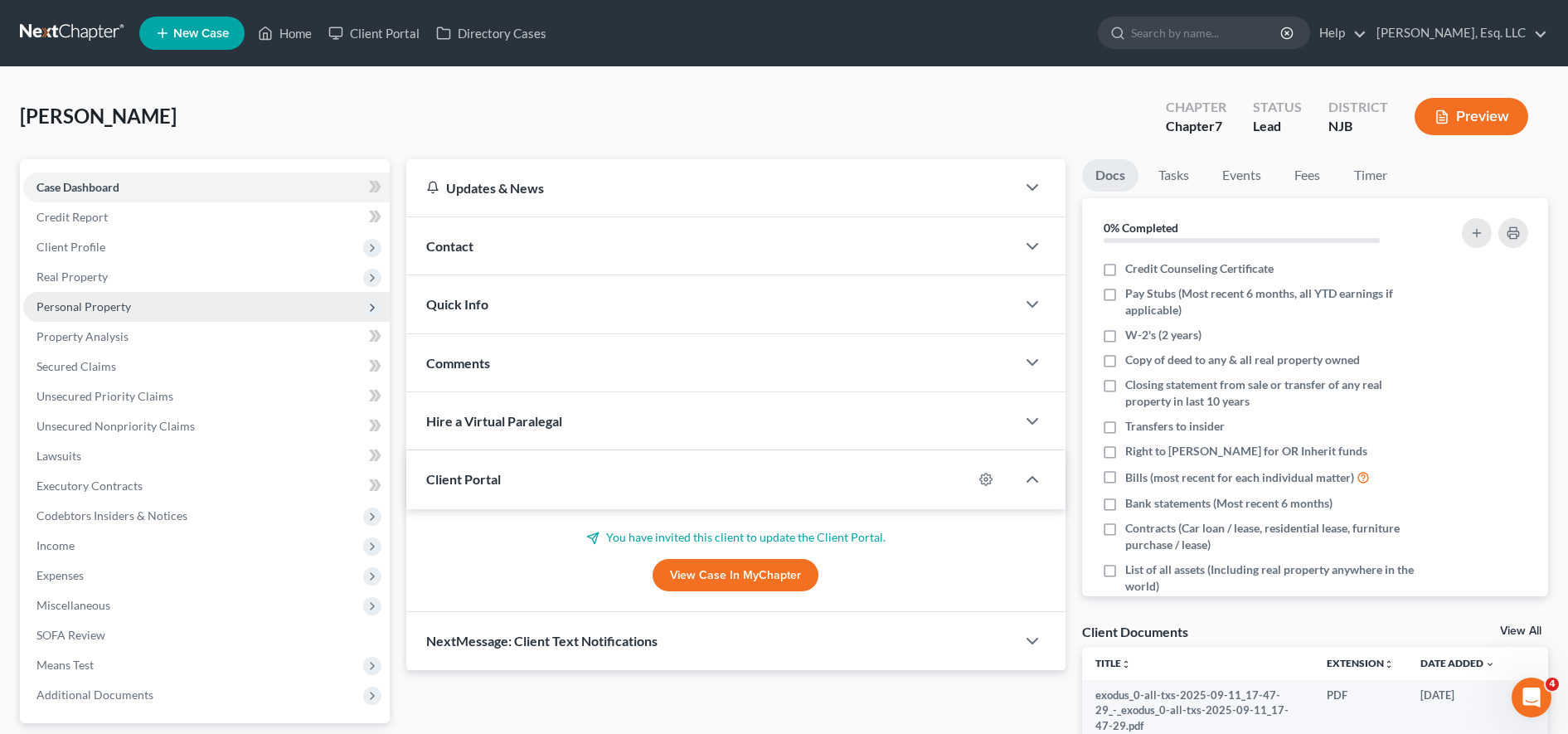
click at [168, 308] on span "Personal Property" at bounding box center [206, 307] width 367 height 30
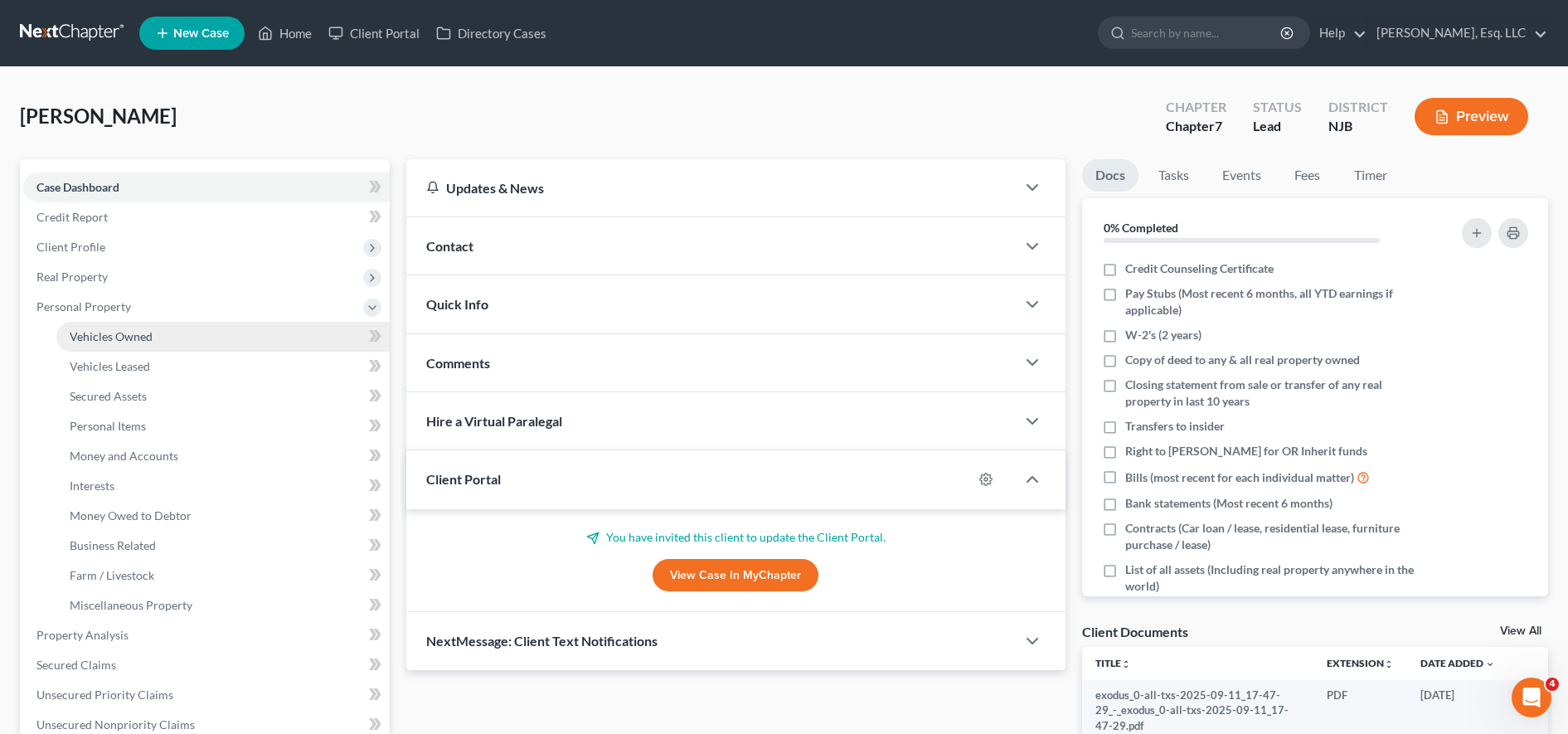
click at [261, 345] on link "Vehicles Owned" at bounding box center [223, 336] width 334 height 30
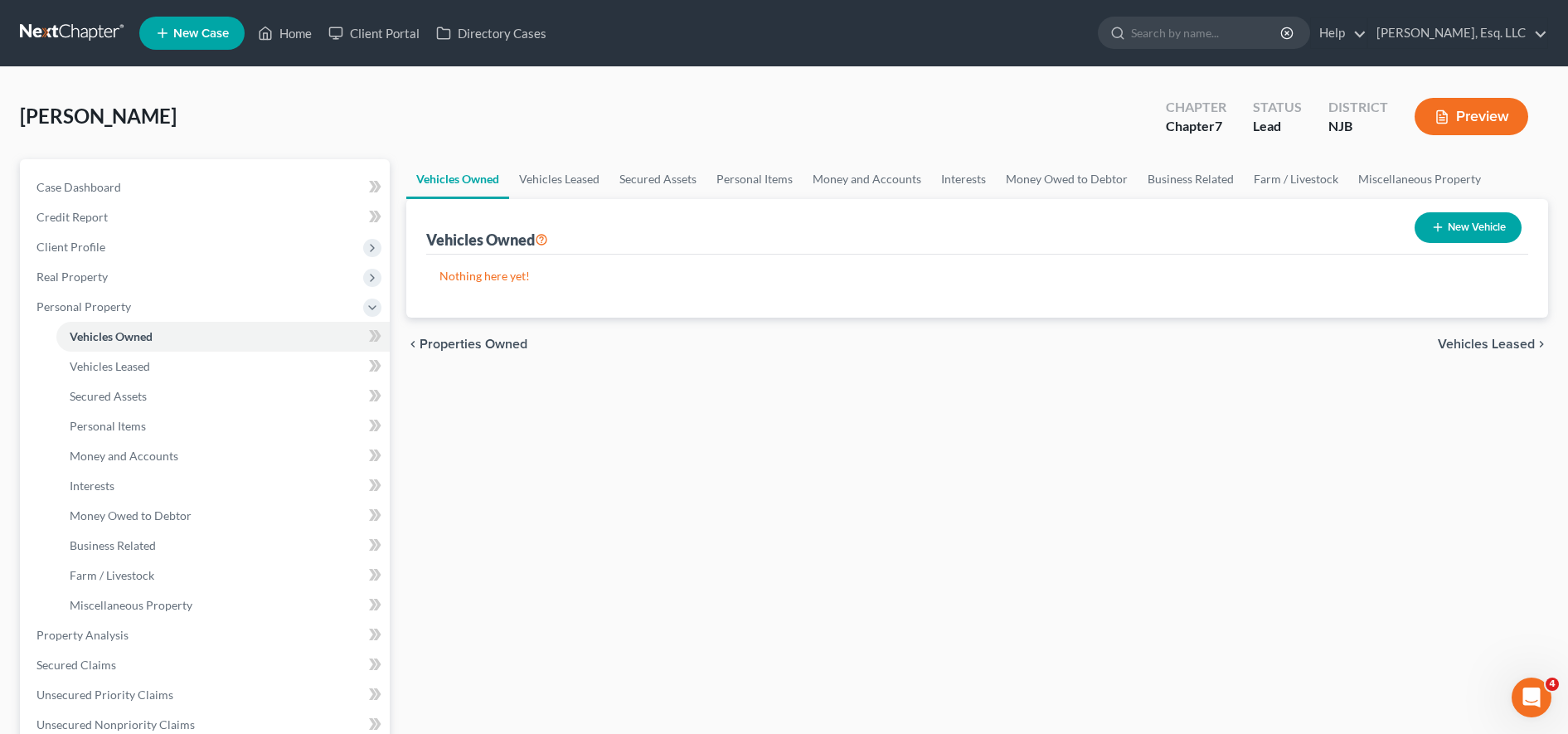
click at [786, 279] on p "Nothing here yet!" at bounding box center [978, 276] width 1076 height 17
click at [179, 366] on link "Vehicles Leased" at bounding box center [223, 367] width 334 height 30
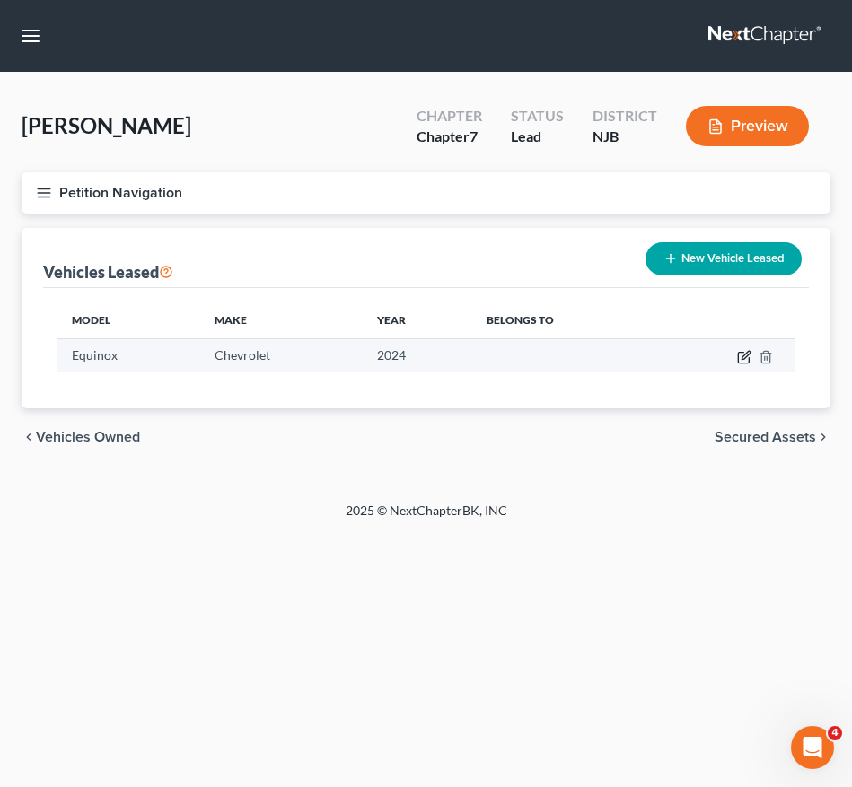
click at [748, 358] on icon "button" at bounding box center [744, 357] width 14 height 14
select select "2"
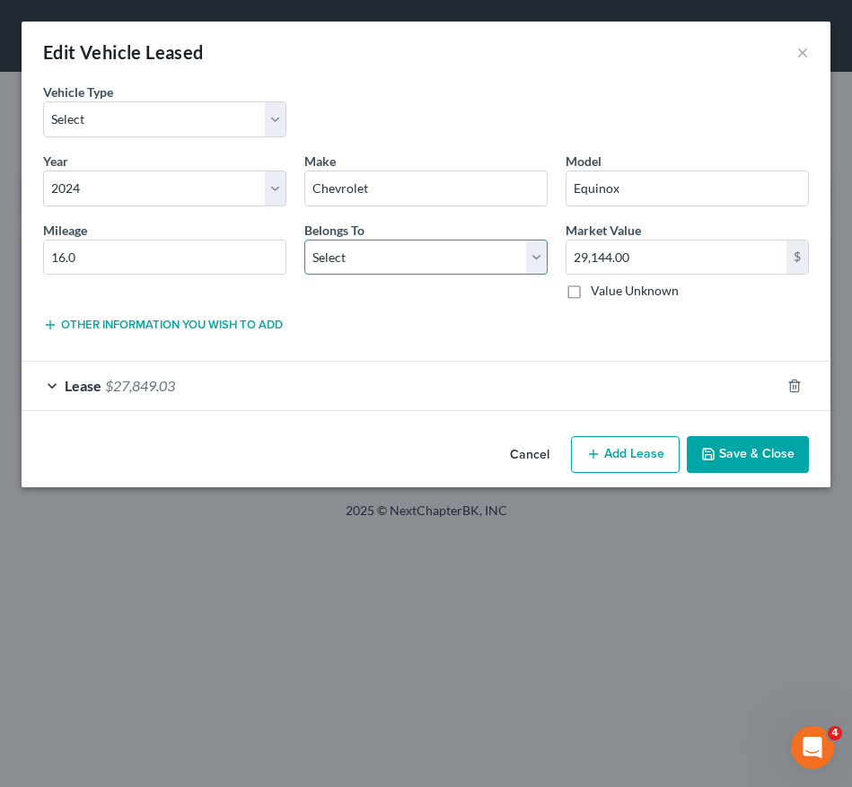
click at [348, 251] on select "Select Debtor 1 Only Debtor 2 Only Debtor 1 And Debtor 2 Only At Least One Of T…" at bounding box center [425, 258] width 243 height 36
select select "0"
click at [304, 240] on select "Select Debtor 1 Only Debtor 2 Only Debtor 1 And Debtor 2 Only At Least One Of T…" at bounding box center [425, 258] width 243 height 36
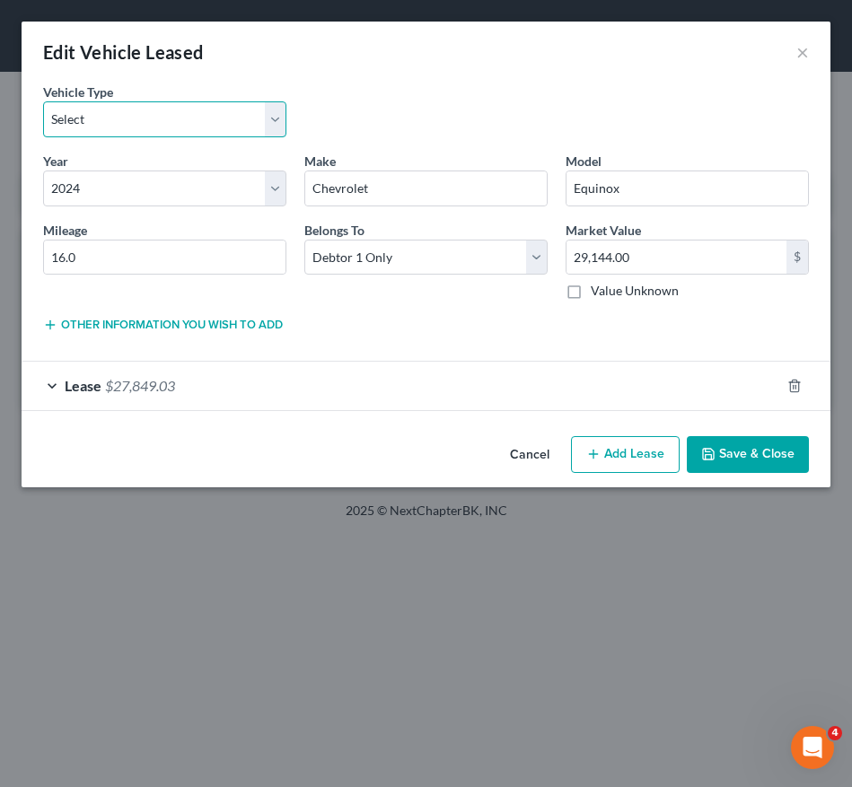
click at [162, 116] on select "Select Automobile (A/B: 3) Truck (A/B: 3) Trailer (A/B: 4) Watercraft (A/B: 4) …" at bounding box center [164, 119] width 243 height 36
select select "0"
click at [43, 101] on select "Select Automobile (A/B: 3) Truck (A/B: 3) Trailer (A/B: 4) Watercraft (A/B: 4) …" at bounding box center [164, 119] width 243 height 36
click at [501, 390] on div "Lease $27,849.03" at bounding box center [401, 386] width 758 height 48
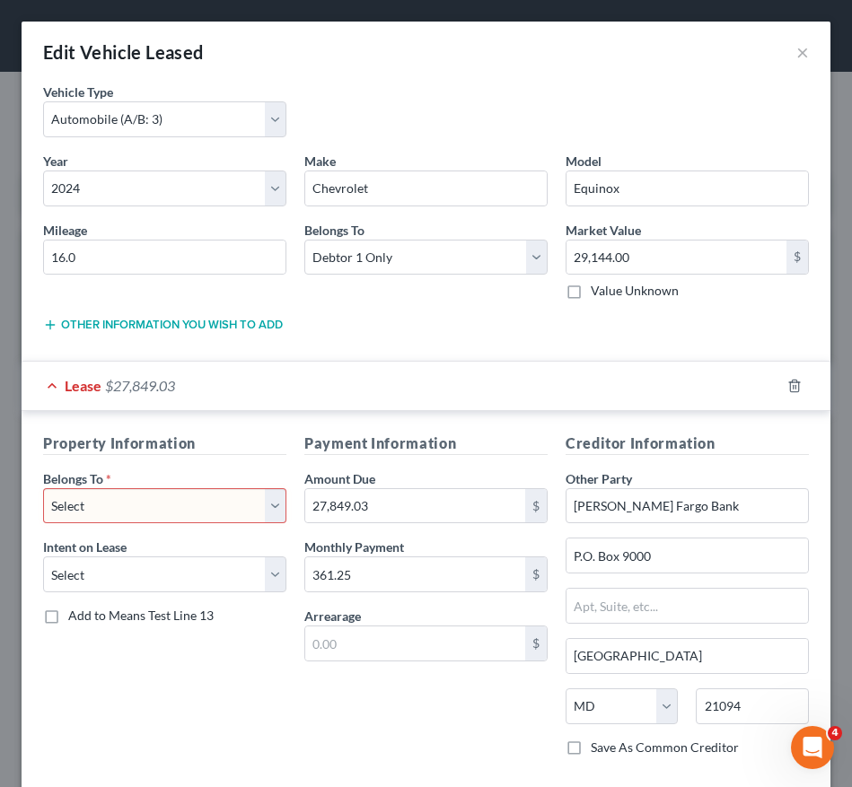
click at [201, 508] on select "Select Debtor 1 Only Debtor 2 Only Debtor 1 And Debtor 2 Only At Least One Of T…" at bounding box center [164, 506] width 243 height 36
select select "0"
click at [43, 488] on select "Select Debtor 1 Only Debtor 2 Only Debtor 1 And Debtor 2 Only At Least One Of T…" at bounding box center [164, 506] width 243 height 36
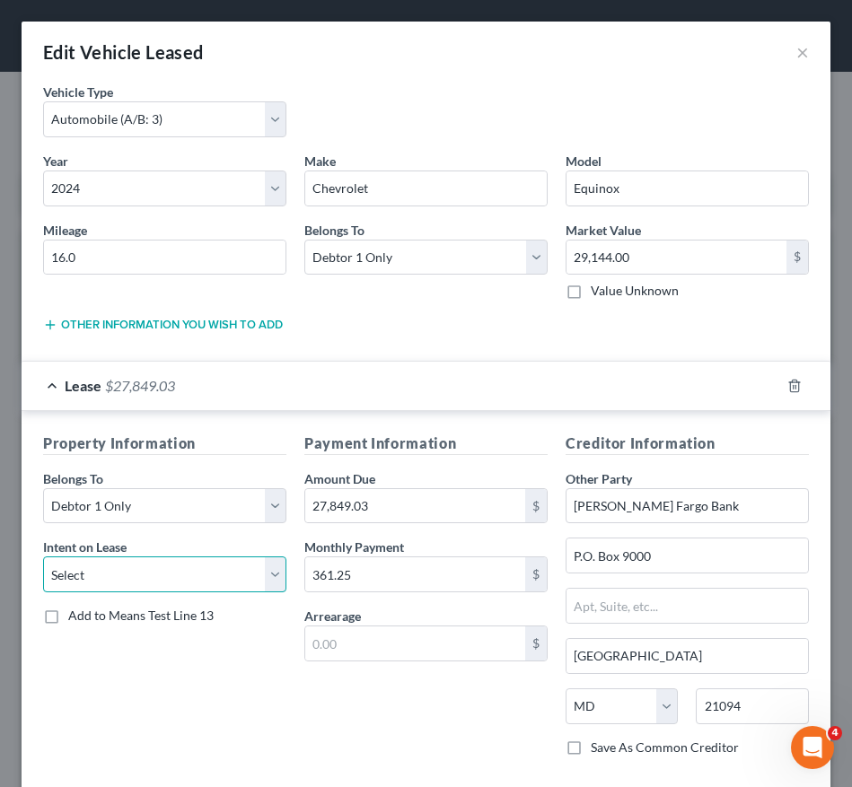
click at [191, 568] on select "Select None Assume Reject" at bounding box center [164, 575] width 243 height 36
select select "1"
click at [43, 557] on select "Select None Assume Reject" at bounding box center [164, 575] width 243 height 36
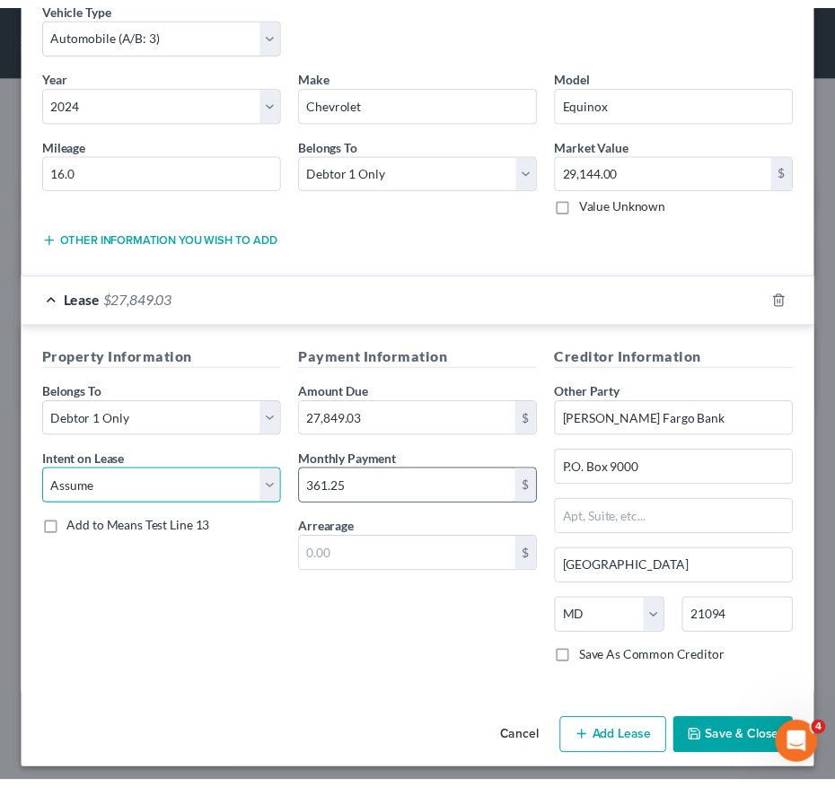
scroll to position [96, 0]
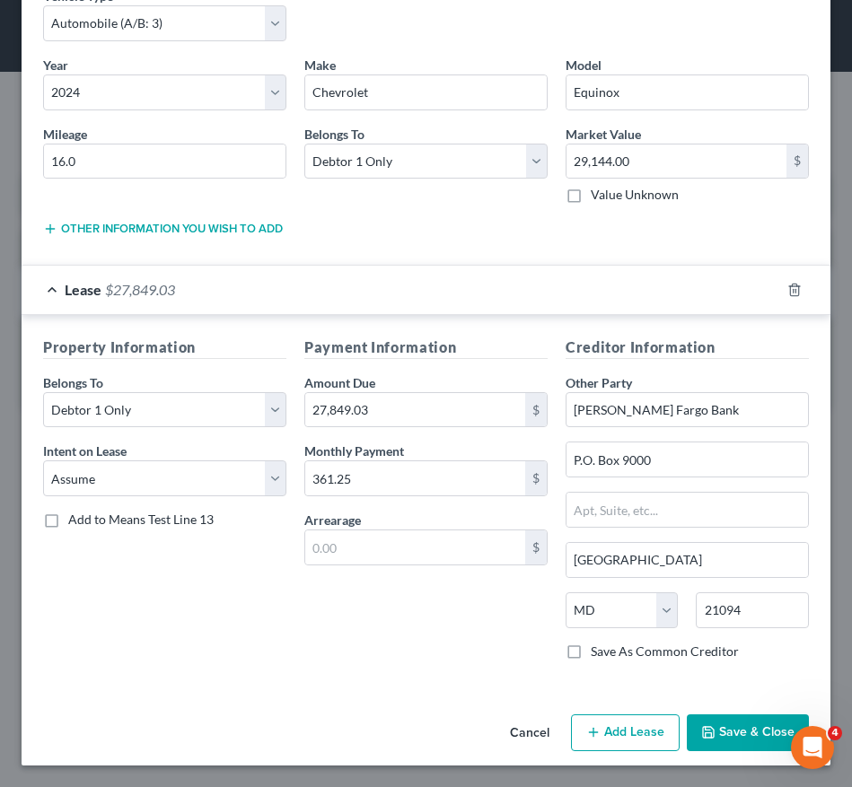
click at [738, 718] on button "Save & Close" at bounding box center [748, 733] width 122 height 38
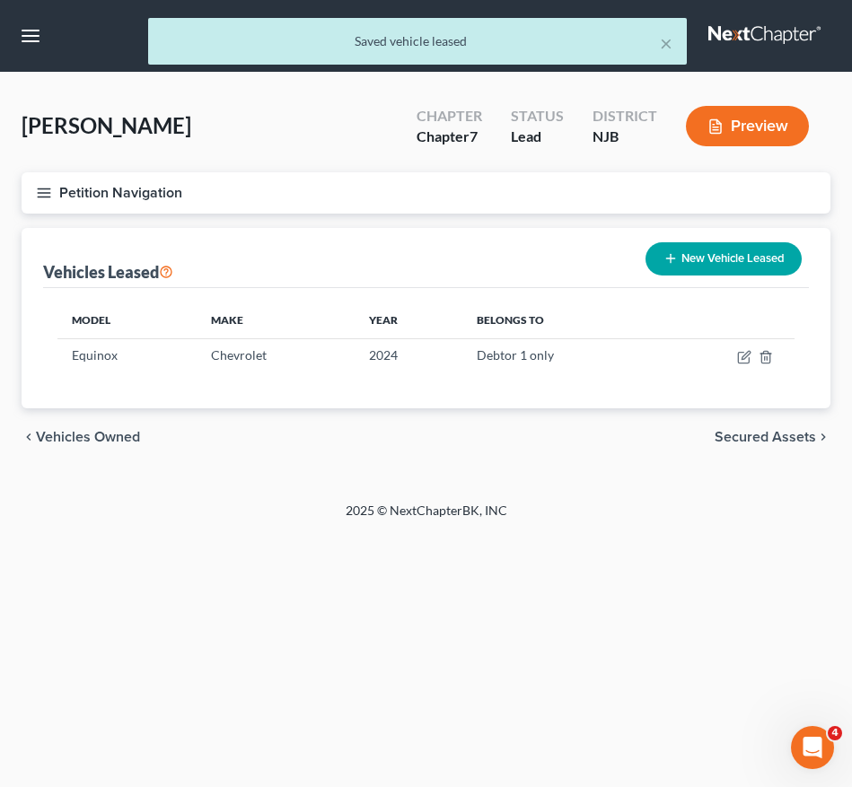
click at [51, 192] on icon "button" at bounding box center [44, 193] width 16 height 16
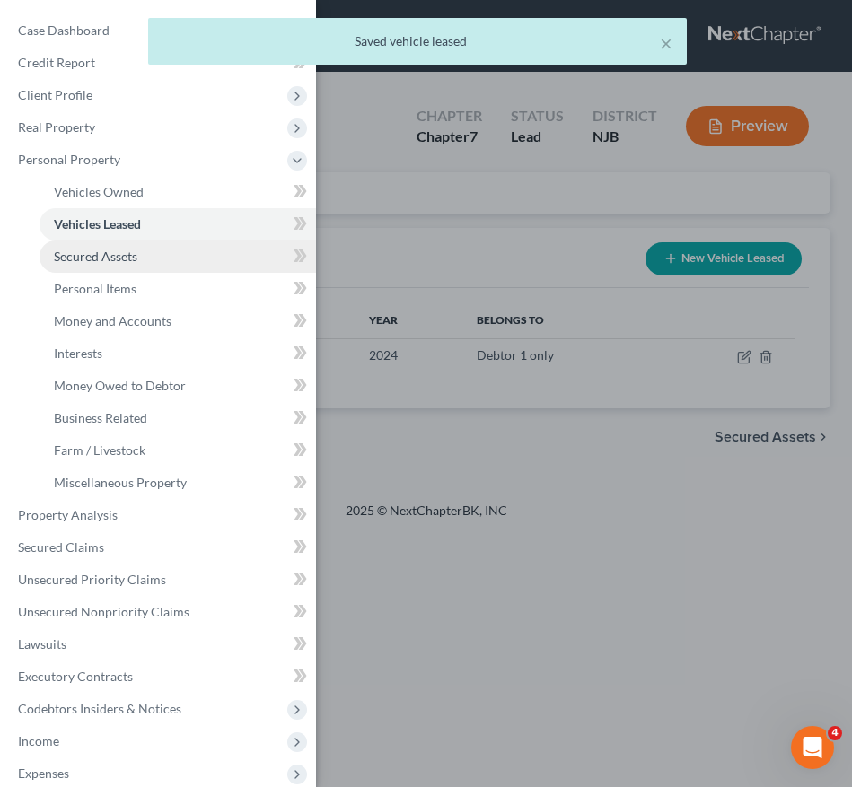
click at [128, 258] on span "Secured Assets" at bounding box center [95, 256] width 83 height 15
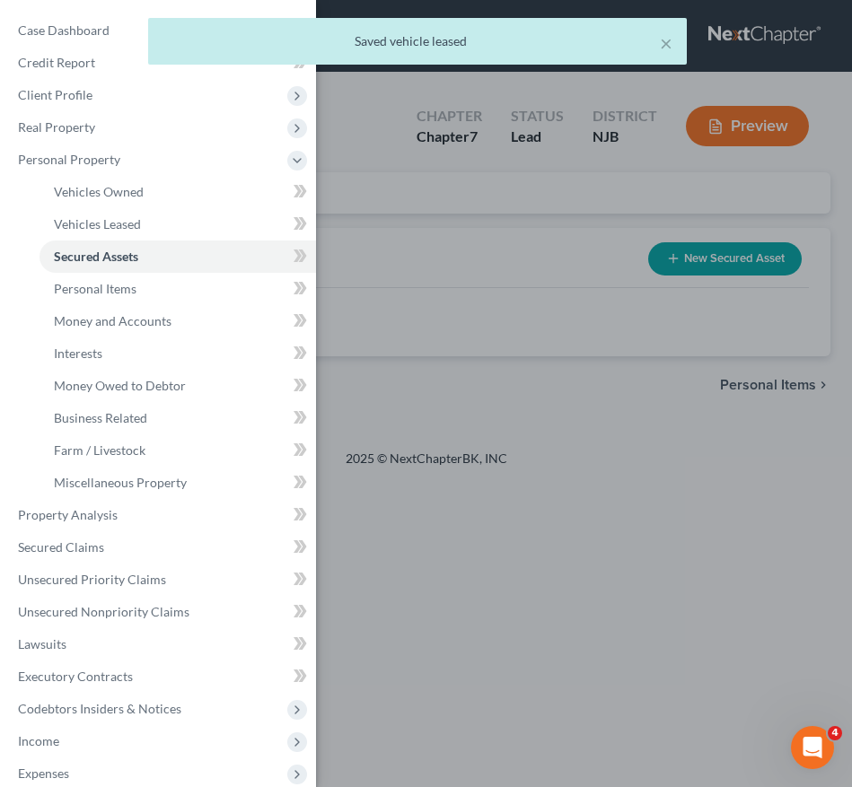
click at [405, 346] on div "Case Dashboard Payments Invoices Payments Payments Credit Report Client Profile" at bounding box center [426, 393] width 852 height 787
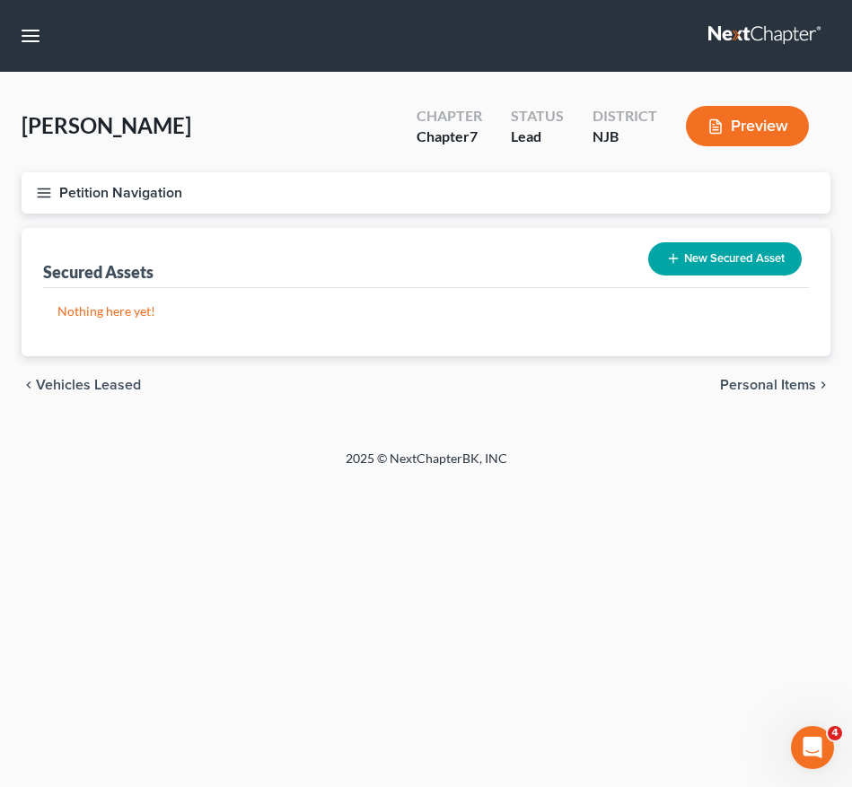
click at [47, 194] on icon "button" at bounding box center [44, 193] width 16 height 16
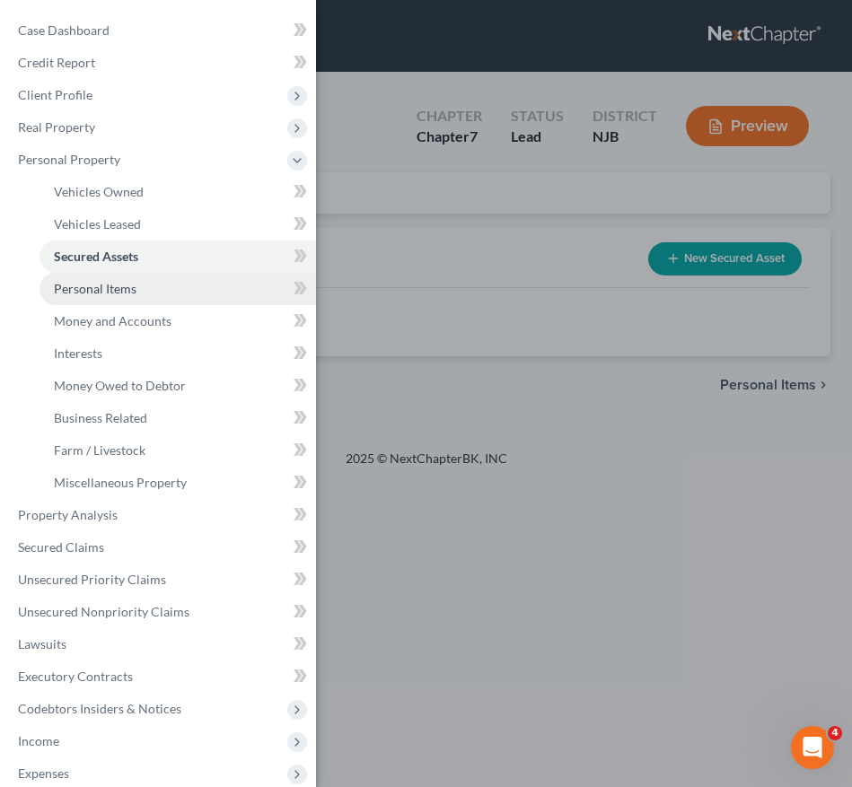
click at [160, 293] on link "Personal Items" at bounding box center [177, 289] width 276 height 32
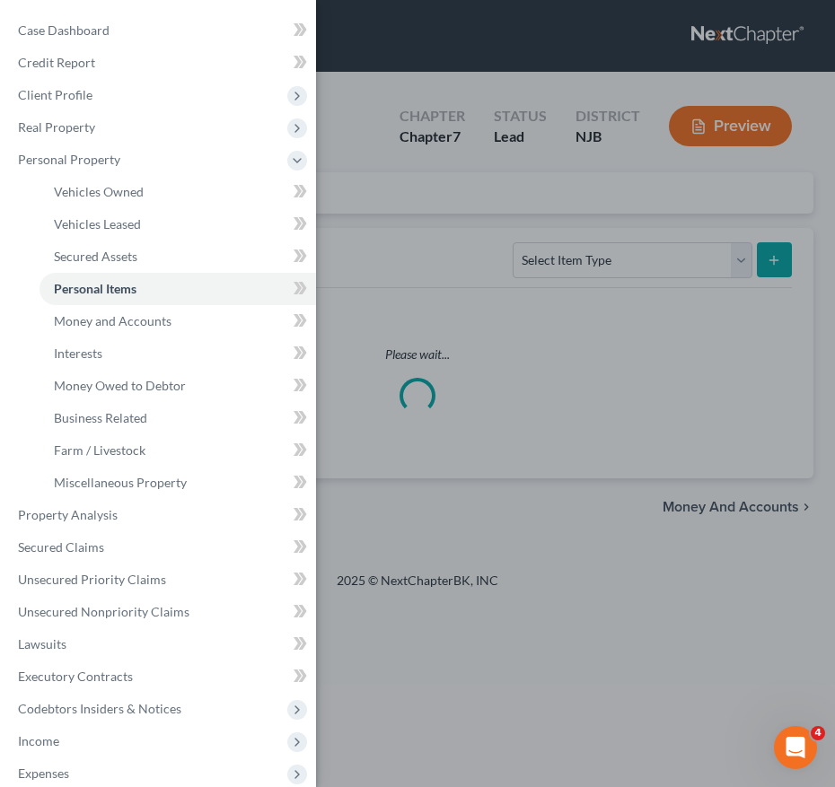
click at [418, 367] on div "Case Dashboard Payments Invoices Payments Payments Credit Report Client Profile" at bounding box center [417, 393] width 835 height 787
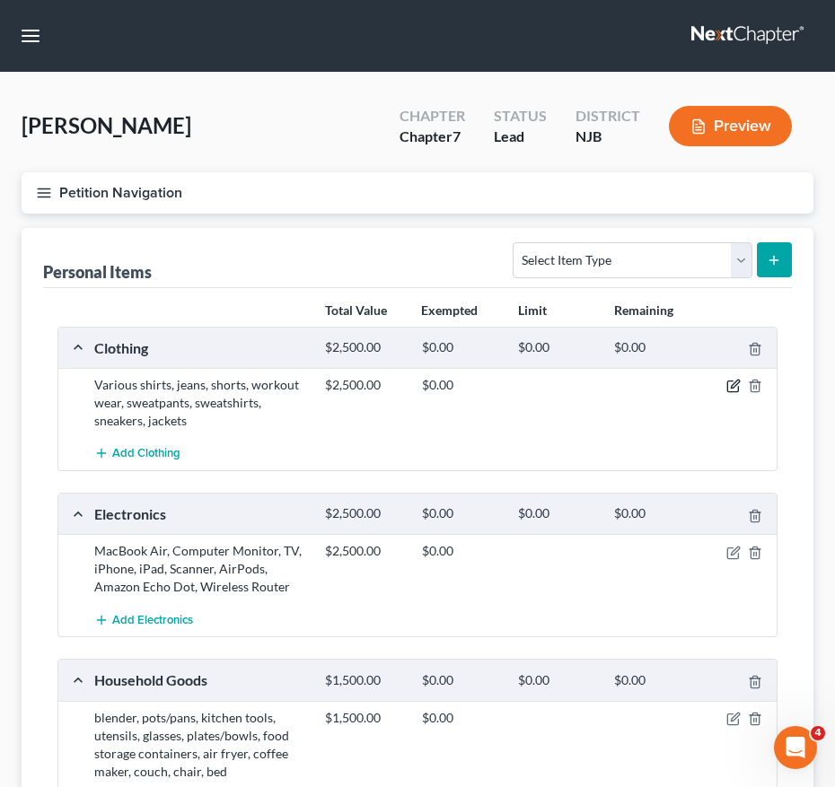
click at [733, 379] on icon "button" at bounding box center [733, 386] width 14 height 14
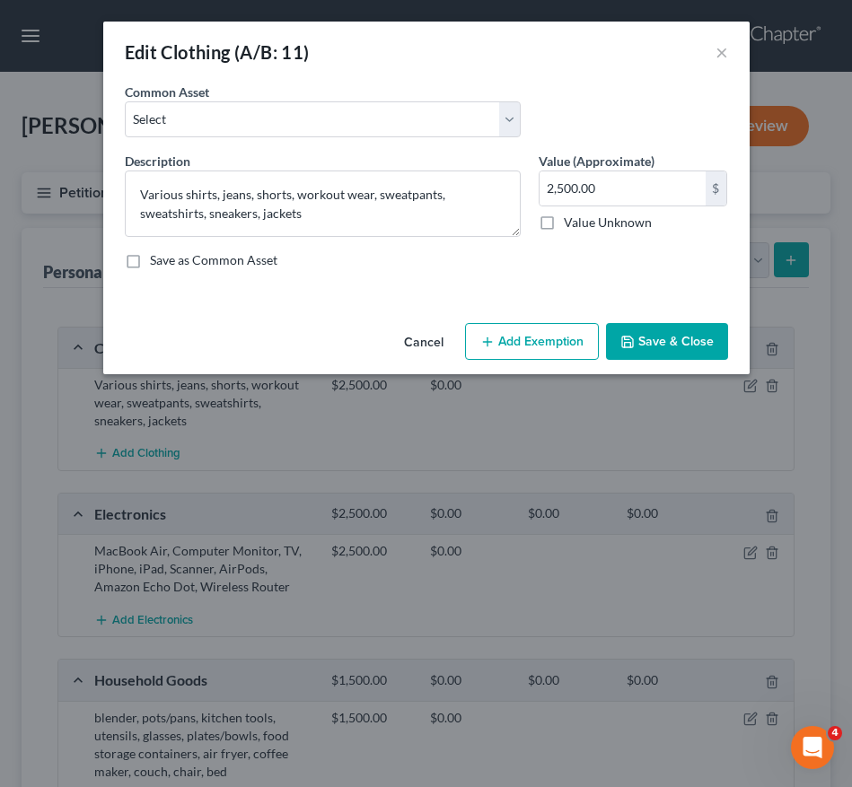
click at [569, 330] on button "Add Exemption" at bounding box center [532, 342] width 134 height 38
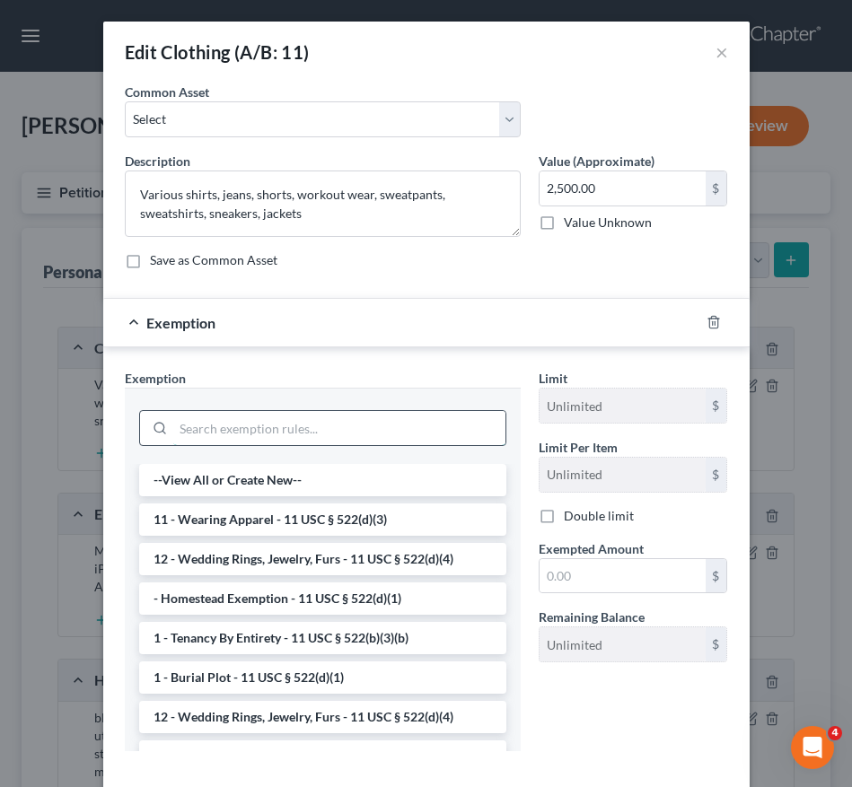
click at [295, 430] on input "search" at bounding box center [339, 428] width 332 height 34
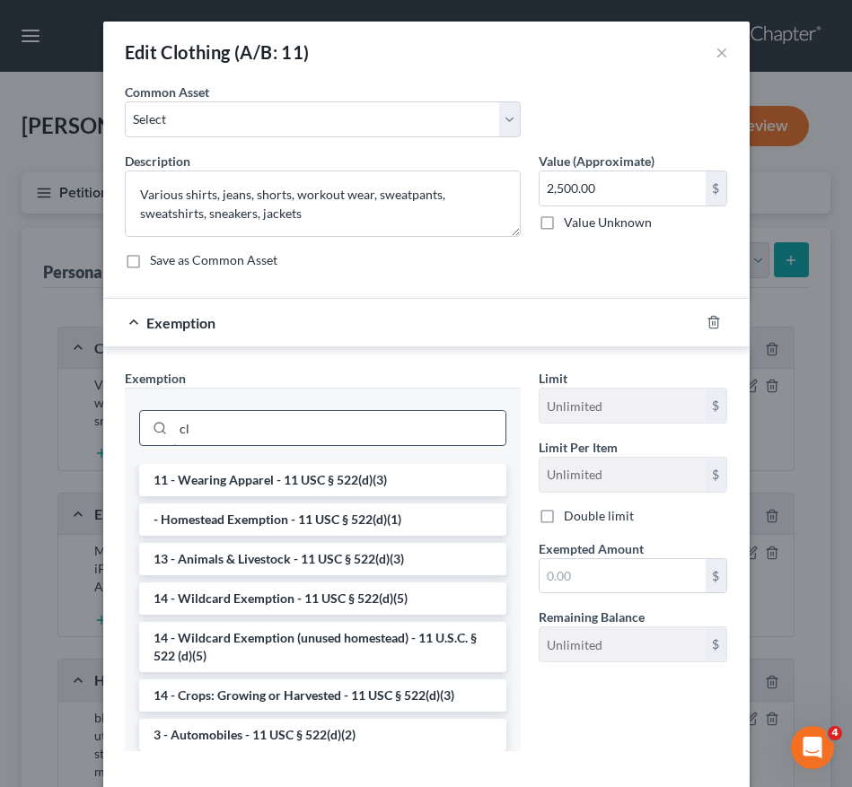
type input "c"
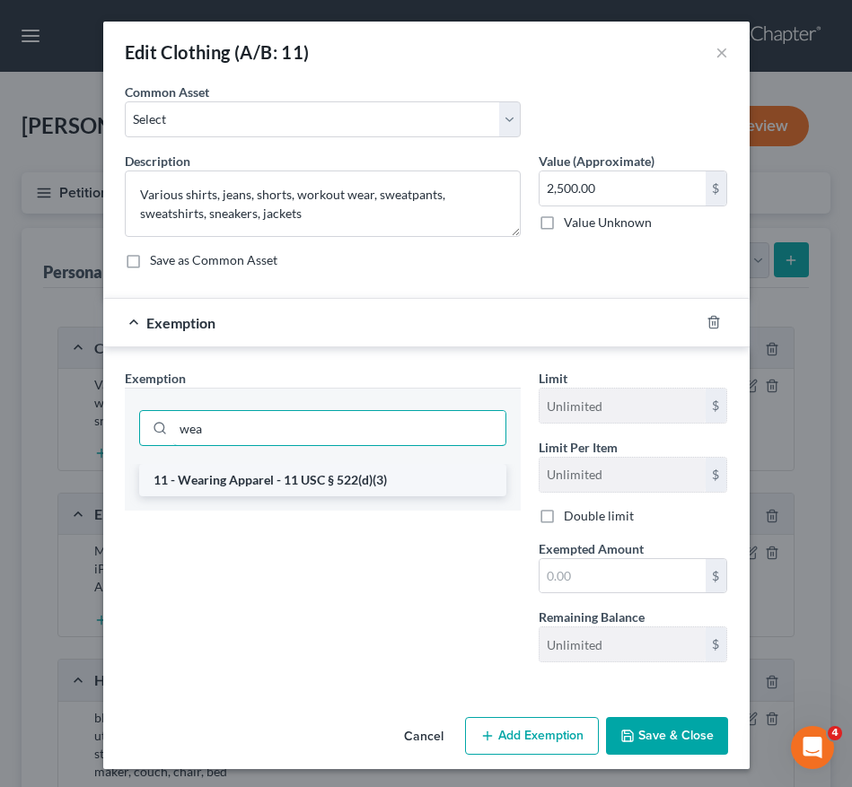
type input "wea"
click at [297, 471] on li "11 - Wearing Apparel - 11 USC § 522(d)(3)" at bounding box center [322, 480] width 367 height 32
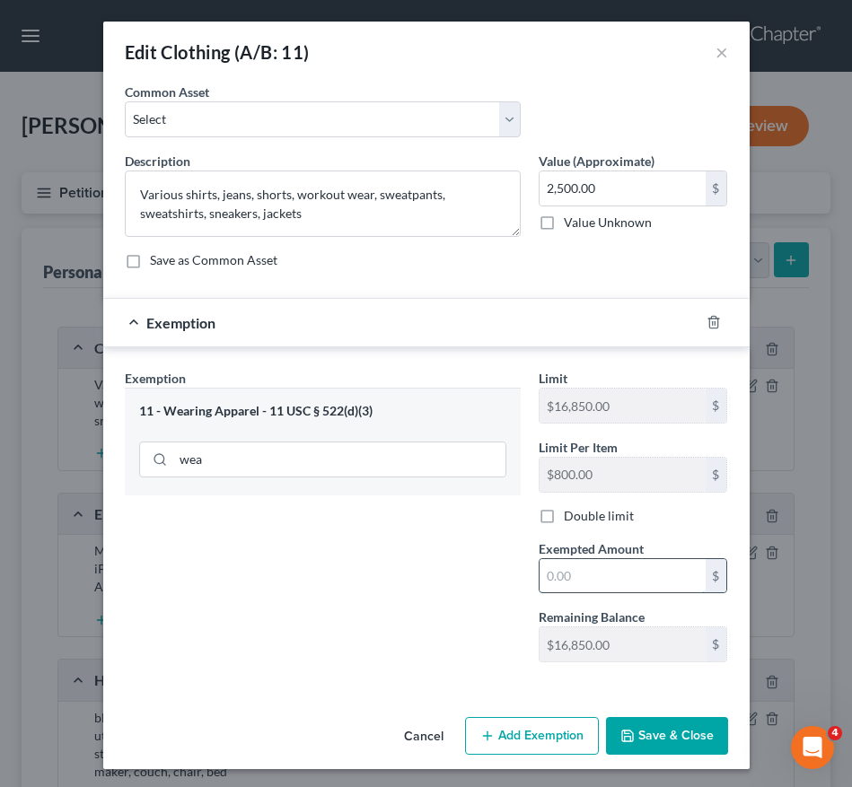
click at [636, 563] on input "text" at bounding box center [622, 576] width 166 height 34
type input "2,500.00"
click at [631, 746] on button "Save & Close" at bounding box center [667, 736] width 122 height 38
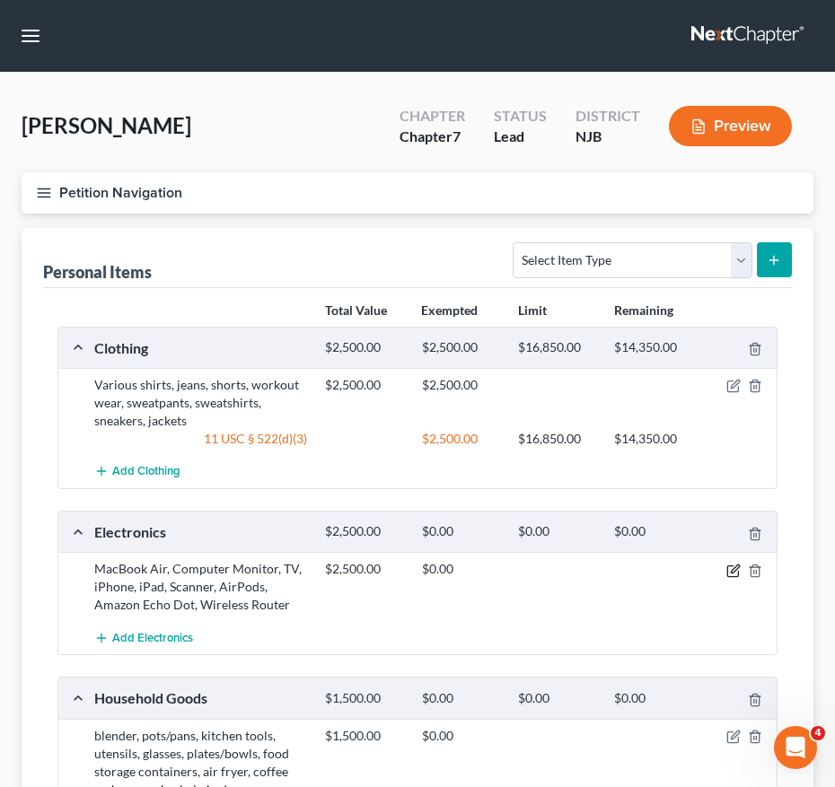
click at [734, 569] on icon "button" at bounding box center [733, 571] width 14 height 14
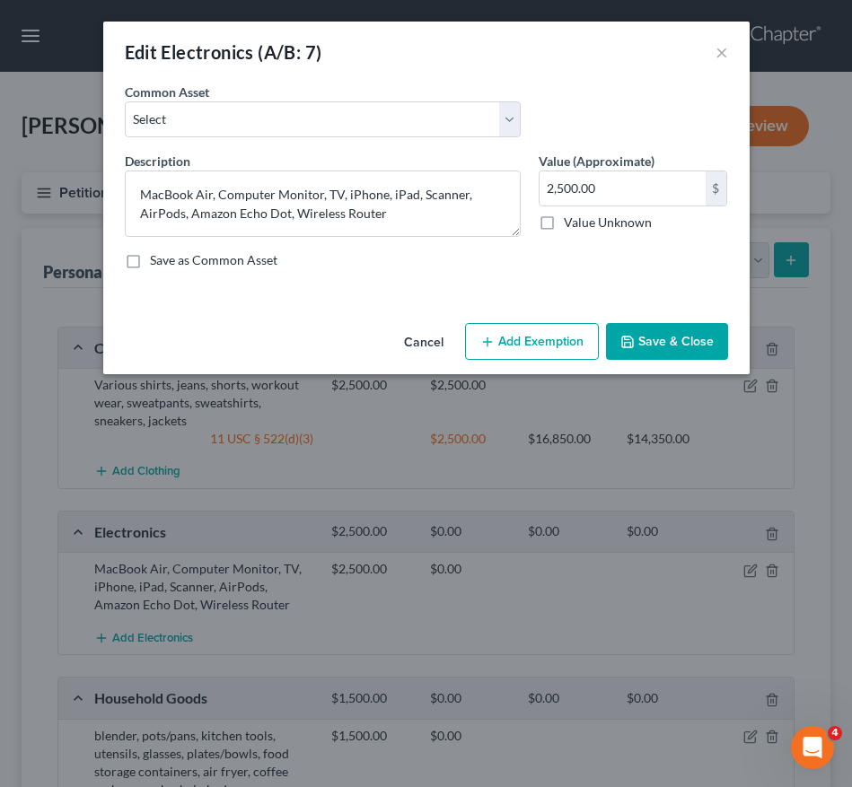
click at [542, 355] on button "Add Exemption" at bounding box center [532, 342] width 134 height 38
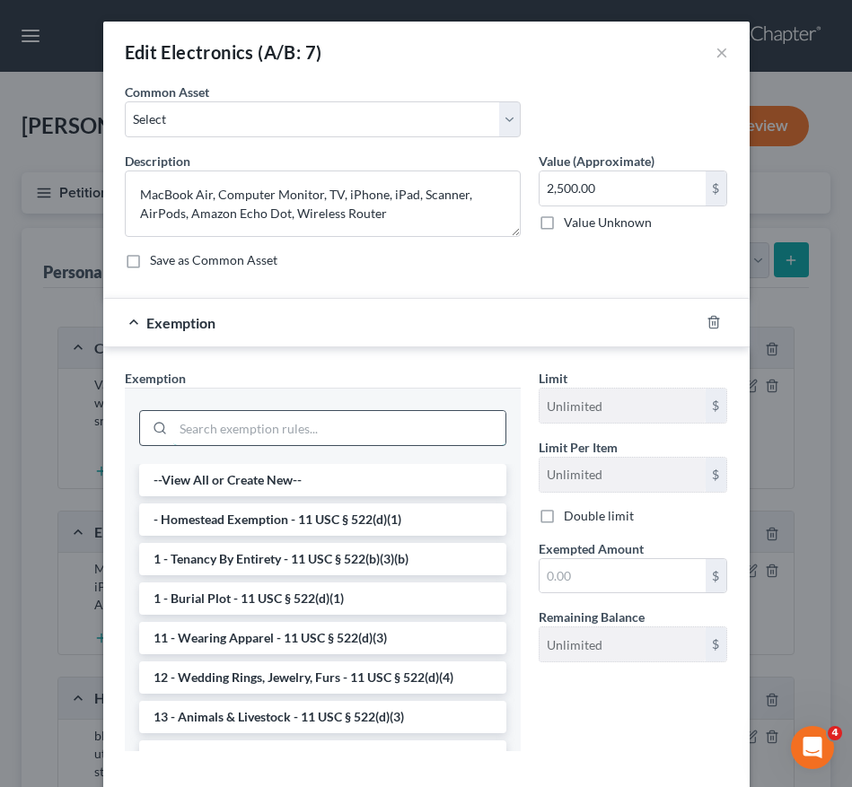
click at [349, 426] on input "search" at bounding box center [339, 428] width 332 height 34
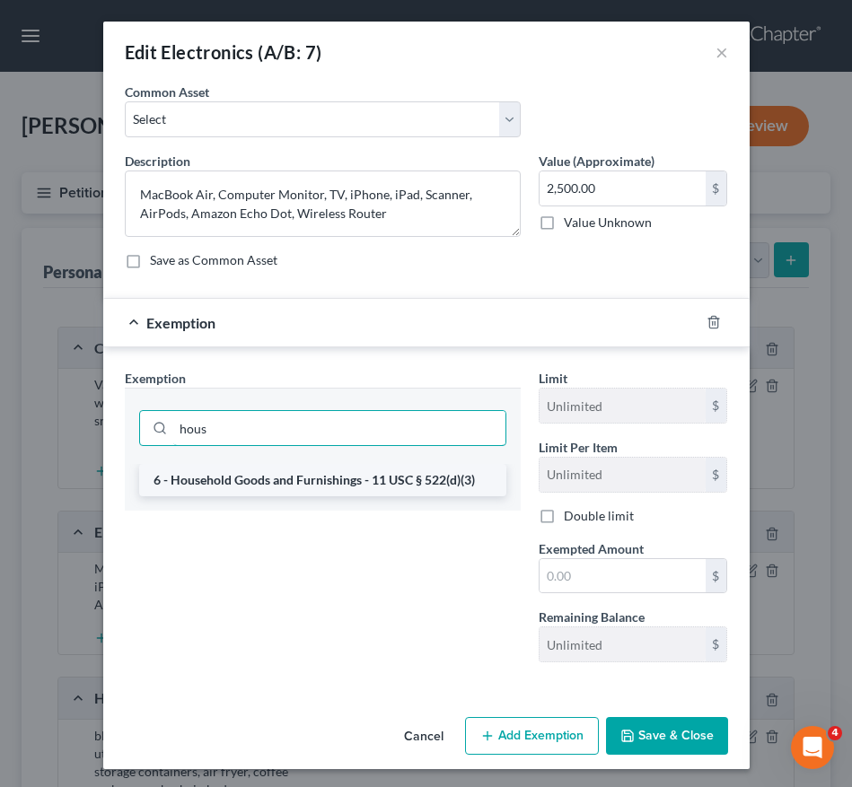
type input "hous"
click at [346, 472] on li "6 - Household Goods and Furnishings - 11 USC § 522(d)(3)" at bounding box center [322, 480] width 367 height 32
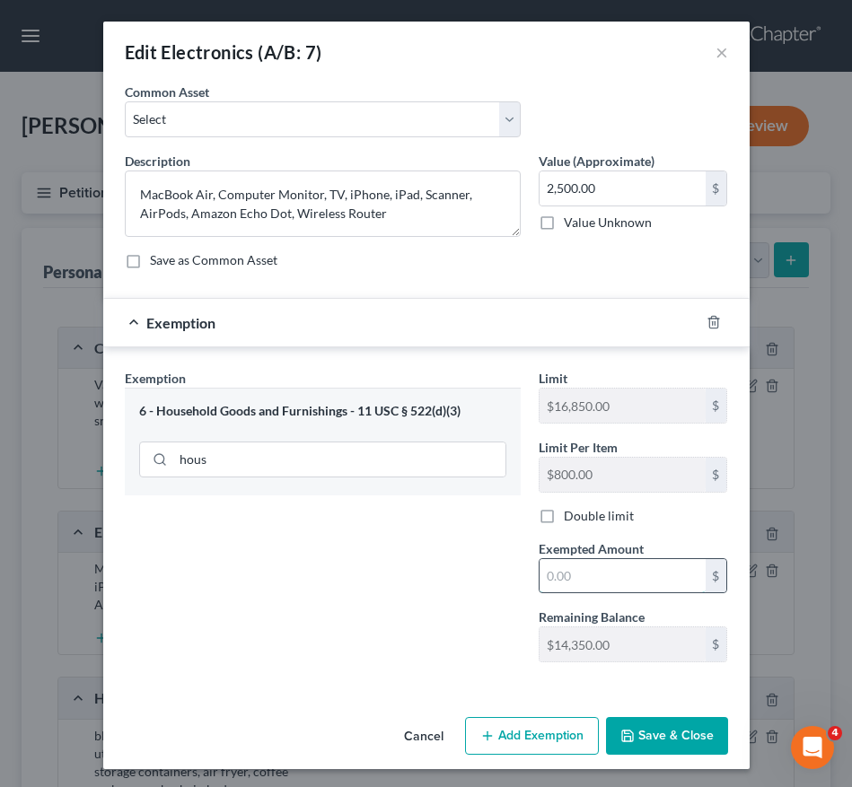
click at [569, 582] on input "text" at bounding box center [622, 576] width 166 height 34
type input "2,500.00"
click at [634, 737] on button "Save & Close" at bounding box center [667, 736] width 122 height 38
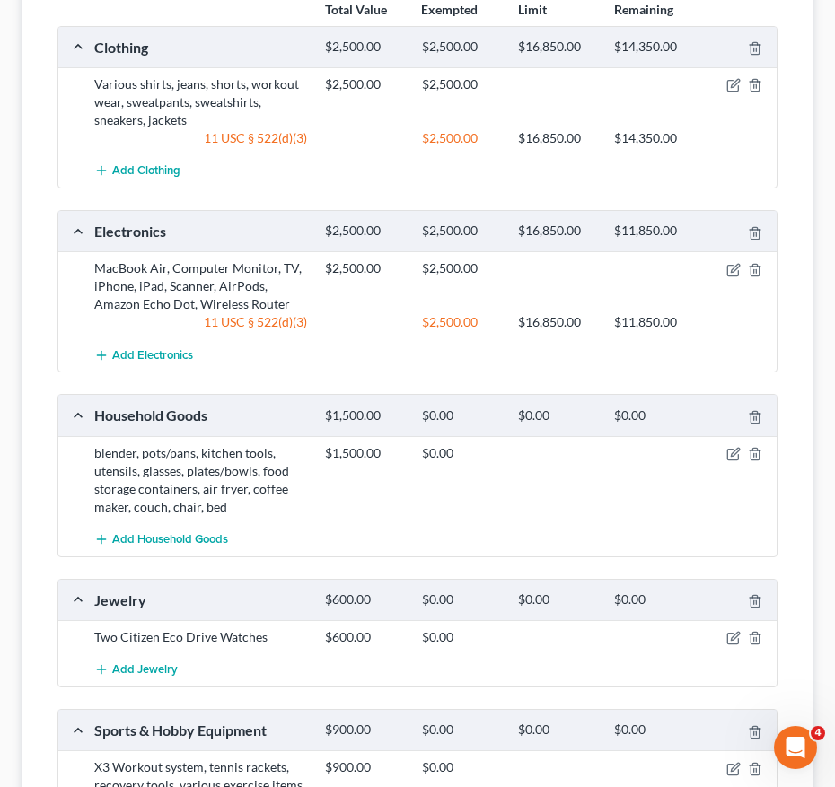
scroll to position [302, 0]
click at [730, 453] on icon "button" at bounding box center [733, 453] width 14 height 14
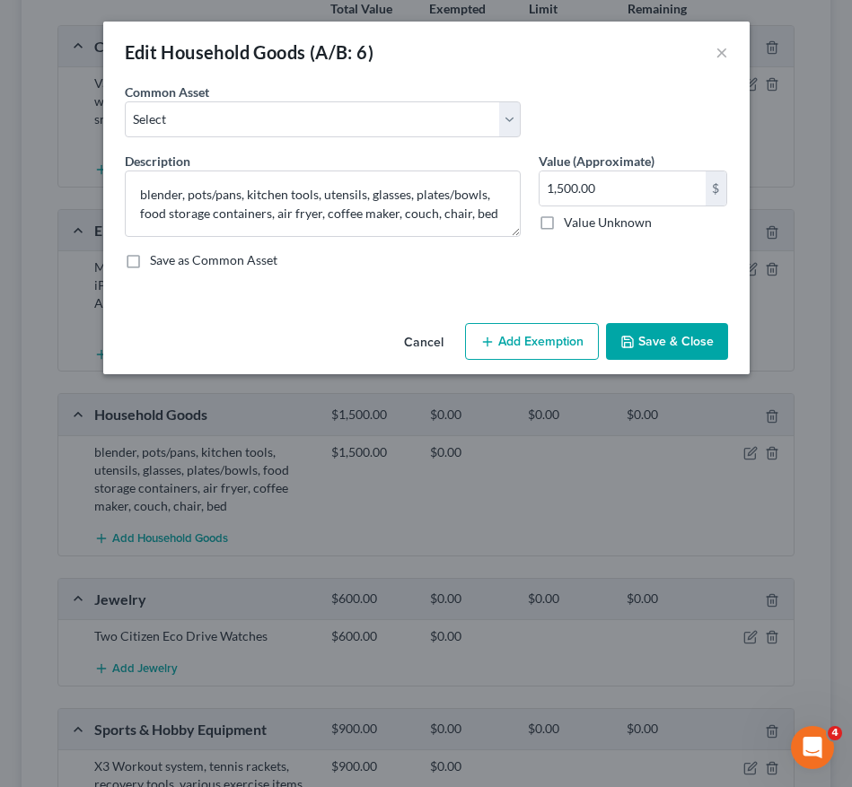
click at [522, 334] on button "Add Exemption" at bounding box center [532, 342] width 134 height 38
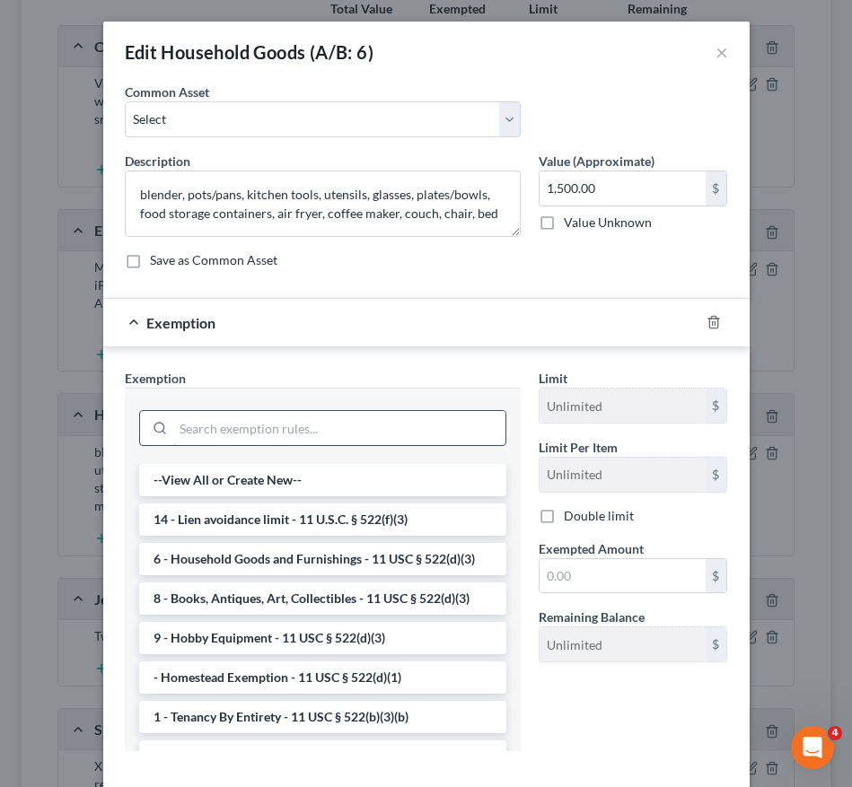
click at [319, 422] on input "search" at bounding box center [339, 428] width 332 height 34
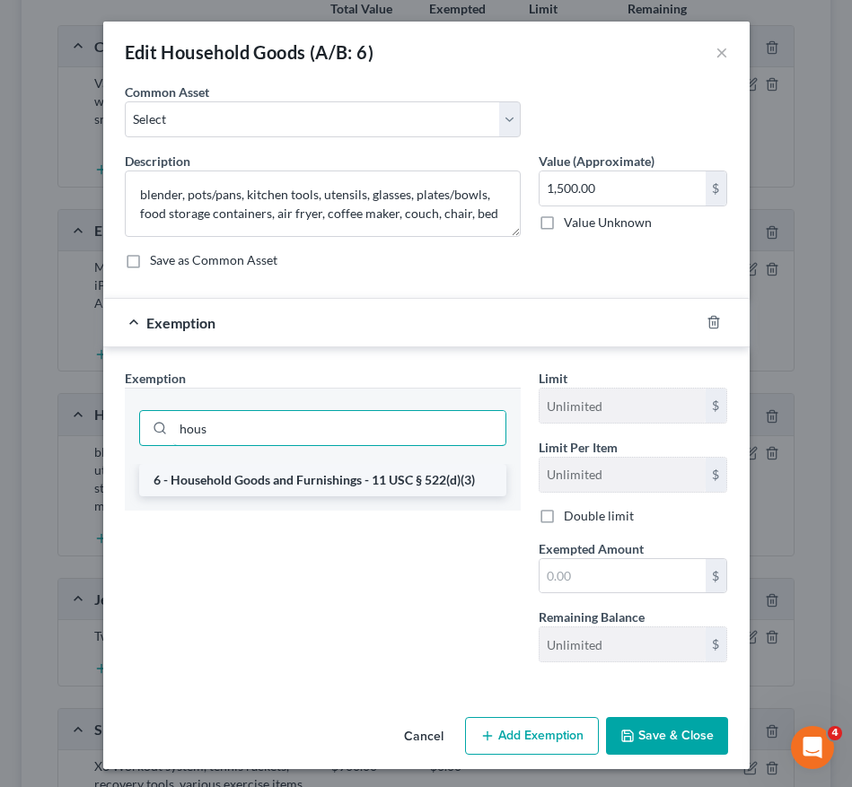
type input "hous"
click at [314, 480] on li "6 - Household Goods and Furnishings - 11 USC § 522(d)(3)" at bounding box center [322, 480] width 367 height 32
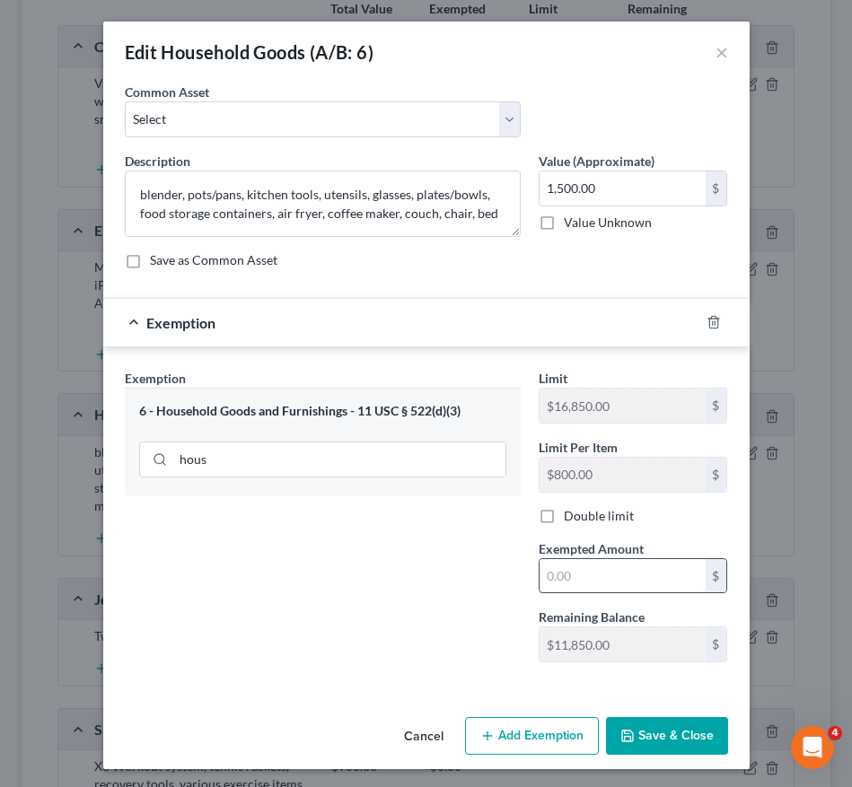
click at [570, 584] on input "text" at bounding box center [622, 576] width 166 height 34
type input "1,500.00"
click at [661, 740] on button "Save & Close" at bounding box center [667, 736] width 122 height 38
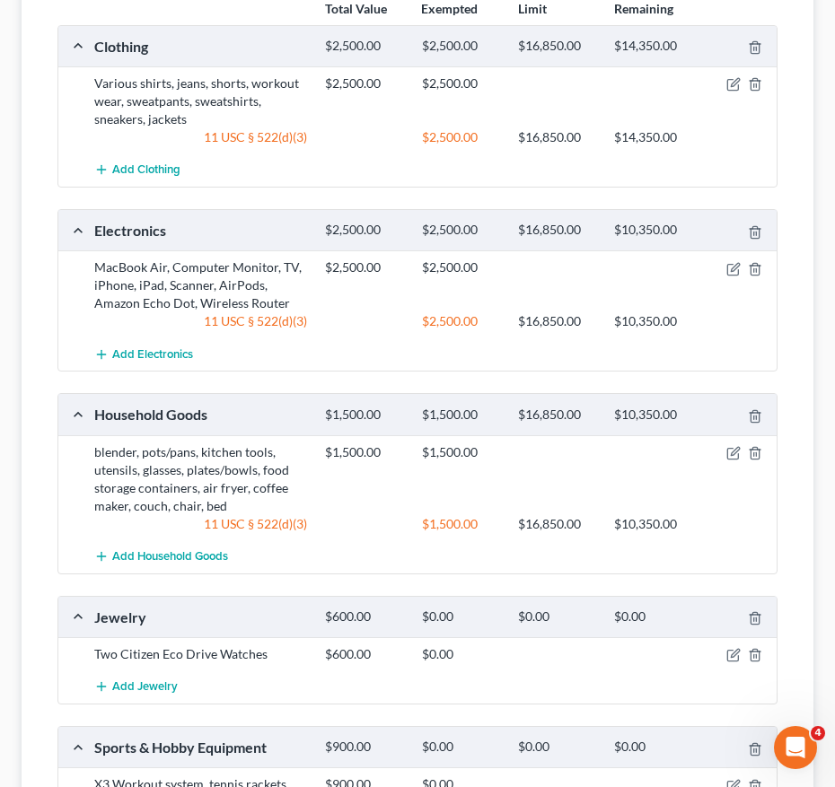
scroll to position [536, 0]
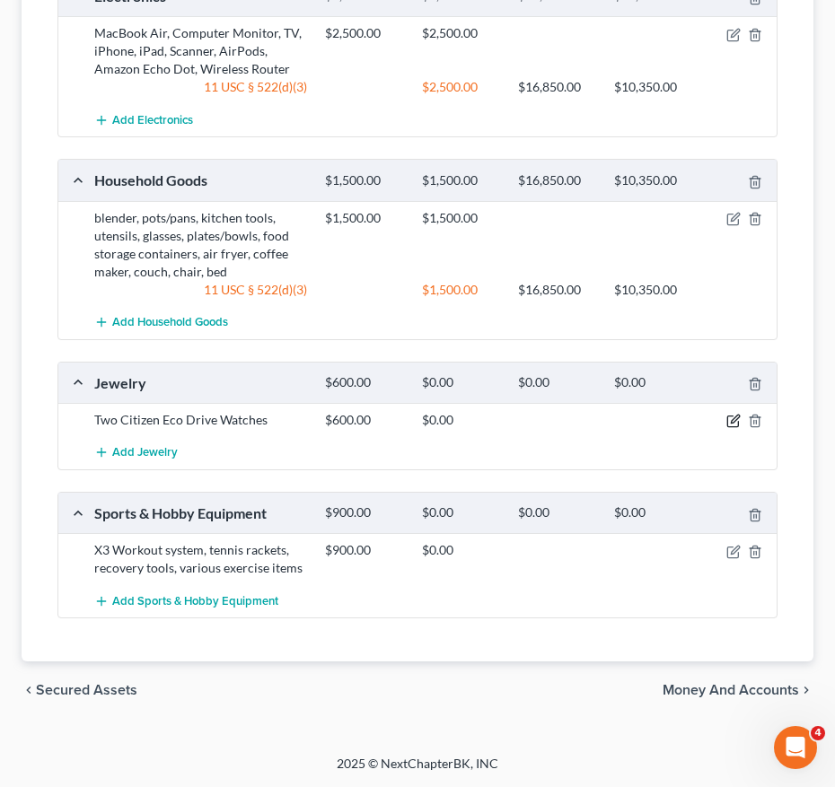
click at [728, 422] on icon "button" at bounding box center [733, 421] width 14 height 14
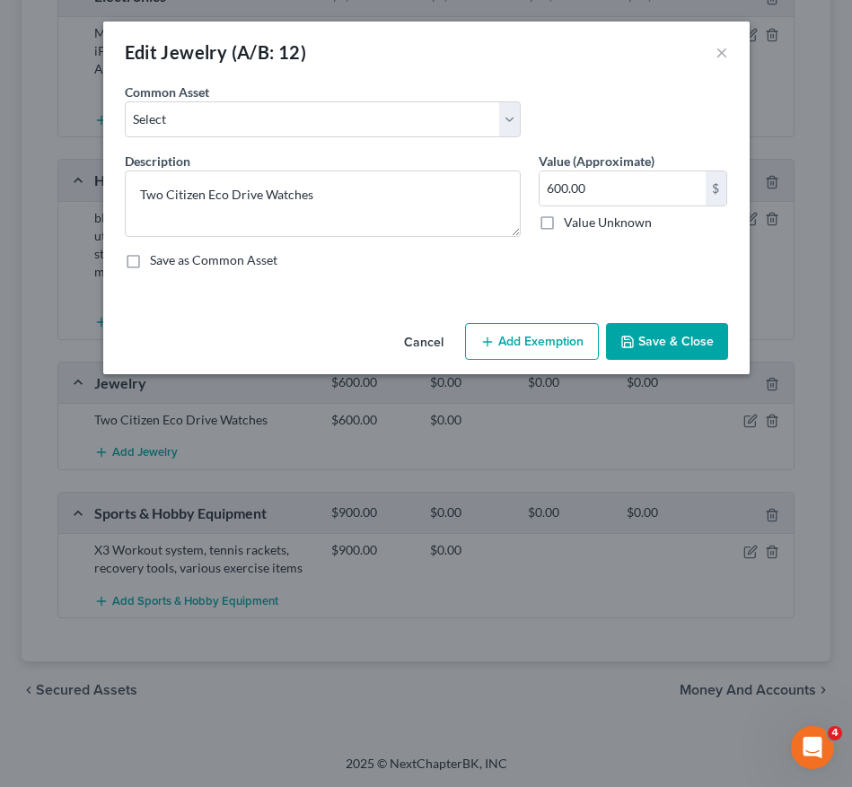
click at [572, 330] on button "Add Exemption" at bounding box center [532, 342] width 134 height 38
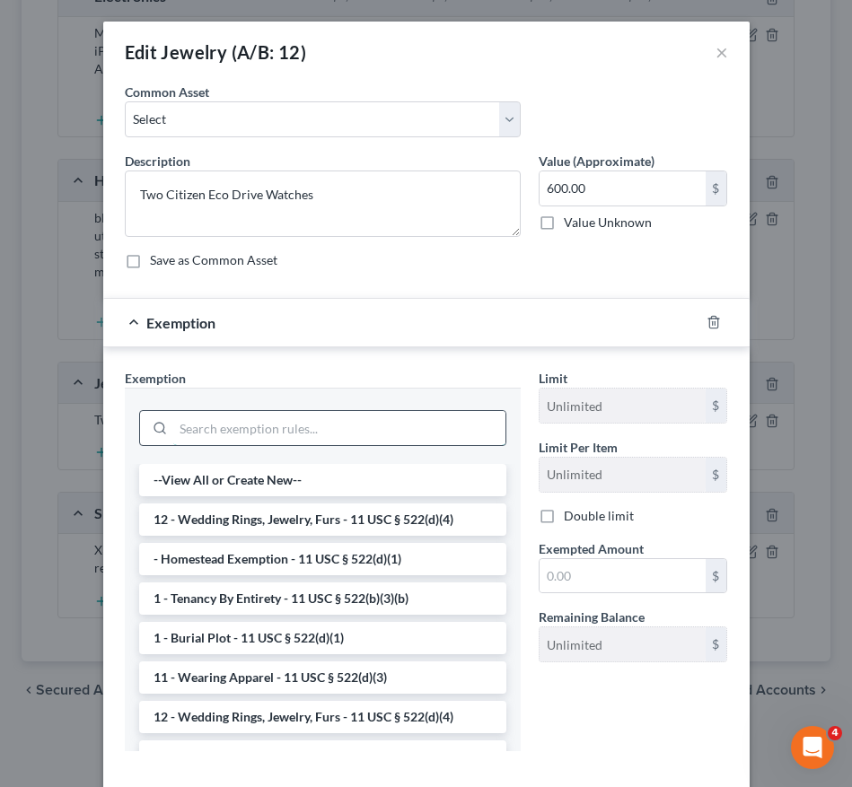
click at [370, 438] on input "search" at bounding box center [339, 428] width 332 height 34
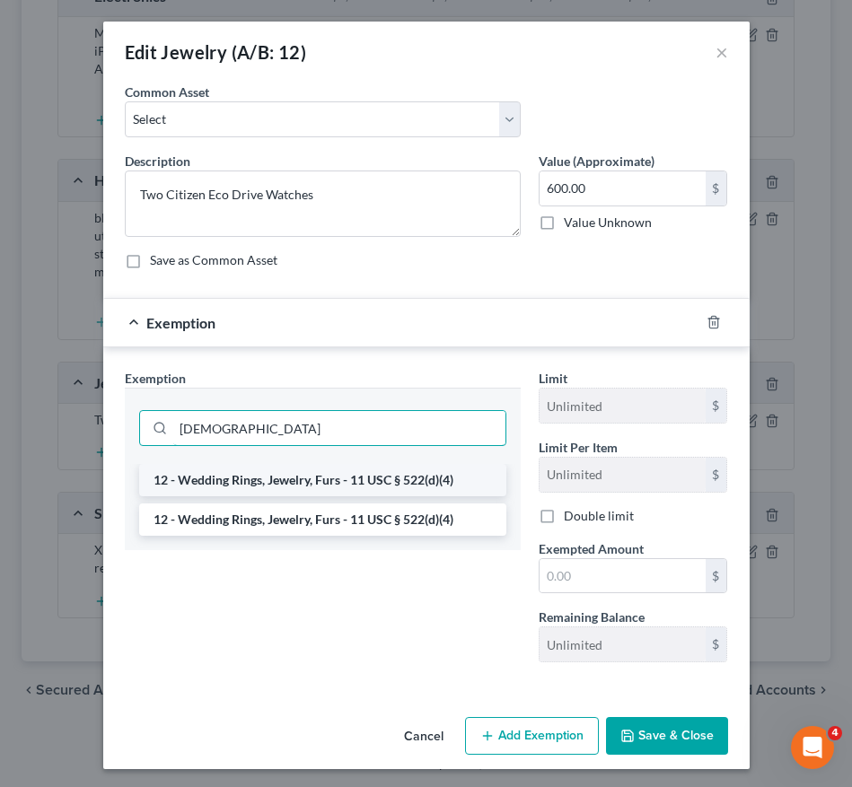
type input "jew"
click at [367, 472] on li "12 - Wedding Rings, Jewelry, Furs - 11 USC § 522(d)(4)" at bounding box center [322, 480] width 367 height 32
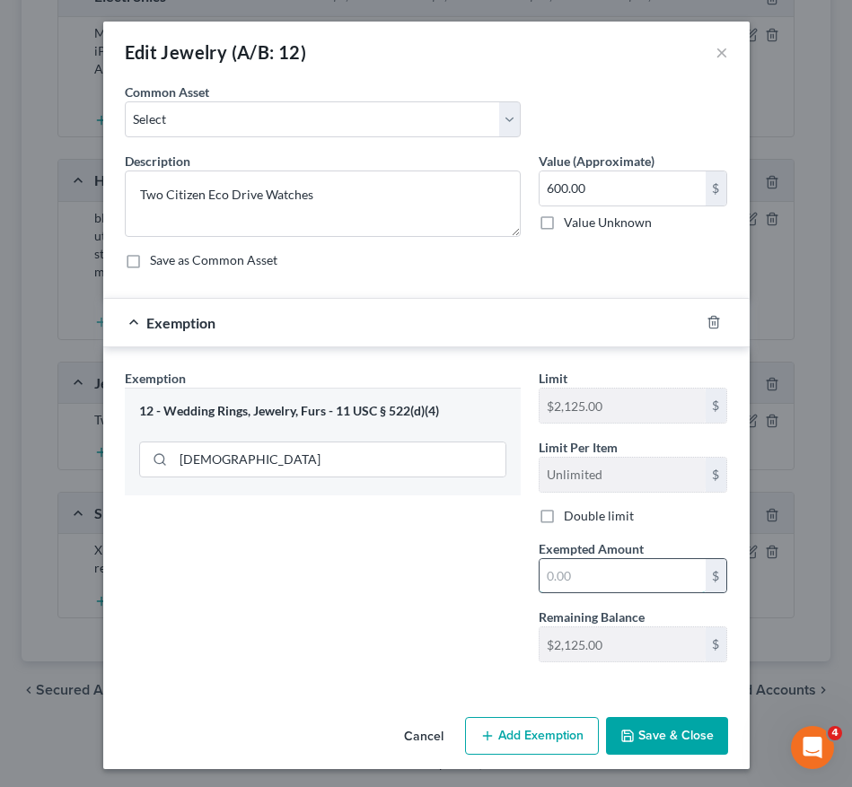
click at [600, 577] on input "text" at bounding box center [622, 576] width 166 height 34
type input "600.00"
click at [643, 751] on button "Save & Close" at bounding box center [667, 736] width 122 height 38
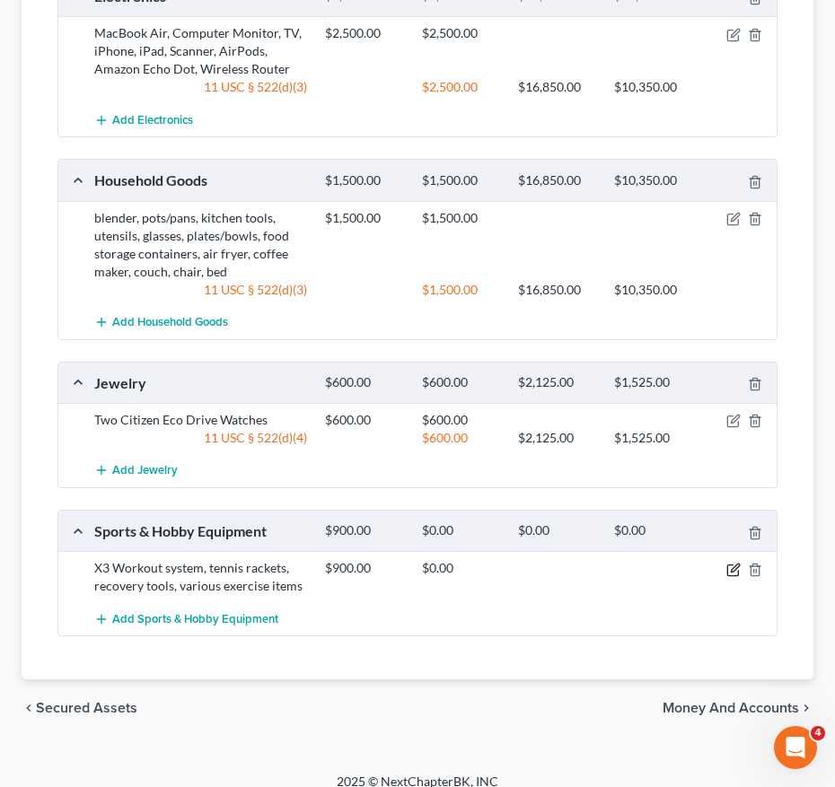
click at [731, 563] on icon "button" at bounding box center [733, 570] width 14 height 14
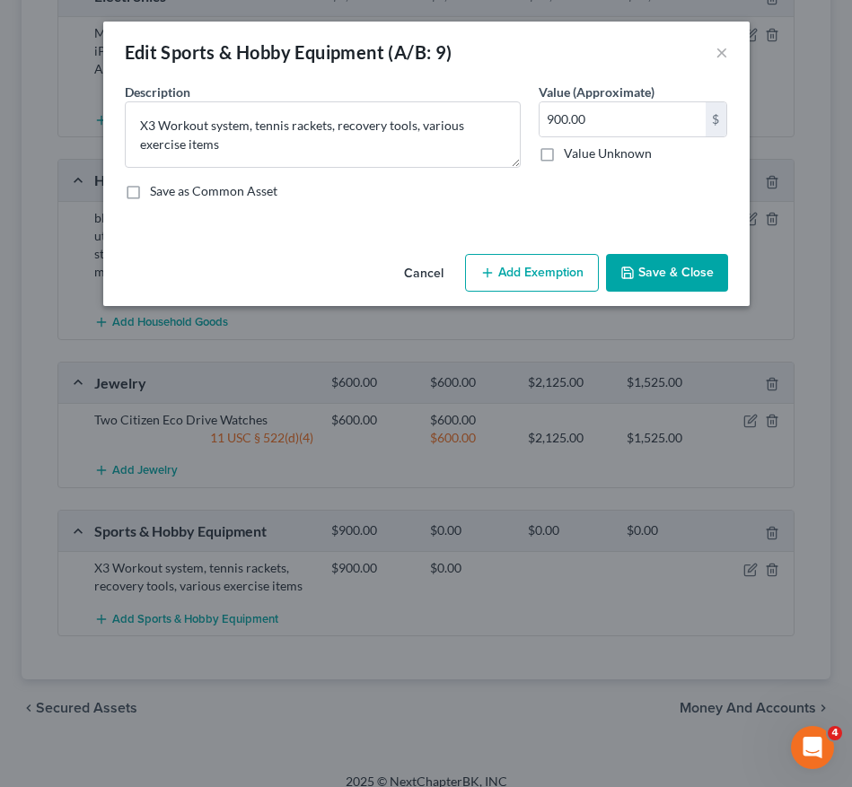
click at [550, 270] on button "Add Exemption" at bounding box center [532, 273] width 134 height 38
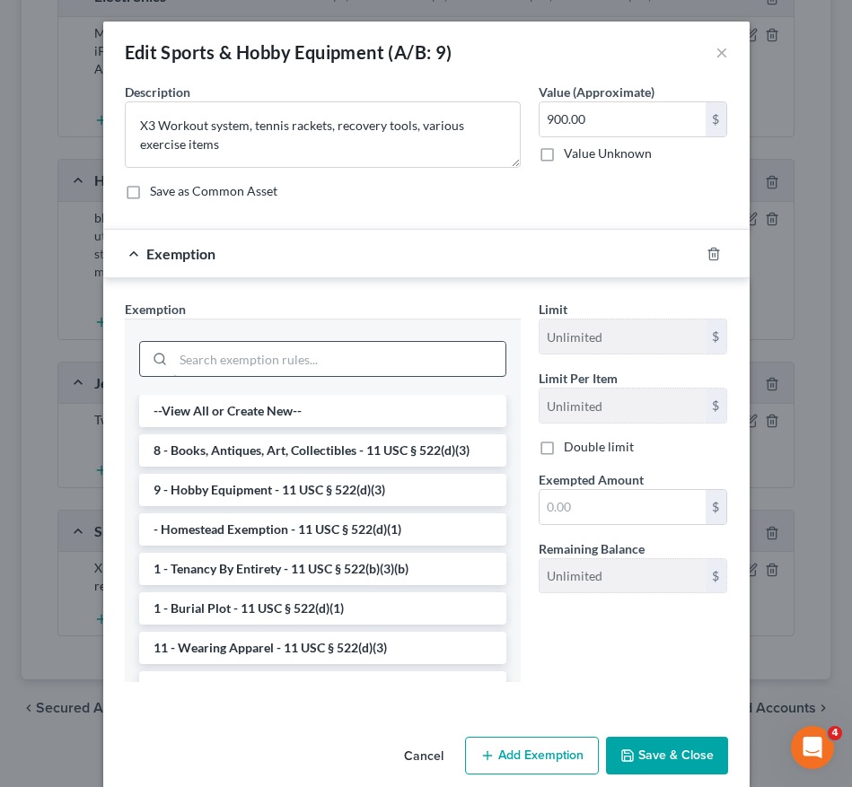
click at [355, 355] on input "search" at bounding box center [339, 359] width 332 height 34
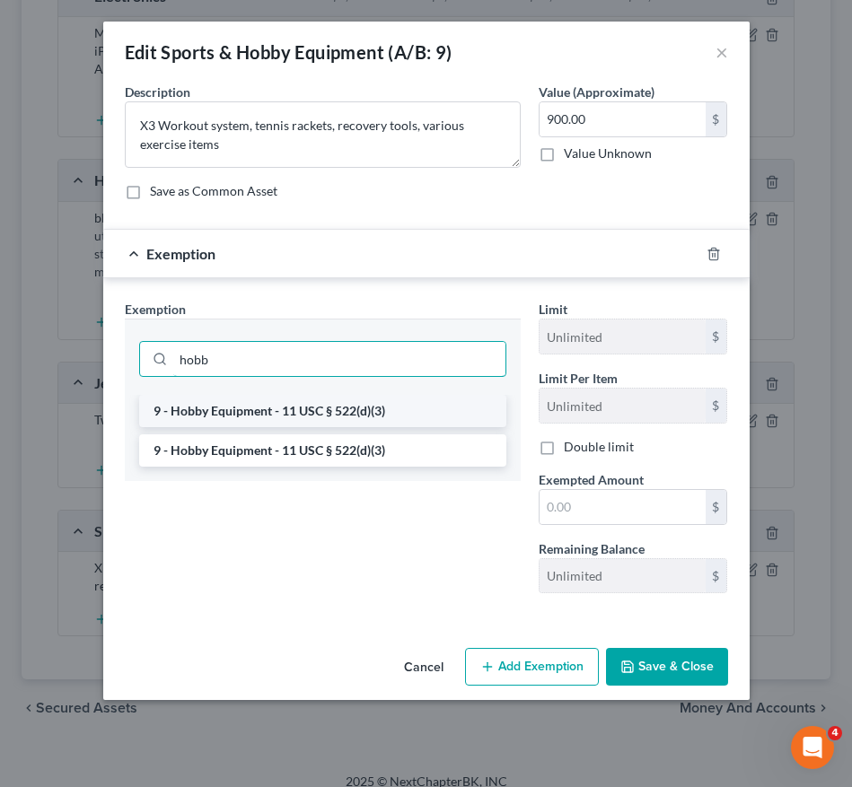
type input "hobb"
click at [354, 402] on li "9 - Hobby Equipment - 11 USC § 522(d)(3)" at bounding box center [322, 411] width 367 height 32
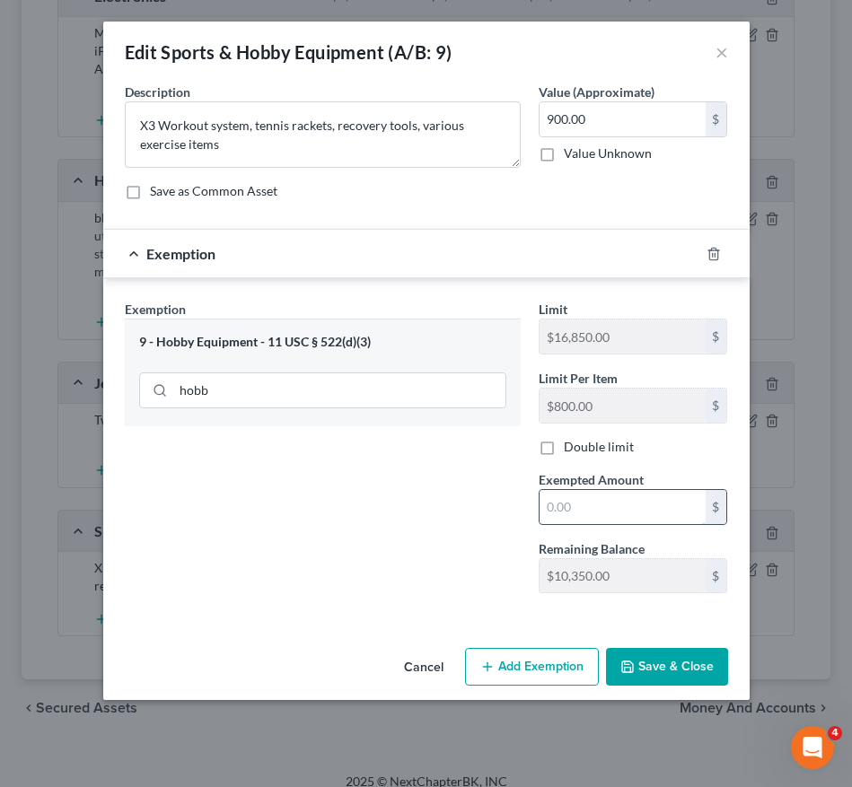
click at [639, 504] on input "text" at bounding box center [622, 507] width 166 height 34
type input "900.00"
click at [641, 667] on button "Save & Close" at bounding box center [667, 667] width 122 height 38
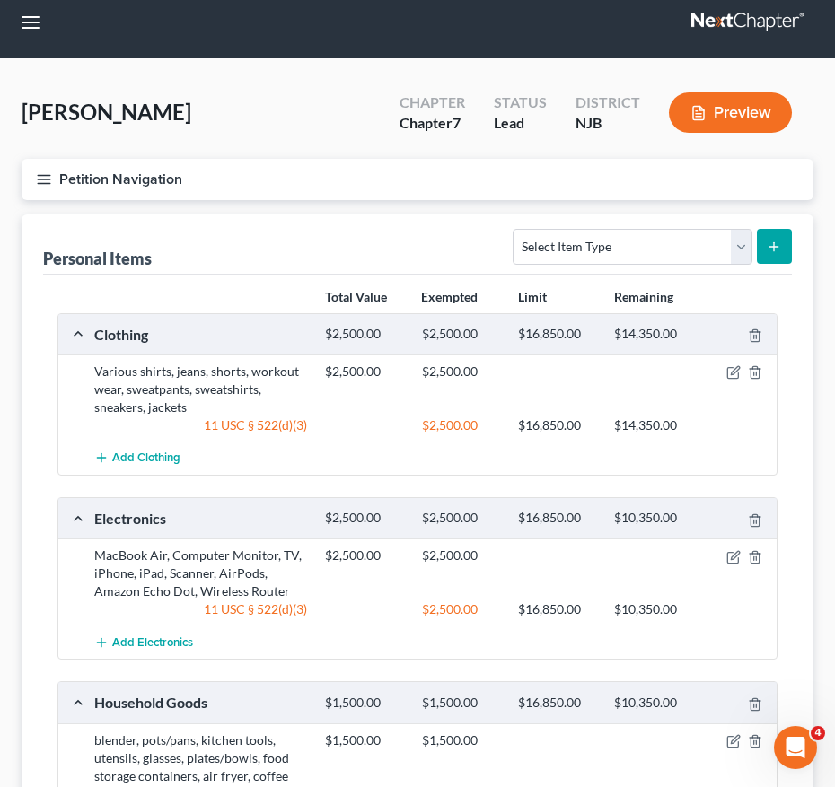
scroll to position [12, 0]
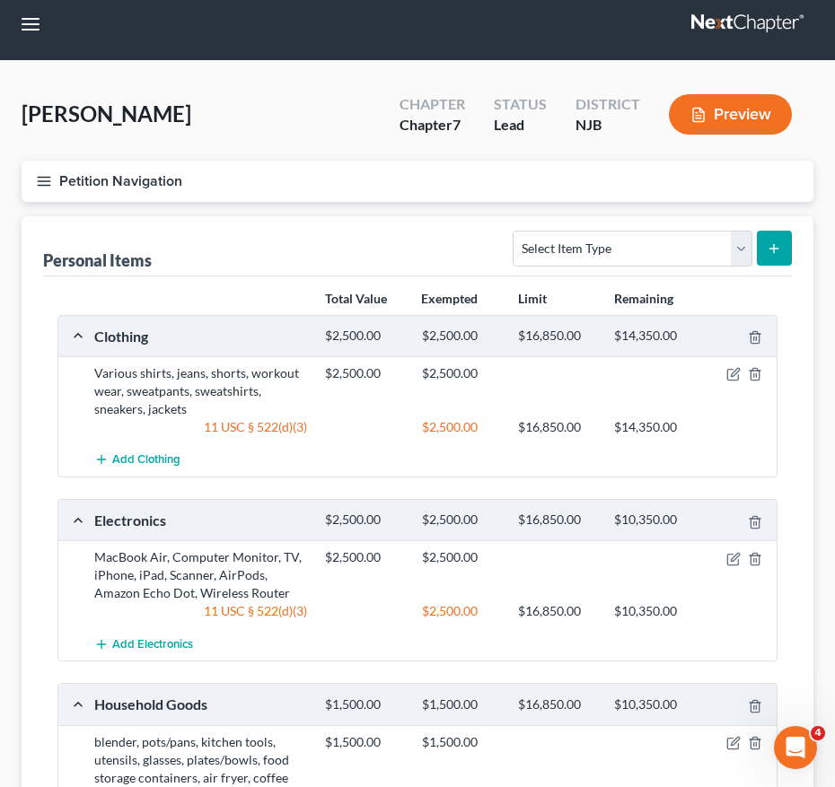
click at [579, 224] on div "Select Item Type Clothing (A/B: 11) Collectibles Of Value (A/B: 8) Electronics …" at bounding box center [648, 248] width 286 height 48
click at [570, 253] on select "Select Item Type Clothing (A/B: 11) Collectibles Of Value (A/B: 8) Electronics …" at bounding box center [632, 249] width 239 height 36
click at [44, 176] on icon "button" at bounding box center [44, 181] width 16 height 16
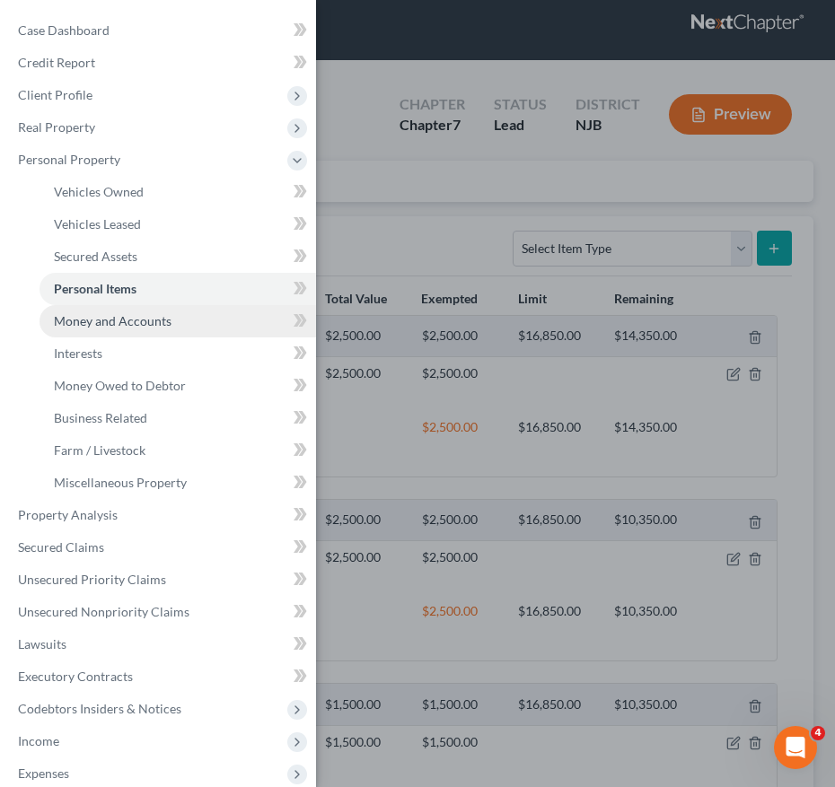
click at [136, 326] on span "Money and Accounts" at bounding box center [113, 320] width 118 height 15
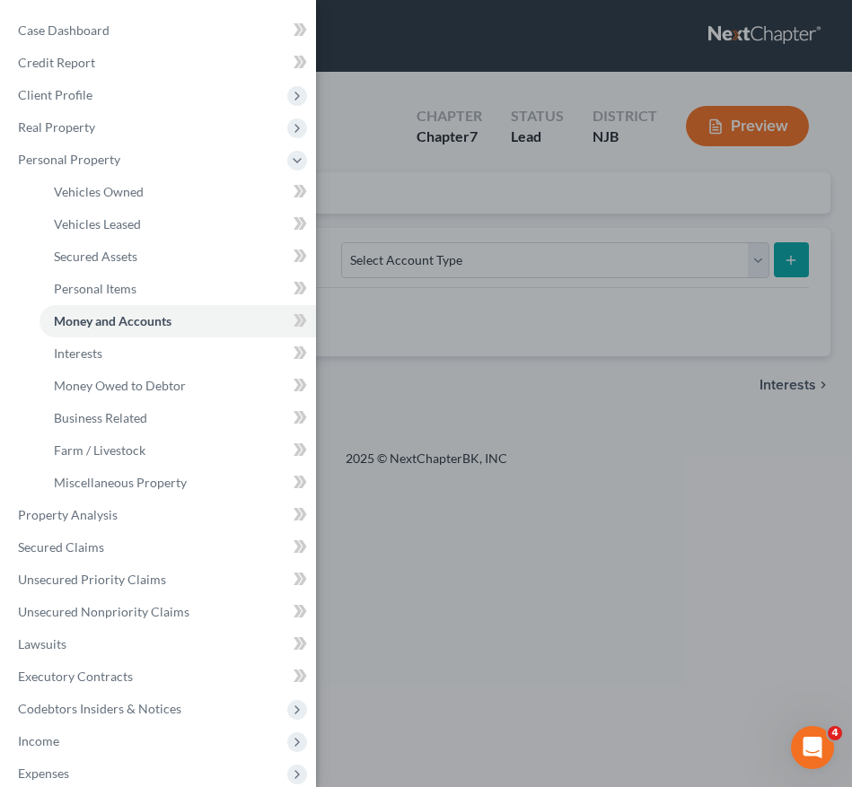
click at [426, 357] on div "Case Dashboard Payments Invoices Payments Payments Credit Report Client Profile" at bounding box center [426, 393] width 852 height 787
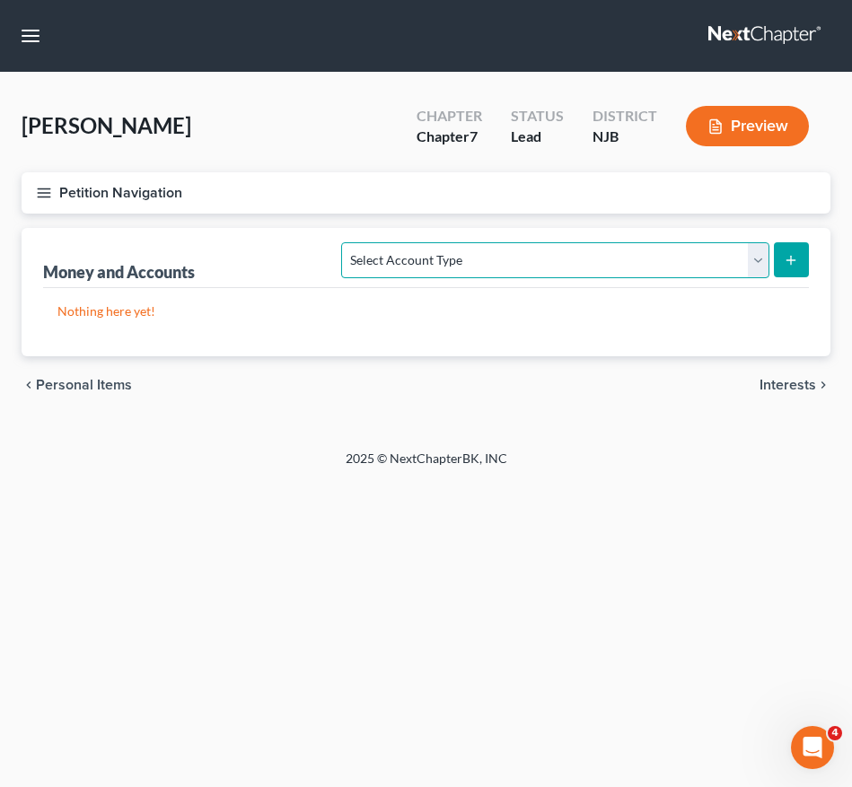
click at [555, 248] on select "Select Account Type Brokerage (A/B: 18, SOFA: 20) Cash on Hand (A/B: 16) Certif…" at bounding box center [554, 260] width 427 height 36
select select "checking"
click at [346, 242] on select "Select Account Type Brokerage (A/B: 18, SOFA: 20) Cash on Hand (A/B: 16) Certif…" at bounding box center [554, 260] width 427 height 36
click at [796, 266] on icon "submit" at bounding box center [791, 260] width 14 height 14
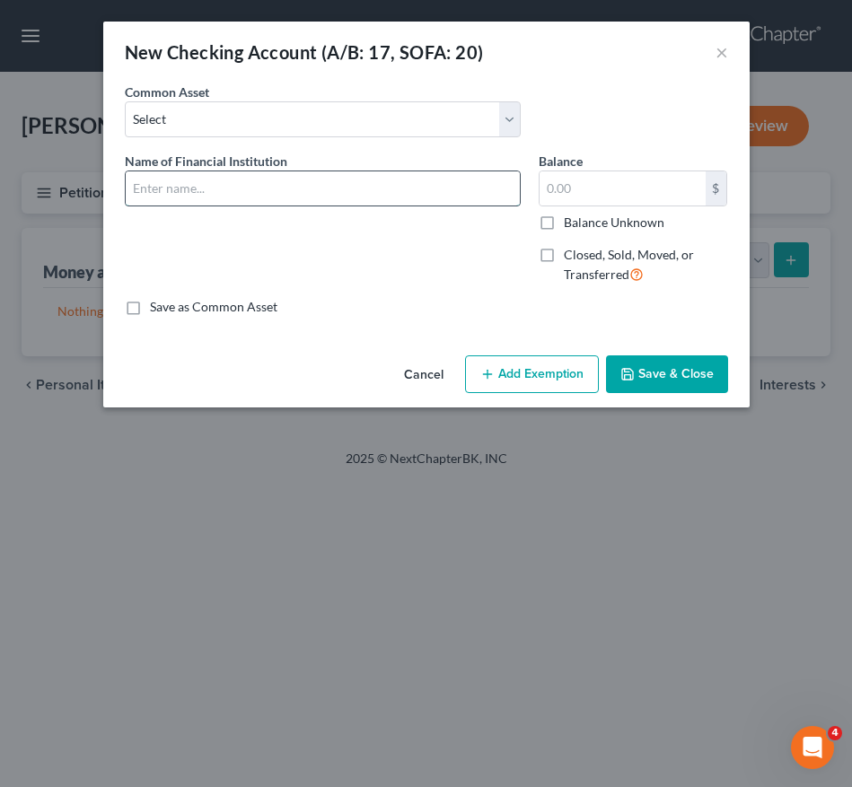
click at [274, 203] on input "text" at bounding box center [323, 188] width 394 height 34
type input "Ally Bank Checking Account No. x7344"
click at [569, 180] on input "text" at bounding box center [622, 188] width 166 height 34
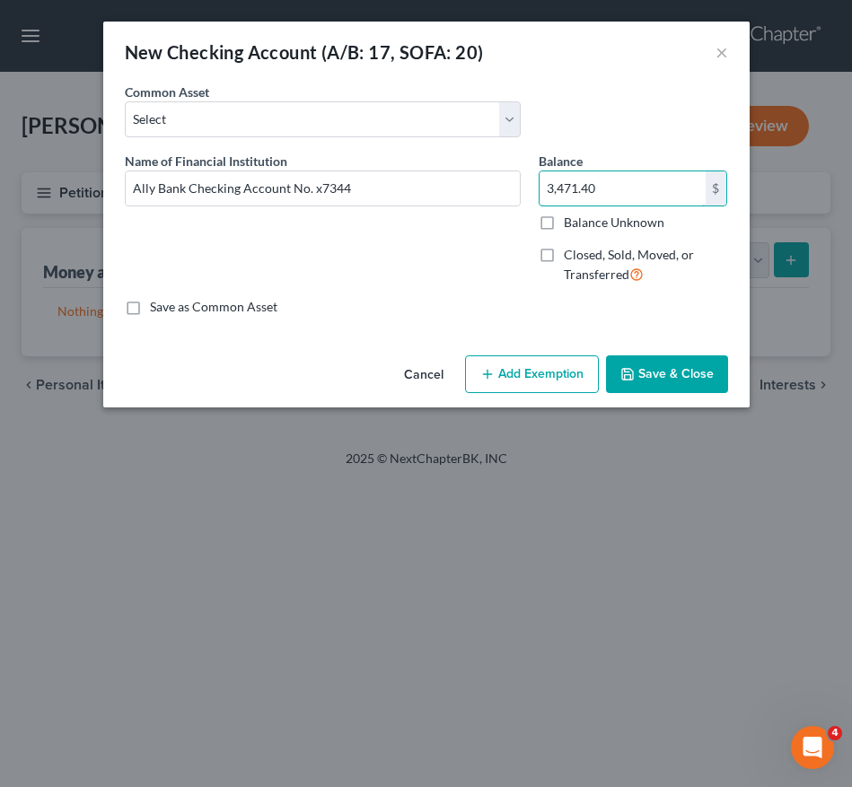
type input "3,471.40"
click at [536, 380] on button "Add Exemption" at bounding box center [532, 374] width 134 height 38
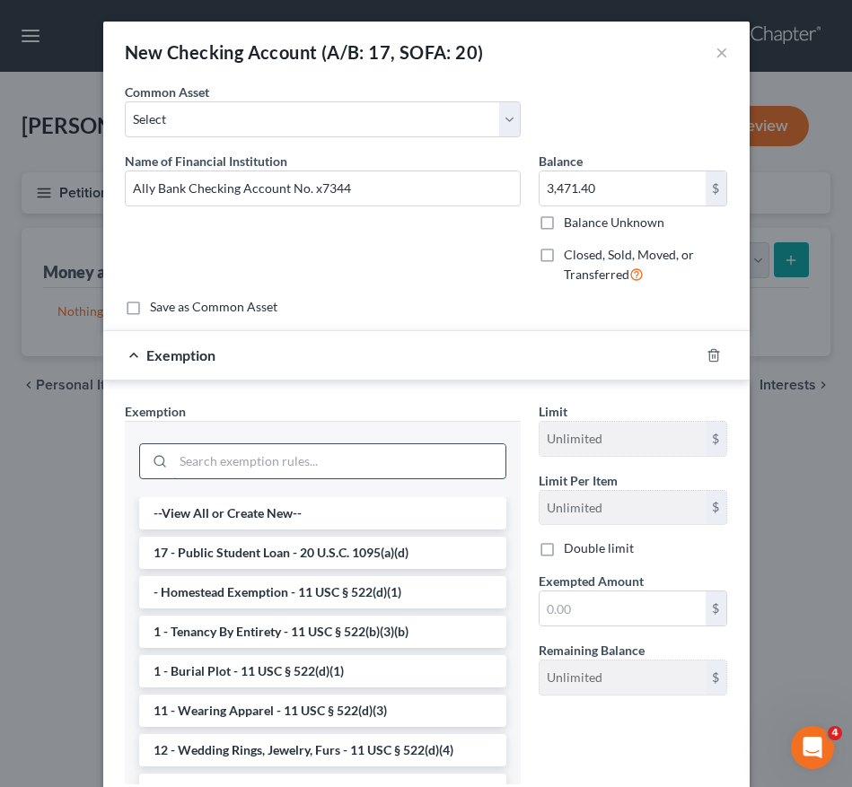
click at [400, 460] on input "search" at bounding box center [339, 461] width 332 height 34
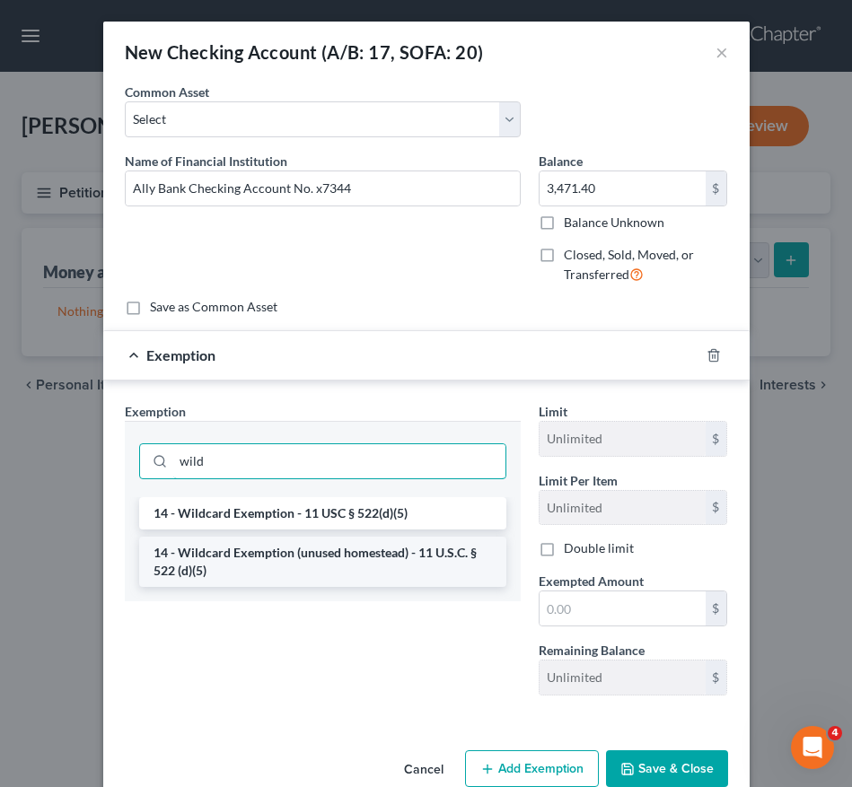
type input "wild"
click at [372, 559] on li "14 - Wildcard Exemption (unused homestead) - 11 U.S.C. § 522 (d)(5)" at bounding box center [322, 562] width 367 height 50
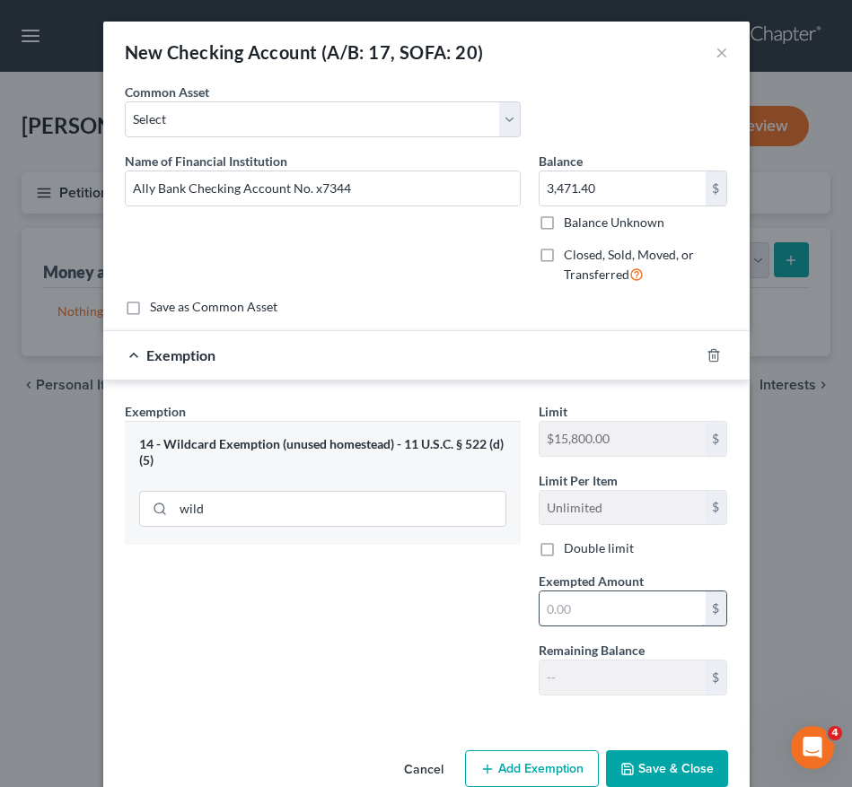
click at [567, 618] on input "text" at bounding box center [622, 609] width 166 height 34
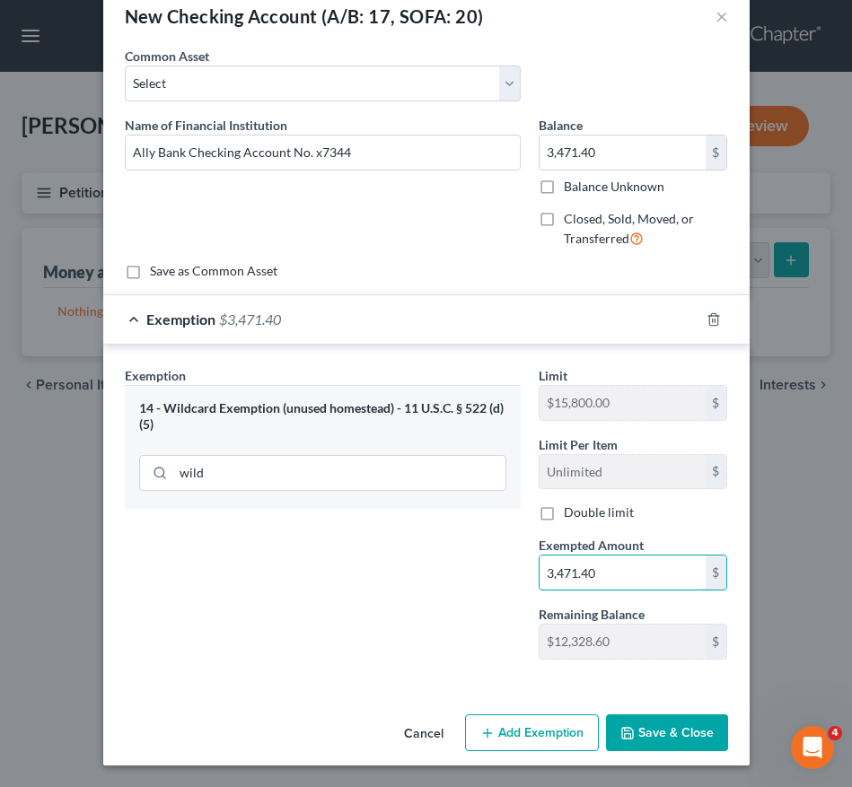
type input "3,471.40"
click at [626, 737] on icon "button" at bounding box center [627, 733] width 11 height 11
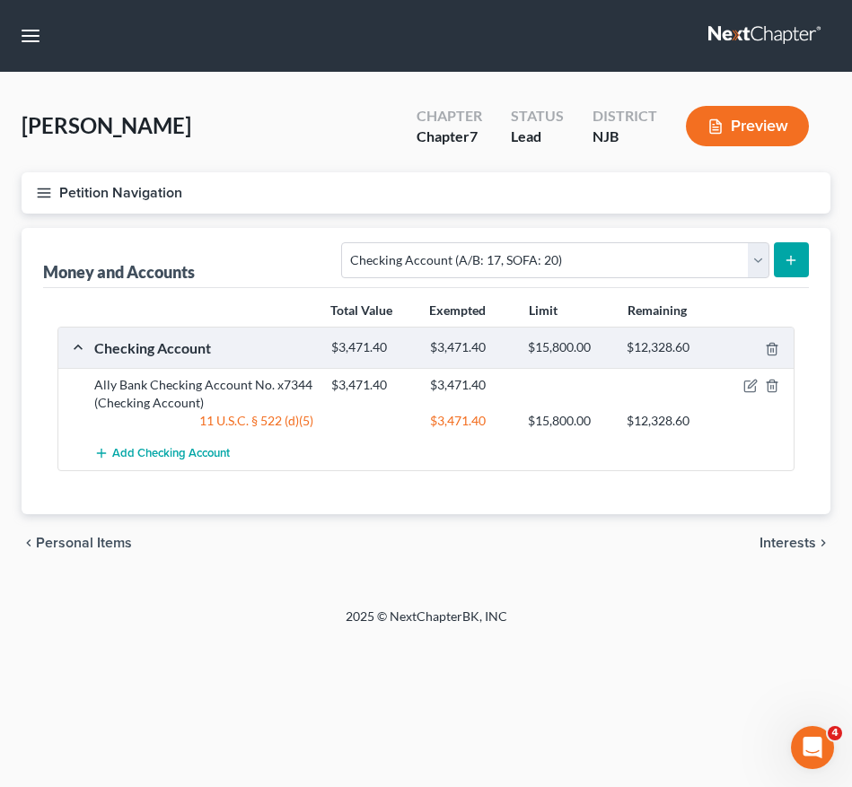
click at [791, 258] on line "submit" at bounding box center [791, 260] width 0 height 8
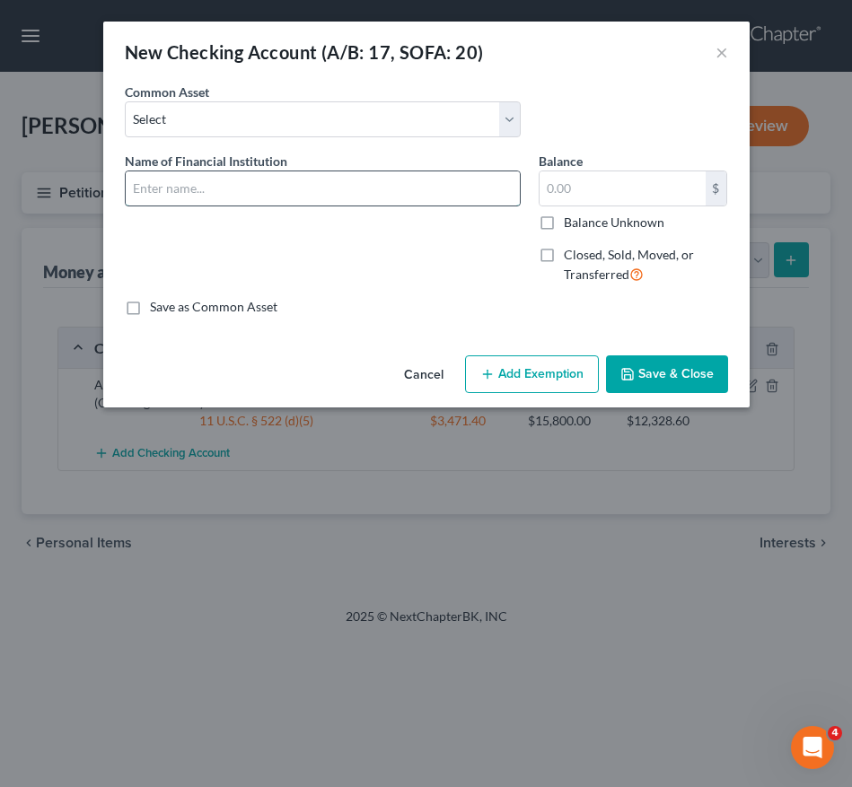
click at [215, 198] on input "text" at bounding box center [323, 188] width 394 height 34
type input "TD Bank Convenience Checking Acc No. x2591"
click at [610, 191] on input "text" at bounding box center [622, 188] width 166 height 34
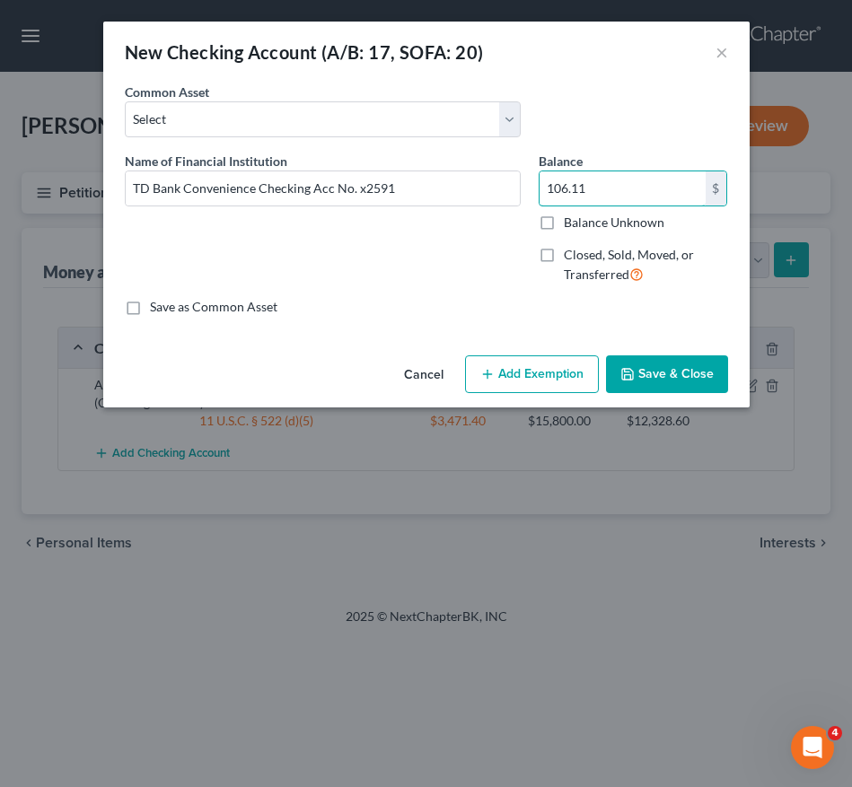
type input "106.11"
click at [550, 363] on button "Add Exemption" at bounding box center [532, 374] width 134 height 38
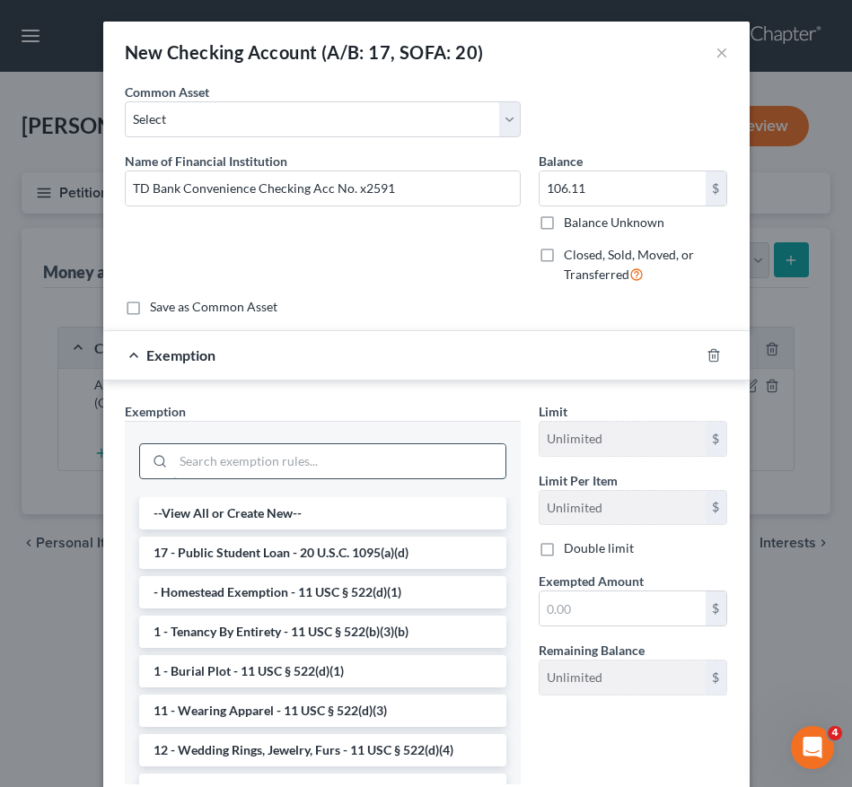
click at [328, 460] on input "search" at bounding box center [339, 461] width 332 height 34
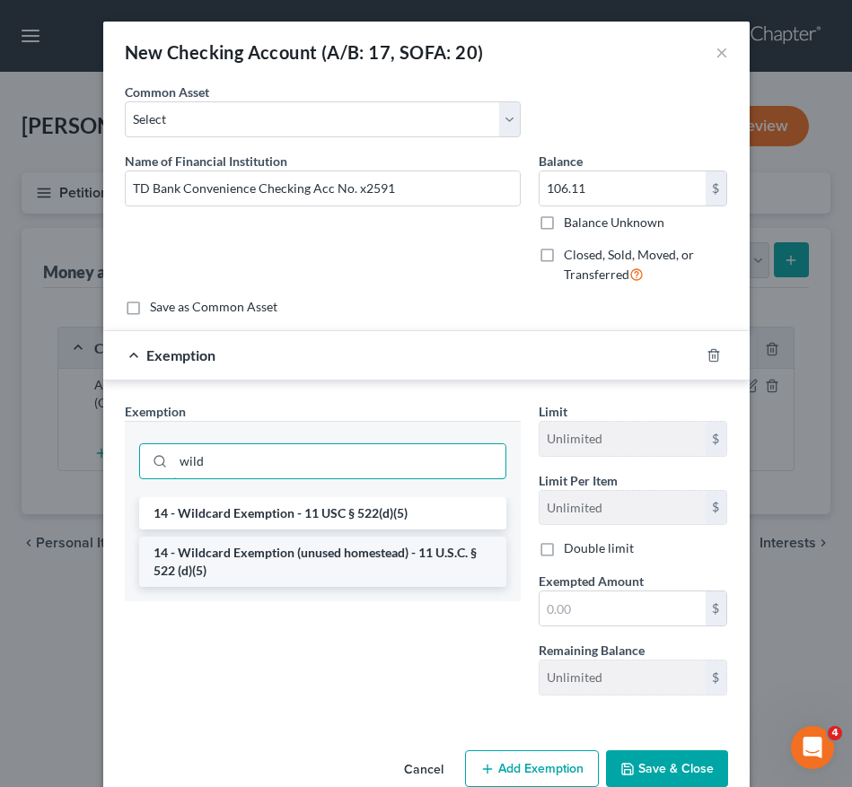
type input "wild"
click at [274, 561] on li "14 - Wildcard Exemption (unused homestead) - 11 U.S.C. § 522 (d)(5)" at bounding box center [322, 562] width 367 height 50
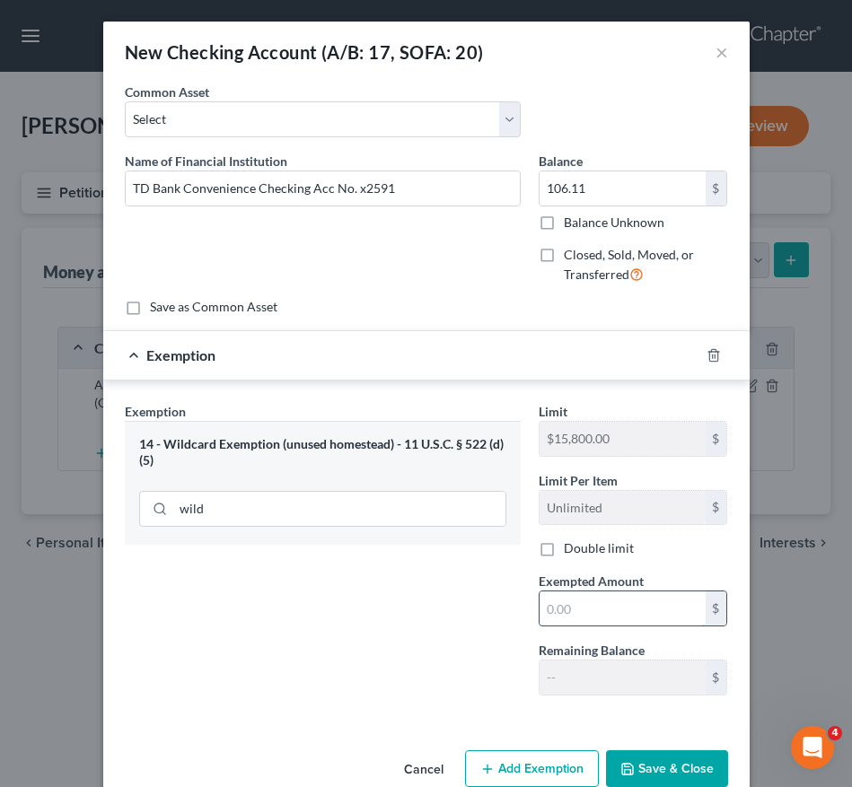
click at [579, 598] on input "text" at bounding box center [622, 609] width 166 height 34
type input "106.11"
click at [633, 755] on button "Save & Close" at bounding box center [667, 769] width 122 height 38
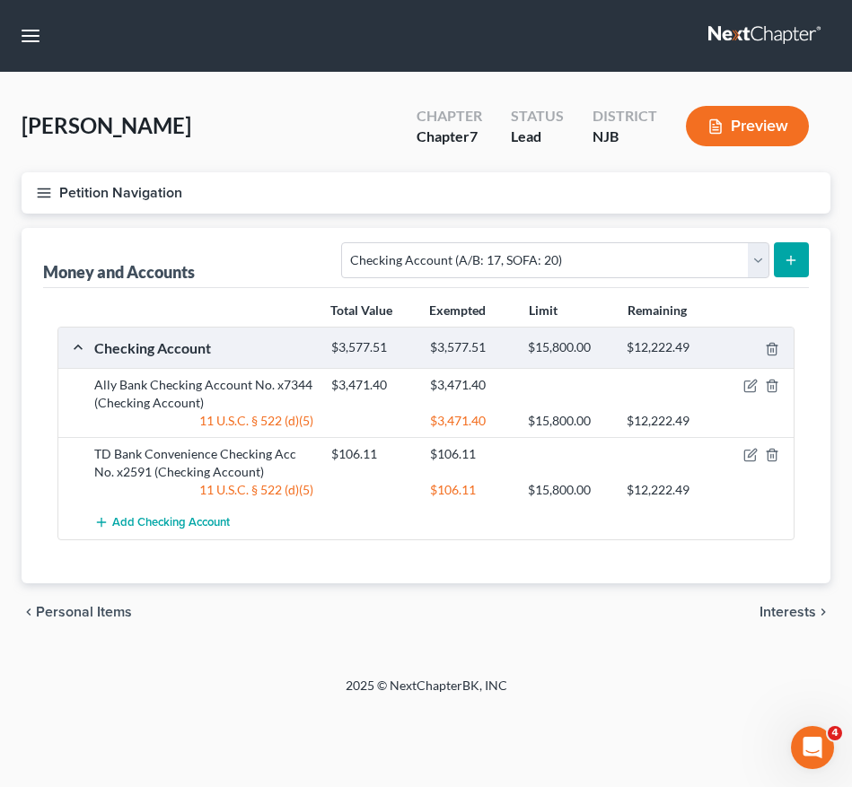
click at [793, 264] on icon "submit" at bounding box center [791, 260] width 14 height 14
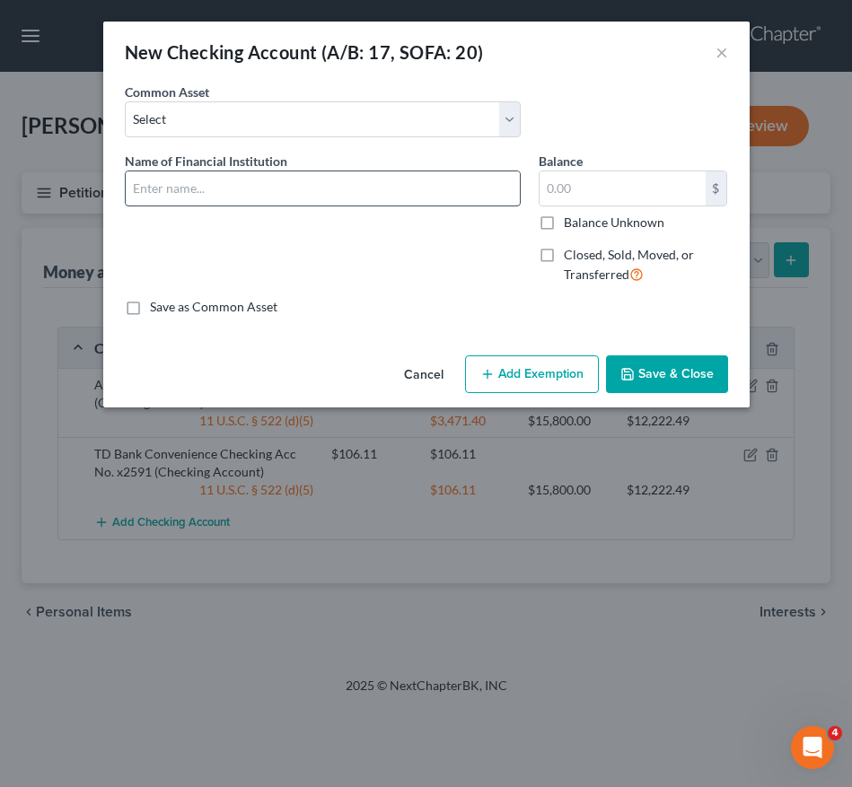
click at [255, 188] on input "text" at bounding box center [323, 188] width 394 height 34
type input "TD Business Simple Checking Acc. No."
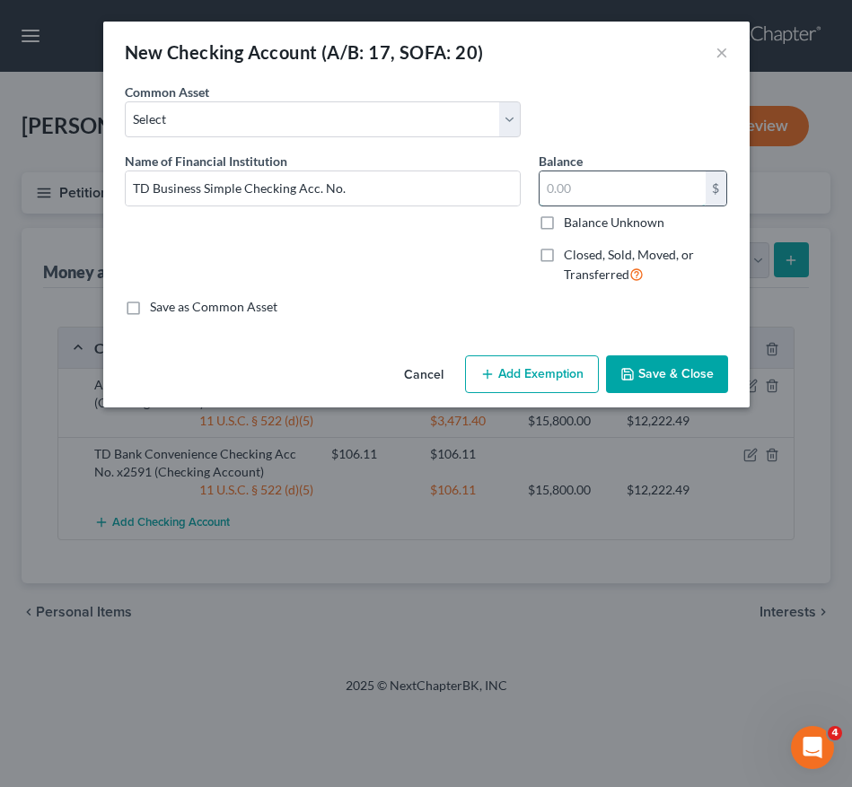
click at [574, 191] on input "text" at bounding box center [622, 188] width 166 height 34
type input "1,110.05"
click at [514, 373] on button "Add Exemption" at bounding box center [532, 374] width 134 height 38
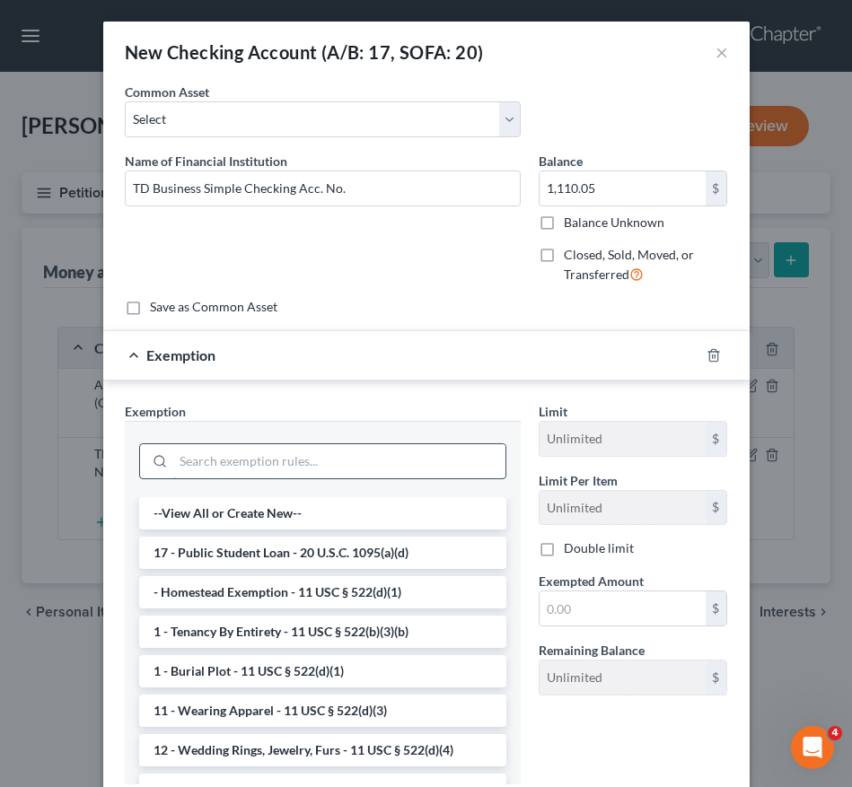
click at [360, 462] on input "search" at bounding box center [339, 461] width 332 height 34
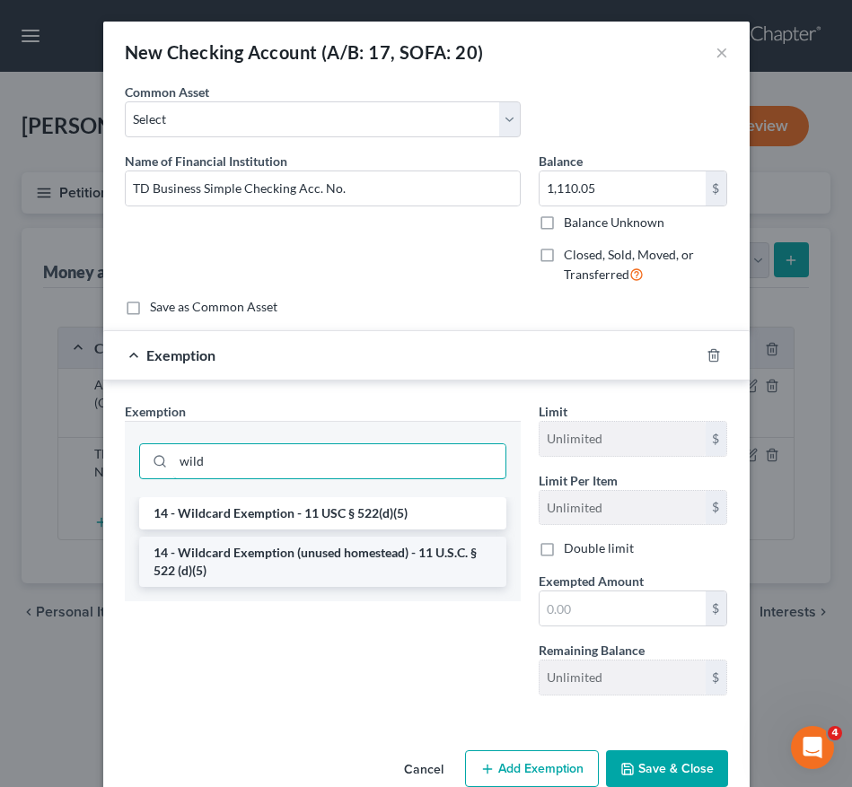
type input "wild"
click at [324, 548] on li "14 - Wildcard Exemption (unused homestead) - 11 U.S.C. § 522 (d)(5)" at bounding box center [322, 562] width 367 height 50
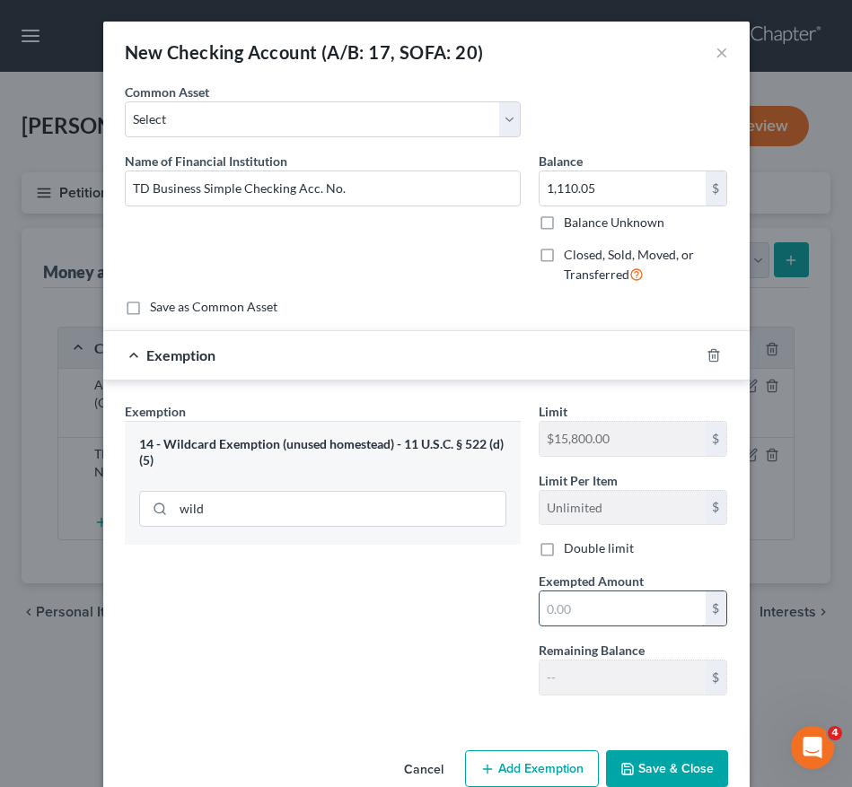
click at [597, 608] on input "text" at bounding box center [622, 609] width 166 height 34
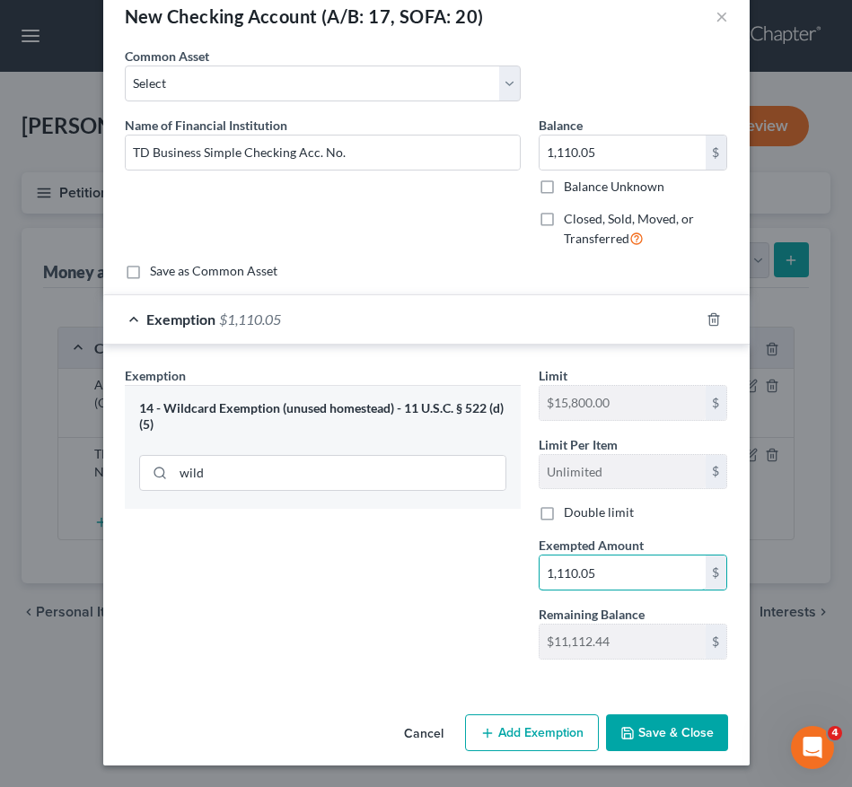
type input "1,110.05"
click at [627, 743] on button "Save & Close" at bounding box center [667, 733] width 122 height 38
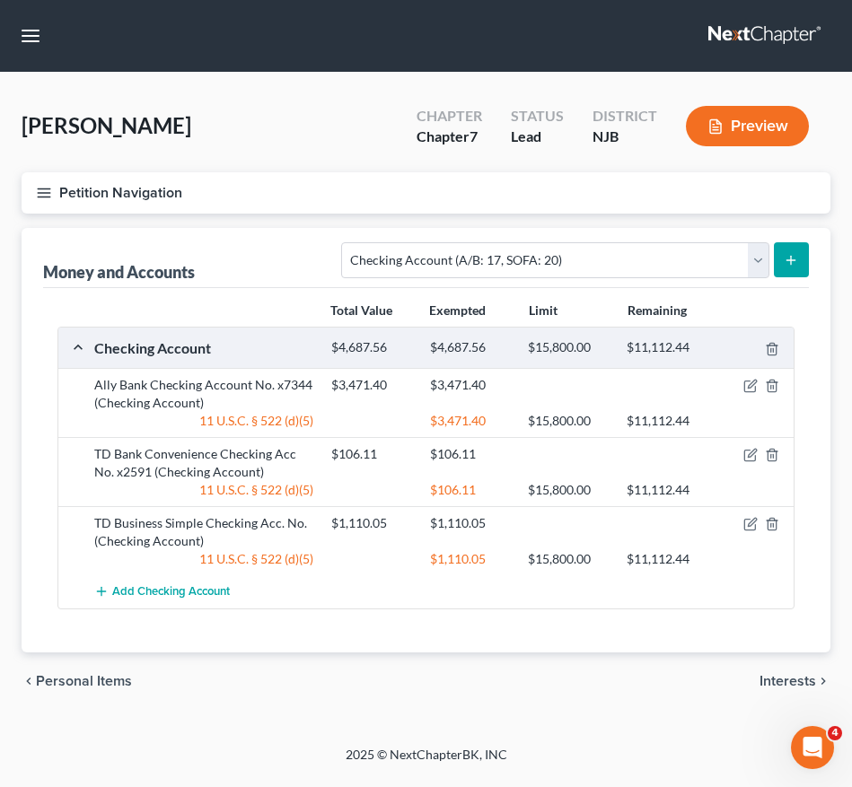
click at [707, 220] on div "Petition Navigation Case Dashboard Payments Invoices Payments Payments Credit R…" at bounding box center [426, 200] width 827 height 56
click at [650, 273] on select "Select Account Type Brokerage (A/B: 18, SOFA: 20) Cash on Hand (A/B: 16) Certif…" at bounding box center [554, 260] width 427 height 36
select select "brokerage"
click at [346, 242] on select "Select Account Type Brokerage (A/B: 18, SOFA: 20) Cash on Hand (A/B: 16) Certif…" at bounding box center [554, 260] width 427 height 36
click at [804, 265] on button "submit" at bounding box center [791, 259] width 35 height 35
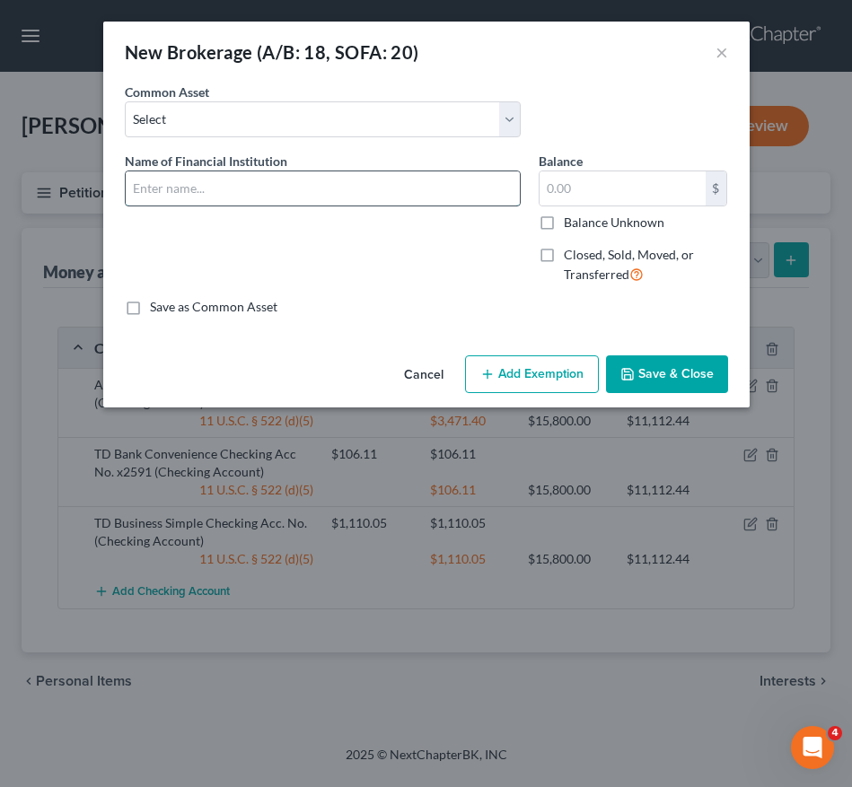
click at [291, 173] on input "text" at bounding box center [323, 188] width 394 height 34
click at [311, 193] on input "Acorns Brokerage Acc No." at bounding box center [323, 188] width 394 height 34
type input "Acorns Brokerage Acc No. x3951"
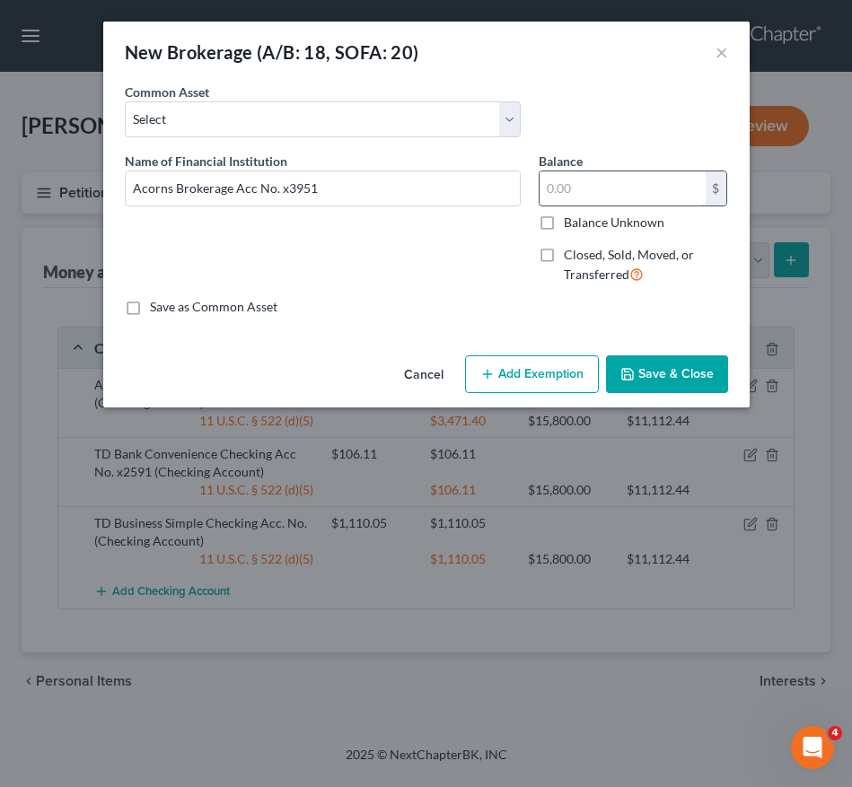
click at [594, 191] on input "text" at bounding box center [622, 188] width 166 height 34
type input "814.79"
click at [533, 381] on button "Add Exemption" at bounding box center [532, 374] width 134 height 38
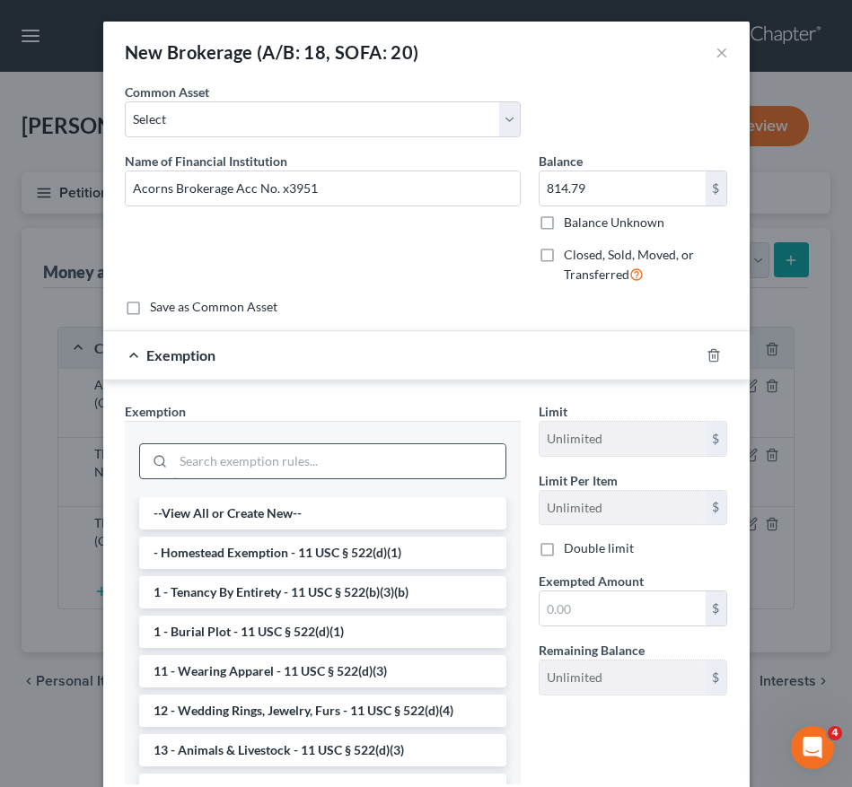
click at [456, 455] on input "search" at bounding box center [339, 461] width 332 height 34
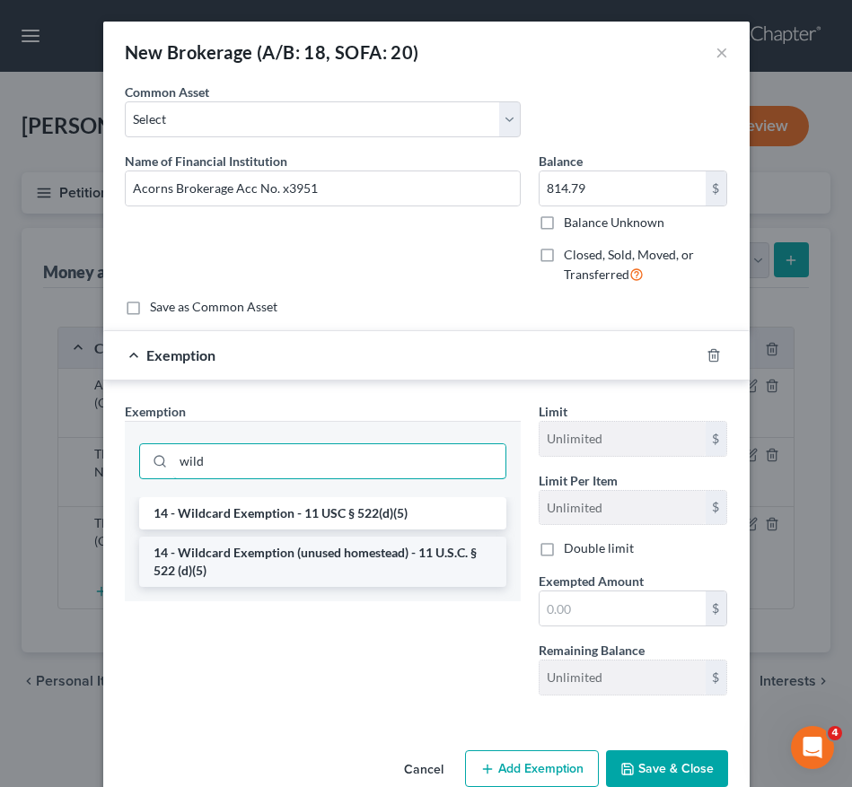
type input "wild"
click at [355, 558] on li "14 - Wildcard Exemption (unused homestead) - 11 U.S.C. § 522 (d)(5)" at bounding box center [322, 562] width 367 height 50
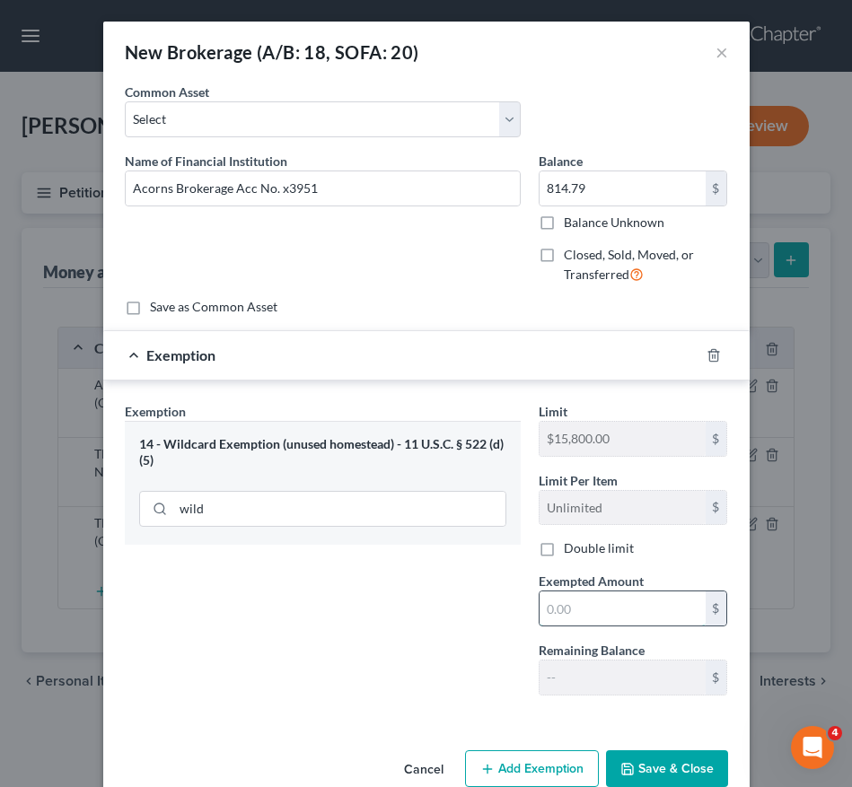
click at [592, 605] on input "text" at bounding box center [622, 609] width 166 height 34
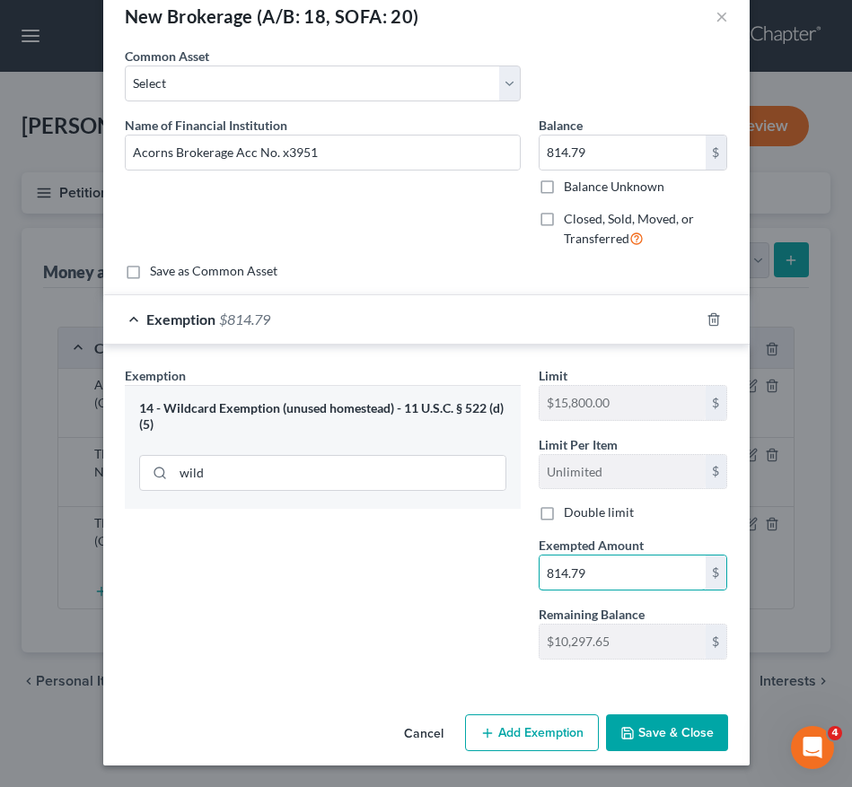
type input "814.79"
click at [644, 724] on button "Save & Close" at bounding box center [667, 733] width 122 height 38
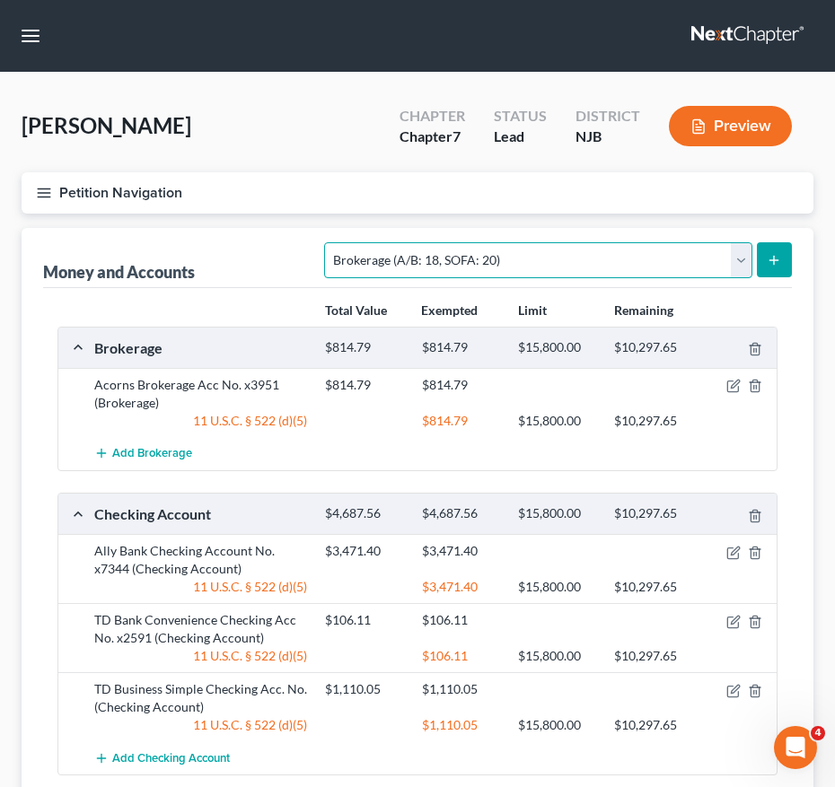
click at [673, 249] on select "Select Account Type Brokerage (A/B: 18, SOFA: 20) Cash on Hand (A/B: 16) Certif…" at bounding box center [537, 260] width 427 height 36
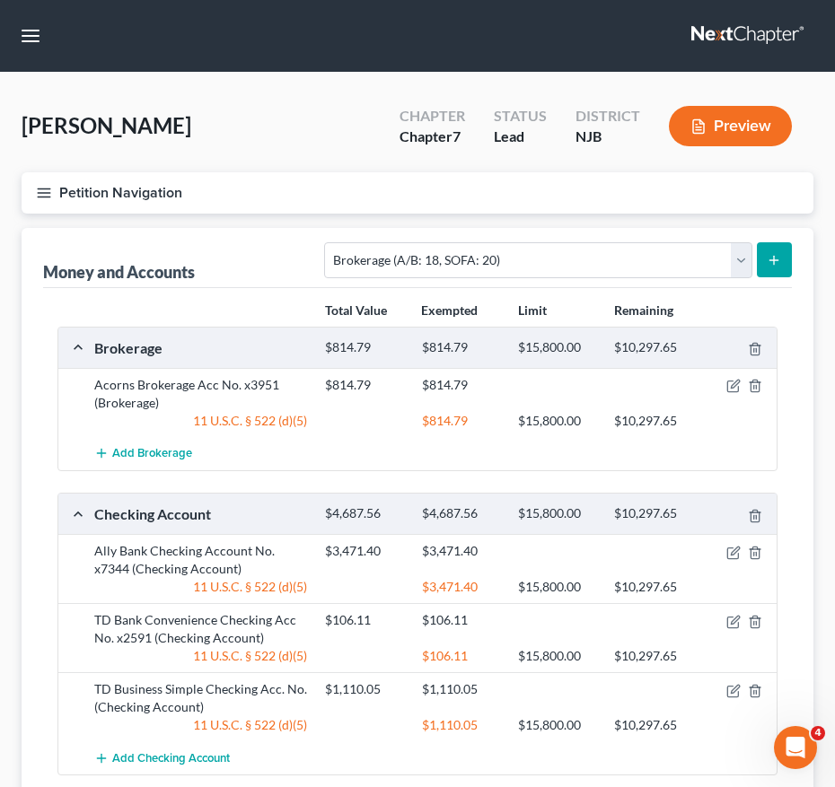
click at [779, 264] on icon "submit" at bounding box center [774, 260] width 14 height 14
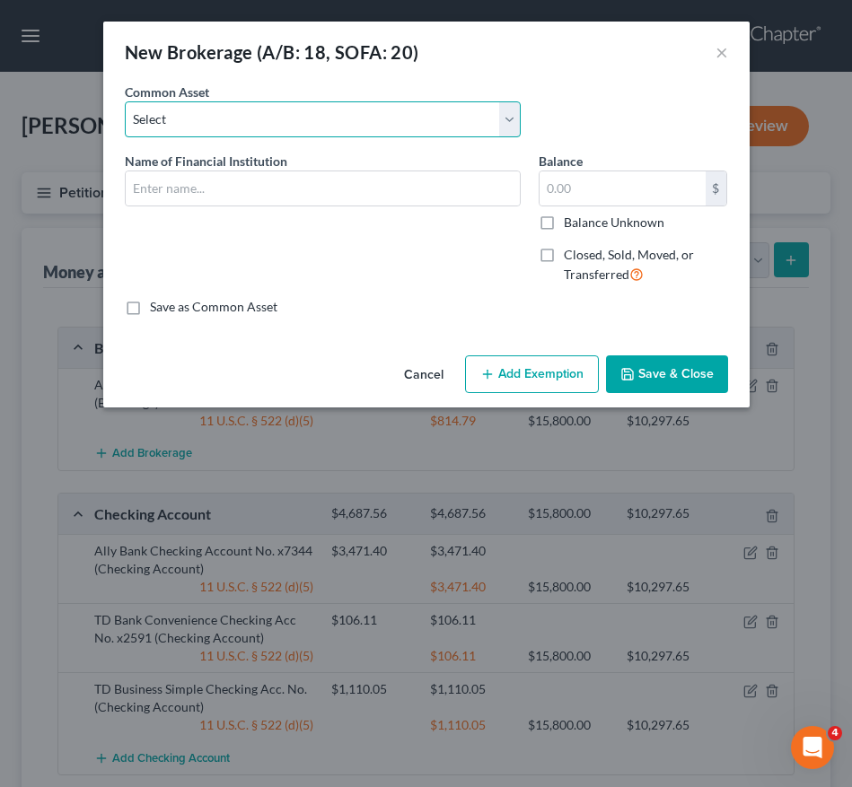
click at [224, 125] on select "Select OPTUM 401K" at bounding box center [323, 119] width 396 height 36
click at [217, 118] on select "Select OPTUM 401K" at bounding box center [323, 119] width 396 height 36
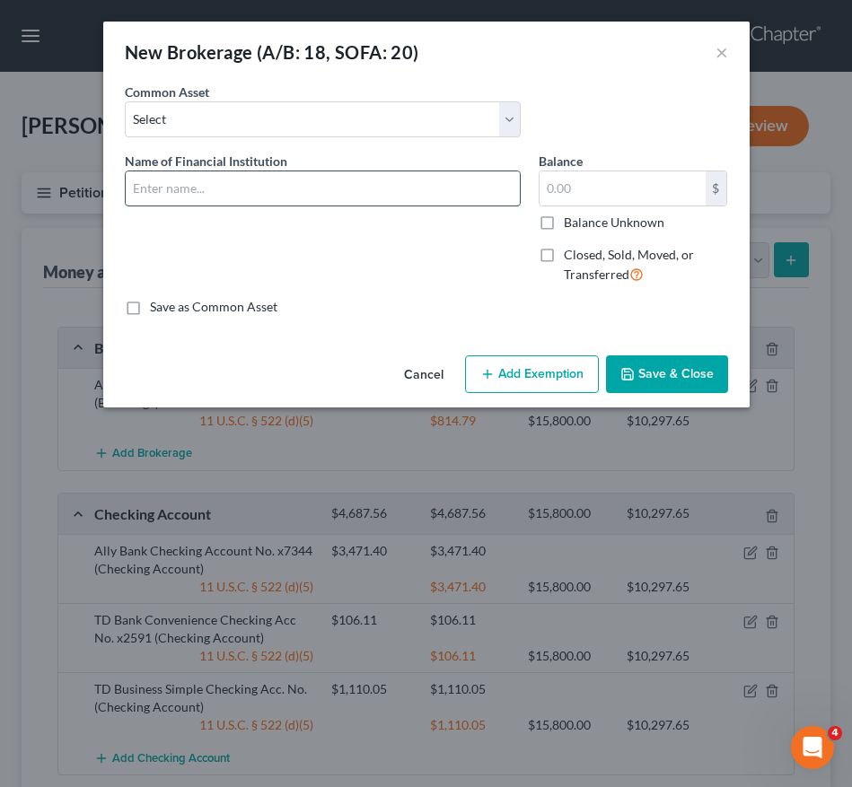
click at [220, 195] on input "text" at bounding box center [323, 188] width 394 height 34
type input "Exodus Brokerage Account"
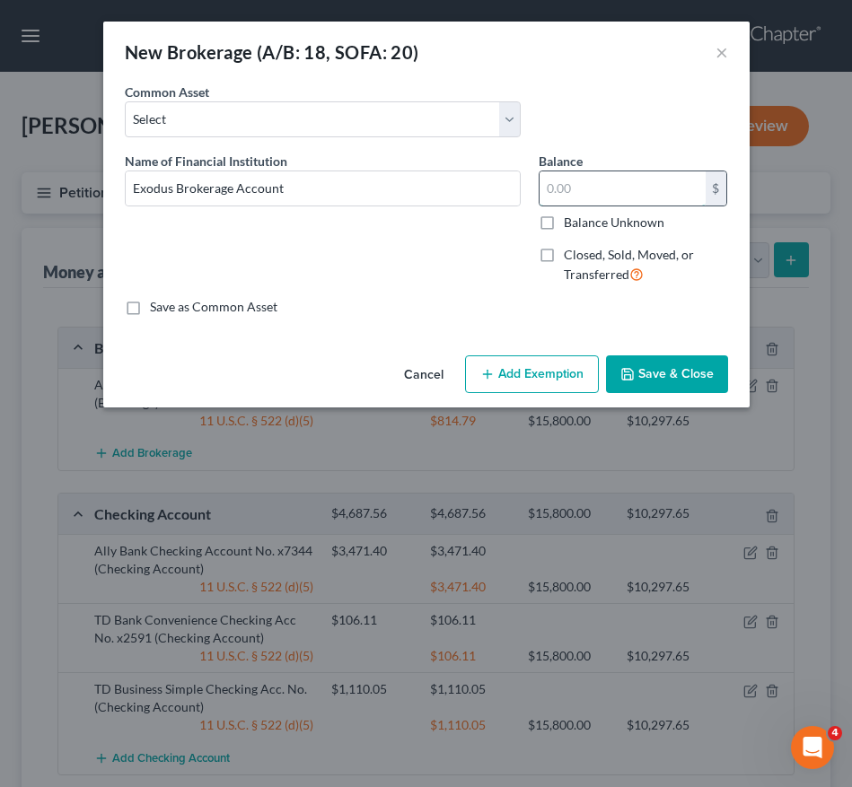
click at [671, 189] on input "text" at bounding box center [622, 188] width 166 height 34
type input "0.01"
click at [570, 377] on button "Add Exemption" at bounding box center [532, 374] width 134 height 38
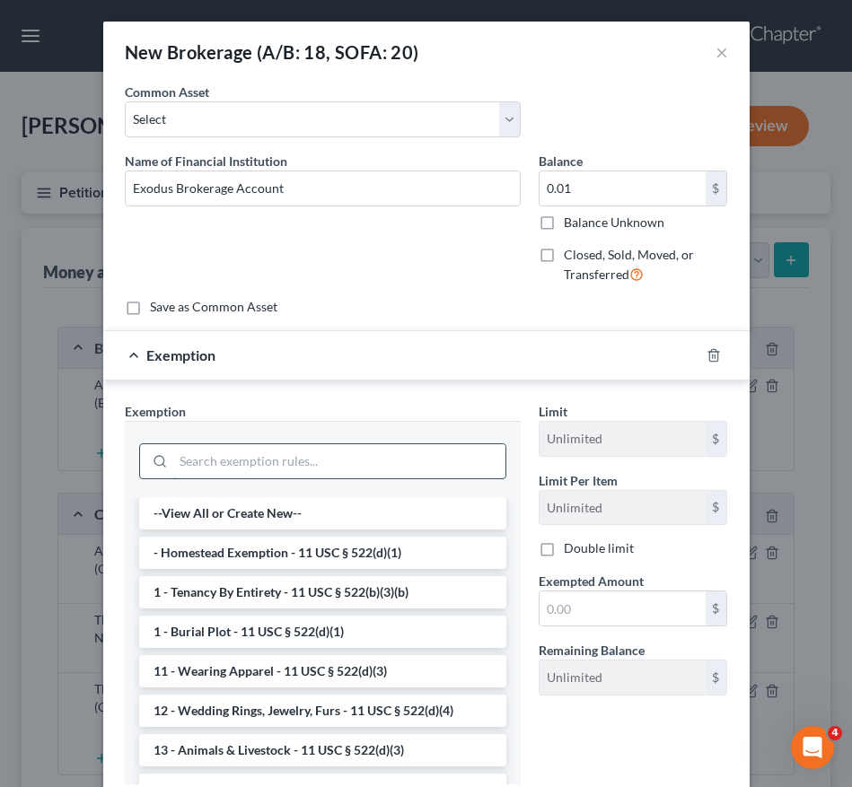
click at [406, 453] on input "search" at bounding box center [339, 461] width 332 height 34
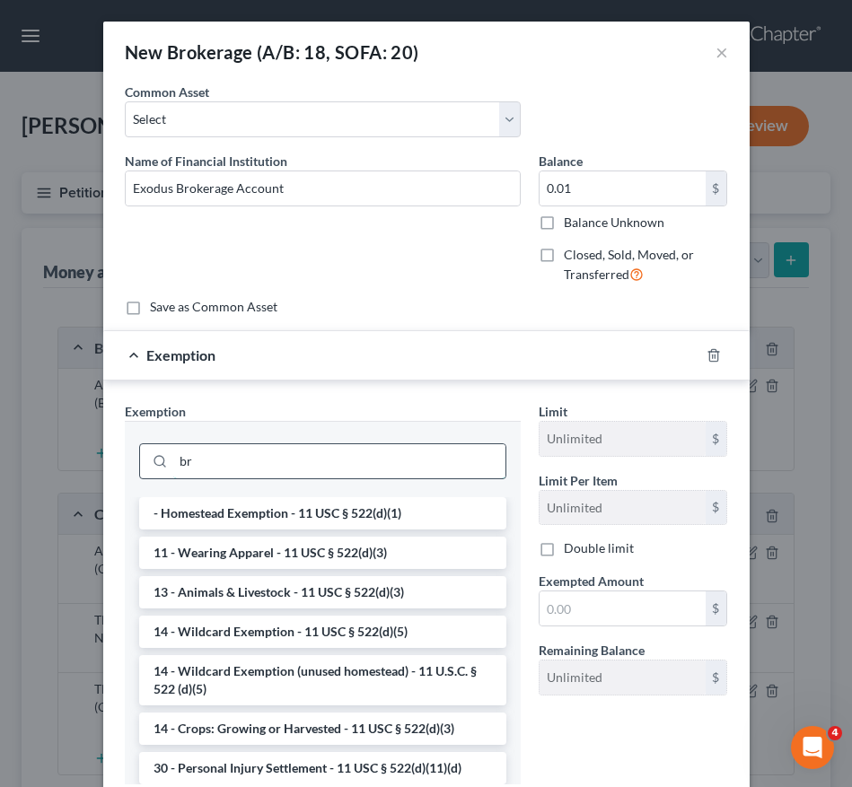
type input "b"
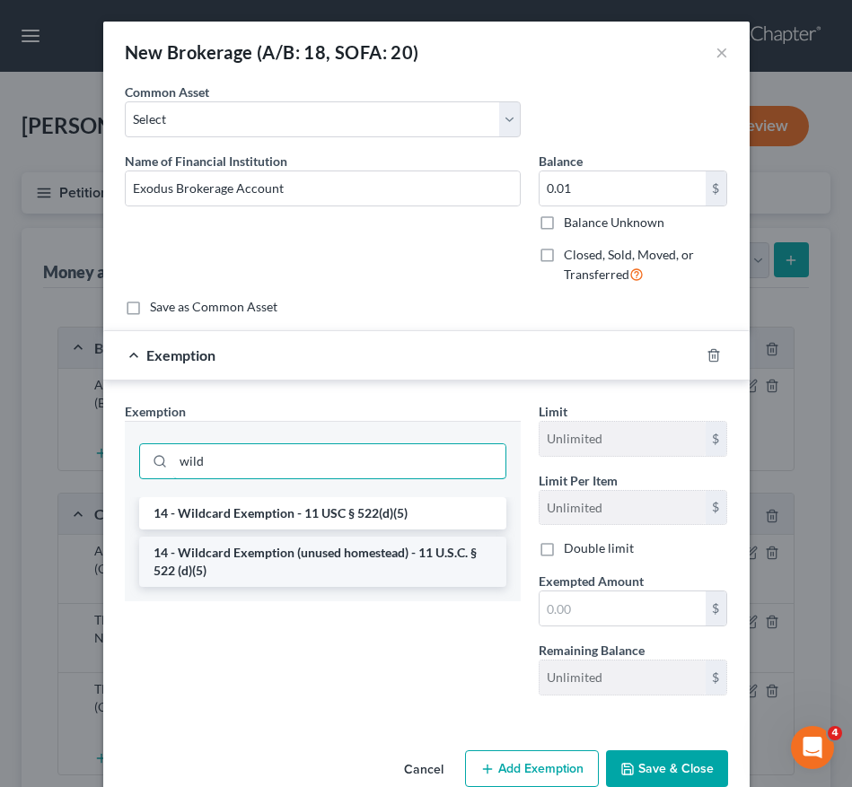
type input "wild"
click at [390, 556] on li "14 - Wildcard Exemption (unused homestead) - 11 U.S.C. § 522 (d)(5)" at bounding box center [322, 562] width 367 height 50
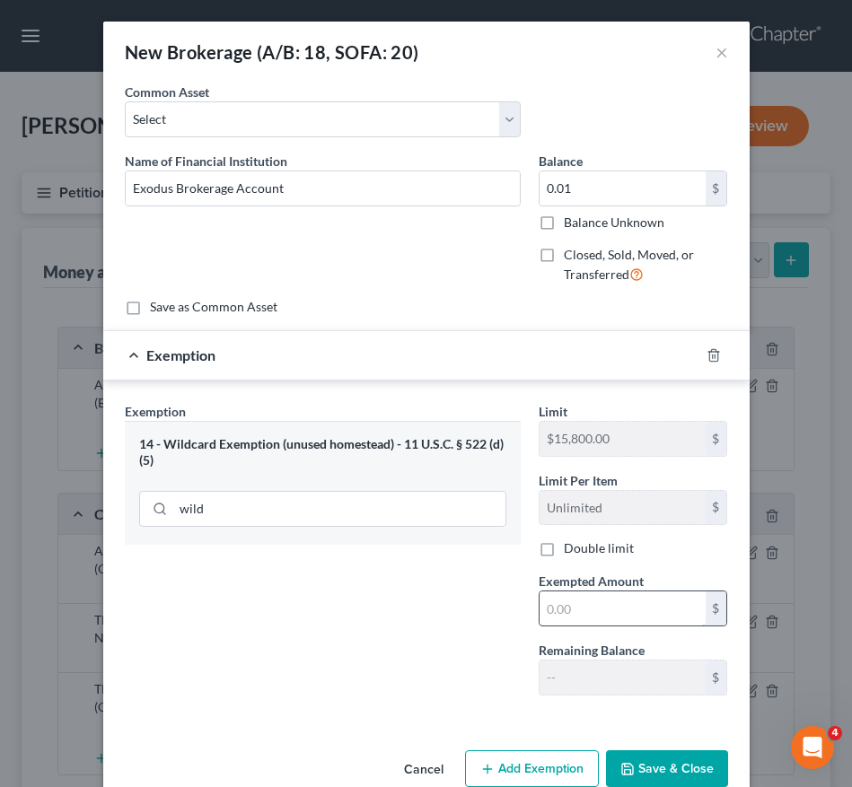
click at [569, 610] on input "text" at bounding box center [622, 609] width 166 height 34
type input "0.01"
click at [653, 752] on button "Save & Close" at bounding box center [667, 769] width 122 height 38
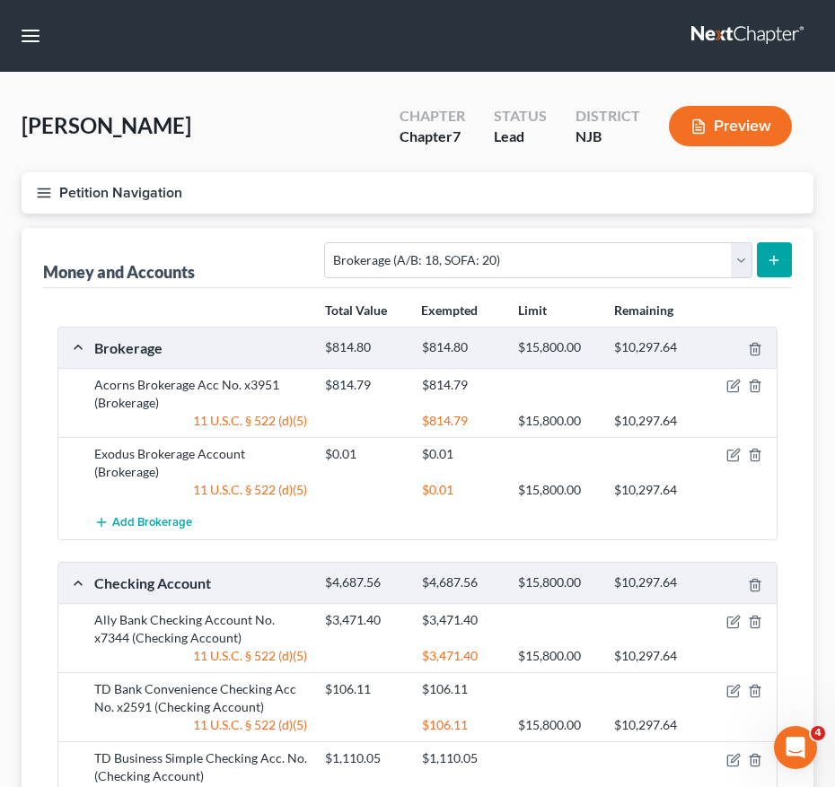
click at [664, 218] on div "Petition Navigation Case Dashboard Payments Invoices Payments Payments Credit R…" at bounding box center [418, 200] width 810 height 56
click at [772, 268] on button "submit" at bounding box center [774, 259] width 35 height 35
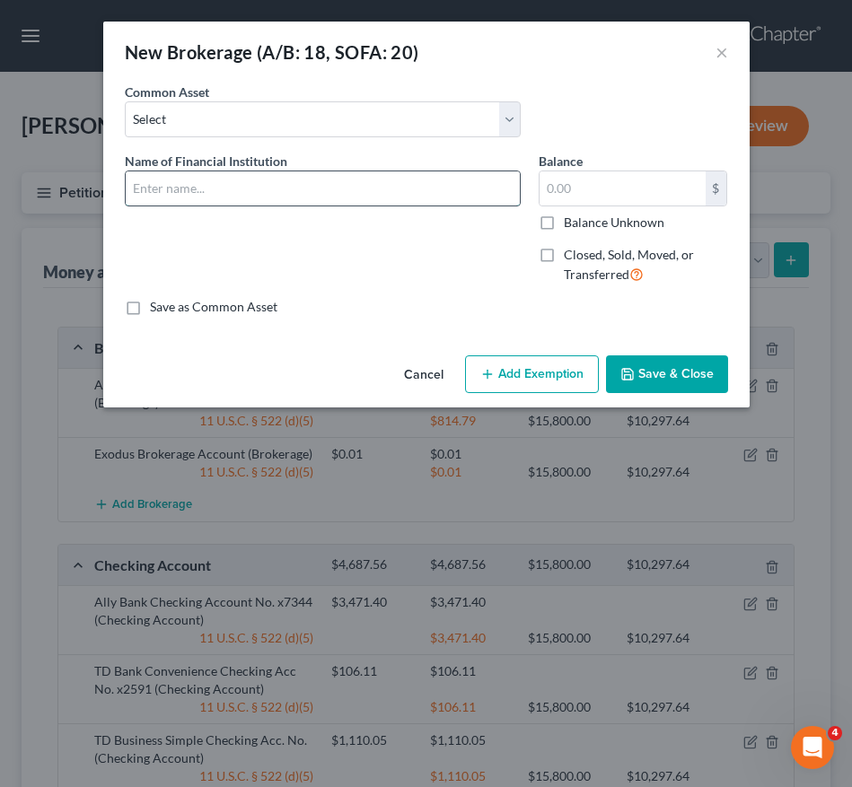
click at [327, 198] on input "text" at bounding box center [323, 188] width 394 height 34
type input "Robinhood Brokerage Account No. x9516"
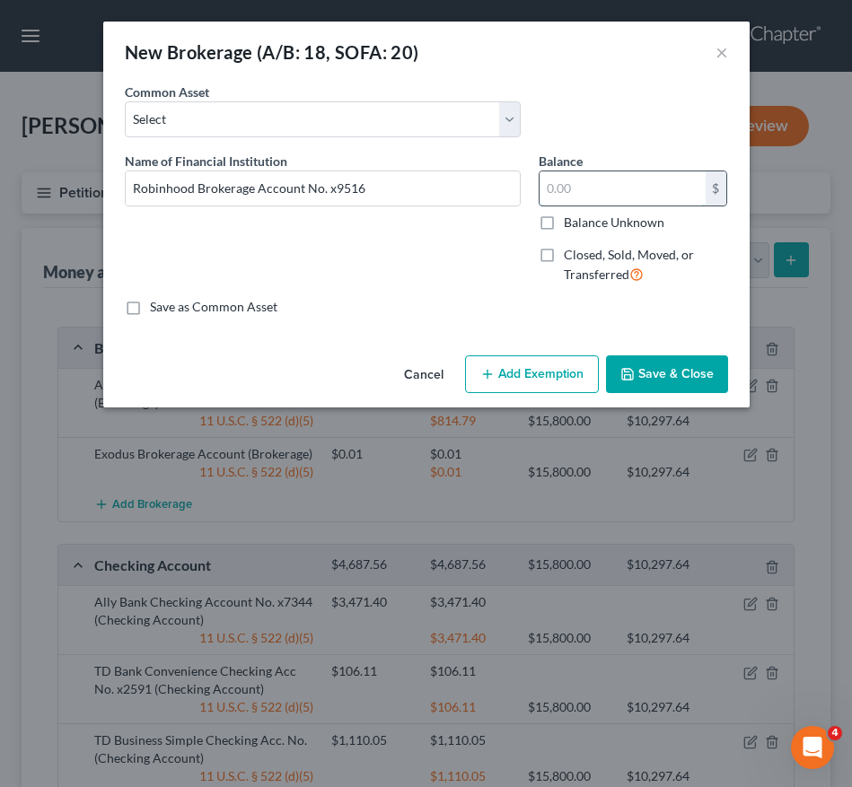
click at [591, 202] on input "text" at bounding box center [622, 188] width 166 height 34
type input "0.02"
click at [504, 387] on button "Add Exemption" at bounding box center [532, 374] width 134 height 38
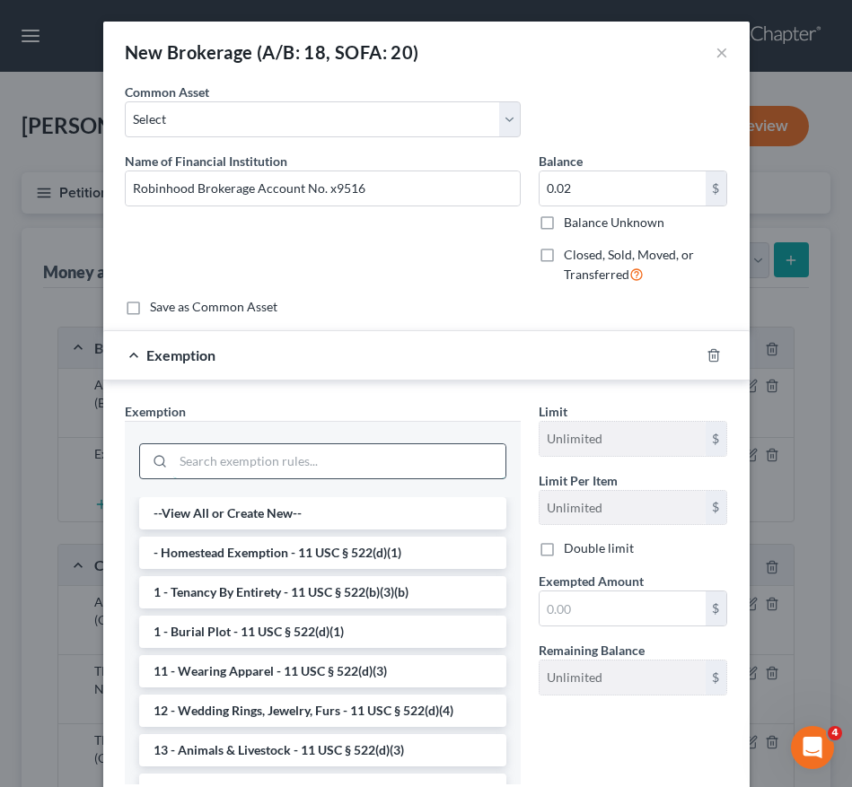
click at [320, 461] on input "search" at bounding box center [339, 461] width 332 height 34
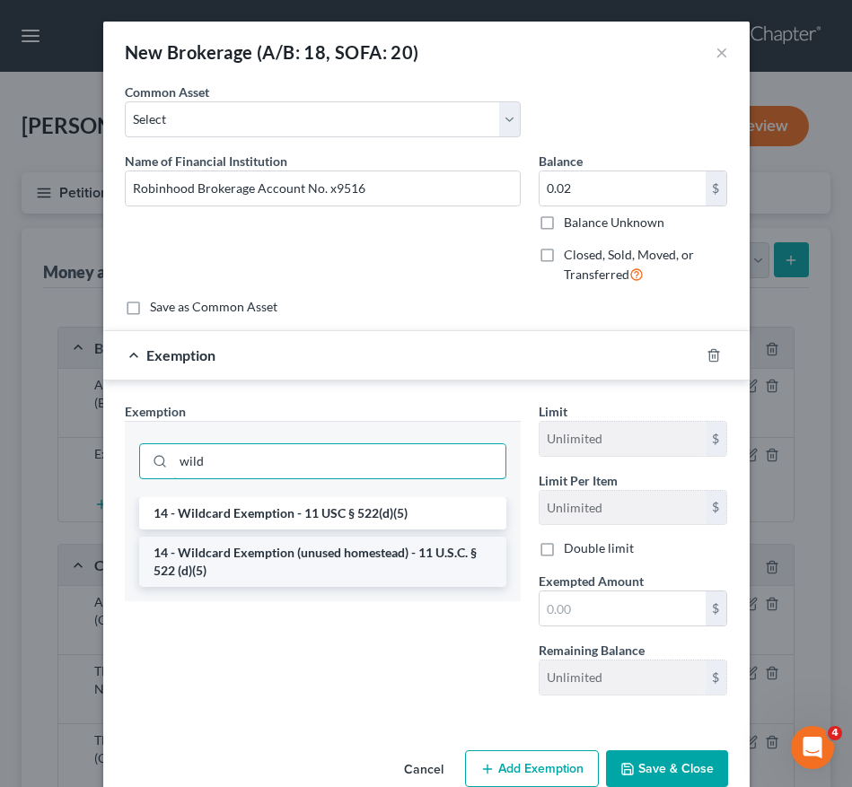
type input "wild"
click at [306, 548] on li "14 - Wildcard Exemption (unused homestead) - 11 U.S.C. § 522 (d)(5)" at bounding box center [322, 562] width 367 height 50
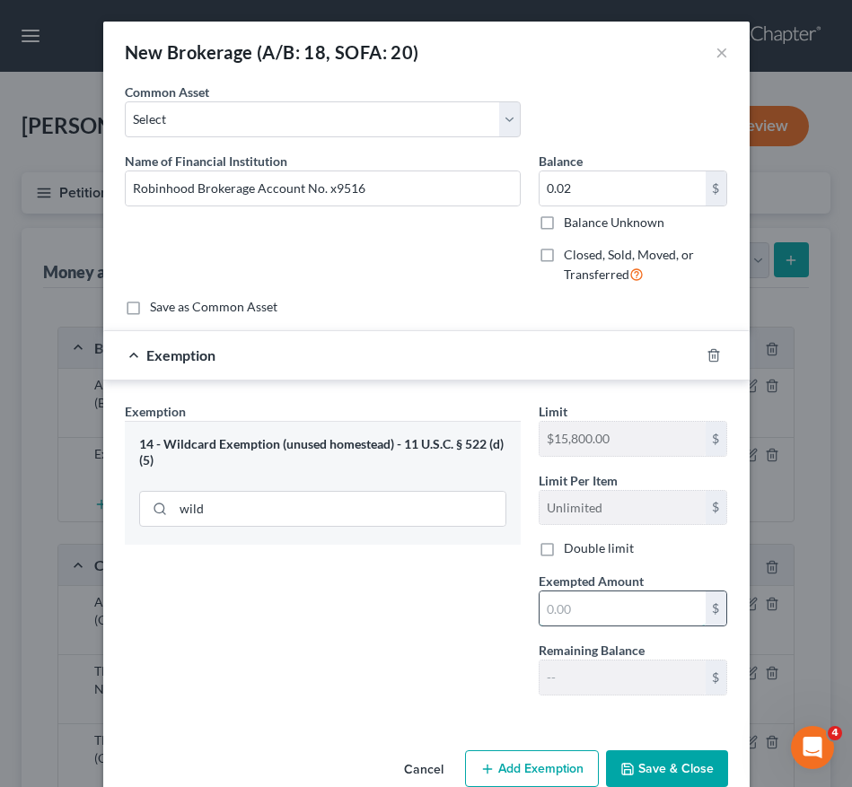
click at [567, 608] on input "text" at bounding box center [622, 609] width 166 height 34
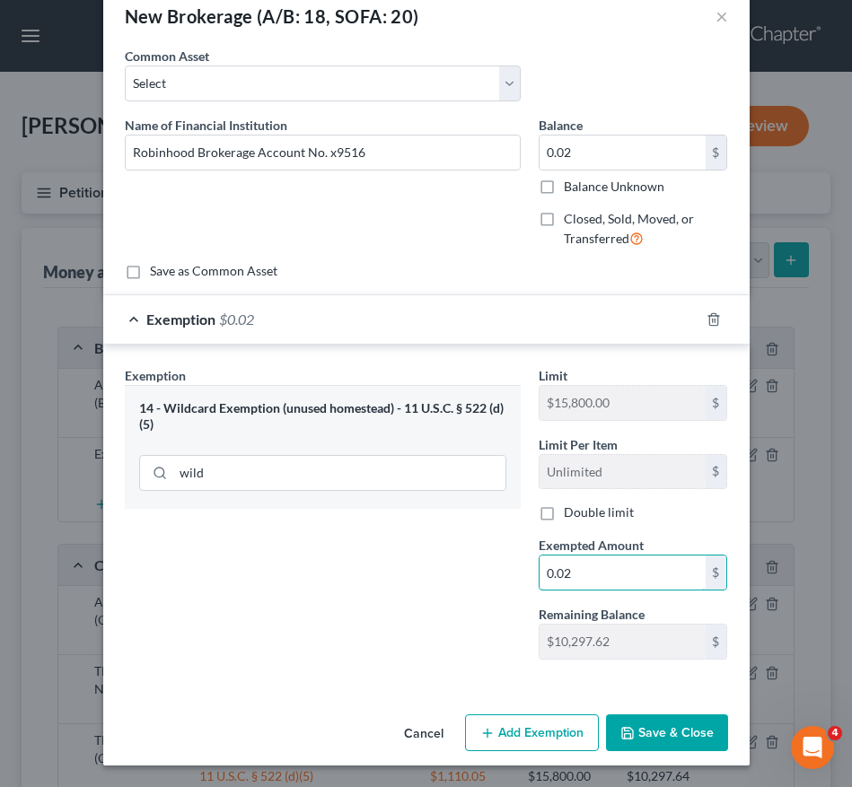
type input "0.02"
click at [671, 722] on button "Save & Close" at bounding box center [667, 733] width 122 height 38
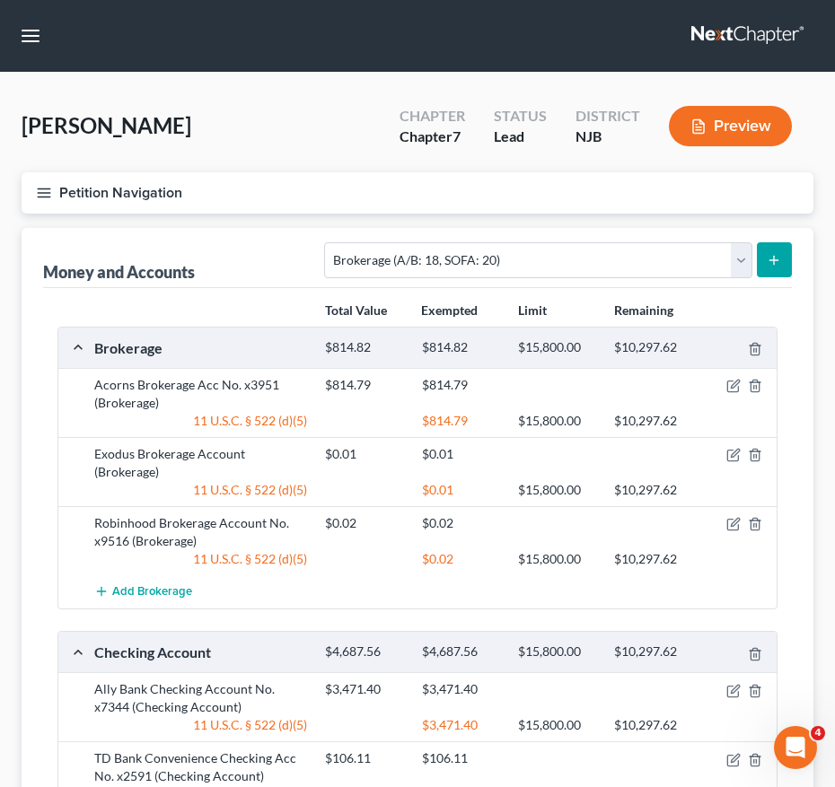
click at [48, 205] on button "Petition Navigation" at bounding box center [418, 192] width 792 height 41
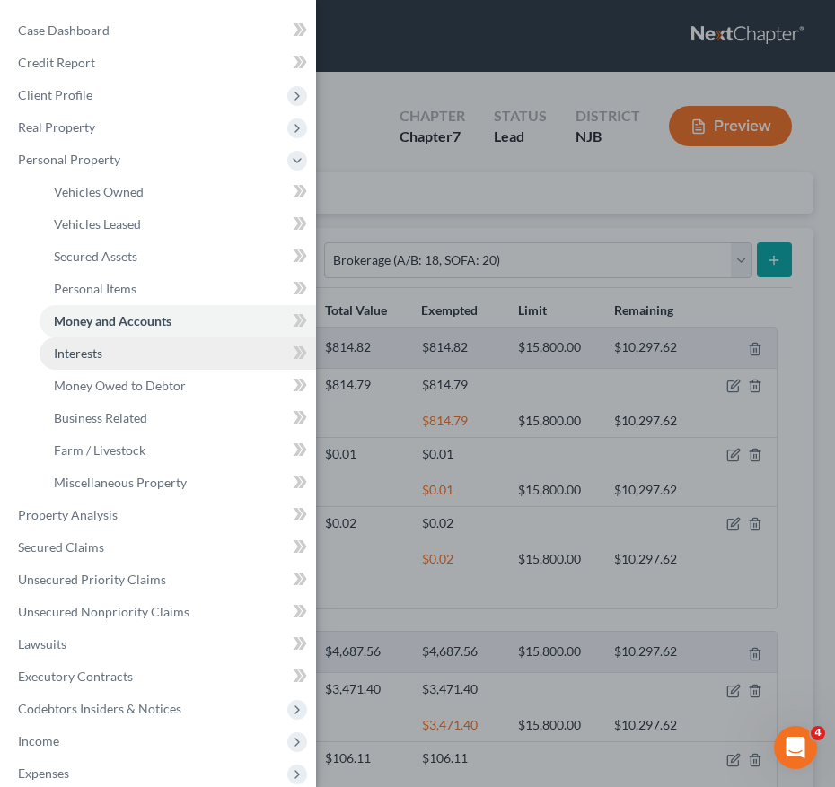
click at [135, 362] on link "Interests" at bounding box center [177, 353] width 276 height 32
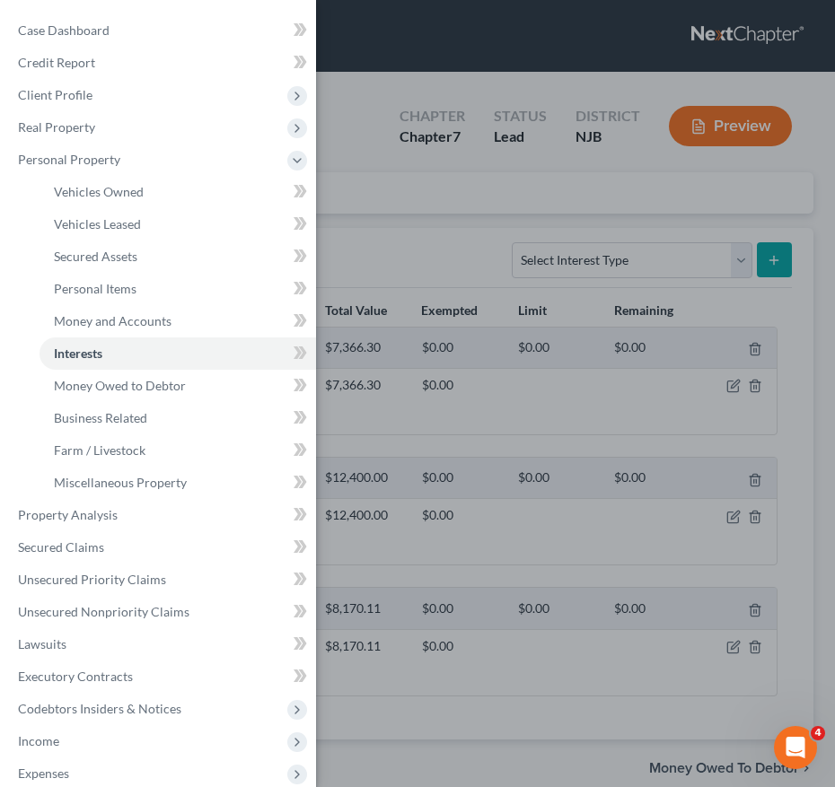
click at [417, 242] on div "Case Dashboard Payments Invoices Payments Payments Credit Report Client Profile" at bounding box center [417, 393] width 835 height 787
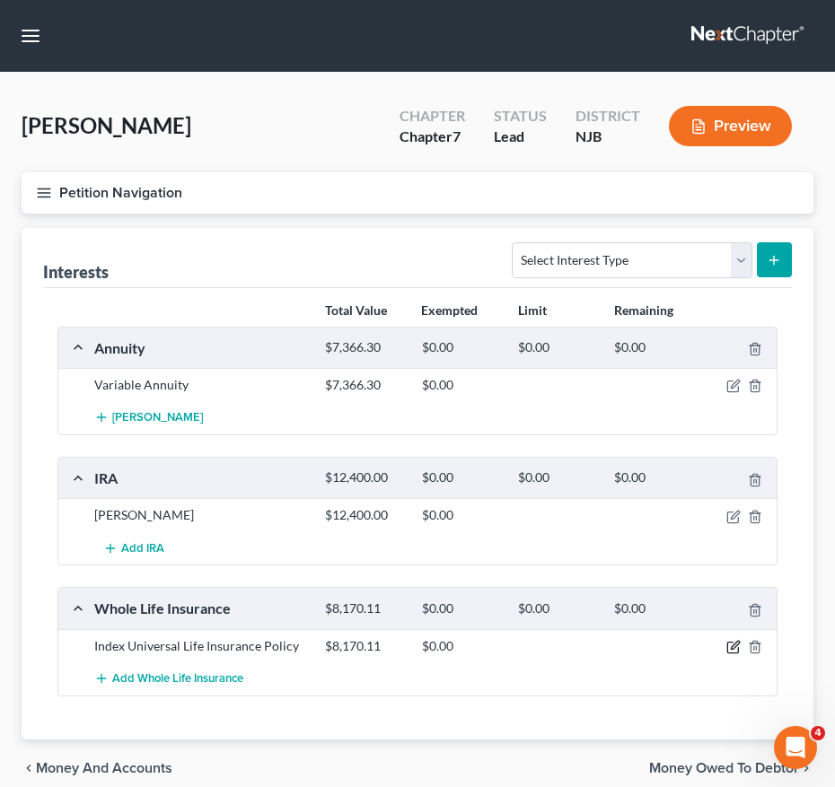
click at [731, 646] on icon "button" at bounding box center [733, 647] width 14 height 14
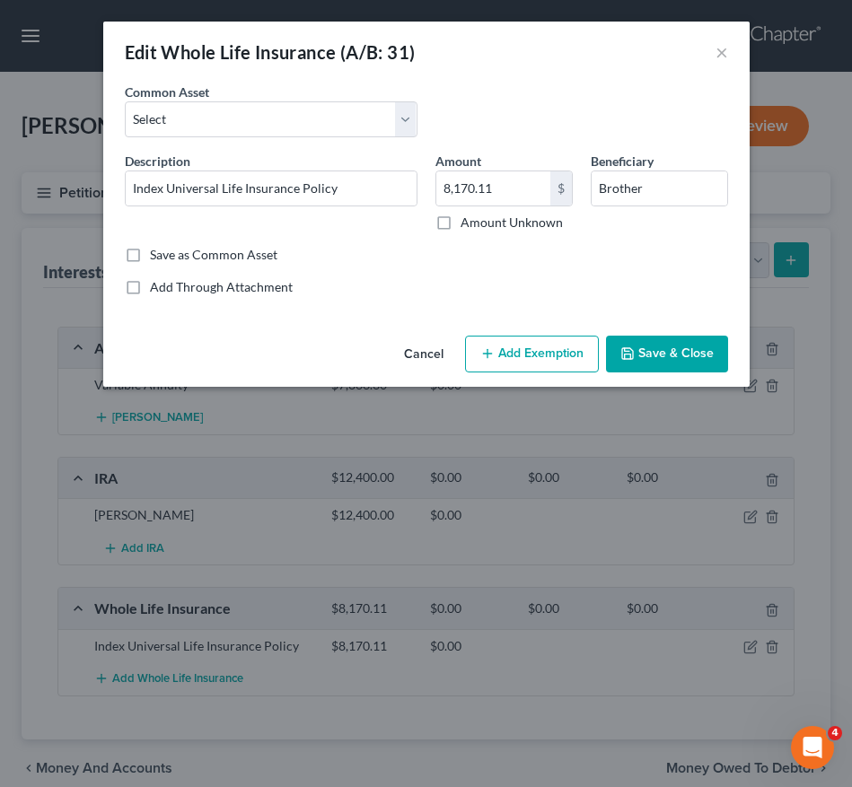
click at [524, 350] on button "Add Exemption" at bounding box center [532, 355] width 134 height 38
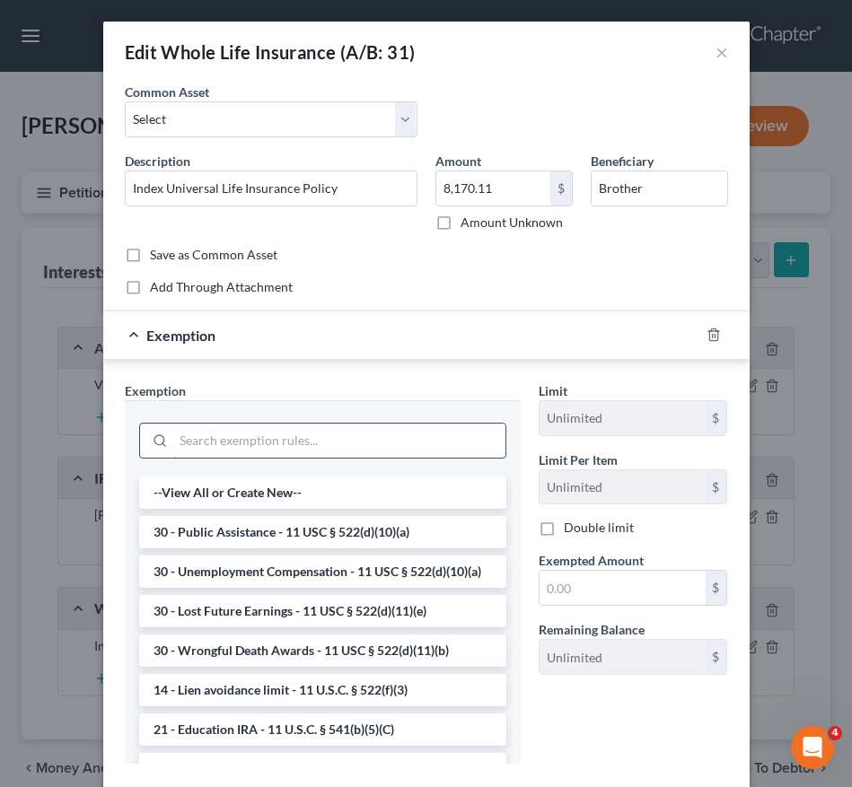
click at [347, 434] on input "search" at bounding box center [339, 441] width 332 height 34
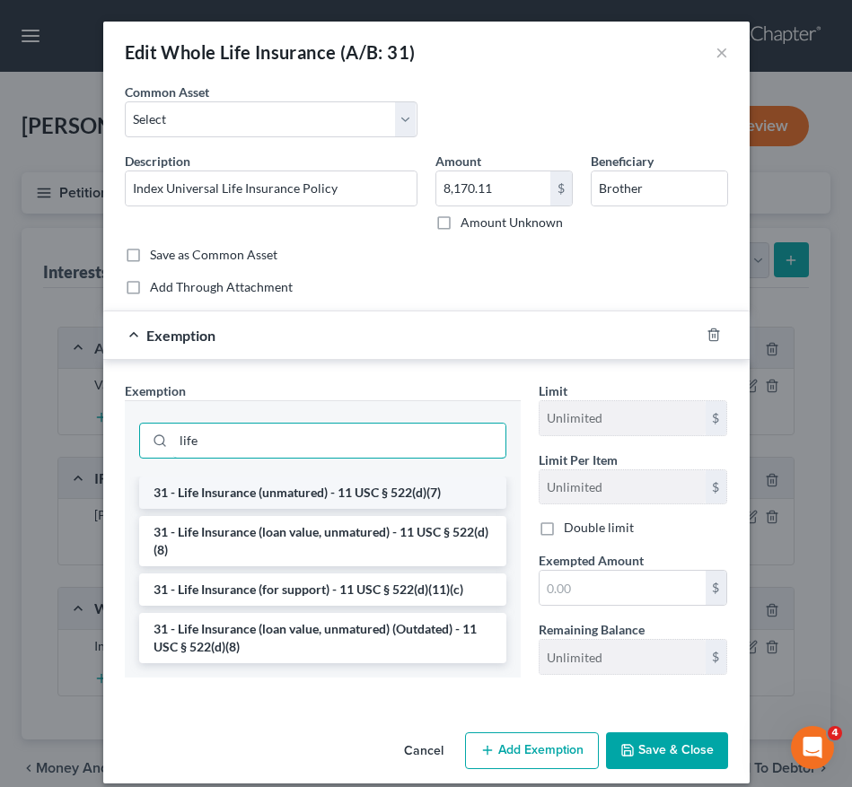
type input "life"
click at [318, 499] on li "31 - Life Insurance (unmatured) - 11 USC § 522(d)(7)" at bounding box center [322, 493] width 367 height 32
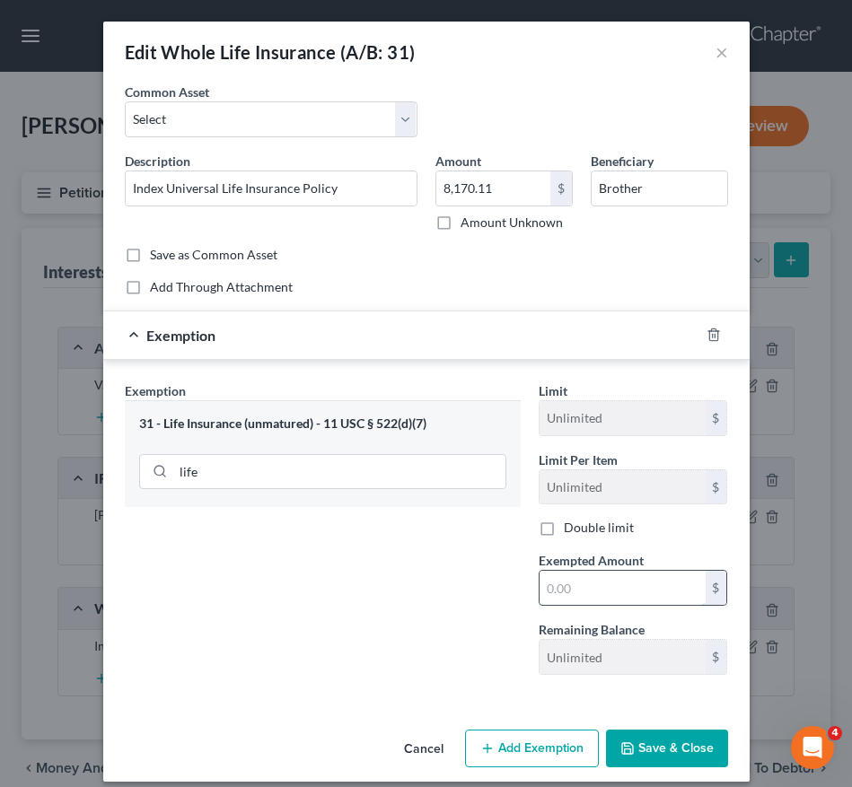
click at [574, 589] on input "text" at bounding box center [622, 588] width 166 height 34
type input "8,170.11"
click at [626, 734] on button "Save & Close" at bounding box center [667, 749] width 122 height 38
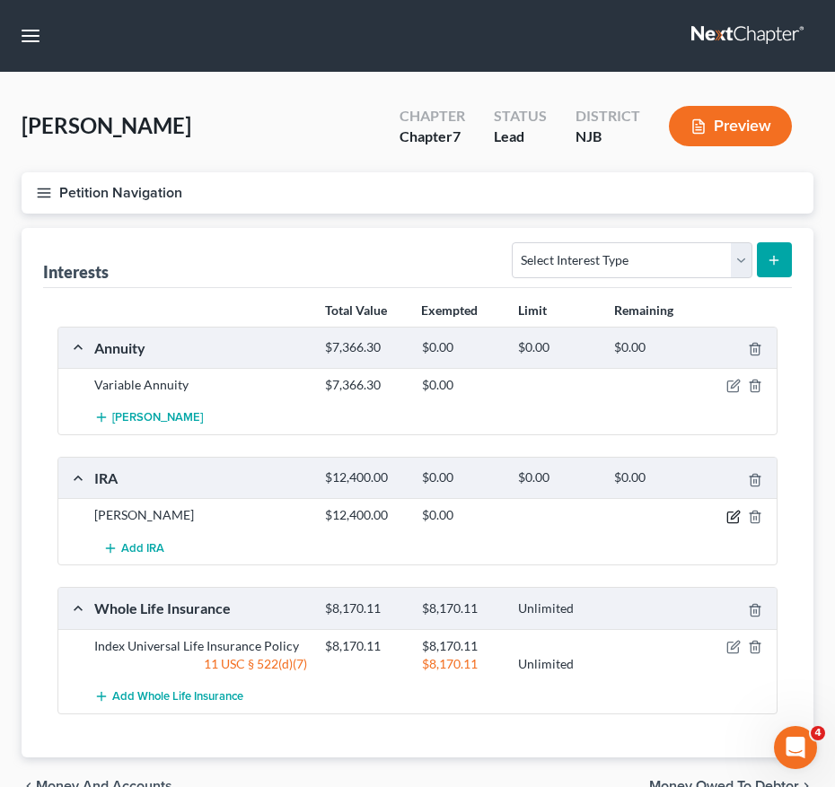
click at [731, 516] on icon "button" at bounding box center [733, 517] width 14 height 14
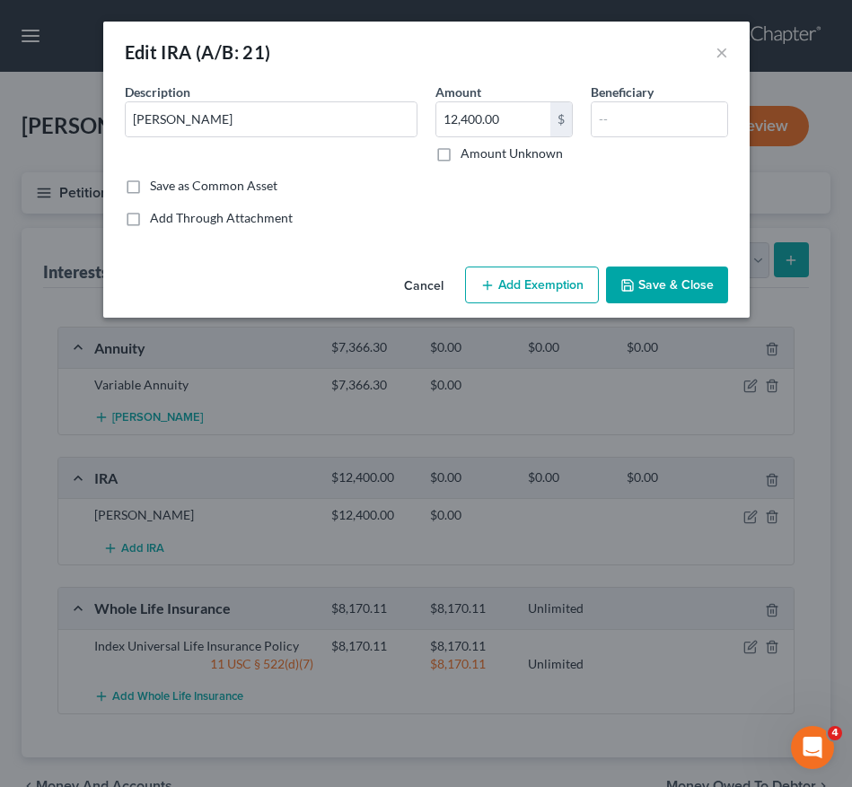
click at [525, 284] on button "Add Exemption" at bounding box center [532, 286] width 134 height 38
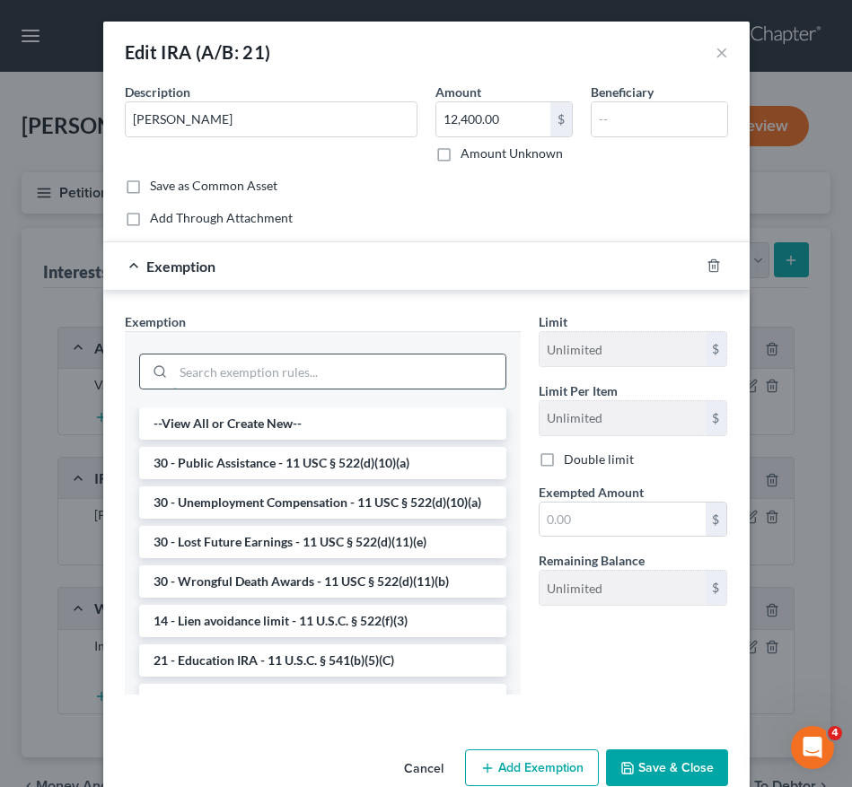
click at [402, 361] on input "search" at bounding box center [339, 372] width 332 height 34
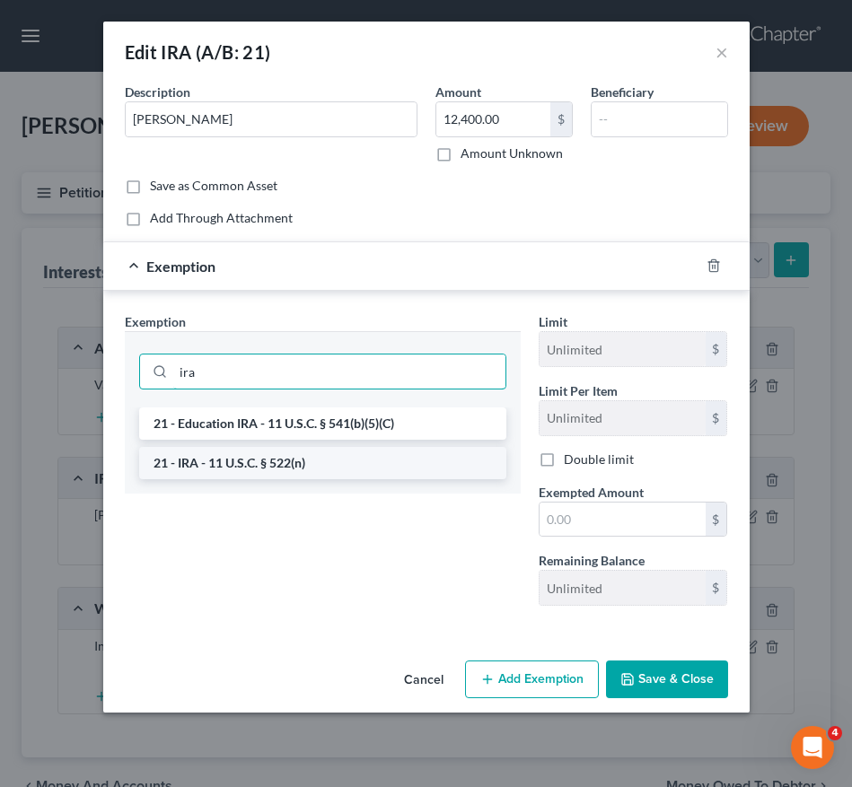
type input "ira"
click at [388, 455] on li "21 - IRA - 11 U.S.C. § 522(n)" at bounding box center [322, 463] width 367 height 32
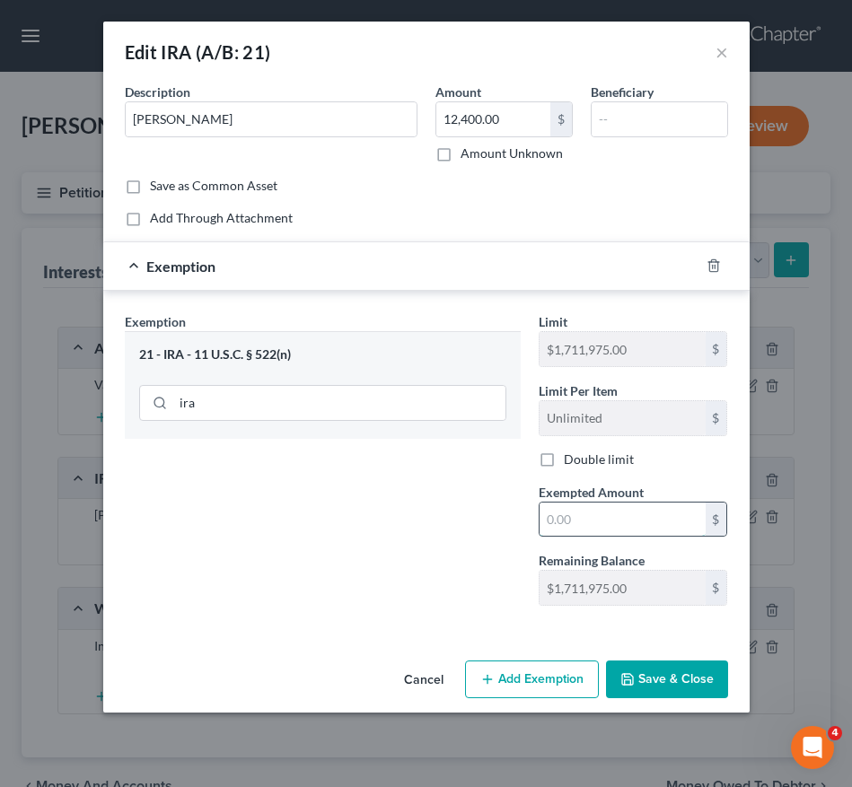
click at [603, 510] on input "text" at bounding box center [622, 520] width 166 height 34
type input "12,400.00"
click at [627, 673] on icon "button" at bounding box center [627, 679] width 14 height 14
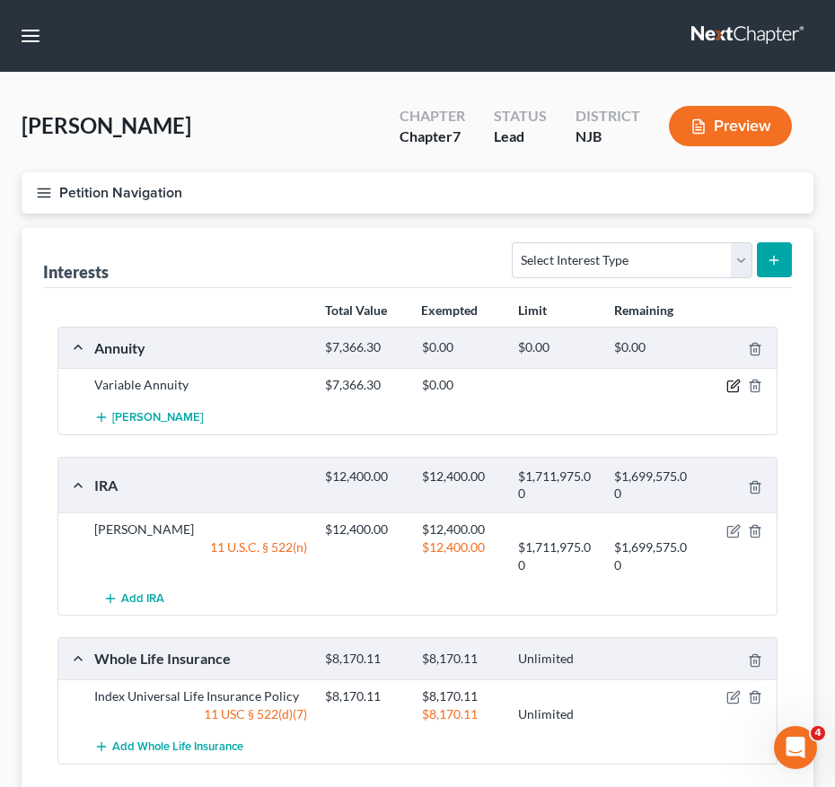
click at [732, 385] on icon "button" at bounding box center [735, 385] width 8 height 8
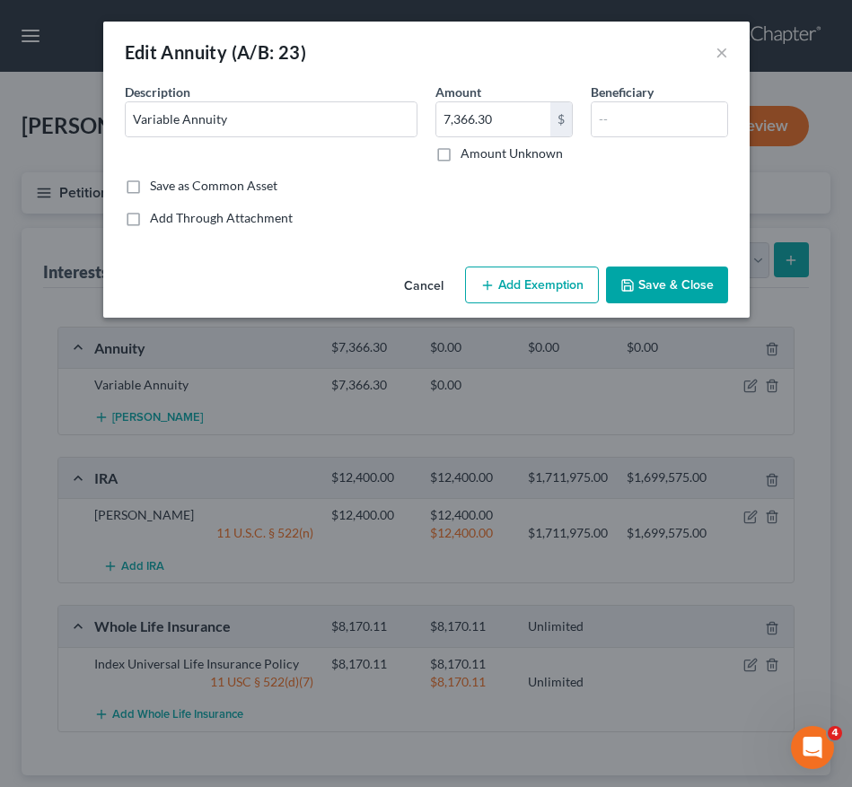
click at [524, 276] on button "Add Exemption" at bounding box center [532, 286] width 134 height 38
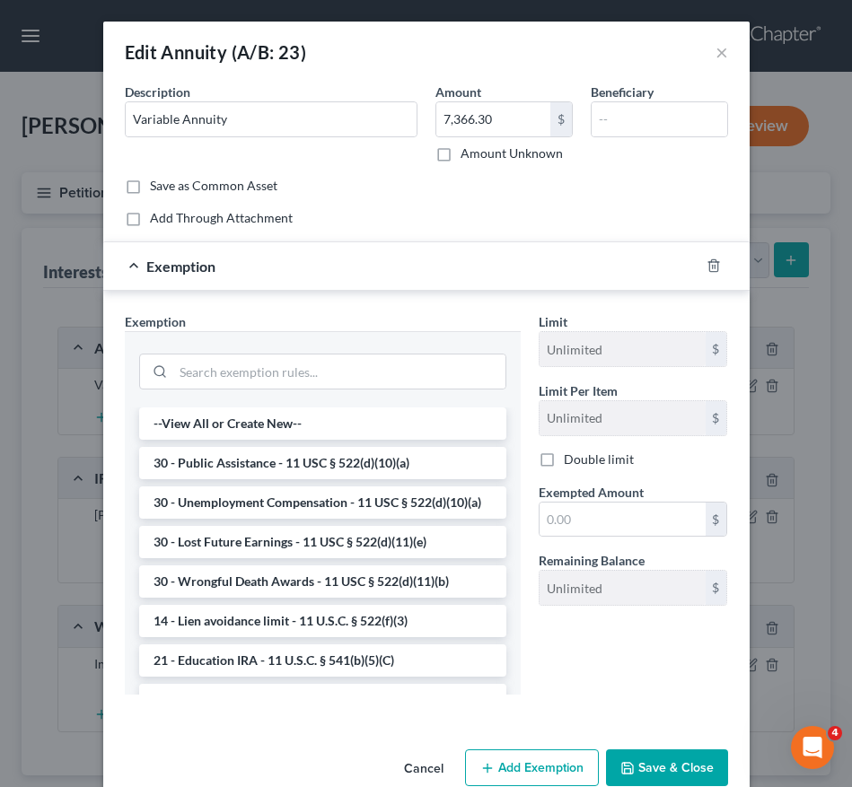
click at [354, 390] on div at bounding box center [322, 369] width 367 height 47
click at [352, 376] on input "search" at bounding box center [339, 372] width 332 height 34
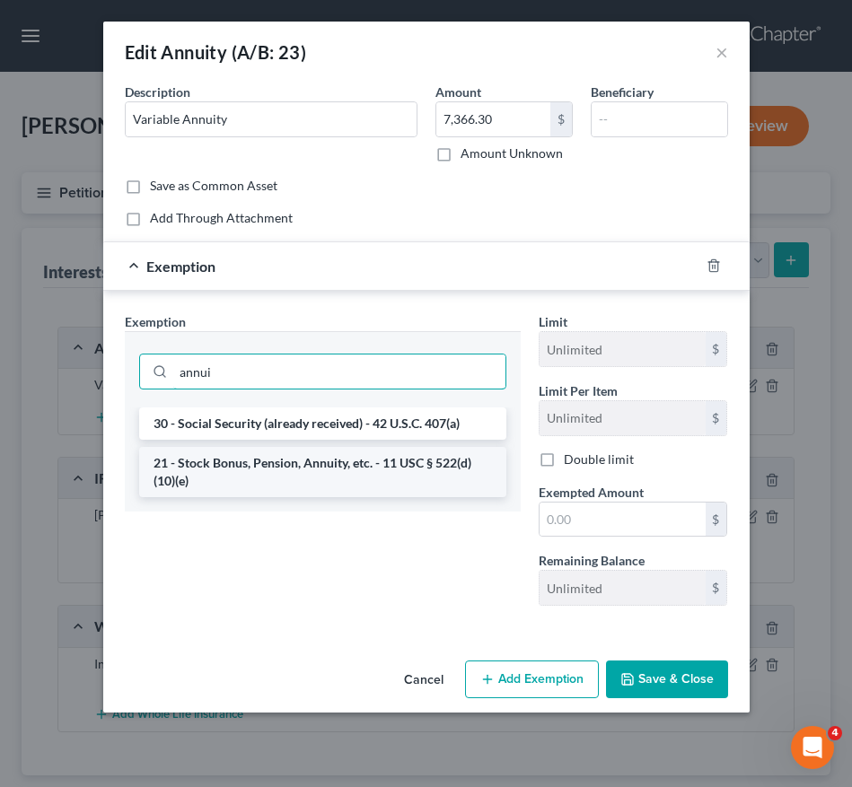
type input "annui"
click at [360, 480] on li "21 - Stock Bonus, Pension, Annuity, etc. - 11 USC § 522(d)(10)(e)" at bounding box center [322, 472] width 367 height 50
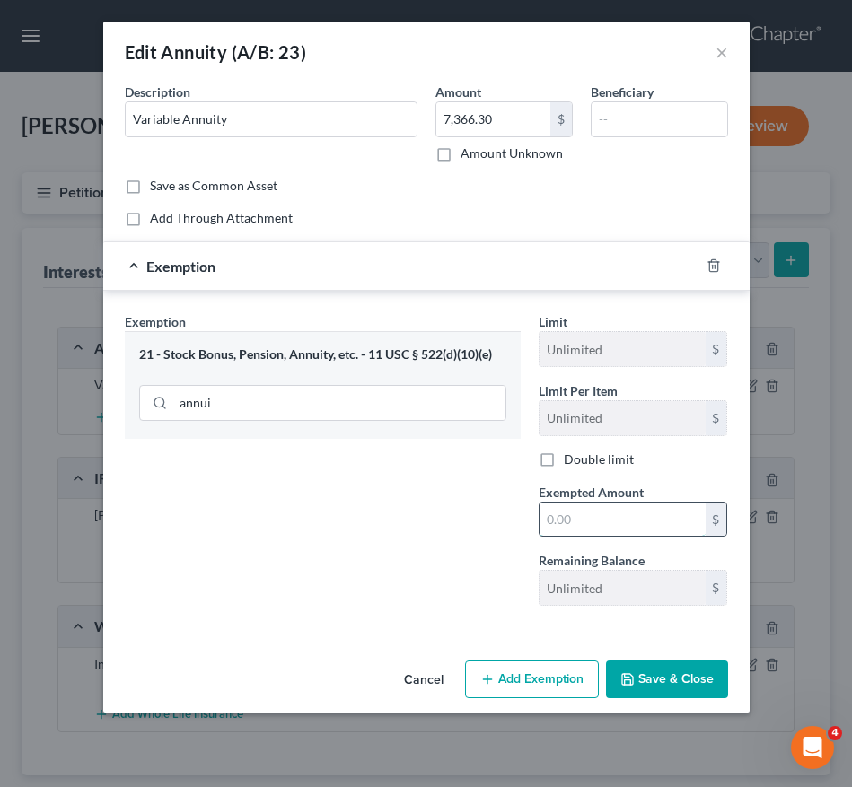
click at [569, 530] on input "text" at bounding box center [622, 520] width 166 height 34
type input "7,366.30"
click at [646, 668] on button "Save & Close" at bounding box center [667, 680] width 122 height 38
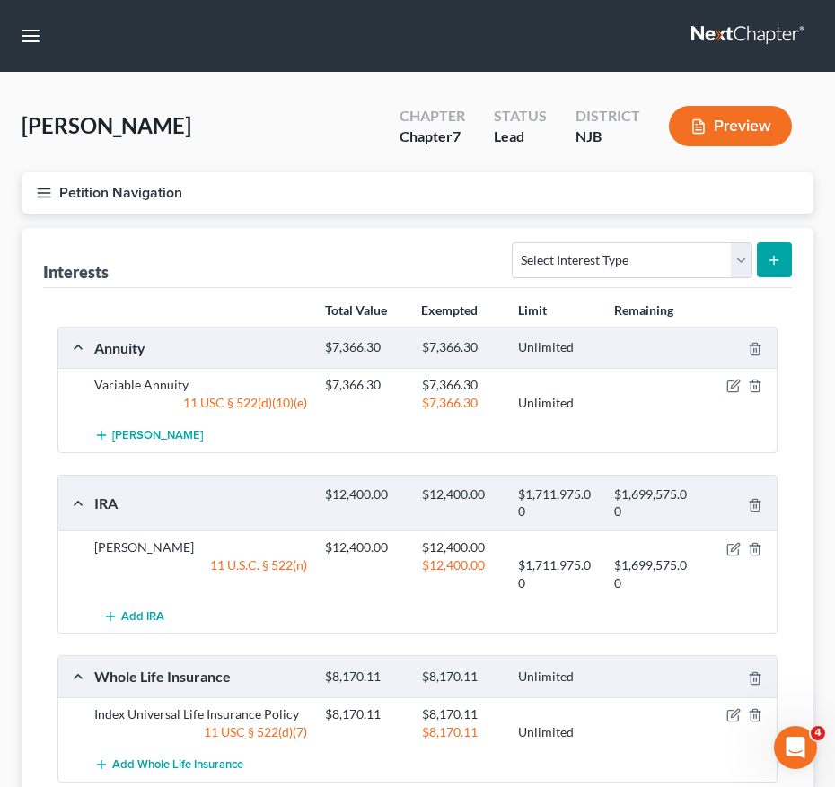
click at [38, 191] on icon "button" at bounding box center [44, 193] width 16 height 16
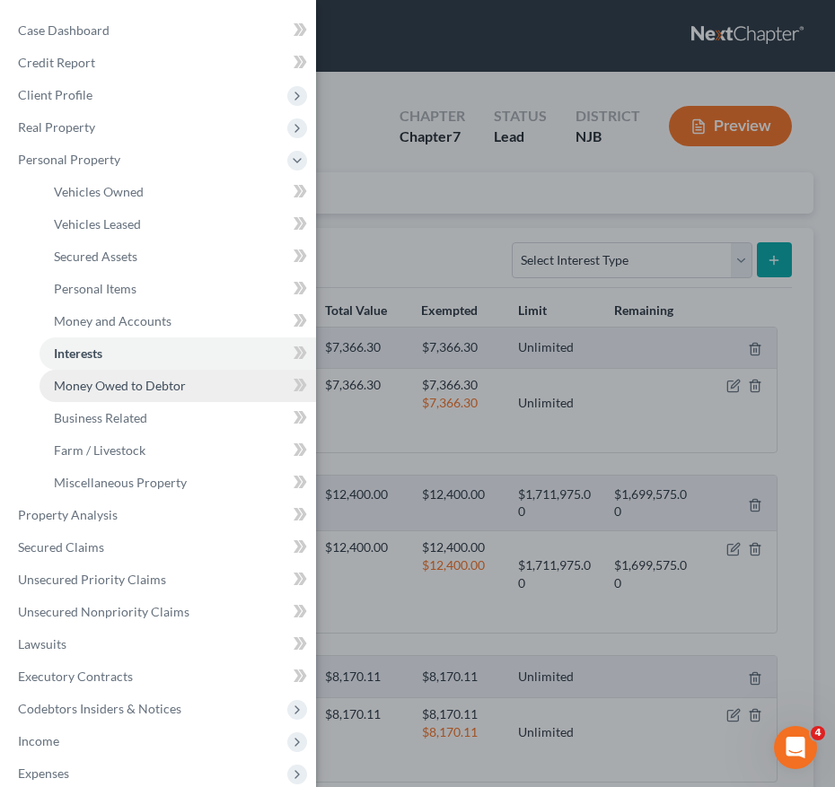
click at [127, 385] on span "Money Owed to Debtor" at bounding box center [120, 385] width 132 height 15
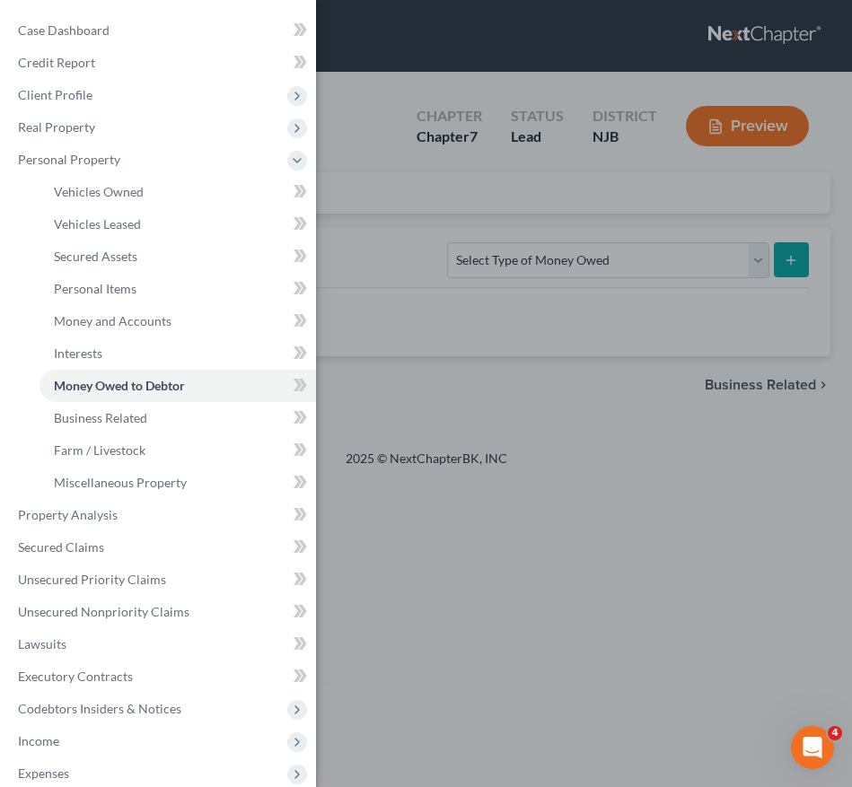
click at [440, 303] on div "Case Dashboard Payments Invoices Payments Payments Credit Report Client Profile" at bounding box center [426, 393] width 852 height 787
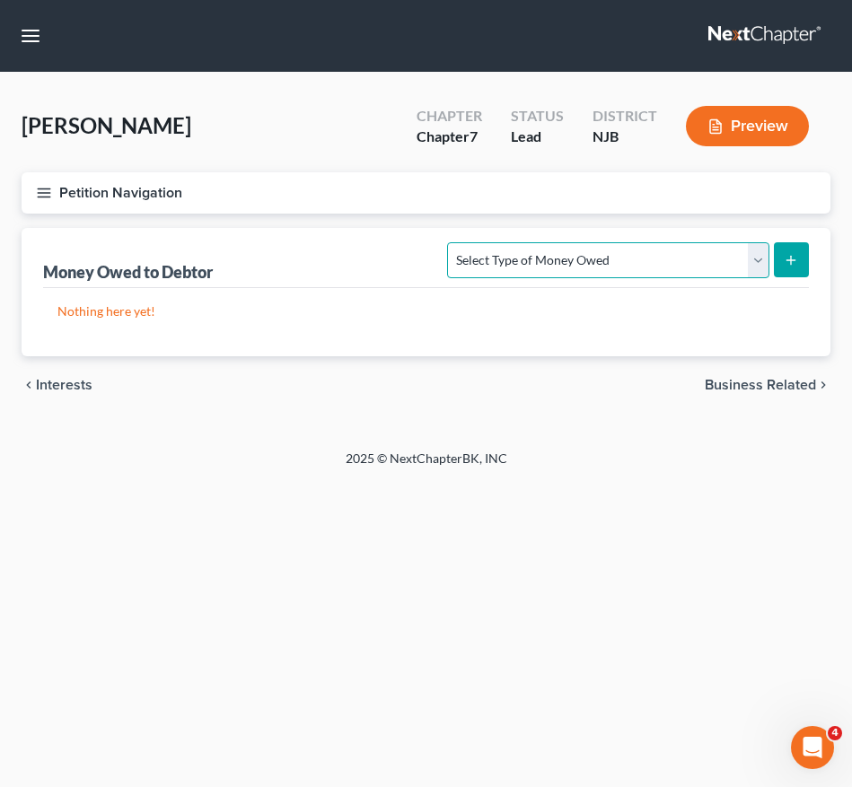
click at [492, 248] on select "Select Type of Money Owed Accounts Receivable (A/B: 38) Alimony (A/B: 29) Child…" at bounding box center [607, 260] width 321 height 36
click at [52, 195] on button "Petition Navigation" at bounding box center [426, 192] width 809 height 41
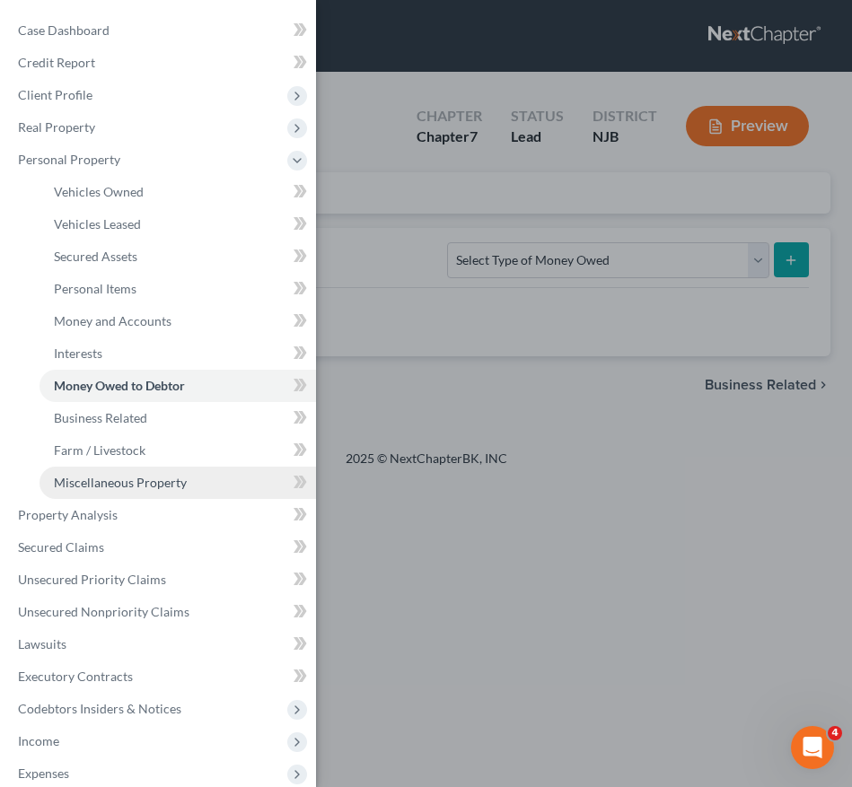
click at [138, 486] on span "Miscellaneous Property" at bounding box center [120, 482] width 133 height 15
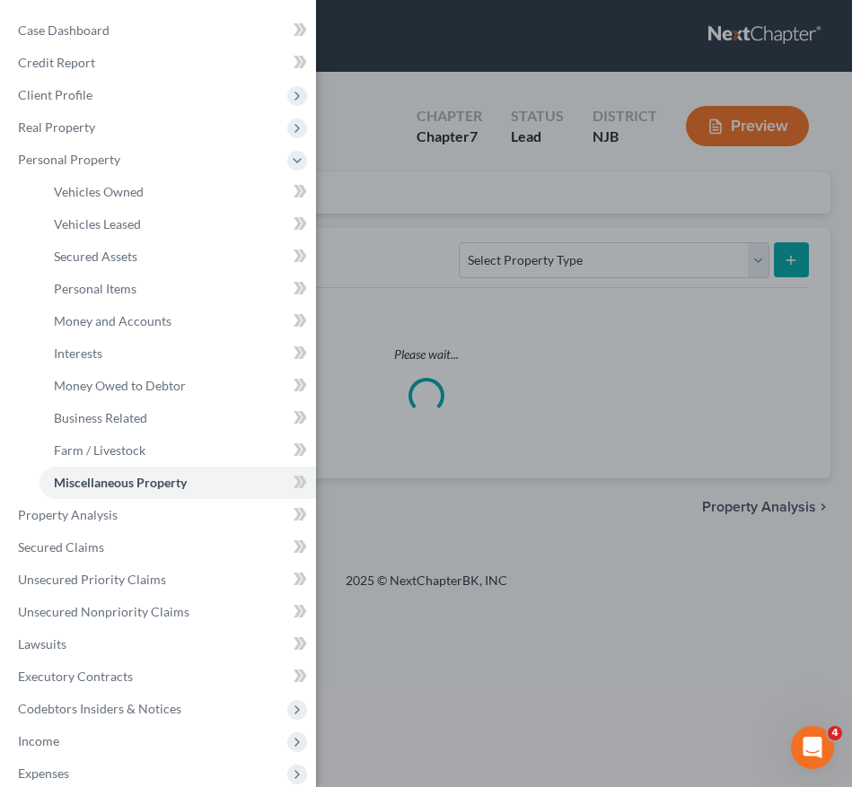
click at [490, 431] on div "Case Dashboard Payments Invoices Payments Payments Credit Report Client Profile" at bounding box center [426, 393] width 852 height 787
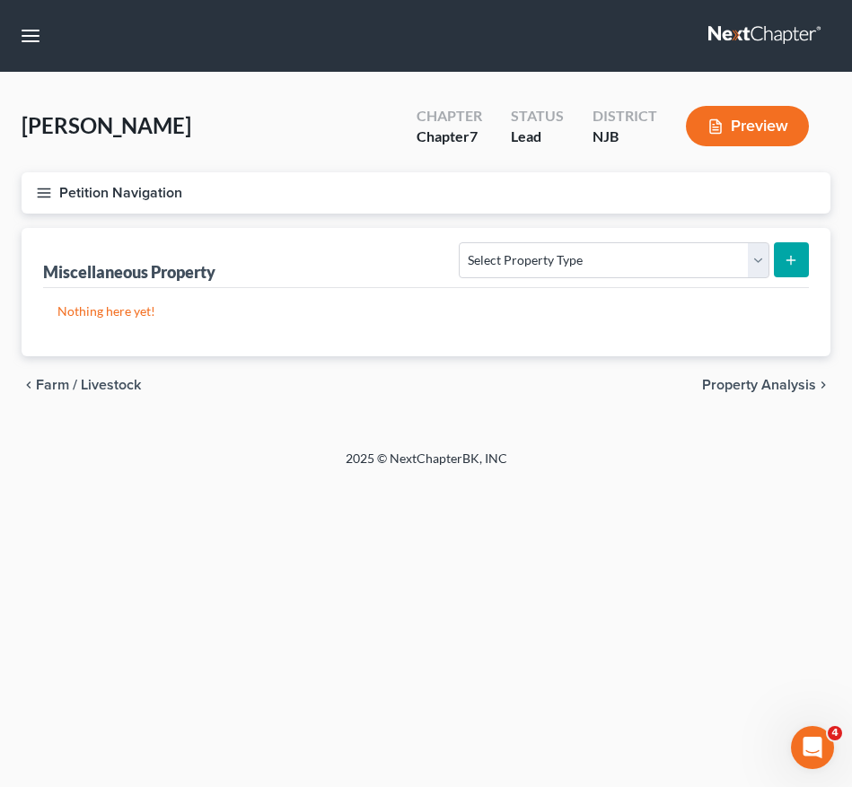
click at [48, 203] on button "Petition Navigation" at bounding box center [426, 192] width 809 height 41
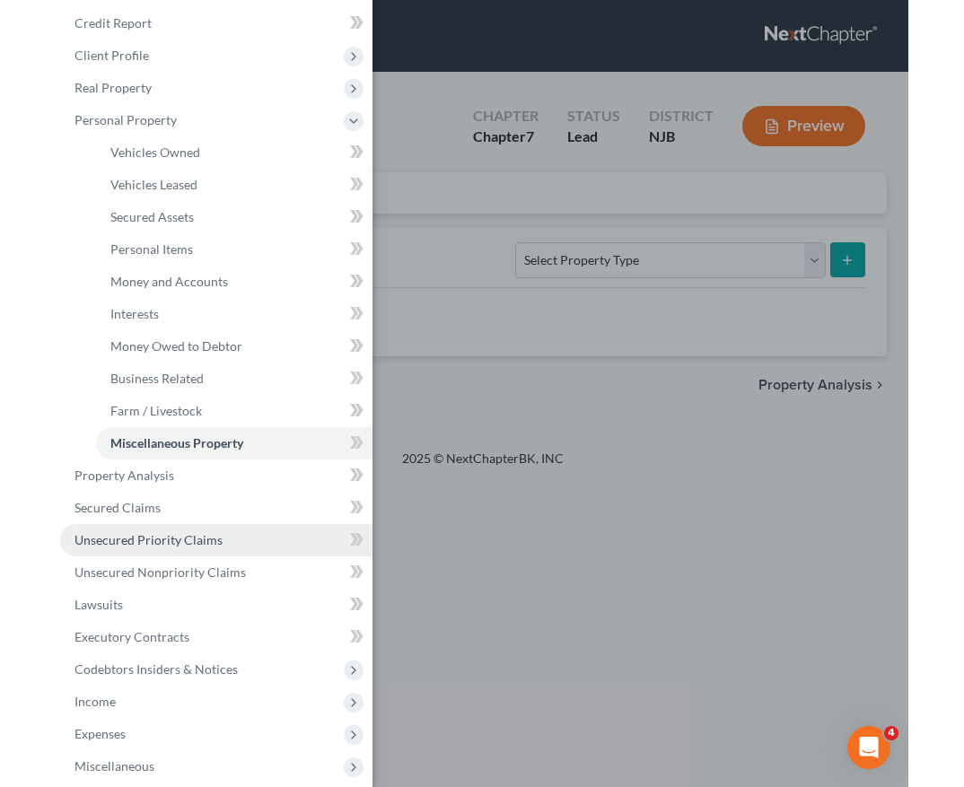
scroll to position [40, 0]
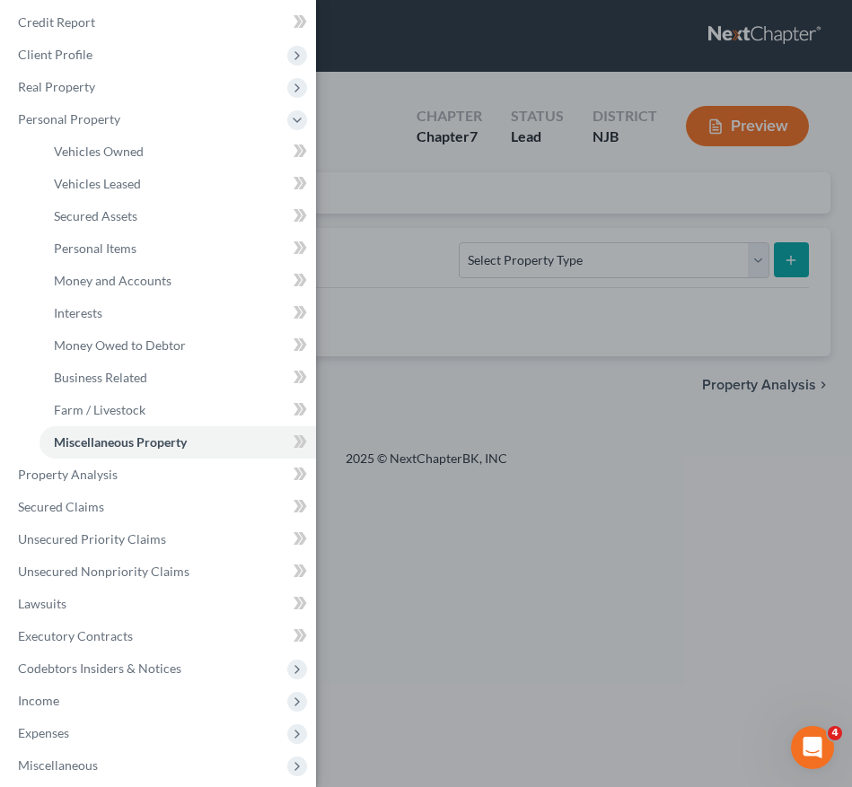
click at [412, 325] on div "Case Dashboard Payments Invoices Payments Payments Credit Report Client Profile" at bounding box center [426, 393] width 852 height 787
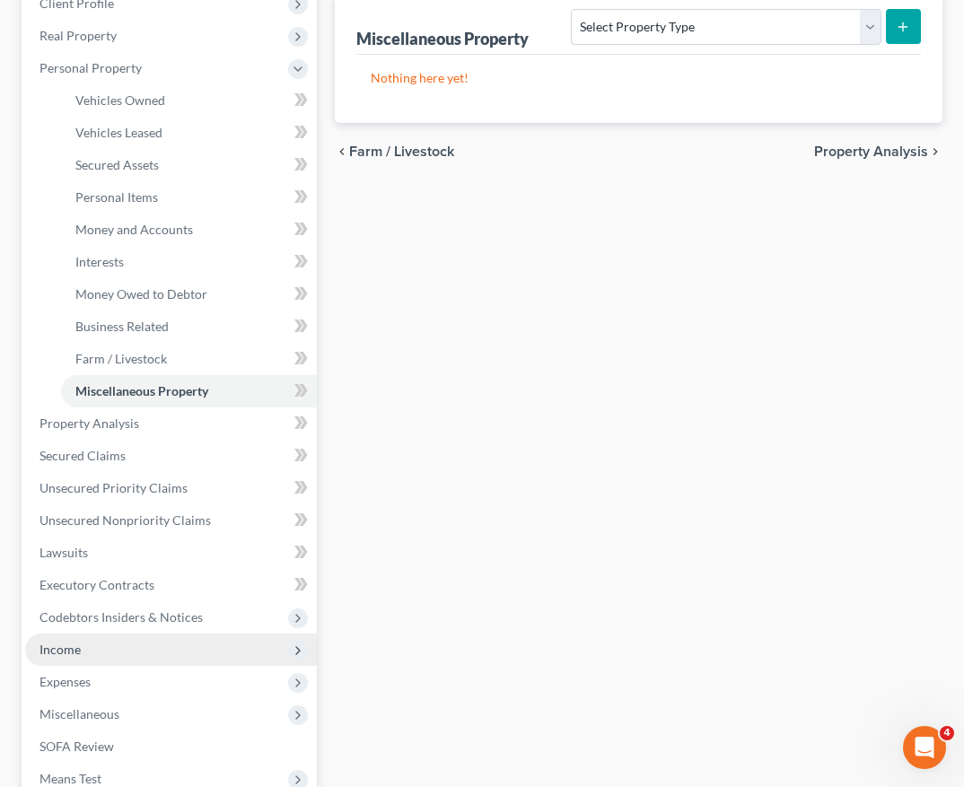
scroll to position [335, 0]
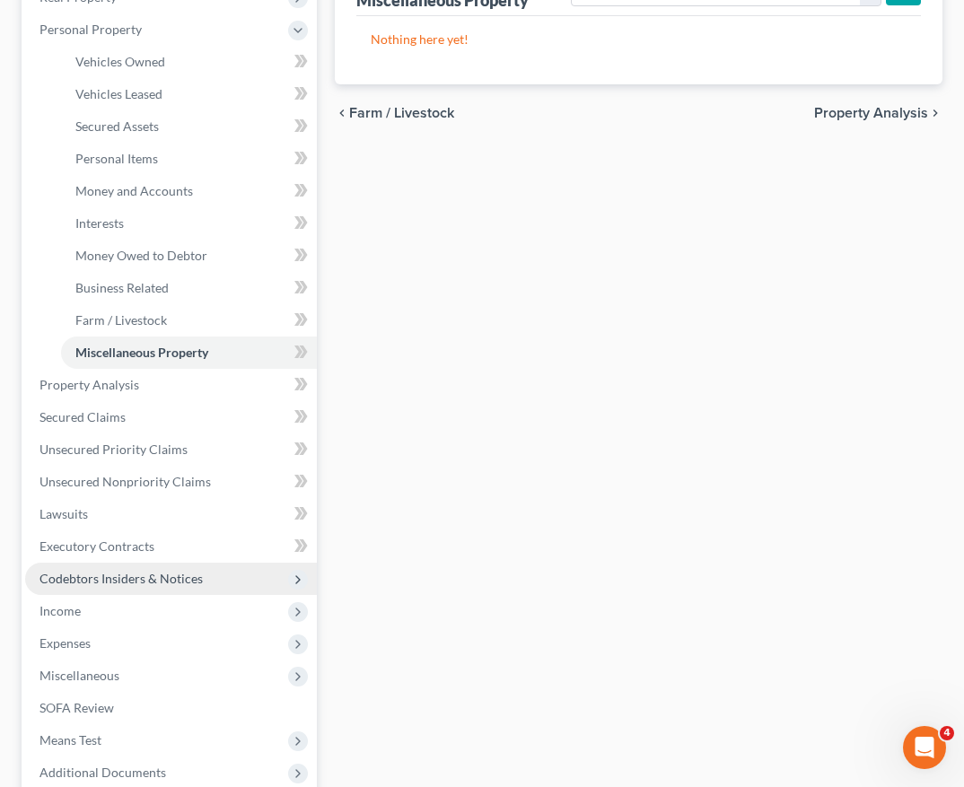
click at [174, 579] on span "Codebtors Insiders & Notices" at bounding box center [120, 578] width 163 height 15
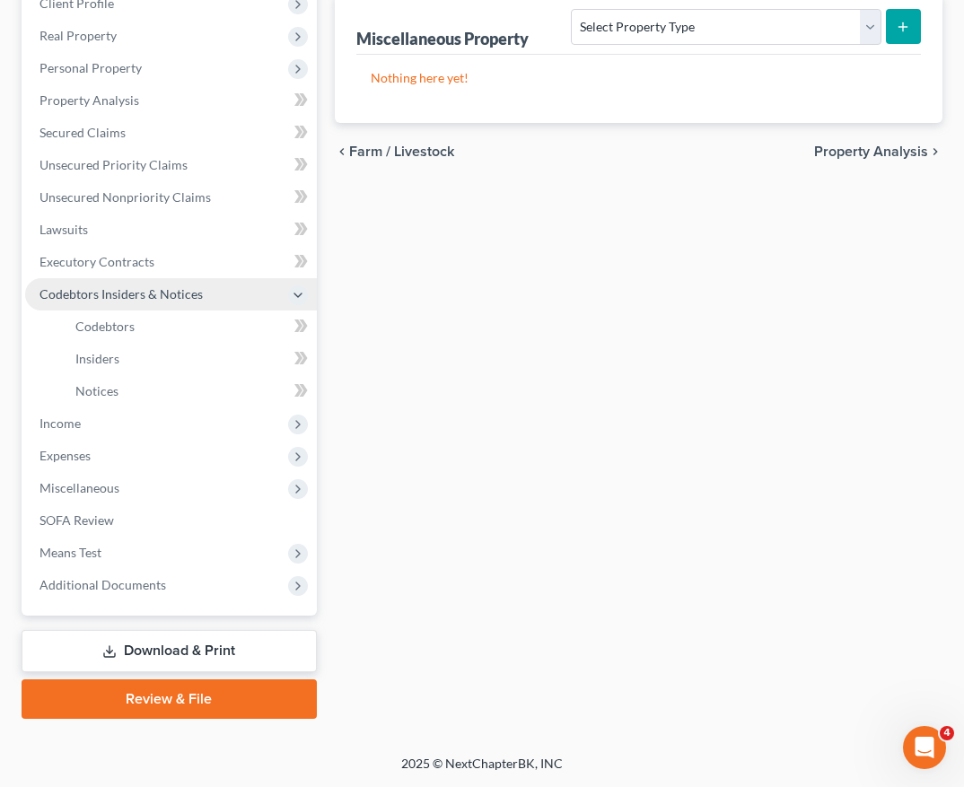
scroll to position [296, 0]
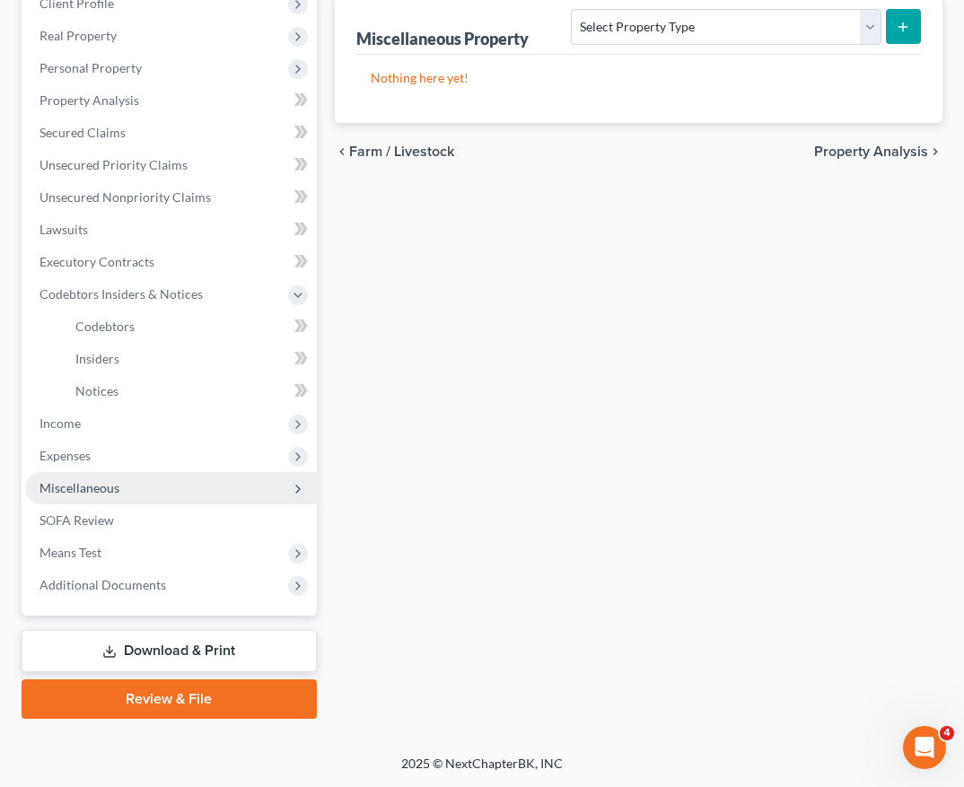
click at [156, 489] on span "Miscellaneous" at bounding box center [171, 488] width 292 height 32
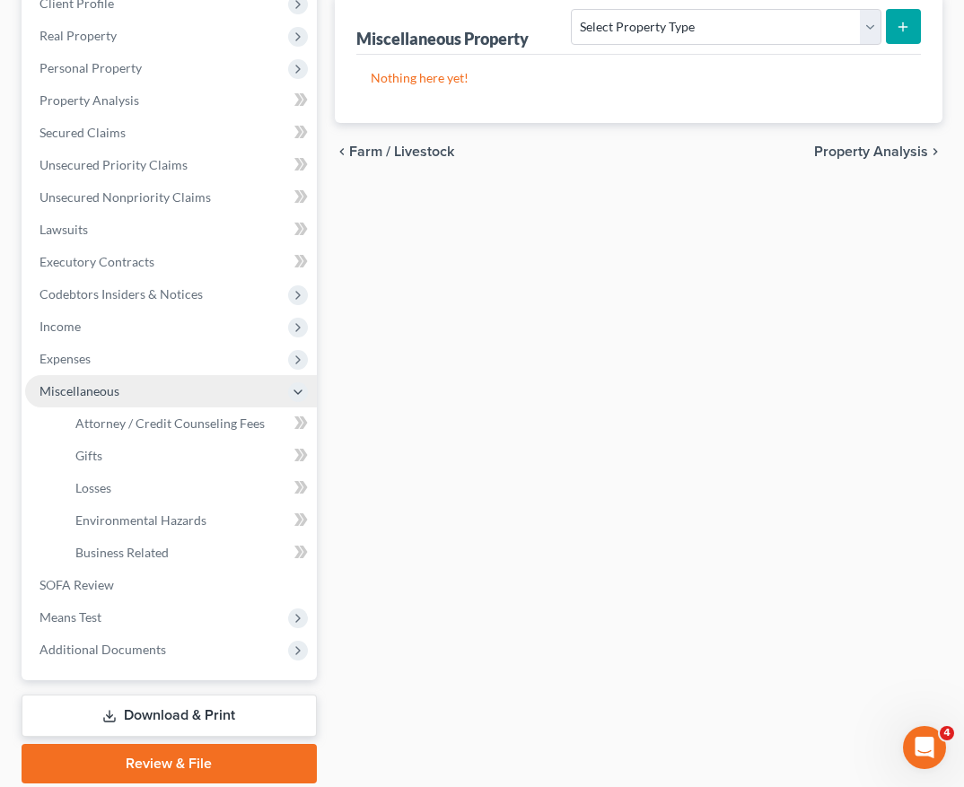
scroll to position [335, 0]
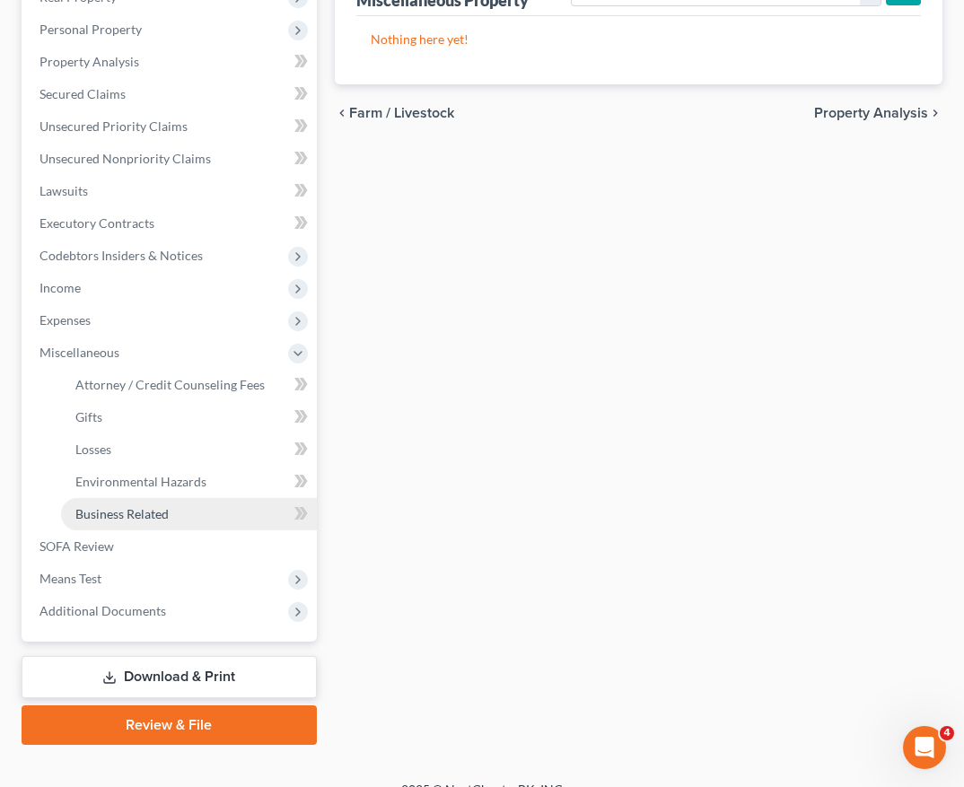
click at [168, 510] on span "Business Related" at bounding box center [121, 513] width 93 height 15
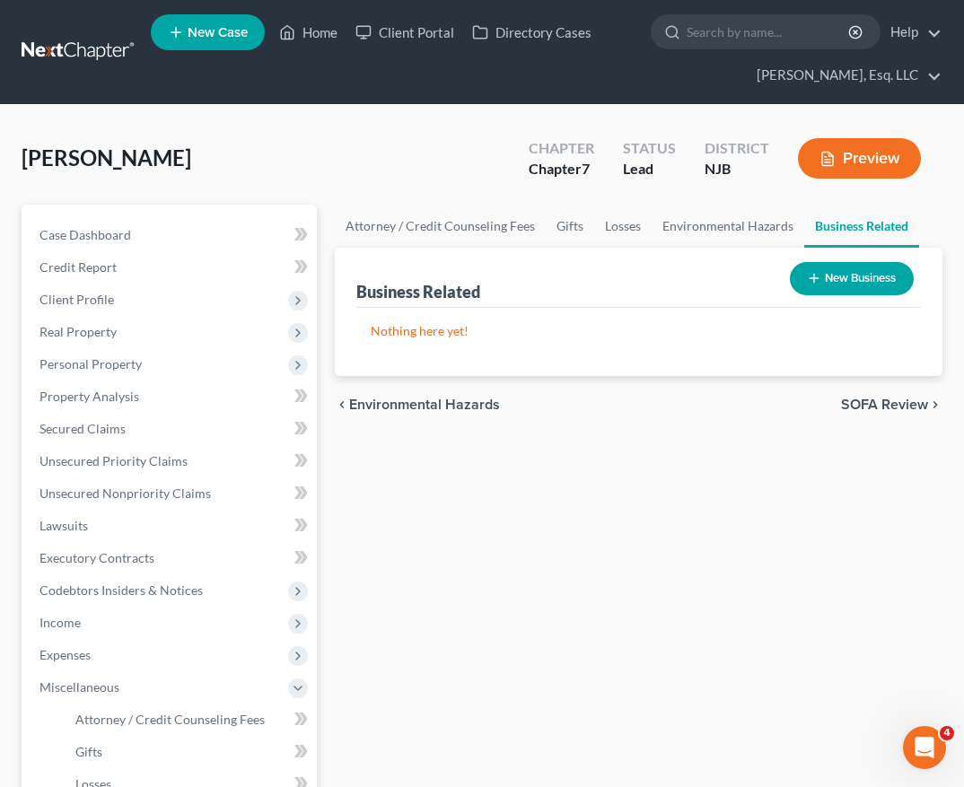
click at [823, 283] on button "New Business" at bounding box center [852, 278] width 124 height 33
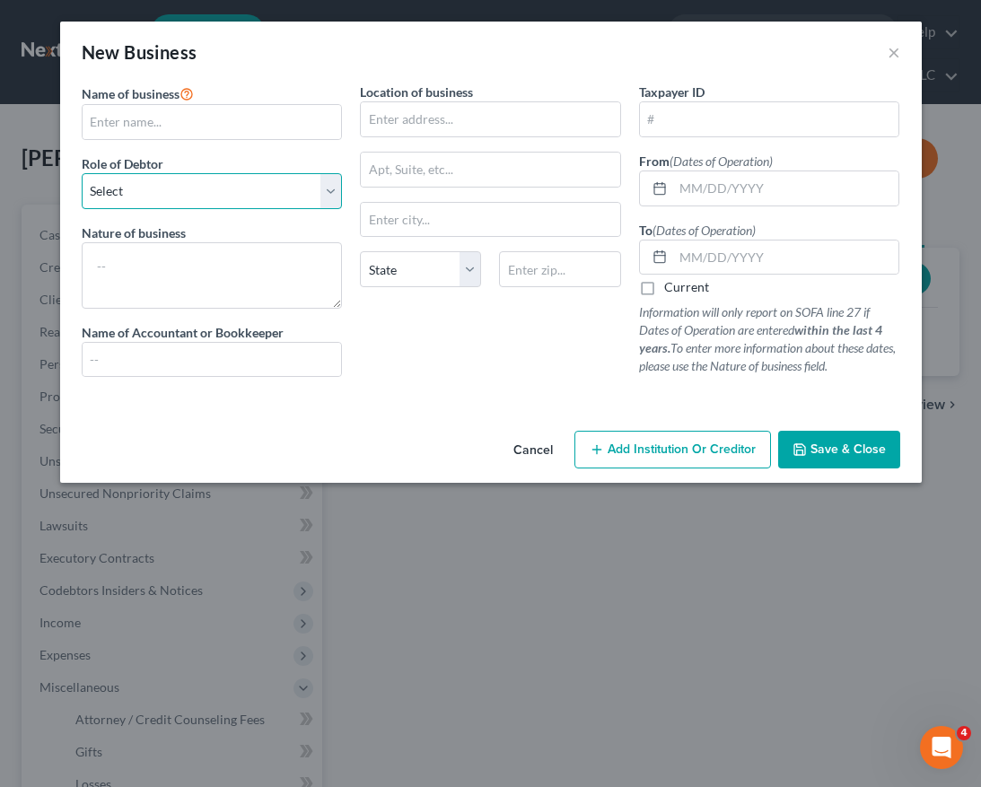
click at [250, 188] on select "Select A member of a limited liability company (LLC) or limited liability partn…" at bounding box center [212, 191] width 261 height 36
select select "member"
click at [82, 173] on select "Select A member of a limited liability company (LLC) or limited liability partn…" at bounding box center [212, 191] width 261 height 36
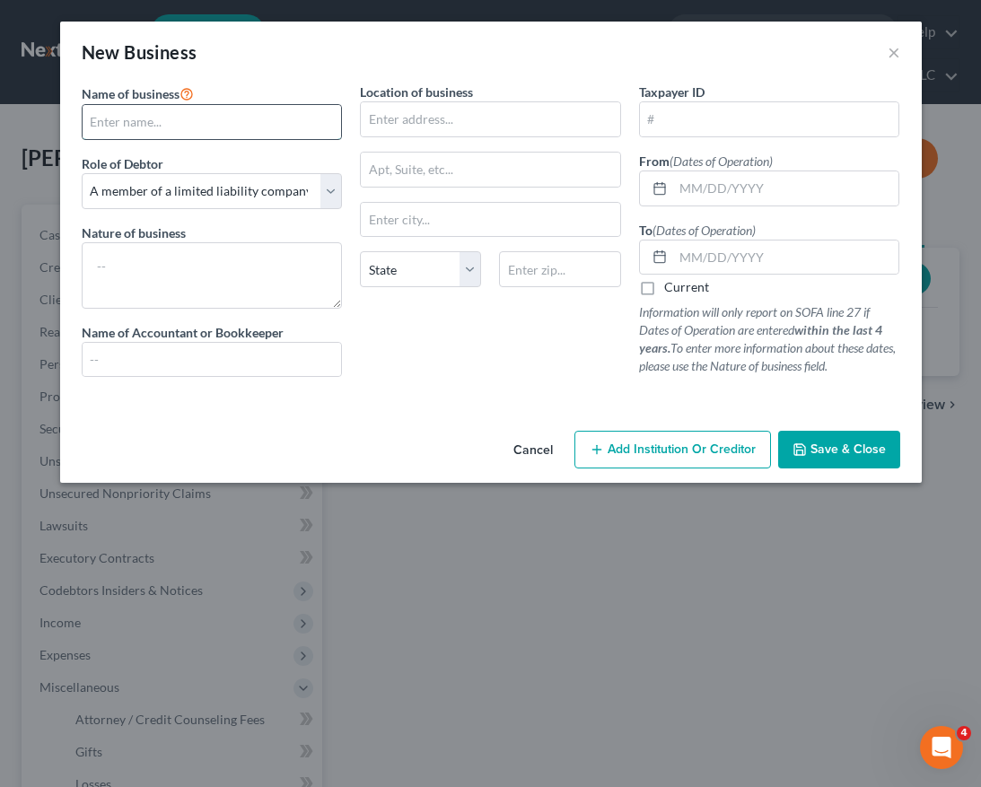
click at [215, 125] on input "text" at bounding box center [212, 122] width 259 height 34
type input "Everrefreshed LLC"
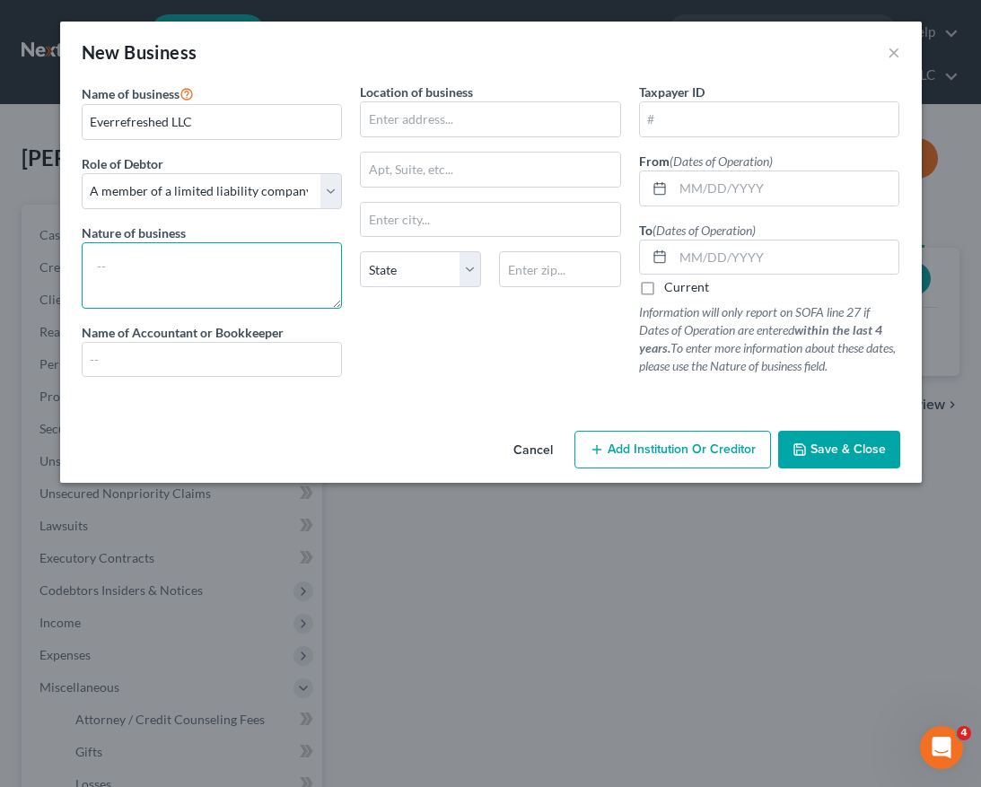
click at [193, 281] on textarea at bounding box center [212, 275] width 261 height 66
click at [242, 291] on textarea "Providing Convenient Access to Quality Refreshments through" at bounding box center [212, 275] width 261 height 66
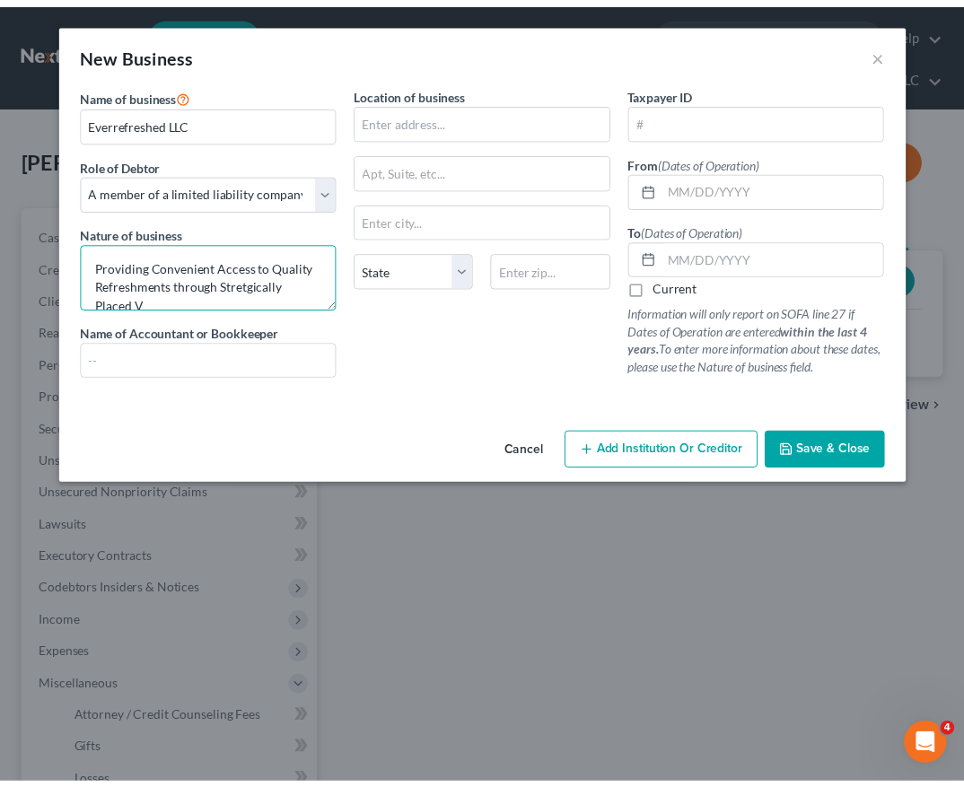
scroll to position [4, 0]
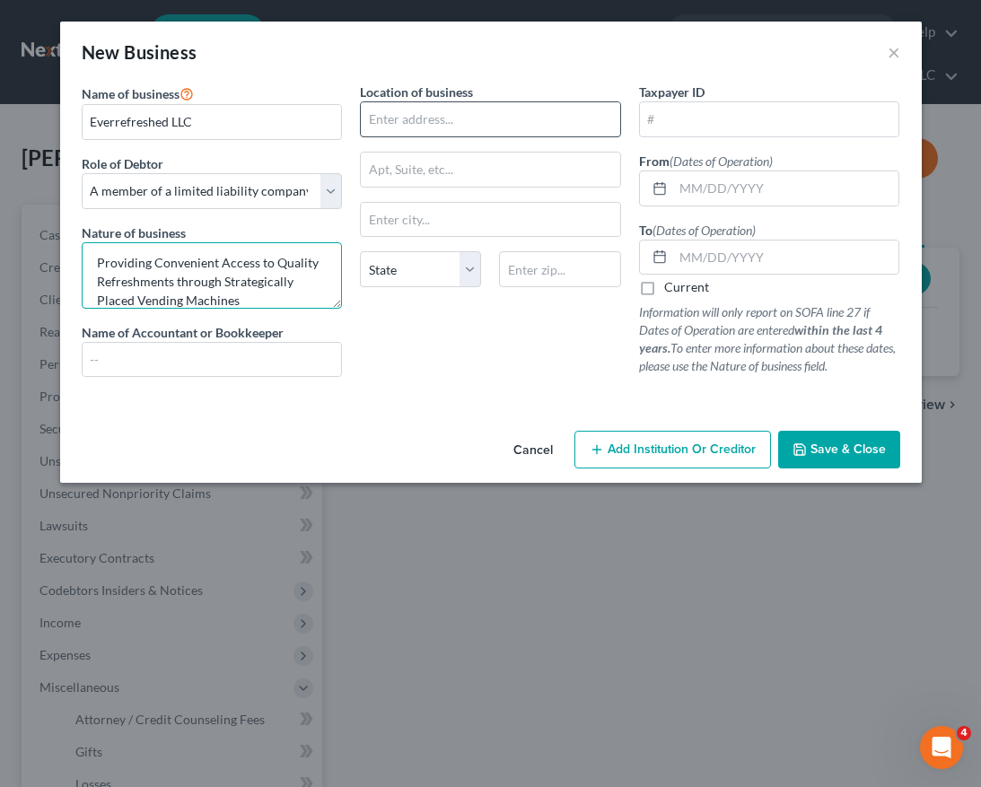
type textarea "Providing Convenient Access to Quality Refreshments through Strategically Place…"
click at [495, 123] on input "text" at bounding box center [490, 119] width 259 height 34
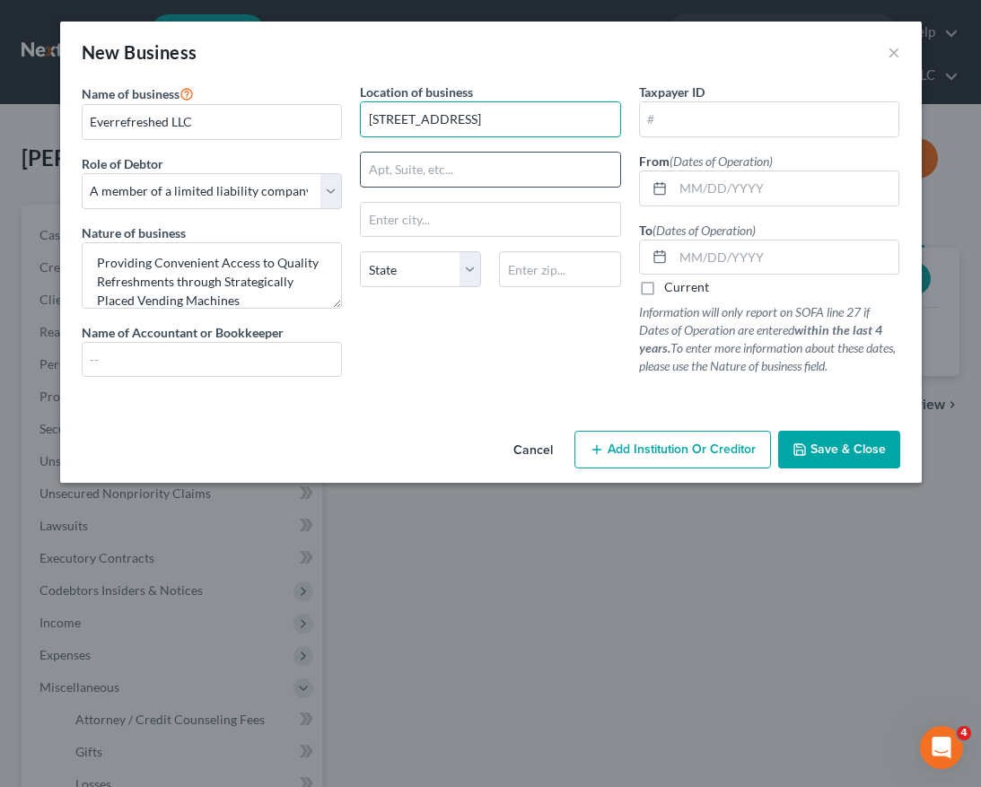
type input "155 Willowbrook Blvd."
click at [548, 153] on input "text" at bounding box center [490, 170] width 259 height 34
type input "Suite 110"
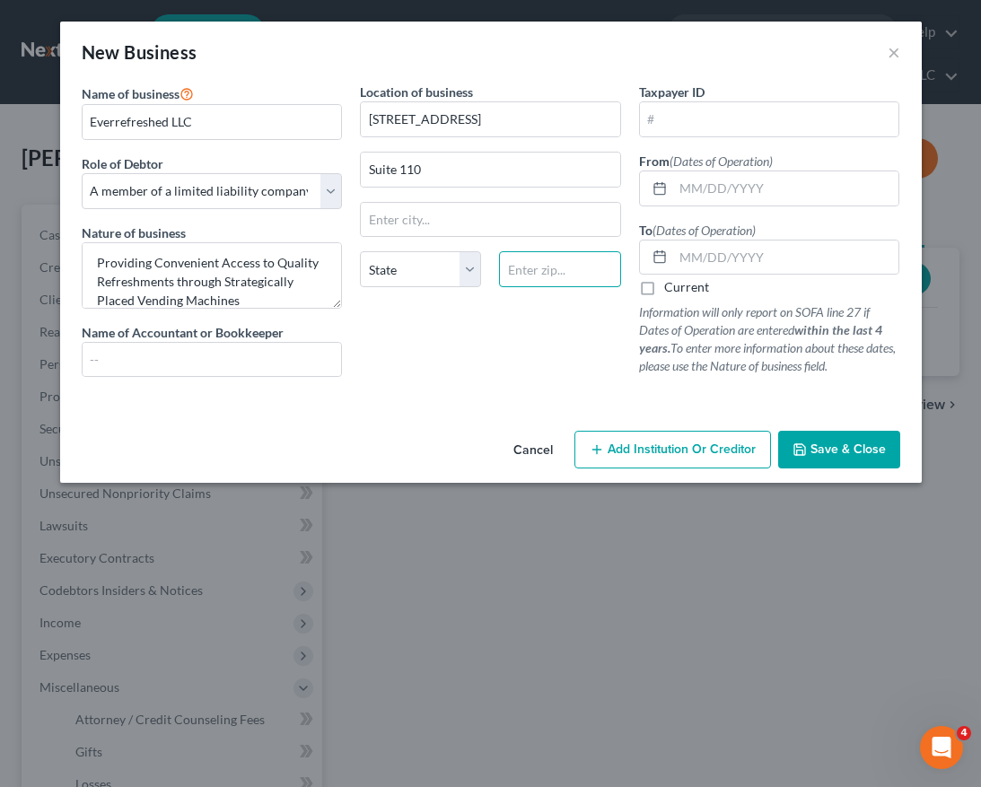
click at [581, 262] on input "text" at bounding box center [559, 269] width 121 height 36
type input "07470"
click at [484, 387] on div "Location of business 155 Willowbrook Blvd. Suite 110 State AL AK AR AZ CA CO CT…" at bounding box center [490, 237] width 279 height 309
type input "Wayne"
select select "33"
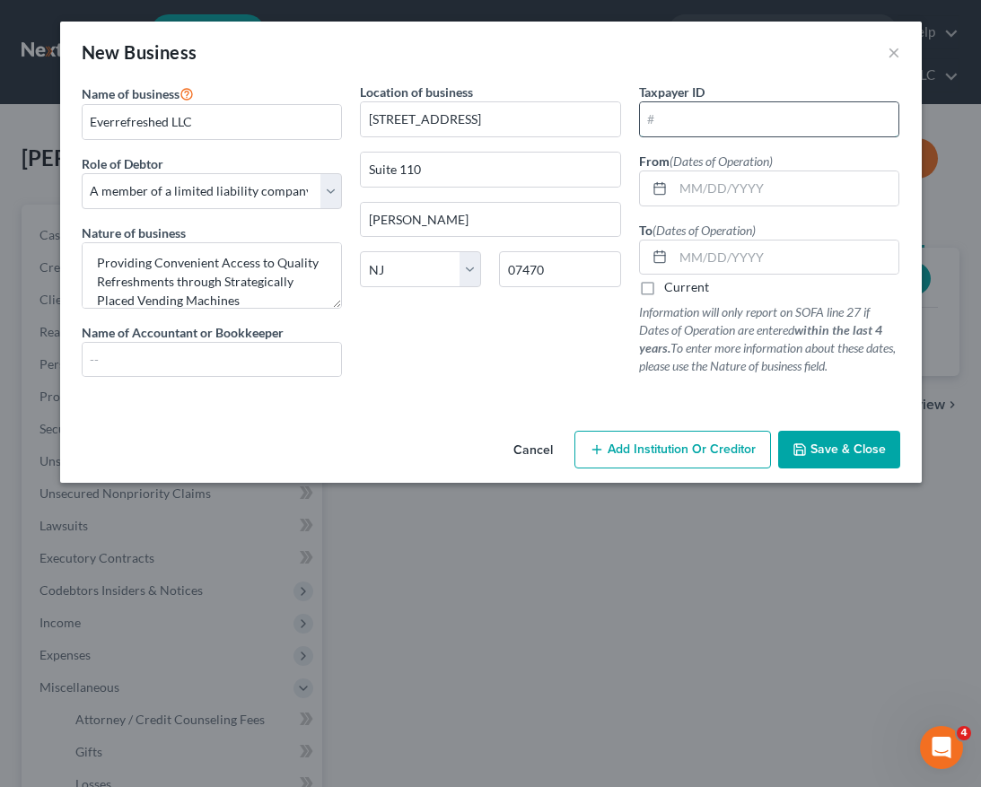
click at [700, 115] on input "text" at bounding box center [769, 119] width 259 height 34
type input "04-5129721"
click at [714, 188] on input "text" at bounding box center [786, 188] width 226 height 34
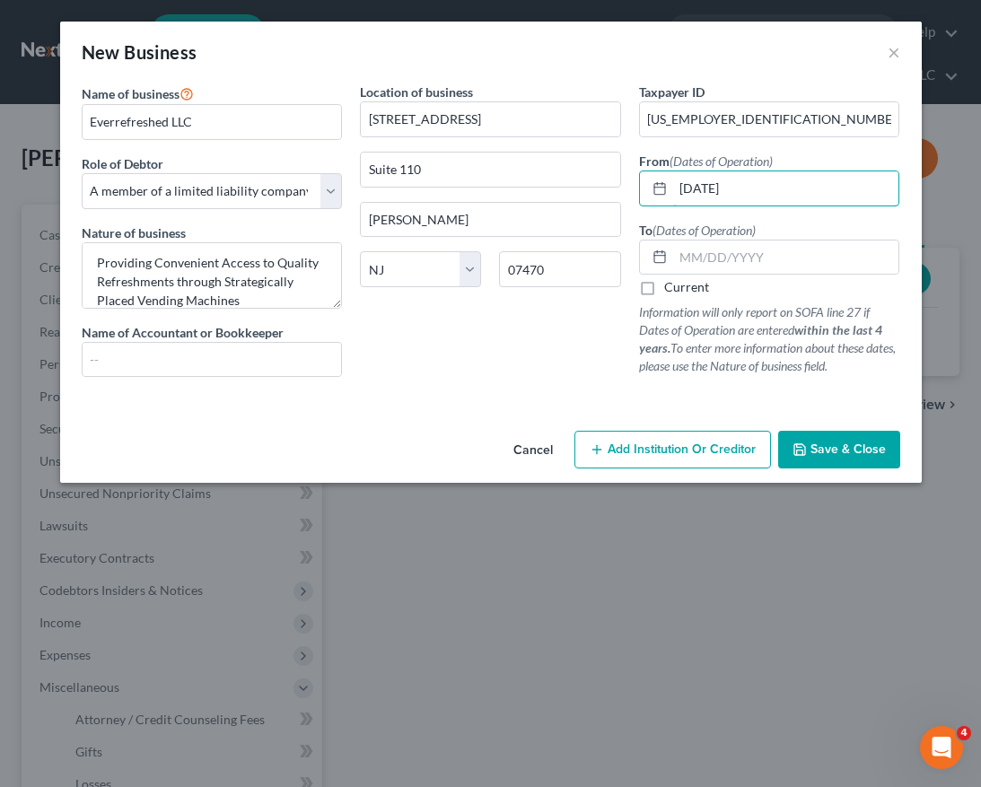
type input "06/06/2025"
click at [664, 295] on label "Current" at bounding box center [686, 287] width 45 height 18
click at [671, 290] on input "Current" at bounding box center [677, 284] width 12 height 12
checkbox input "true"
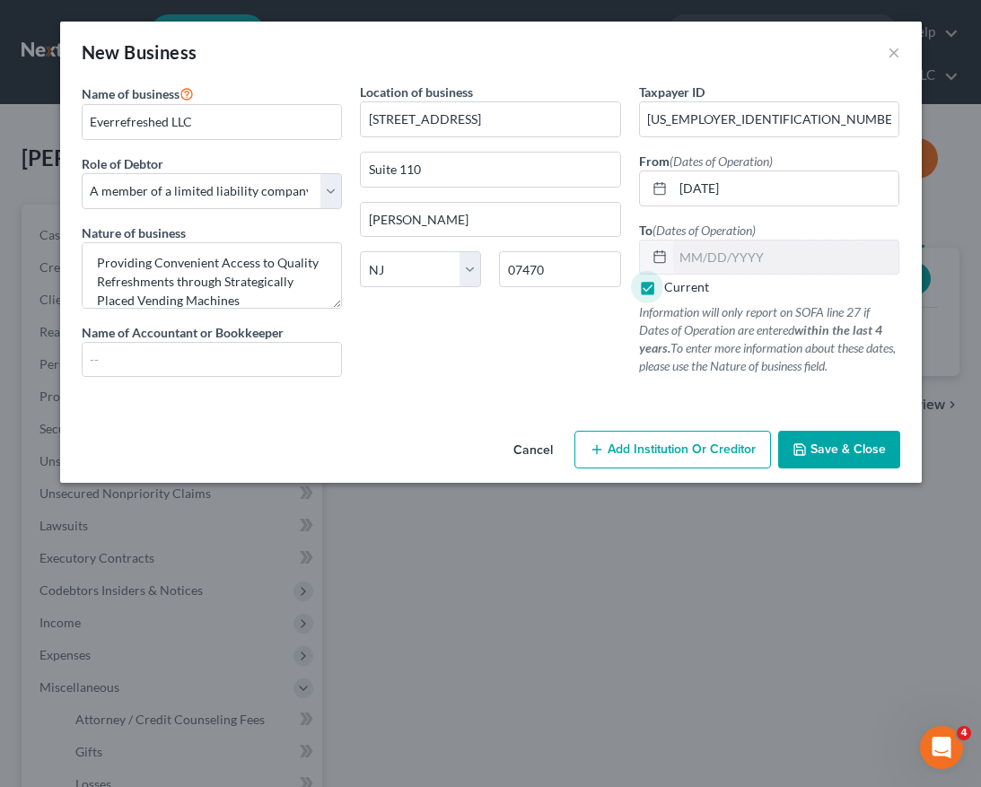
click at [810, 448] on button "Save & Close" at bounding box center [839, 450] width 122 height 38
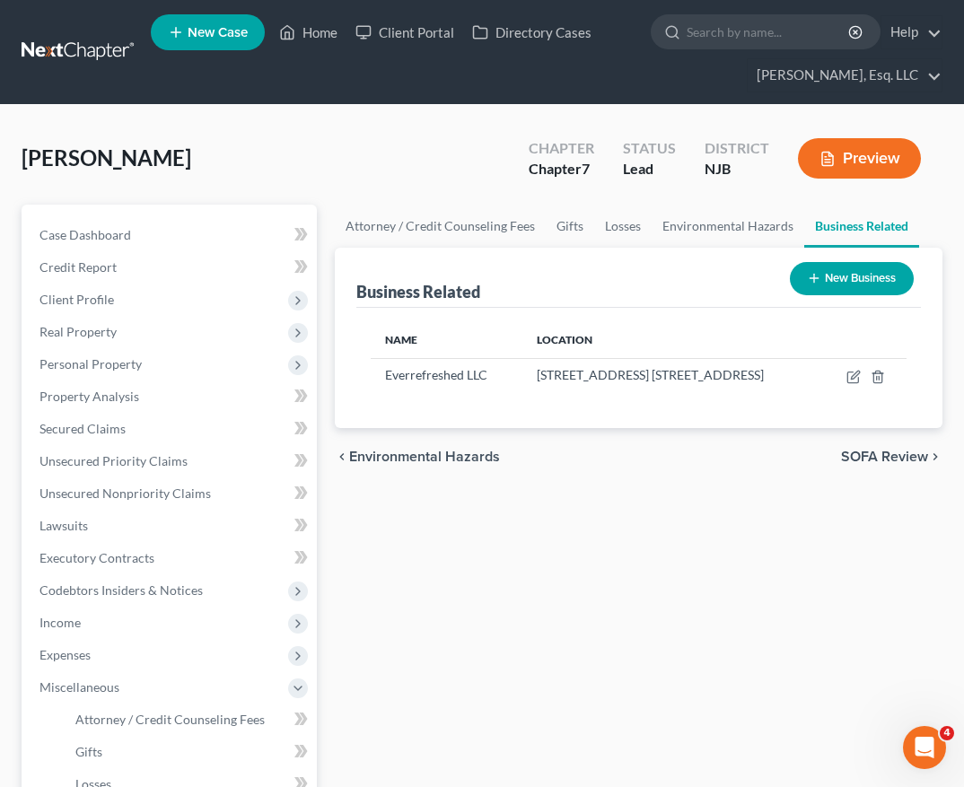
click at [828, 274] on button "New Business" at bounding box center [852, 278] width 124 height 33
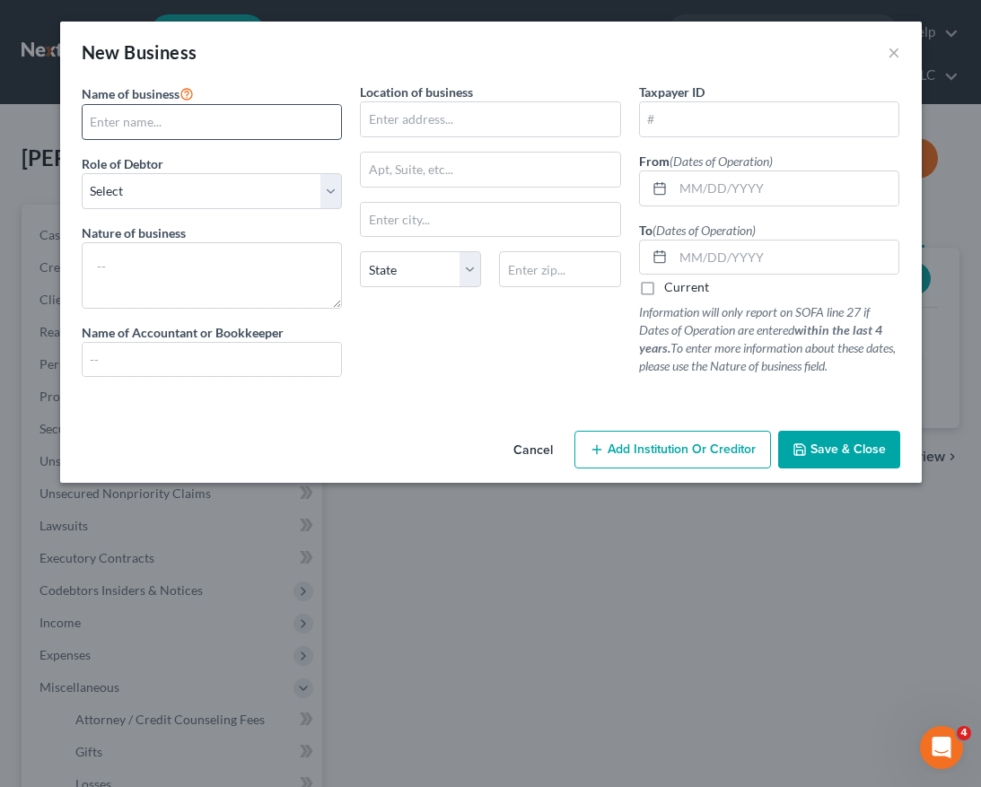
click at [304, 132] on input "text" at bounding box center [212, 122] width 259 height 34
type input "Oraschin Enterprises LLC"
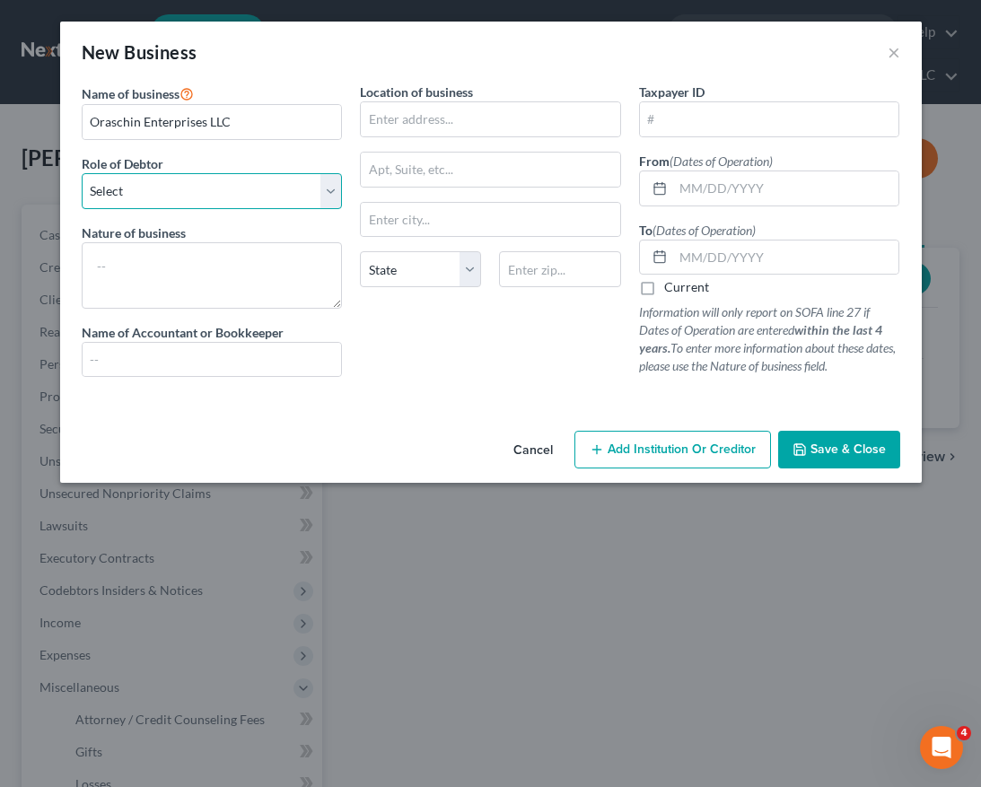
click at [204, 191] on select "Select A member of a limited liability company (LLC) or limited liability partn…" at bounding box center [212, 191] width 261 height 36
select select "member"
click at [82, 173] on select "Select A member of a limited liability company (LLC) or limited liability partn…" at bounding box center [212, 191] width 261 height 36
click at [731, 200] on input "text" at bounding box center [786, 188] width 226 height 34
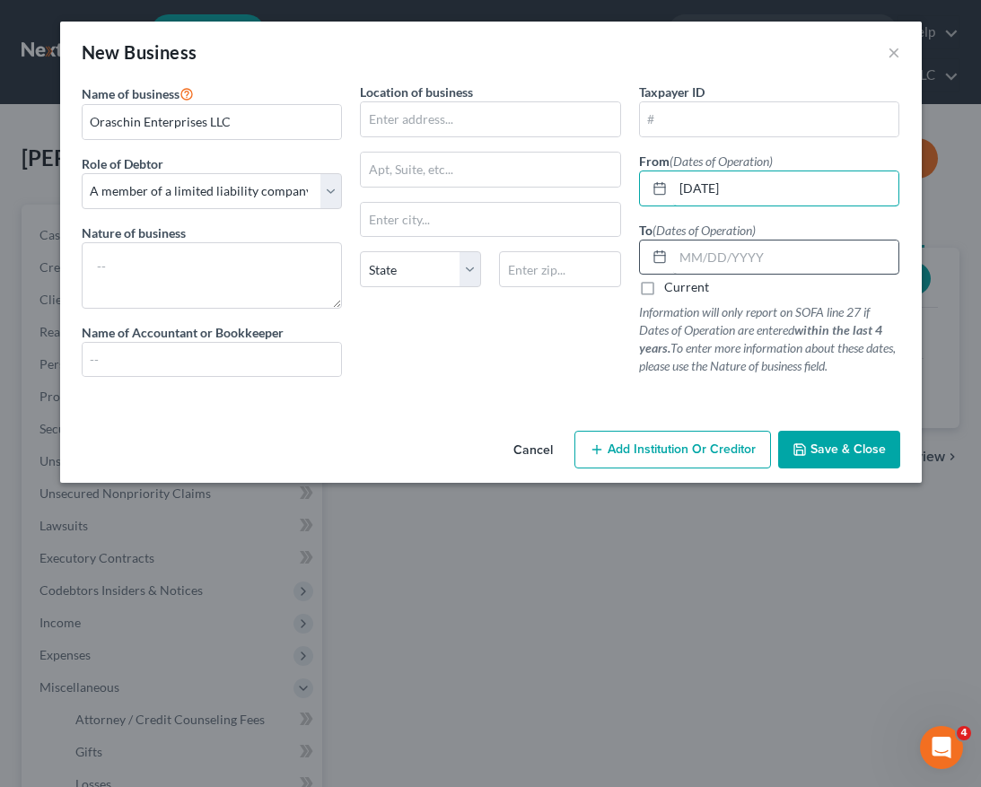
type input "02/08/2010"
click at [695, 262] on input "text" at bounding box center [786, 258] width 226 height 34
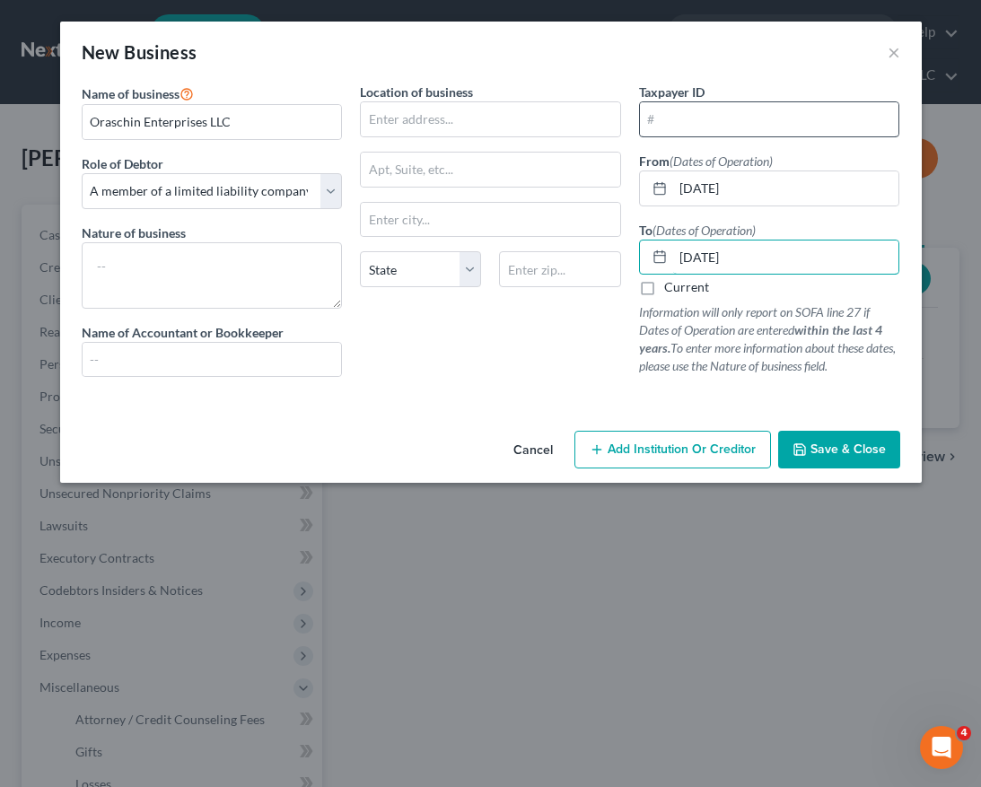
type input "07/17/2025"
click at [723, 119] on input "text" at bounding box center [769, 119] width 259 height 34
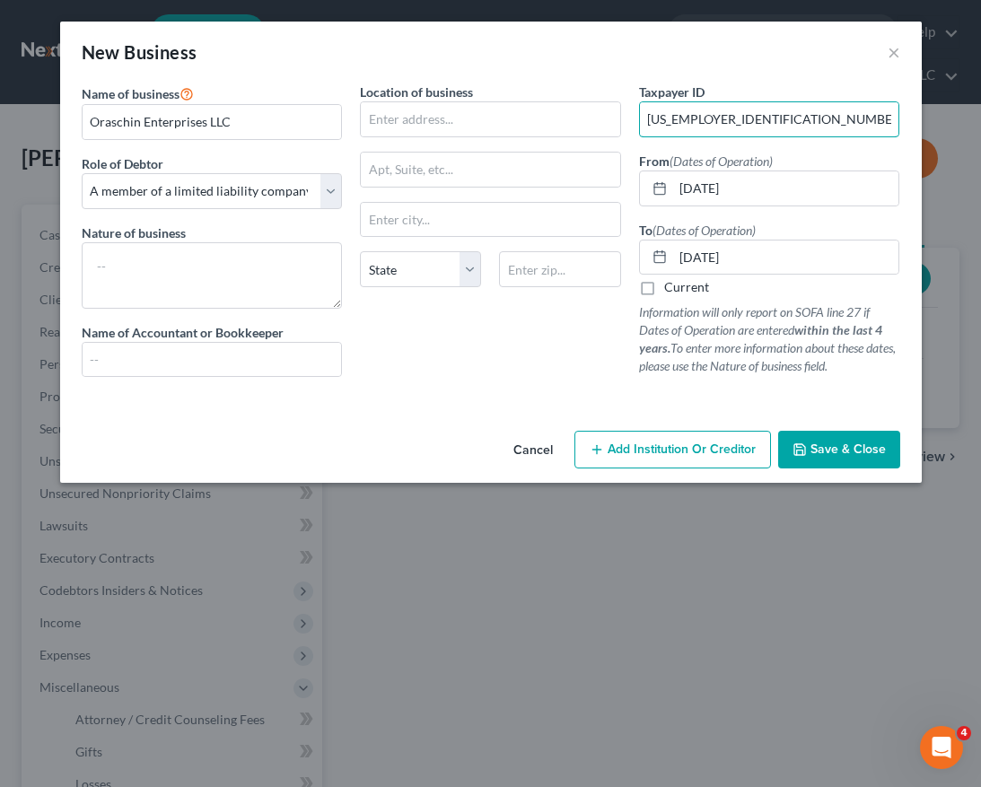
type input "04-0033067"
click at [851, 446] on span "Save & Close" at bounding box center [848, 449] width 75 height 15
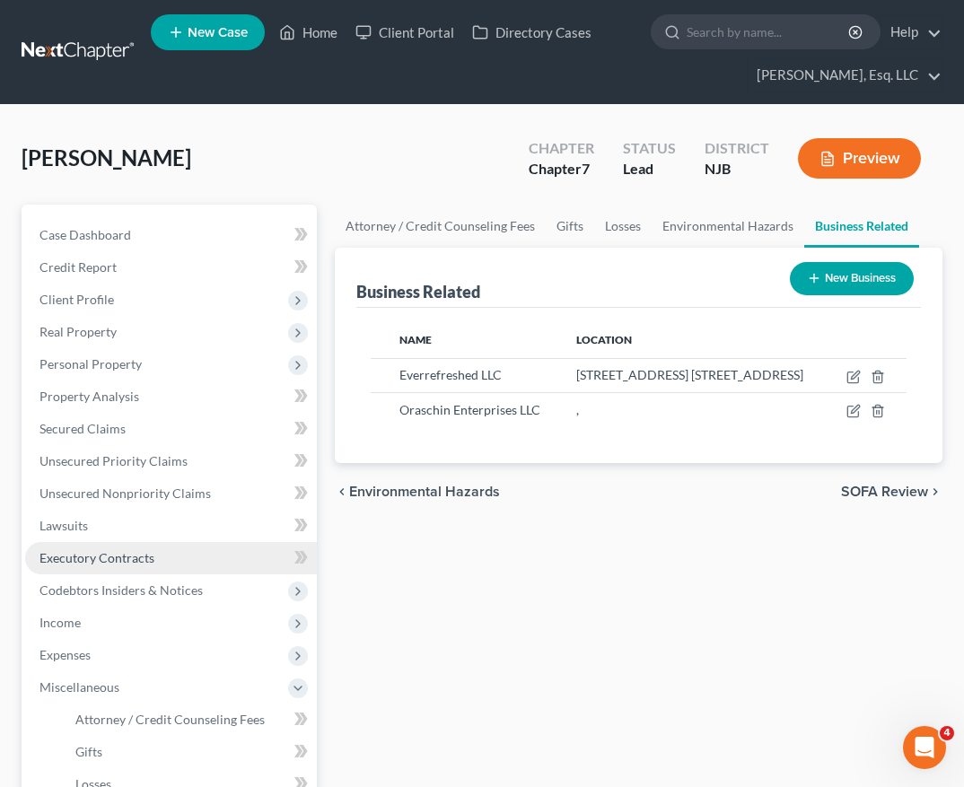
click at [148, 548] on link "Executory Contracts" at bounding box center [171, 558] width 292 height 32
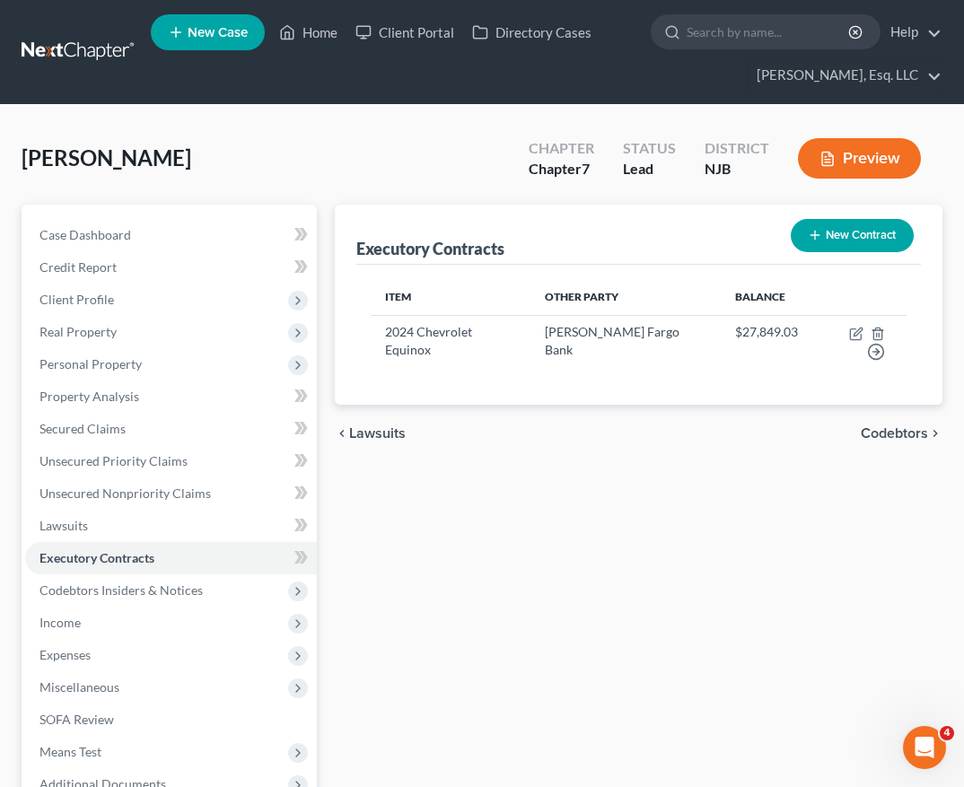
click at [816, 231] on icon "button" at bounding box center [815, 235] width 14 height 14
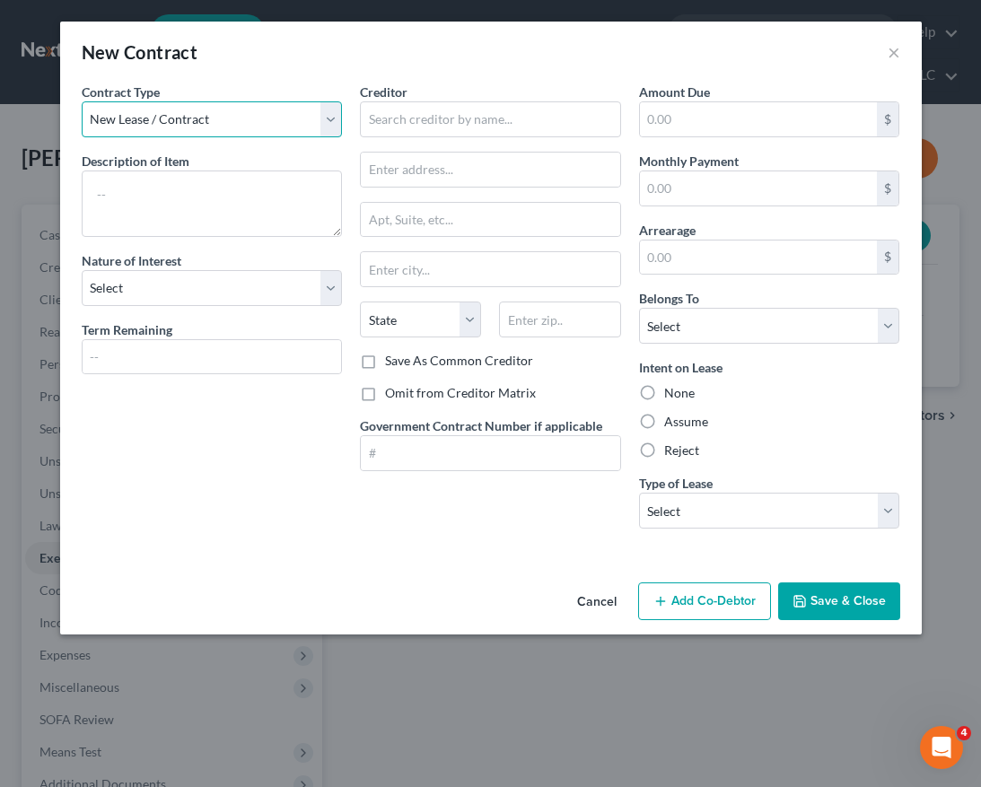
click at [104, 132] on select "New Lease / Contract New Timeshare" at bounding box center [212, 119] width 261 height 36
click at [101, 120] on select "New Lease / Contract New Timeshare" at bounding box center [212, 119] width 261 height 36
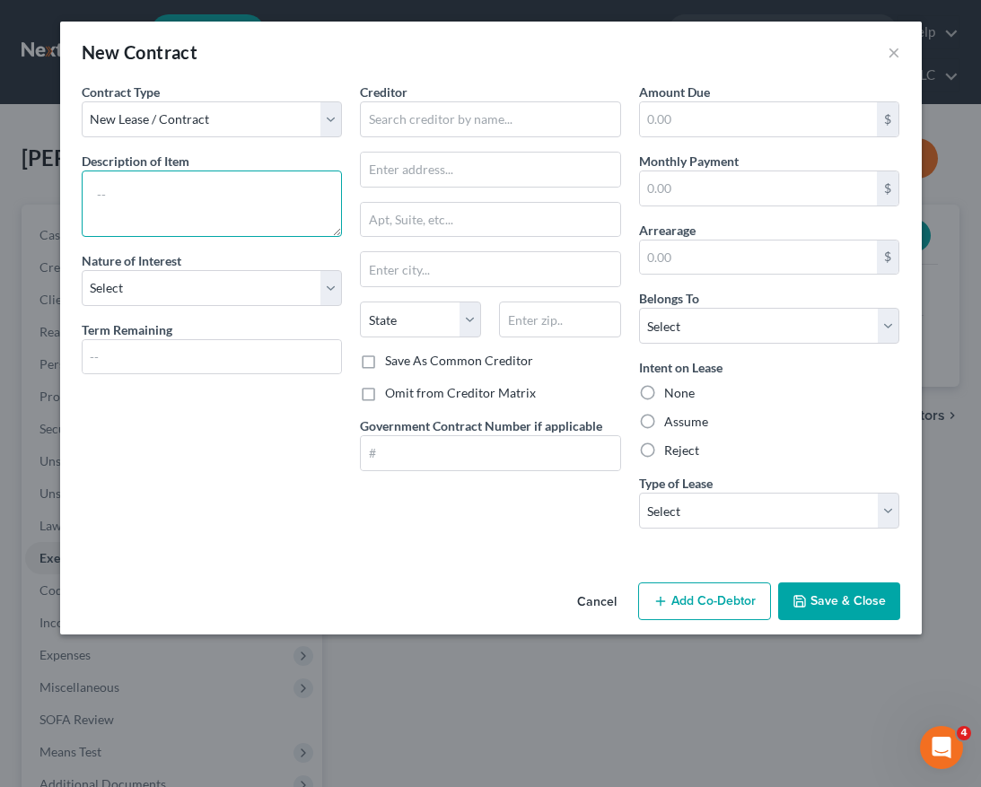
click at [123, 208] on textarea at bounding box center [212, 204] width 261 height 66
type textarea "Apartment Rental Lease Agreement"
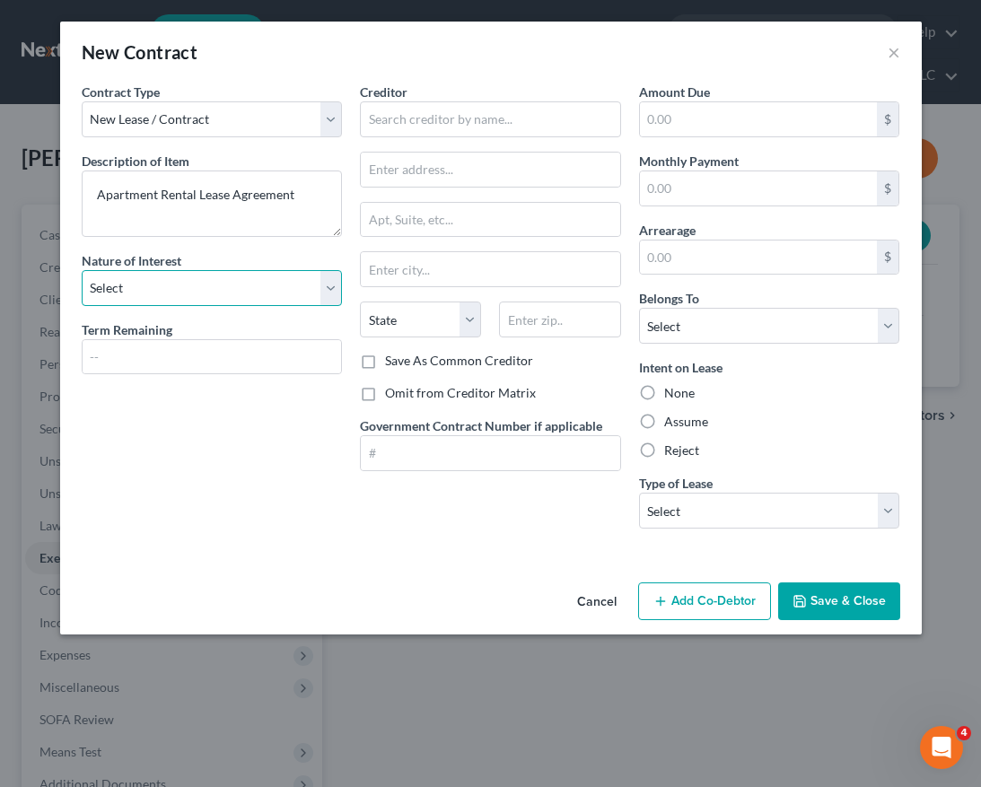
click at [161, 302] on select "Select Purchaser Agent Lessor Lessee" at bounding box center [212, 288] width 261 height 36
select select "3"
click at [82, 270] on select "Select Purchaser Agent Lessor Lessee" at bounding box center [212, 288] width 261 height 36
click at [180, 356] on input "text" at bounding box center [212, 357] width 259 height 34
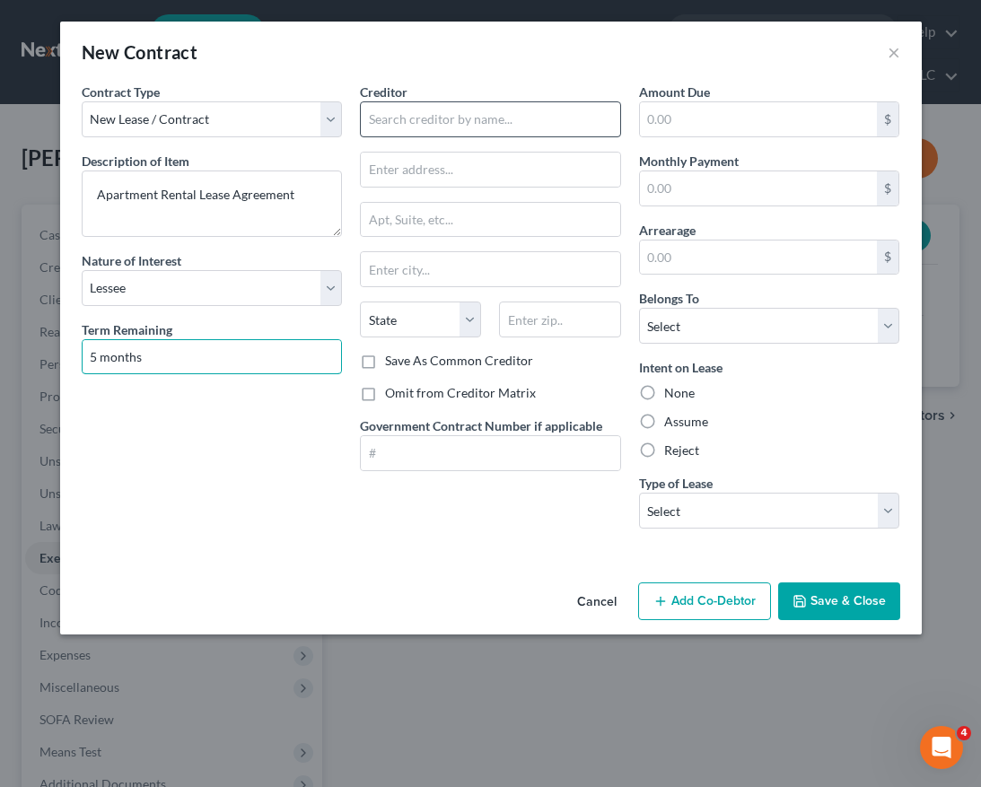
type input "5 months"
click at [555, 117] on input "text" at bounding box center [490, 119] width 261 height 36
type input "H"
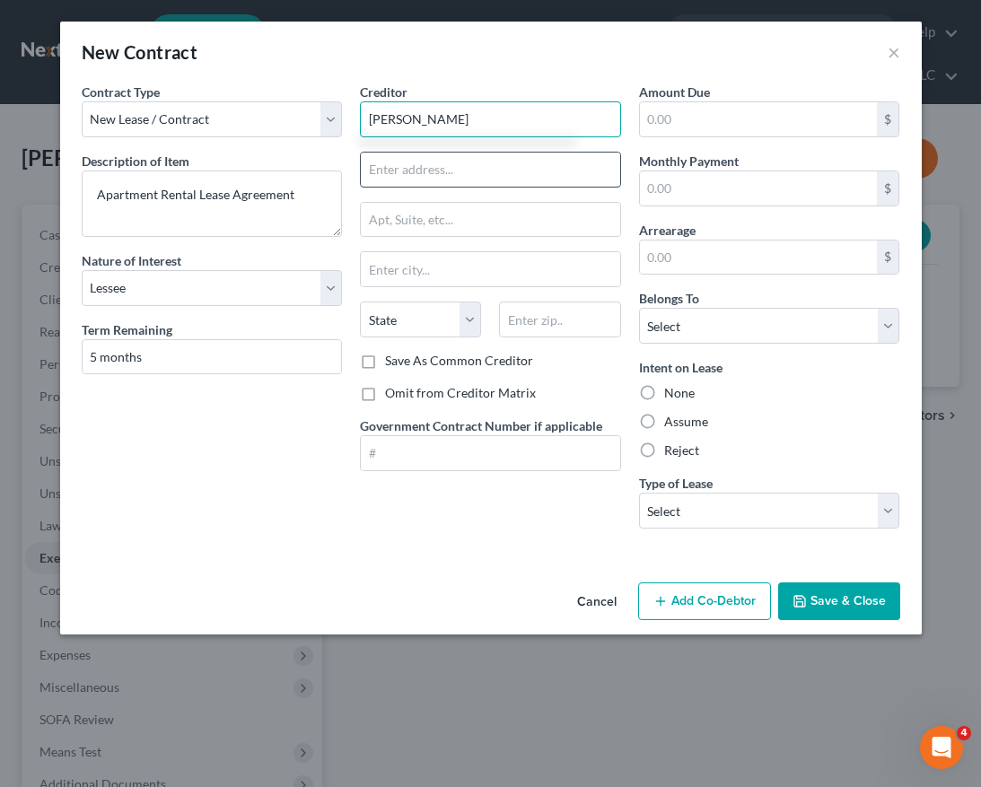
type input "Jospeh Paslawsky"
click at [559, 168] on input "text" at bounding box center [490, 170] width 259 height 34
type input "941 Bergen Ave."
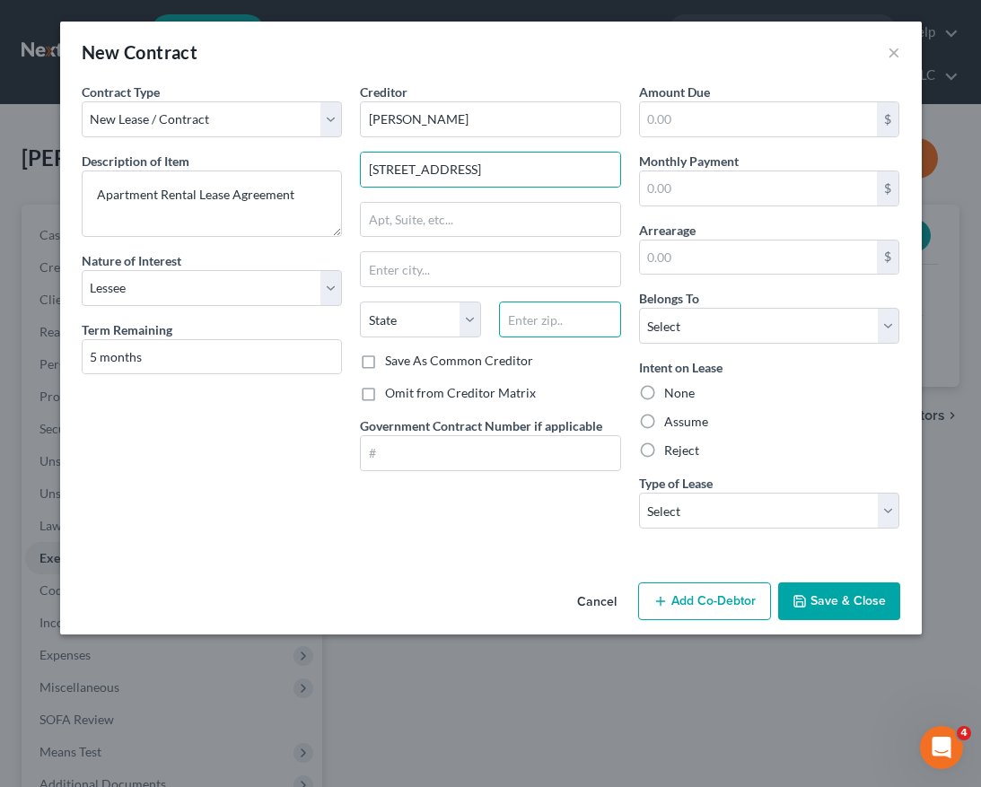
click at [600, 311] on input "text" at bounding box center [559, 320] width 121 height 36
type input "08902"
click at [481, 510] on div "Creditor * Jospeh Paslawsky 941 Bergen Ave. State AL AK AR AZ CA CO CT DE DC FL…" at bounding box center [490, 313] width 279 height 460
type input "North Brunswick"
select select "33"
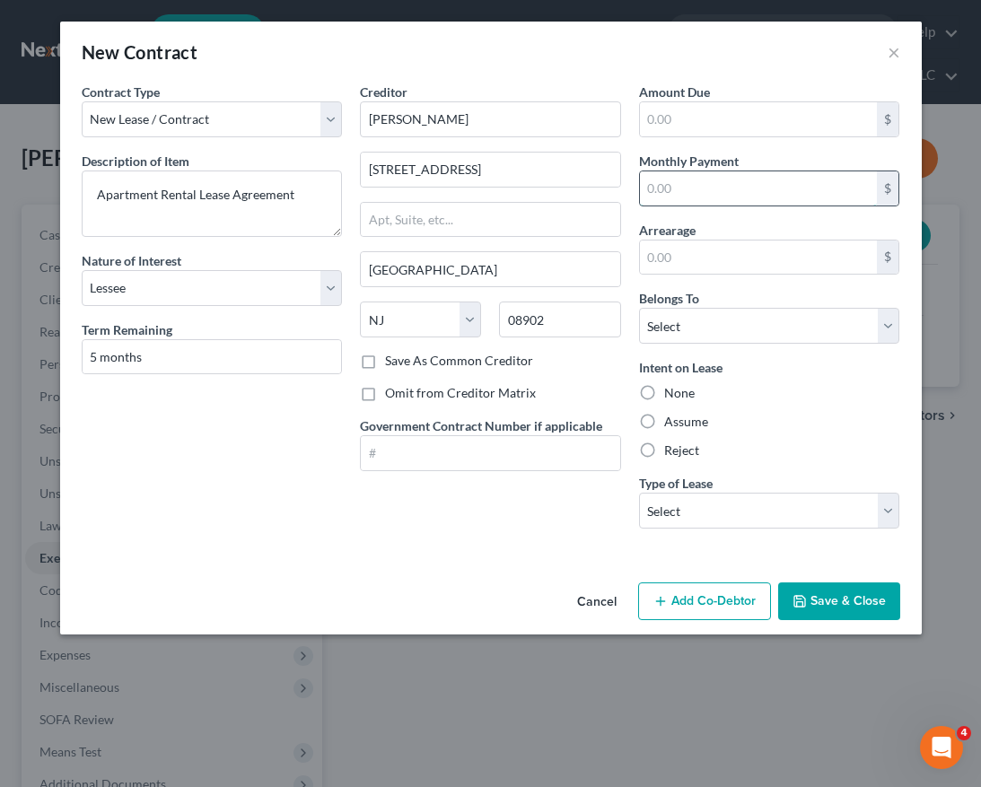
click at [749, 194] on input "text" at bounding box center [759, 188] width 238 height 34
type input "1,050.00"
click at [785, 323] on select "Select Debtor 1 Only Debtor 2 Only Debtor 1 And Debtor 2 Only At Least One Of T…" at bounding box center [769, 326] width 261 height 36
click at [698, 311] on select "Select Debtor 1 Only Debtor 2 Only Debtor 1 And Debtor 2 Only At Least One Of T…" at bounding box center [769, 326] width 261 height 36
select select "0"
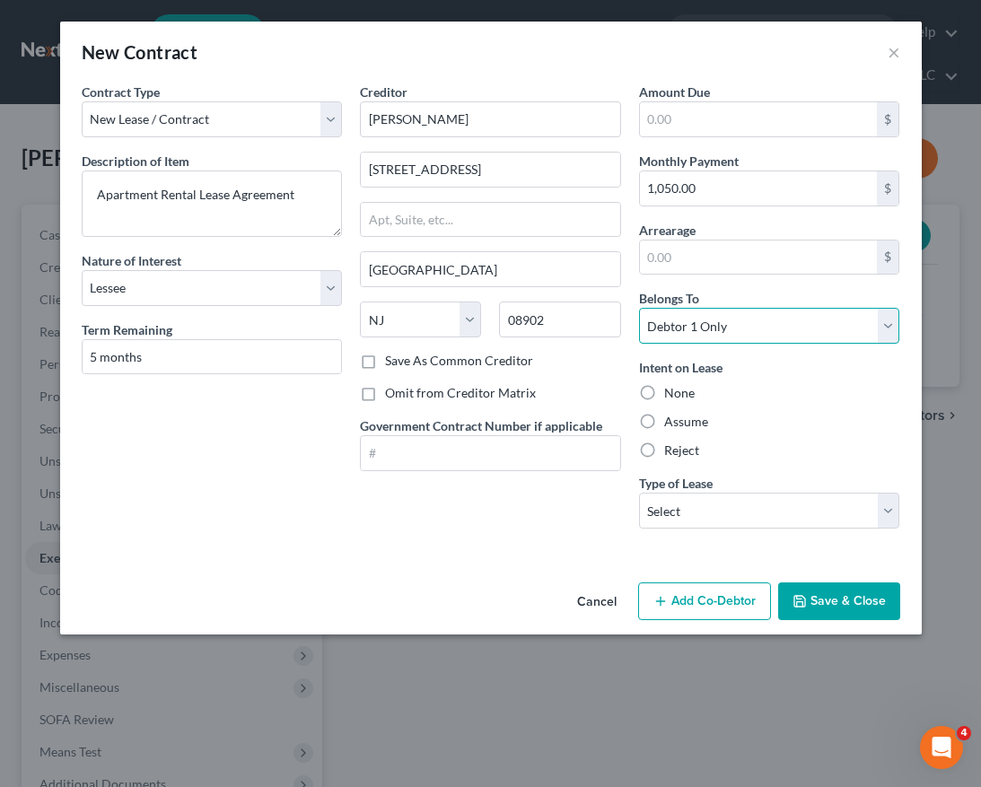
click at [639, 308] on select "Select Debtor 1 Only Debtor 2 Only Debtor 1 And Debtor 2 Only At Least One Of T…" at bounding box center [769, 326] width 261 height 36
click at [664, 419] on label "Assume" at bounding box center [686, 422] width 44 height 18
click at [671, 419] on input "Assume" at bounding box center [677, 419] width 12 height 12
radio input "true"
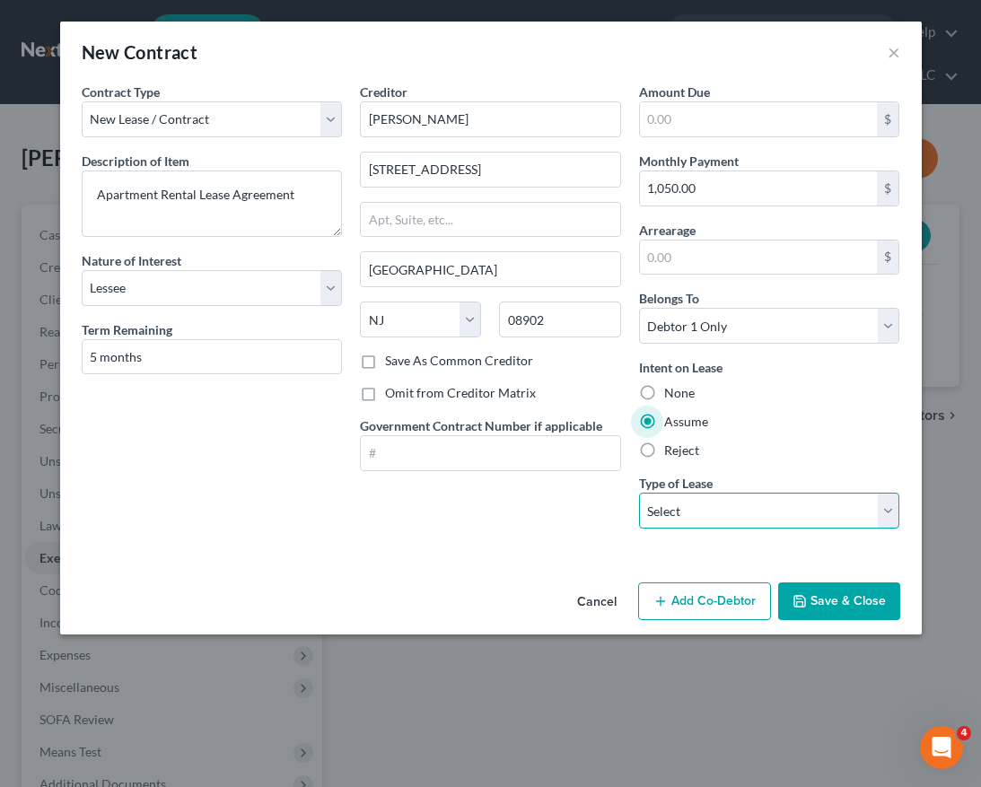
click at [693, 507] on select "Select Real Estate Car Other" at bounding box center [769, 511] width 261 height 36
select select "0"
click at [639, 493] on select "Select Real Estate Car Other" at bounding box center [769, 511] width 261 height 36
click at [838, 617] on button "Save & Close" at bounding box center [839, 602] width 122 height 38
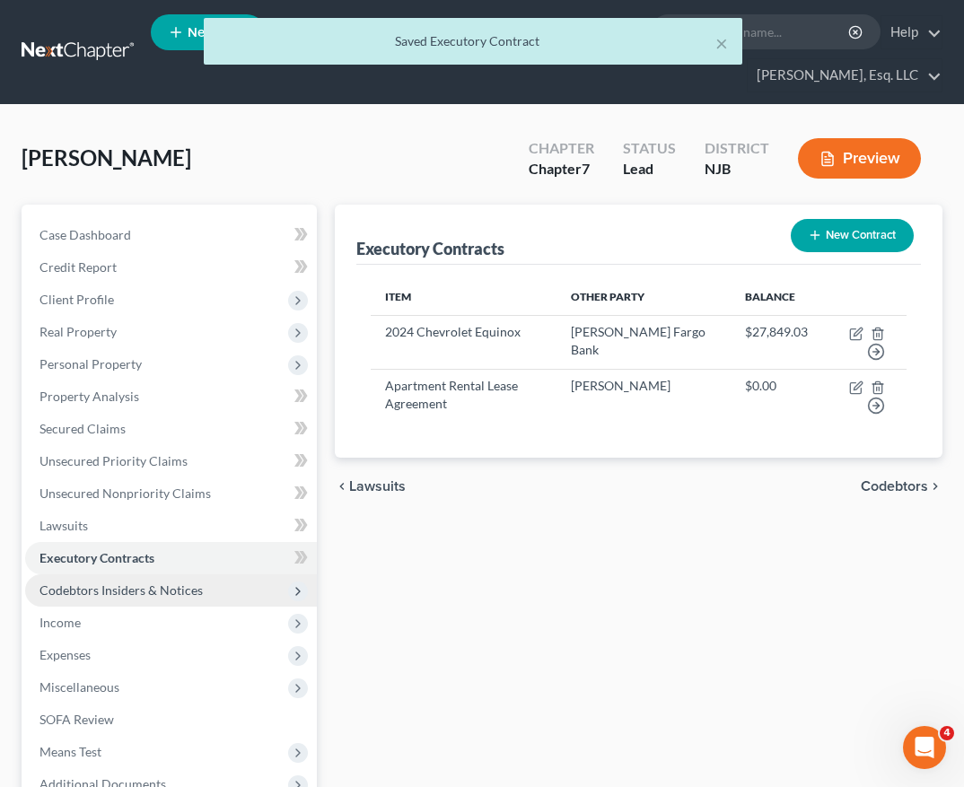
click at [176, 591] on span "Codebtors Insiders & Notices" at bounding box center [120, 590] width 163 height 15
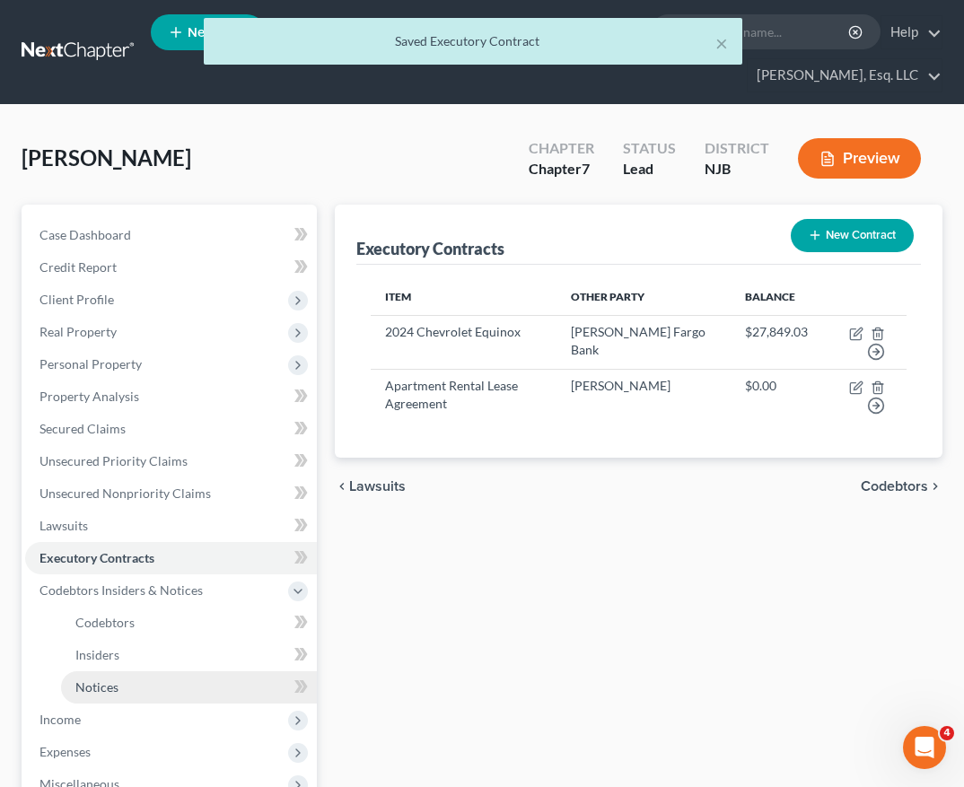
click at [139, 685] on link "Notices" at bounding box center [189, 687] width 256 height 32
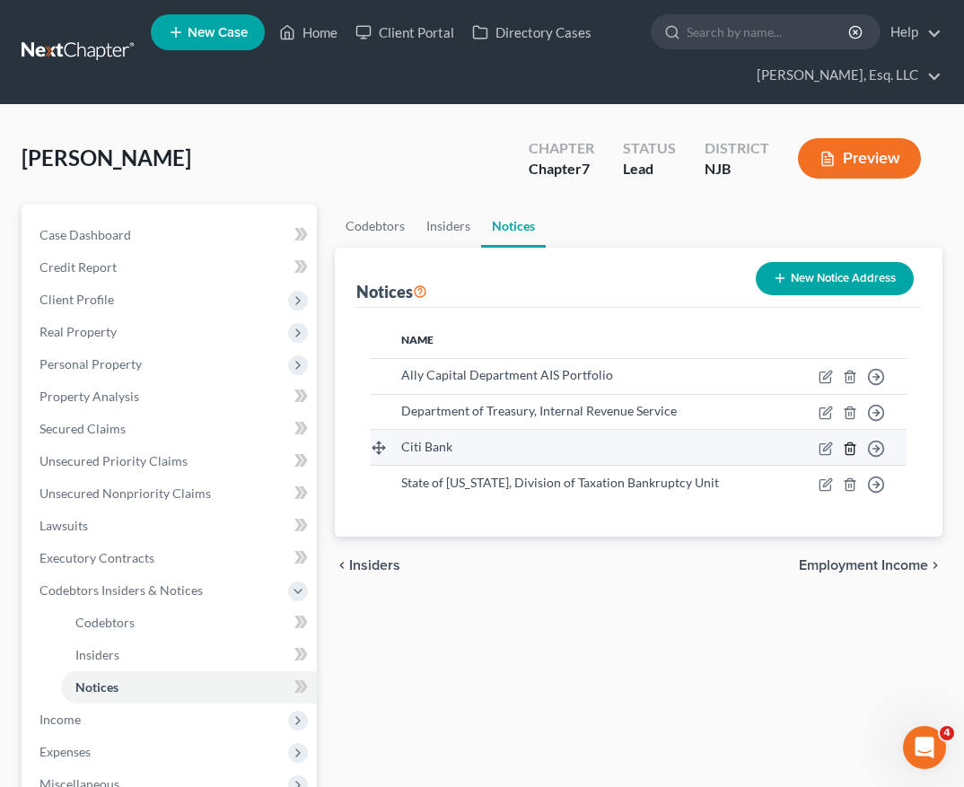
click at [851, 455] on icon "button" at bounding box center [850, 449] width 14 height 14
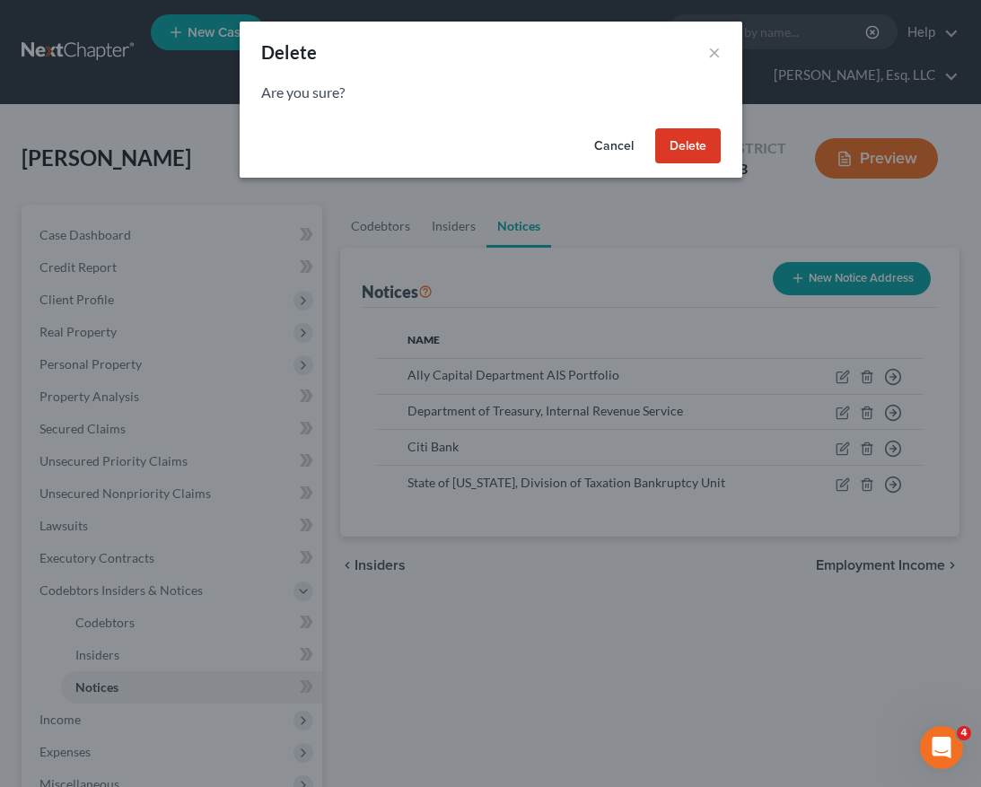
click at [692, 142] on button "Delete" at bounding box center [688, 146] width 66 height 36
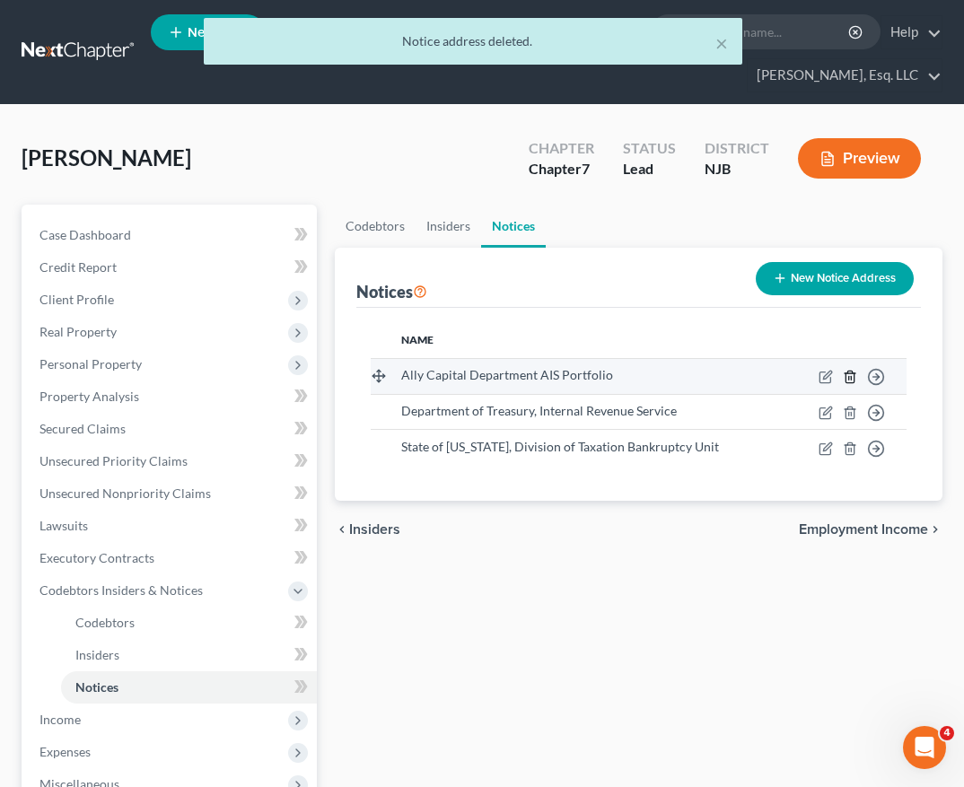
click at [850, 370] on icon "button" at bounding box center [850, 377] width 14 height 14
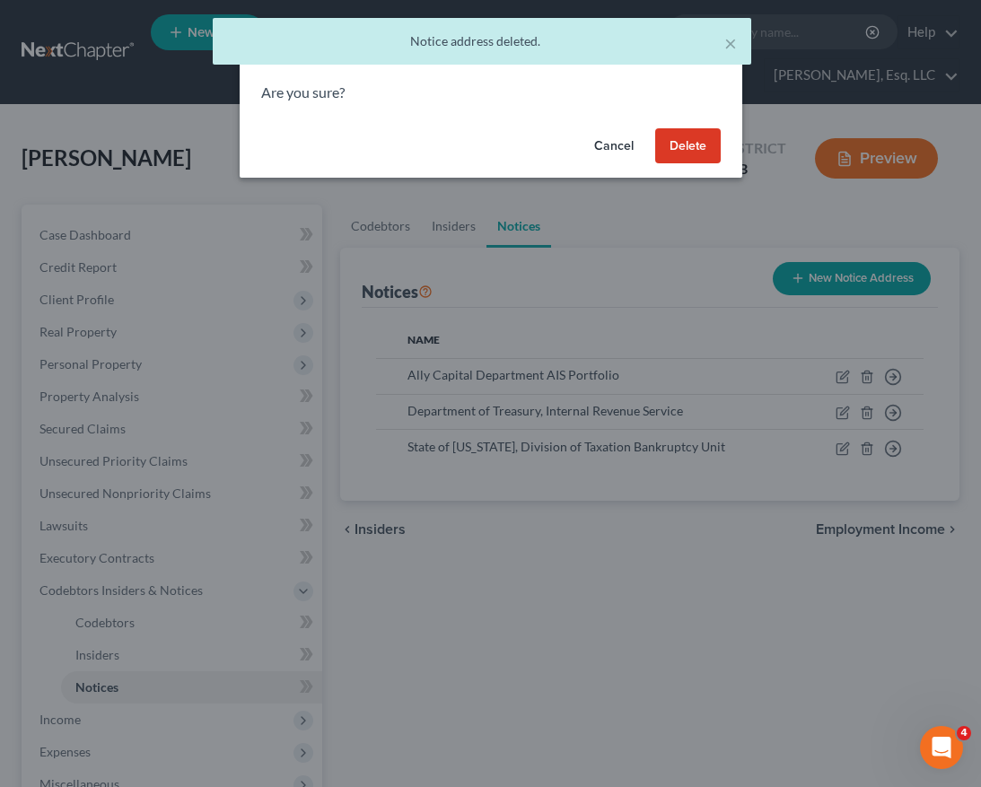
click at [700, 132] on button "Delete" at bounding box center [688, 146] width 66 height 36
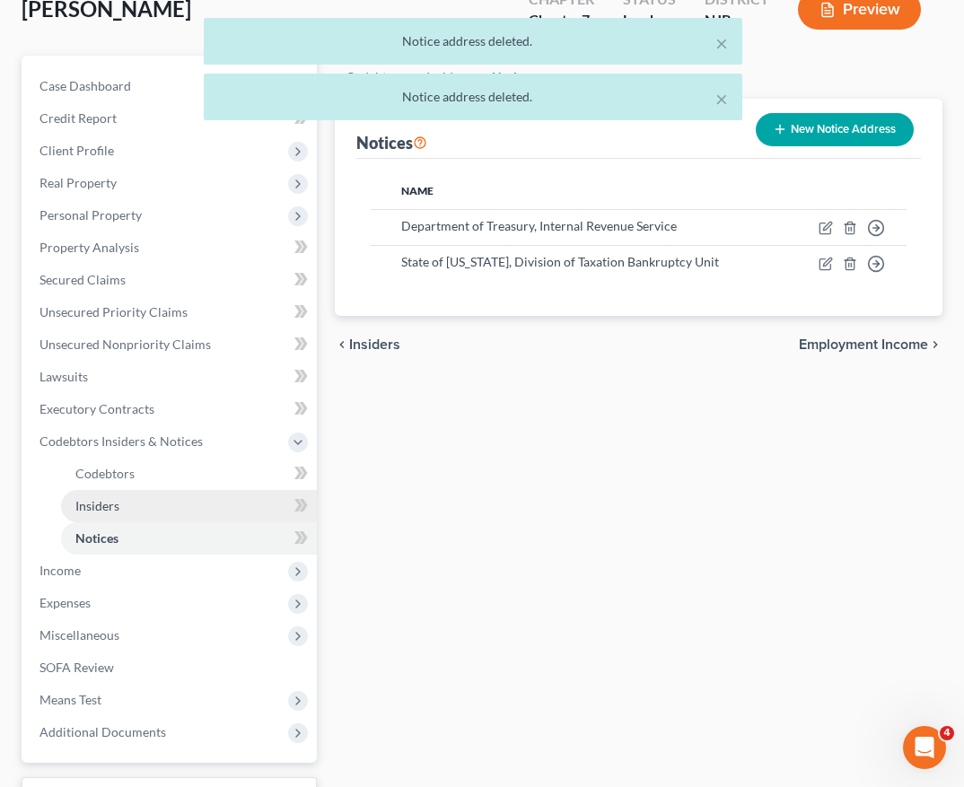
scroll to position [160, 0]
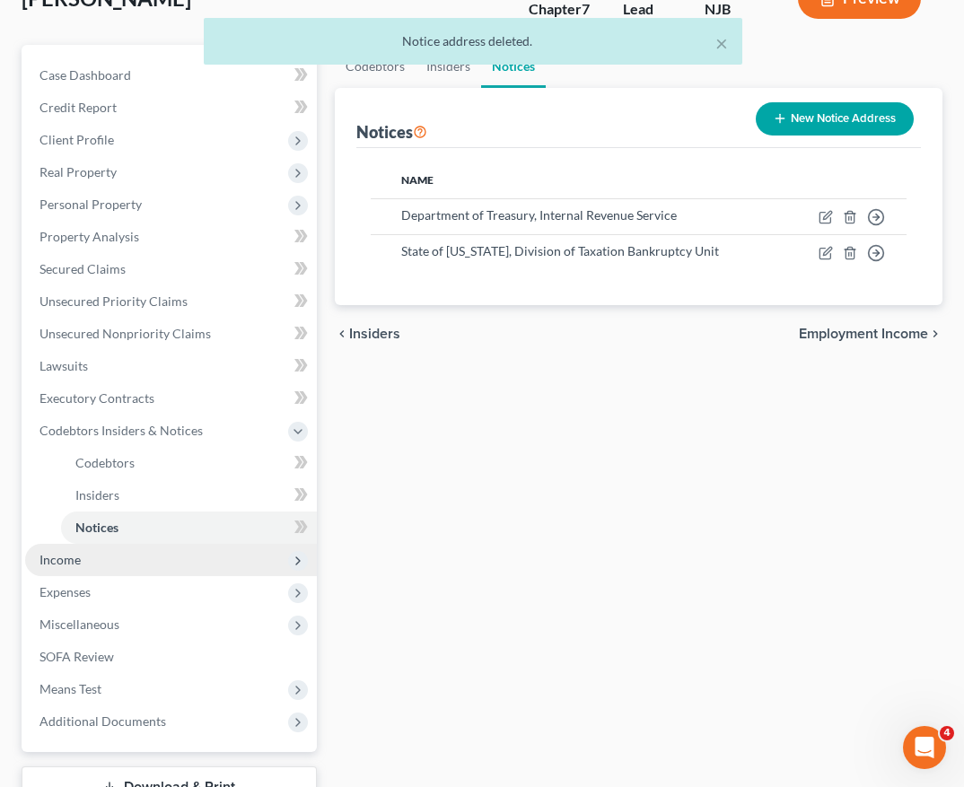
click at [180, 555] on span "Income" at bounding box center [171, 560] width 292 height 32
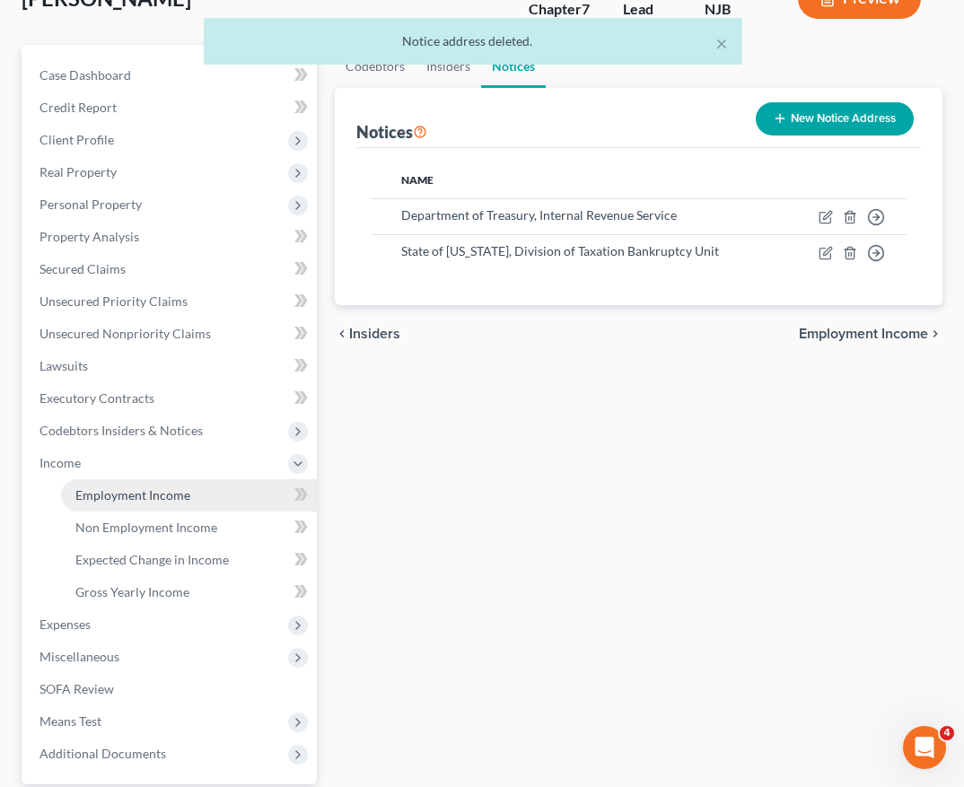
click at [229, 485] on link "Employment Income" at bounding box center [189, 495] width 256 height 32
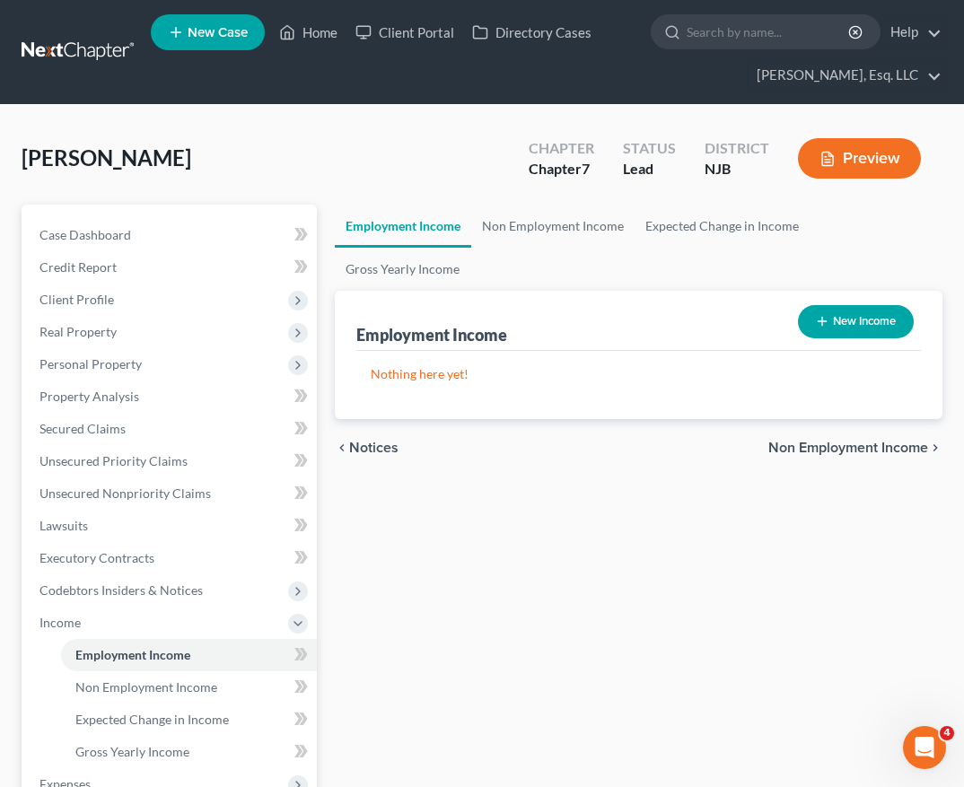
click at [851, 305] on button "New Income" at bounding box center [856, 321] width 116 height 33
select select "0"
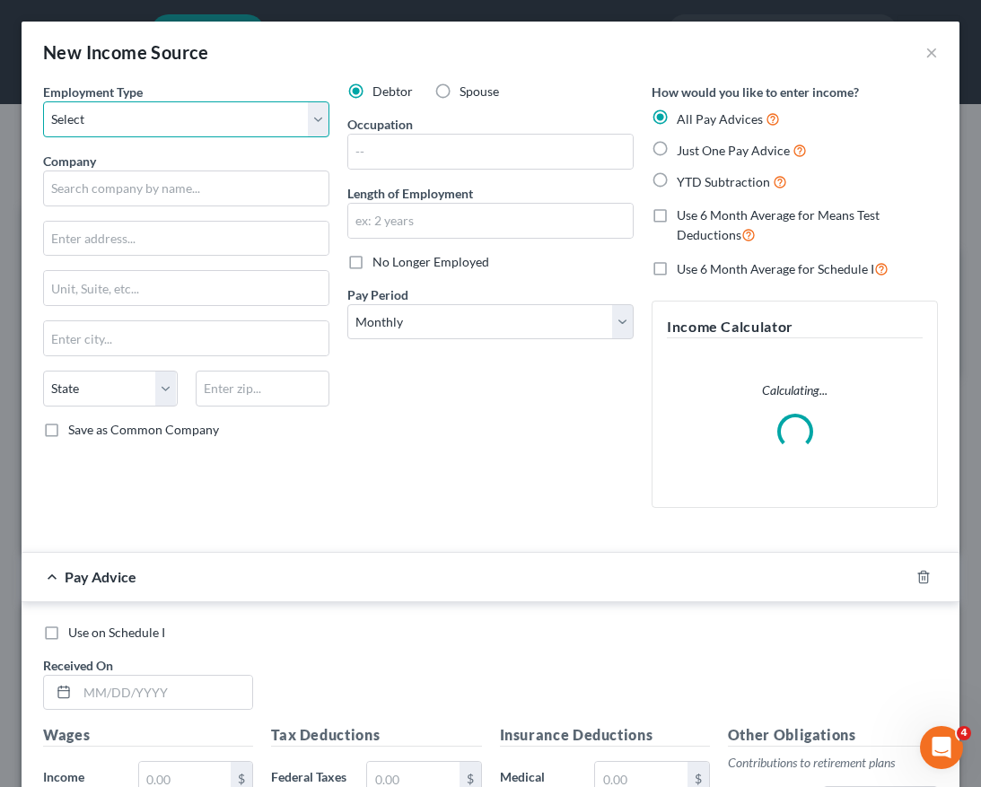
click at [222, 122] on select "Select Full or Part Time Employment Self Employment" at bounding box center [186, 119] width 286 height 36
select select "0"
click at [43, 101] on select "Select Full or Part Time Employment Self Employment" at bounding box center [186, 119] width 286 height 36
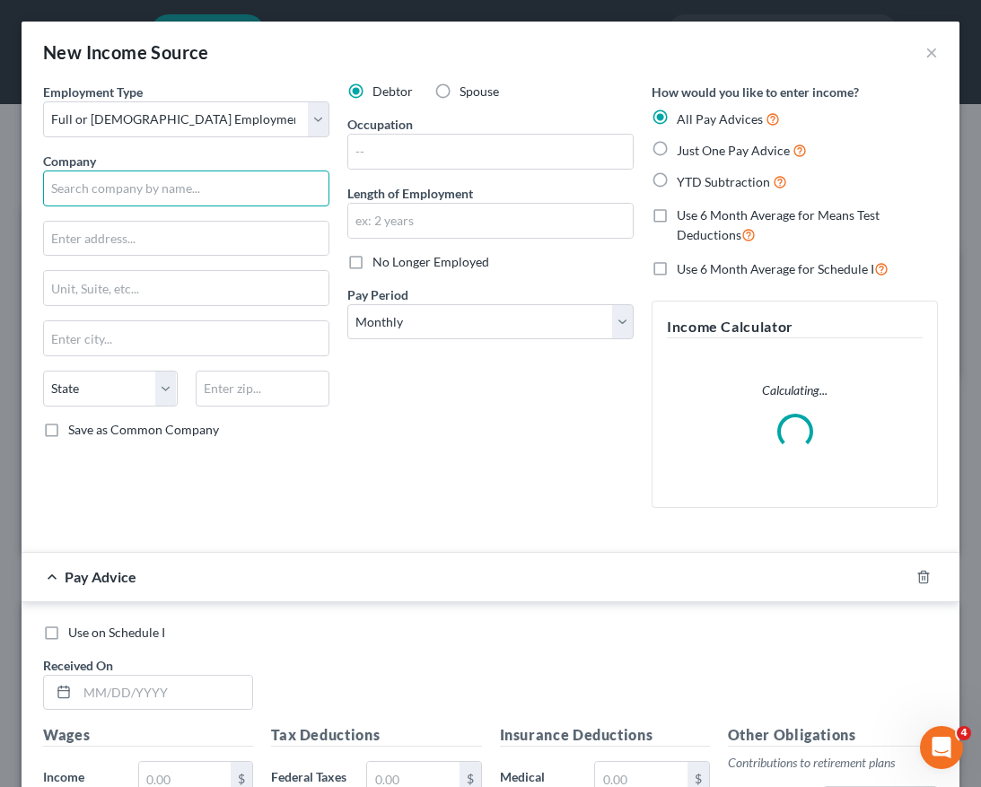
click at [188, 194] on input "text" at bounding box center [186, 189] width 286 height 36
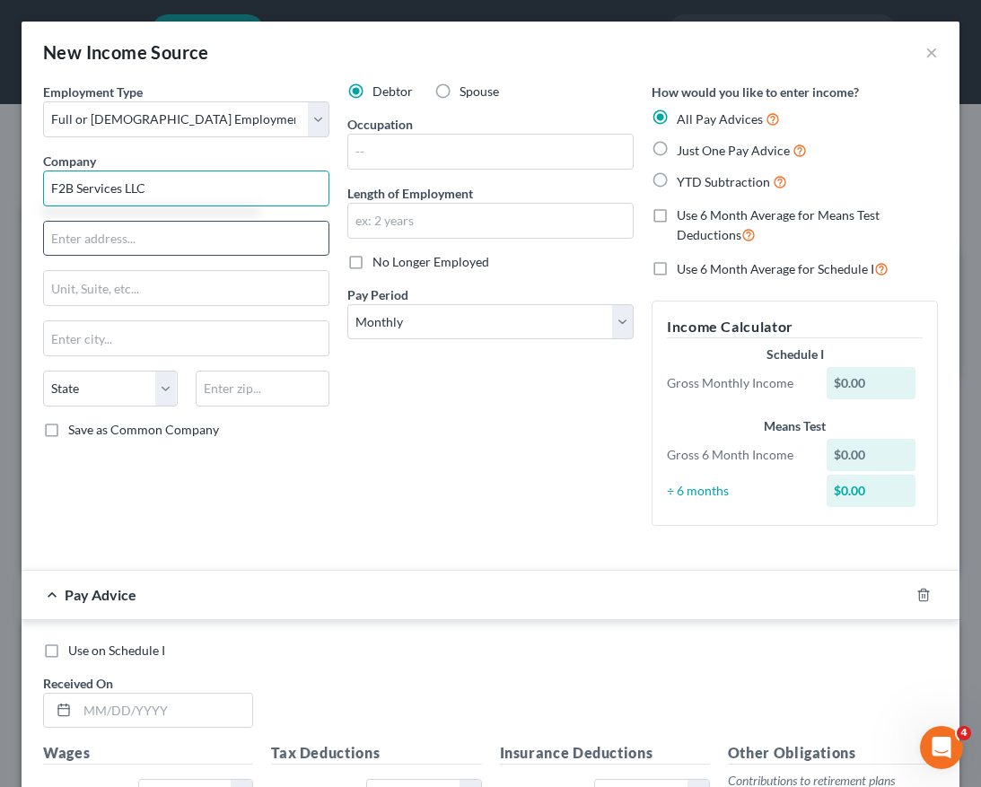
type input "F2B Services LLC"
click at [138, 241] on input "text" at bounding box center [186, 239] width 285 height 34
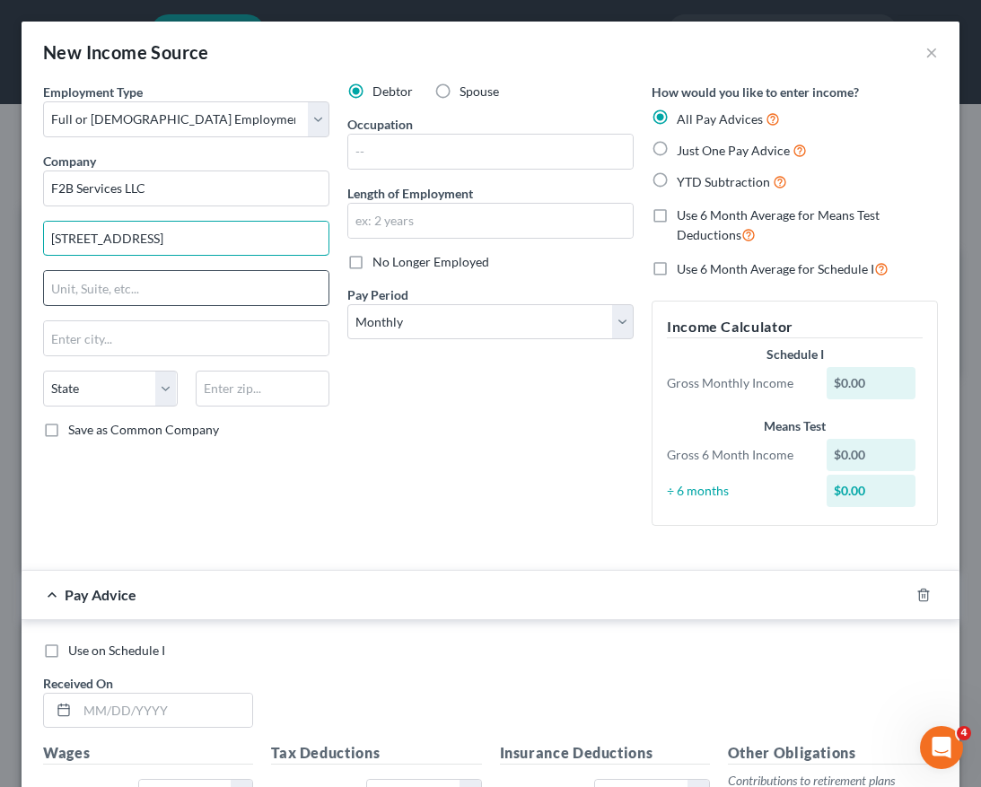
type input "170 Township Line Rd."
click at [112, 294] on input "text" at bounding box center [186, 288] width 285 height 34
type input "Building B, 2nd Floor"
click at [249, 410] on div "State AL AK AR AZ CA CO CT DE DC FL GA GU HI ID IL IN IA KS KY LA ME MD MA MI M…" at bounding box center [186, 396] width 304 height 50
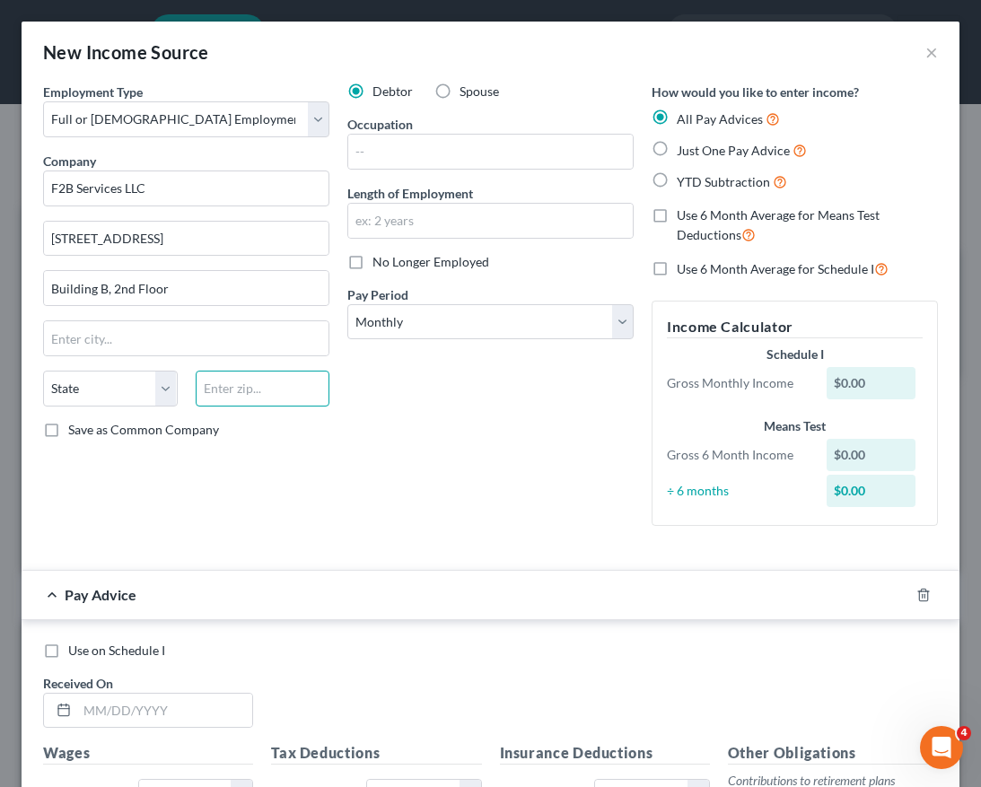
click at [247, 384] on input "text" at bounding box center [263, 389] width 135 height 36
type input "08844"
type input "Millstone"
select select "33"
click at [164, 470] on div "Employment Type * Select Full or Part Time Employment Self Employment Company *…" at bounding box center [186, 312] width 304 height 458
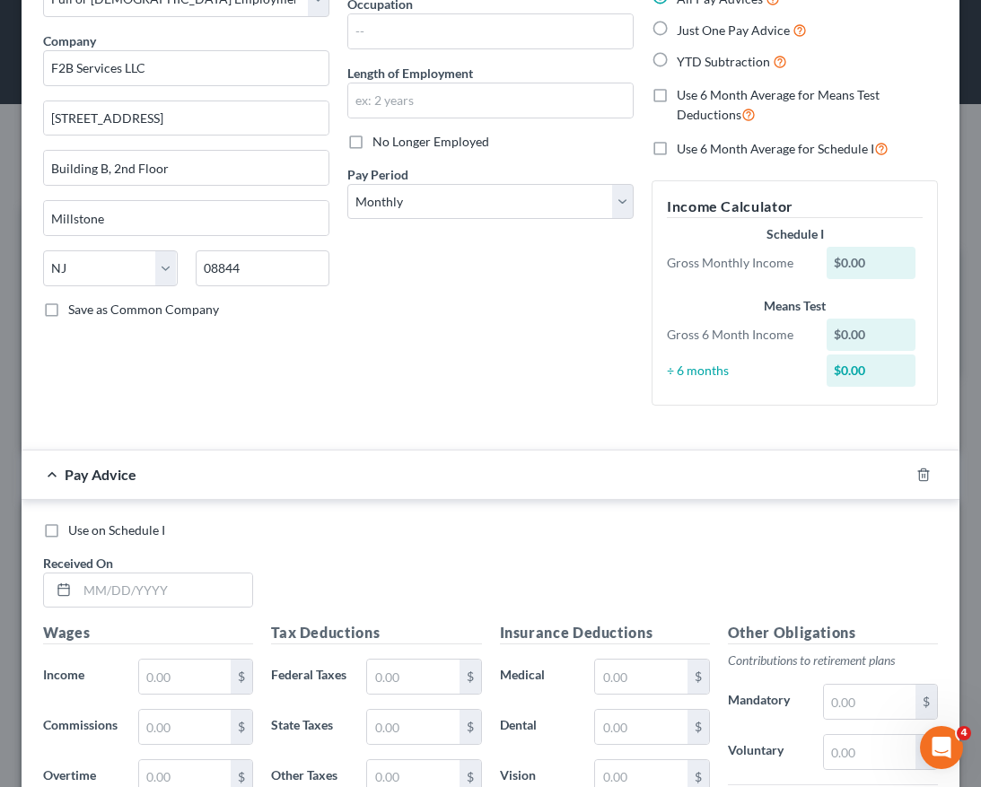
scroll to position [122, 0]
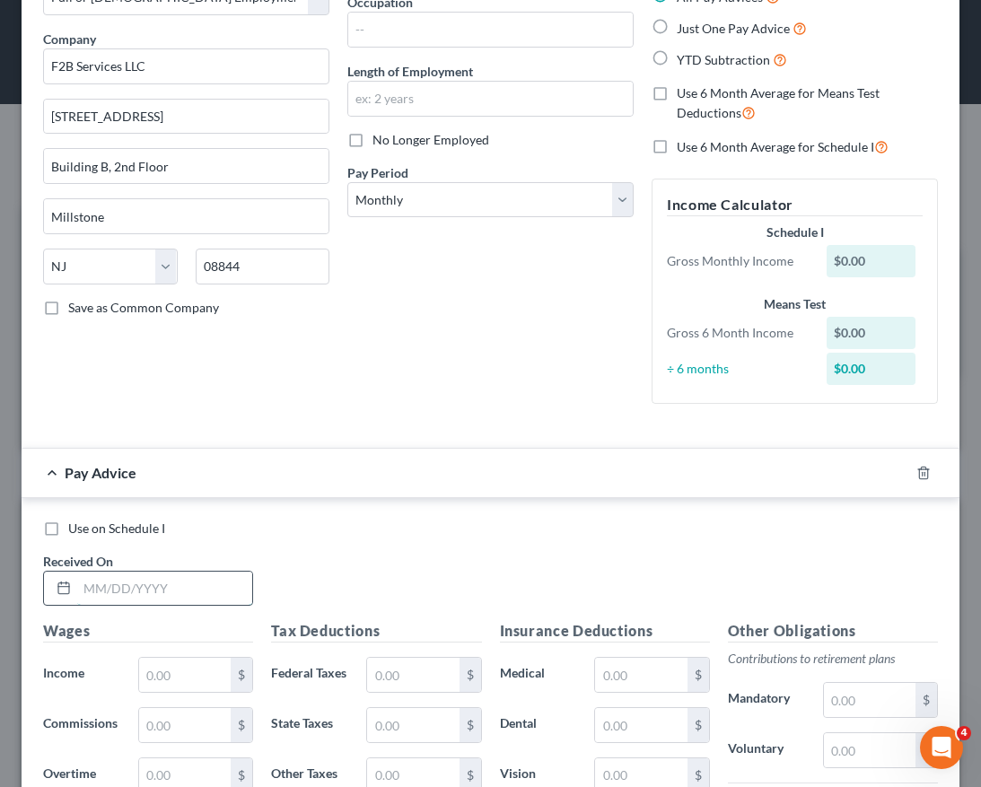
click at [195, 588] on input "text" at bounding box center [164, 589] width 175 height 34
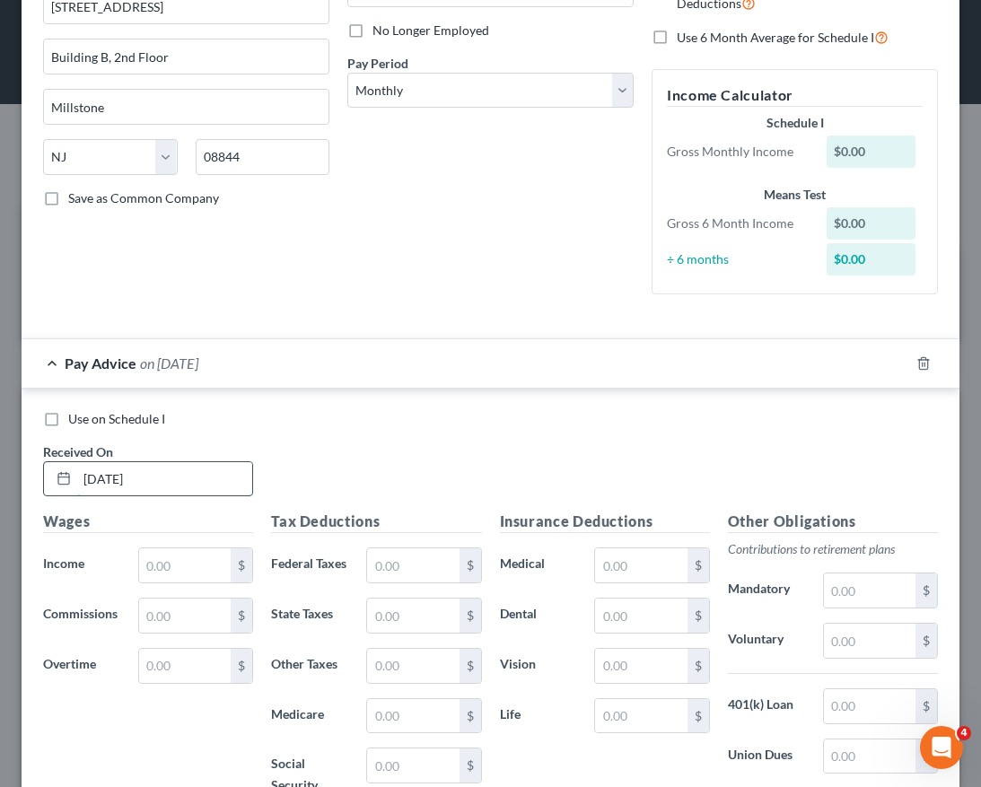
scroll to position [232, 0]
type input "05/27/2025"
click at [180, 576] on input "text" at bounding box center [185, 565] width 92 height 34
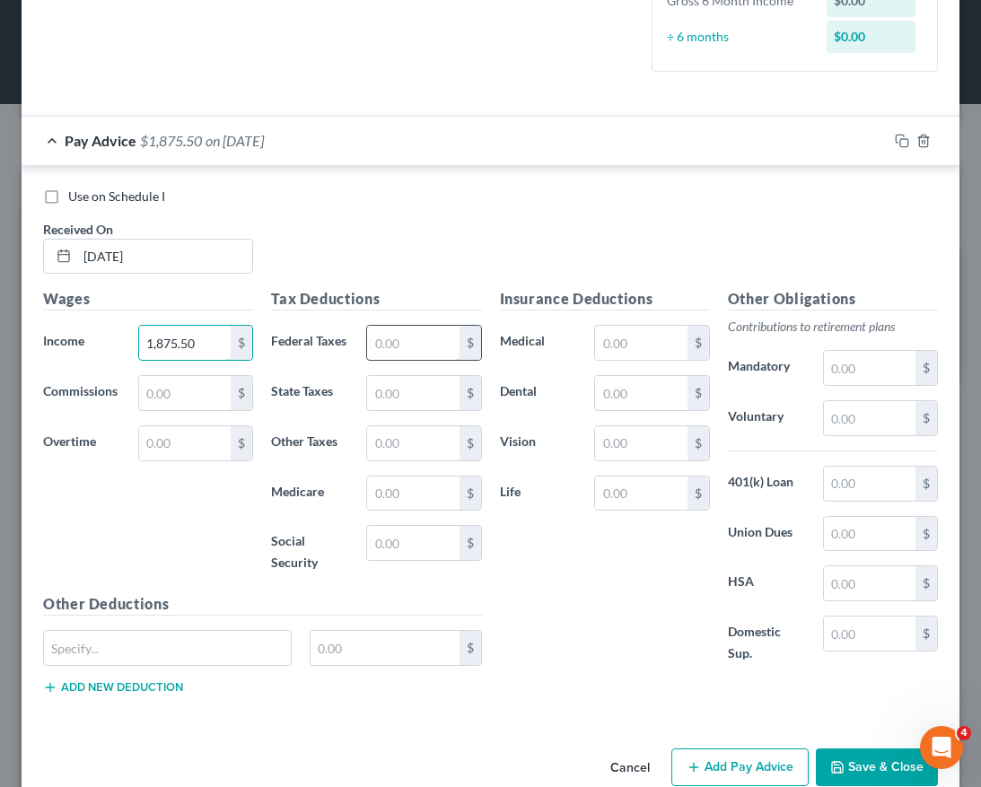
type input "1,875.50"
click at [425, 326] on input "text" at bounding box center [413, 343] width 92 height 34
type input "146.65"
click at [405, 559] on input "text" at bounding box center [413, 543] width 92 height 34
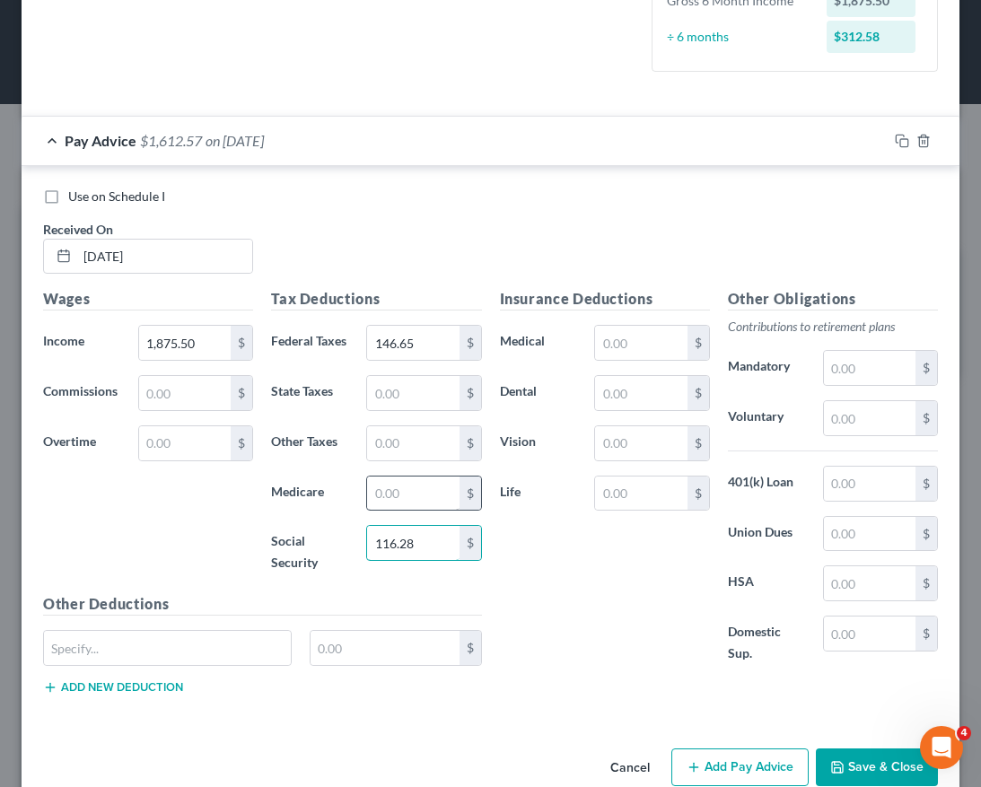
type input "116.28"
click at [404, 511] on input "text" at bounding box center [413, 494] width 92 height 34
type input "27.19"
click at [392, 410] on input "text" at bounding box center [413, 393] width 92 height 34
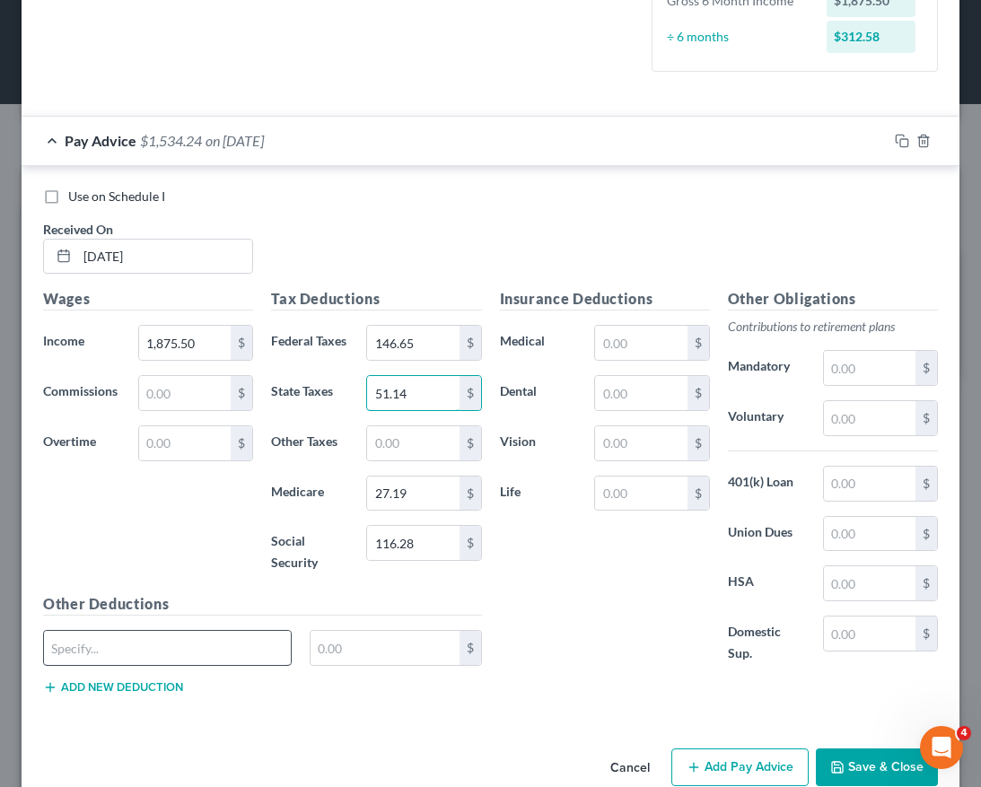
type input "51.14"
click at [257, 665] on input "text" at bounding box center [167, 648] width 247 height 34
click at [595, 494] on input "text" at bounding box center [641, 494] width 92 height 34
click at [511, 582] on div "Insurance Deductions Medical $ Dental $ Vision $ Life $" at bounding box center [605, 486] width 228 height 396
click at [196, 665] on input "text" at bounding box center [167, 648] width 247 height 34
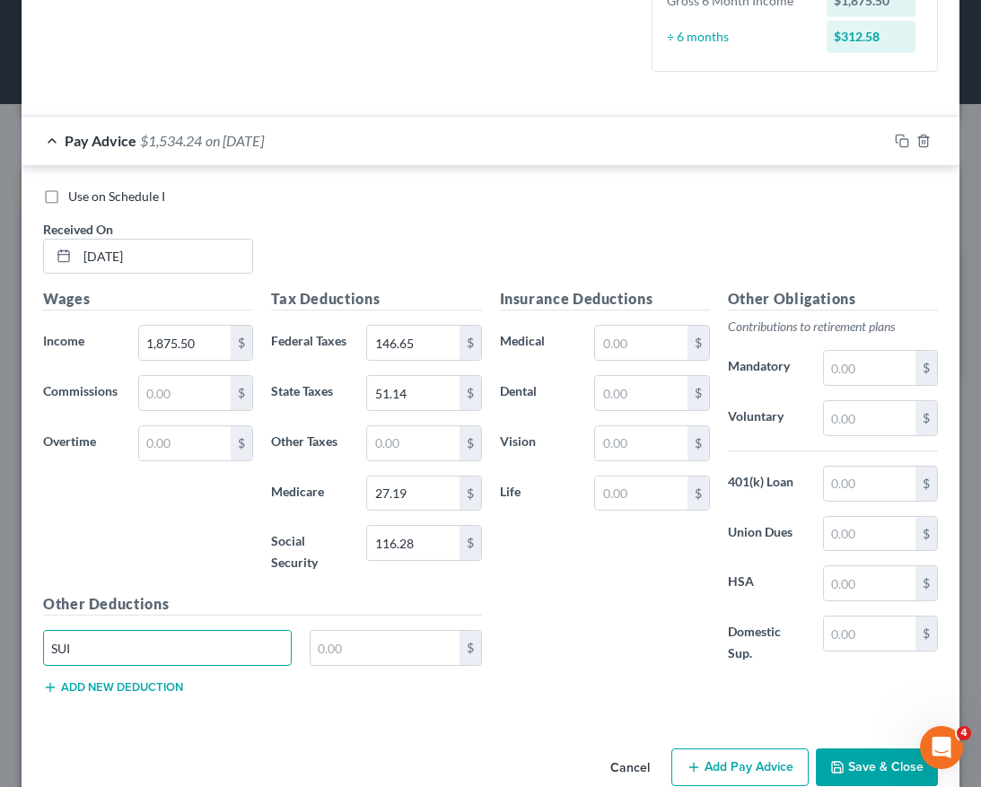
type input "SUI"
click at [491, 697] on div "Insurance Deductions Medical $ Dental $ Vision $ Life $ Other Obligations Contr…" at bounding box center [719, 498] width 457 height 421
click at [401, 665] on input "text" at bounding box center [385, 648] width 149 height 34
type input "9"
type input "7.97"
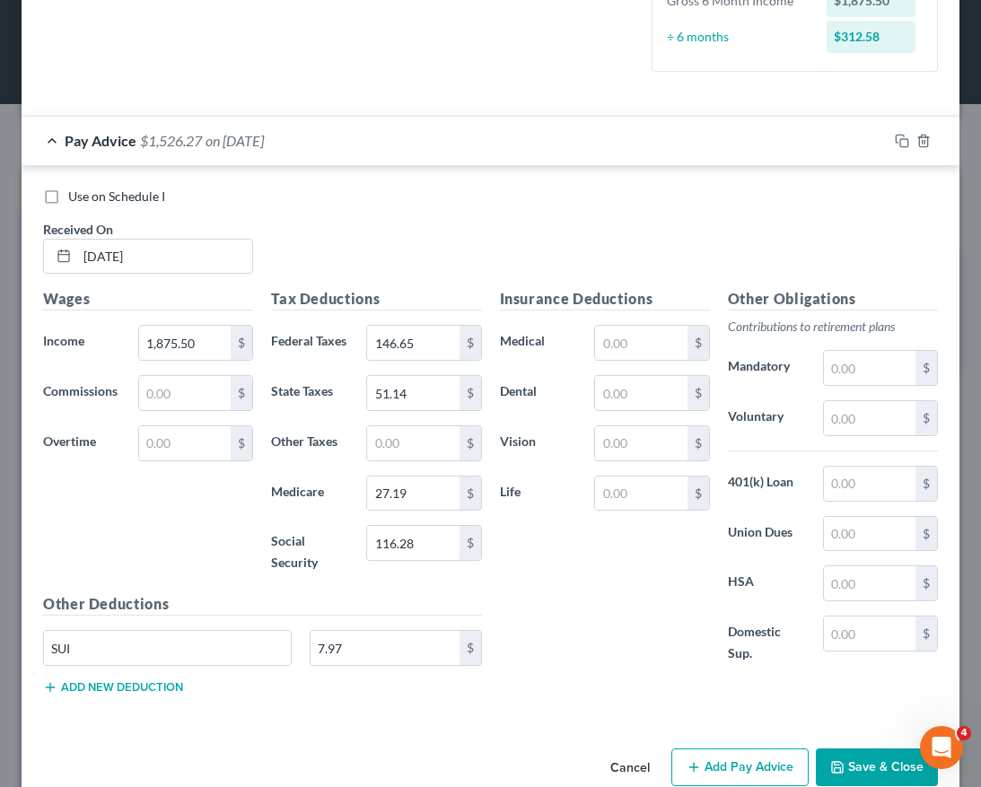
click at [149, 695] on button "Add new deduction" at bounding box center [113, 687] width 140 height 14
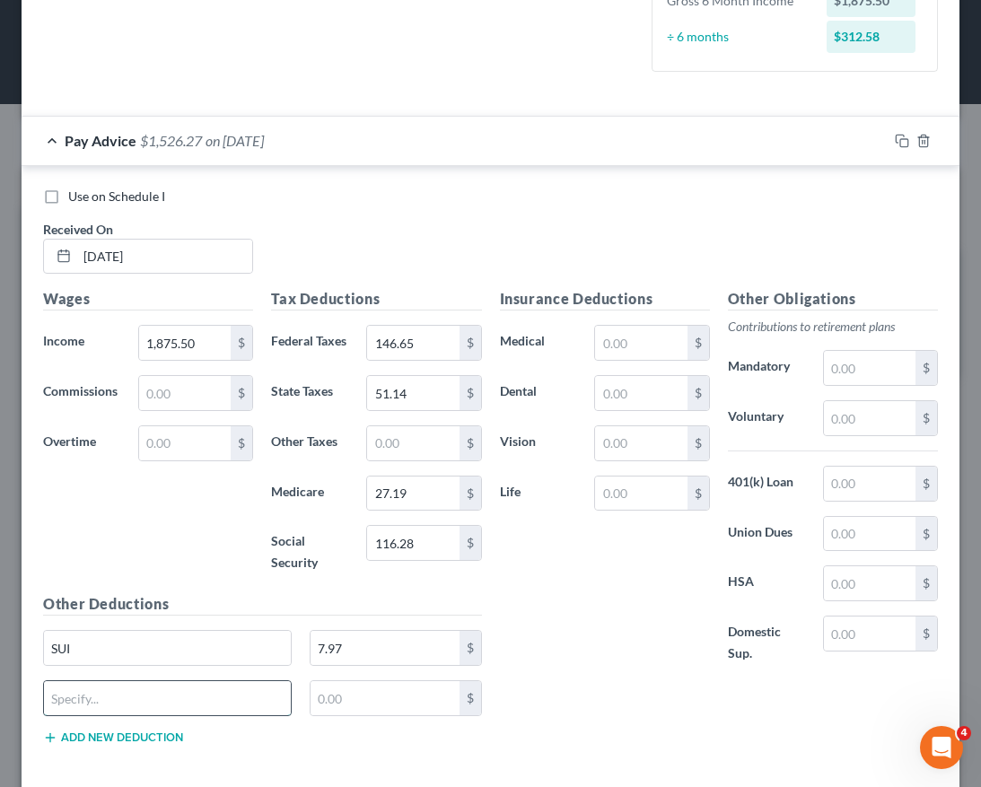
click at [137, 715] on input "text" at bounding box center [167, 698] width 247 height 34
type input "SDI"
click at [342, 715] on input "text" at bounding box center [385, 698] width 149 height 34
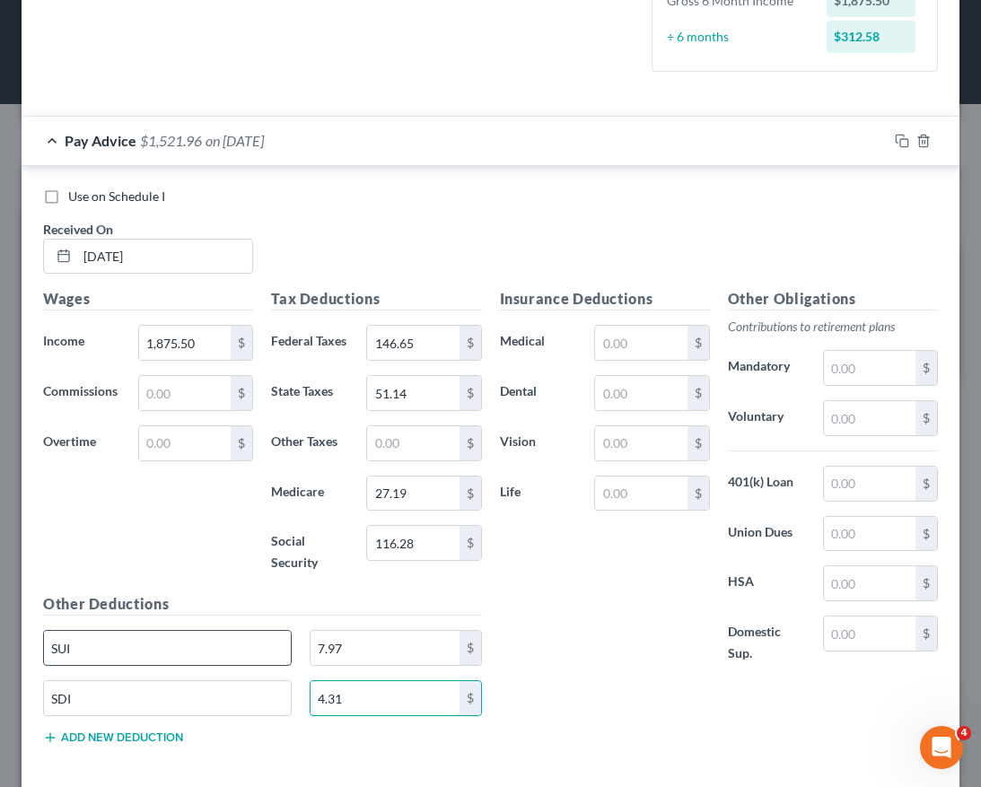
scroll to position [557, 0]
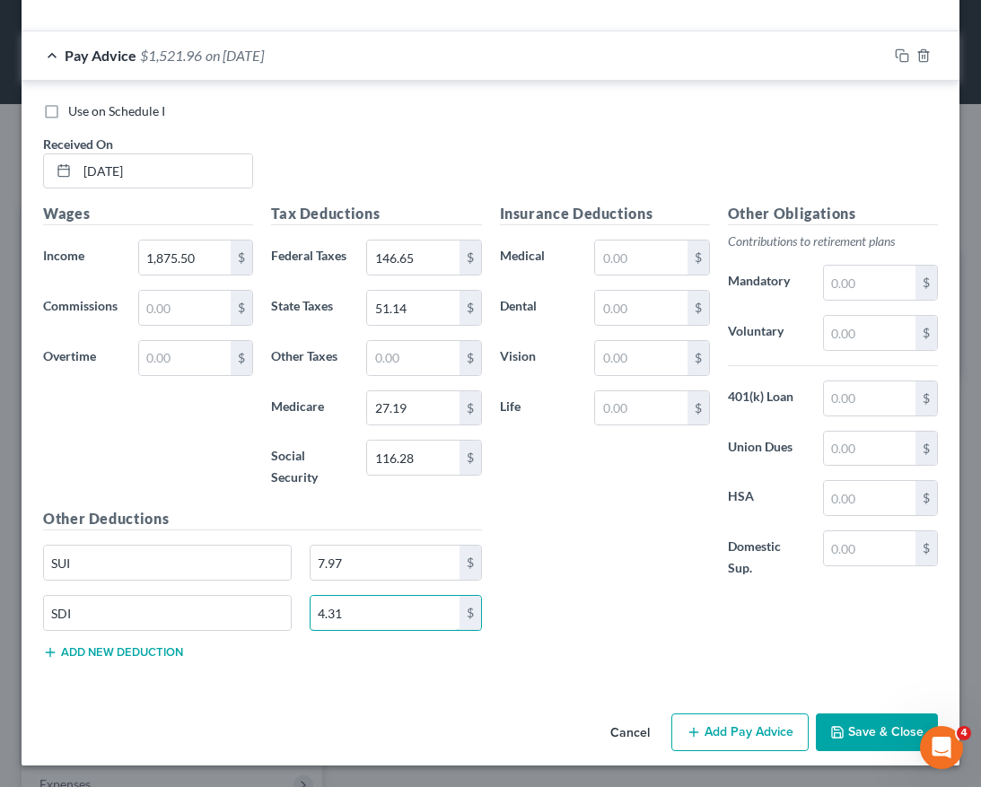
type input "4.31"
click at [188, 648] on div "Other Deductions SUI 7.97 $ SDI 4.31 $ Add new deduction" at bounding box center [262, 591] width 457 height 166
click at [165, 649] on button "Add new deduction" at bounding box center [113, 652] width 140 height 14
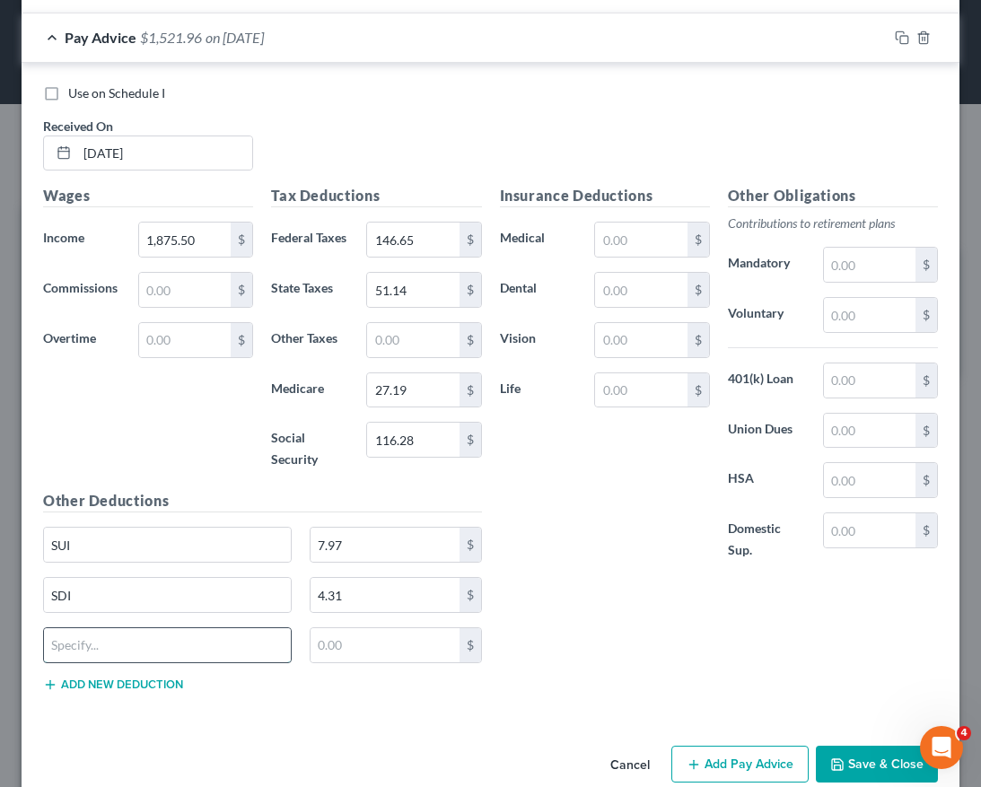
click at [159, 662] on input "text" at bounding box center [167, 645] width 247 height 34
type input "FLI"
click at [362, 662] on input "text" at bounding box center [385, 645] width 149 height 34
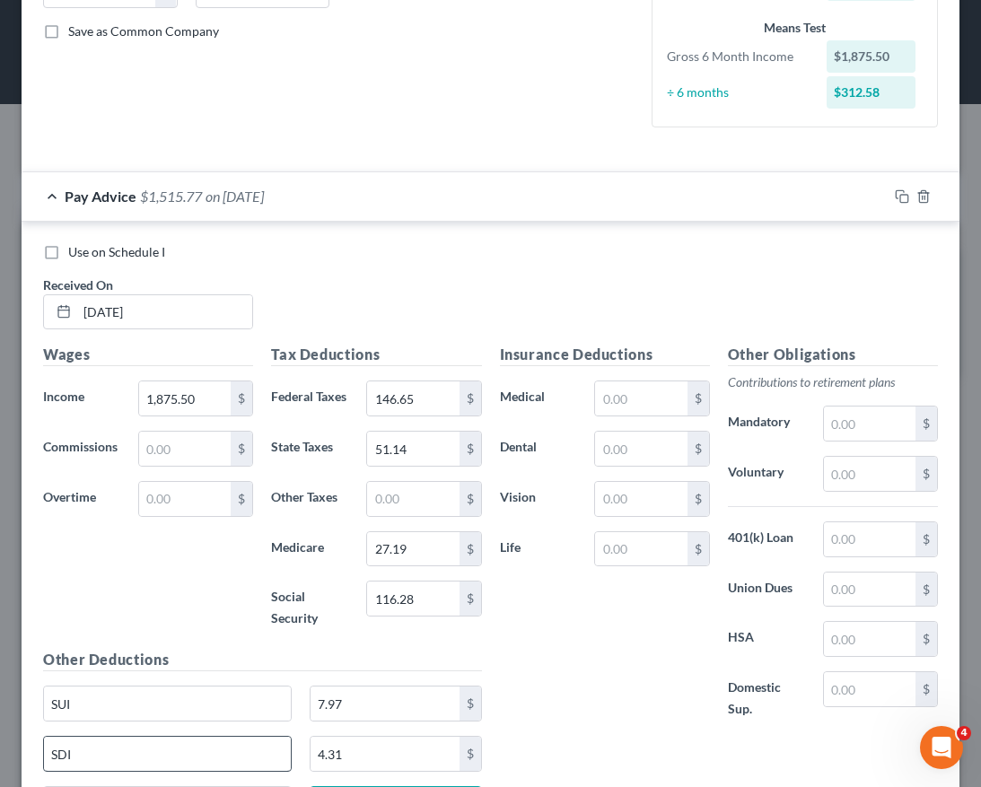
type input "6.19"
click at [851, 196] on icon "button" at bounding box center [902, 196] width 14 height 14
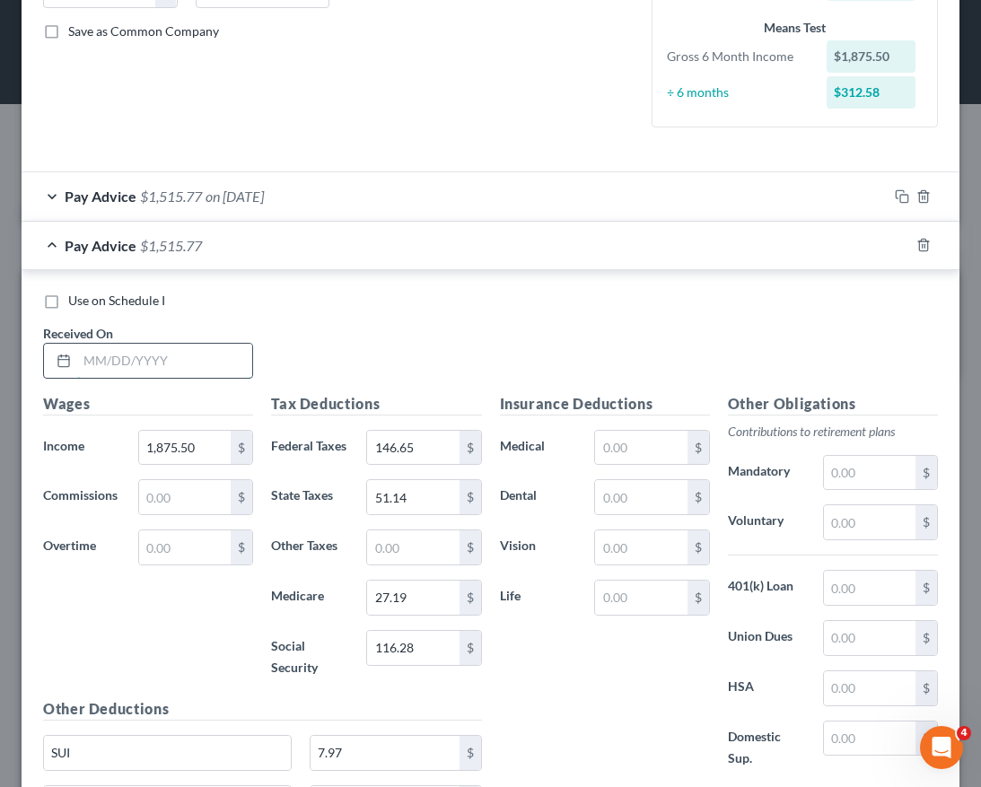
click at [147, 364] on input "text" at bounding box center [164, 361] width 175 height 34
type input "06/06/2025"
click at [201, 453] on input "1,875.50" at bounding box center [185, 448] width 92 height 34
type input "1,760.00"
click at [418, 449] on input "146.65" at bounding box center [413, 448] width 92 height 34
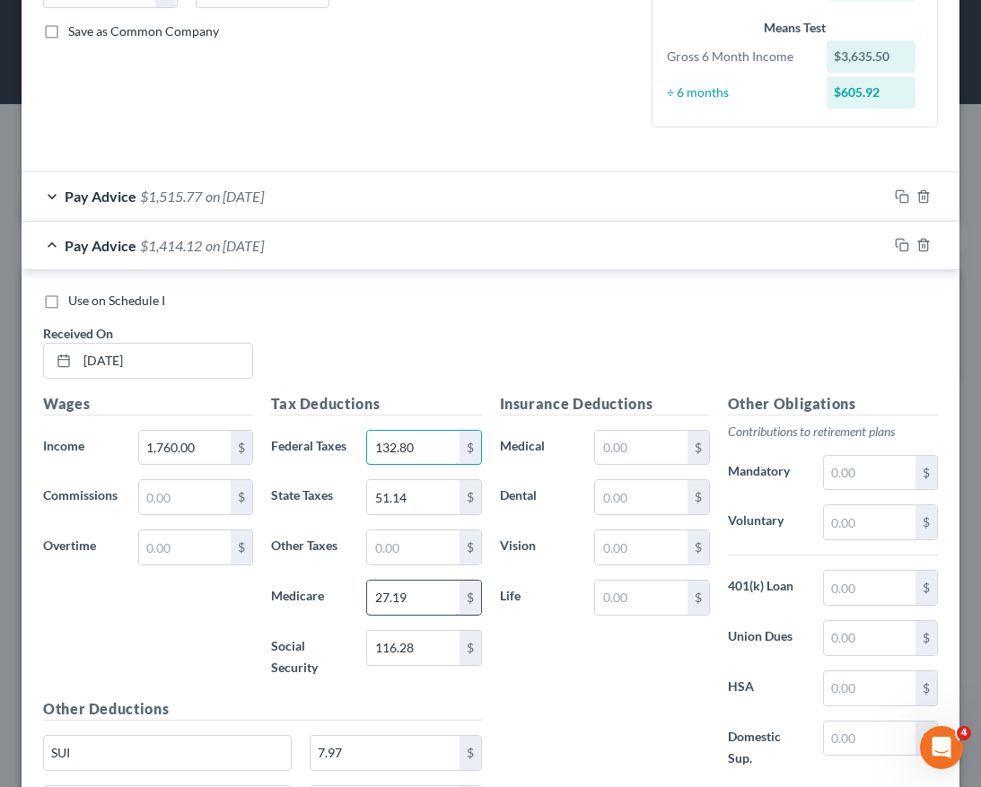
type input "132.80"
click at [407, 615] on input "27.19" at bounding box center [413, 598] width 92 height 34
type input "25.52"
click at [415, 665] on input "116.28" at bounding box center [413, 648] width 92 height 34
type input "109.12"
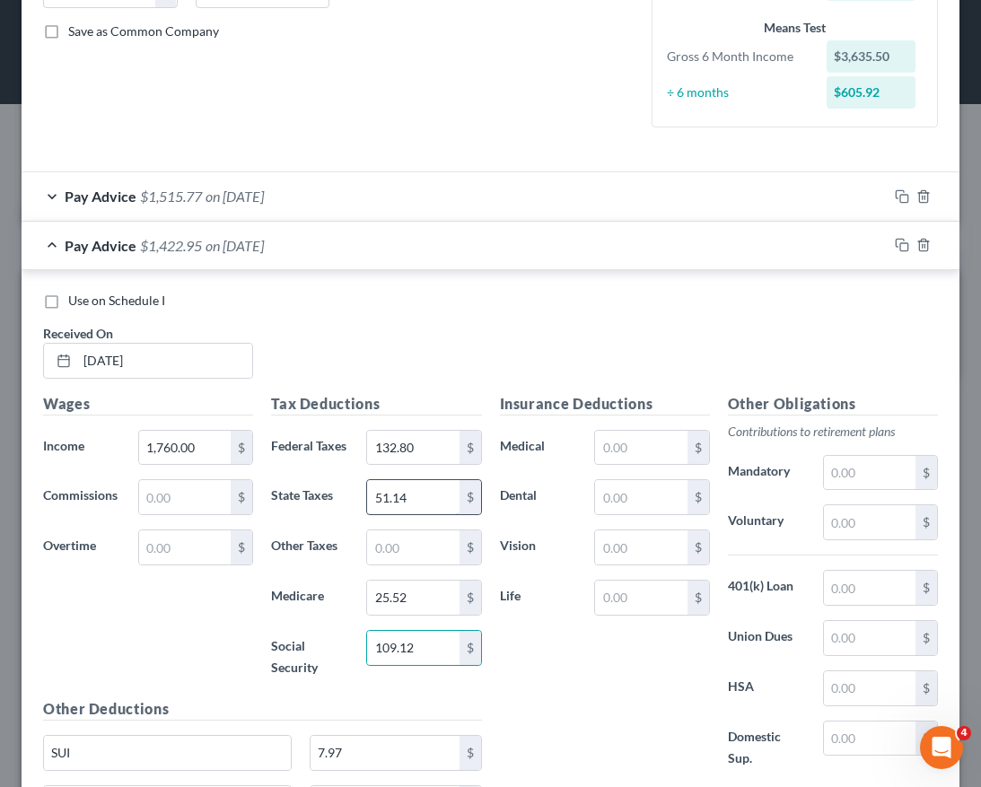
click at [419, 514] on input "51.14" at bounding box center [413, 497] width 92 height 34
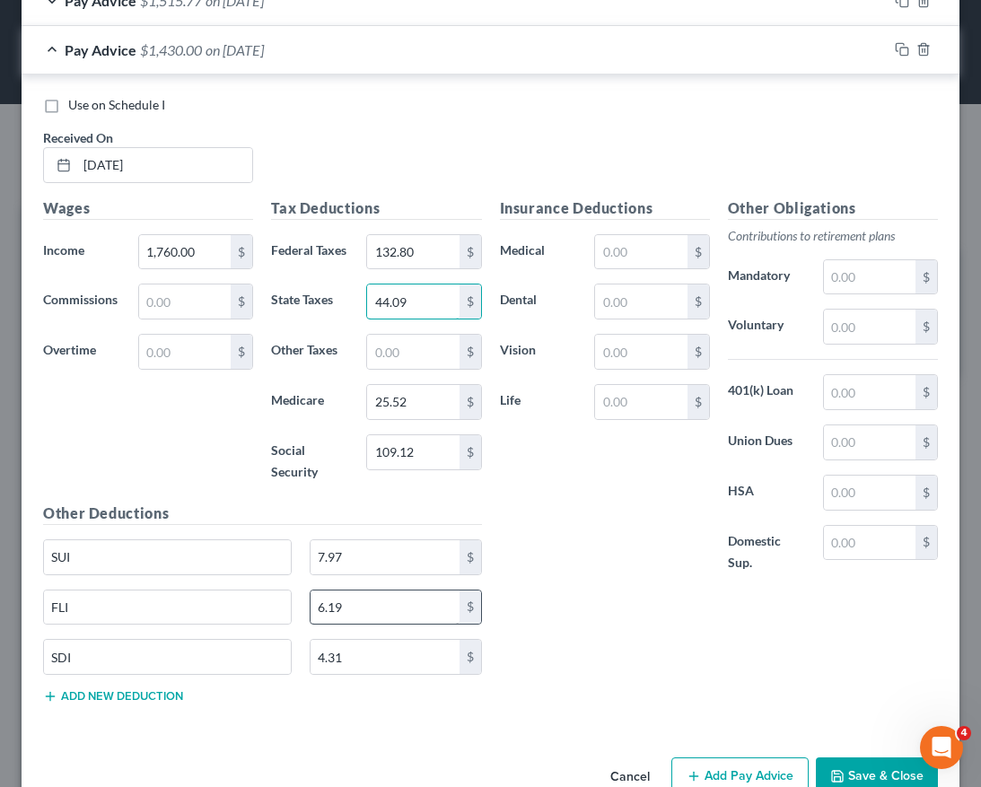
type input "44.09"
click at [380, 625] on input "6.19" at bounding box center [385, 608] width 149 height 34
click at [372, 674] on input "4.31" at bounding box center [385, 657] width 149 height 34
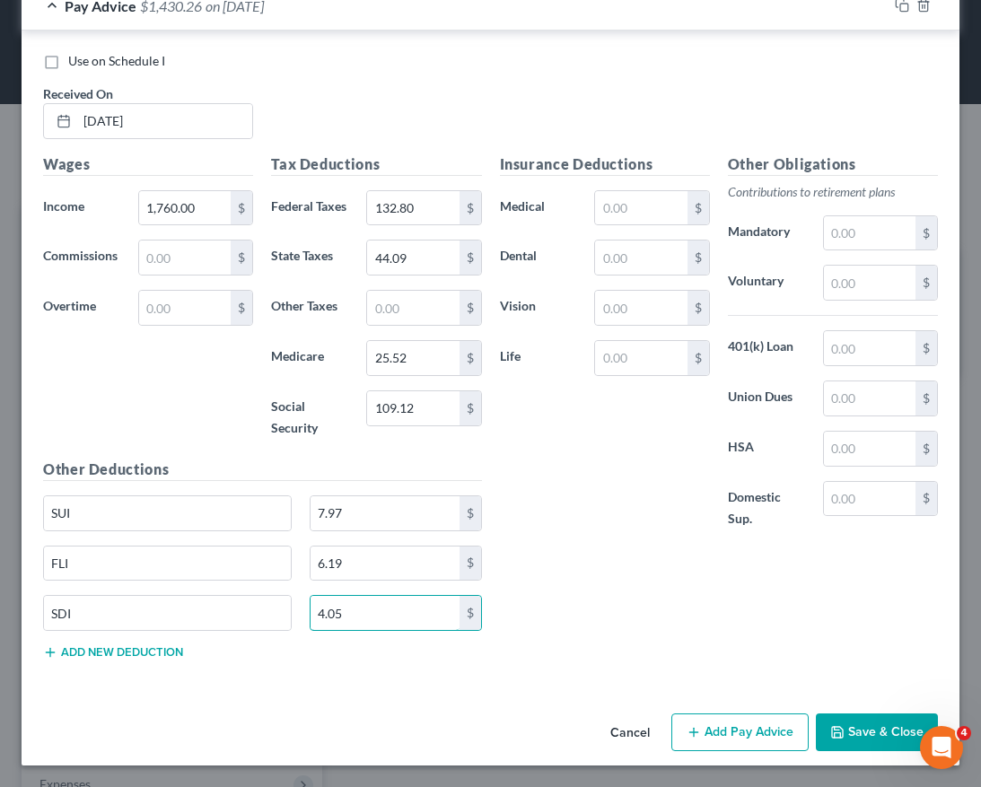
scroll to position [639, 0]
type input "4.05"
click at [366, 521] on input "7.97" at bounding box center [385, 513] width 149 height 34
click at [377, 527] on input "7.97" at bounding box center [385, 513] width 149 height 34
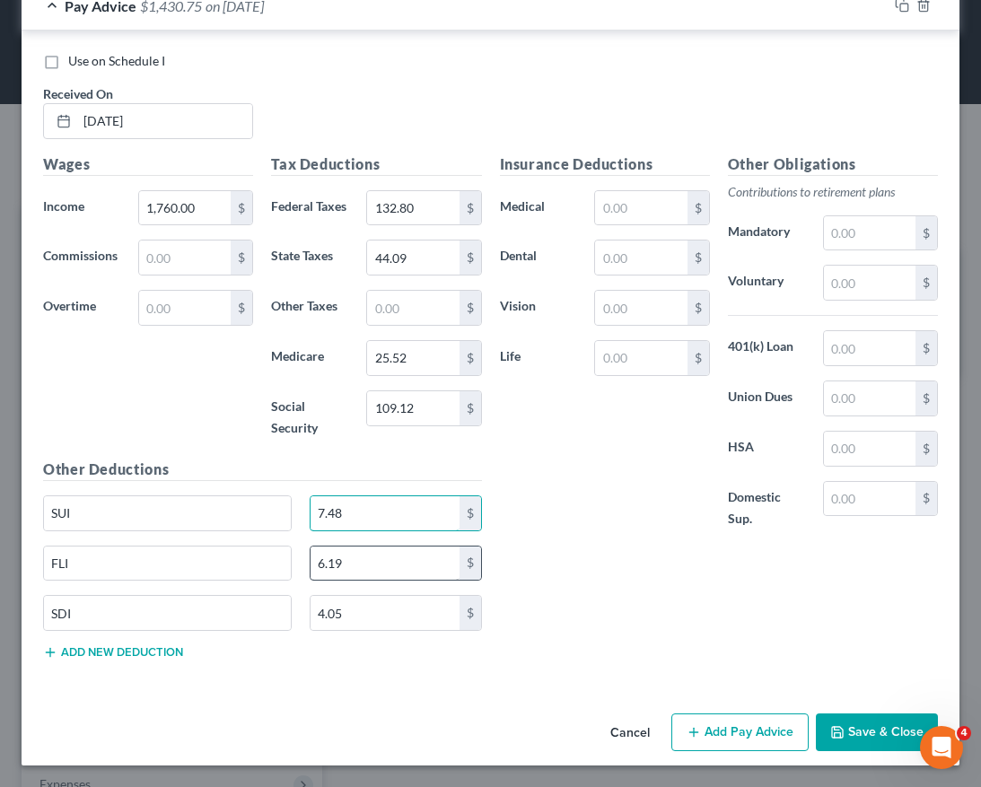
type input "7.48"
click at [353, 575] on input "6.19" at bounding box center [385, 564] width 149 height 34
type input "5.81"
click at [204, 415] on div "Wages Income * 1,760.00 $ Commissions $ Overtime $" at bounding box center [148, 305] width 228 height 305
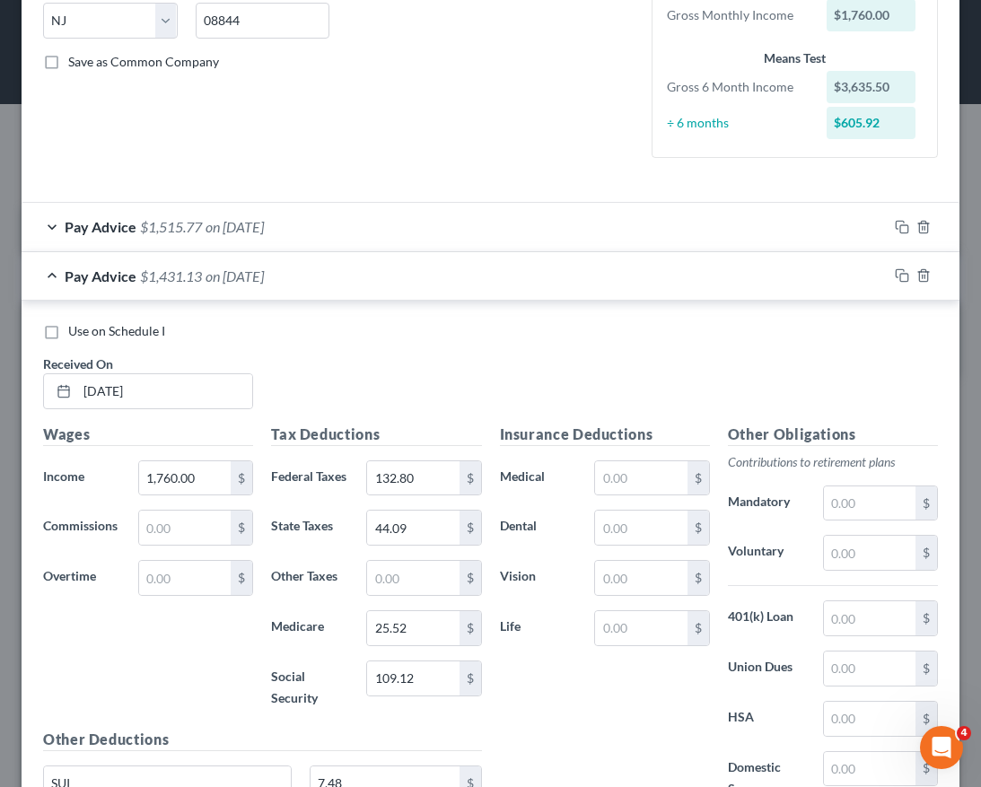
scroll to position [364, 0]
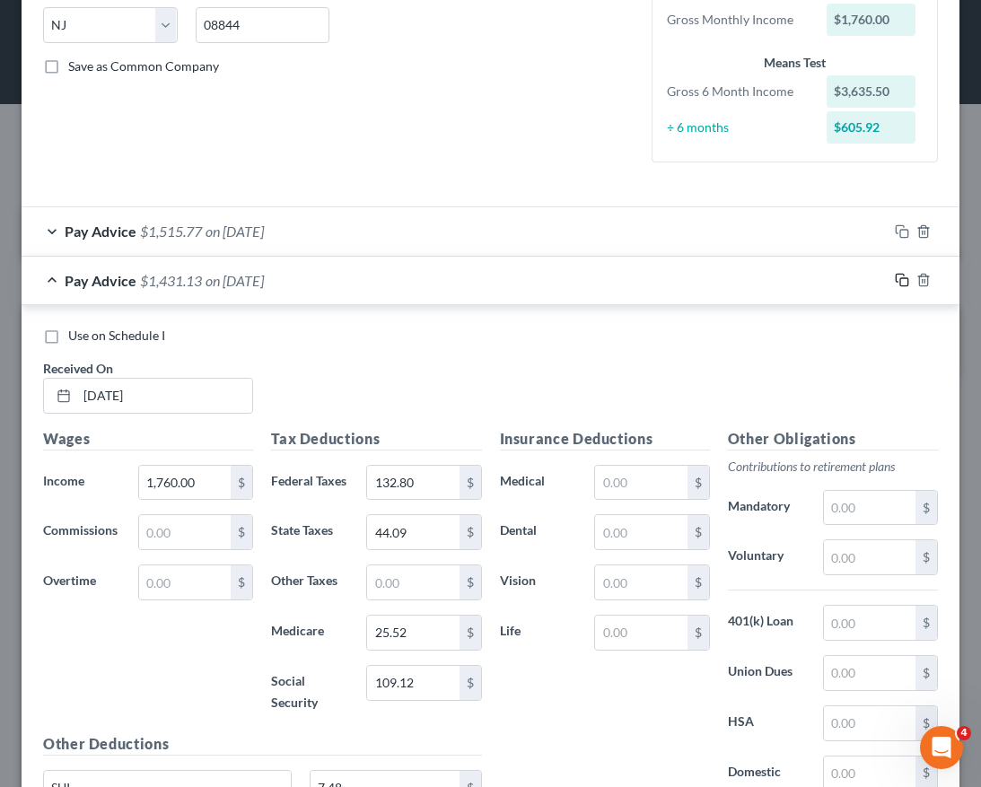
click at [851, 276] on icon "button" at bounding box center [902, 280] width 14 height 14
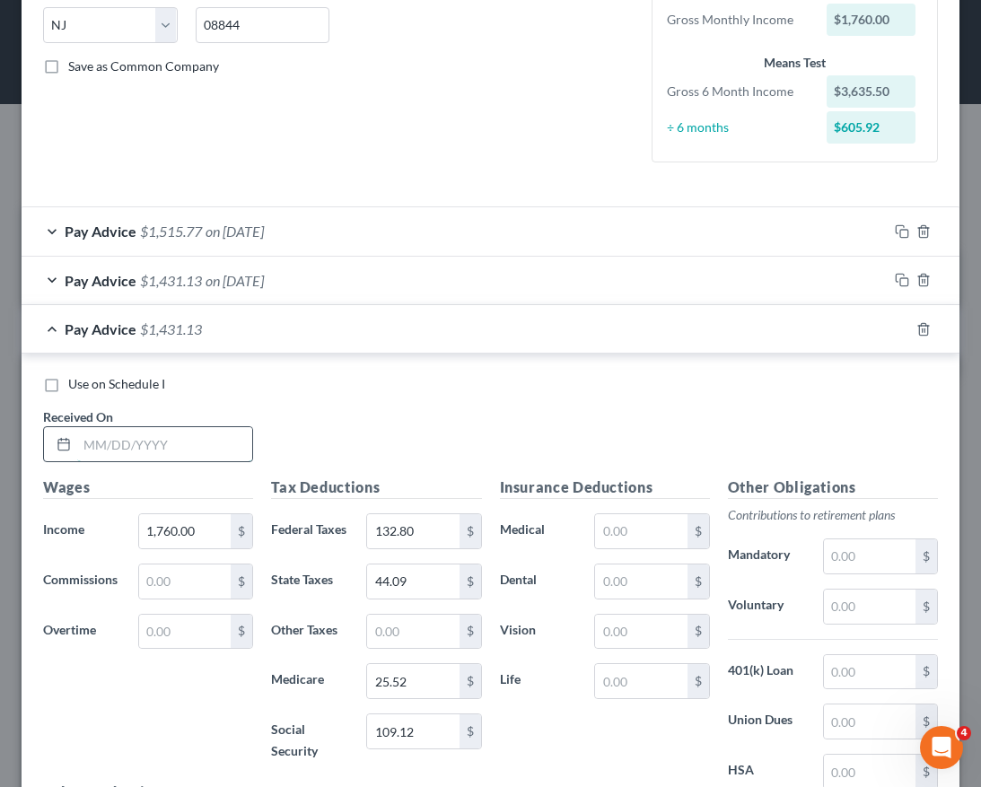
click at [136, 446] on input "text" at bounding box center [164, 444] width 175 height 34
type input "06/24/2025"
click at [184, 529] on input "1,760.00" at bounding box center [185, 531] width 92 height 34
type input "2,602.50"
drag, startPoint x: 204, startPoint y: 530, endPoint x: 92, endPoint y: 524, distance: 111.5
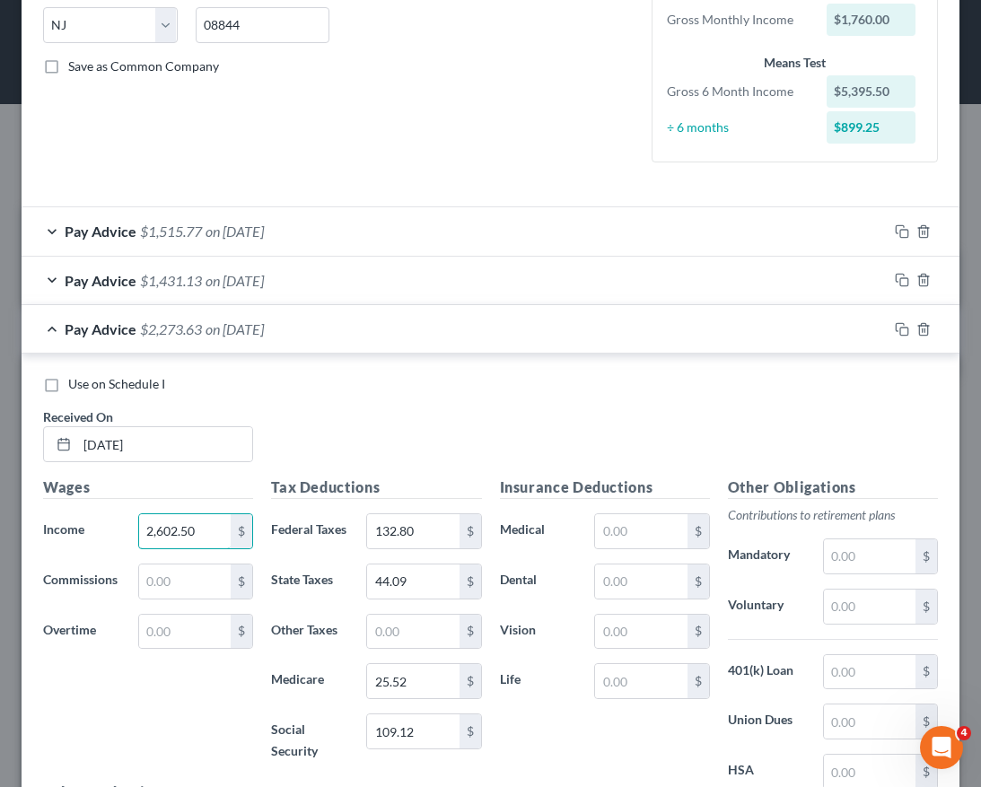
click at [92, 524] on div "Income * 2,602.50 $" at bounding box center [148, 531] width 228 height 36
type input "3,602.50"
click at [412, 543] on input "132.80" at bounding box center [413, 531] width 92 height 34
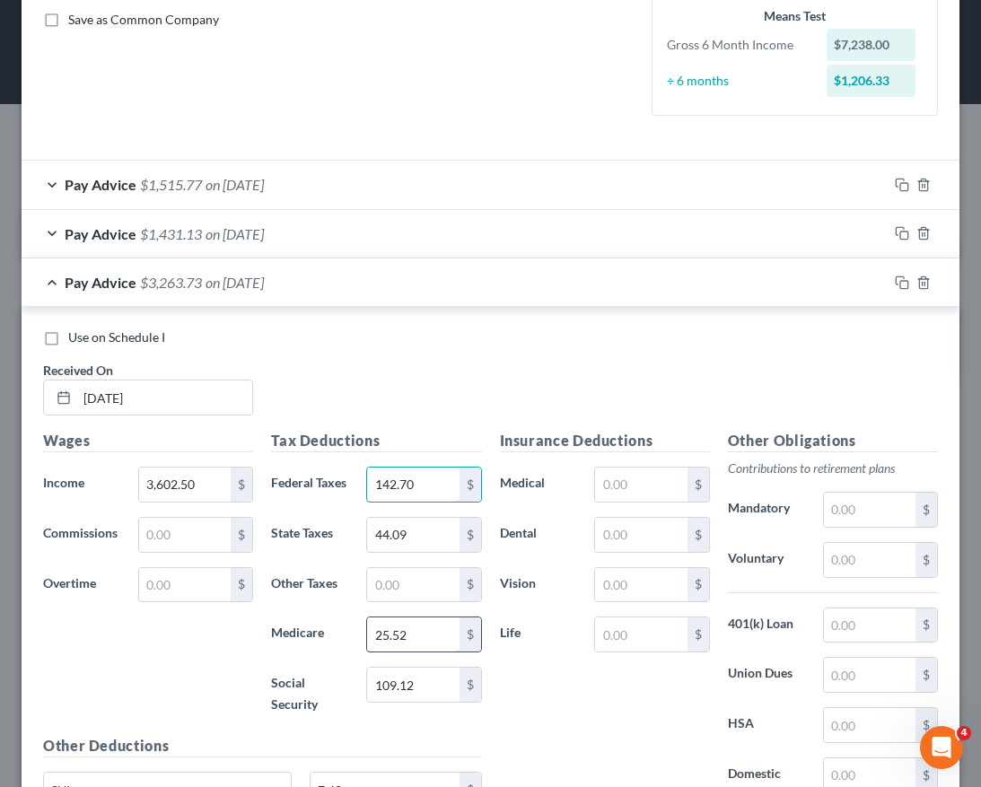
type input "142.70"
click at [409, 650] on input "25.52" at bounding box center [413, 635] width 92 height 34
type input "26.72"
click at [425, 702] on input "109.12" at bounding box center [413, 685] width 92 height 34
type input "114.23"
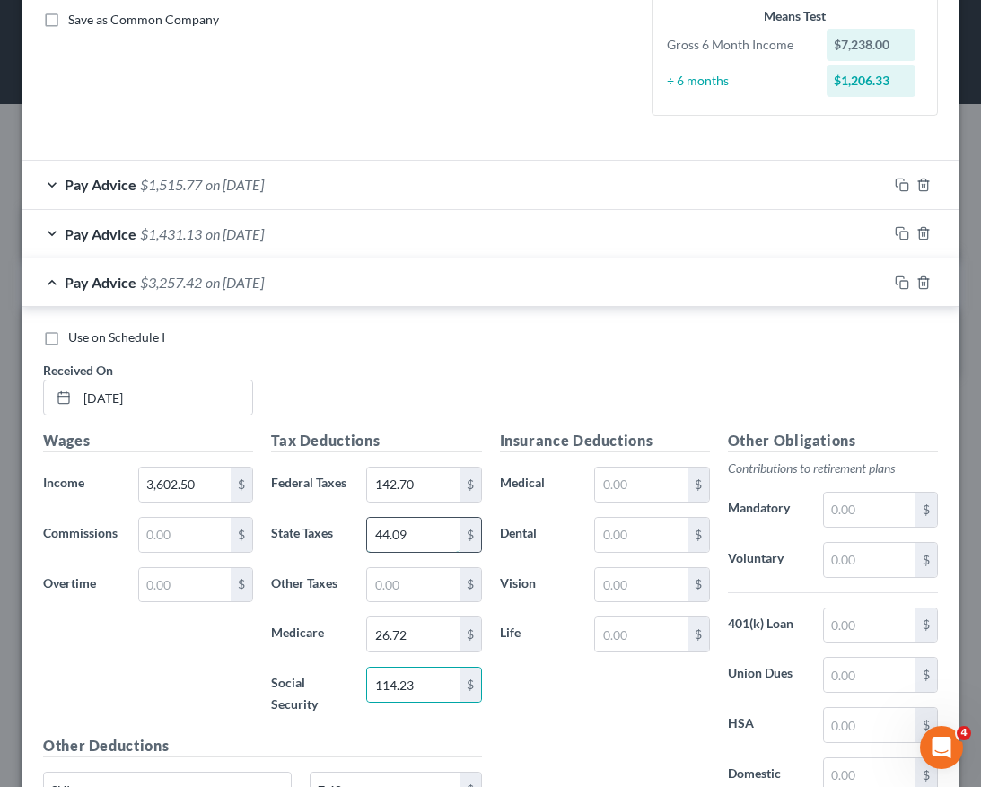
click at [416, 552] on input "44.09" at bounding box center [413, 535] width 92 height 34
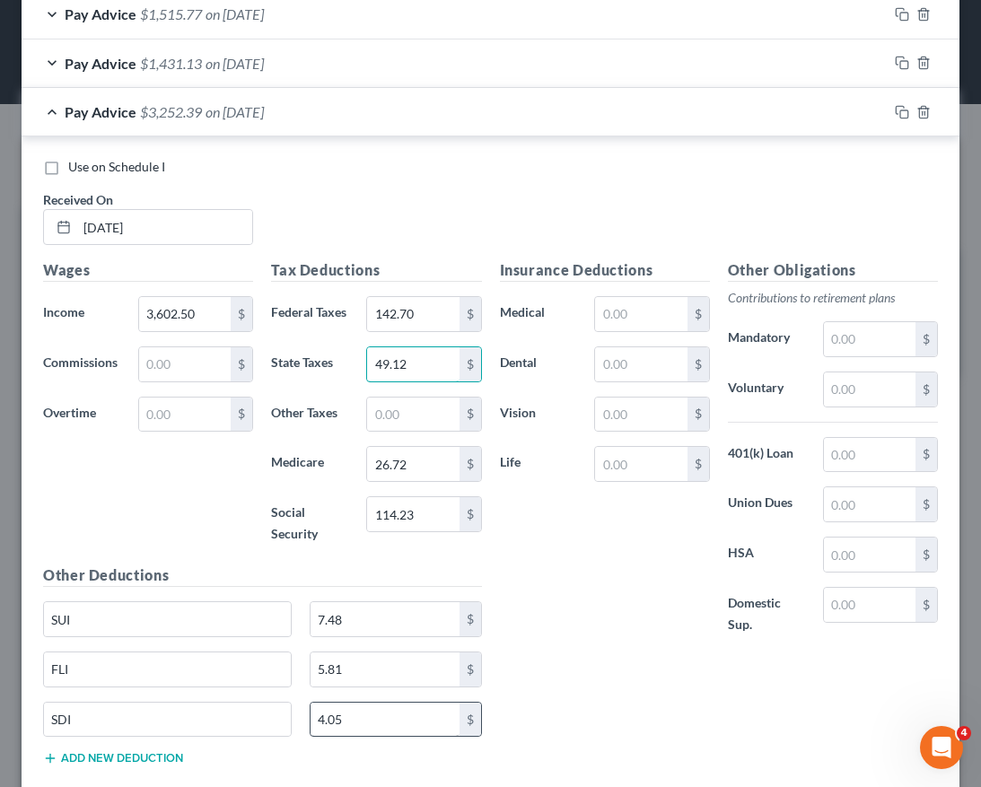
type input "49.12"
click at [376, 735] on input "4.05" at bounding box center [385, 720] width 149 height 34
type input "4.24"
click at [373, 636] on input "7.48" at bounding box center [385, 619] width 149 height 34
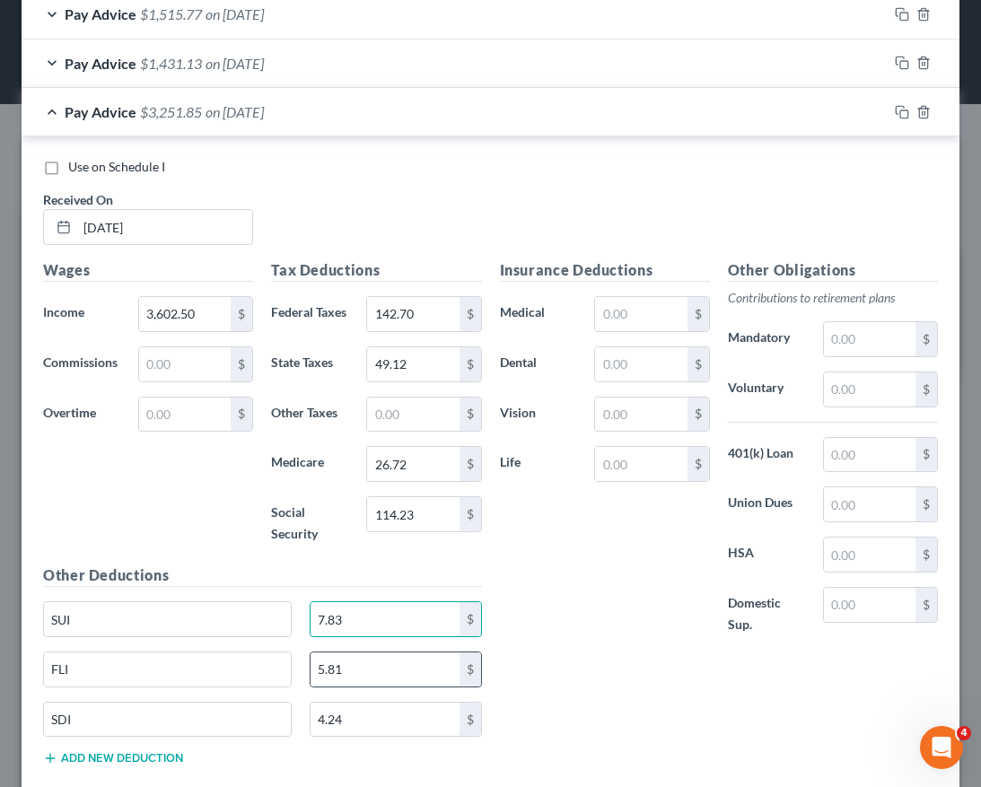
scroll to position [606, 0]
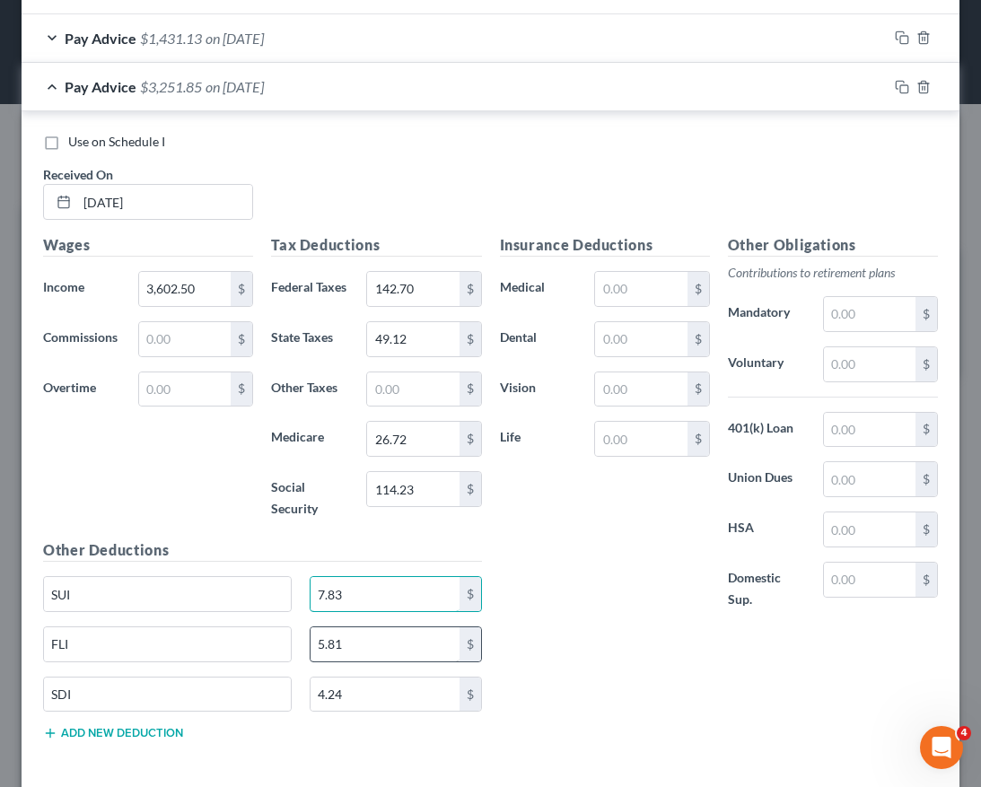
type input "7.83"
click at [380, 662] on input "5.81" at bounding box center [385, 644] width 149 height 34
type input "8"
type input "6.08"
click at [208, 283] on input "3,602.50" at bounding box center [185, 289] width 92 height 34
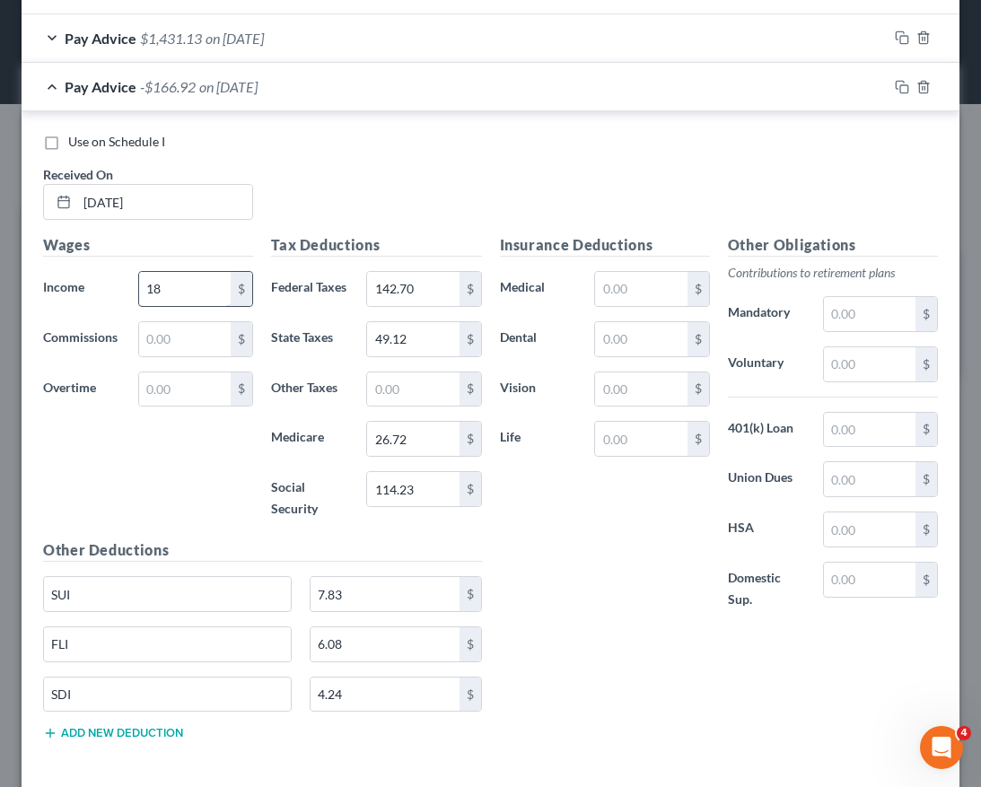
type input "1"
type input "1,760.00"
click at [200, 384] on input "text" at bounding box center [185, 390] width 92 height 34
type input "82.50"
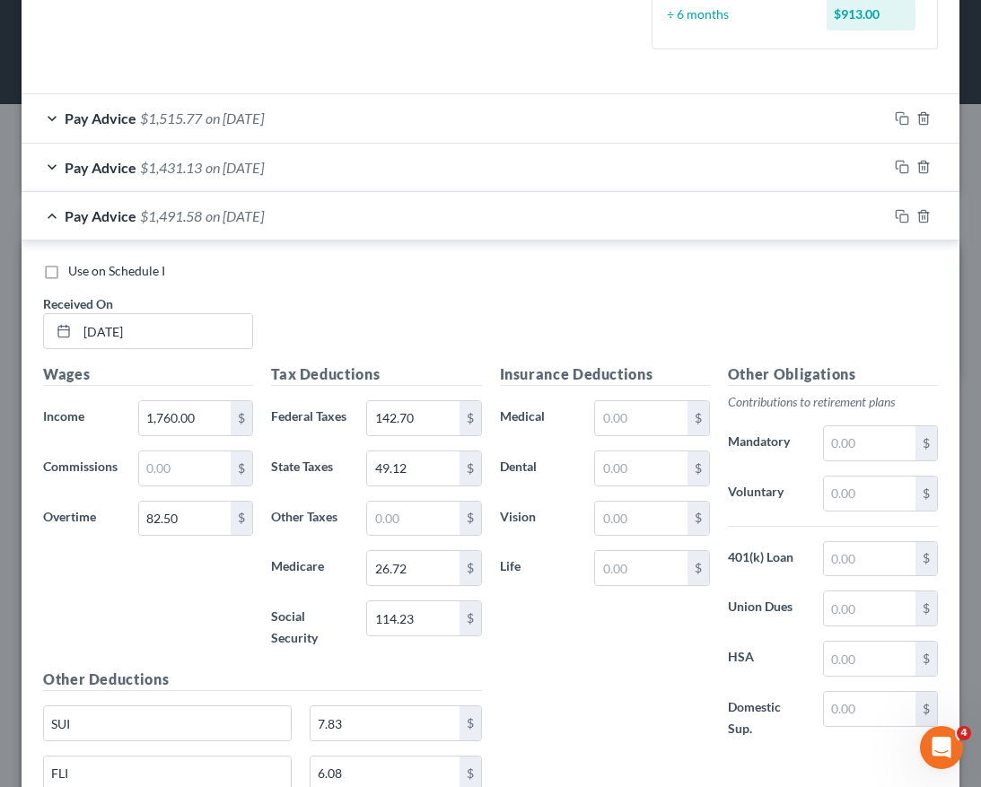
scroll to position [476, 0]
click at [851, 220] on div at bounding box center [924, 217] width 72 height 29
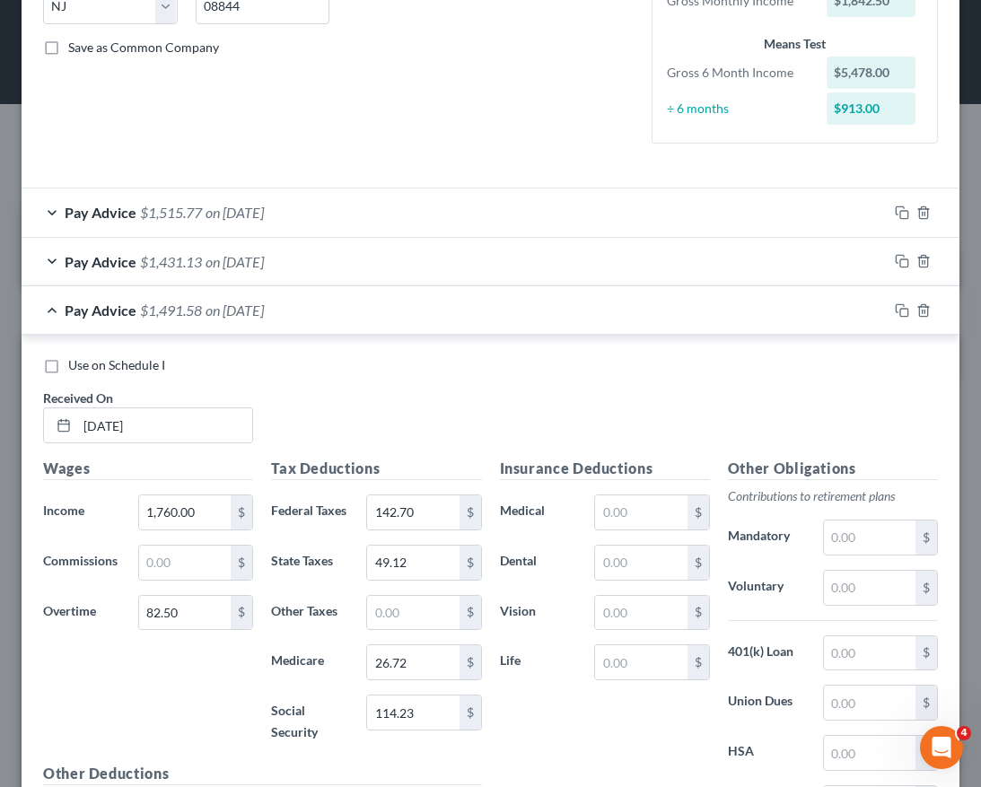
scroll to position [381, 0]
click at [851, 305] on icon "button" at bounding box center [900, 309] width 8 height 8
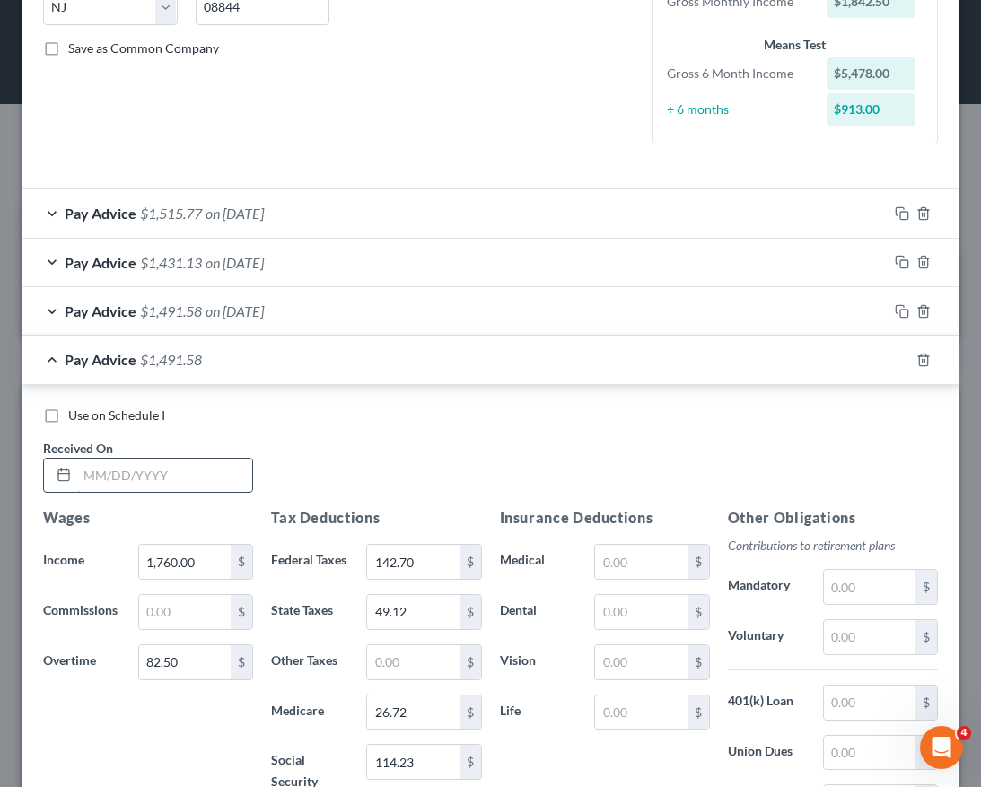
click at [169, 476] on input "text" at bounding box center [164, 476] width 175 height 34
type input "07/08/2025"
click at [193, 565] on input "1,760.00" at bounding box center [185, 562] width 92 height 34
type input "2,354.00"
click at [402, 560] on input "142.70" at bounding box center [413, 562] width 92 height 34
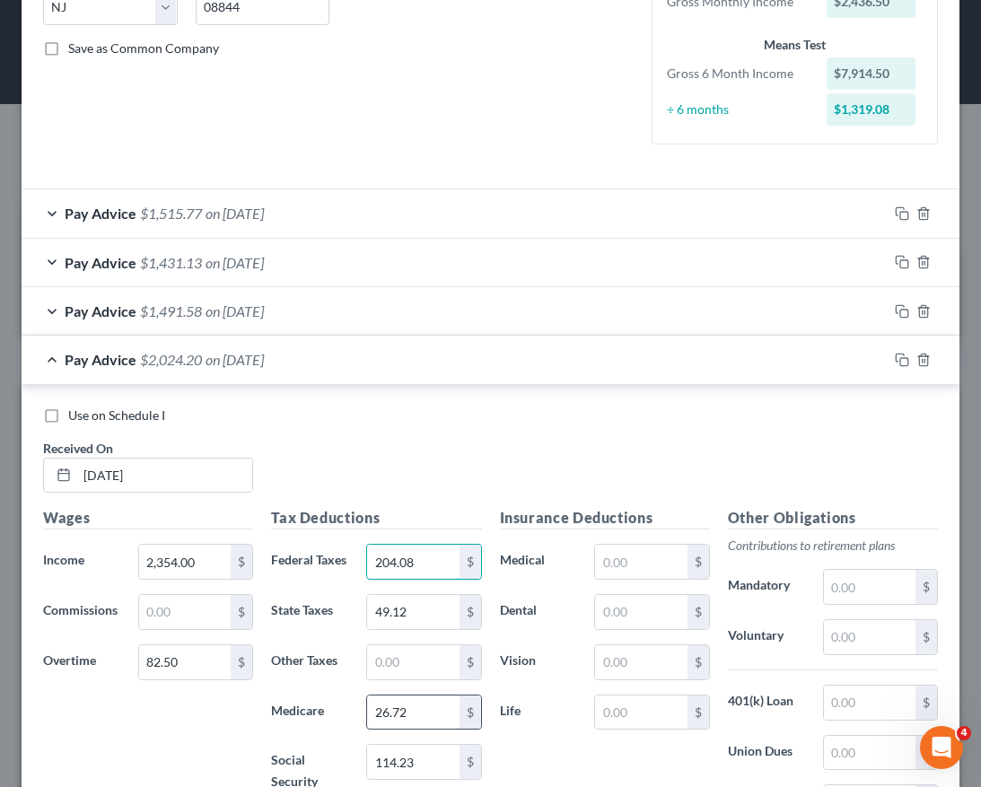
type input "204.08"
click at [399, 723] on input "26.72" at bounding box center [413, 713] width 92 height 34
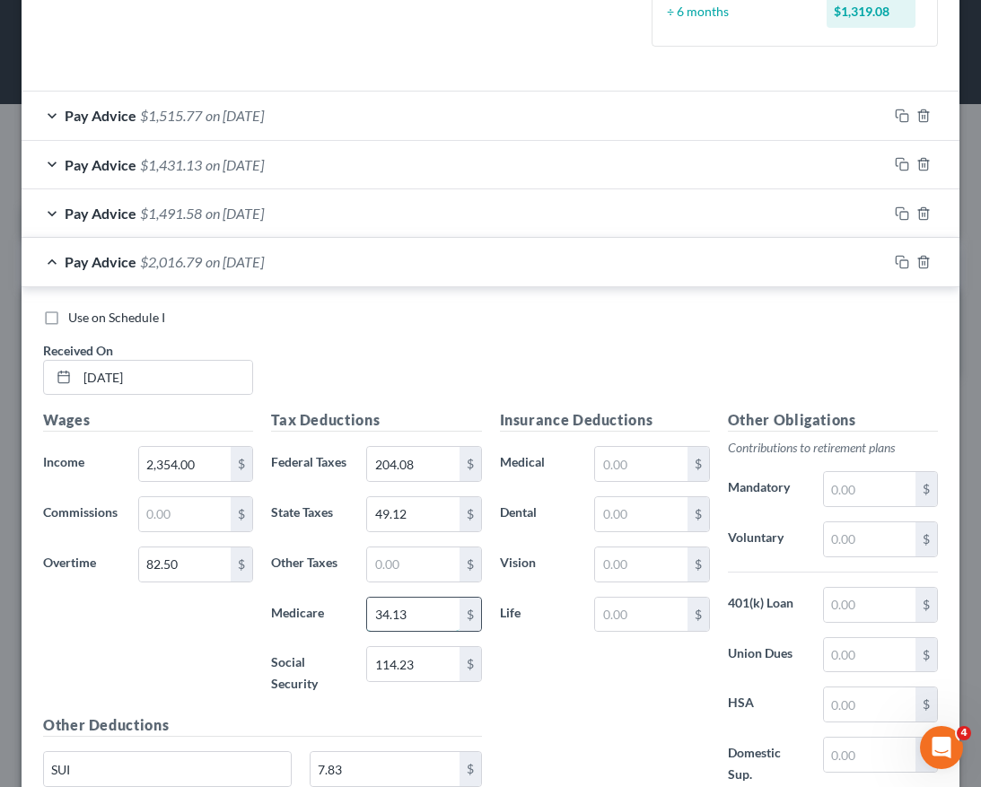
scroll to position [480, 0]
type input "34.13"
click at [408, 680] on input "114.23" at bounding box center [413, 663] width 92 height 34
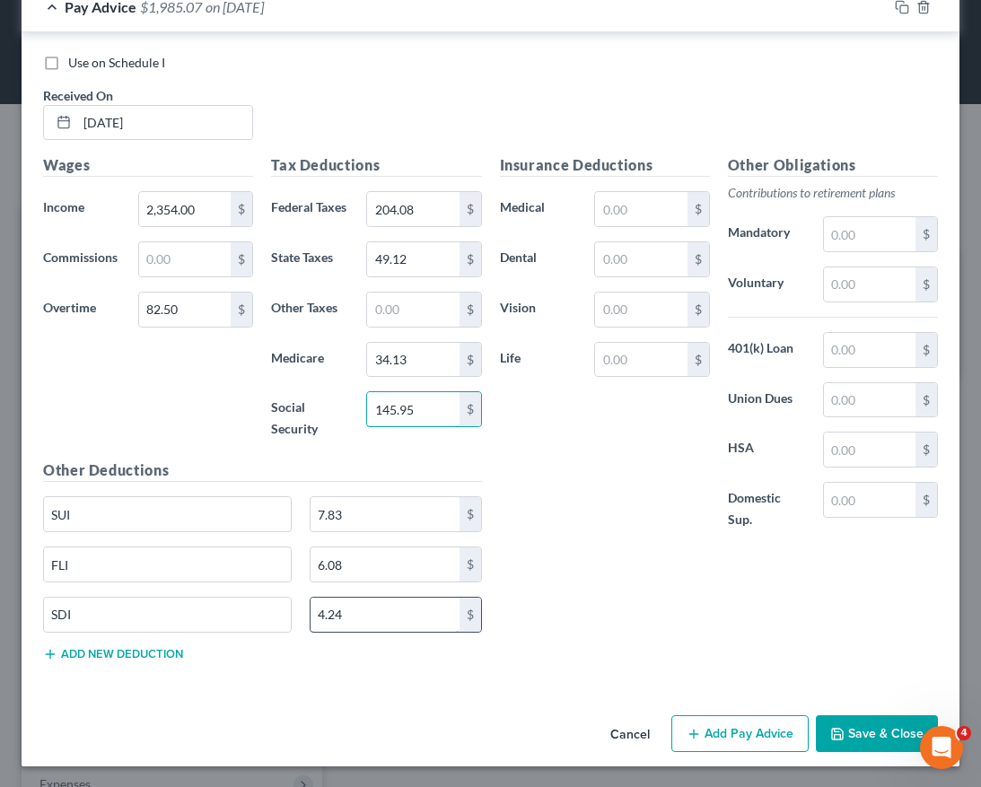
type input "145.95"
click at [370, 632] on input "4.24" at bounding box center [385, 615] width 149 height 34
type input "5.41"
click at [382, 531] on input "7.83" at bounding box center [385, 514] width 149 height 34
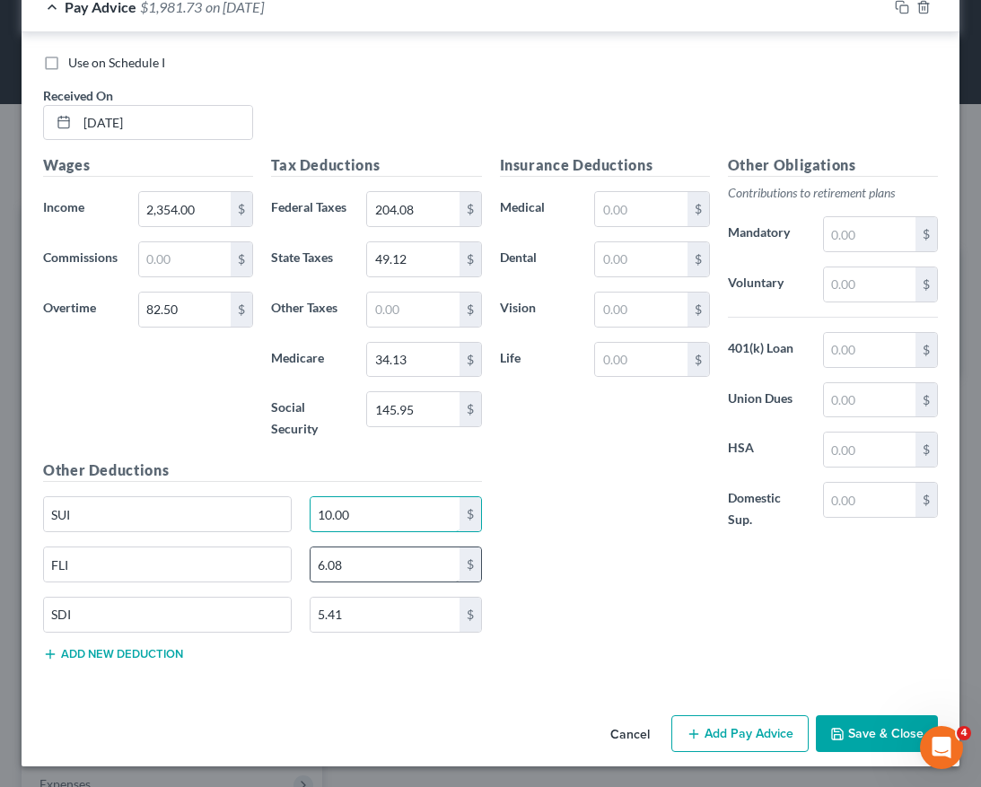
type input "10.00"
click at [377, 582] on input "6.08" at bounding box center [385, 565] width 149 height 34
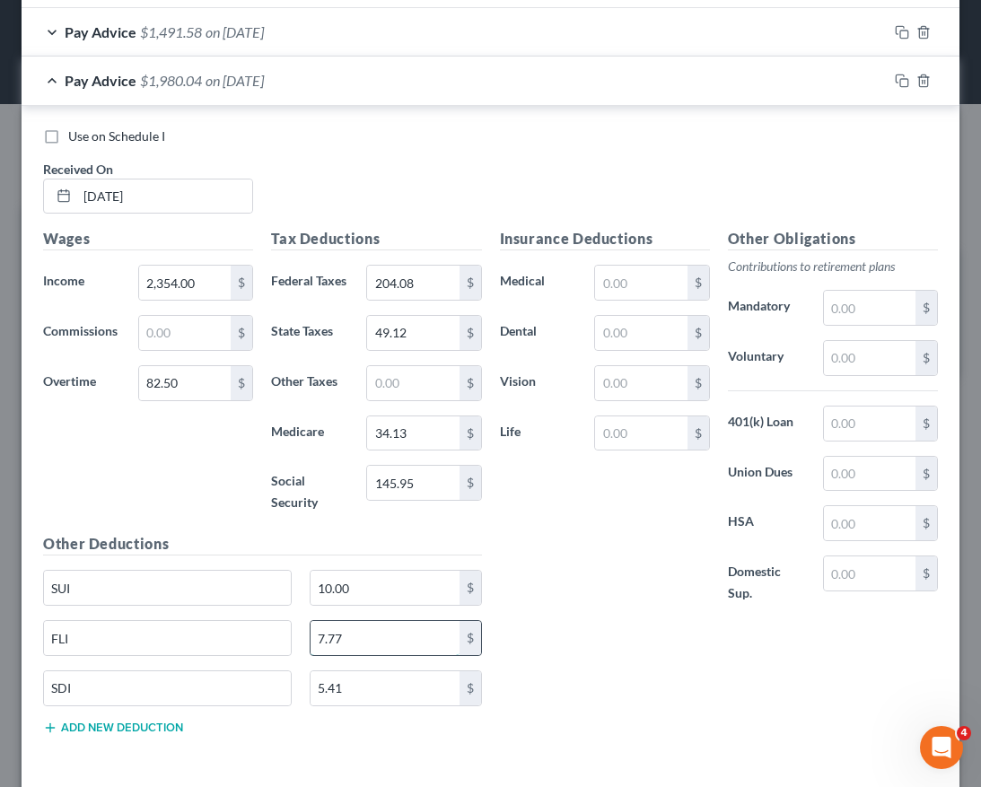
scroll to position [660, 0]
type input "7.77"
click at [414, 344] on input "49.12" at bounding box center [413, 334] width 92 height 34
type input "80.32"
click at [605, 548] on div "Insurance Deductions Medical $ Dental $ Vision $ Life $" at bounding box center [605, 427] width 228 height 396
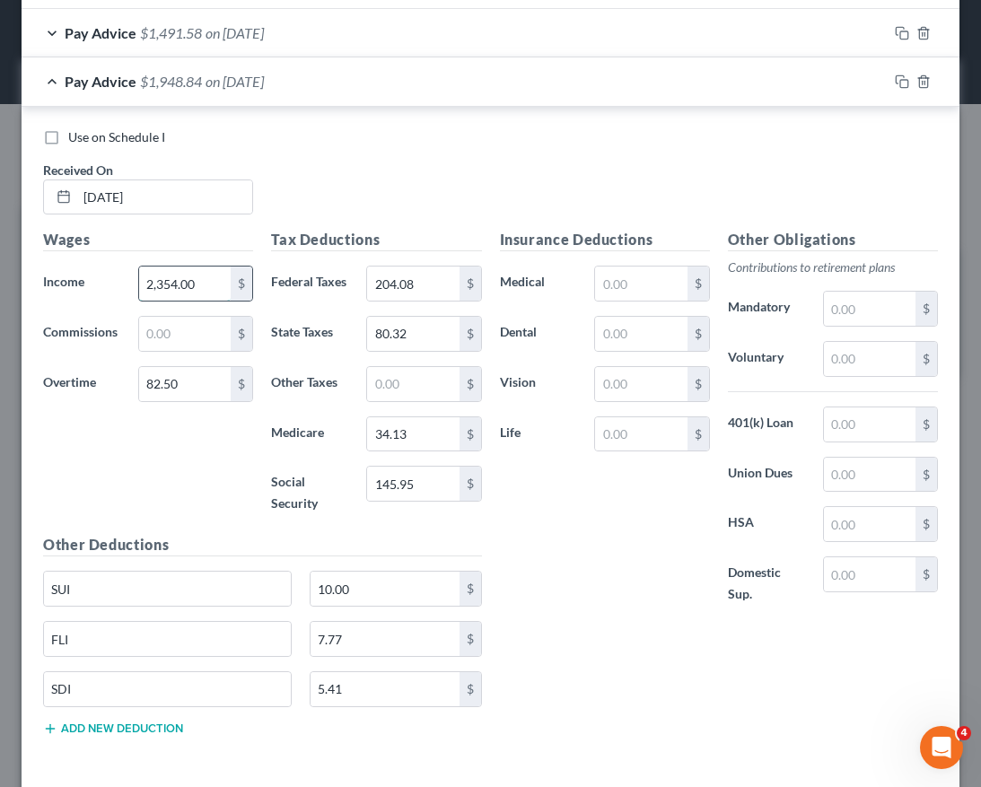
click at [214, 291] on input "2,354.00" at bounding box center [185, 284] width 92 height 34
type input "1,760.00"
click at [209, 379] on input "82.50" at bounding box center [185, 384] width 92 height 34
type input "594.00"
click at [851, 85] on rect "button" at bounding box center [904, 84] width 8 height 8
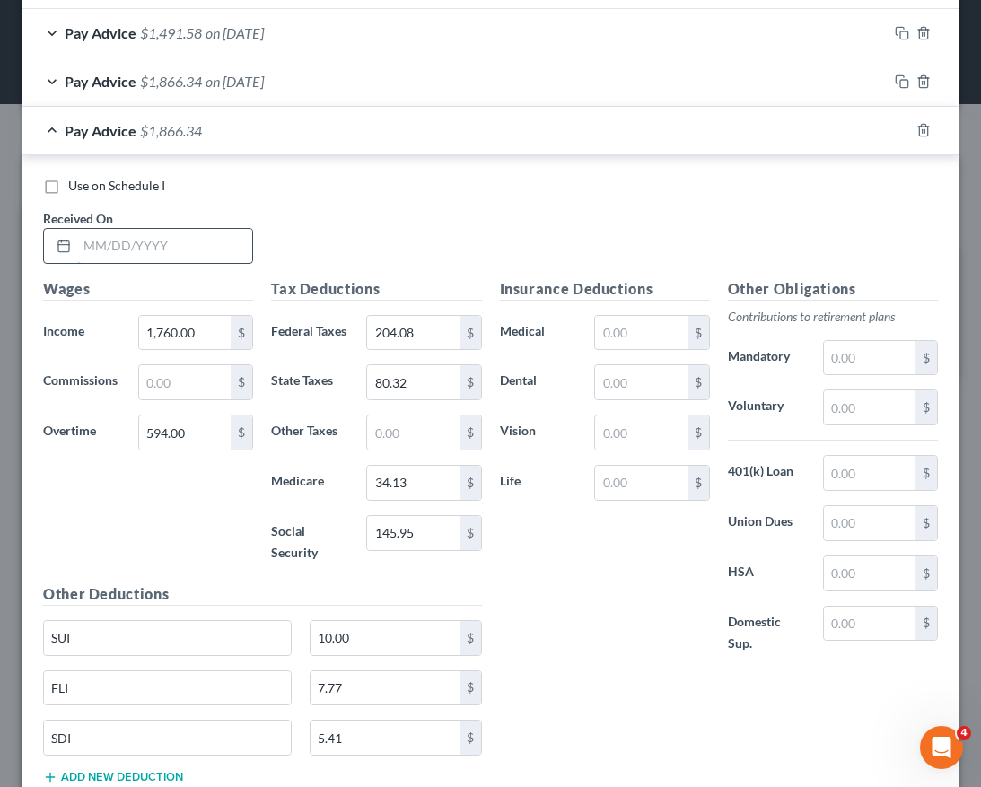
click at [164, 250] on input "text" at bounding box center [164, 246] width 175 height 34
type input "07/22/2025"
click at [197, 328] on input "1,760.00" at bounding box center [185, 333] width 92 height 34
type input "1"
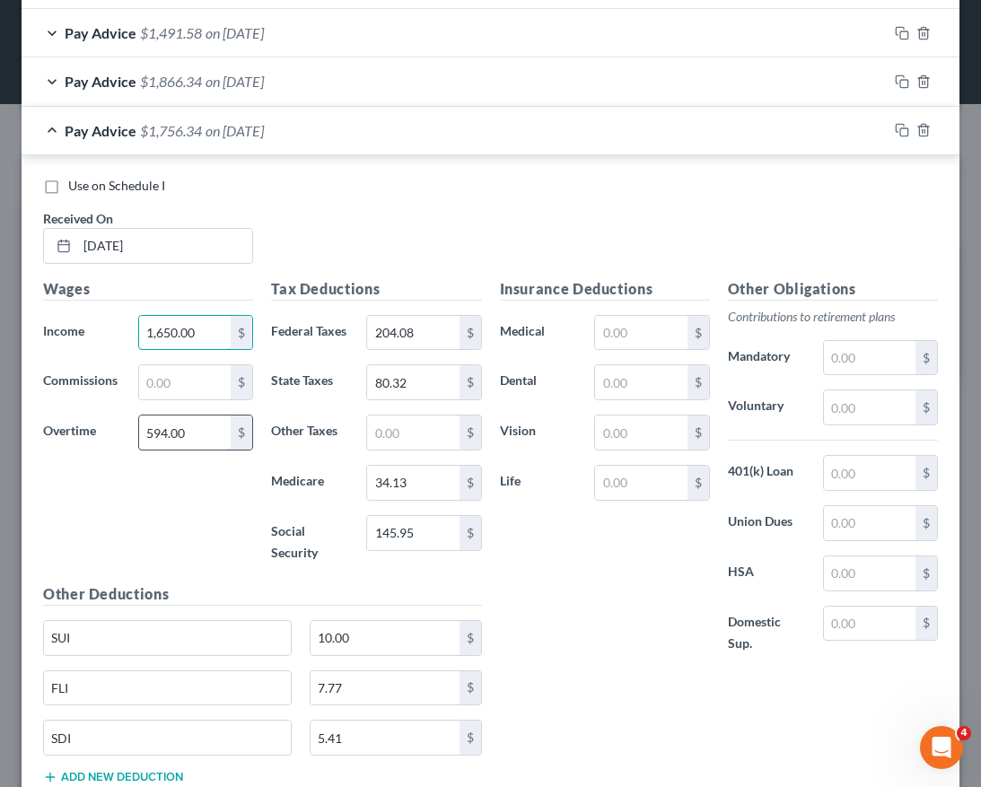
type input "1,650.00"
click at [197, 438] on input "594.00" at bounding box center [185, 433] width 92 height 34
click at [435, 331] on input "204.08" at bounding box center [413, 333] width 92 height 34
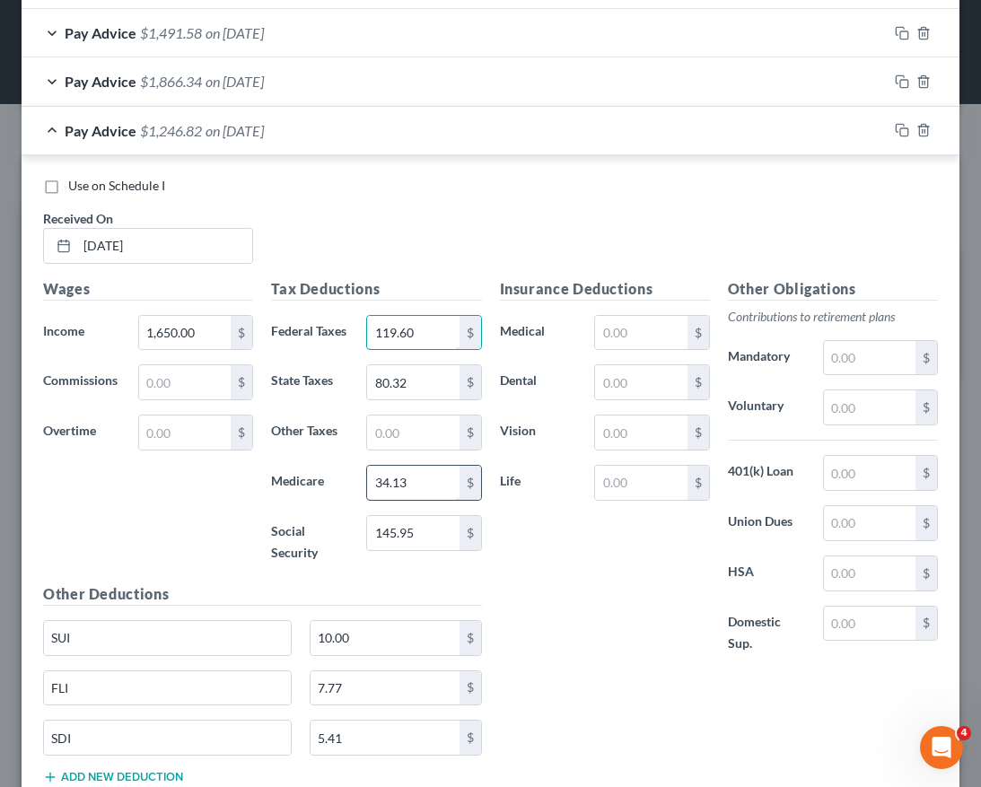
type input "119.60"
click at [425, 500] on input "34.13" at bounding box center [413, 483] width 92 height 34
type input "23.92"
click at [431, 550] on input "145.95" at bounding box center [413, 533] width 92 height 34
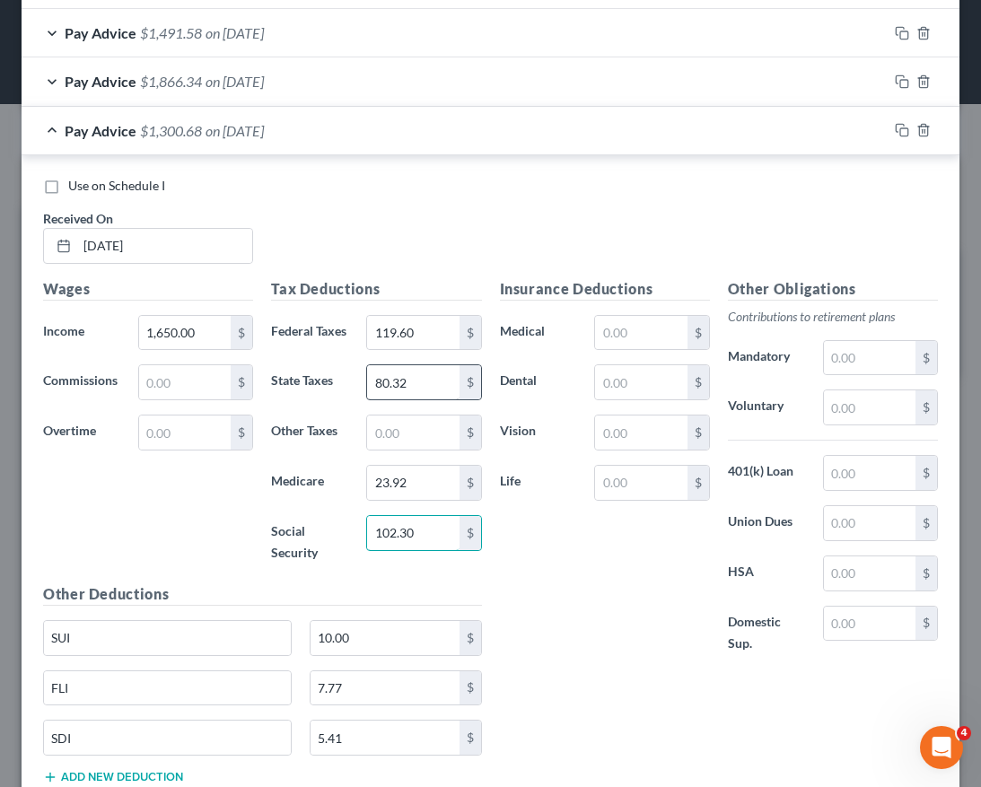
type input "102.30"
click at [425, 399] on input "80.32" at bounding box center [413, 382] width 92 height 34
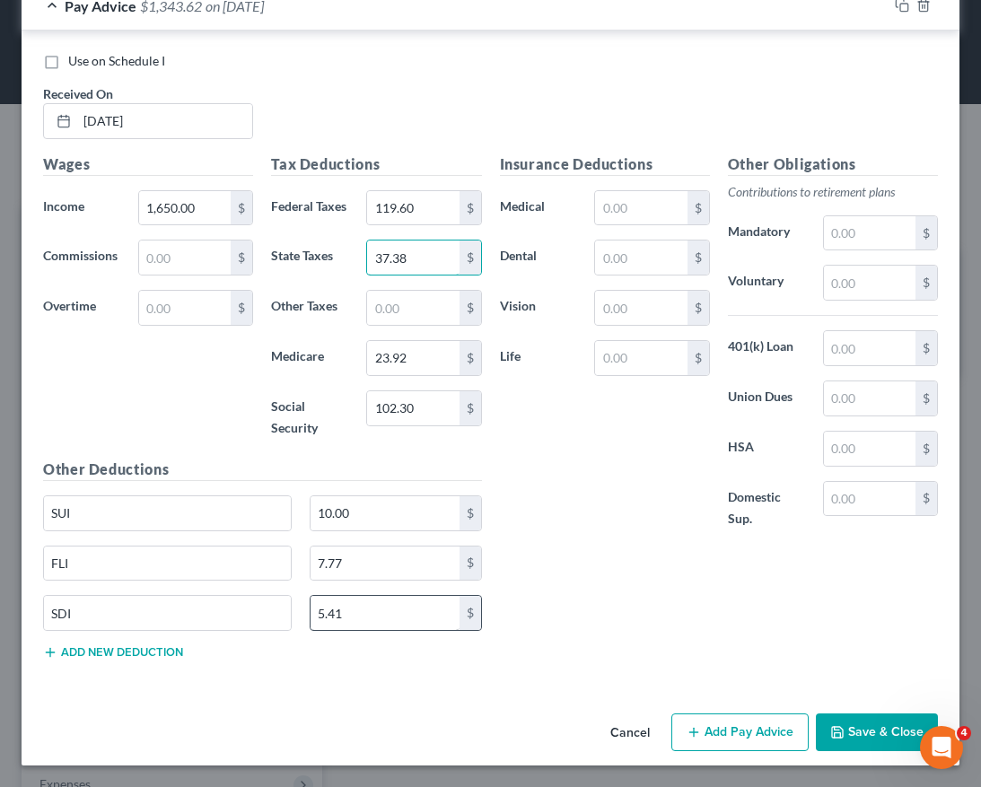
type input "37.38"
click at [379, 630] on input "5.41" at bounding box center [385, 613] width 149 height 34
type input "3.80"
click at [379, 581] on input "7.77" at bounding box center [385, 564] width 149 height 34
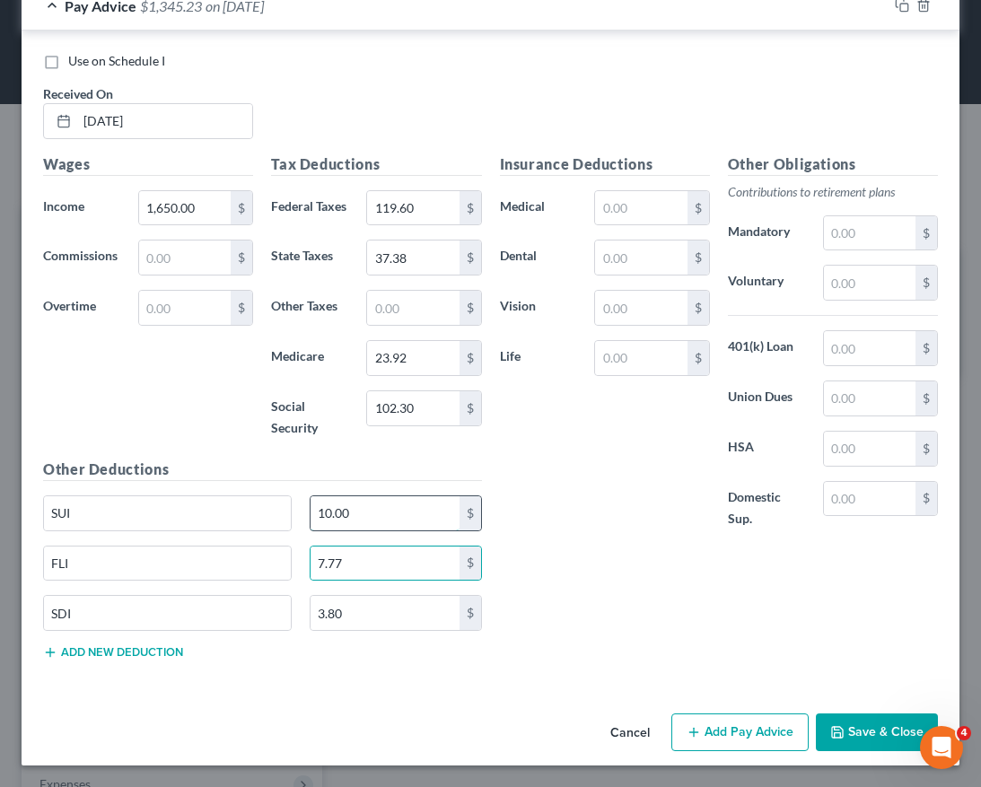
click at [367, 530] on input "10.00" at bounding box center [385, 513] width 149 height 34
type input "7.01"
click at [350, 581] on input "7.77" at bounding box center [385, 564] width 149 height 34
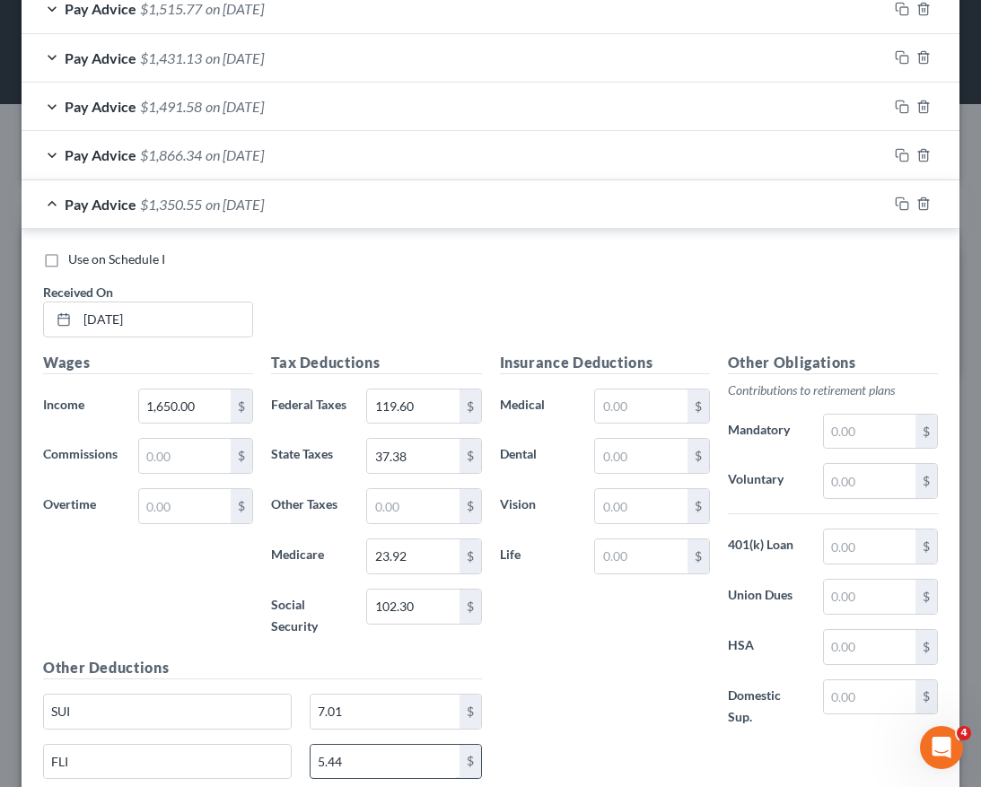
scroll to position [578, 0]
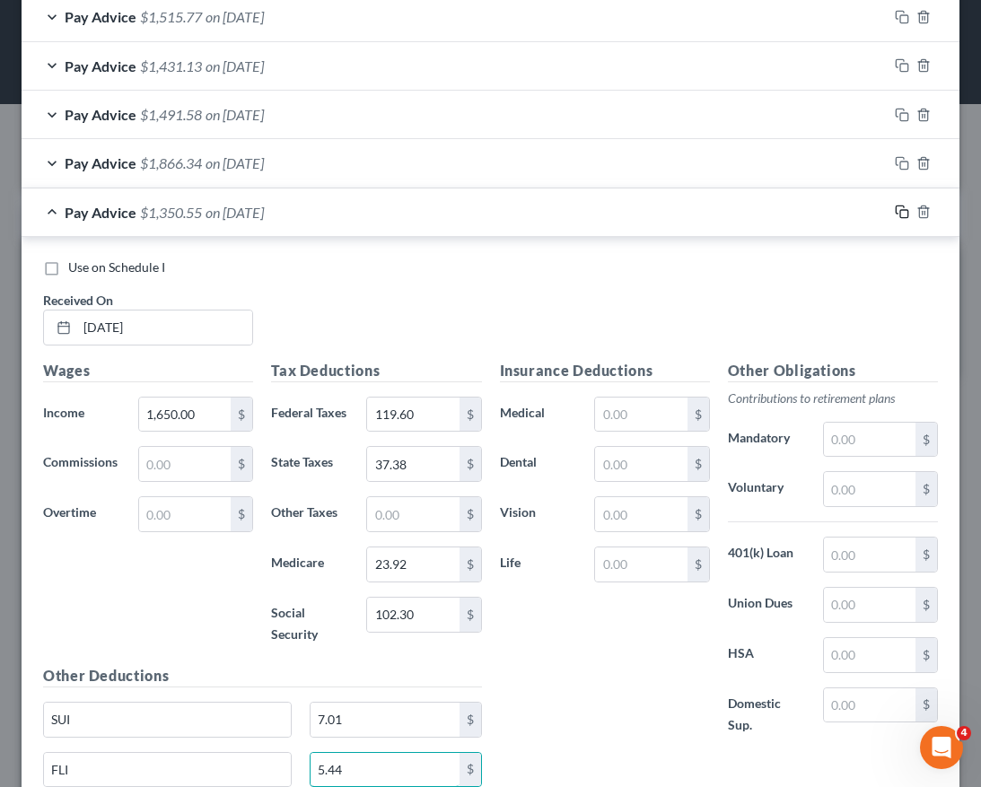
type input "5.44"
click at [851, 215] on icon "button" at bounding box center [902, 212] width 14 height 14
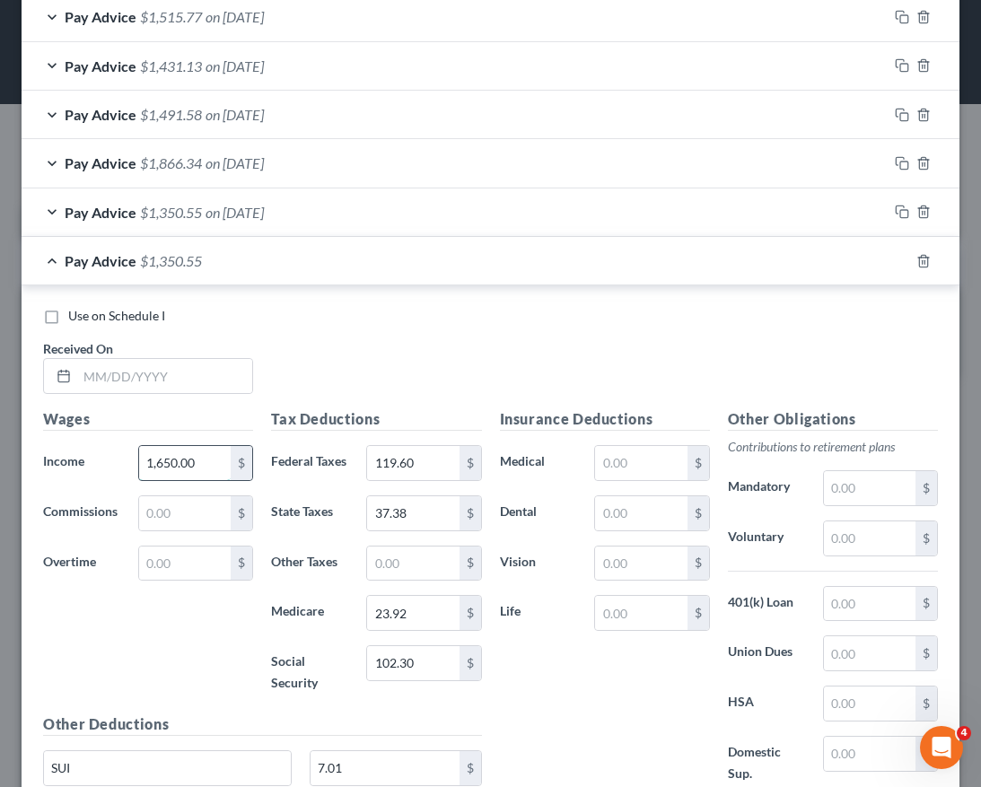
click at [195, 467] on input "1,650.00" at bounding box center [185, 463] width 92 height 34
type input "1,738.00"
click at [419, 467] on input "119.60" at bounding box center [413, 463] width 92 height 34
type input "130.16"
click at [417, 630] on input "23.92" at bounding box center [413, 613] width 92 height 34
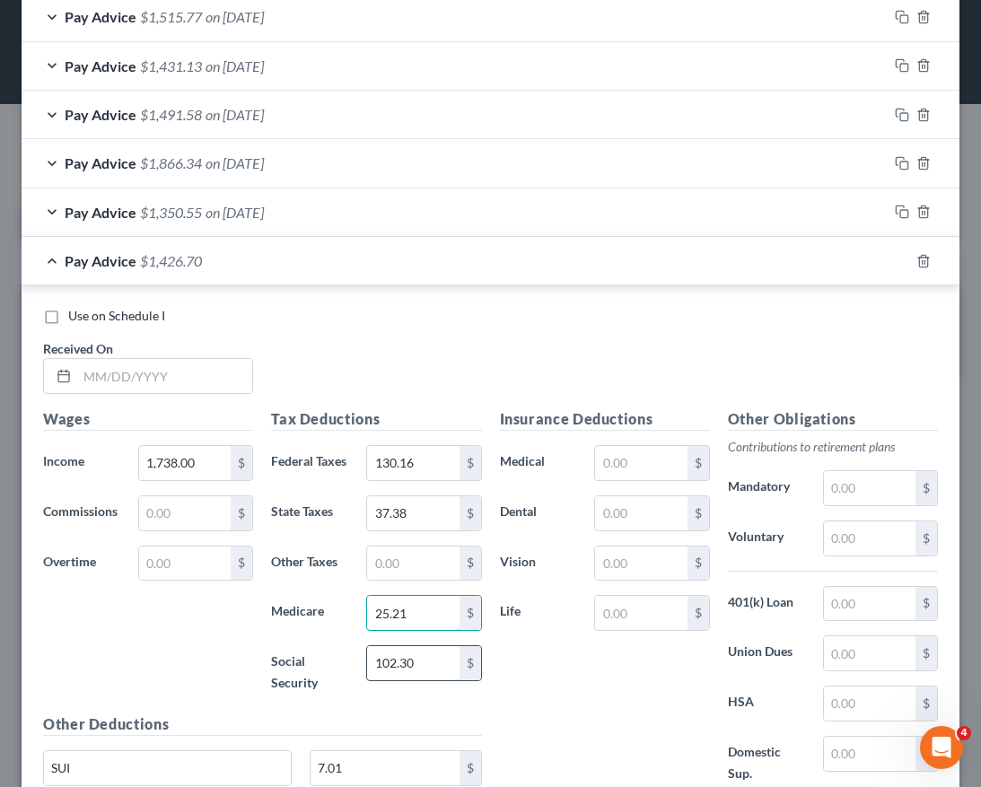
type input "25.21"
click at [418, 680] on input "102.30" at bounding box center [413, 663] width 92 height 34
type input "107.76"
click at [393, 530] on input "37.38" at bounding box center [413, 513] width 92 height 34
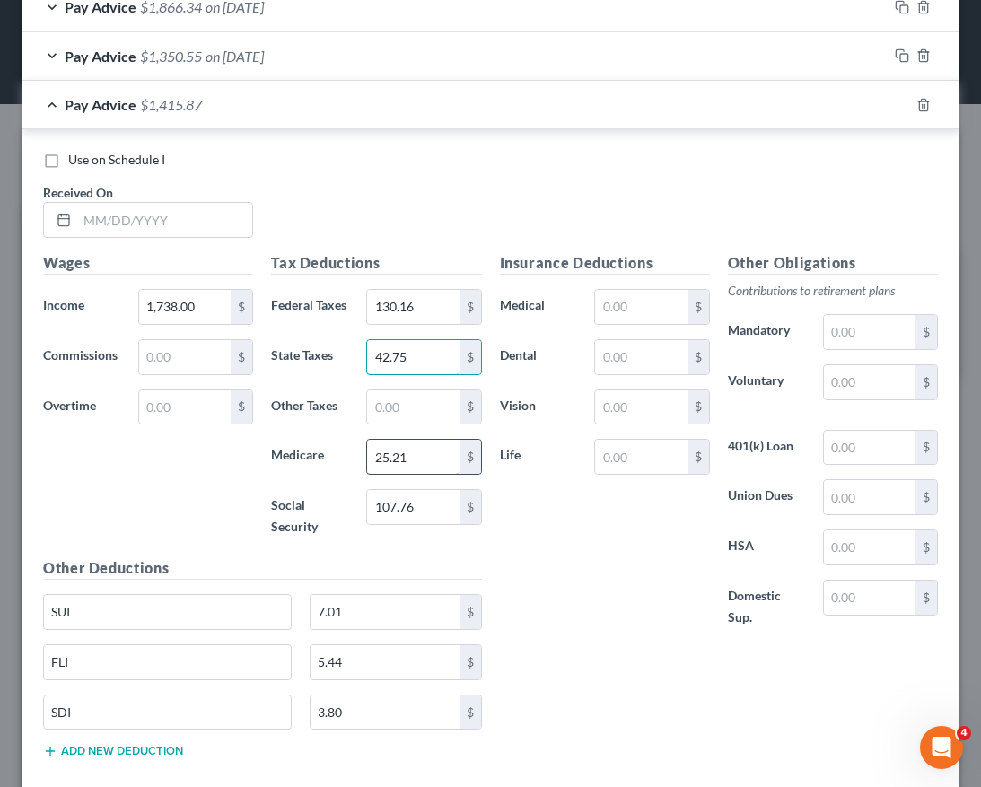
scroll to position [735, 0]
type input "42.75"
click at [376, 729] on input "3.80" at bounding box center [385, 712] width 149 height 34
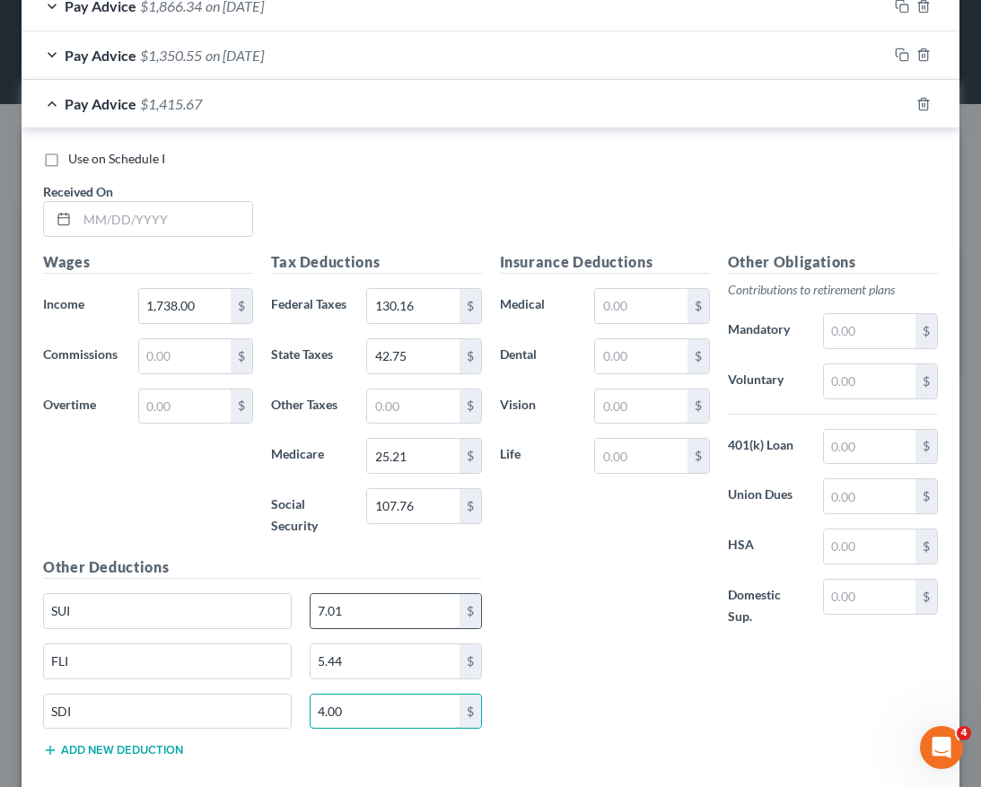
type input "4.00"
click at [359, 628] on input "7.01" at bounding box center [385, 611] width 149 height 34
type input "7.39"
click at [380, 679] on input "5.44" at bounding box center [385, 661] width 149 height 34
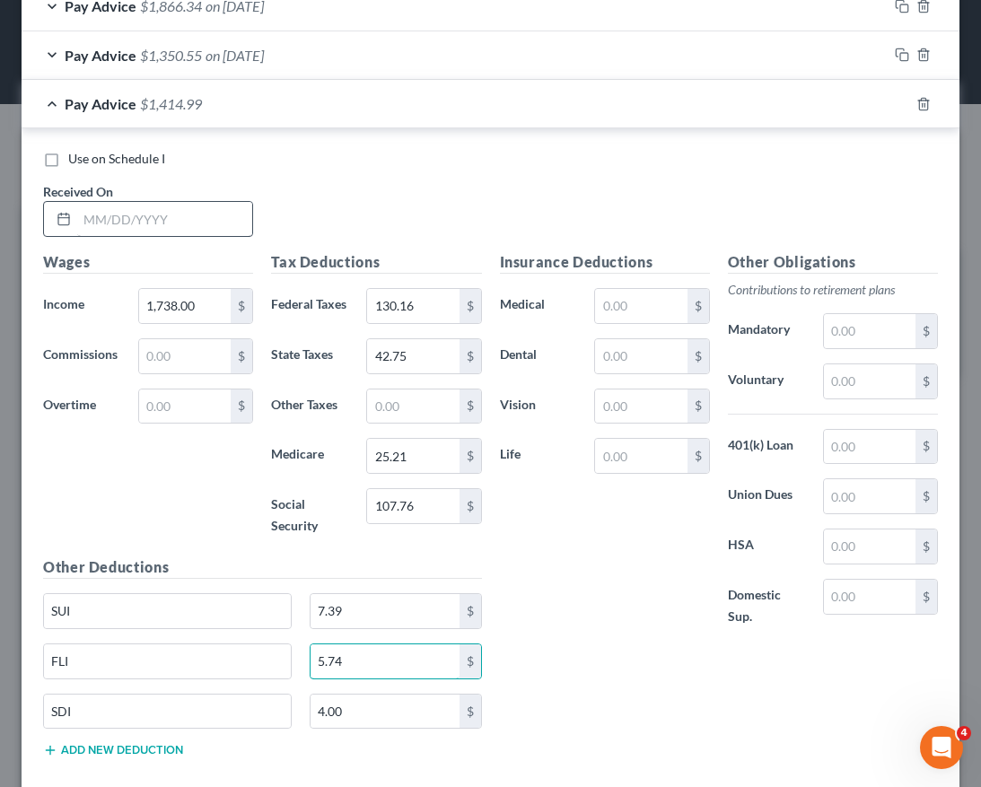
type input "5.74"
click at [199, 224] on input "text" at bounding box center [164, 219] width 175 height 34
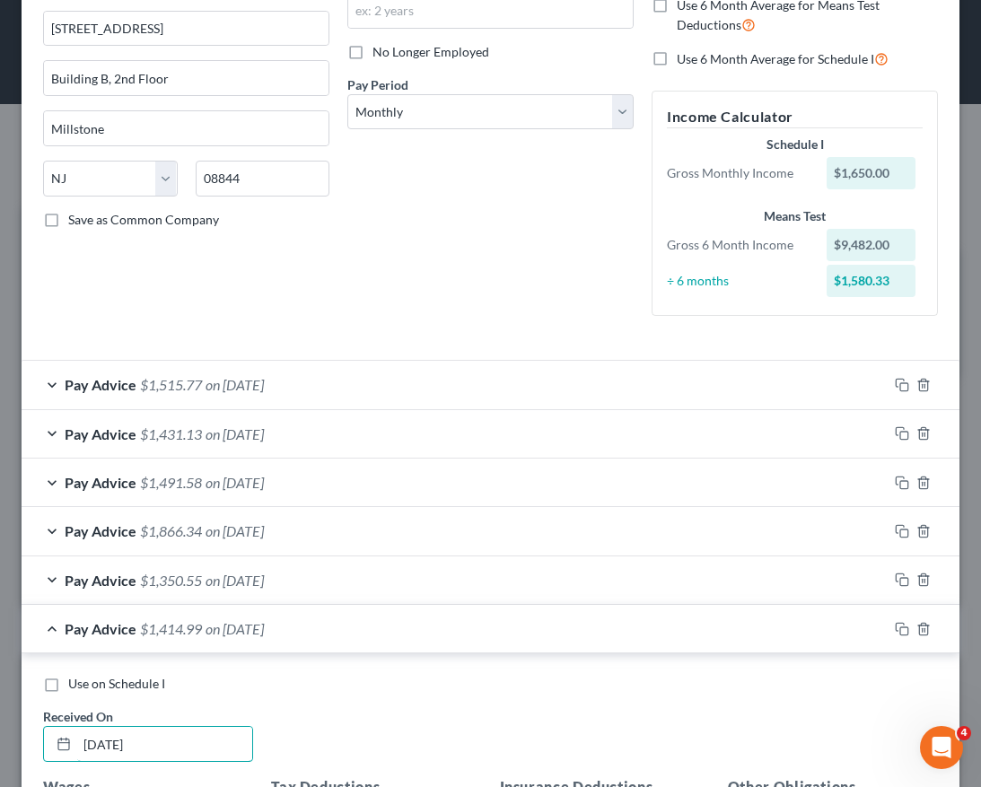
scroll to position [0, 0]
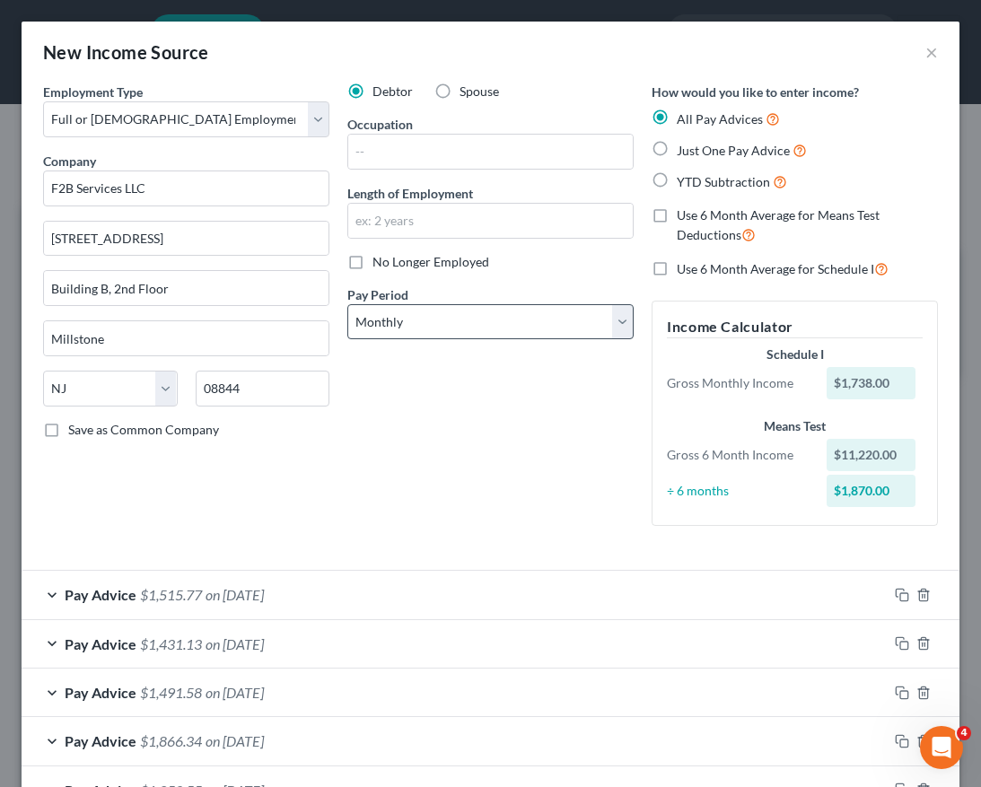
type input "08/05/2025"
click at [446, 318] on select "Select Monthly Twice Monthly Every Other Week Weekly" at bounding box center [490, 322] width 286 height 36
select select "1"
click at [347, 304] on select "Select Monthly Twice Monthly Every Other Week Weekly" at bounding box center [490, 322] width 286 height 36
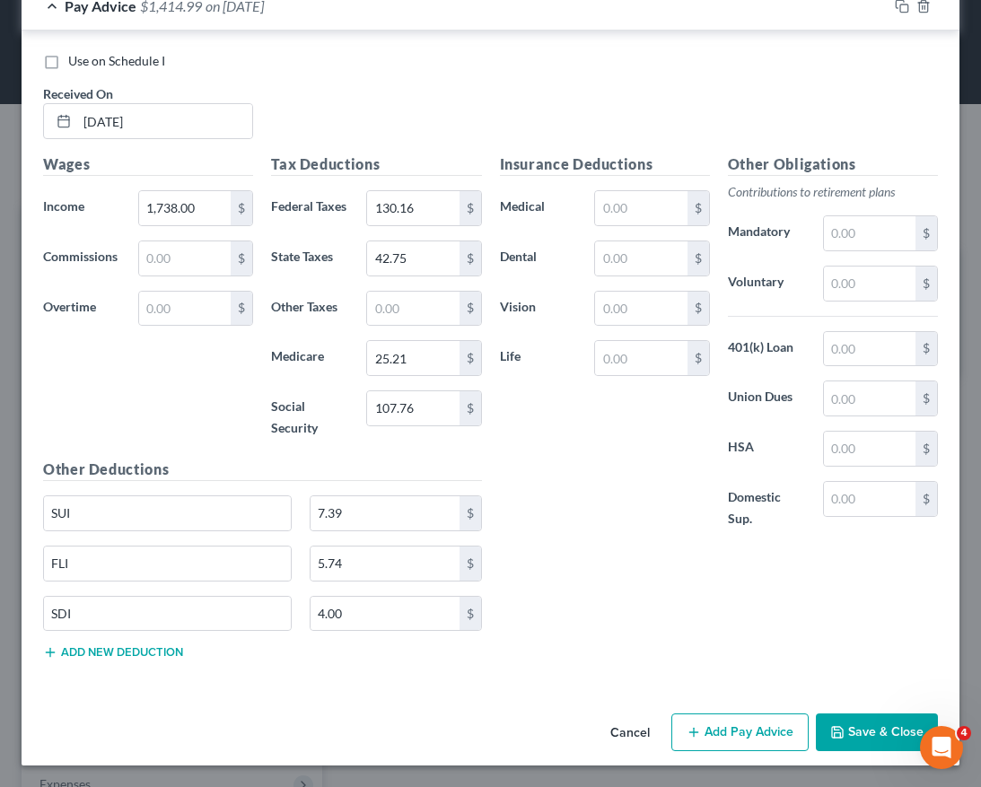
scroll to position [851, 0]
click at [841, 744] on button "Save & Close" at bounding box center [877, 733] width 122 height 38
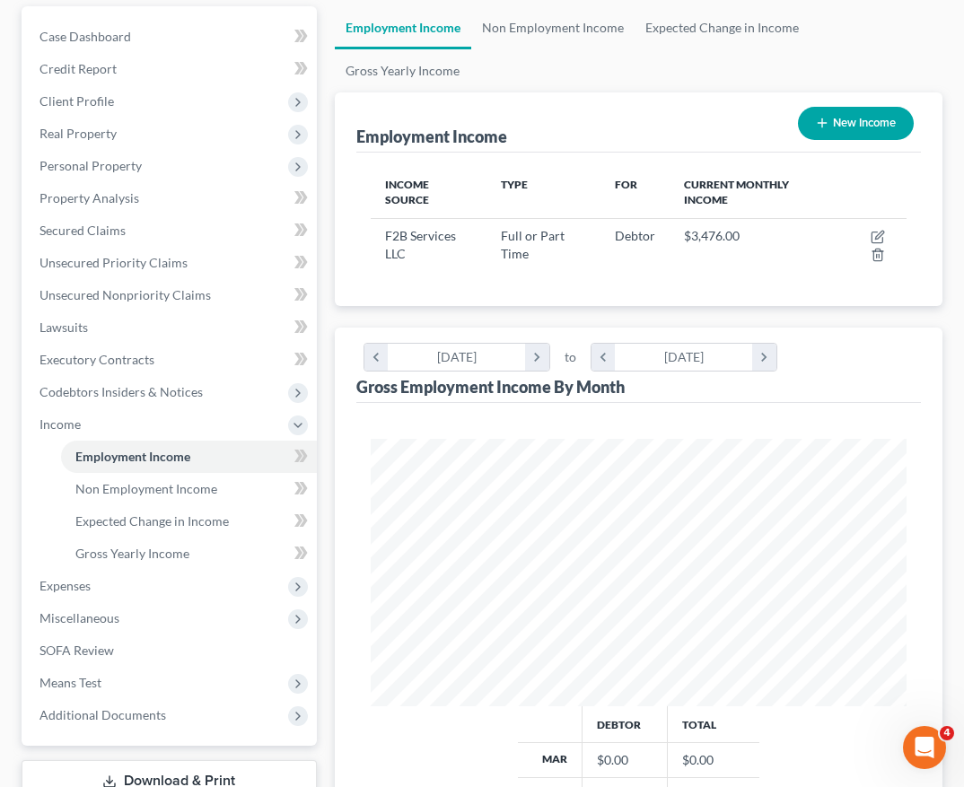
scroll to position [165, 0]
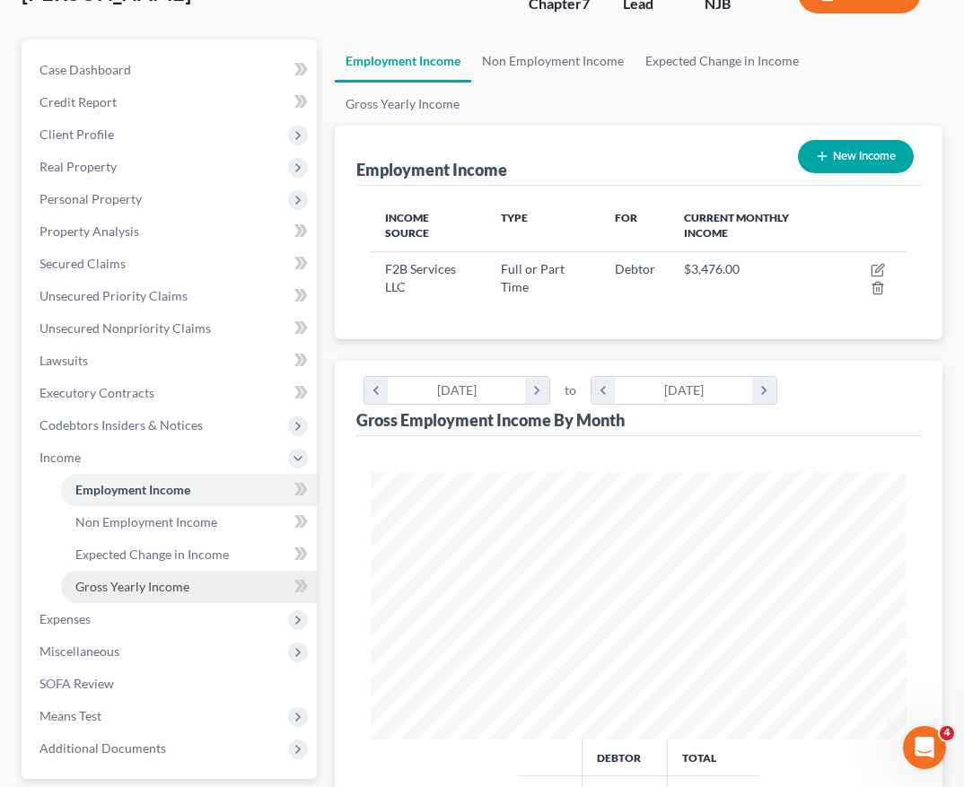
click at [162, 583] on span "Gross Yearly Income" at bounding box center [132, 586] width 114 height 15
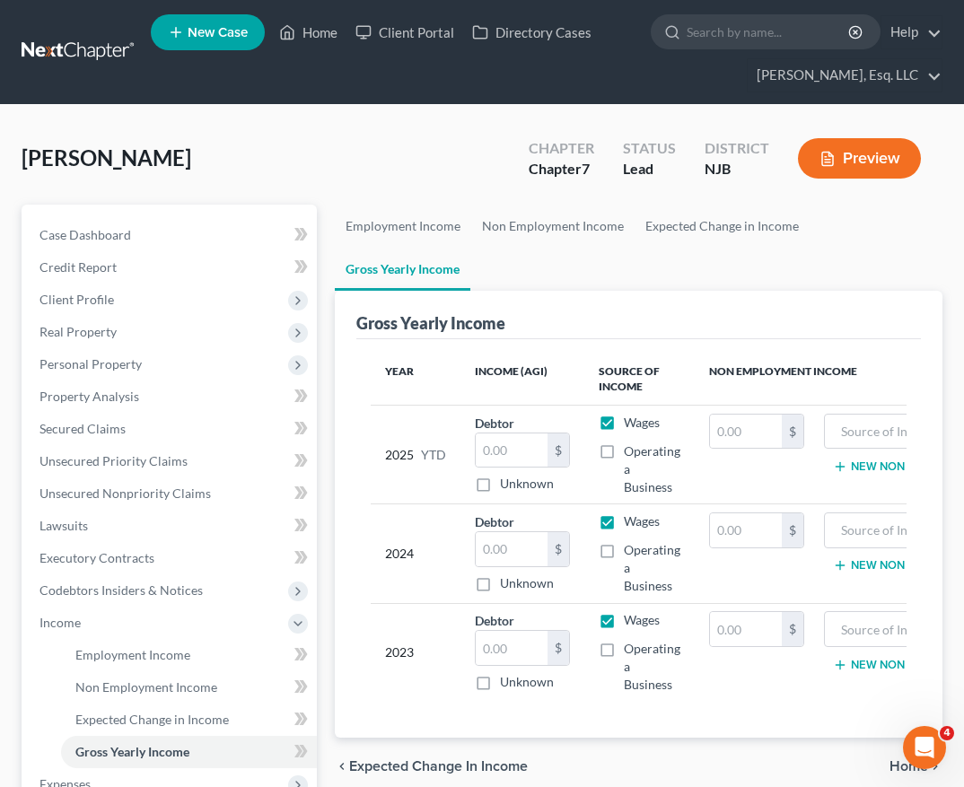
click at [624, 443] on label "Operating a Business" at bounding box center [652, 470] width 57 height 54
click at [631, 443] on input "Operating a Business" at bounding box center [637, 449] width 12 height 12
checkbox input "true"
click at [495, 434] on input "text" at bounding box center [512, 451] width 72 height 34
click at [532, 434] on input "9,344.50" at bounding box center [512, 451] width 72 height 34
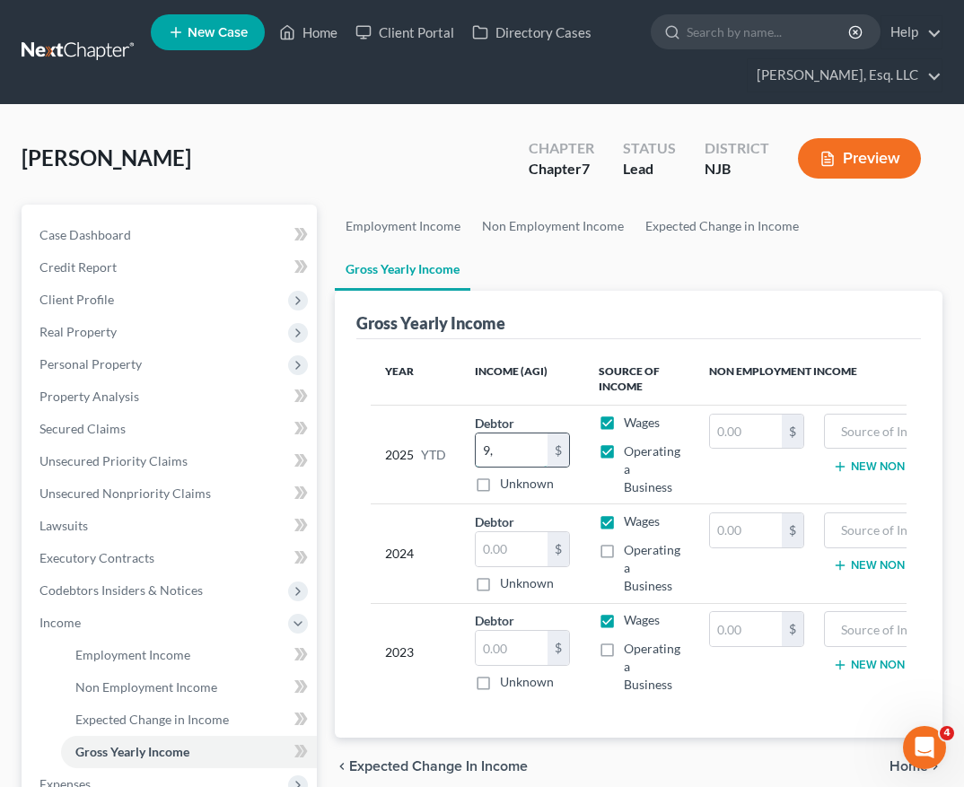
type input "9"
type input "11,220.00"
click at [529, 532] on input "text" at bounding box center [512, 549] width 72 height 34
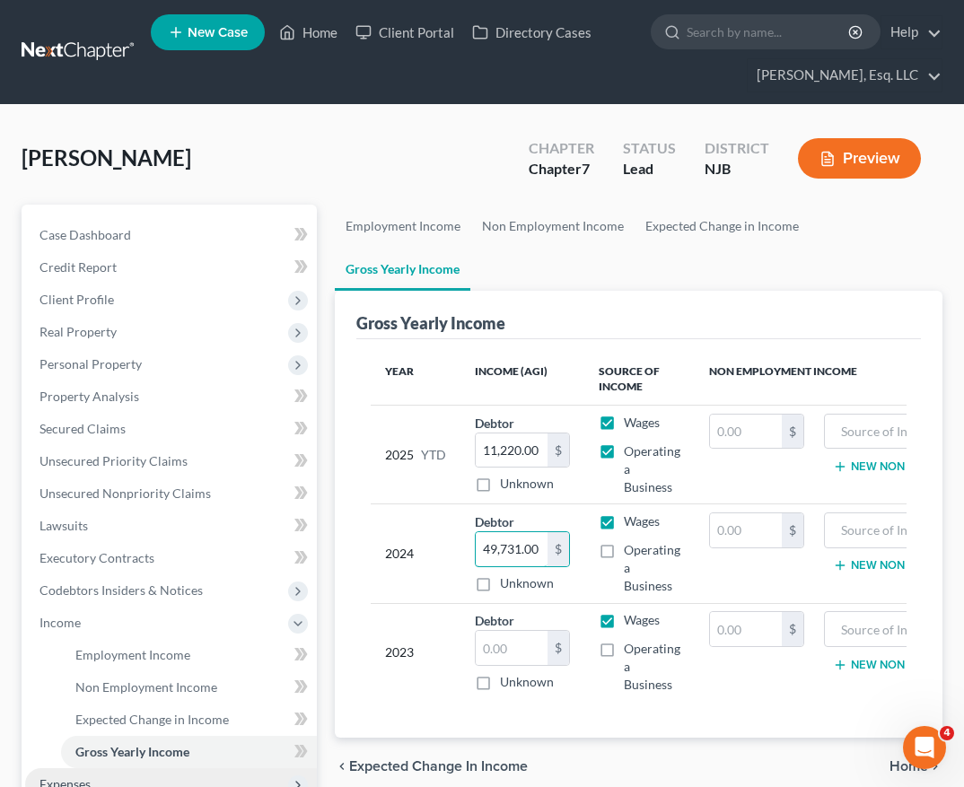
type input "49,731.00"
click at [511, 631] on input "text" at bounding box center [512, 648] width 72 height 34
click at [624, 541] on label "Operating a Business" at bounding box center [652, 568] width 57 height 54
click at [631, 541] on input "Operating a Business" at bounding box center [637, 547] width 12 height 12
checkbox input "true"
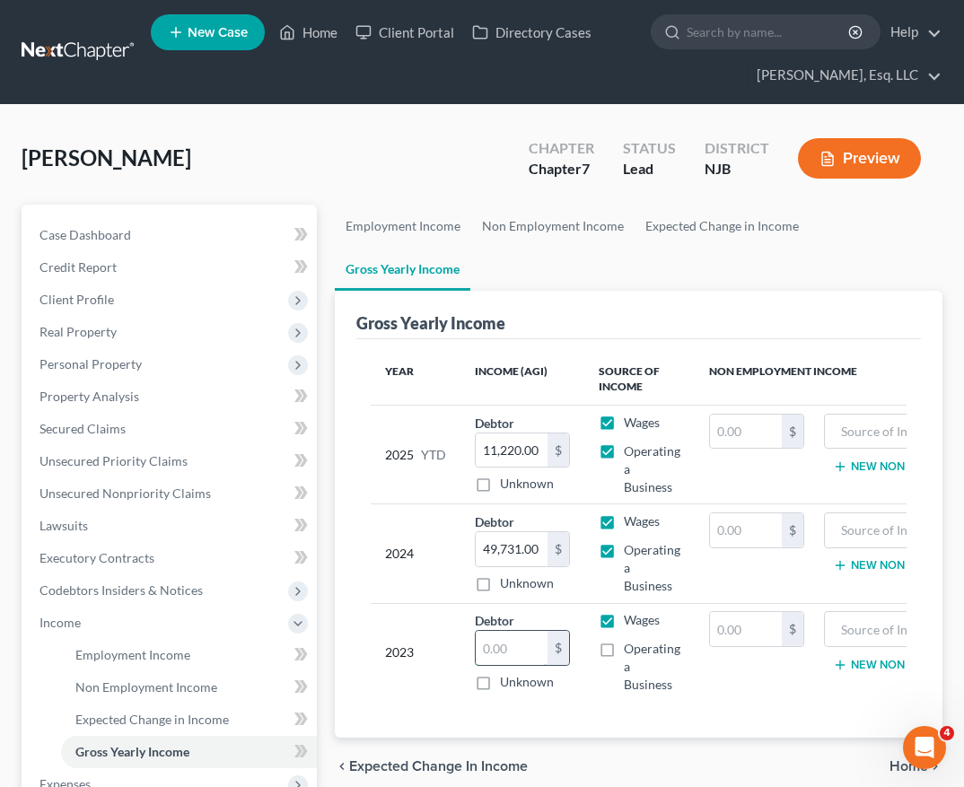
click at [501, 631] on input "text" at bounding box center [512, 648] width 72 height 34
type input "48,180.00"
click at [616, 603] on td "Wages Operating a Business" at bounding box center [639, 652] width 110 height 99
click at [624, 640] on label "Operating a Business" at bounding box center [652, 667] width 57 height 54
click at [631, 640] on input "Operating a Business" at bounding box center [637, 646] width 12 height 12
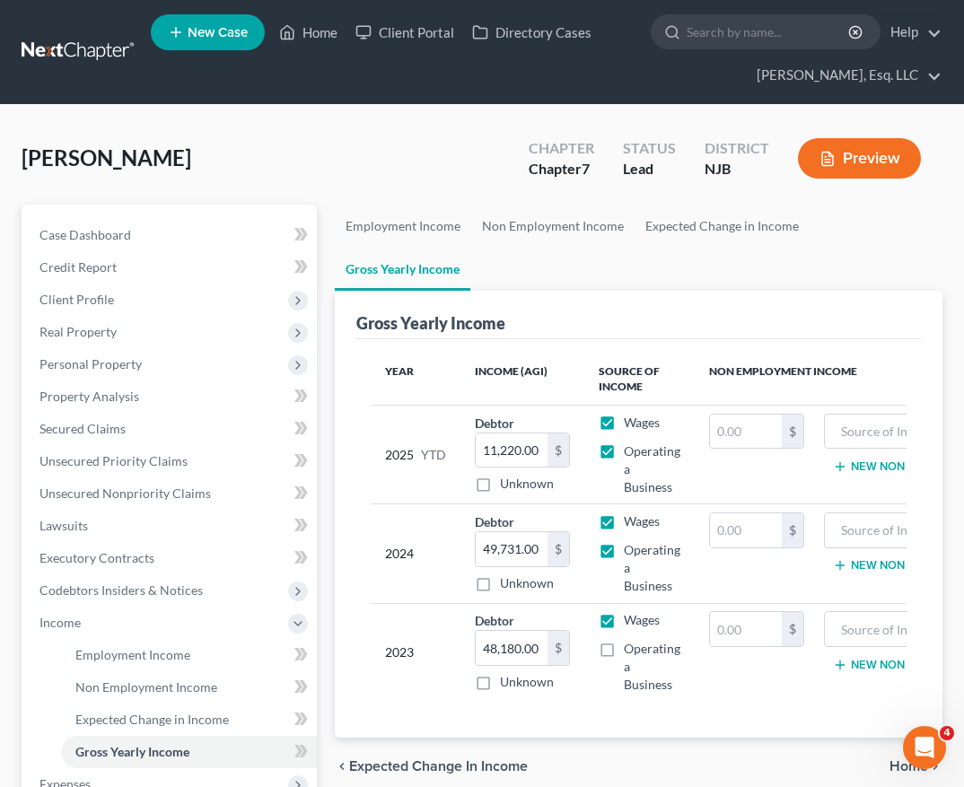
checkbox input "true"
click at [523, 631] on input "48,180.00" at bounding box center [512, 648] width 72 height 34
type input "78,531.00"
click at [512, 532] on input "49,731.00" at bounding box center [512, 549] width 72 height 34
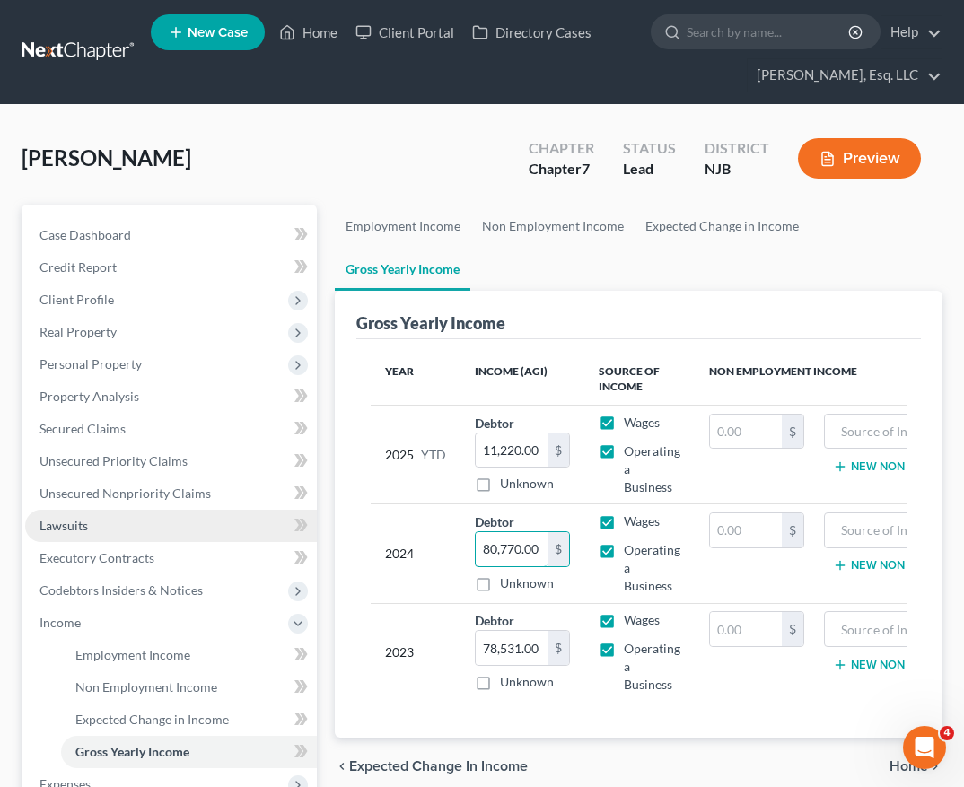
type input "80,770.00"
click at [163, 540] on link "Lawsuits" at bounding box center [171, 526] width 292 height 32
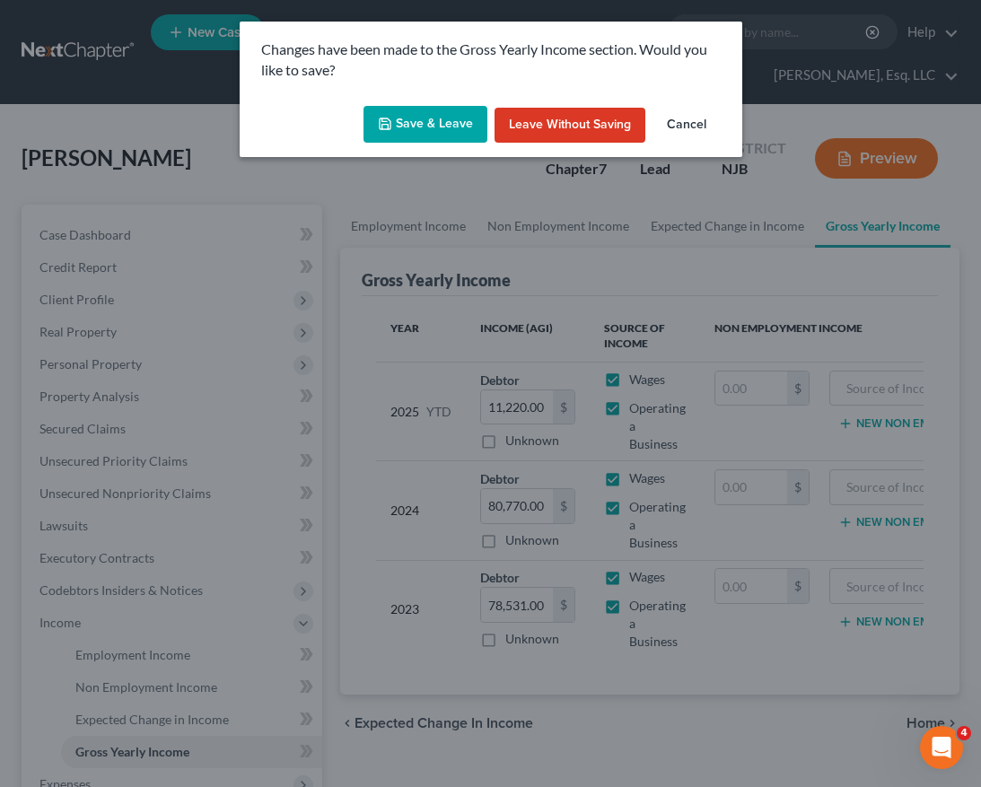
click at [440, 122] on button "Save & Leave" at bounding box center [426, 125] width 124 height 38
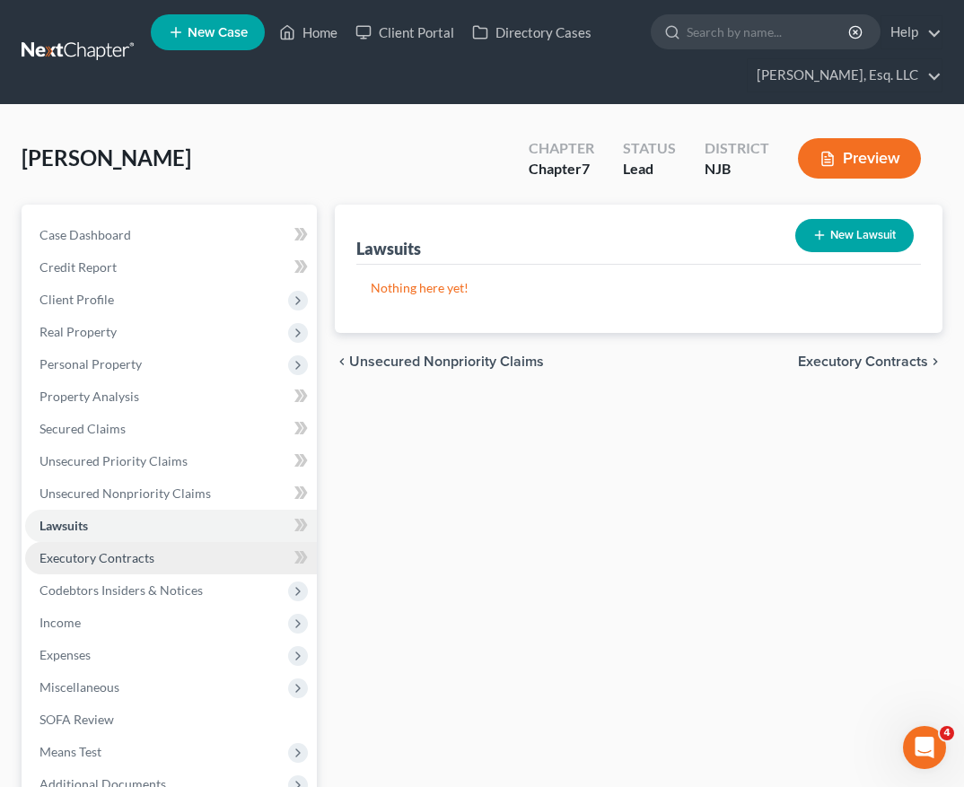
scroll to position [199, 0]
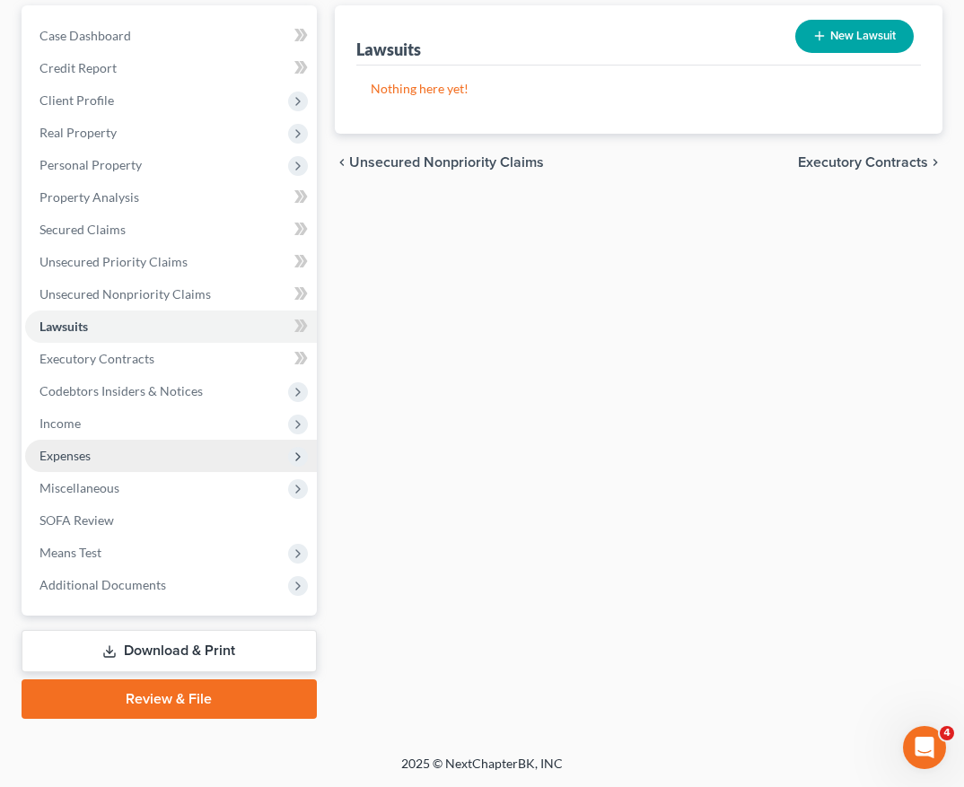
click at [179, 451] on span "Expenses" at bounding box center [171, 456] width 292 height 32
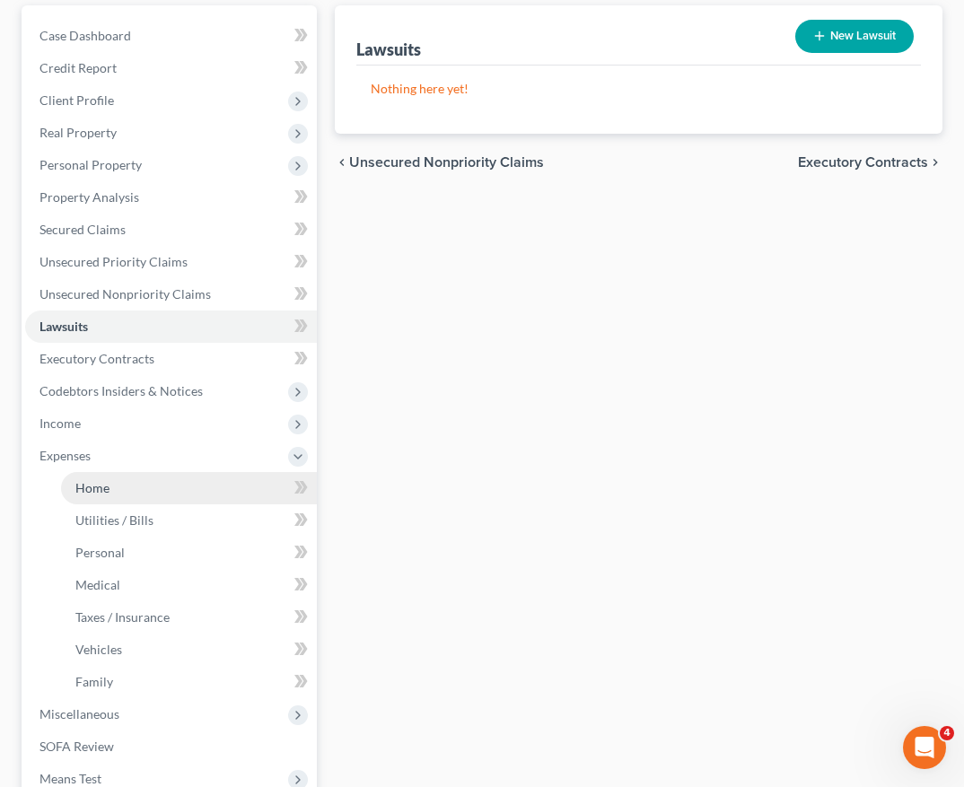
click at [178, 494] on link "Home" at bounding box center [189, 488] width 256 height 32
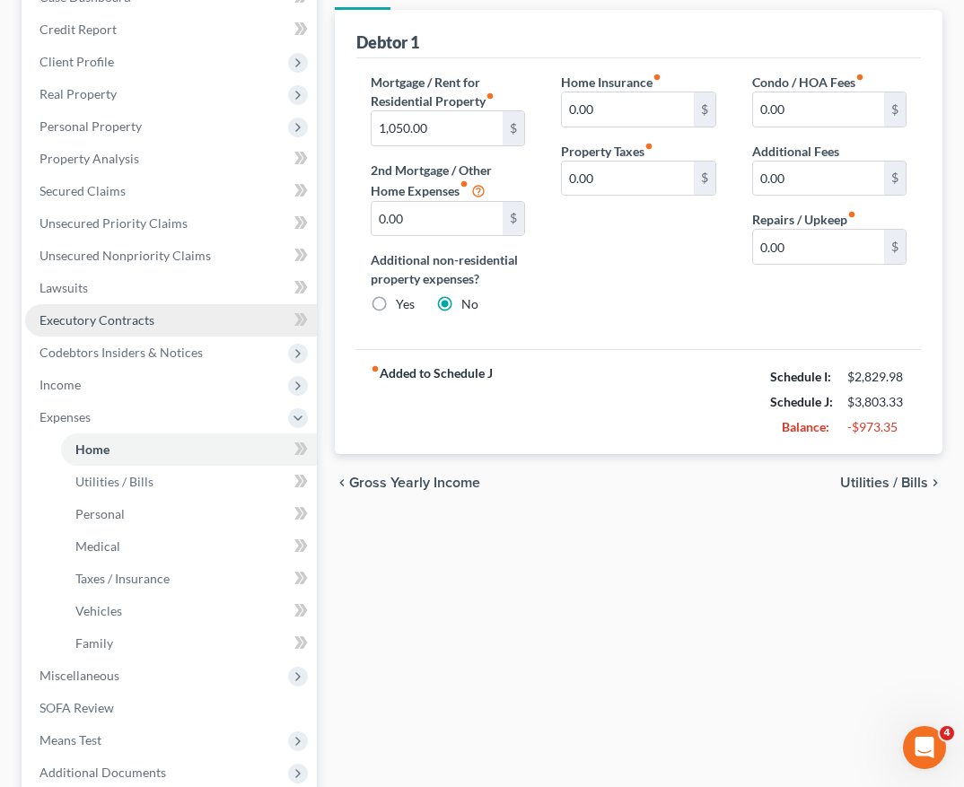
scroll to position [243, 0]
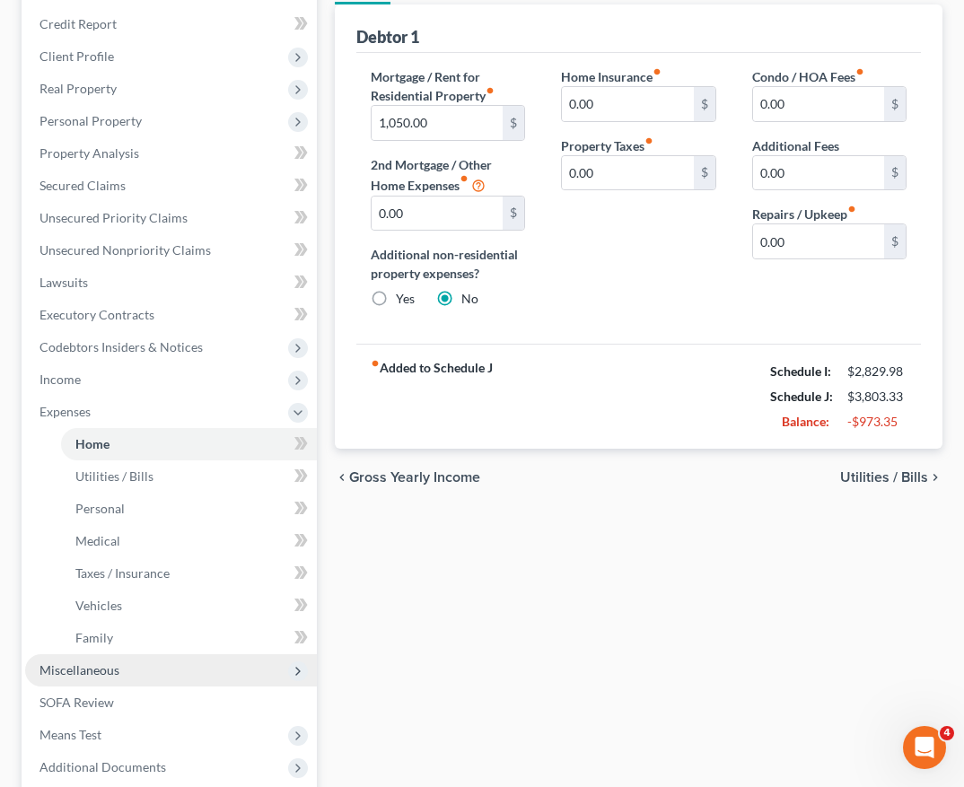
click at [155, 674] on span "Miscellaneous" at bounding box center [171, 670] width 292 height 32
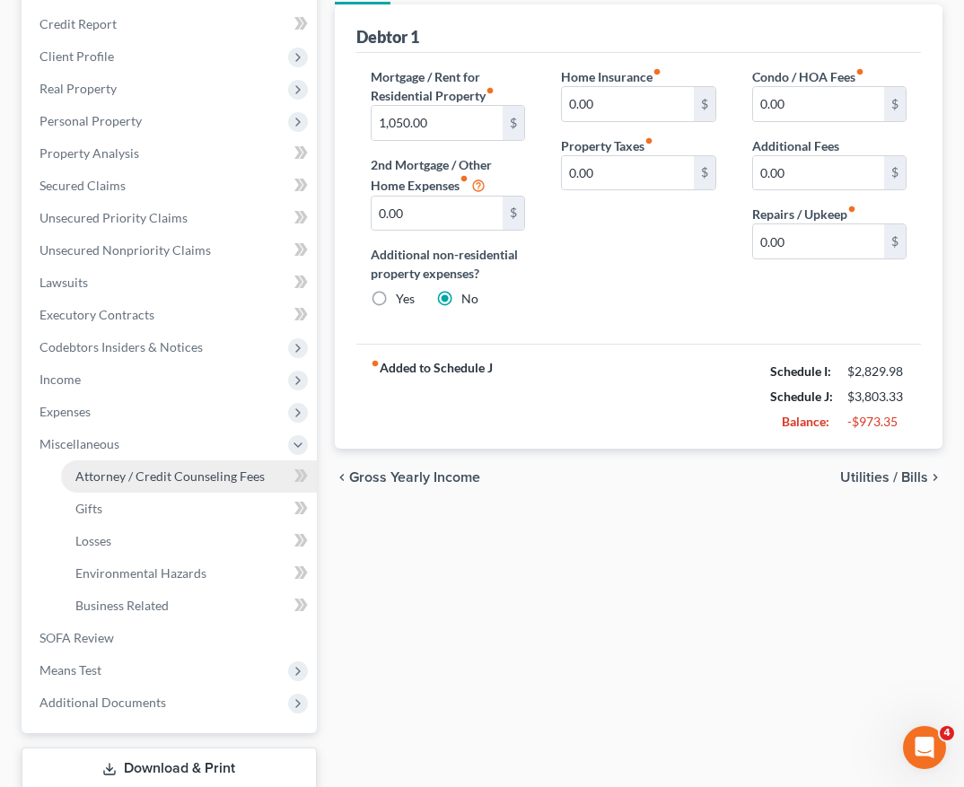
click at [194, 469] on span "Attorney / Credit Counseling Fees" at bounding box center [169, 476] width 189 height 15
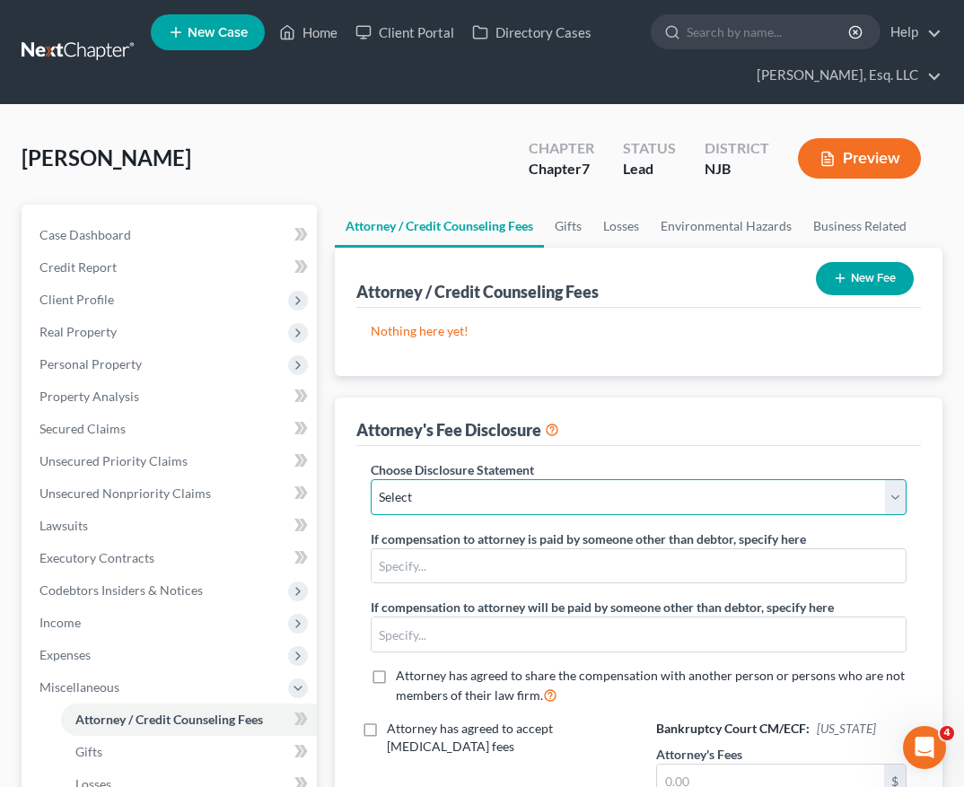
click at [539, 511] on select "Select Fee Disclosure" at bounding box center [639, 497] width 536 height 36
click at [371, 479] on select "Select Fee Disclosure" at bounding box center [639, 497] width 536 height 36
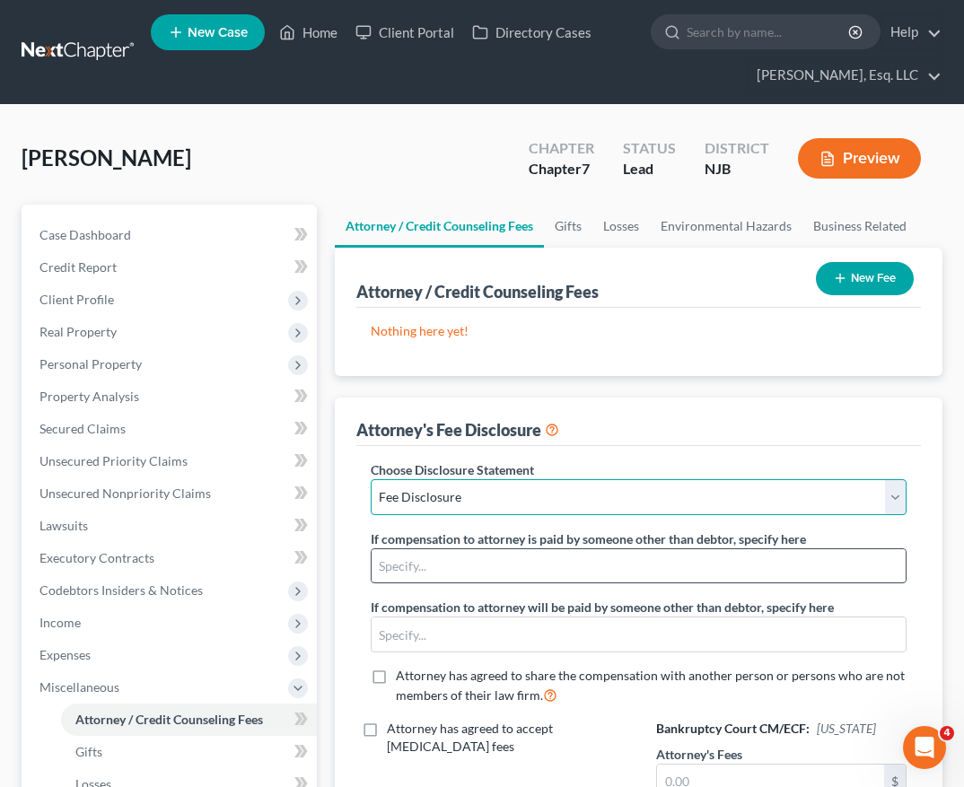
scroll to position [361, 0]
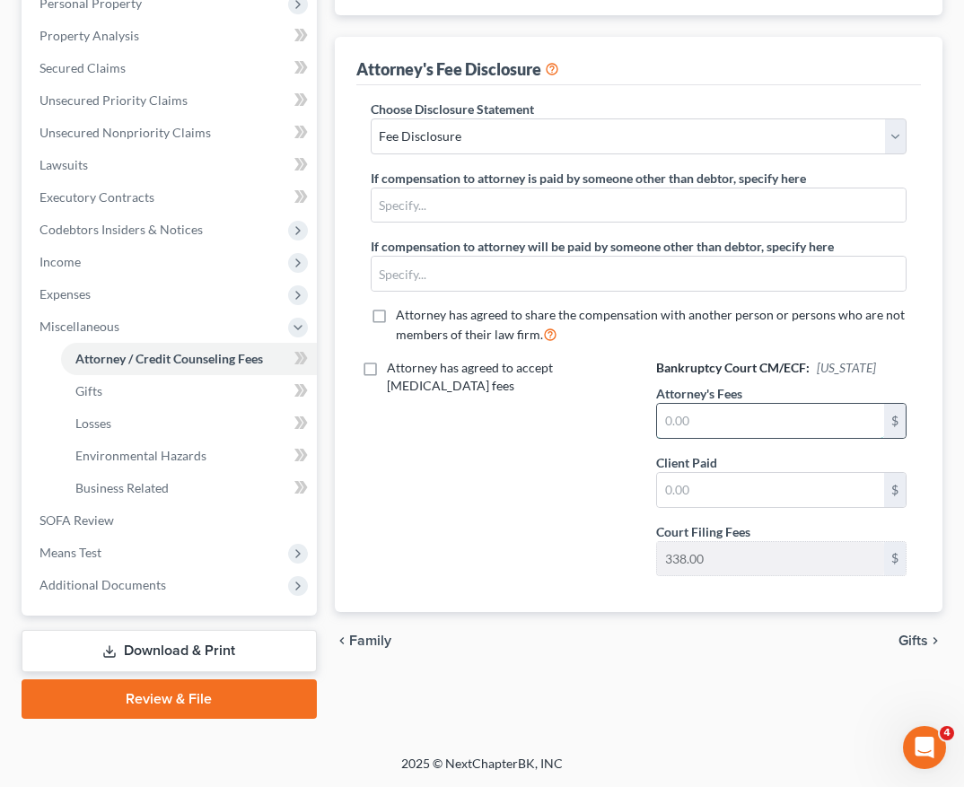
click at [738, 422] on input "text" at bounding box center [770, 421] width 227 height 34
click at [724, 485] on input "text" at bounding box center [770, 490] width 227 height 34
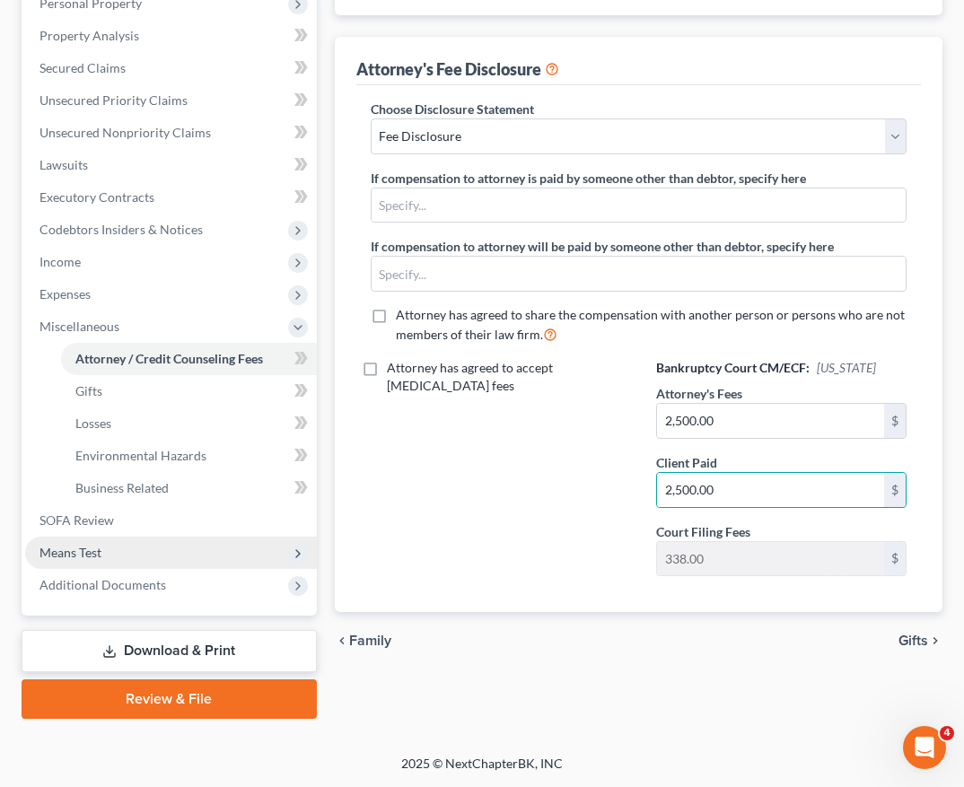
click at [165, 539] on span "Means Test" at bounding box center [171, 553] width 292 height 32
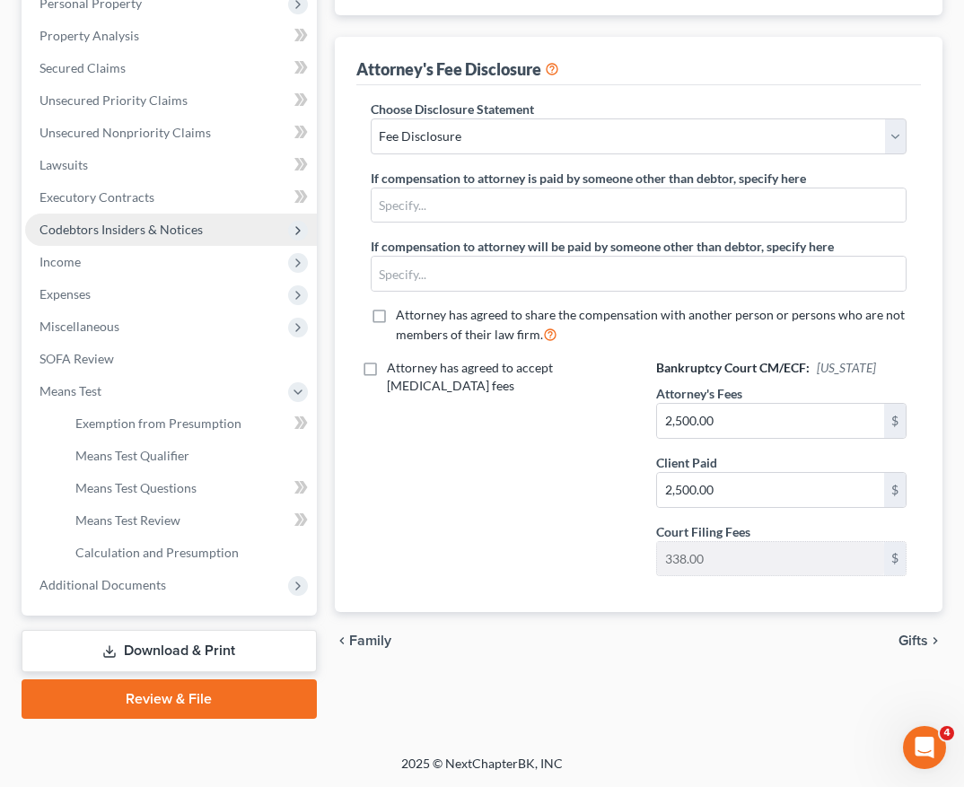
click at [201, 231] on span "Codebtors Insiders & Notices" at bounding box center [171, 230] width 292 height 32
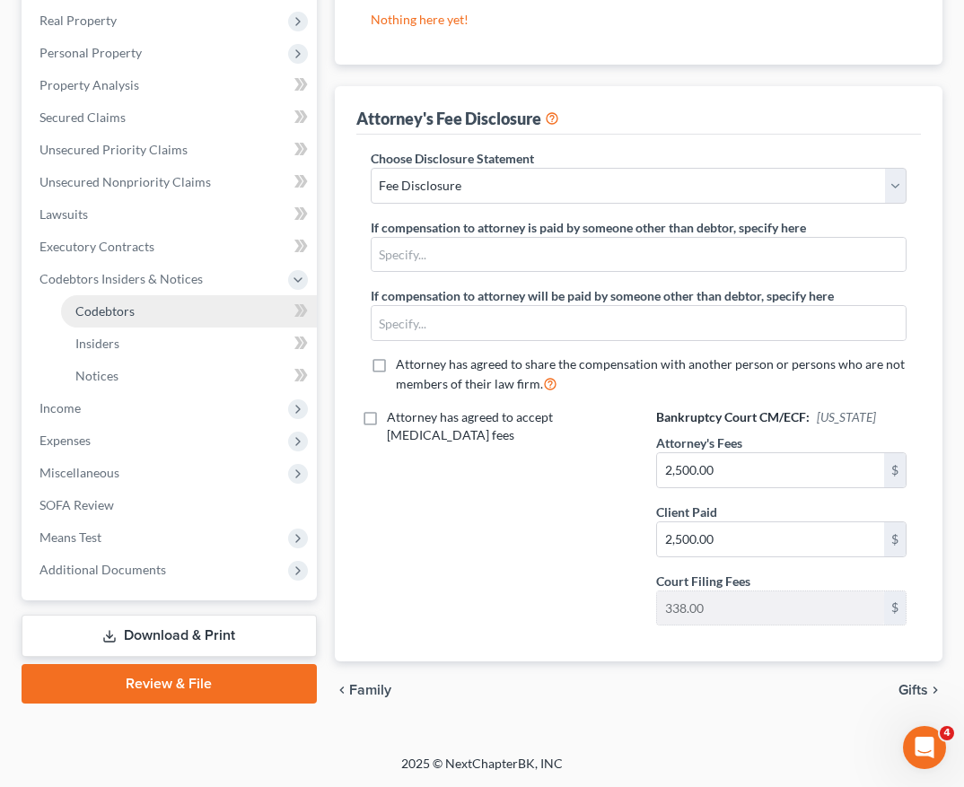
click at [219, 316] on link "Codebtors" at bounding box center [189, 311] width 256 height 32
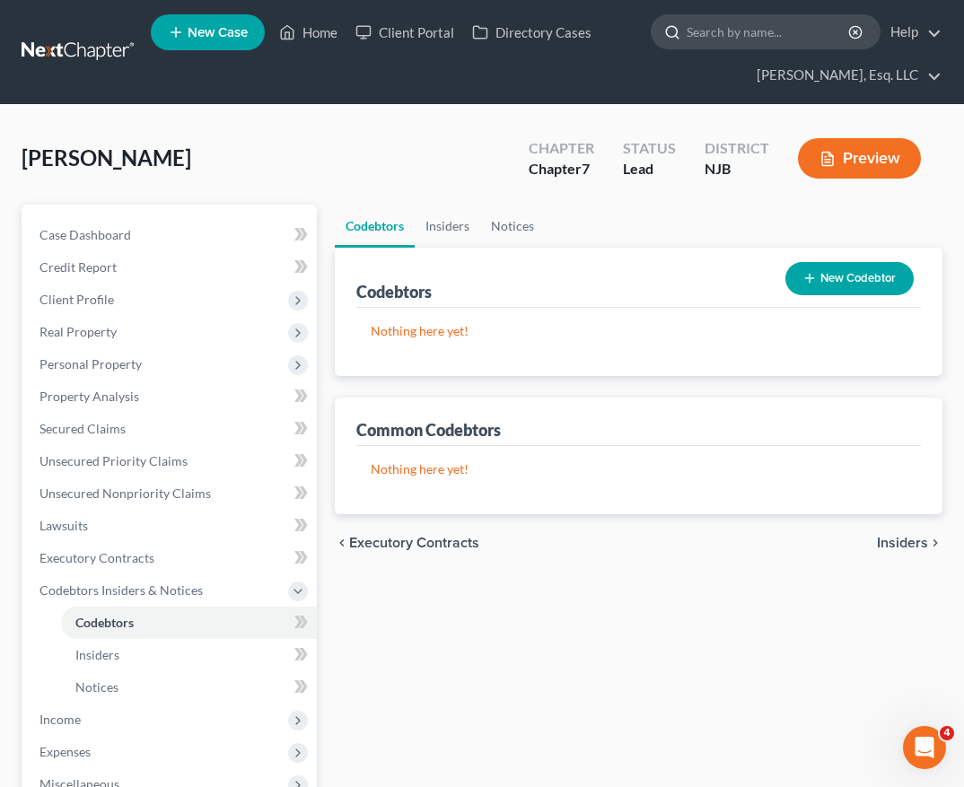
click at [719, 32] on input "search" at bounding box center [769, 31] width 164 height 33
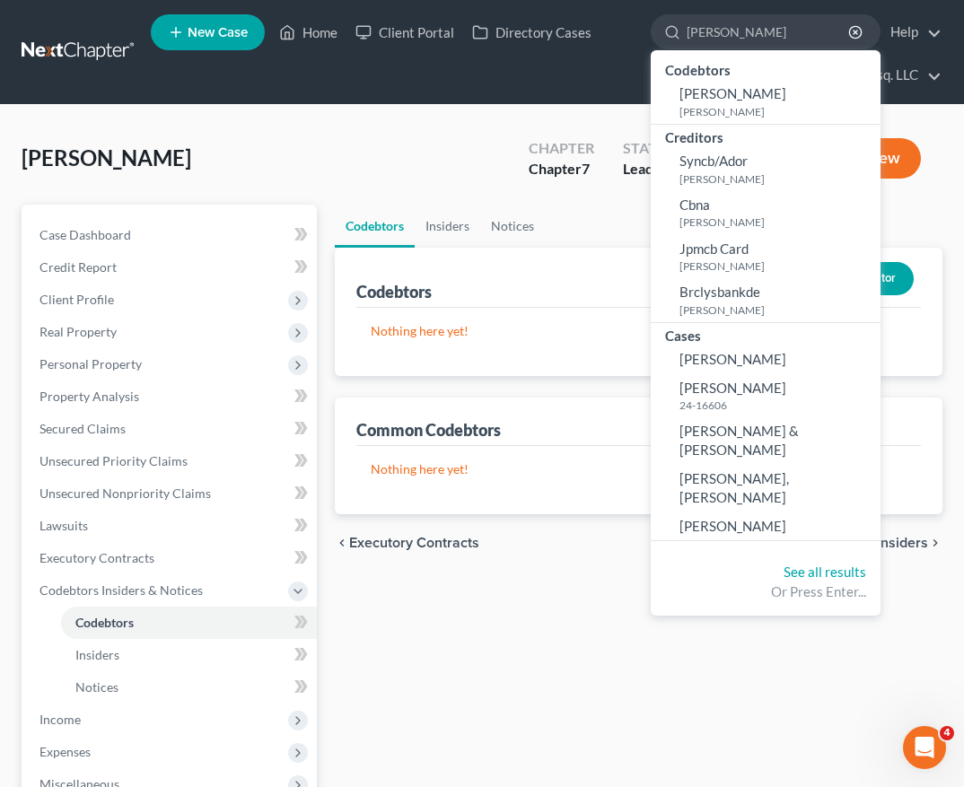
click at [749, 389] on span "Gonzalez, Antonio" at bounding box center [732, 388] width 107 height 16
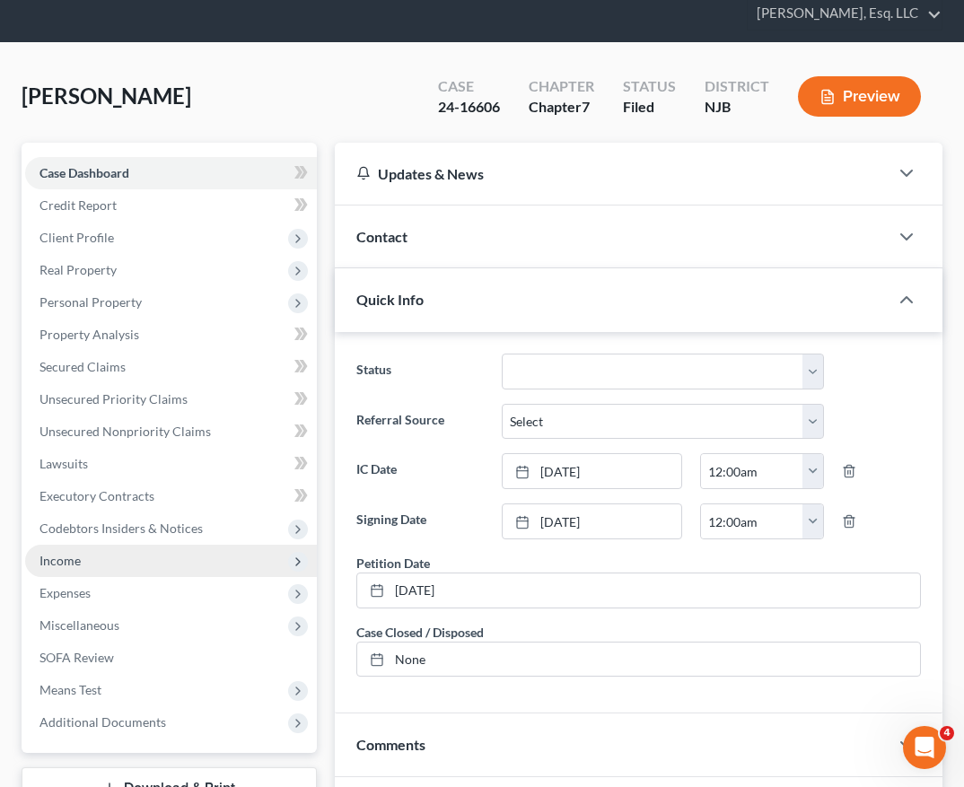
scroll to position [57, 0]
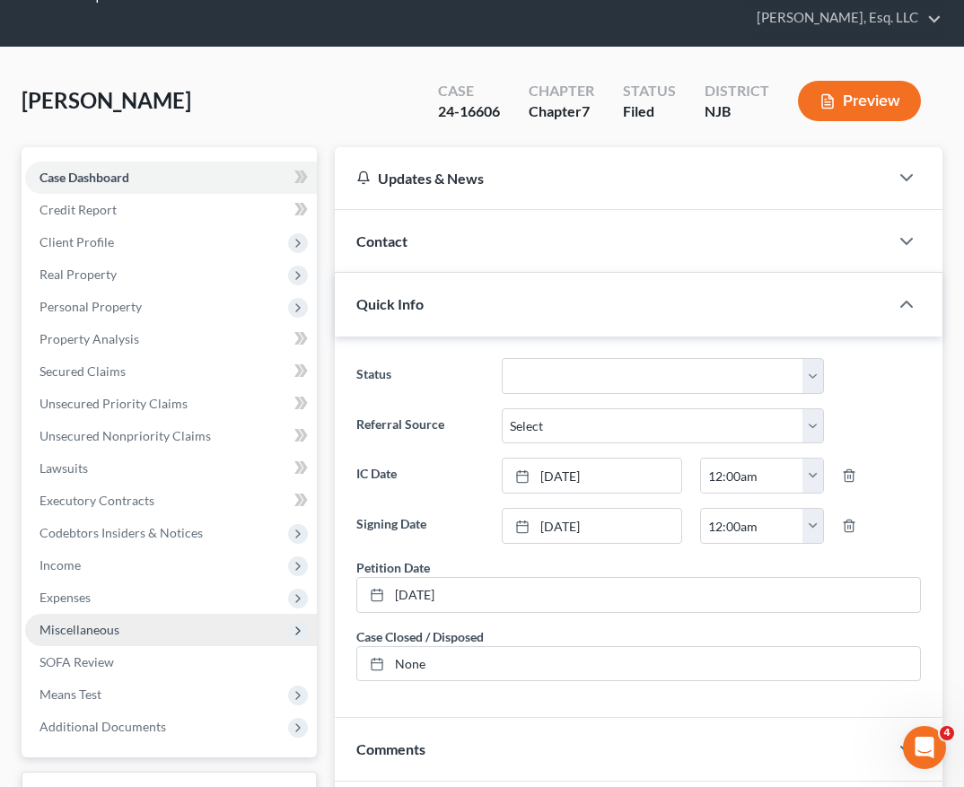
click at [131, 626] on span "Miscellaneous" at bounding box center [171, 630] width 292 height 32
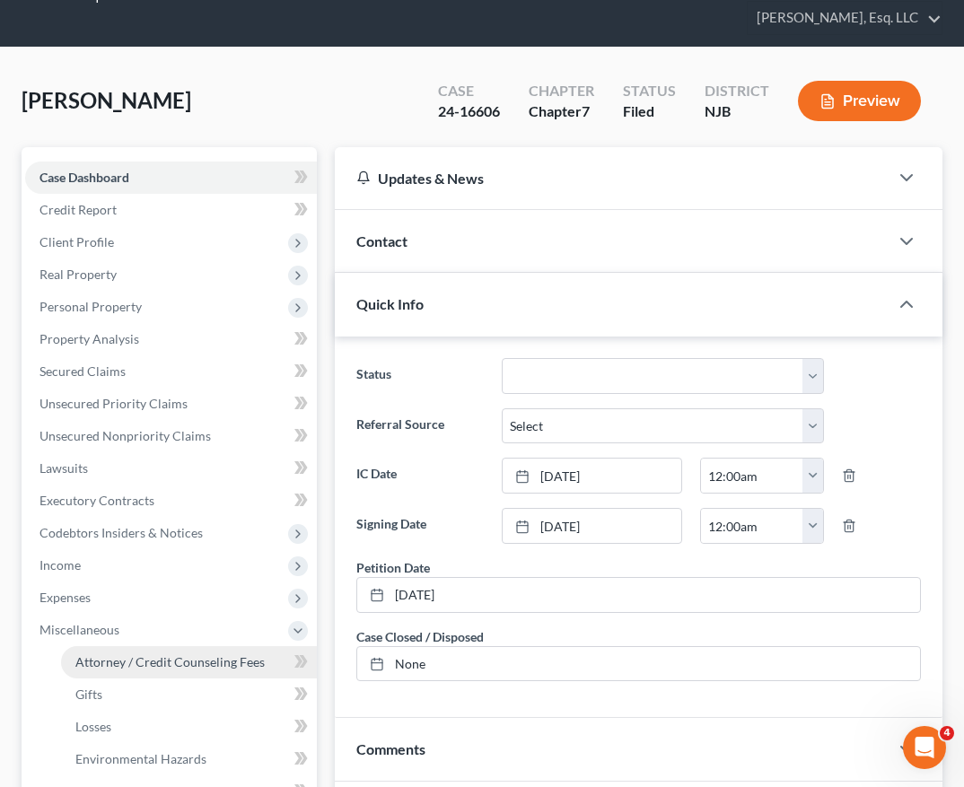
click at [142, 676] on link "Attorney / Credit Counseling Fees" at bounding box center [189, 662] width 256 height 32
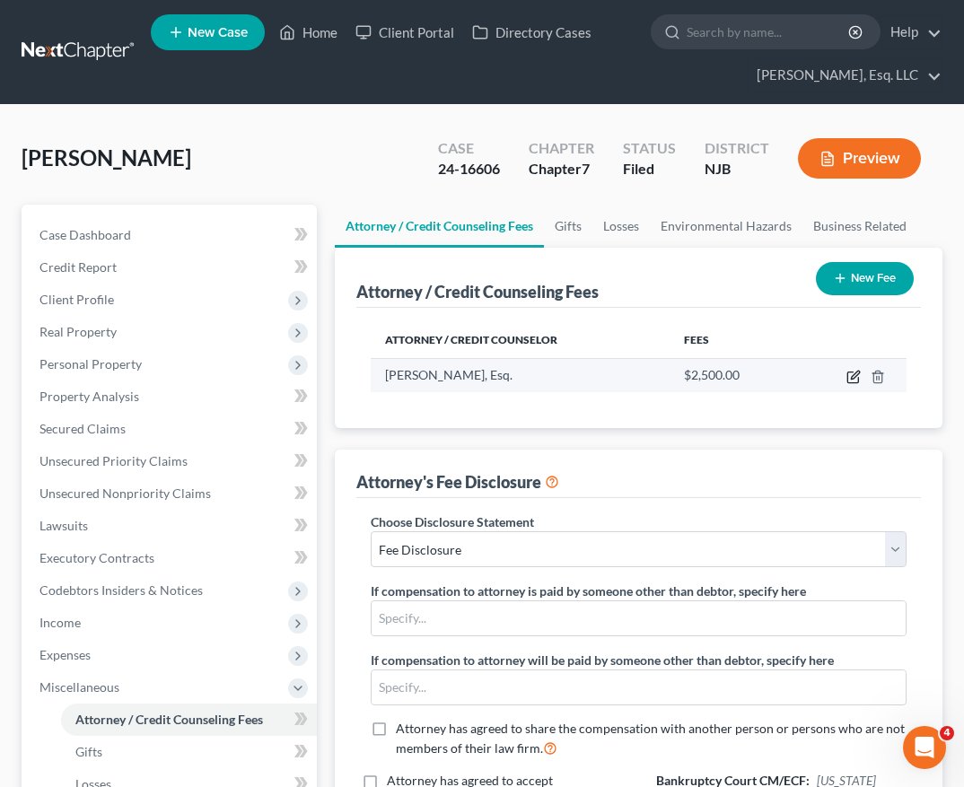
click at [851, 377] on icon "button" at bounding box center [853, 377] width 14 height 14
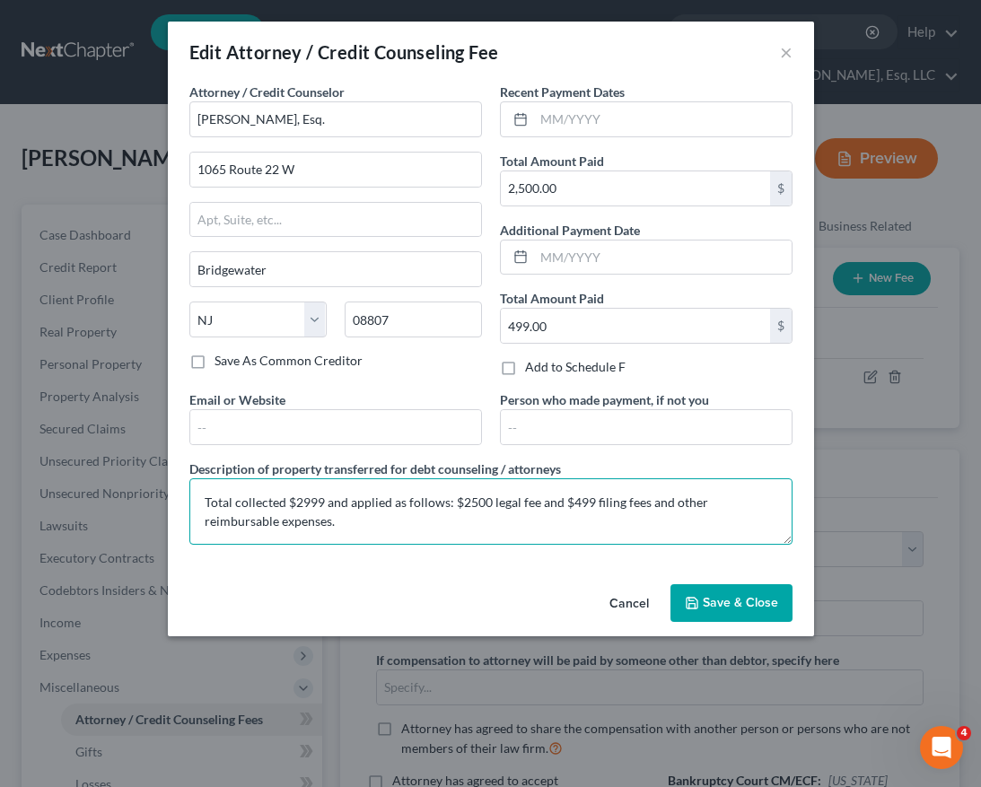
drag, startPoint x: 348, startPoint y: 524, endPoint x: 135, endPoint y: 483, distance: 217.6
click at [135, 483] on div "Edit Attorney / Credit Counseling Fee × Attorney / Credit Counselor * Karina Pi…" at bounding box center [490, 393] width 981 height 787
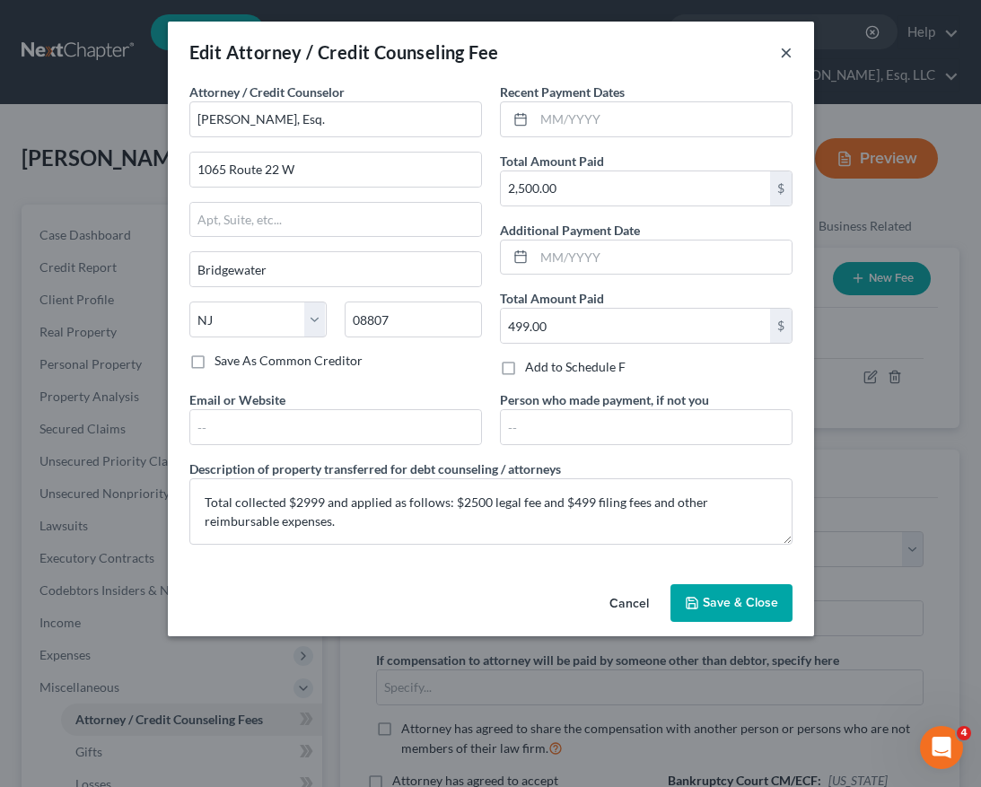
click at [783, 54] on button "×" at bounding box center [786, 52] width 13 height 22
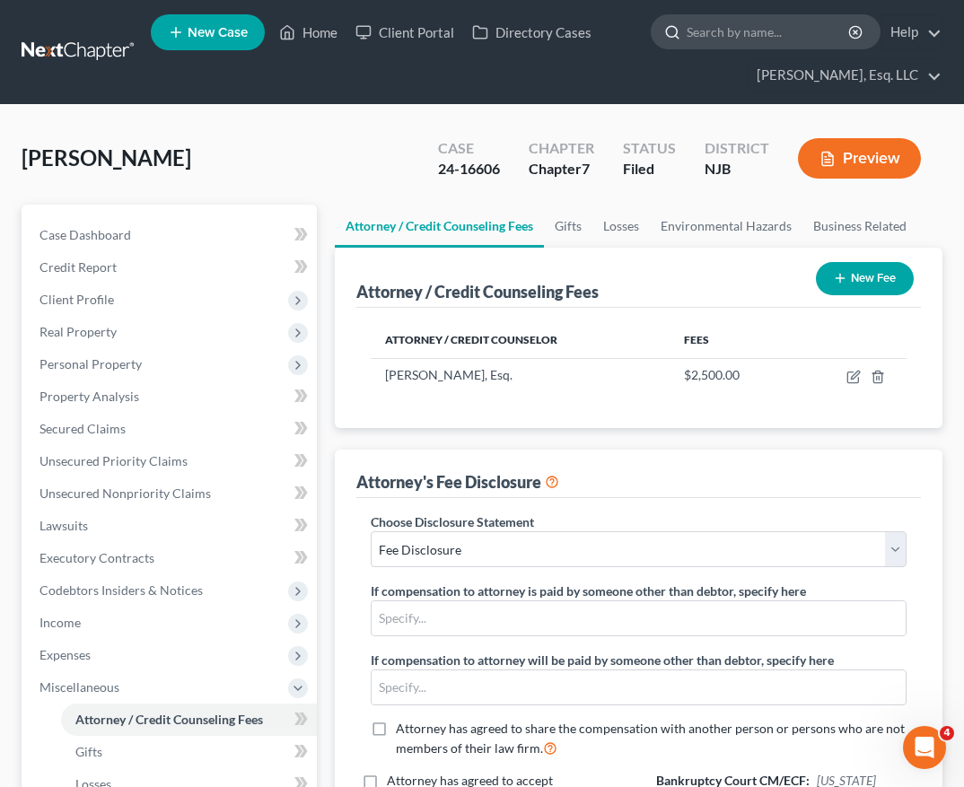
click at [772, 36] on input "search" at bounding box center [769, 31] width 164 height 33
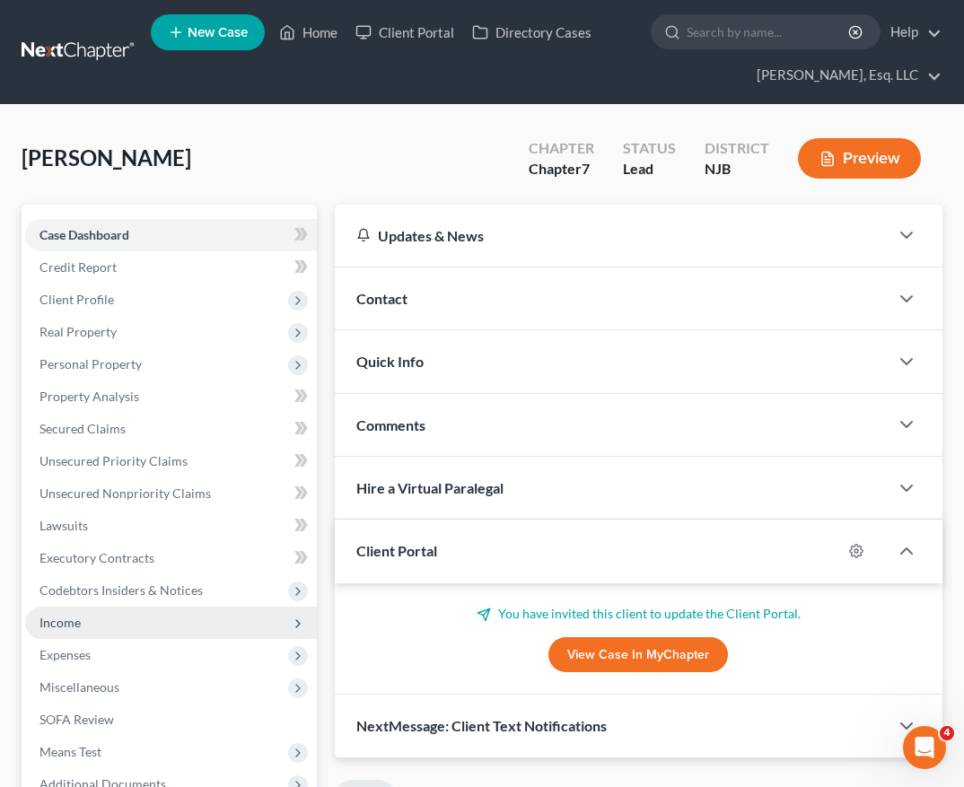
scroll to position [425, 0]
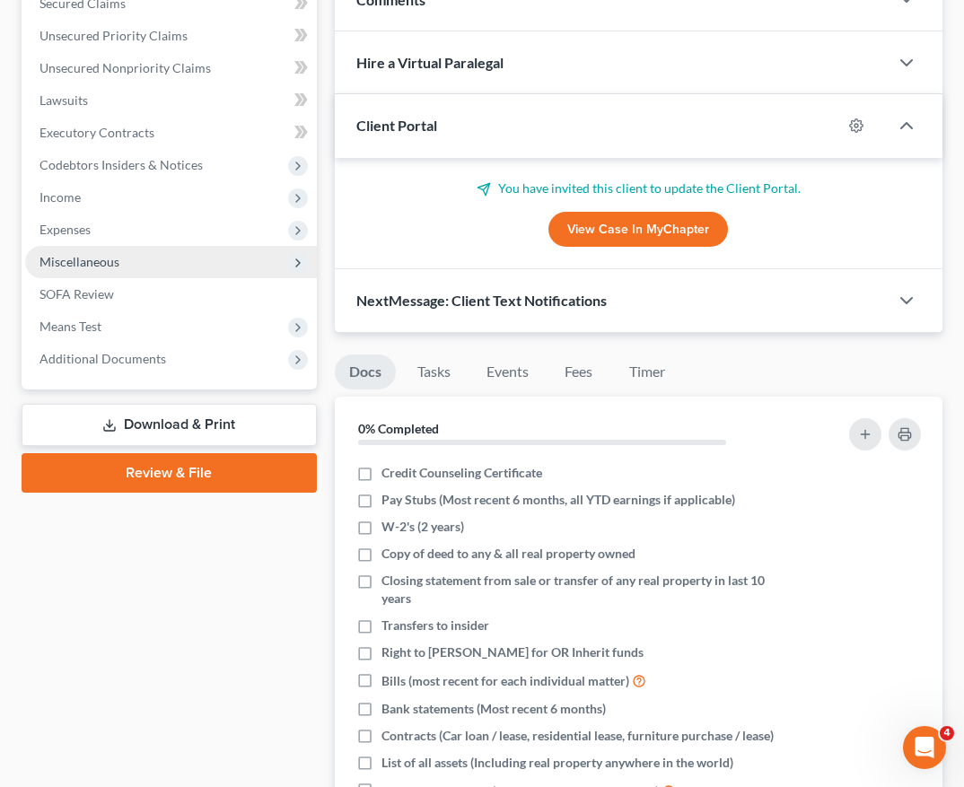
click at [197, 272] on span "Miscellaneous" at bounding box center [171, 262] width 292 height 32
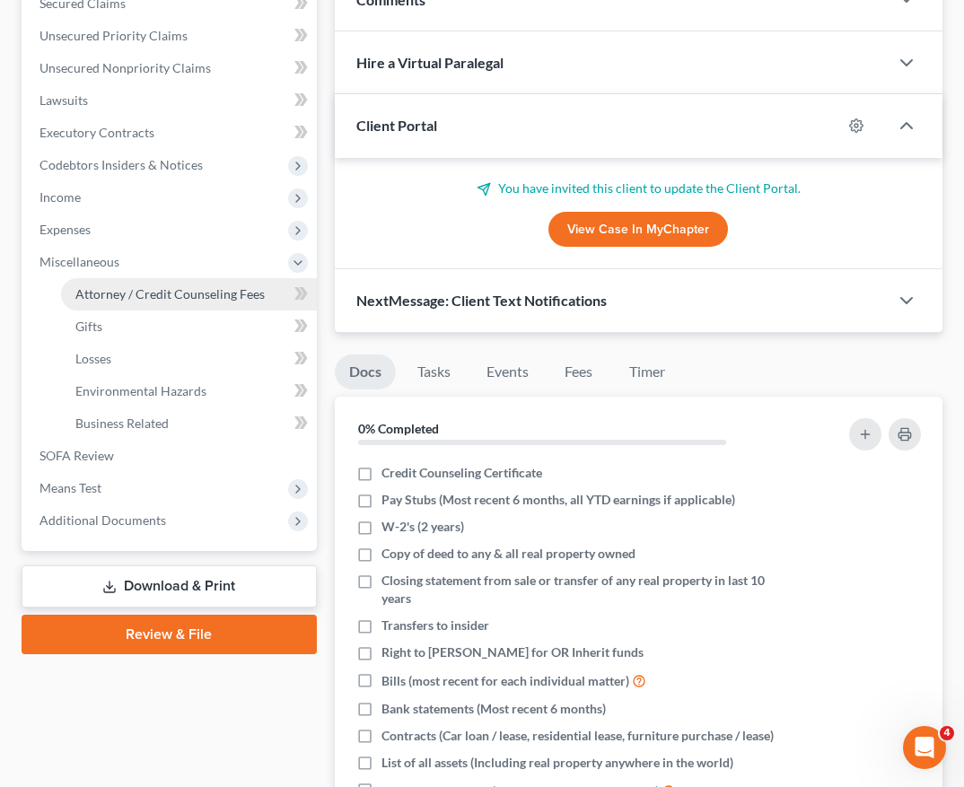
click at [200, 293] on span "Attorney / Credit Counseling Fees" at bounding box center [169, 293] width 189 height 15
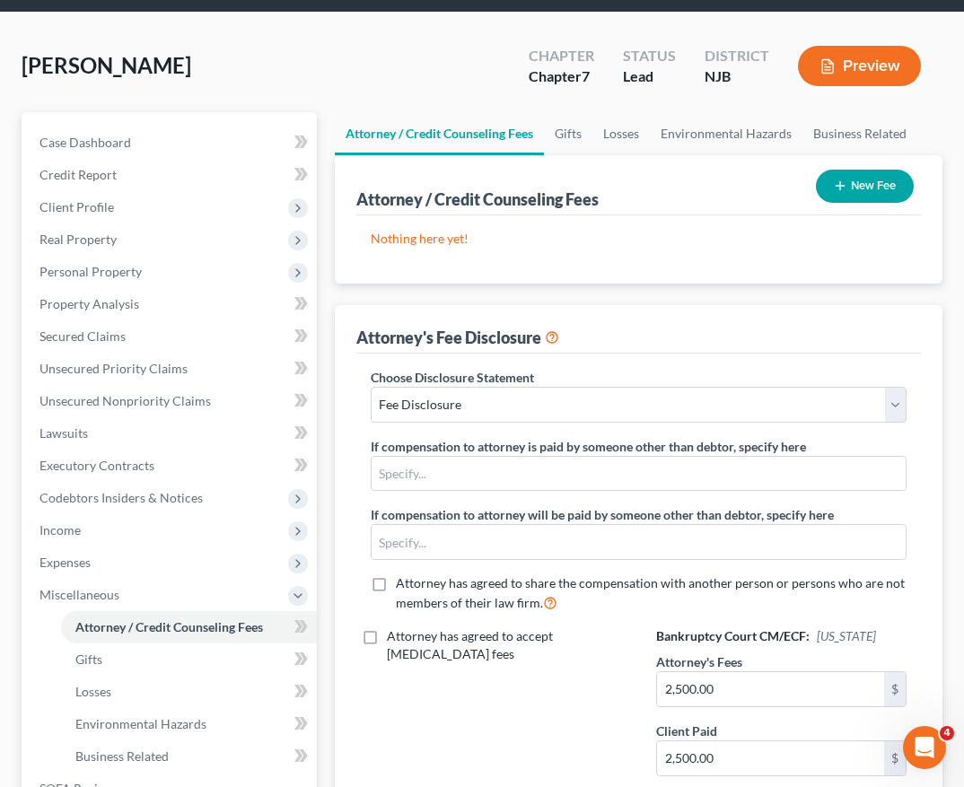
scroll to position [113, 0]
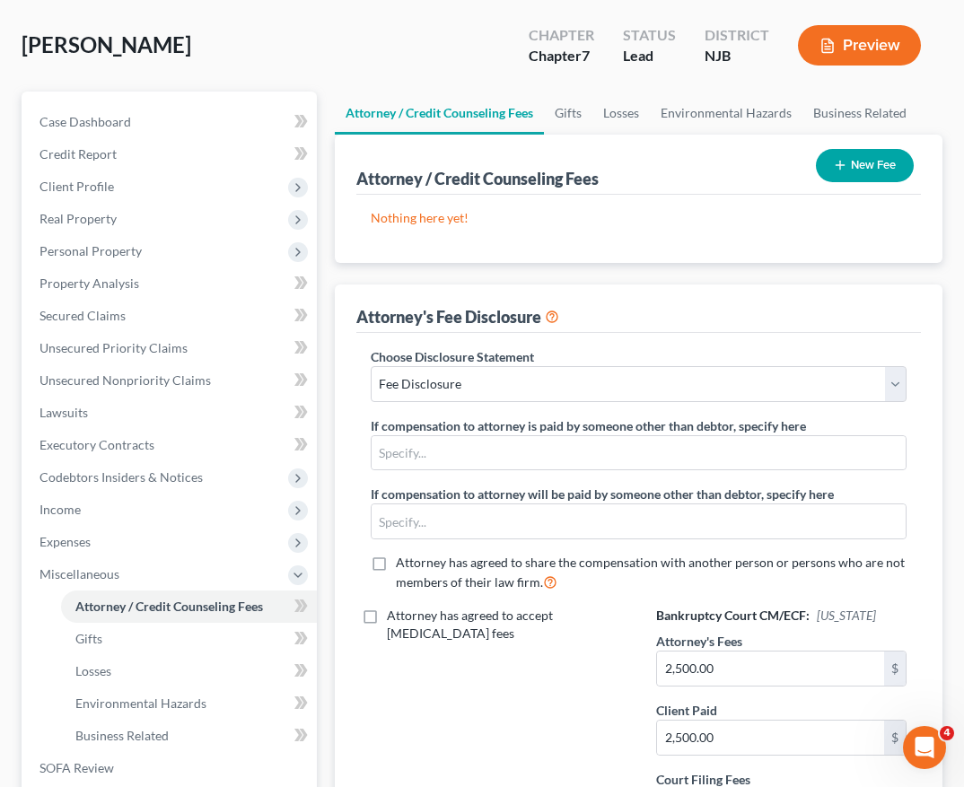
click at [851, 149] on button "New Fee" at bounding box center [865, 165] width 98 height 33
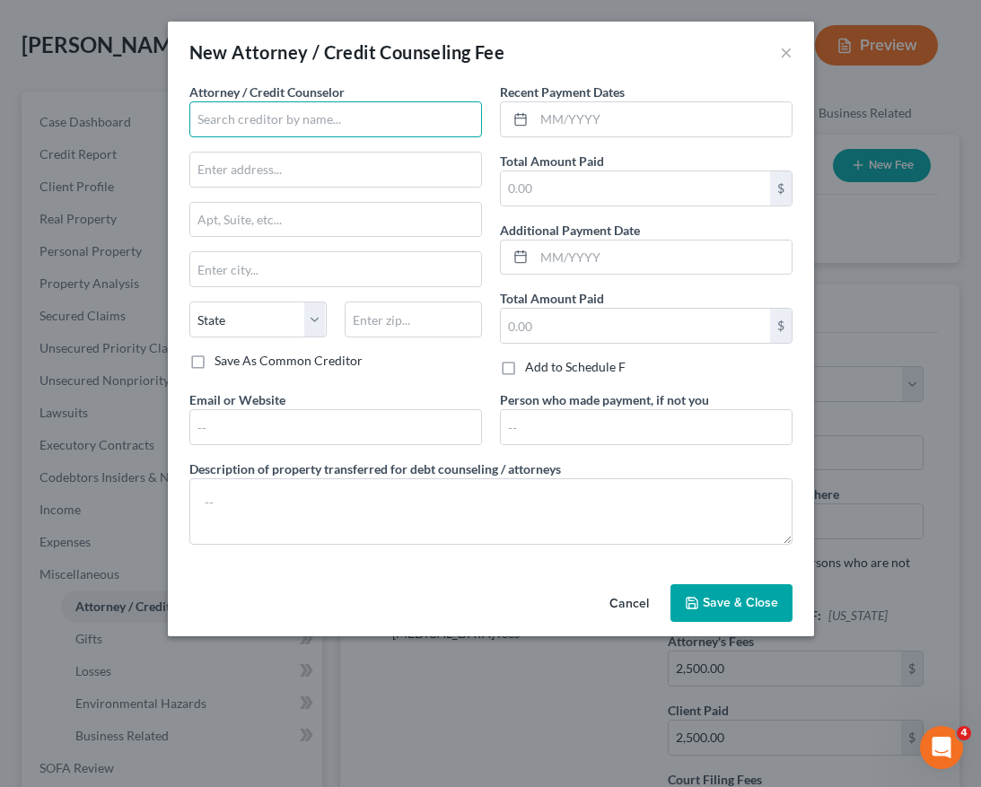
click at [388, 129] on input "text" at bounding box center [335, 119] width 293 height 36
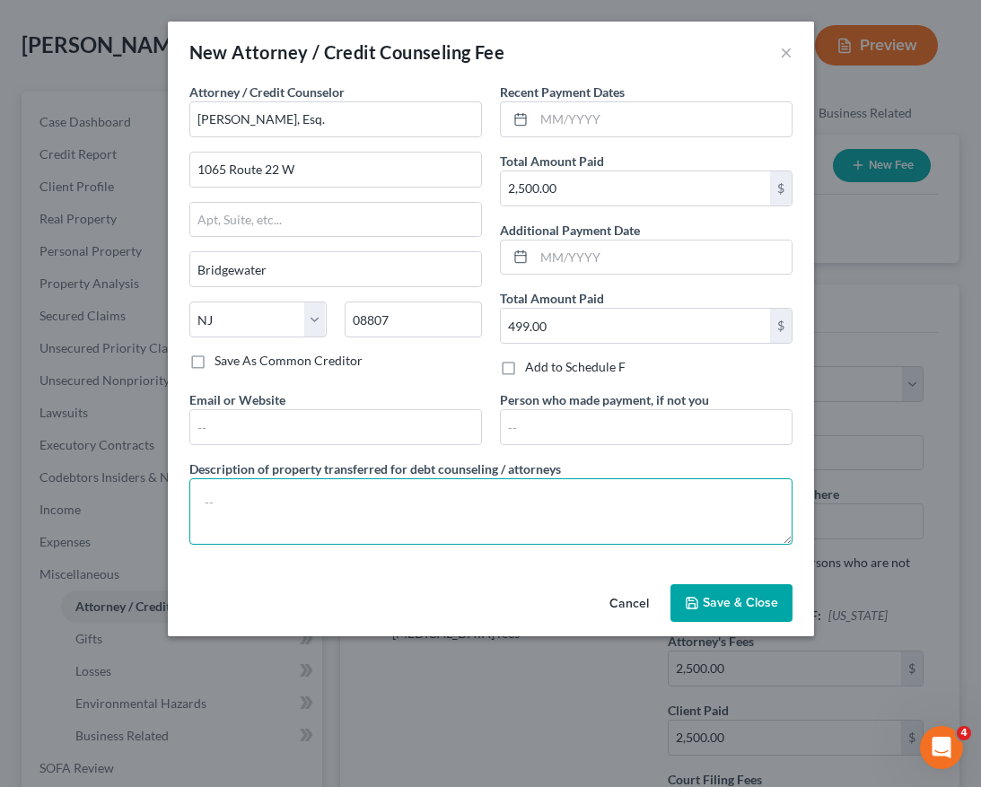
click at [425, 514] on textarea at bounding box center [490, 511] width 603 height 66
paste textarea "Total collected $2999 and applied as follows: $2500 legal fee and $499 filing f…"
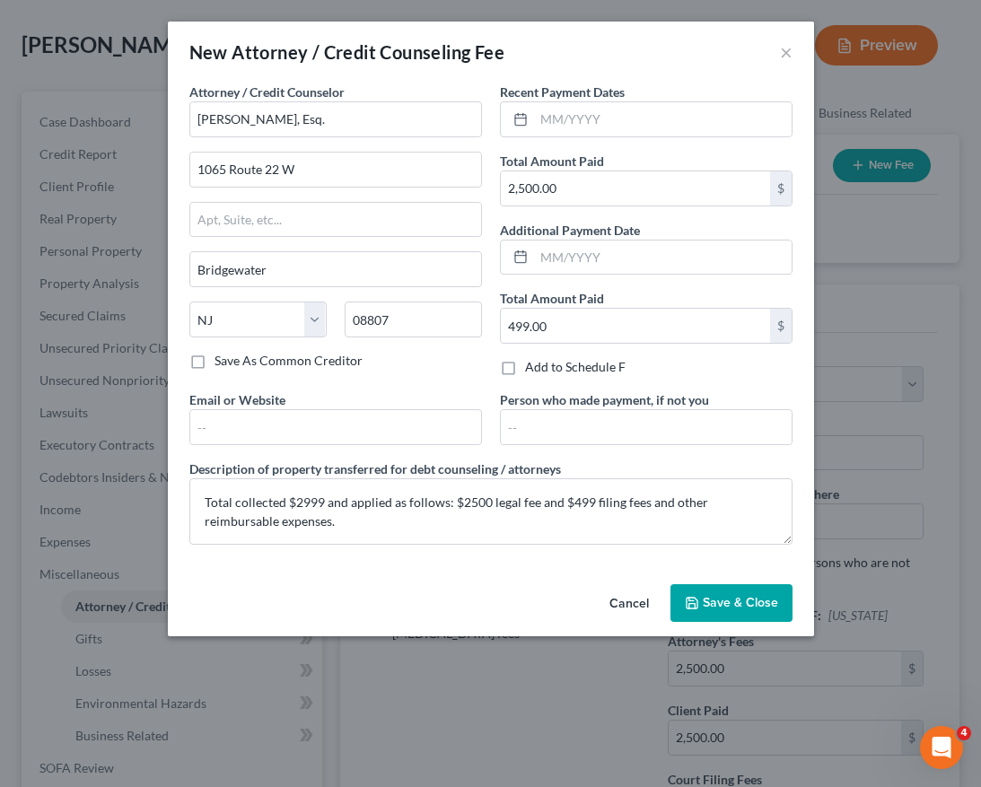
click at [714, 584] on button "Save & Close" at bounding box center [732, 603] width 122 height 38
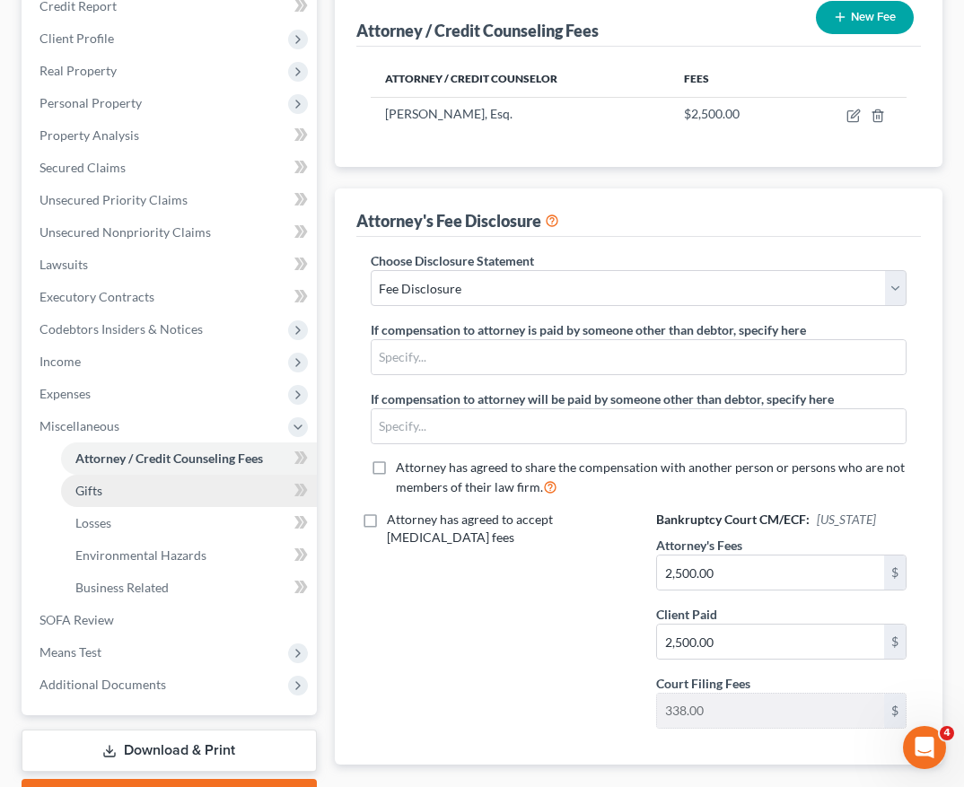
scroll to position [270, 0]
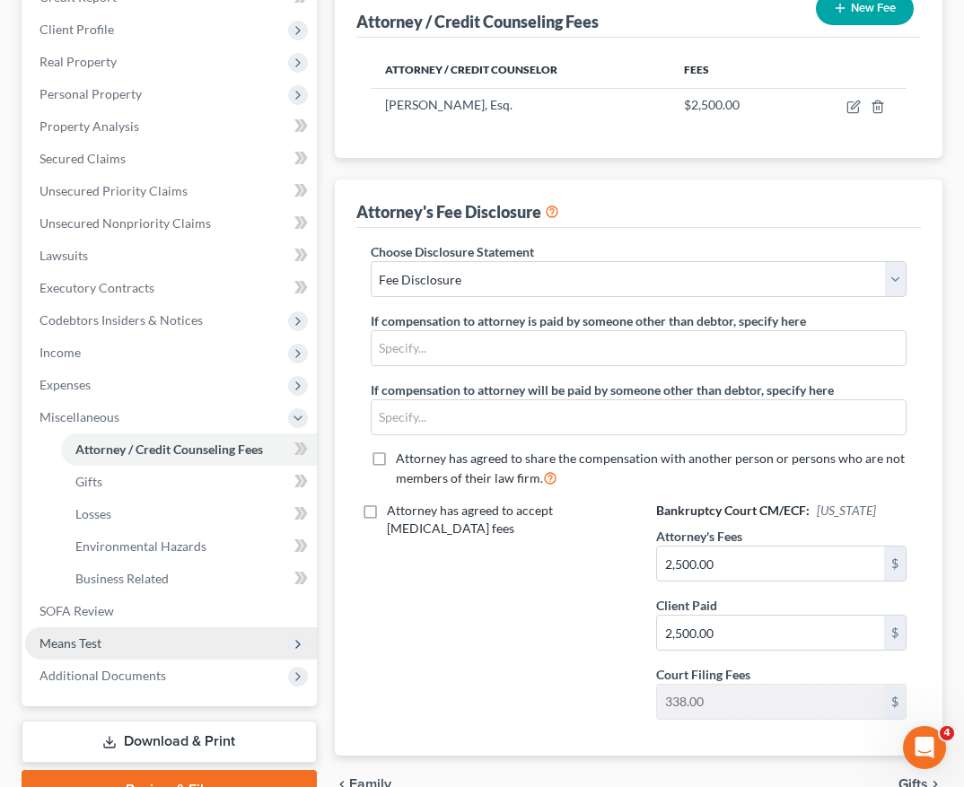
click at [205, 642] on span "Means Test" at bounding box center [171, 643] width 292 height 32
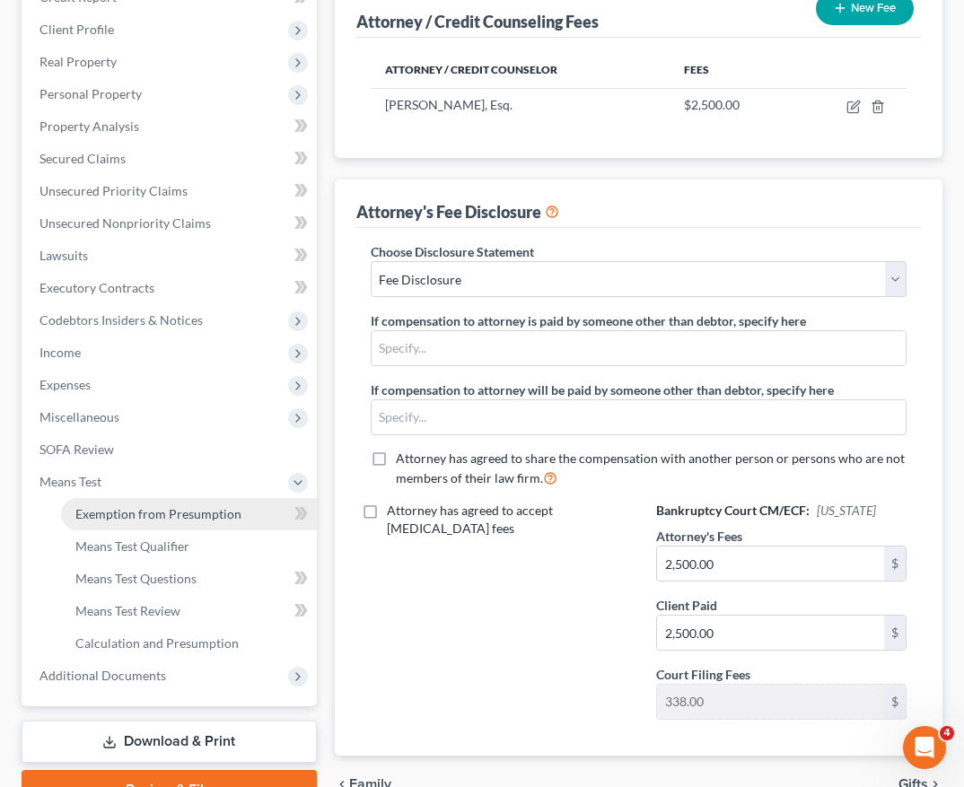
click at [247, 507] on link "Exemption from Presumption" at bounding box center [189, 514] width 256 height 32
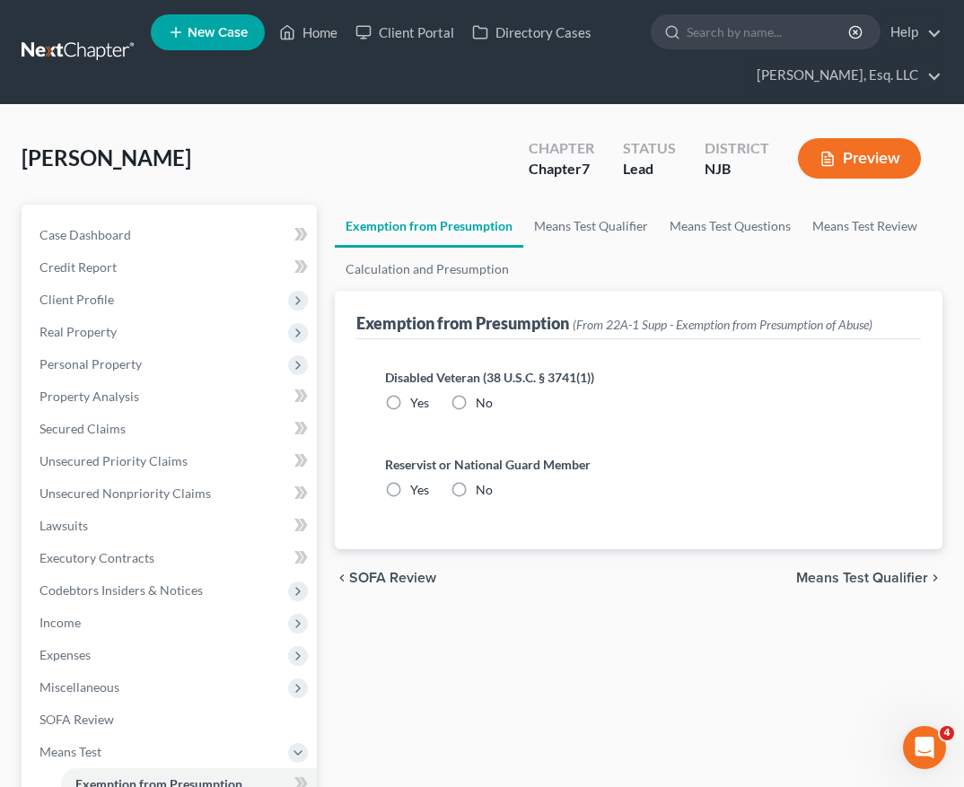
click at [476, 399] on label "No" at bounding box center [484, 403] width 17 height 18
click at [483, 399] on input "No" at bounding box center [489, 400] width 12 height 12
click at [476, 481] on label "No" at bounding box center [484, 490] width 17 height 18
click at [483, 481] on input "No" at bounding box center [489, 487] width 12 height 12
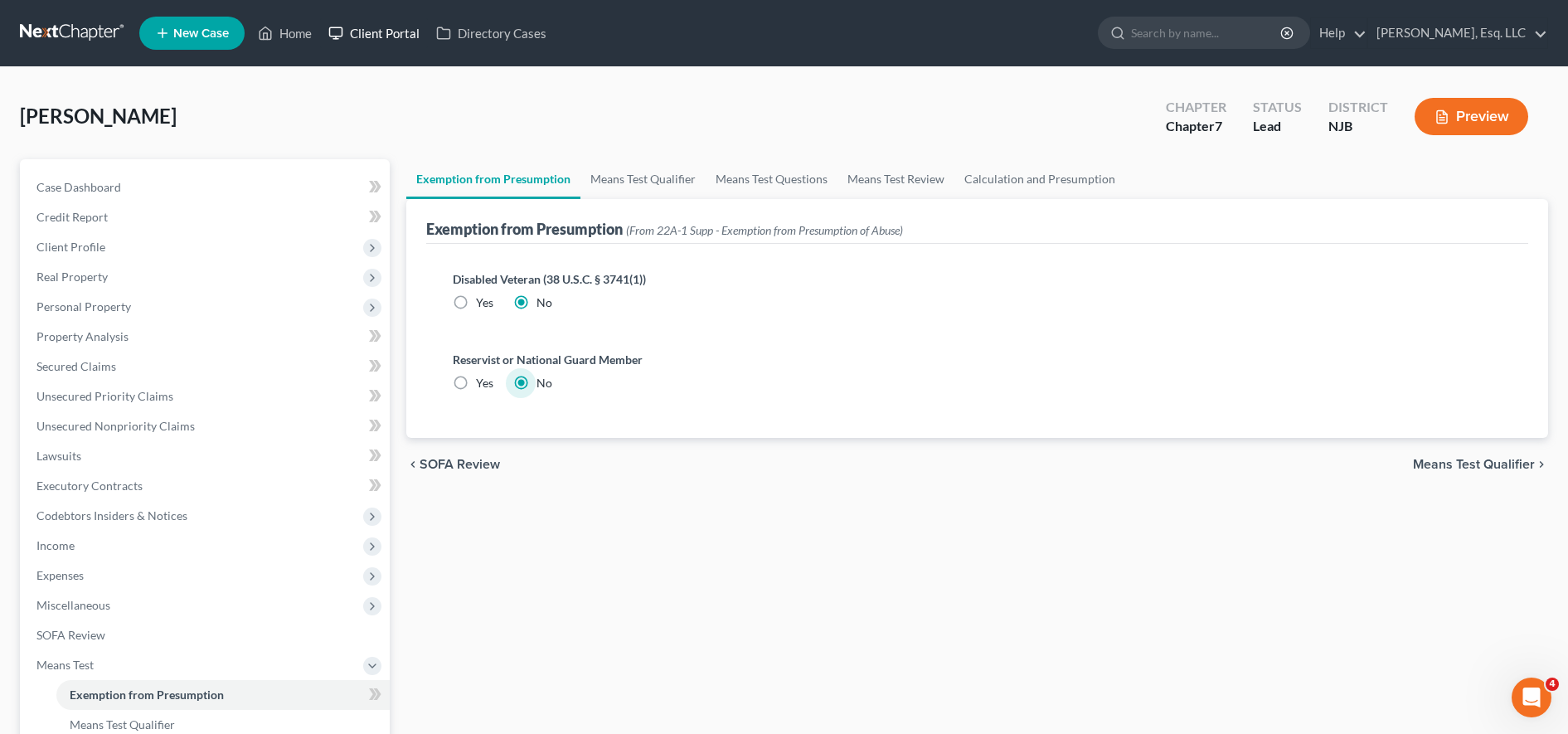
click at [391, 34] on link "Client Portal" at bounding box center [373, 33] width 108 height 30
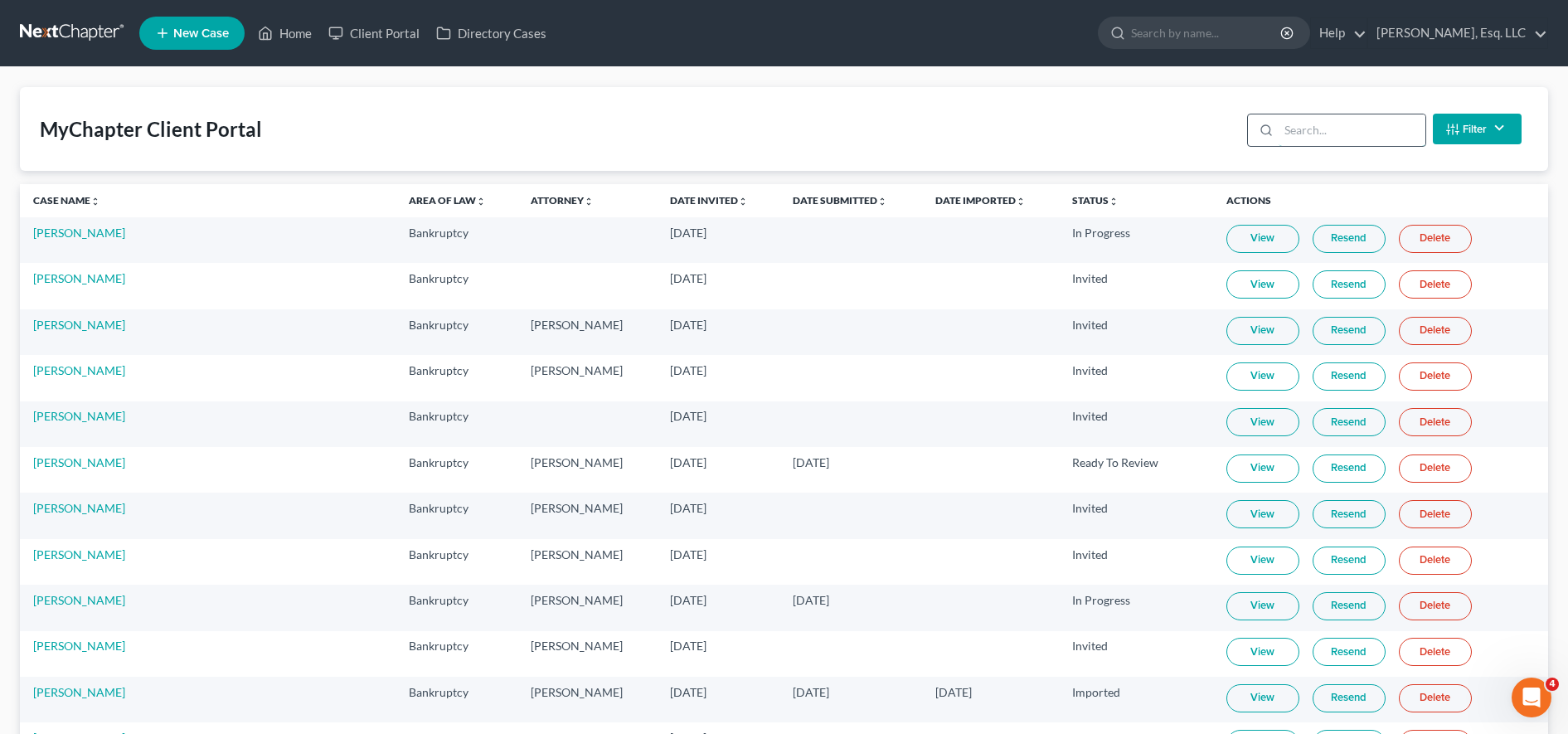
click at [786, 130] on input "search" at bounding box center [1352, 130] width 147 height 31
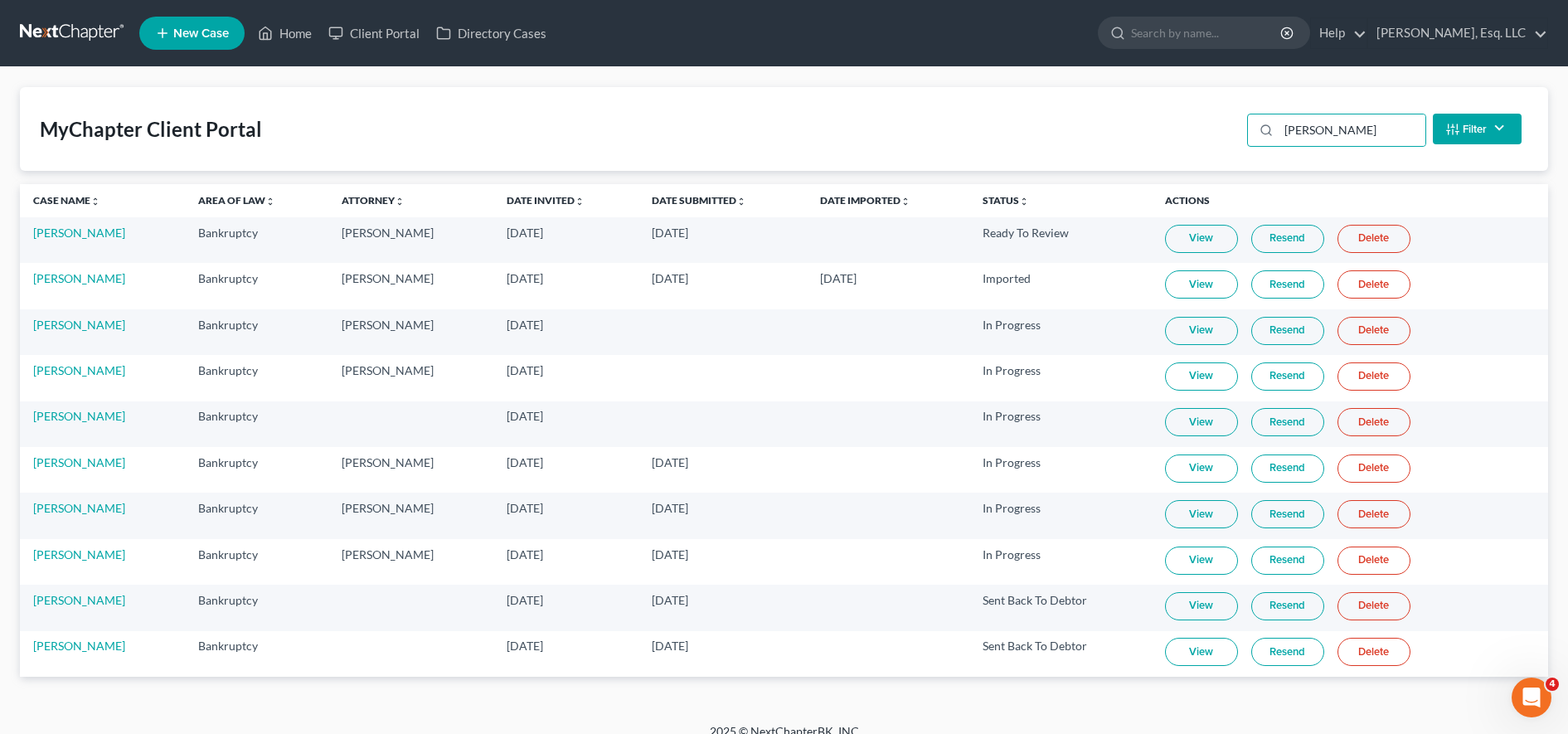
click at [79, 657] on td "[PERSON_NAME]" at bounding box center [103, 654] width 165 height 45
click at [78, 649] on link "[PERSON_NAME]" at bounding box center [79, 645] width 92 height 14
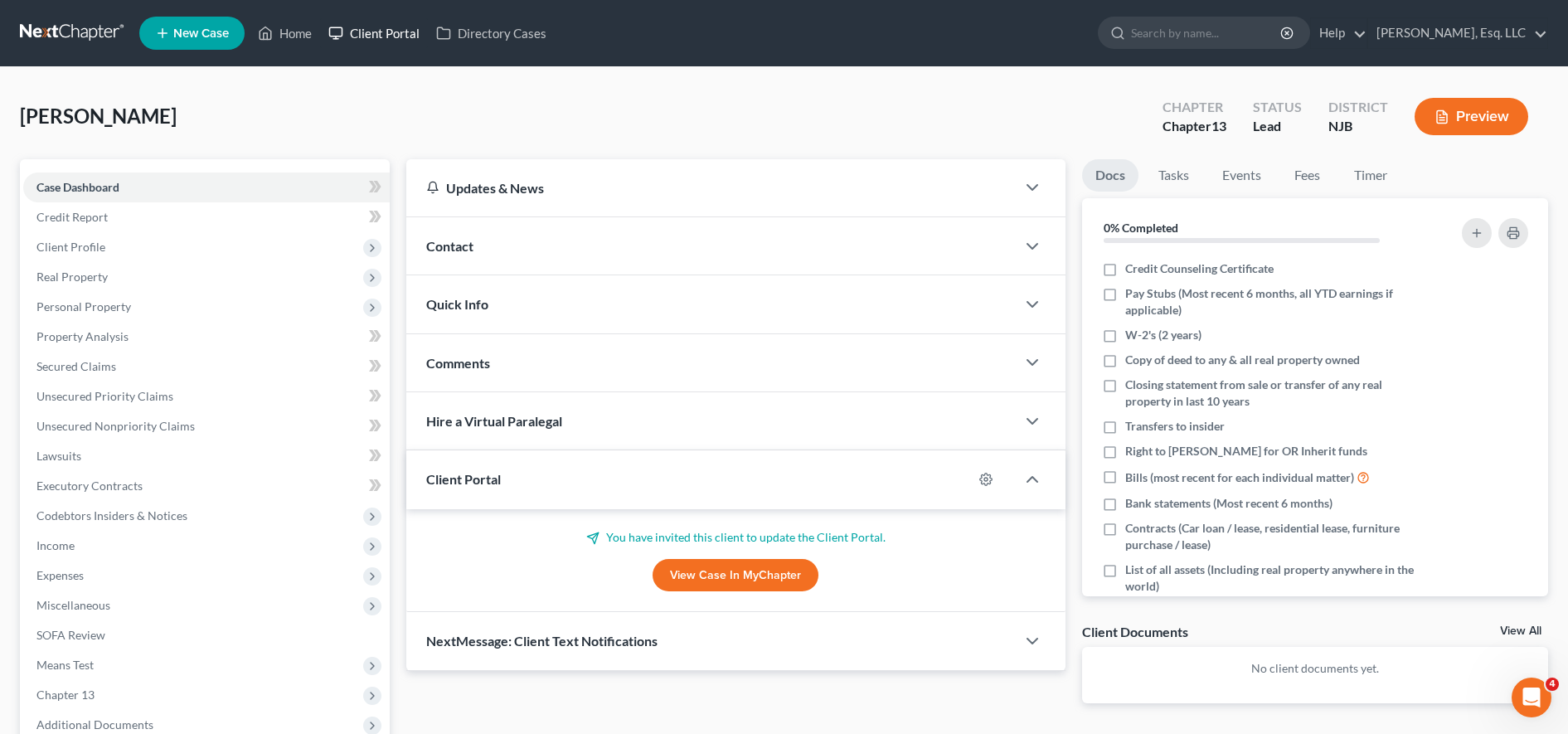
click at [377, 27] on link "Client Portal" at bounding box center [373, 33] width 108 height 30
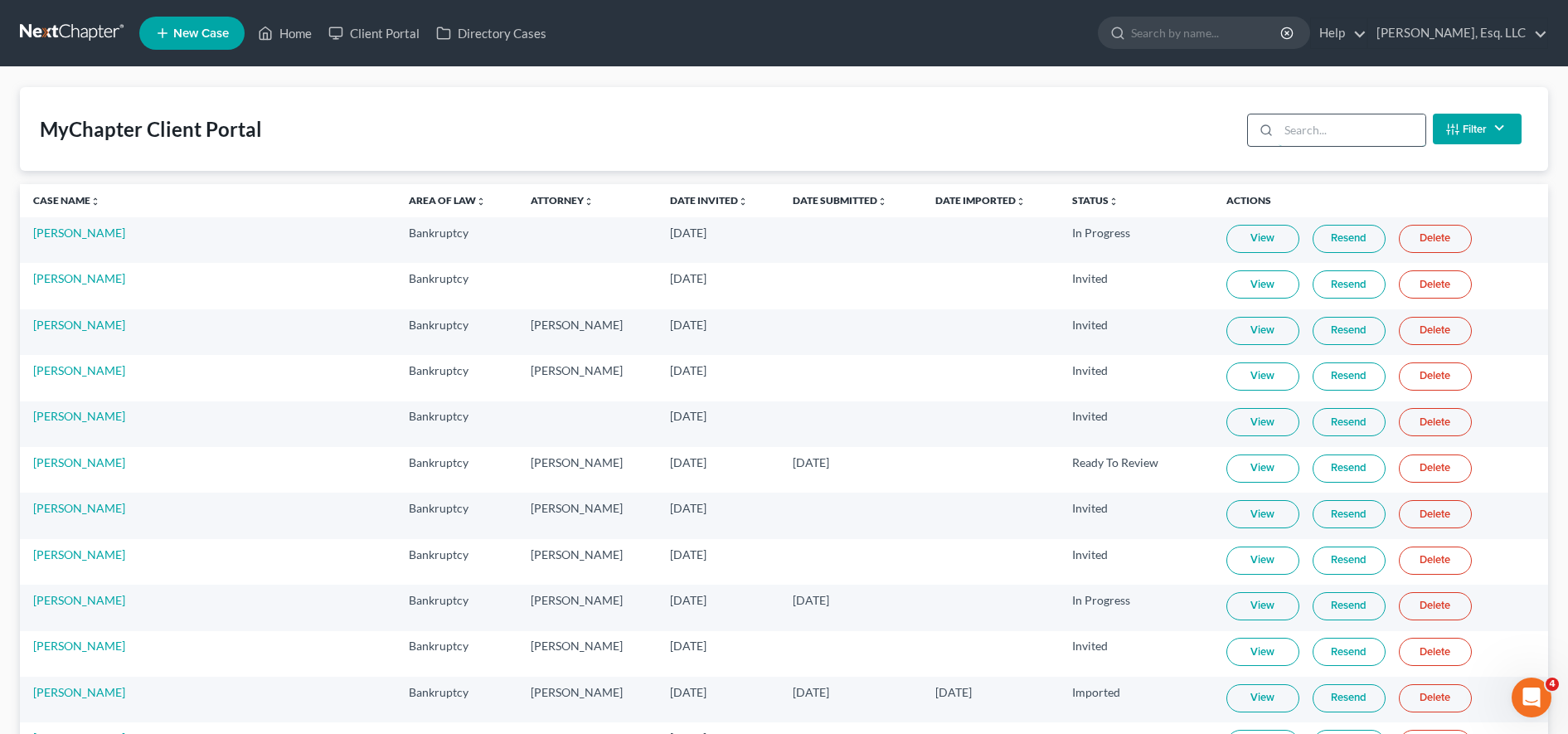
click at [786, 119] on input "search" at bounding box center [1352, 130] width 147 height 31
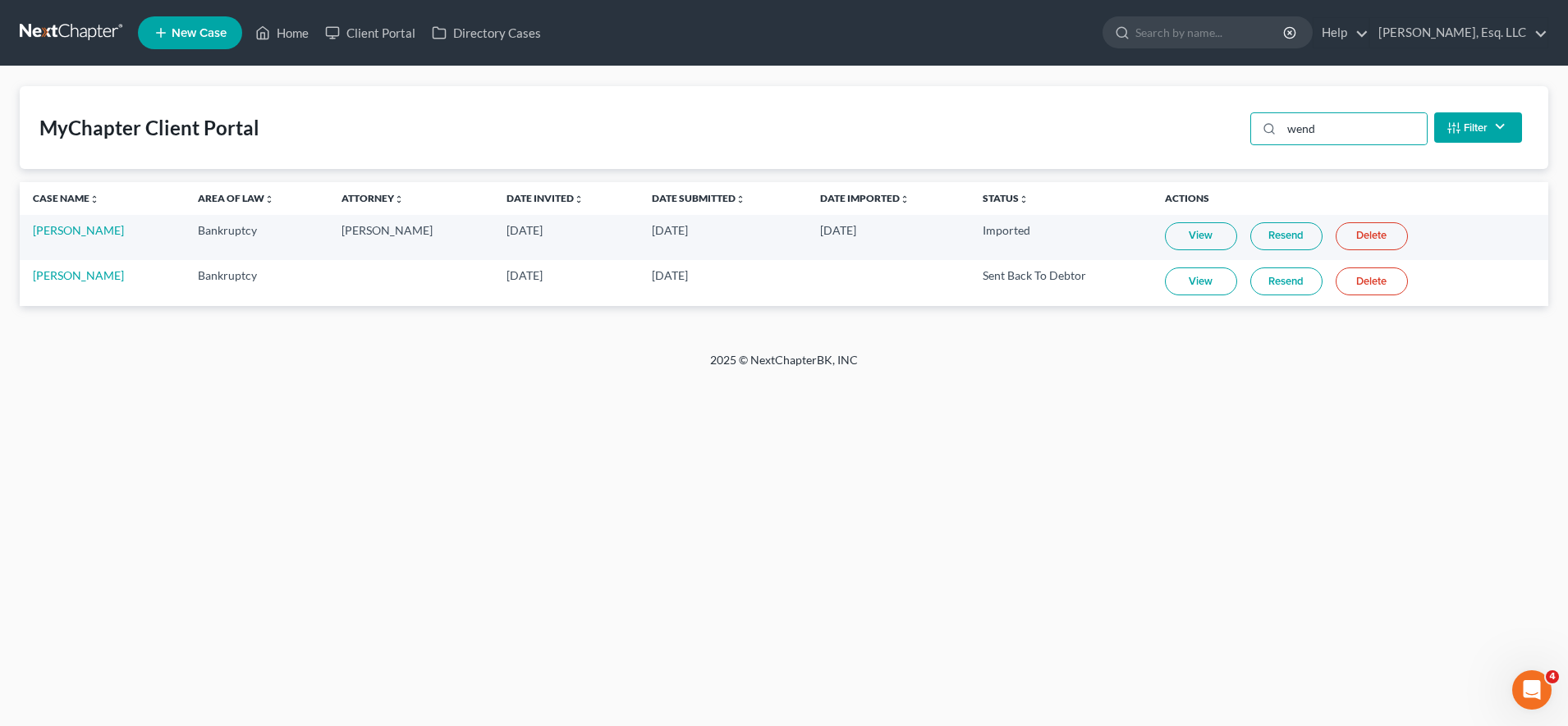
click at [779, 285] on link "View" at bounding box center [1201, 282] width 72 height 28
click at [81, 283] on td "[PERSON_NAME]" at bounding box center [102, 283] width 165 height 45
click at [81, 280] on link "[PERSON_NAME]" at bounding box center [79, 275] width 91 height 14
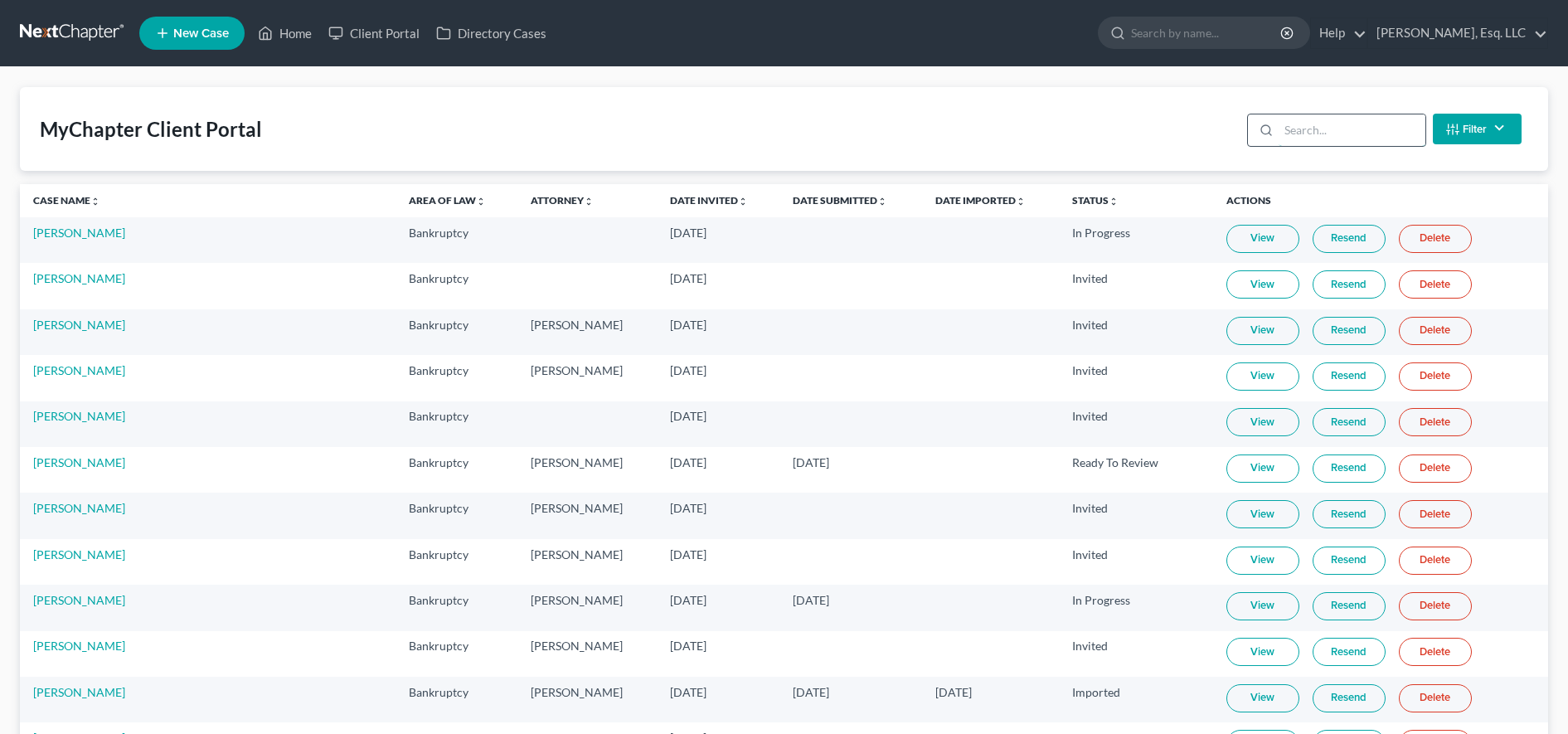
click at [1317, 130] on input "search" at bounding box center [1352, 130] width 147 height 31
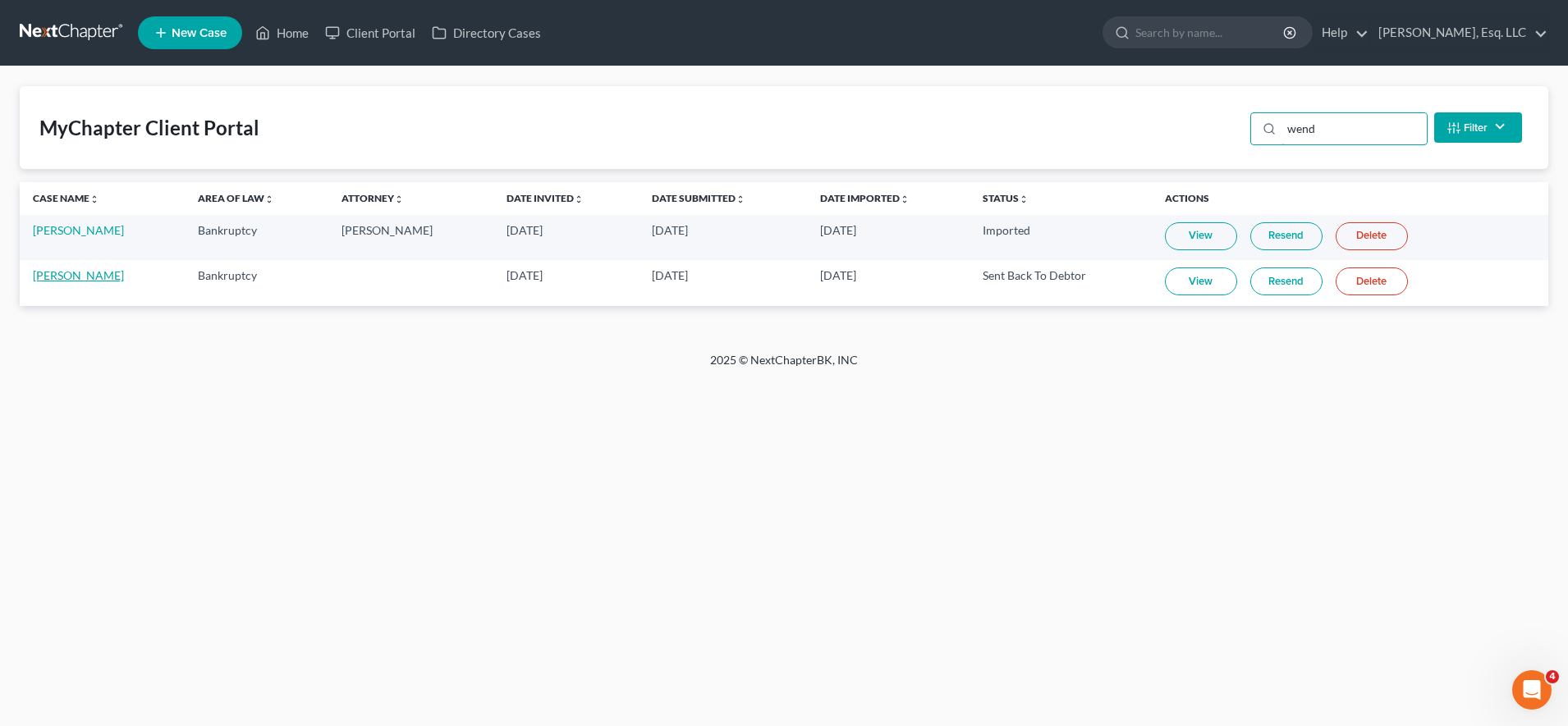
type input "wend"
click at [90, 278] on link "[PERSON_NAME]" at bounding box center [79, 275] width 91 height 14
click at [72, 278] on link "[PERSON_NAME]" at bounding box center [79, 275] width 91 height 14
click at [70, 274] on link "[PERSON_NAME]" at bounding box center [79, 275] width 91 height 14
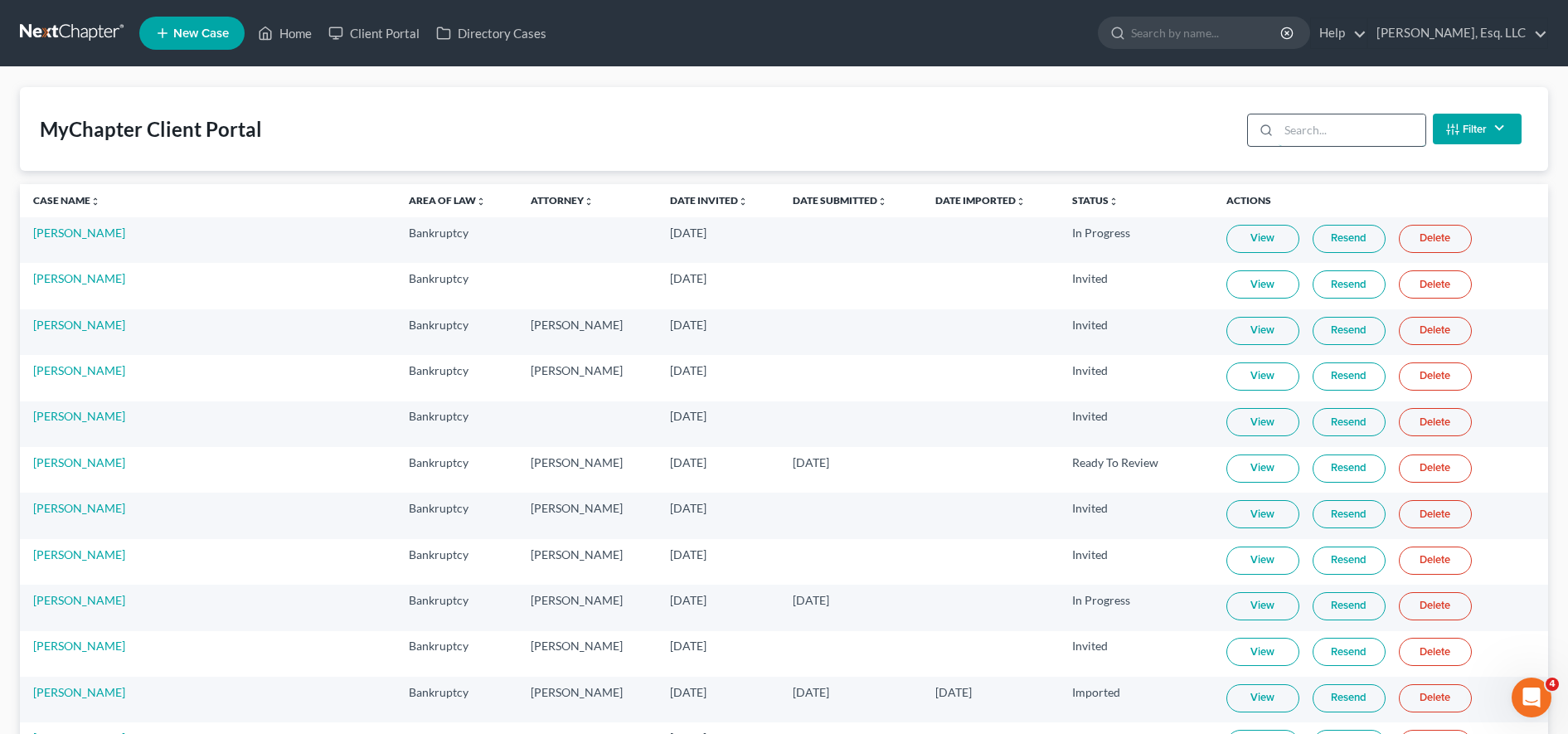
click at [1321, 137] on input "search" at bounding box center [1352, 130] width 147 height 31
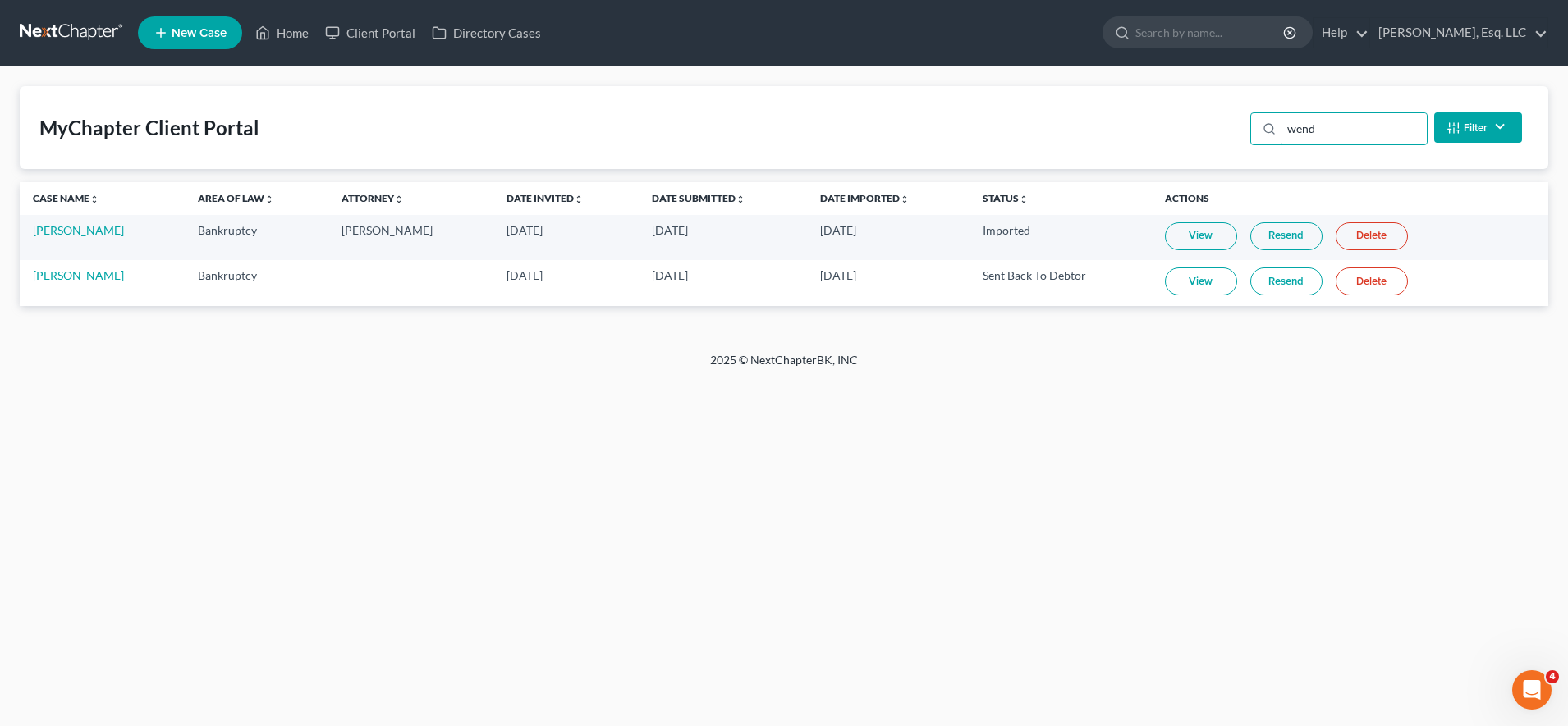
type input "wend"
click at [70, 275] on link "[PERSON_NAME]" at bounding box center [79, 275] width 91 height 14
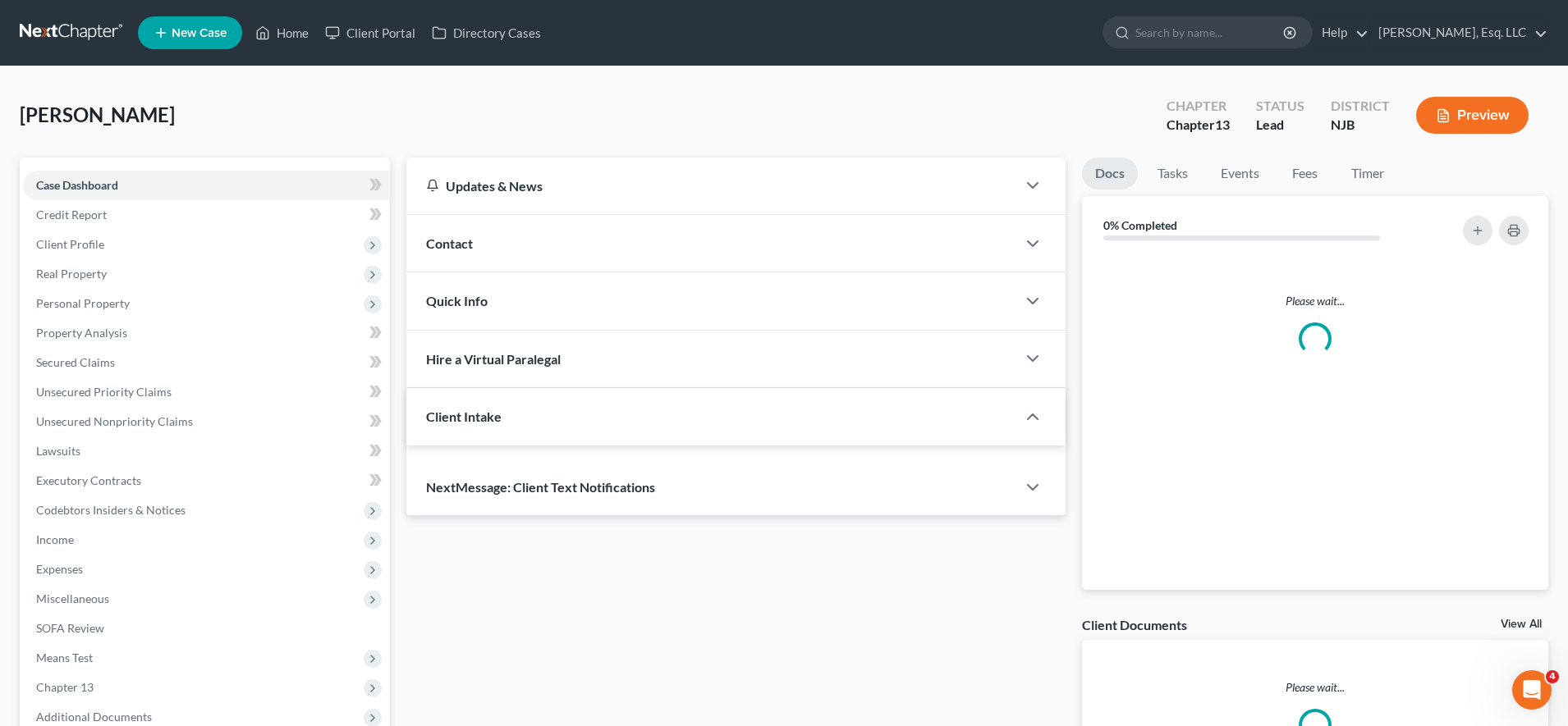
click at [70, 275] on span "Real Property" at bounding box center [70, 273] width 70 height 14
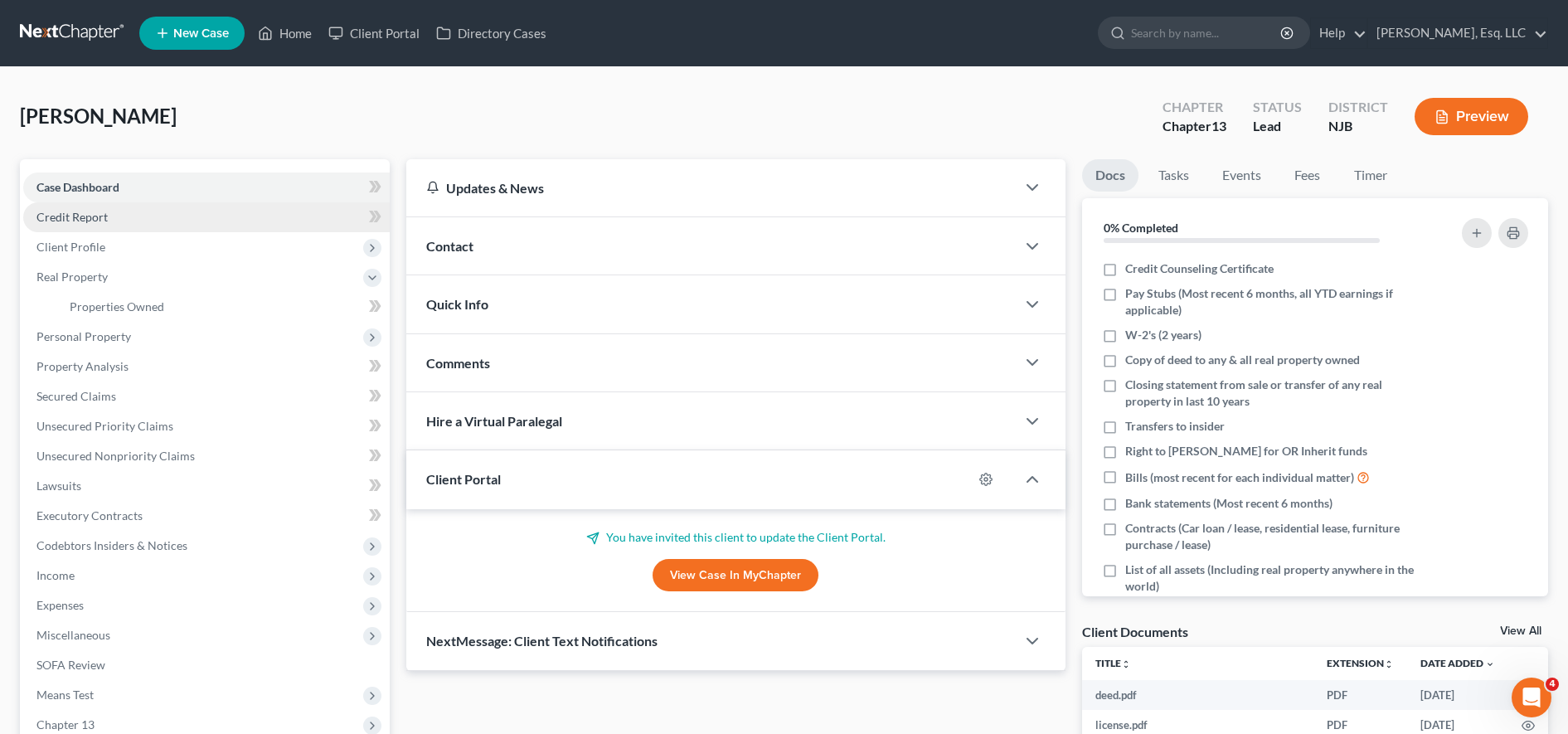
click at [126, 215] on link "Credit Report" at bounding box center [206, 217] width 367 height 30
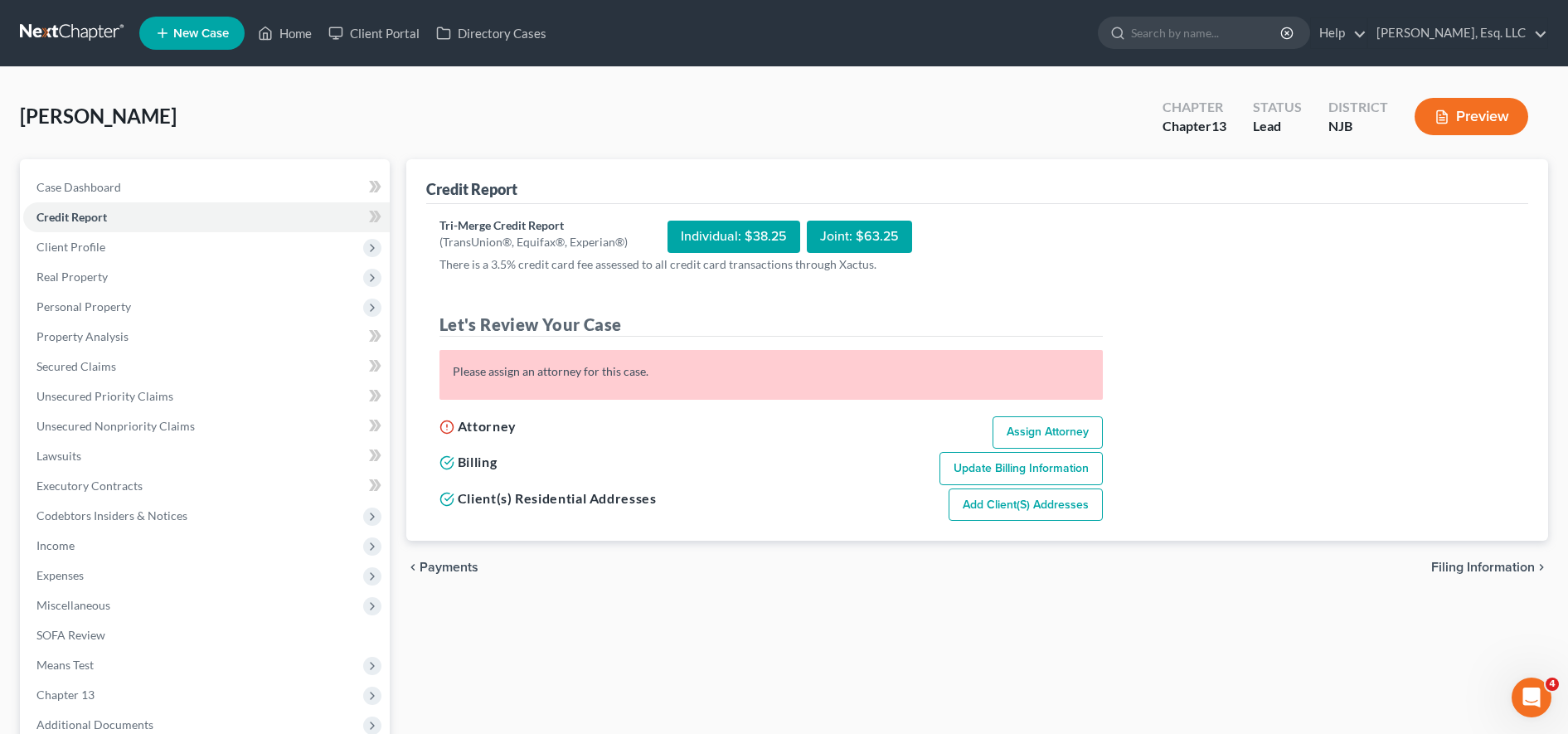
click at [1040, 420] on link "Assign Attorney" at bounding box center [1047, 434] width 110 height 33
select select "1"
select select "0"
select select "3"
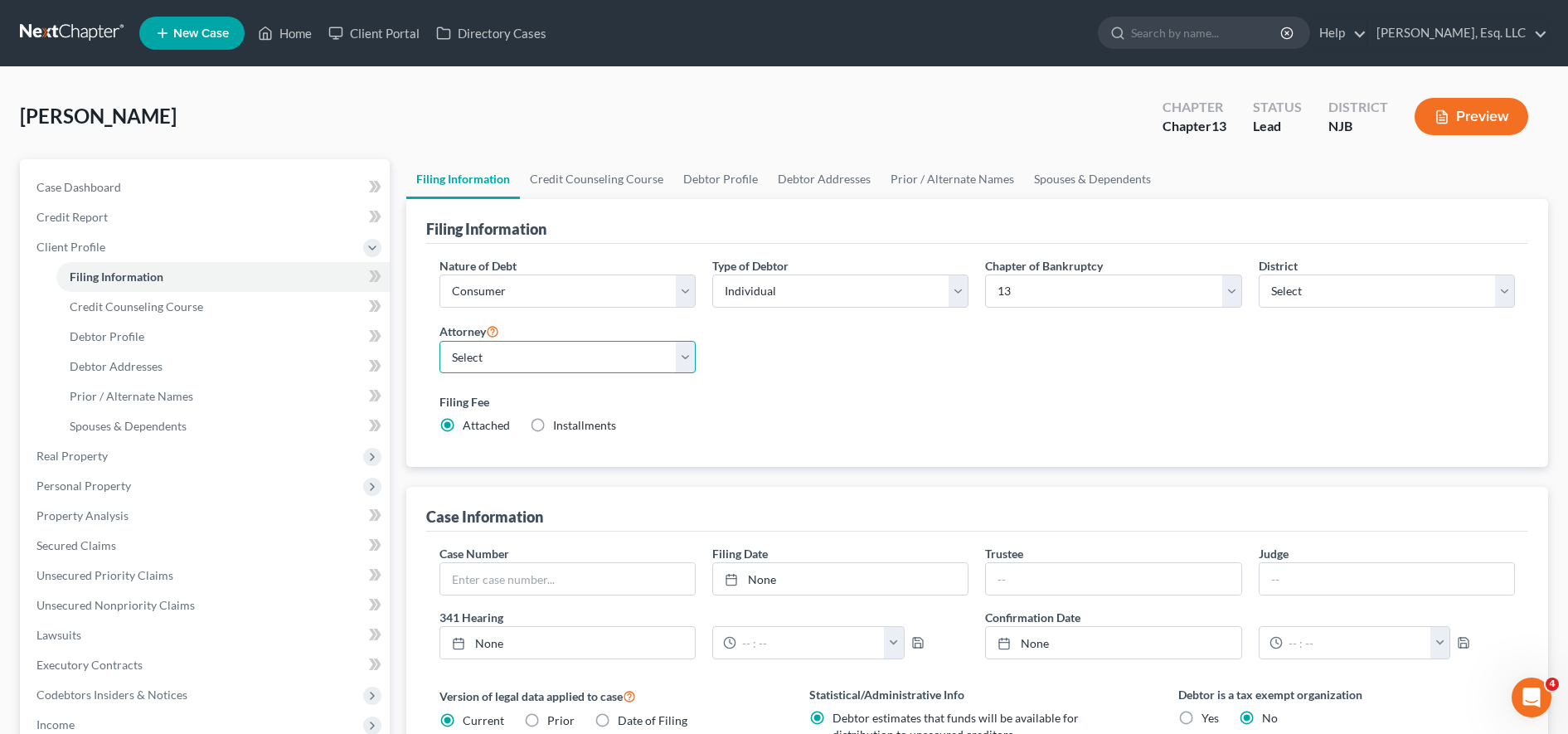
click at [535, 341] on select "Select [PERSON_NAME] - NJB [PERSON_NAME] - NJB" at bounding box center [567, 358] width 256 height 33
select select "0"
click at [440, 341] on select "Select [PERSON_NAME] - NJB [PERSON_NAME] - NJB" at bounding box center [567, 358] width 256 height 33
click at [177, 216] on link "Credit Report" at bounding box center [206, 217] width 367 height 30
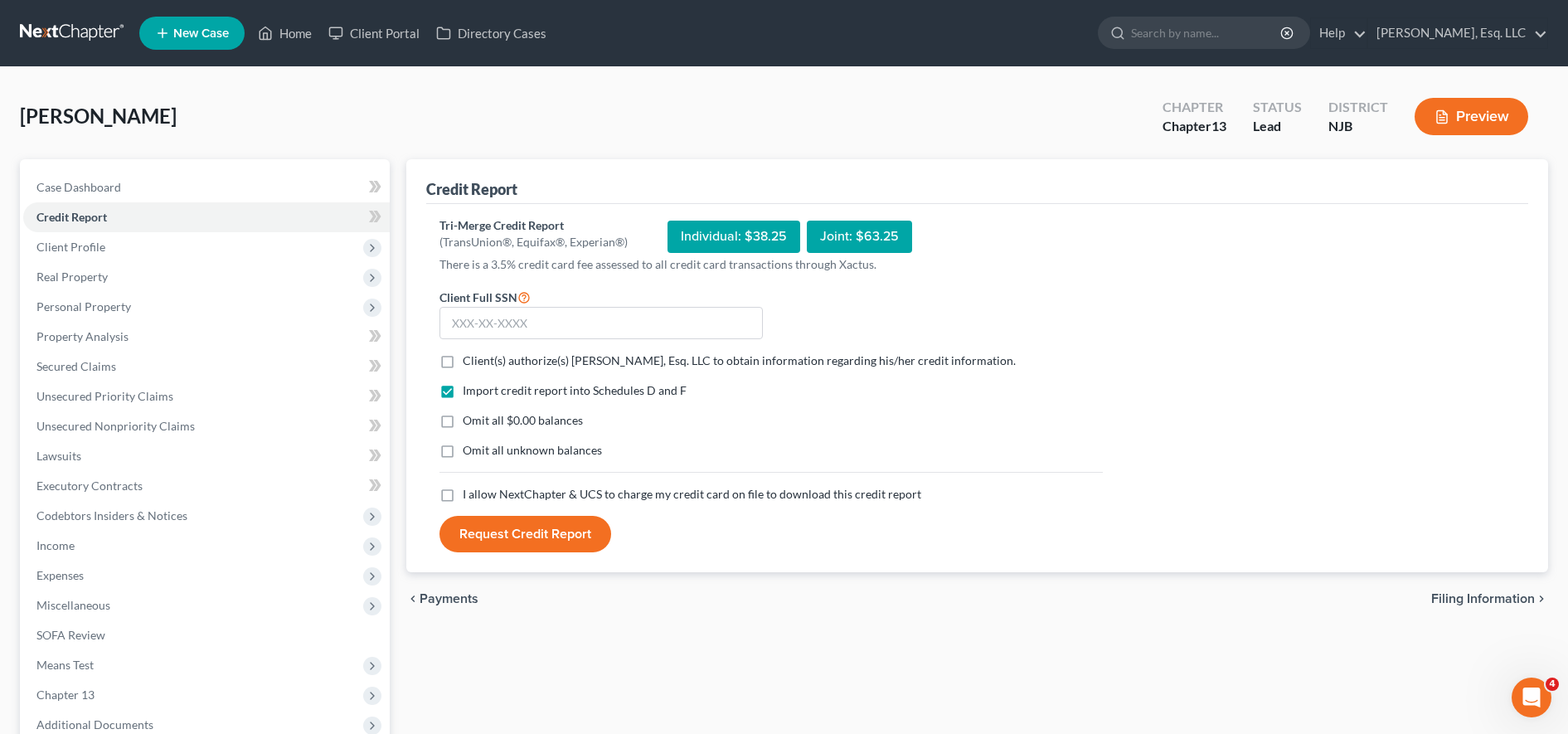
click at [463, 356] on label "Client(s) authorize(s) [PERSON_NAME], Esq. LLC to obtain information regarding …" at bounding box center [739, 361] width 553 height 17
click at [469, 356] on input "Client(s) authorize(s) [PERSON_NAME], Esq. LLC to obtain information regarding …" at bounding box center [475, 358] width 11 height 11
checkbox input "true"
click at [463, 421] on label "Omit all $0.00 balances" at bounding box center [523, 421] width 120 height 17
click at [469, 421] on input "Omit all $0.00 balances" at bounding box center [475, 418] width 11 height 11
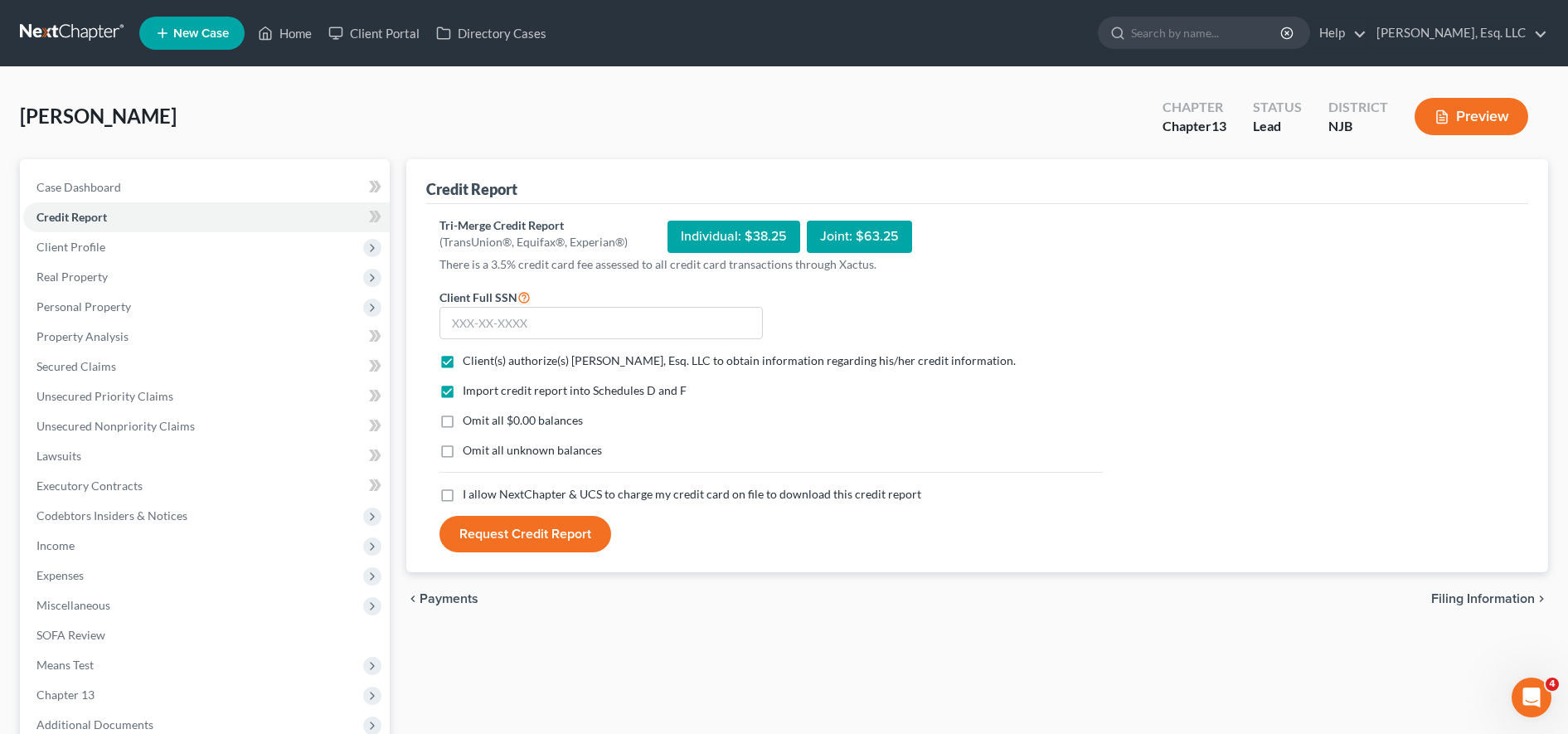
checkbox input "true"
click at [463, 495] on label "I allow NextChapter & UCS to charge my credit card on file to download this cre…" at bounding box center [692, 495] width 458 height 17
click at [469, 495] on input "I allow NextChapter & UCS to charge my credit card on file to download this cre…" at bounding box center [475, 492] width 11 height 11
checkbox input "true"
click at [959, 313] on form "Client Full SSN * Client(s) authorize(s) [PERSON_NAME], Esq. LLC to obtain info…" at bounding box center [772, 421] width 680 height 266
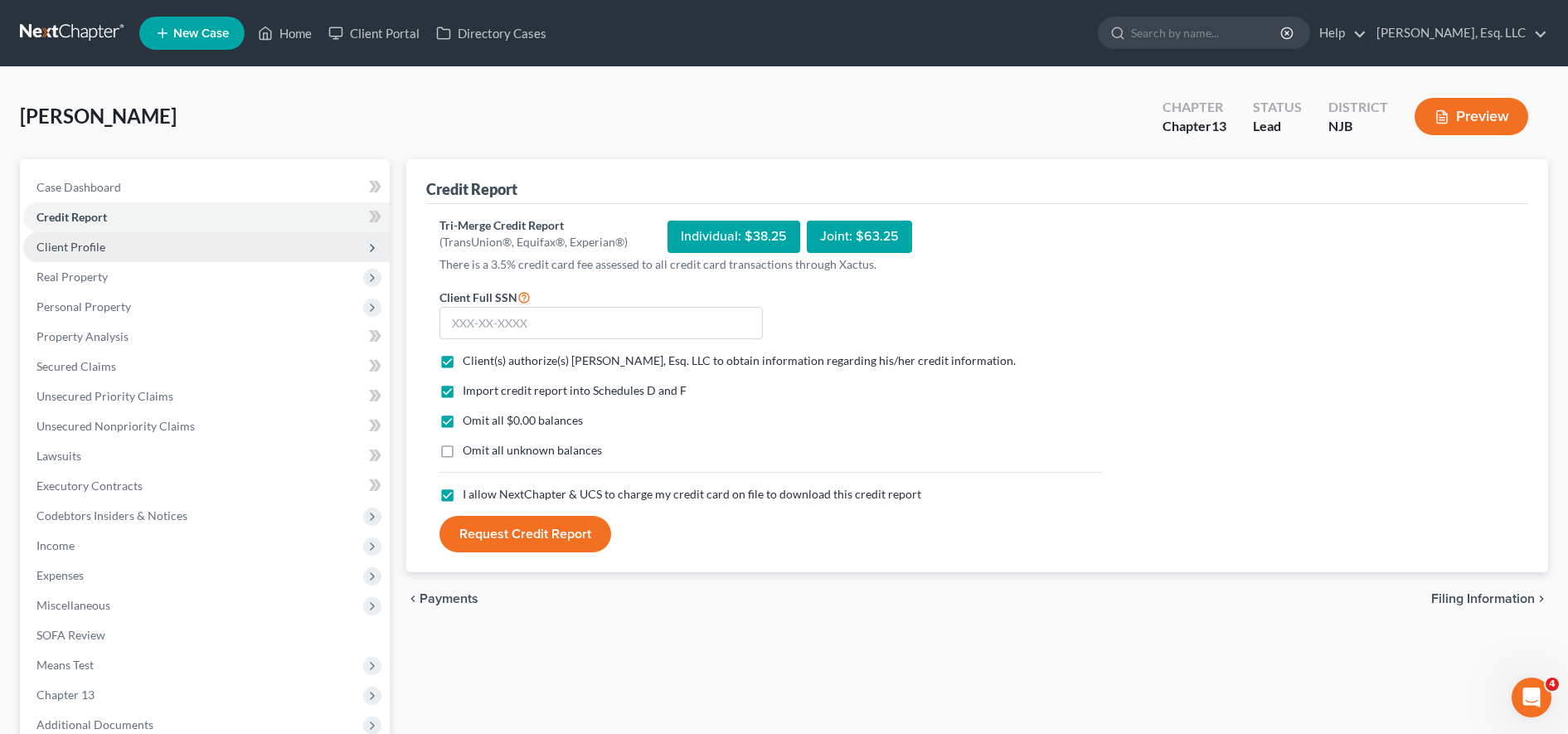
click at [210, 241] on span "Client Profile" at bounding box center [206, 247] width 367 height 30
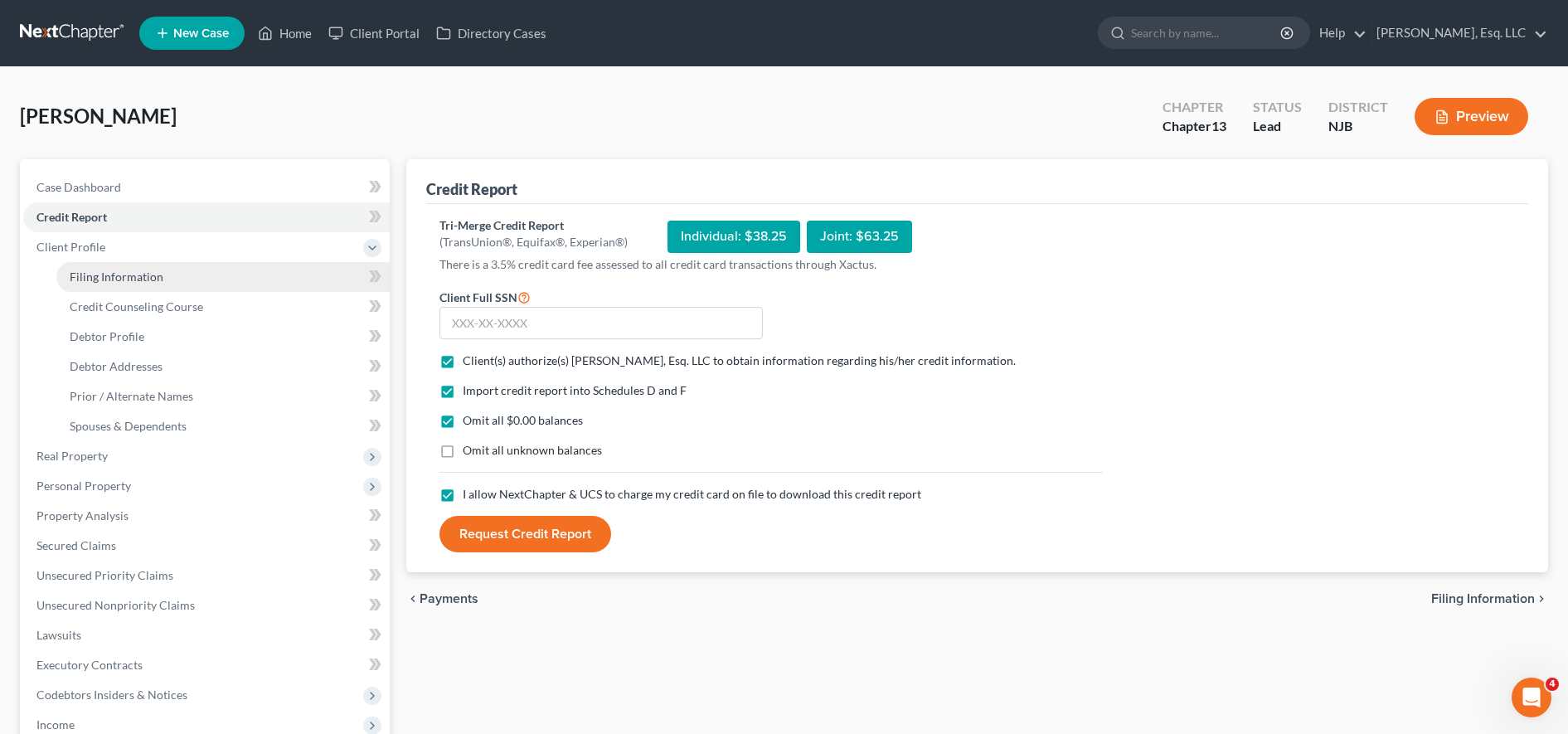
click at [253, 277] on link "Filing Information" at bounding box center [223, 277] width 334 height 30
select select "1"
select select "0"
select select "3"
select select "51"
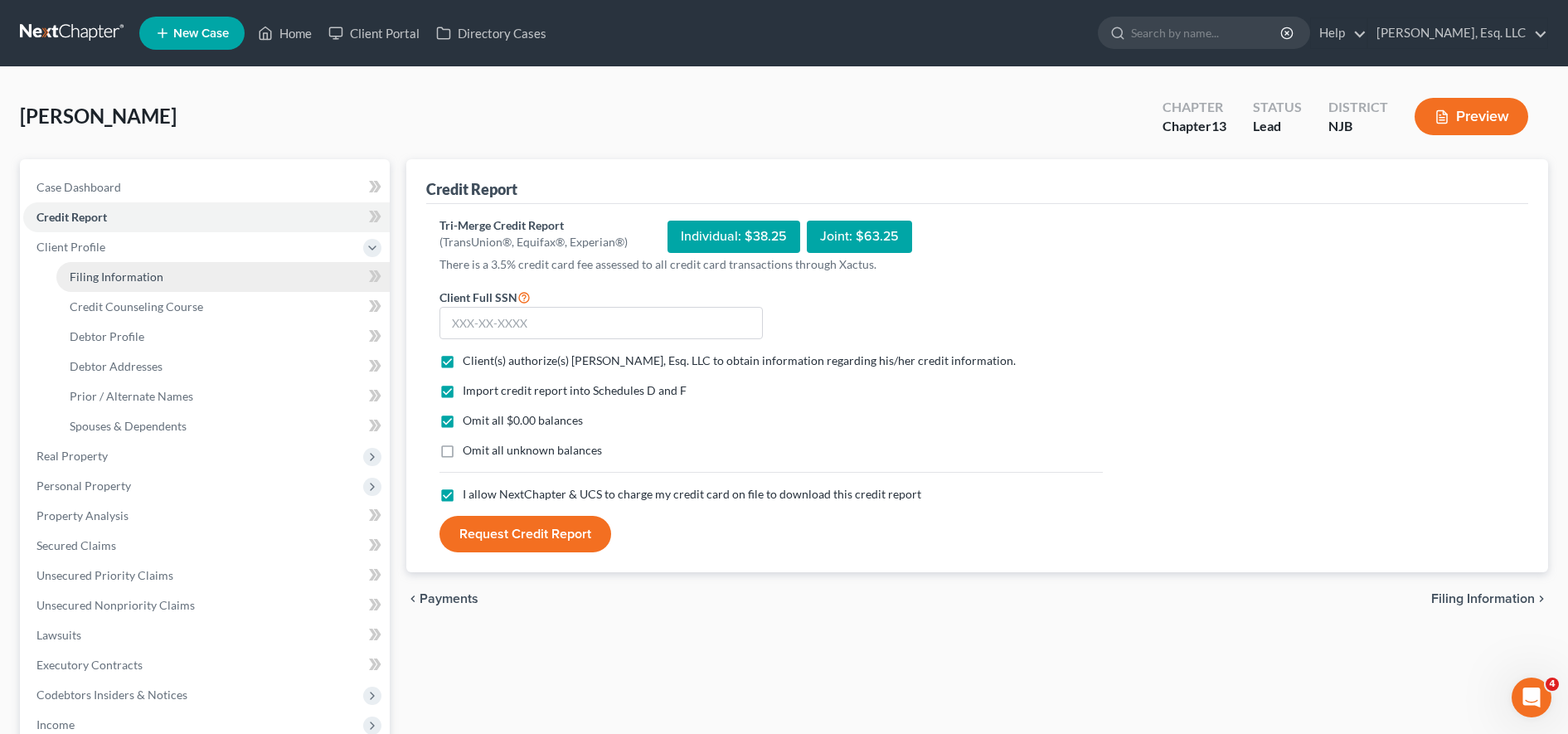
select select "0"
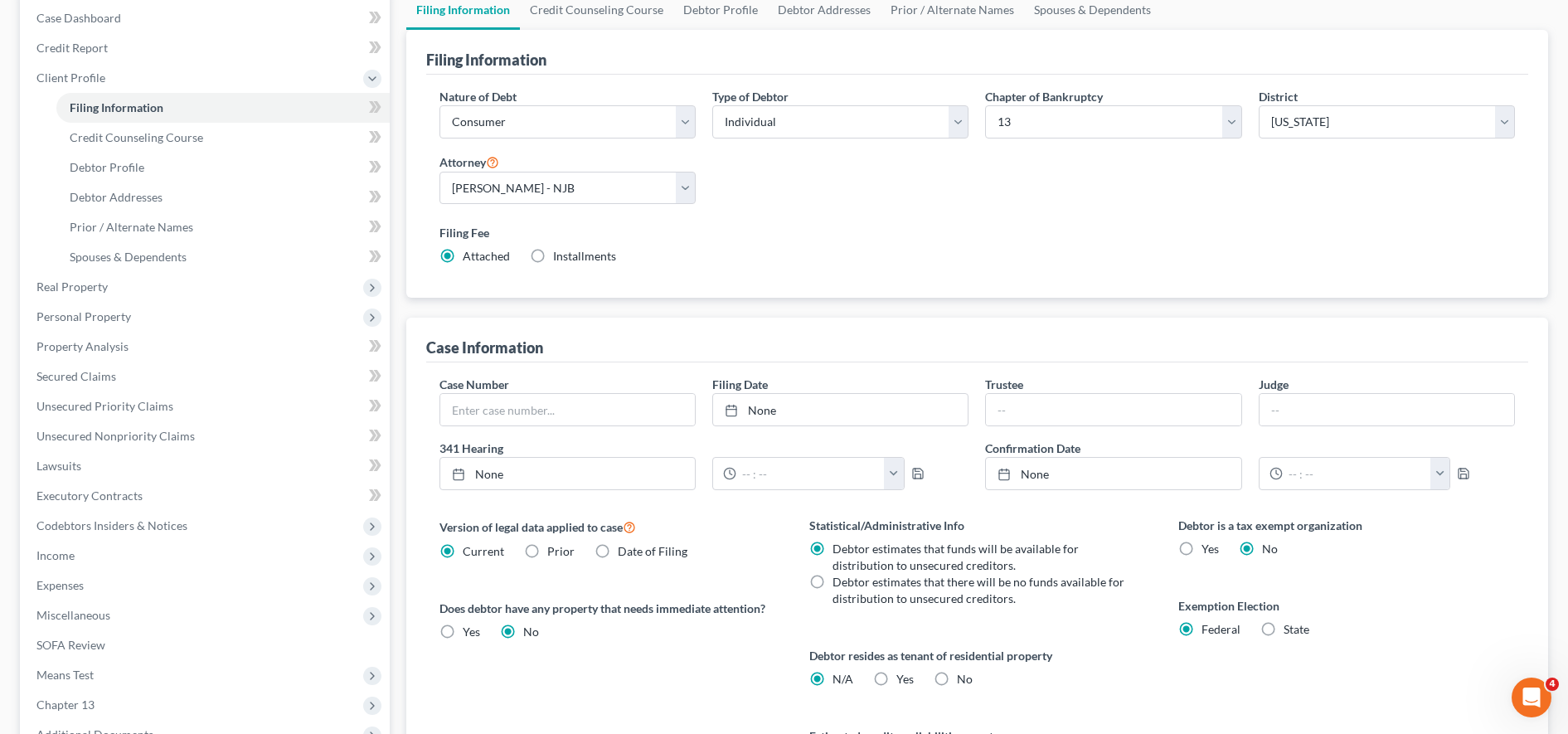
scroll to position [170, 0]
click at [1116, 202] on div "Nature of Debt Select Business Consumer Other Nature of Business Select Clearin…" at bounding box center [978, 182] width 1092 height 190
click at [1143, 233] on label "Filing Fee" at bounding box center [978, 231] width 1076 height 18
click at [294, 141] on link "Credit Counseling Course" at bounding box center [223, 137] width 334 height 30
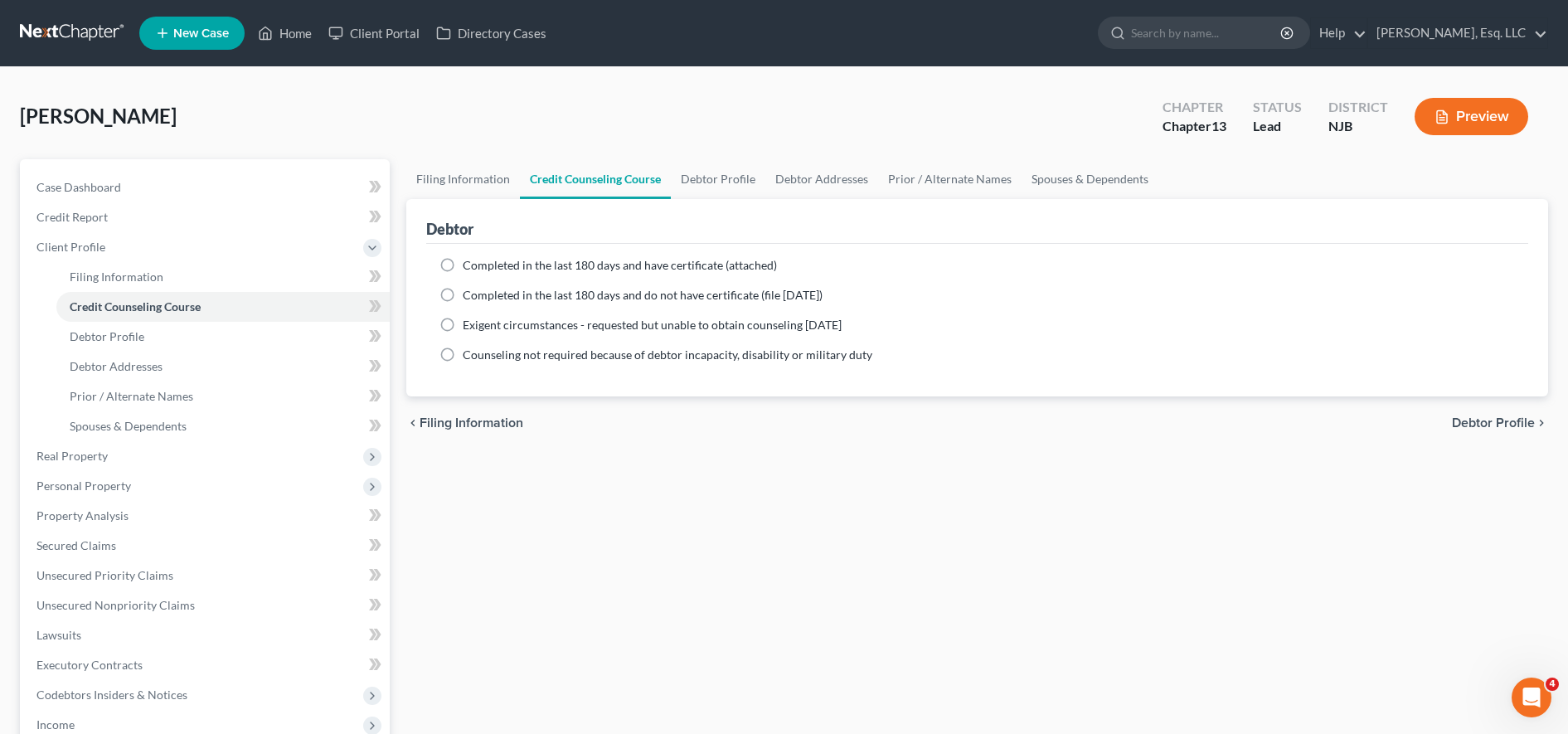
click at [1027, 325] on div "Exigent circumstances - requested but unable to obtain counseling [DATE]" at bounding box center [978, 325] width 1076 height 17
click at [214, 336] on link "Debtor Profile" at bounding box center [223, 336] width 334 height 30
select select "0"
select select "3"
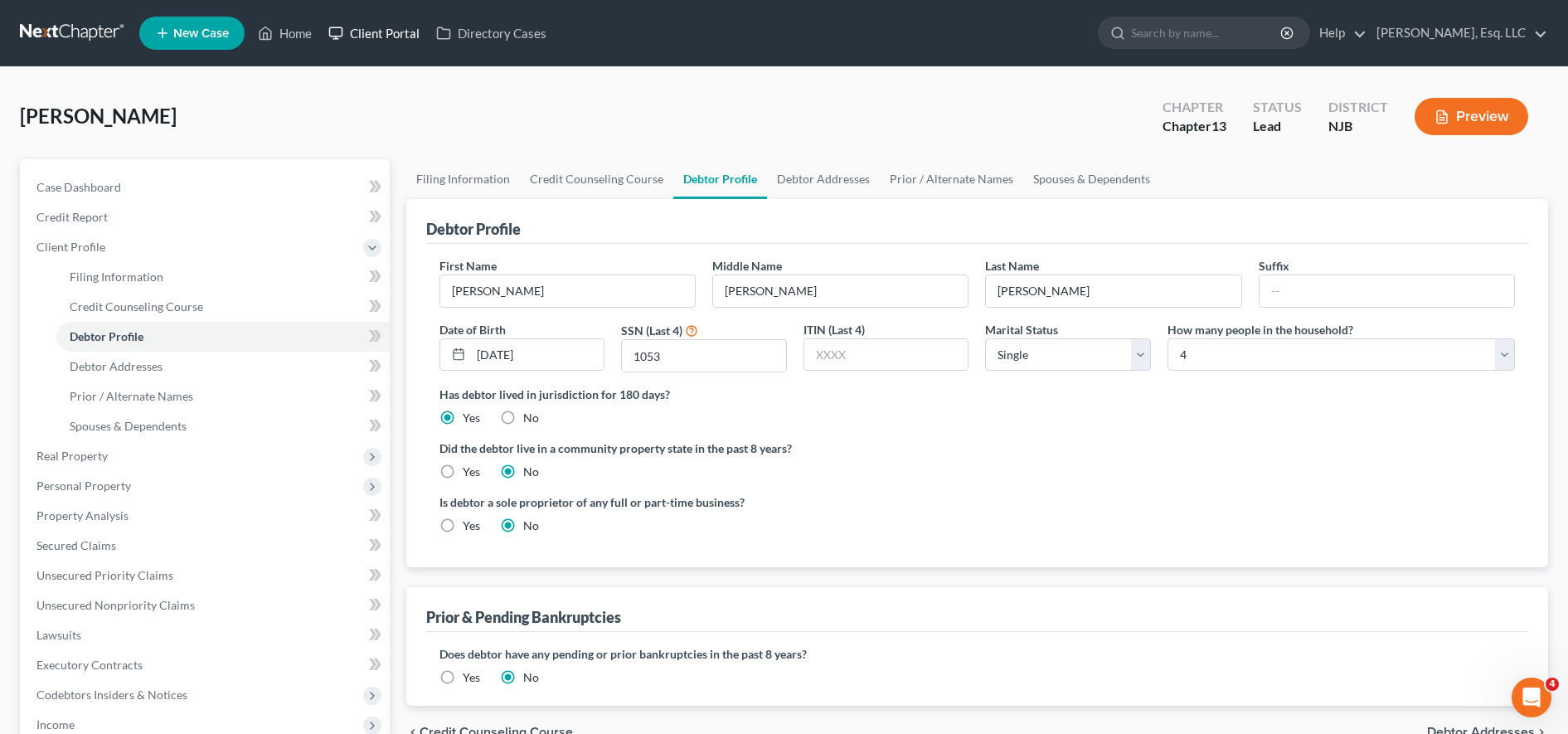
click at [393, 35] on link "Client Portal" at bounding box center [373, 33] width 108 height 30
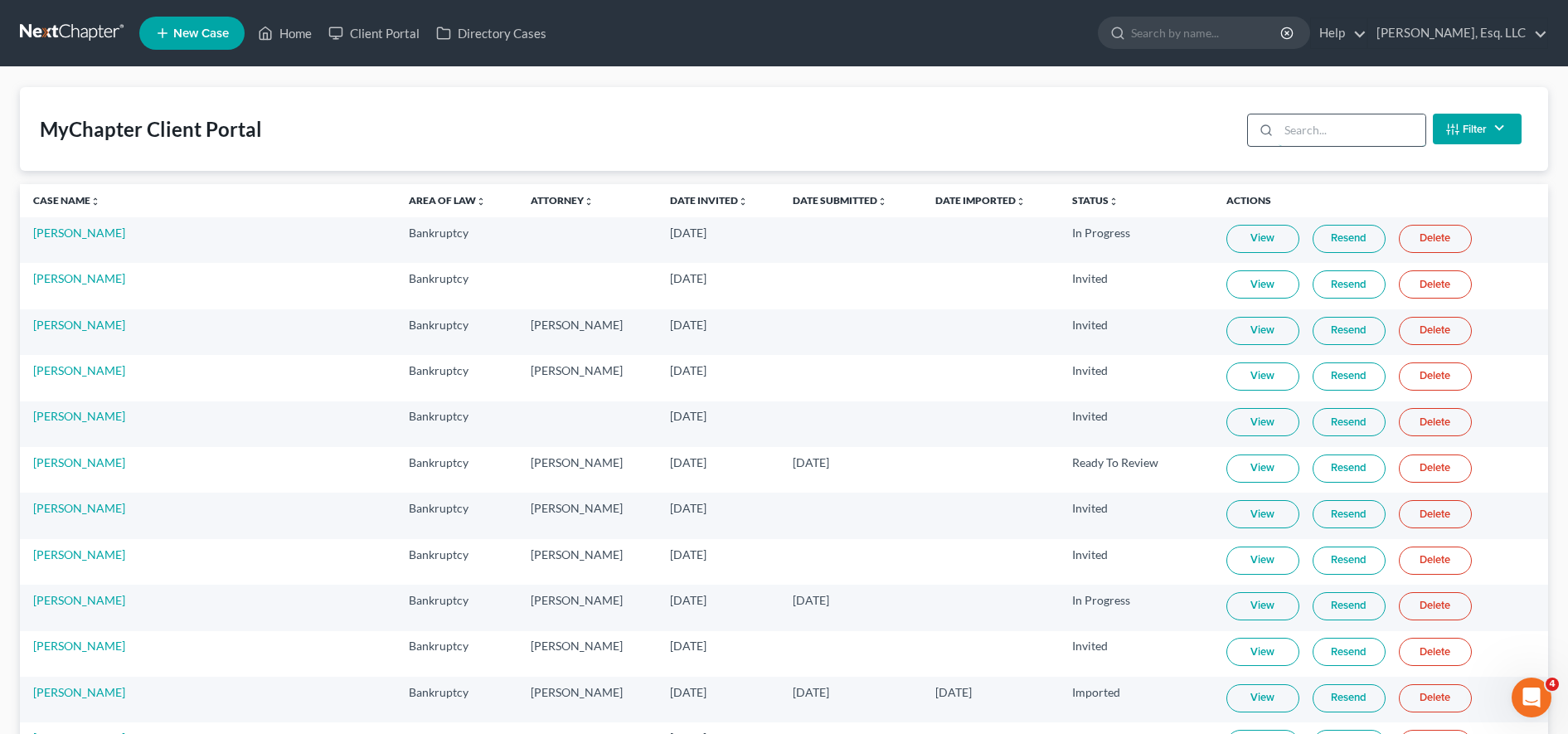
click at [1349, 127] on input "search" at bounding box center [1352, 130] width 147 height 31
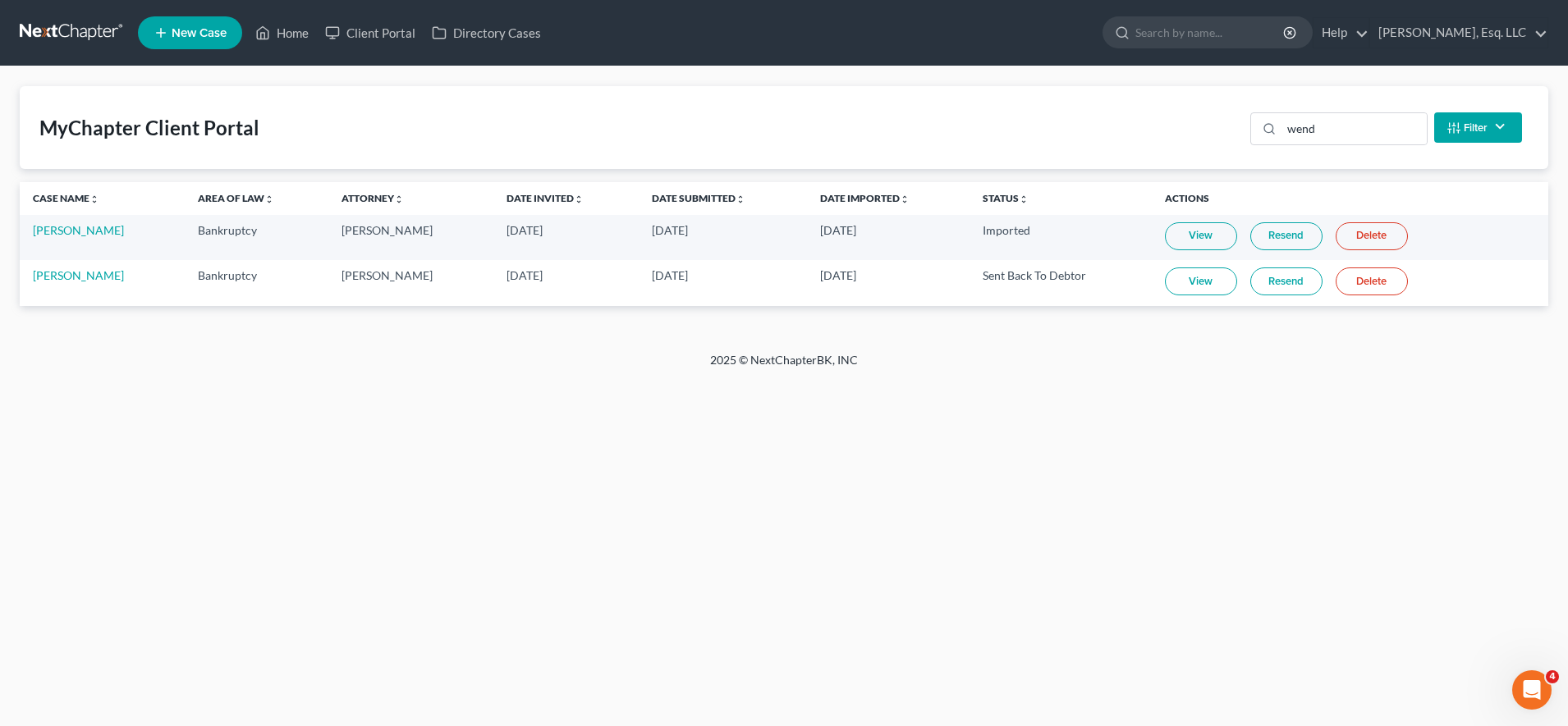
click at [1208, 294] on link "View" at bounding box center [1201, 282] width 72 height 28
click at [1308, 130] on input "wend" at bounding box center [1354, 129] width 145 height 31
click at [1319, 133] on input "wend" at bounding box center [1354, 129] width 145 height 31
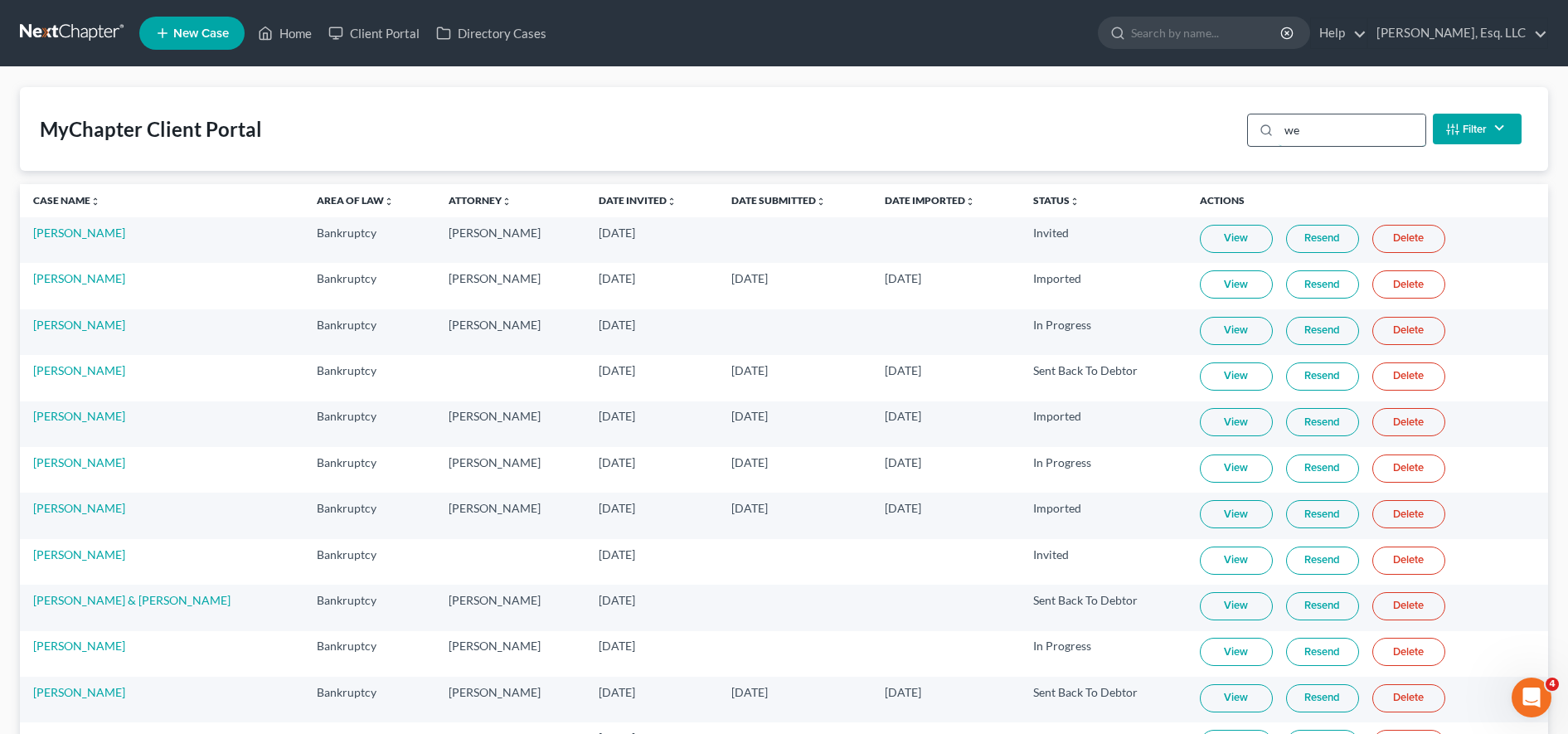
type input "w"
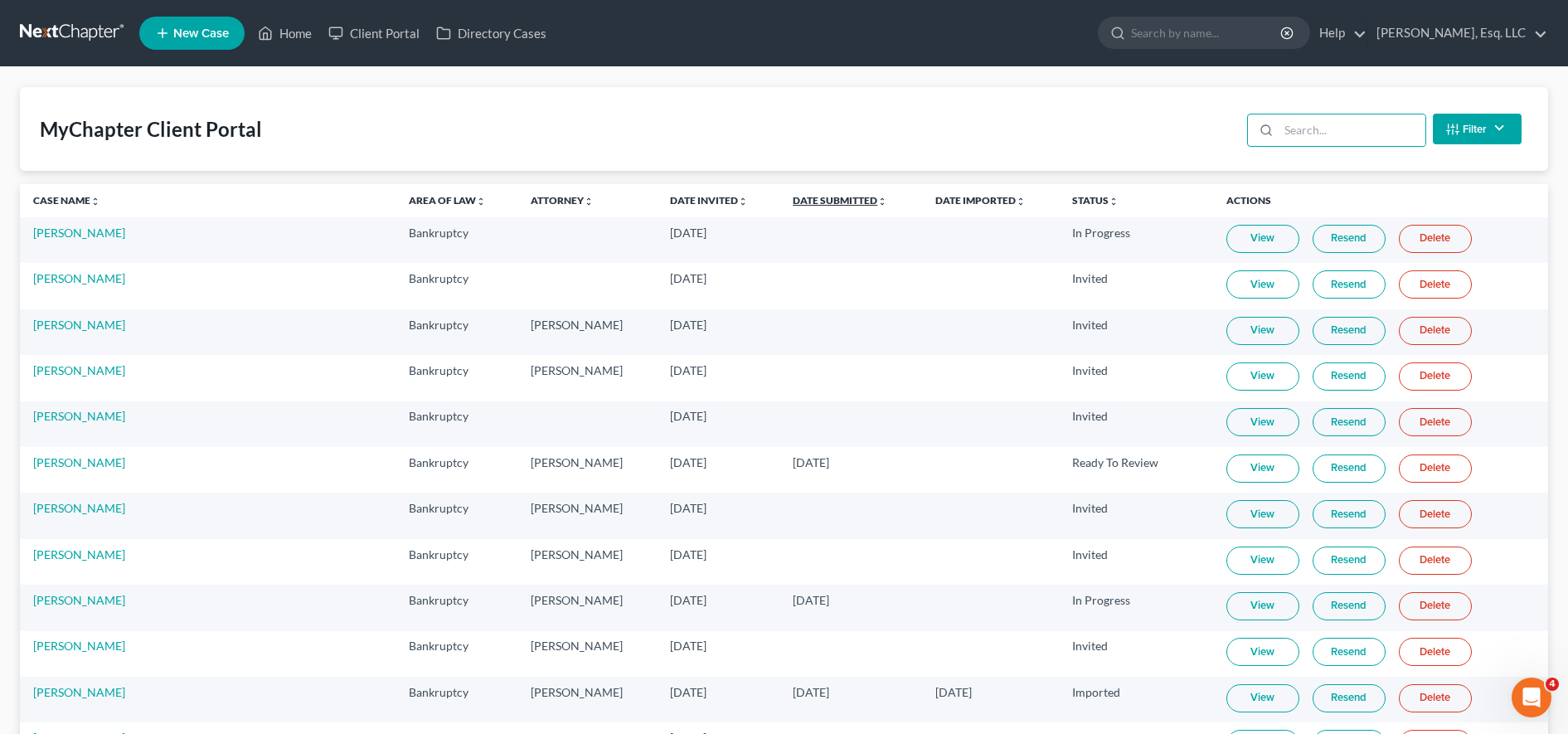
click at [811, 195] on link "Date Submitted unfold_more expand_more expand_less" at bounding box center [840, 200] width 94 height 12
click at [809, 199] on link "Date Submitted unfold_more expand_more expand_less" at bounding box center [840, 200] width 96 height 12
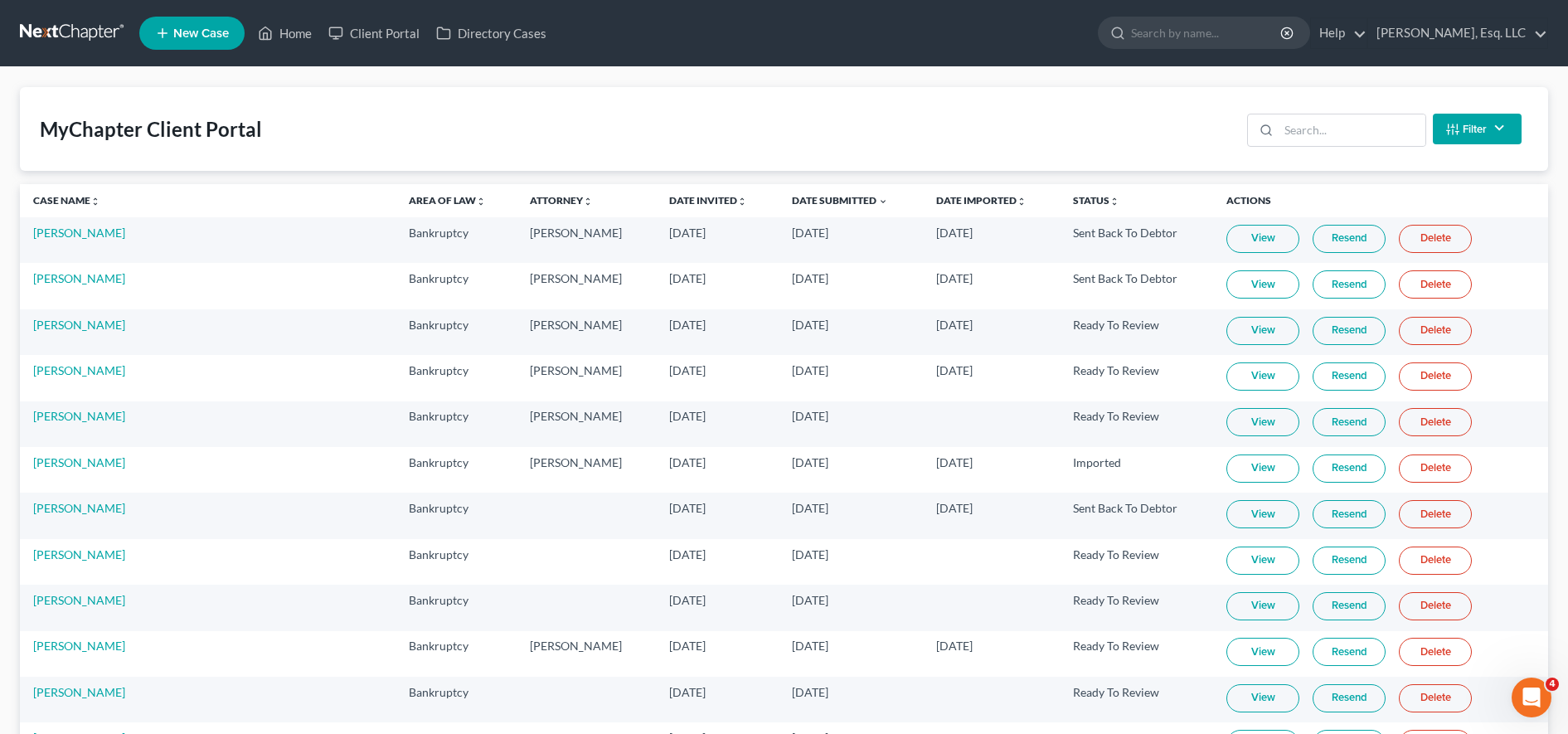
click at [1258, 418] on link "View" at bounding box center [1263, 422] width 73 height 29
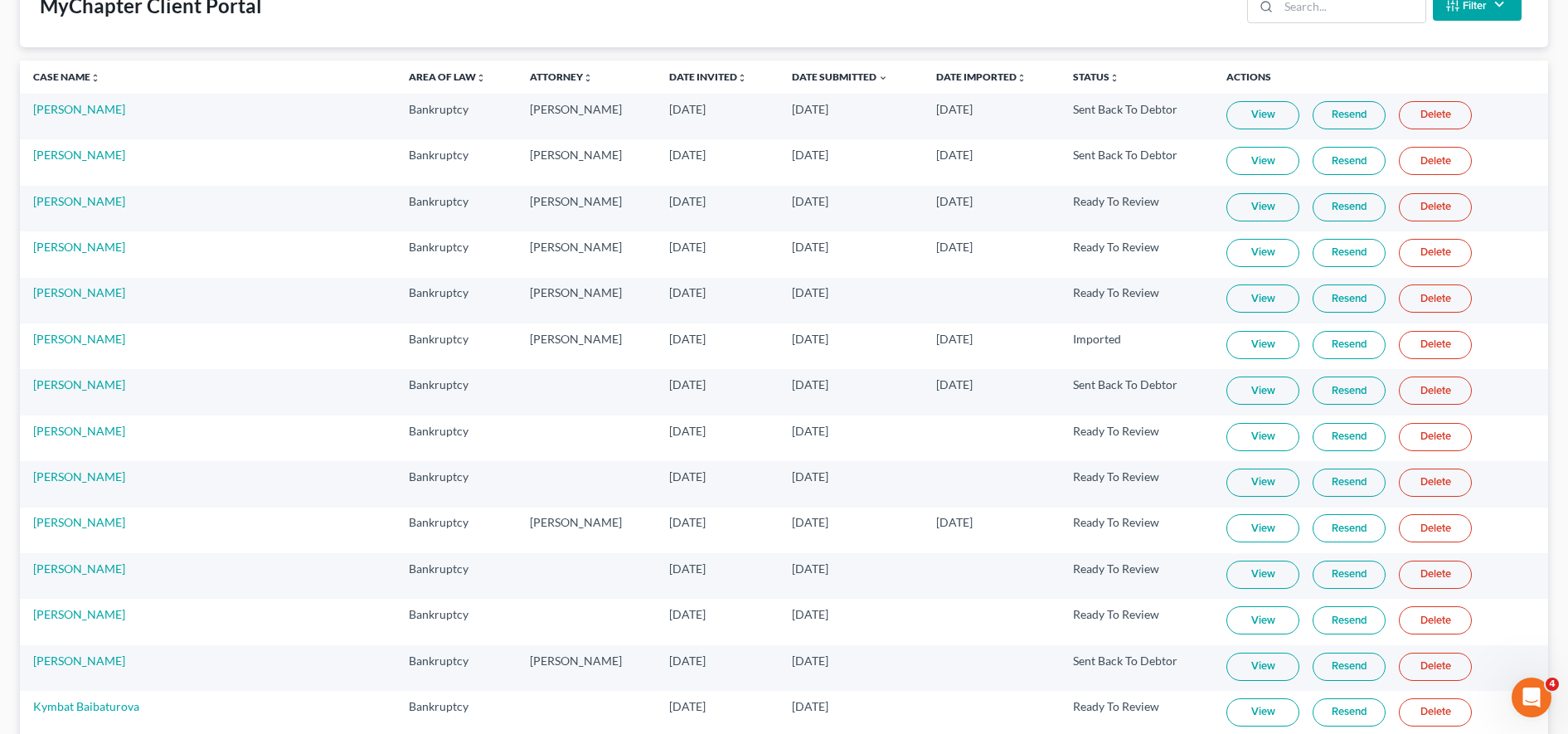
scroll to position [127, 0]
click at [88, 379] on link "[PERSON_NAME]" at bounding box center [79, 381] width 92 height 14
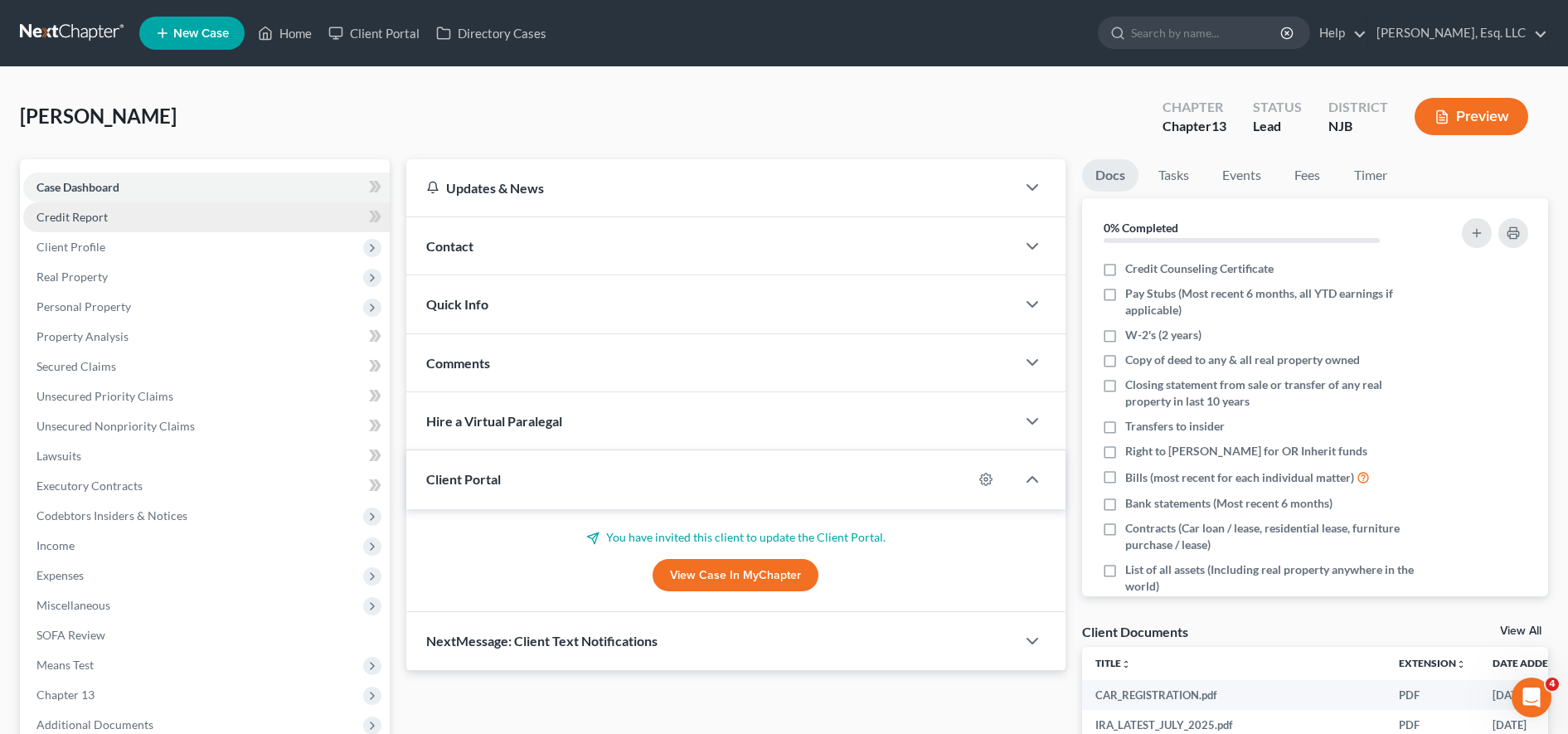
click at [179, 216] on link "Credit Report" at bounding box center [206, 217] width 367 height 30
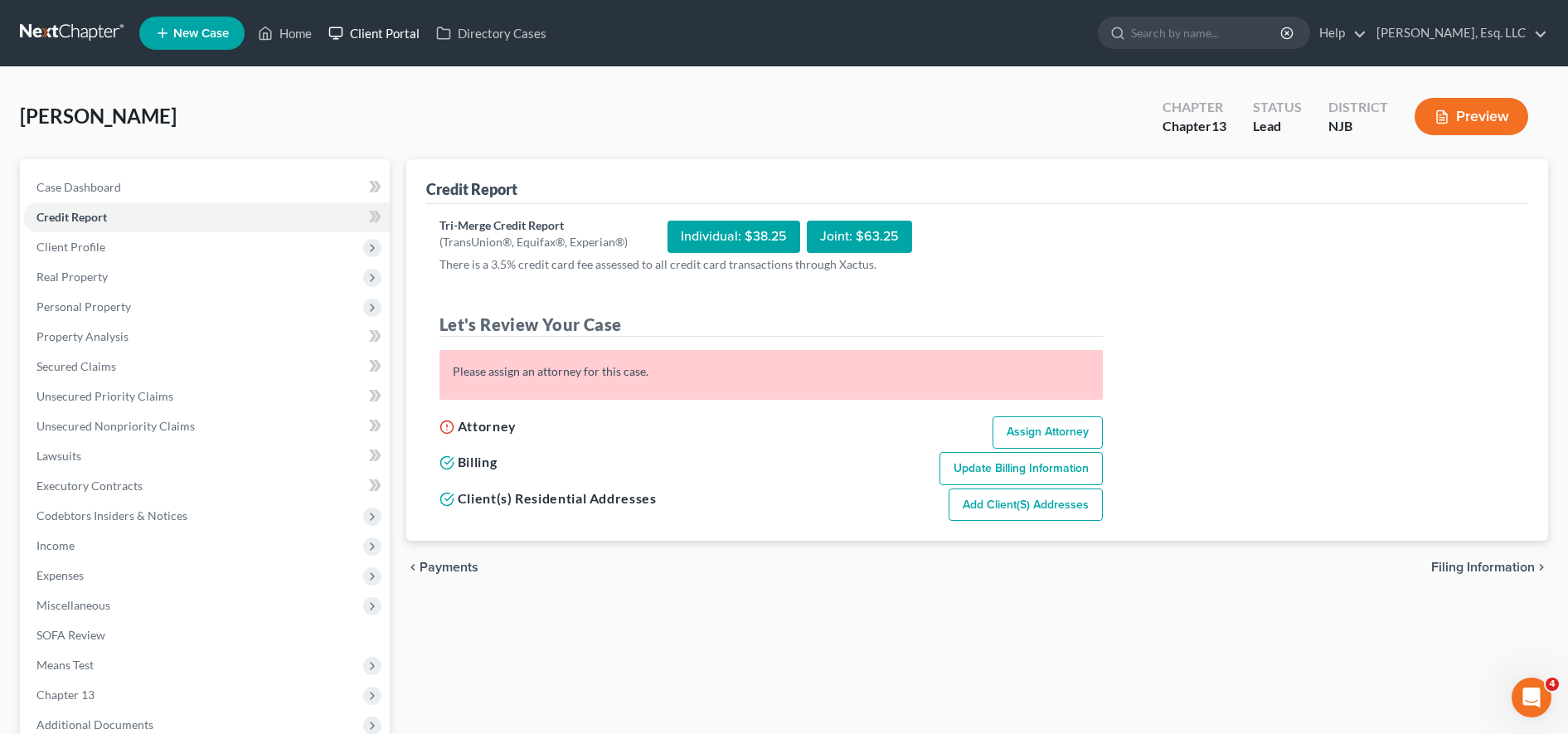
click at [393, 36] on link "Client Portal" at bounding box center [373, 33] width 108 height 30
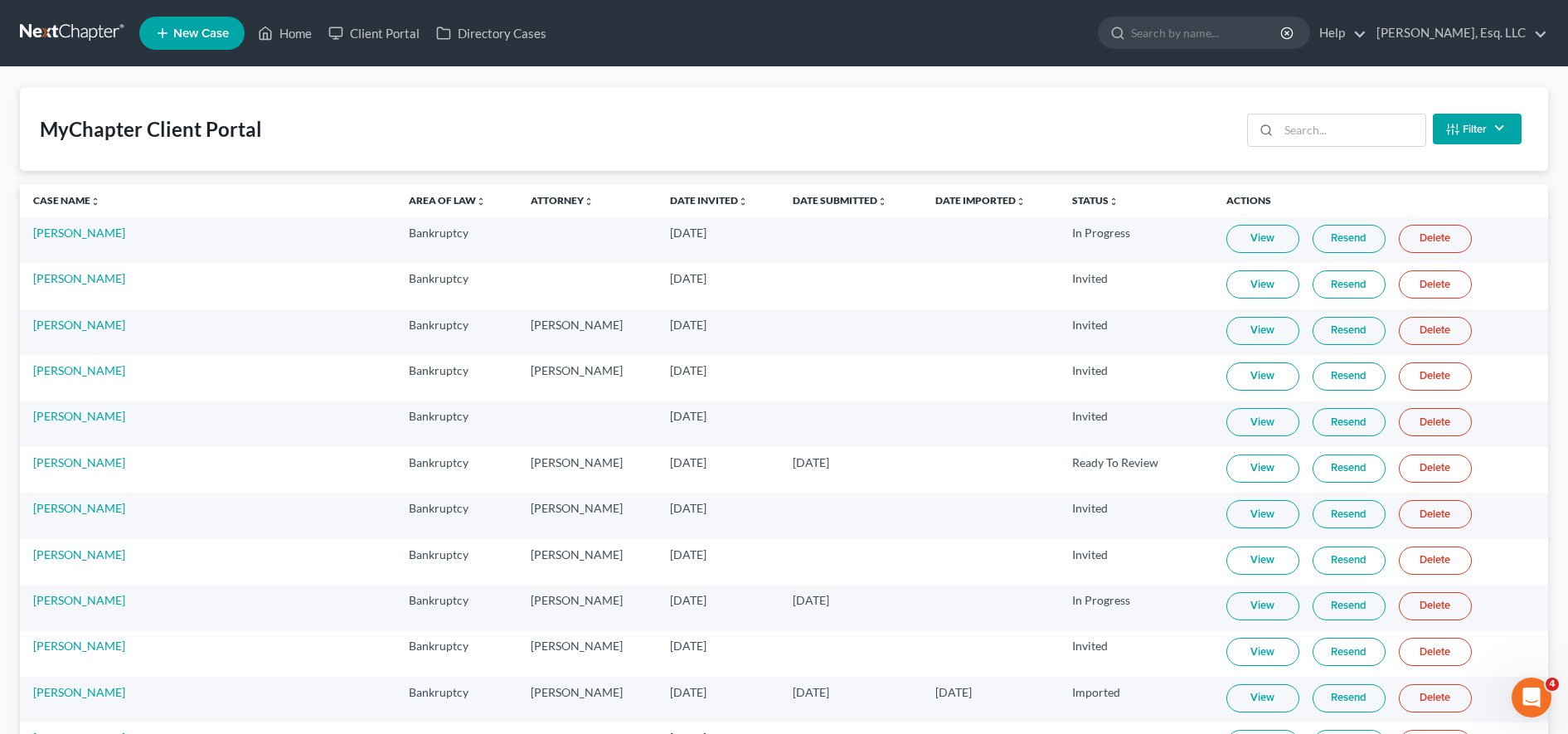
click at [801, 212] on th "Date Submitted unfold_more expand_more expand_less" at bounding box center [850, 201] width 141 height 33
click at [801, 195] on link "Date Submitted unfold_more expand_more expand_less" at bounding box center [840, 200] width 94 height 12
click at [801, 195] on link "Date Submitted unfold_more expand_more expand_less" at bounding box center [840, 200] width 96 height 12
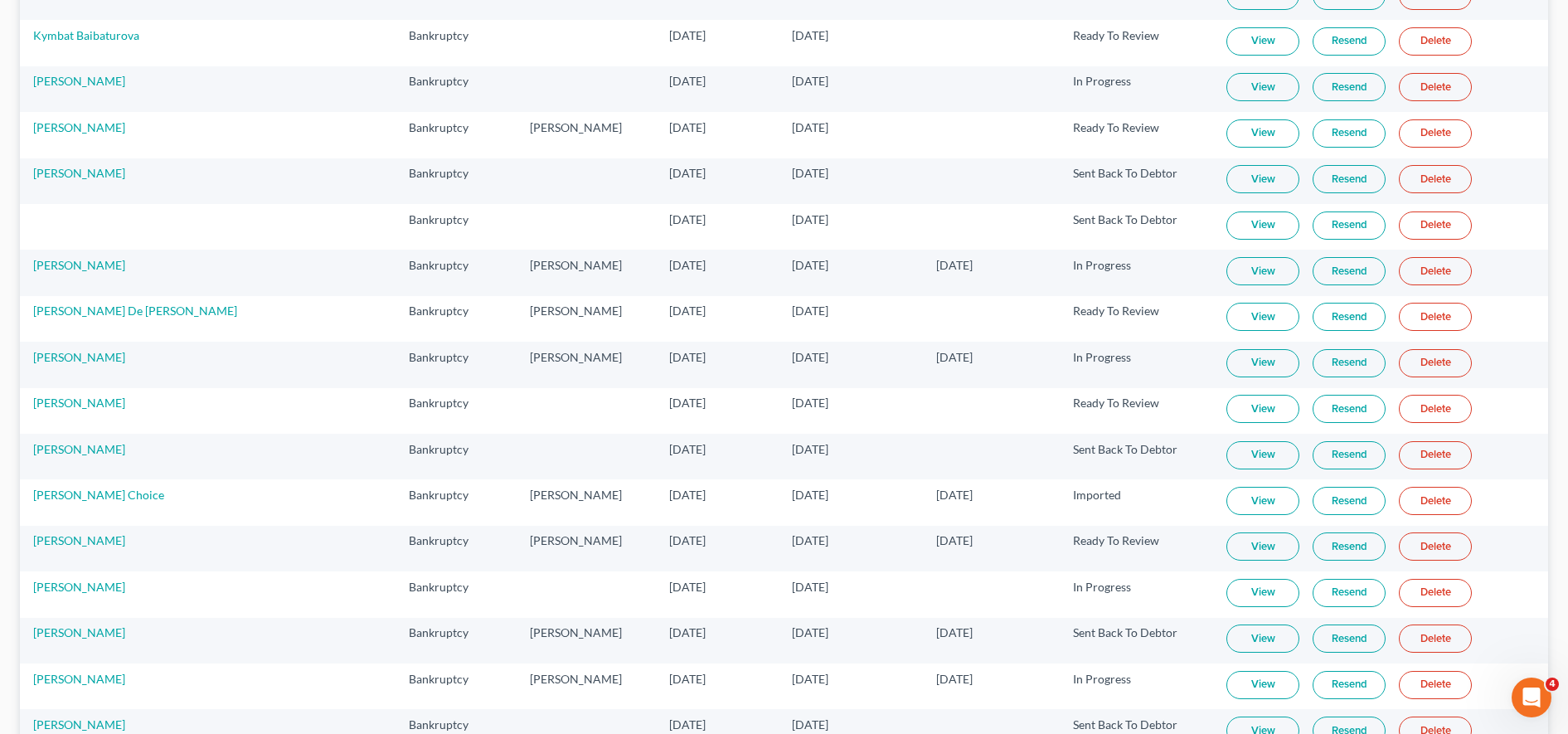
scroll to position [796, 0]
